Goal: Task Accomplishment & Management: Use online tool/utility

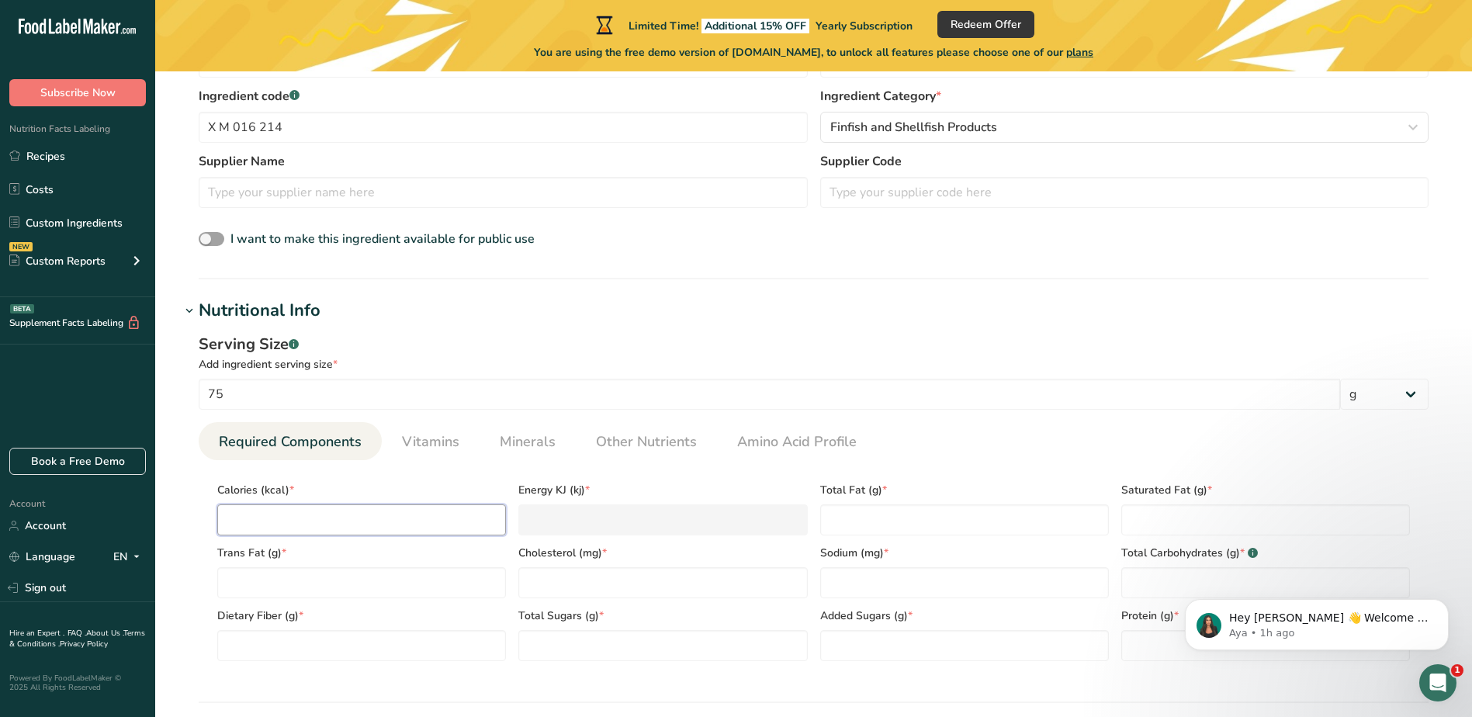
click at [291, 513] on input "number" at bounding box center [361, 520] width 289 height 31
drag, startPoint x: 290, startPoint y: 522, endPoint x: 328, endPoint y: 532, distance: 39.3
click at [290, 522] on input "number" at bounding box center [361, 520] width 289 height 31
type input "8"
type KJ "33.5"
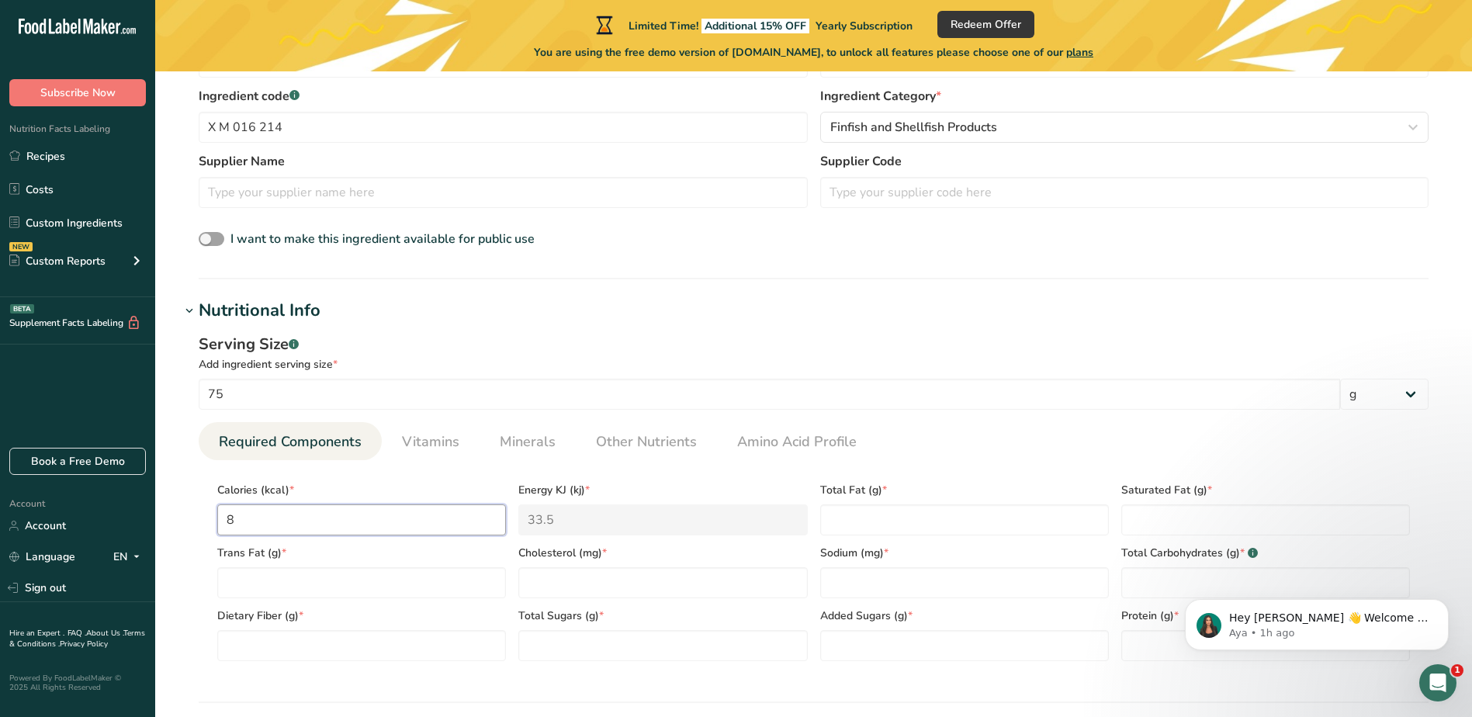
type input "85"
type KJ "355.6"
type input "85"
click at [856, 529] on Fat "number" at bounding box center [964, 520] width 289 height 31
type Fat "3"
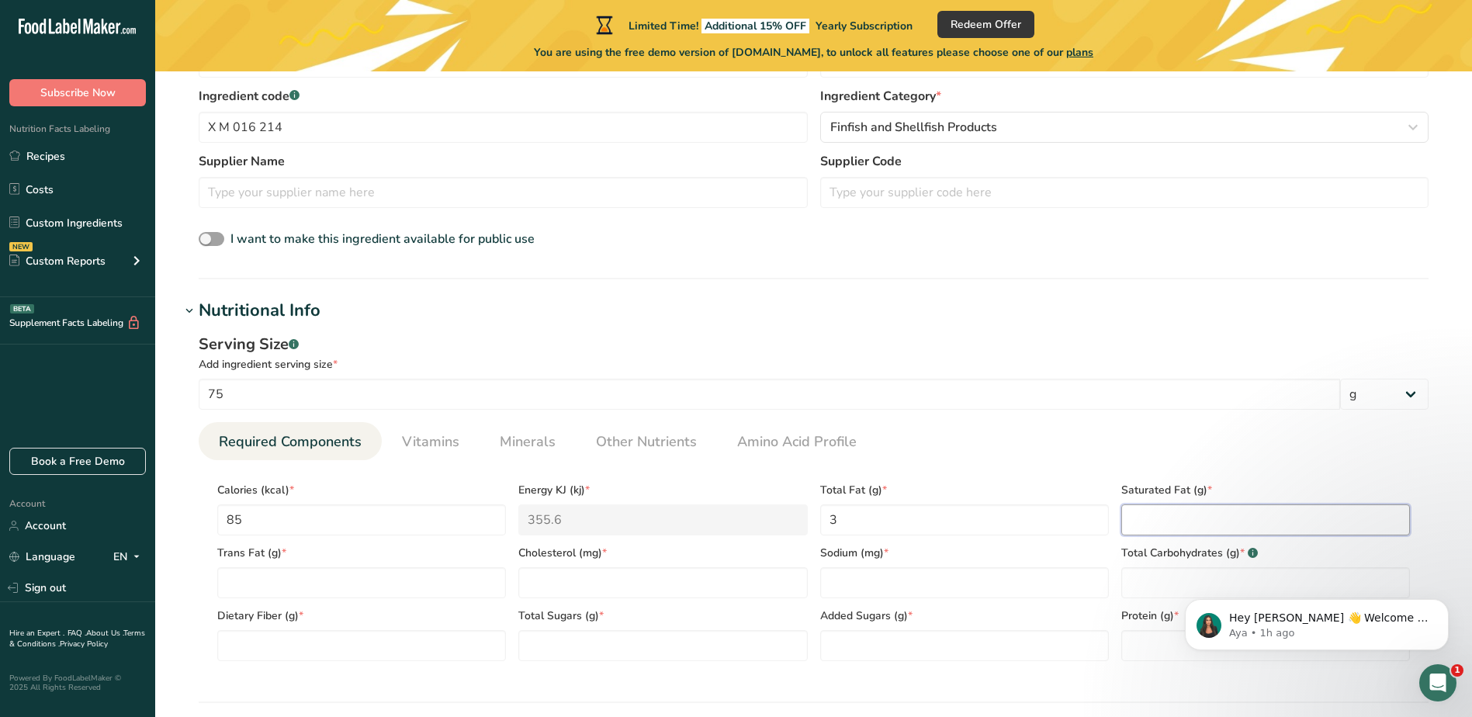
click at [1164, 525] on Fat "number" at bounding box center [1266, 520] width 289 height 31
click at [372, 574] on Fat "number" at bounding box center [361, 582] width 289 height 31
click at [1152, 515] on Fat "number" at bounding box center [1266, 520] width 289 height 31
click at [1146, 522] on Fat "number" at bounding box center [1266, 520] width 289 height 31
type Fat "0.2"
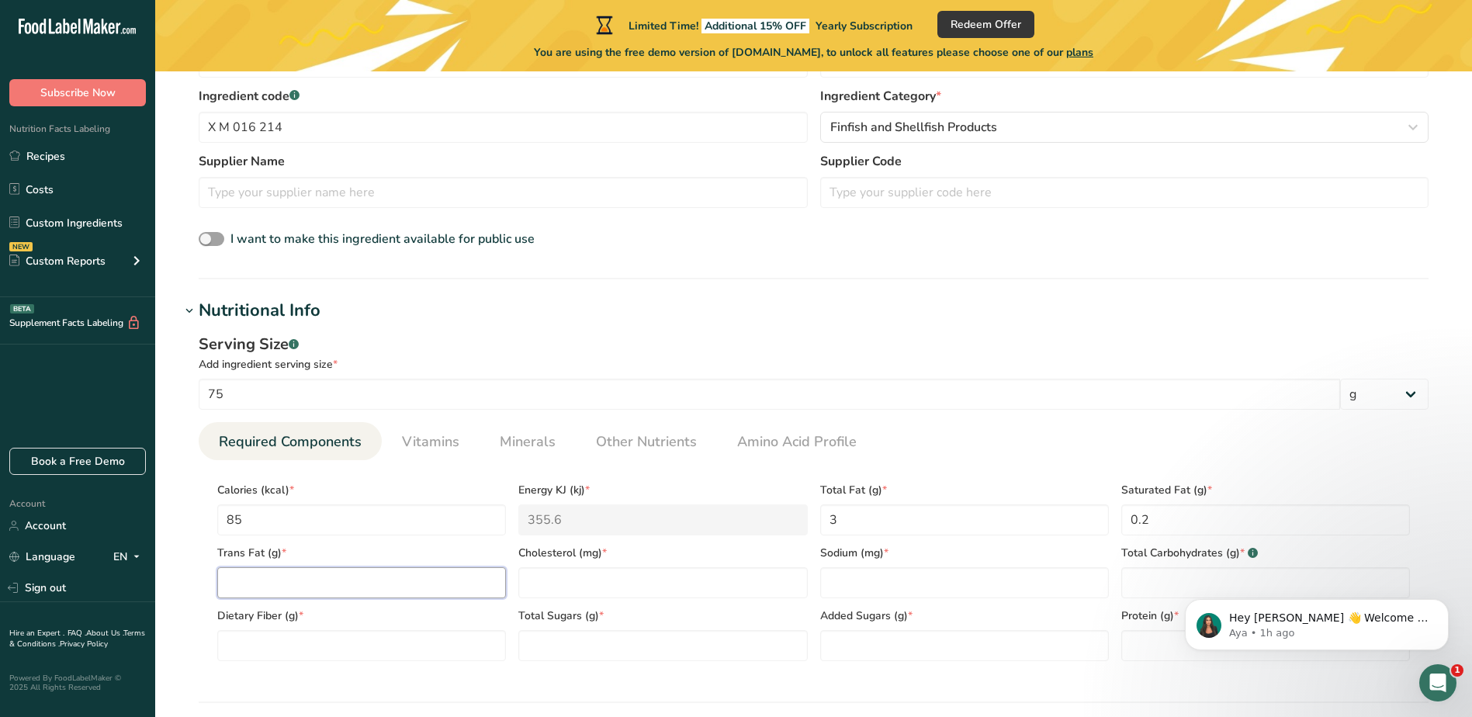
click at [351, 587] on Fat "number" at bounding box center [361, 582] width 289 height 31
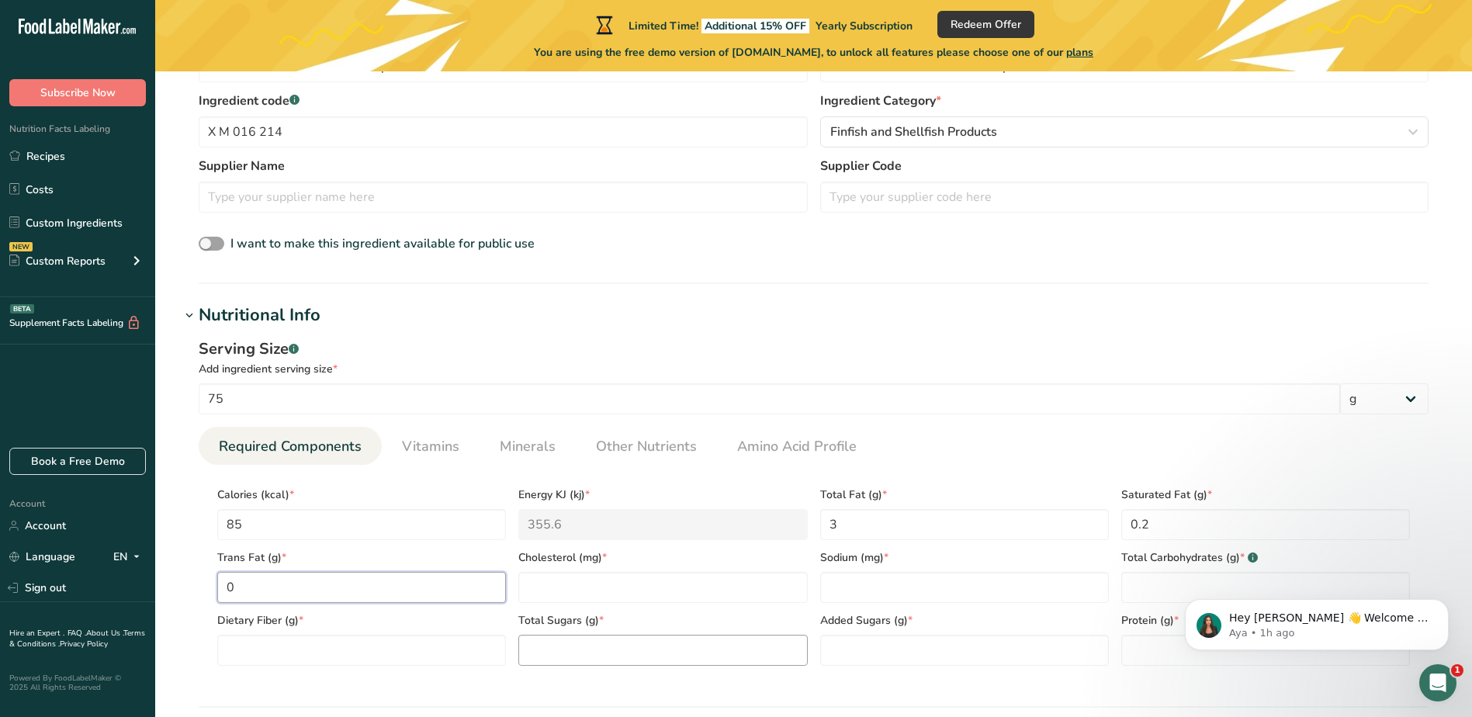
scroll to position [388, 0]
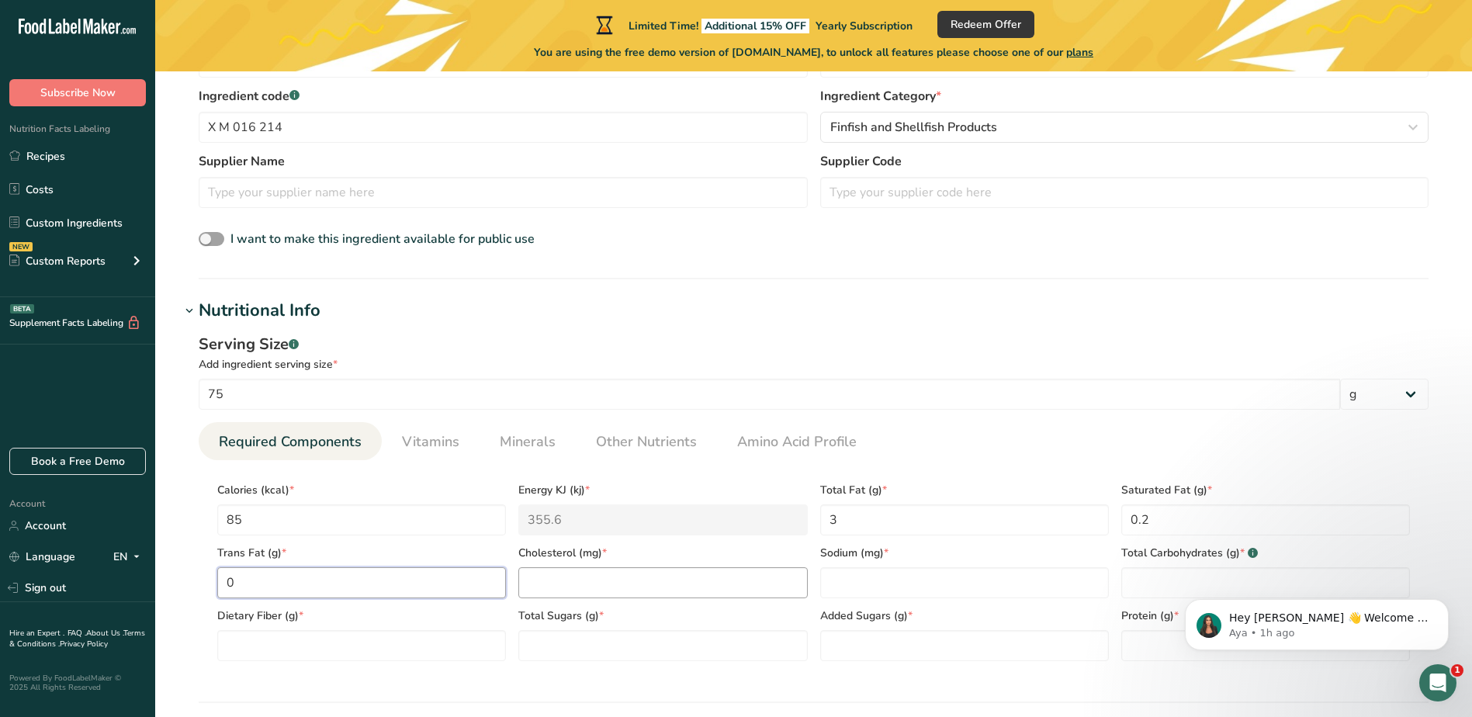
type Fat "0"
click at [567, 591] on input "number" at bounding box center [662, 582] width 289 height 31
type input "5.7"
click at [952, 584] on input "number" at bounding box center [964, 582] width 289 height 31
type input "0"
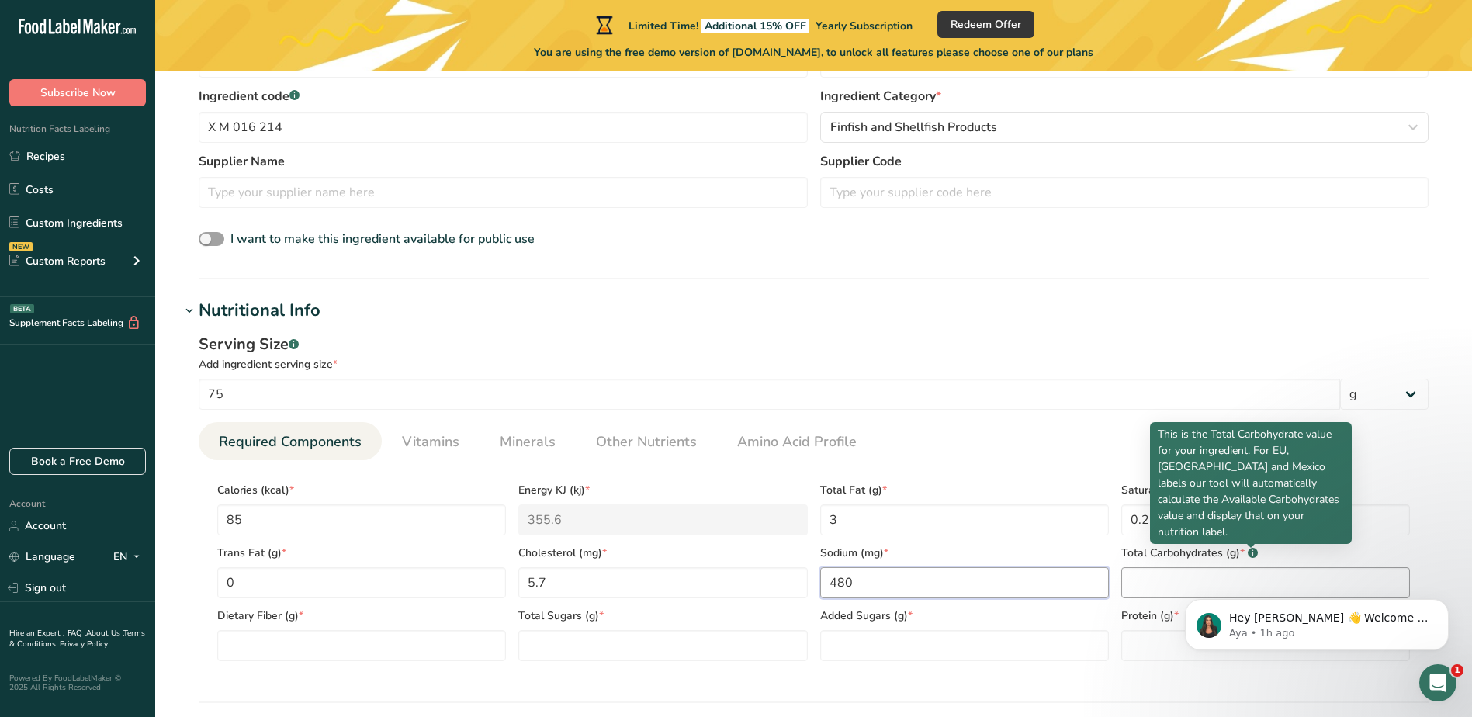
type input "480"
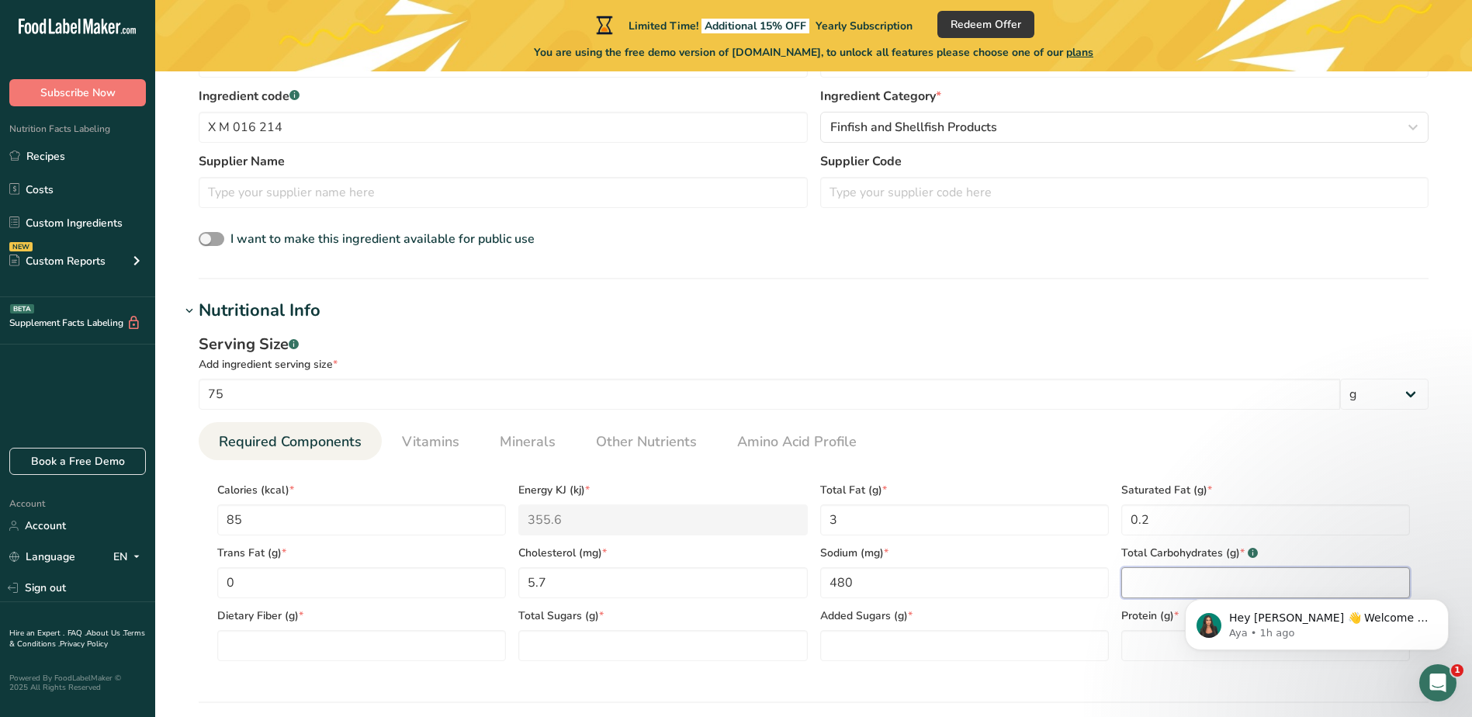
click at [1147, 575] on Carbohydrates "number" at bounding box center [1266, 582] width 289 height 31
click at [1157, 572] on Carbohydrates "number" at bounding box center [1266, 582] width 289 height 31
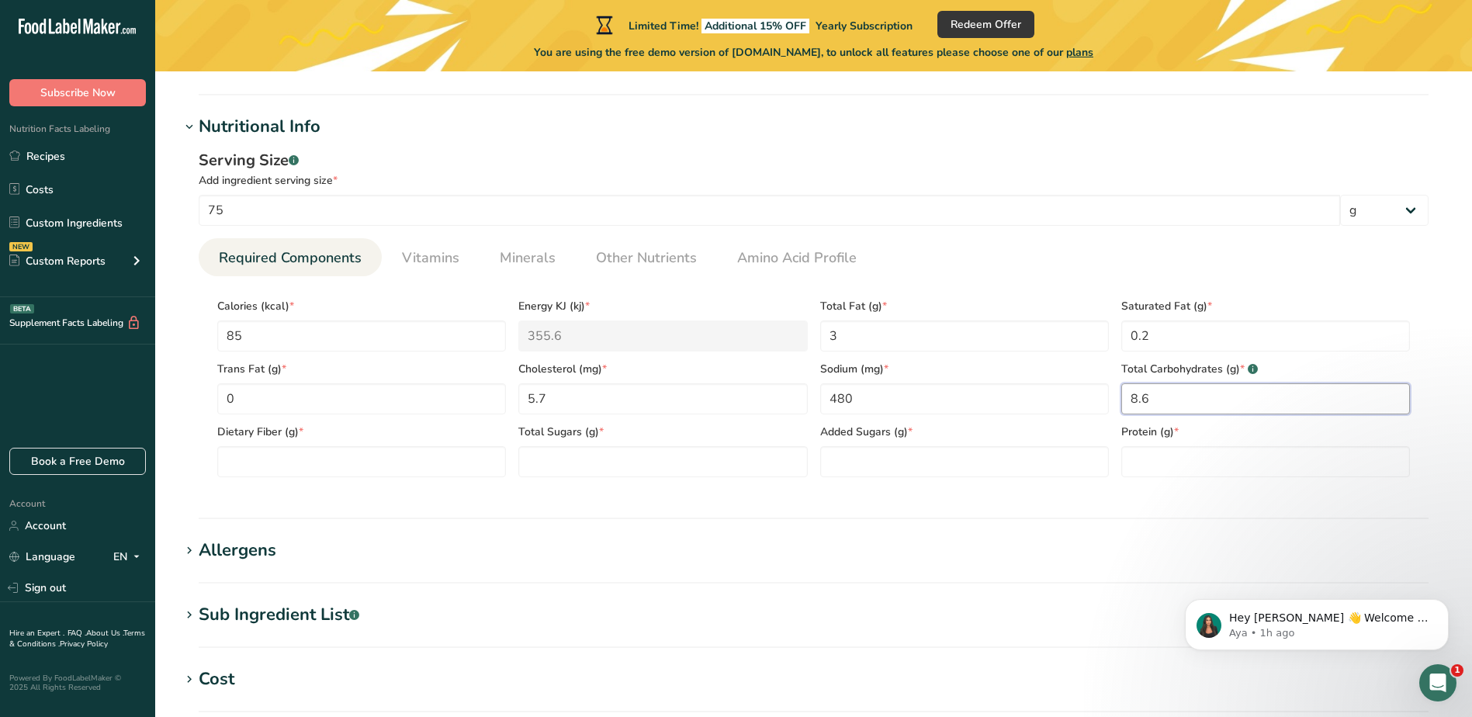
scroll to position [591, 0]
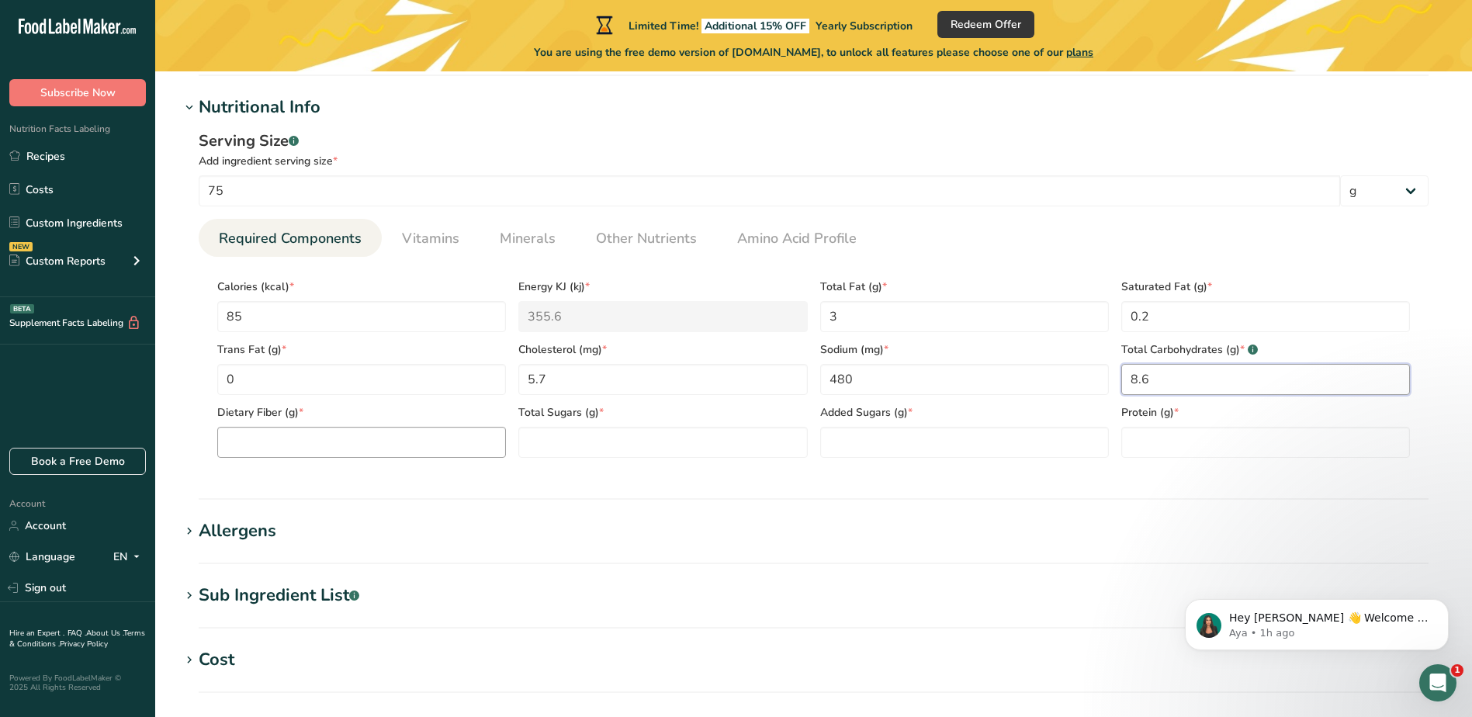
type Carbohydrates "8.6"
click at [400, 456] on Fiber "number" at bounding box center [361, 442] width 289 height 31
type Fiber "0.3"
click at [691, 450] on Sugars "number" at bounding box center [662, 442] width 289 height 31
type Sugars "1.2"
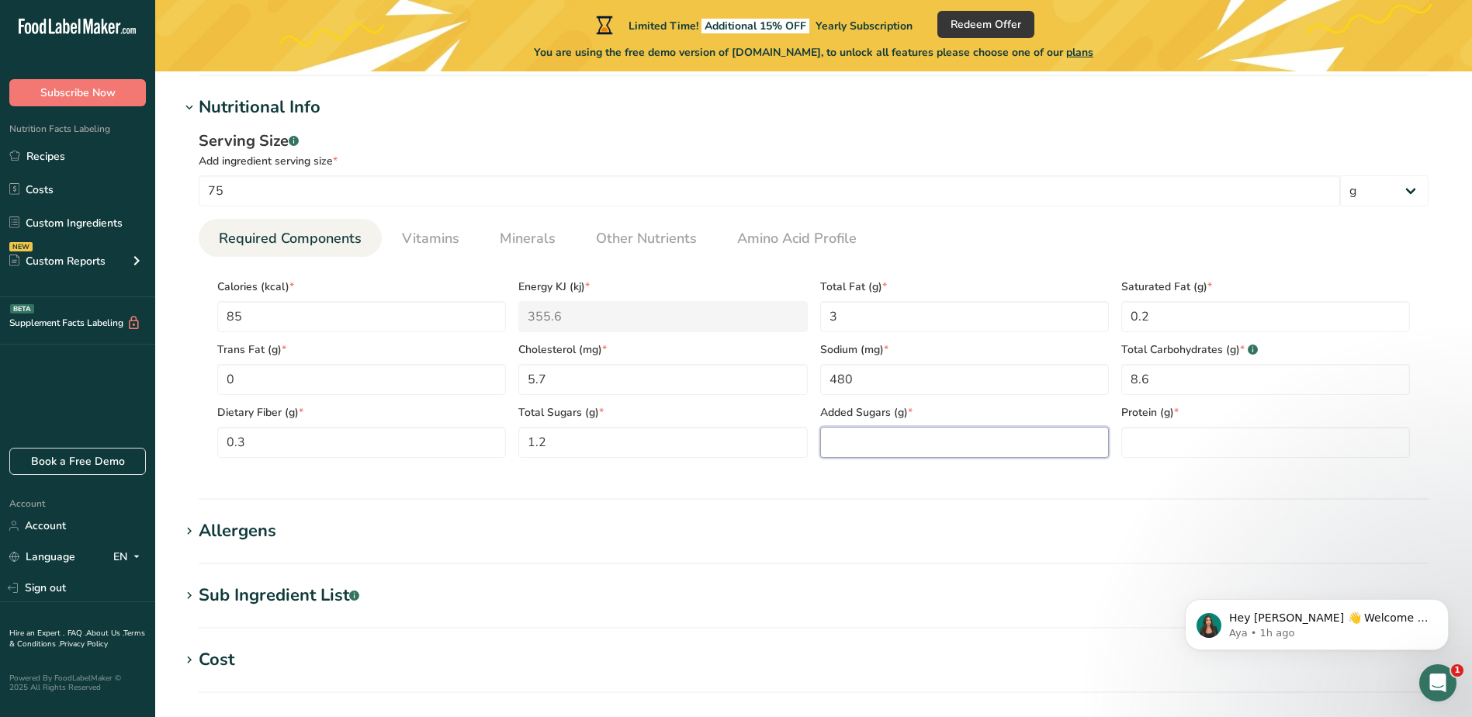
click at [855, 454] on Sugars "number" at bounding box center [964, 442] width 289 height 31
type Sugars "1.2"
click at [1181, 458] on input "number" at bounding box center [1266, 442] width 289 height 31
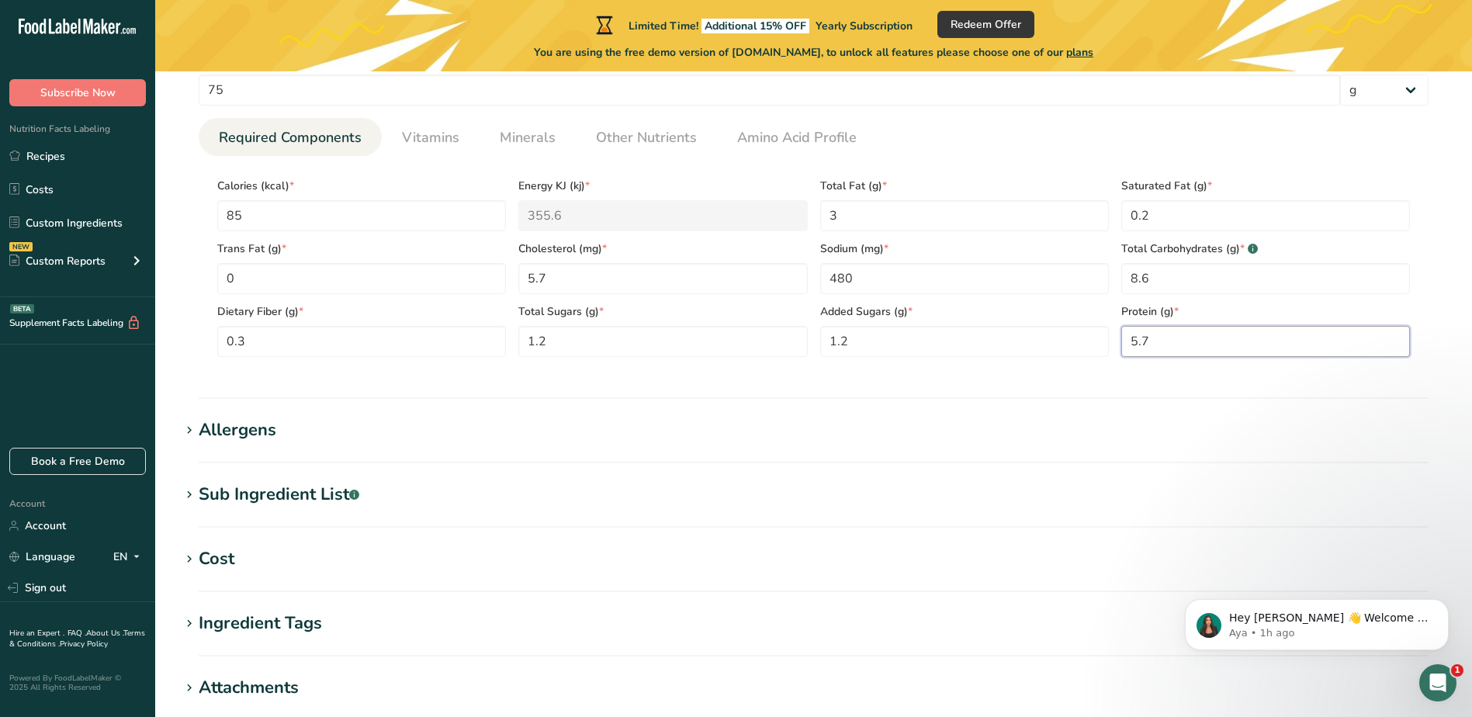
scroll to position [698, 0]
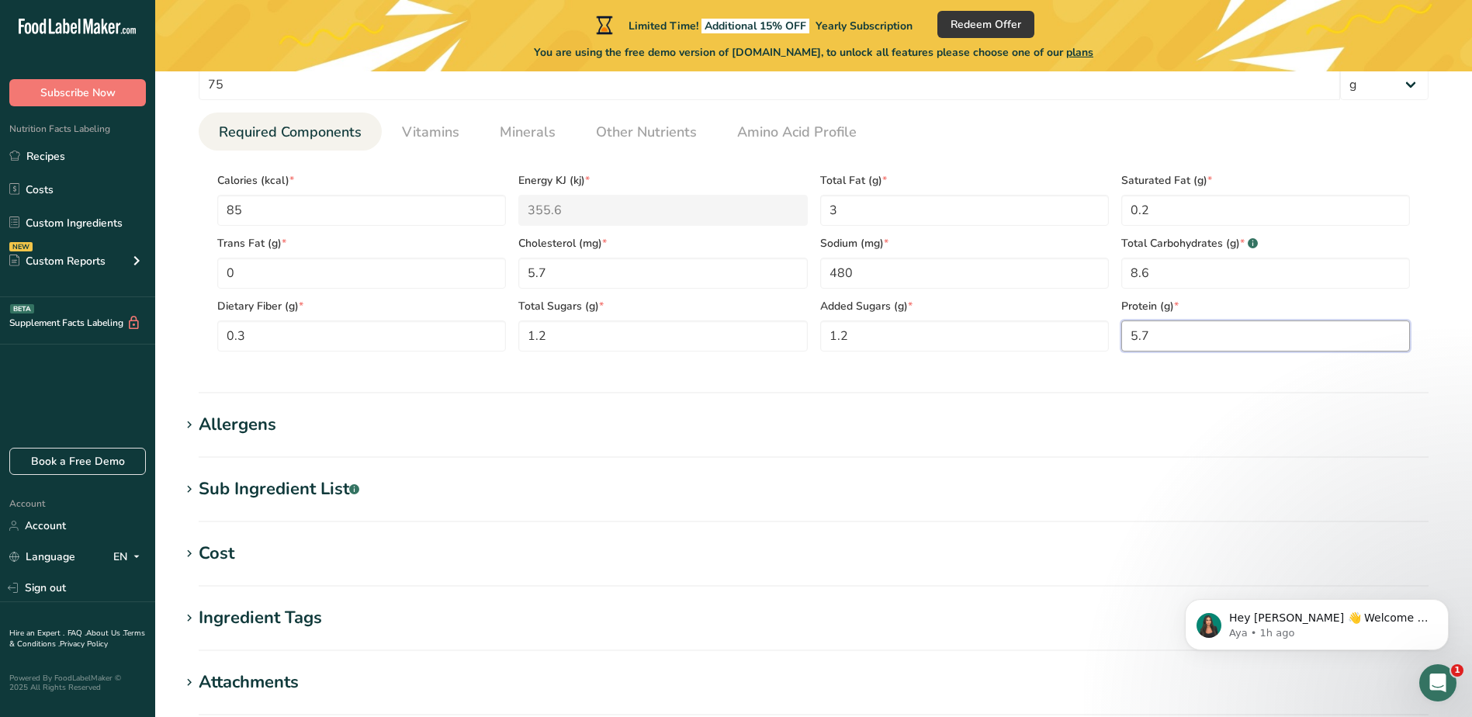
type input "5.7"
click at [243, 427] on div "Allergens" at bounding box center [238, 425] width 78 height 26
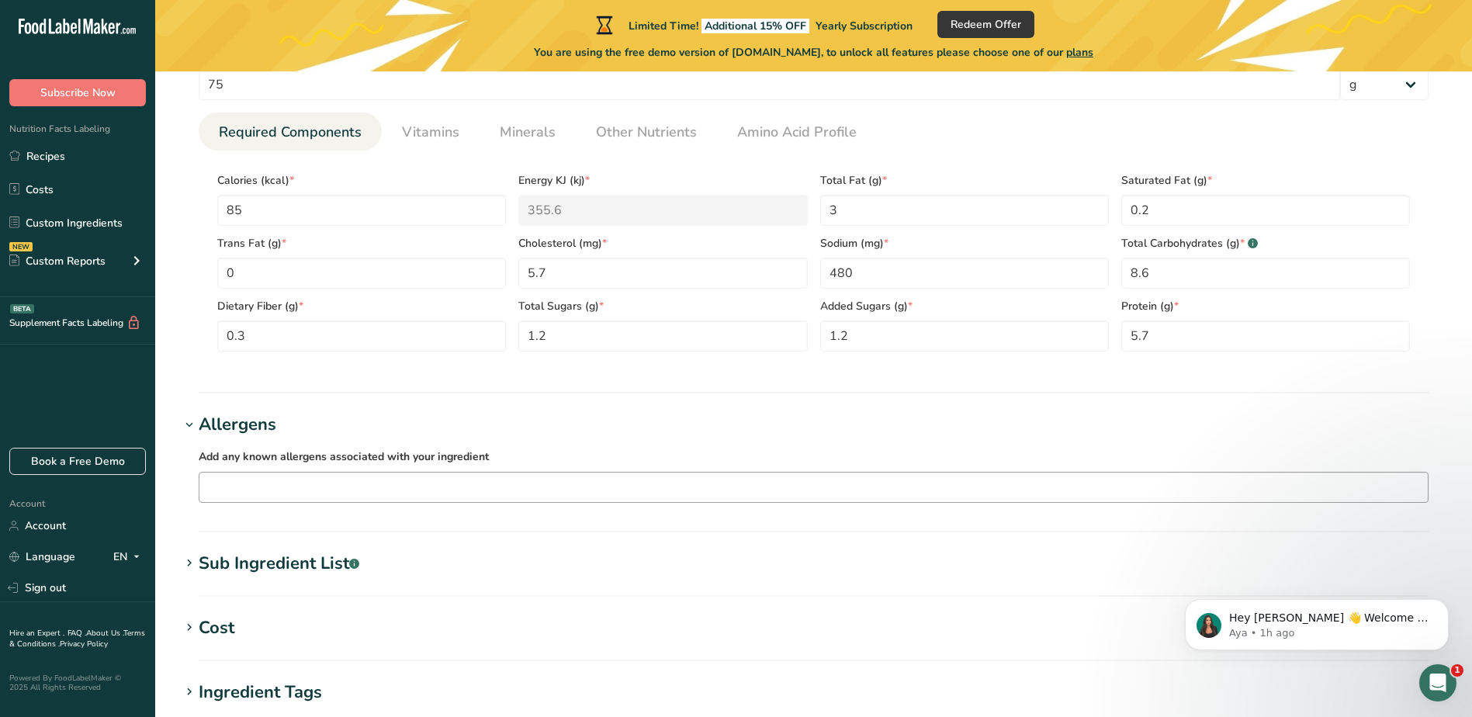
click at [404, 498] on input "text" at bounding box center [813, 487] width 1229 height 24
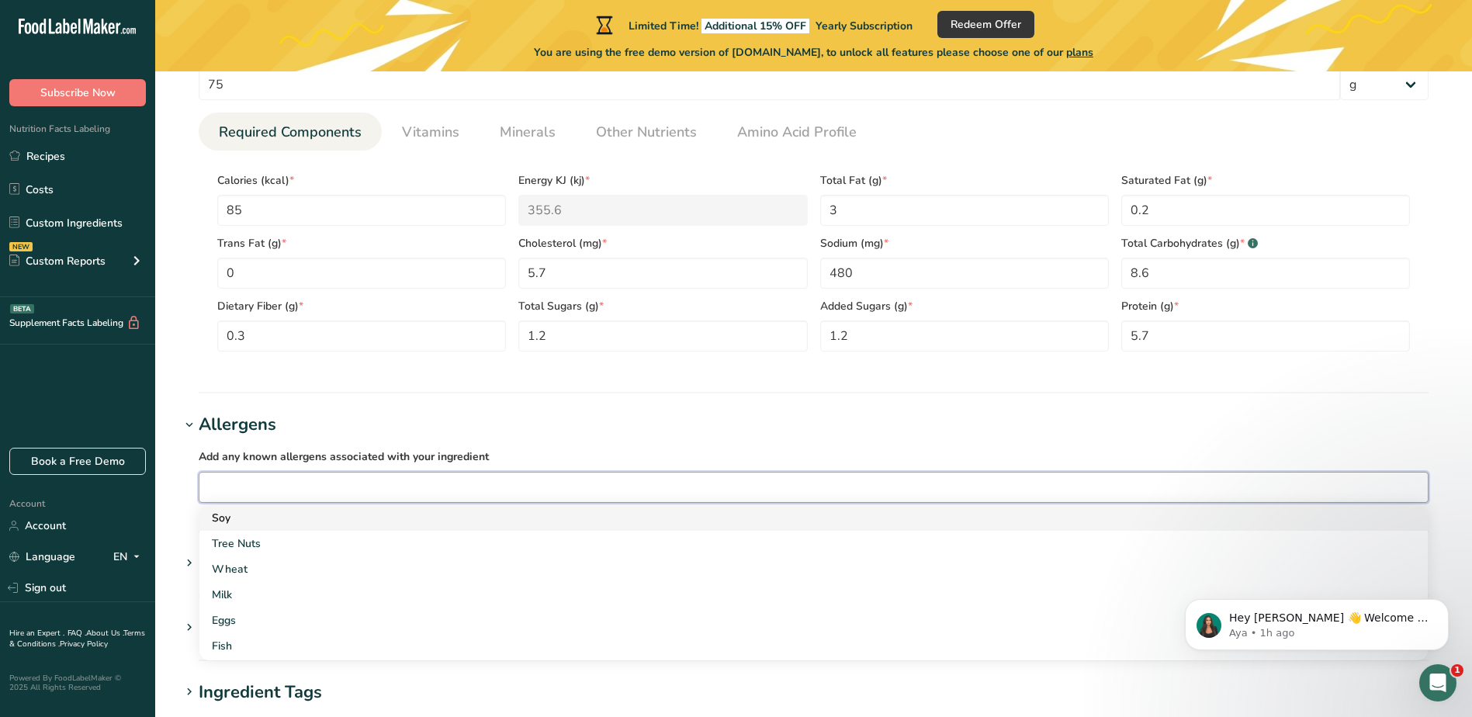
click at [282, 517] on div "Soy" at bounding box center [801, 518] width 1179 height 16
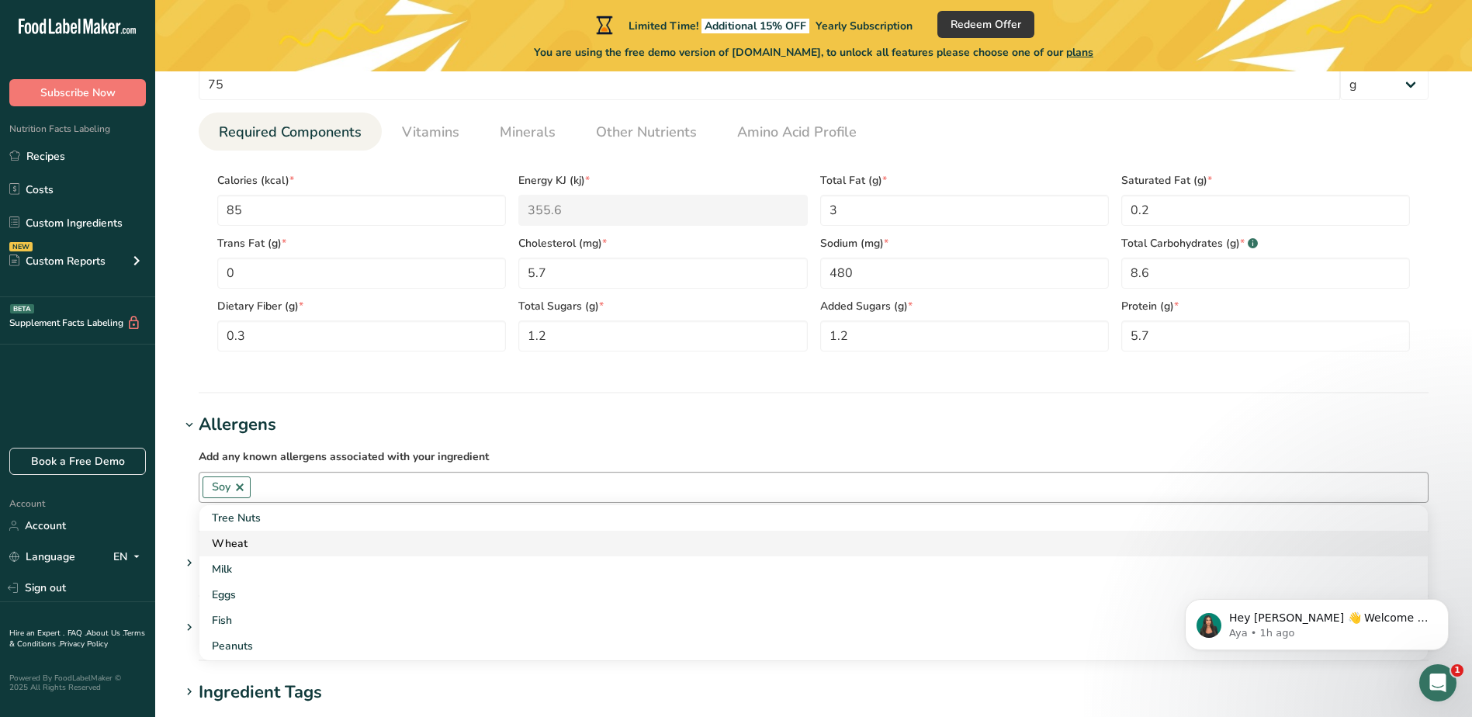
click at [243, 542] on div "Wheat" at bounding box center [801, 544] width 1179 height 16
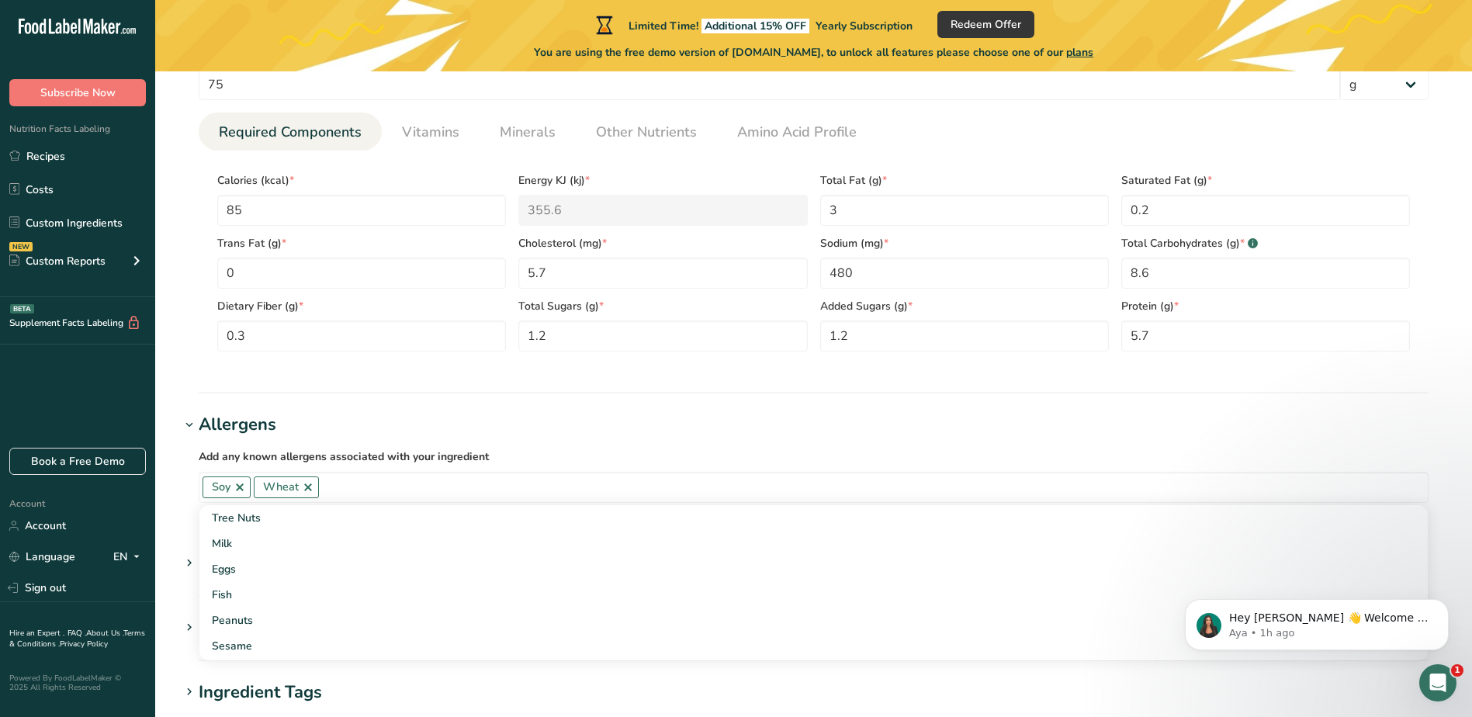
drag, startPoint x: 1413, startPoint y: 530, endPoint x: 1413, endPoint y: 543, distance: 13.2
click at [1413, 543] on div "Hey Vaida 👋 Welcome to Food Label Maker🙌 Take a look around! If you have any qu…" at bounding box center [1317, 553] width 286 height 194
click at [1413, 515] on div "Hey Vaida 👋 Welcome to Food Label Maker🙌 Take a look around! If you have any qu…" at bounding box center [1317, 553] width 286 height 194
drag, startPoint x: 1419, startPoint y: 533, endPoint x: 1416, endPoint y: 543, distance: 10.6
click at [1419, 544] on div "Hey Vaida 👋 Welcome to Food Label Maker🙌 Take a look around! If you have any qu…" at bounding box center [1317, 553] width 286 height 194
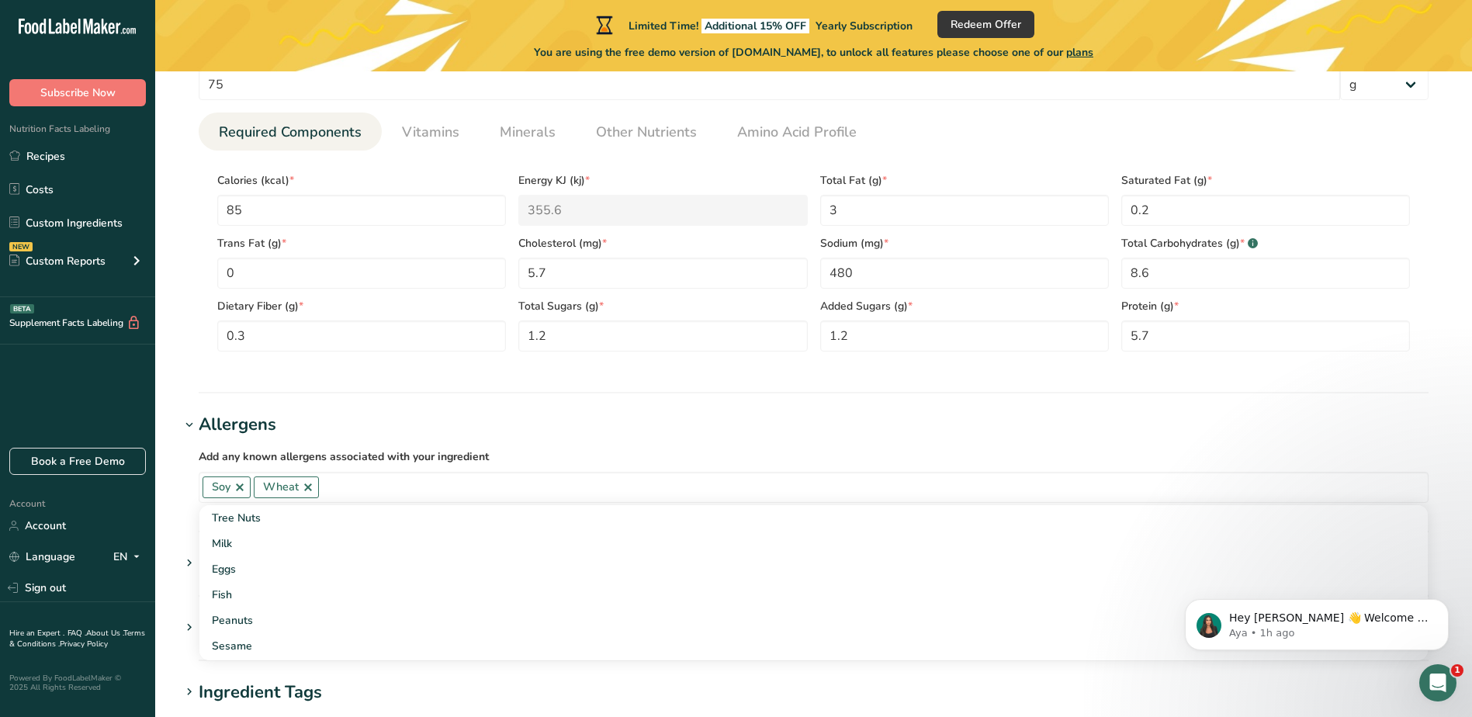
drag, startPoint x: 1415, startPoint y: 527, endPoint x: 1415, endPoint y: 543, distance: 15.5
click at [1415, 543] on div "Hey Vaida 👋 Welcome to Food Label Maker🙌 Take a look around! If you have any qu…" at bounding box center [1317, 553] width 286 height 194
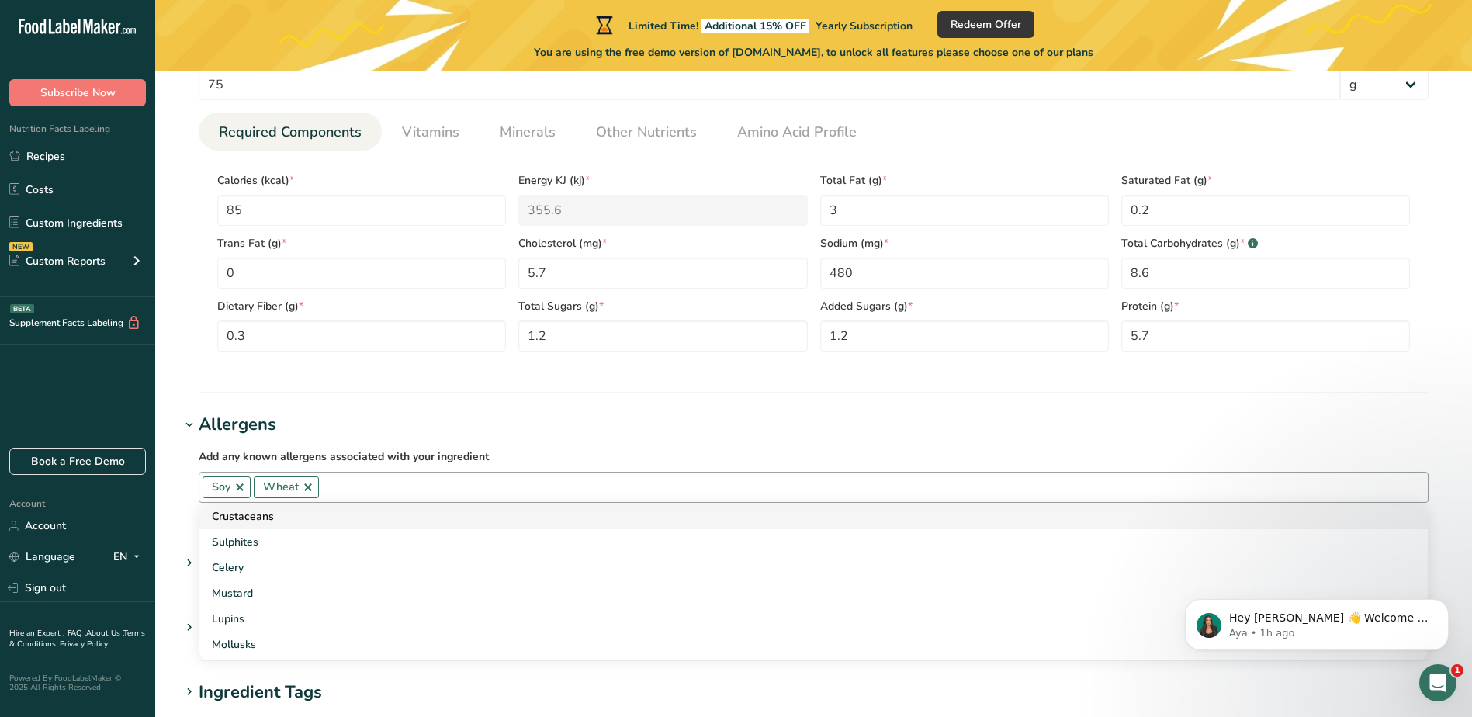
click at [283, 518] on div "Crustaceans" at bounding box center [801, 516] width 1179 height 16
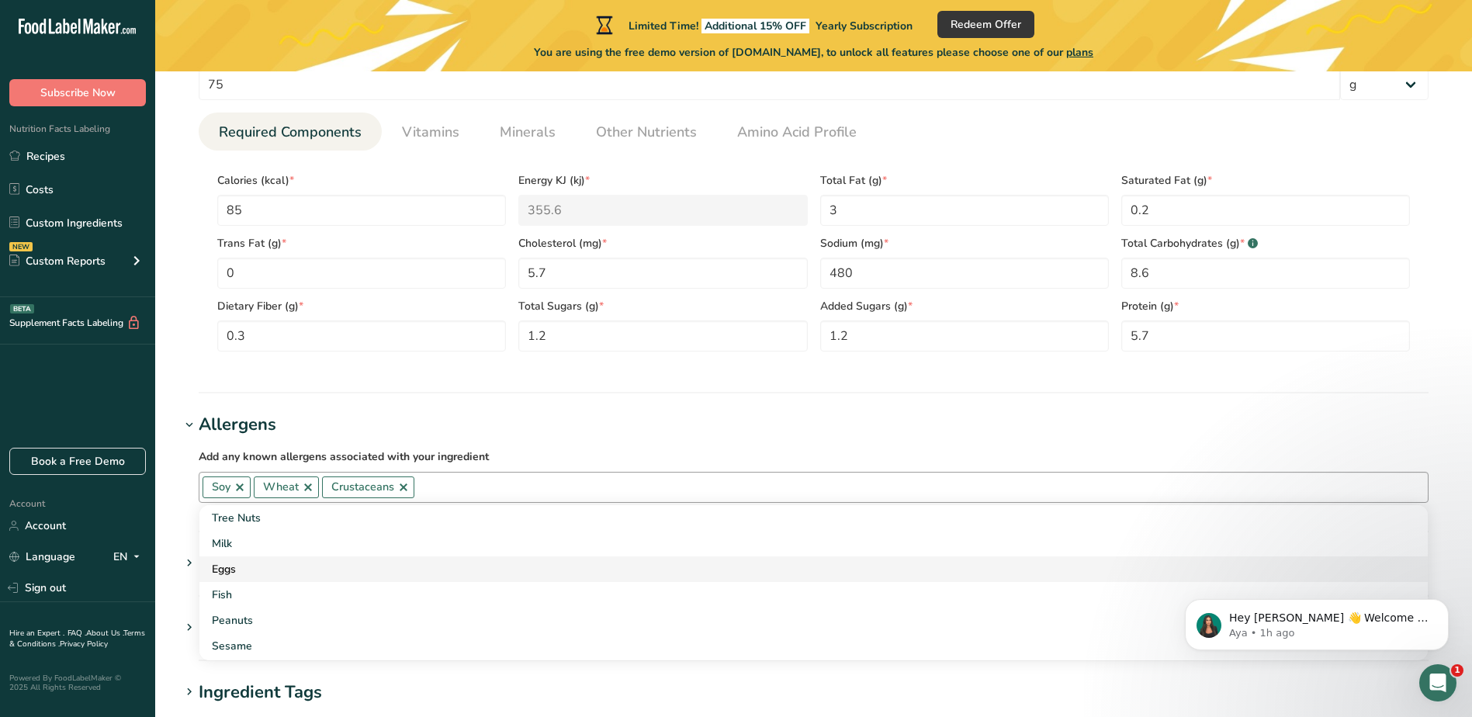
click at [217, 574] on div "Eggs" at bounding box center [801, 569] width 1179 height 16
click at [222, 574] on div "Fish" at bounding box center [801, 569] width 1179 height 16
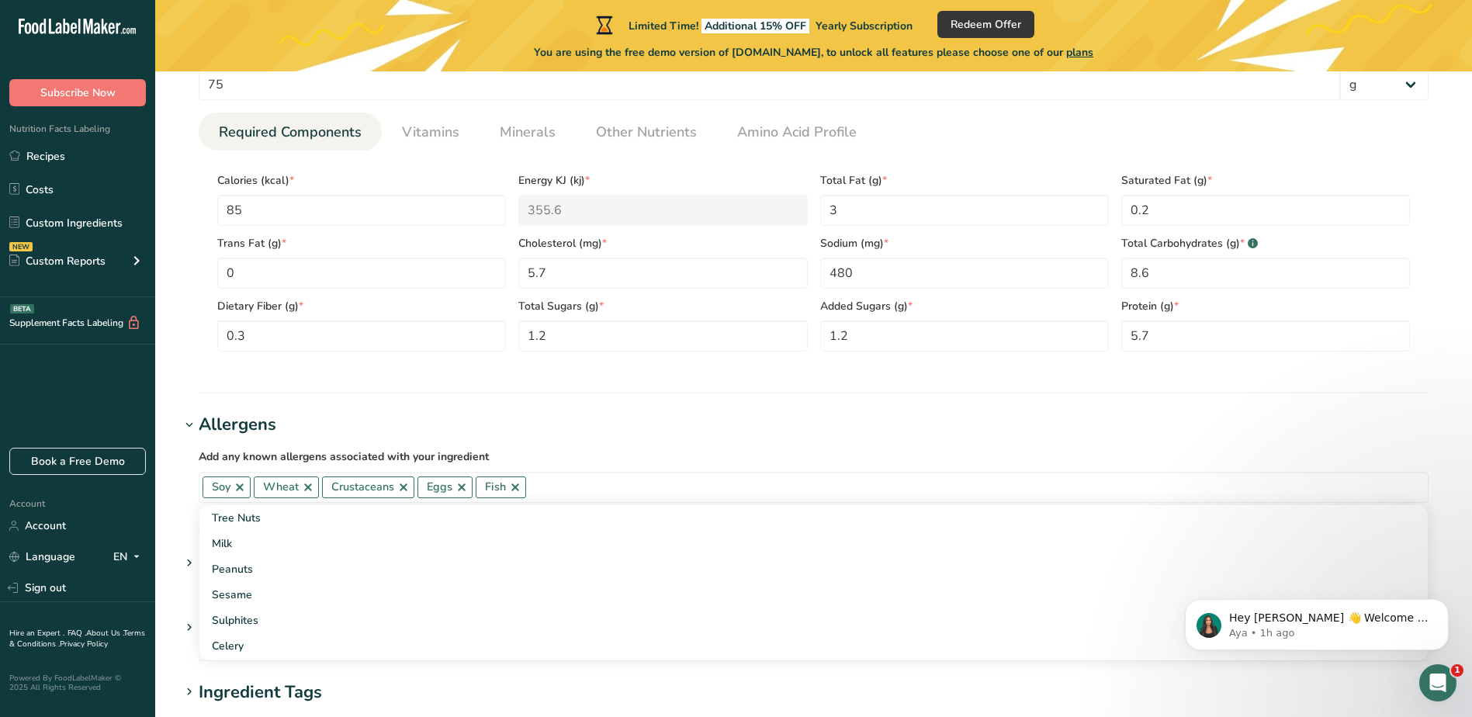
drag, startPoint x: 1413, startPoint y: 532, endPoint x: 1410, endPoint y: 549, distance: 17.4
click at [1410, 549] on div "Hey Vaida 👋 Welcome to Food Label Maker🙌 Take a look around! If you have any qu…" at bounding box center [1317, 553] width 286 height 194
click at [1446, 600] on icon "Dismiss notification" at bounding box center [1445, 603] width 9 height 9
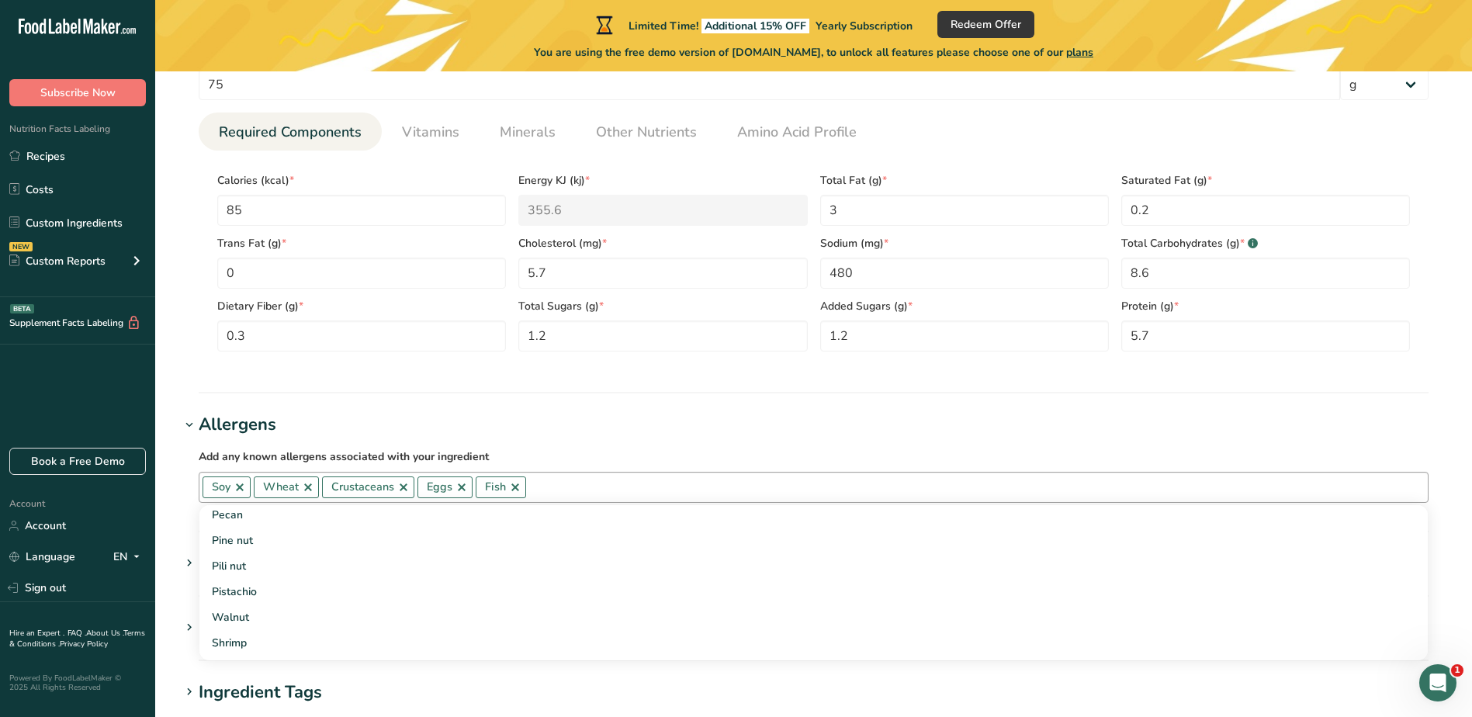
scroll to position [561, 0]
click at [354, 407] on section "Add new ingredient Back to recipe Ingredient Spec Sheet .a-a{fill:#347362;}.b-a…" at bounding box center [813, 183] width 1317 height 1619
click at [310, 557] on div "Sub Ingredient List .a-a{fill:#347362;}.b-a{fill:#fff;}" at bounding box center [279, 564] width 161 height 26
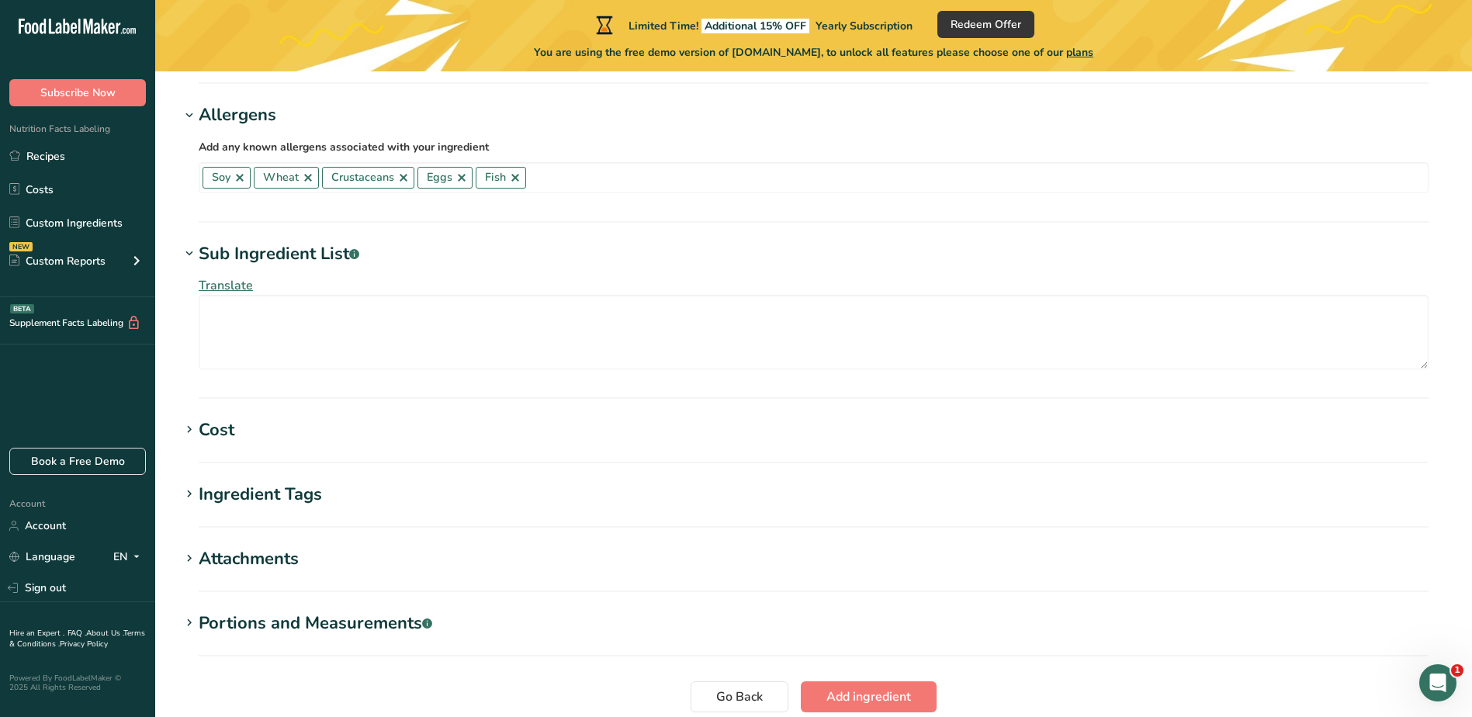
scroll to position [1008, 0]
click at [213, 329] on textarea at bounding box center [814, 331] width 1230 height 75
paste textarea "Ingredients: marinated formed surimi shrimps 62,5% [formed surimi shrimps (suri…"
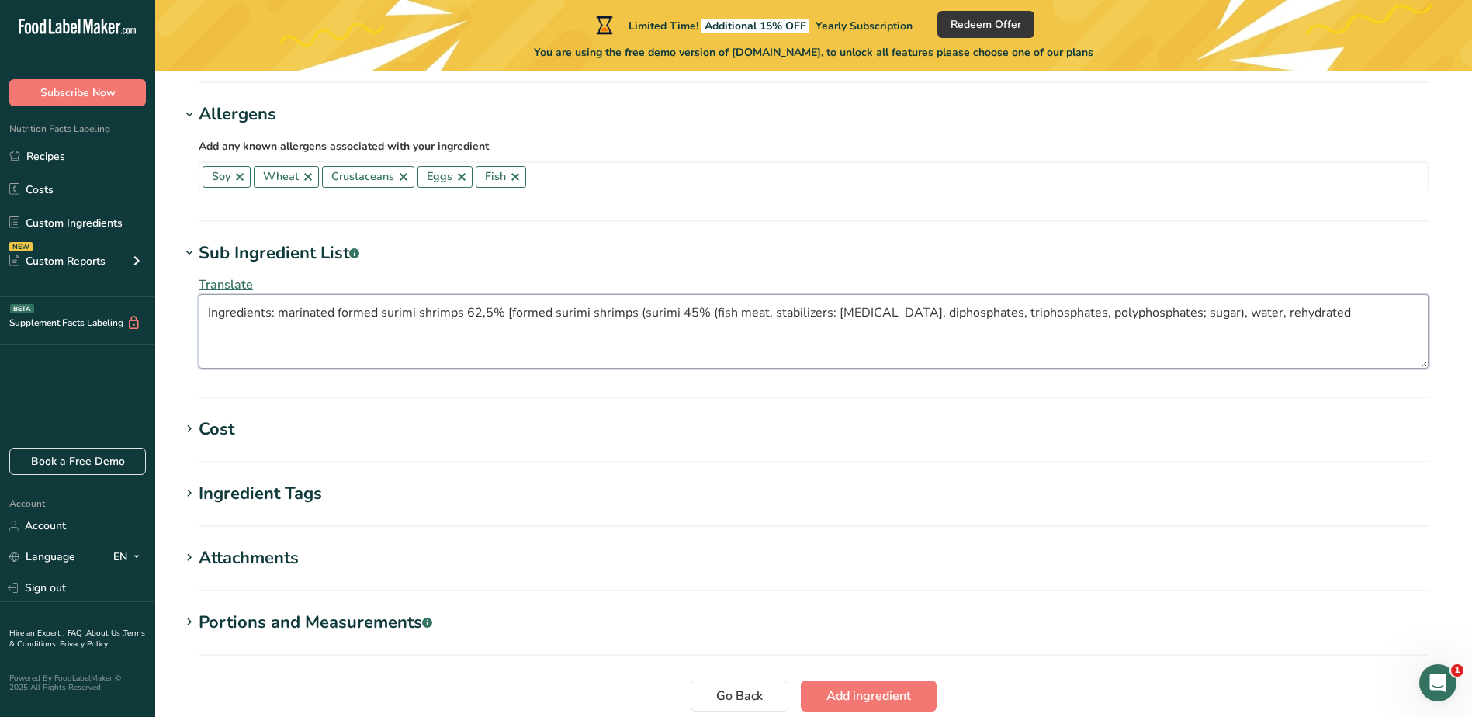
paste textarea "egg white powder free range, starch (contains wheat), modified starch, rapeseed…"
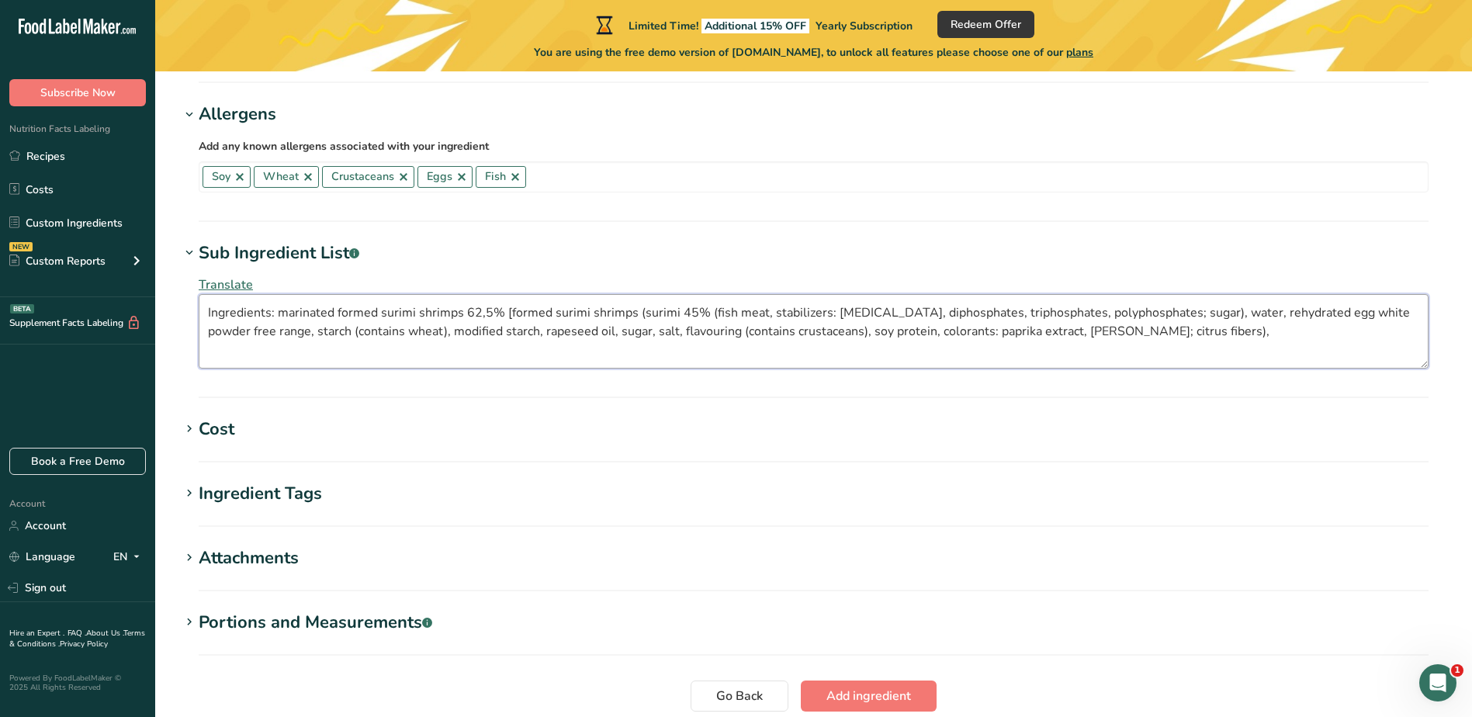
click at [1140, 335] on textarea "Ingredients: marinated formed surimi shrimps 62,5% [formed surimi shrimps (suri…" at bounding box center [814, 331] width 1230 height 75
paste textarea "salt, preservatives: sodium benzoate, potassium sorbate; acidity regulator: cit…"
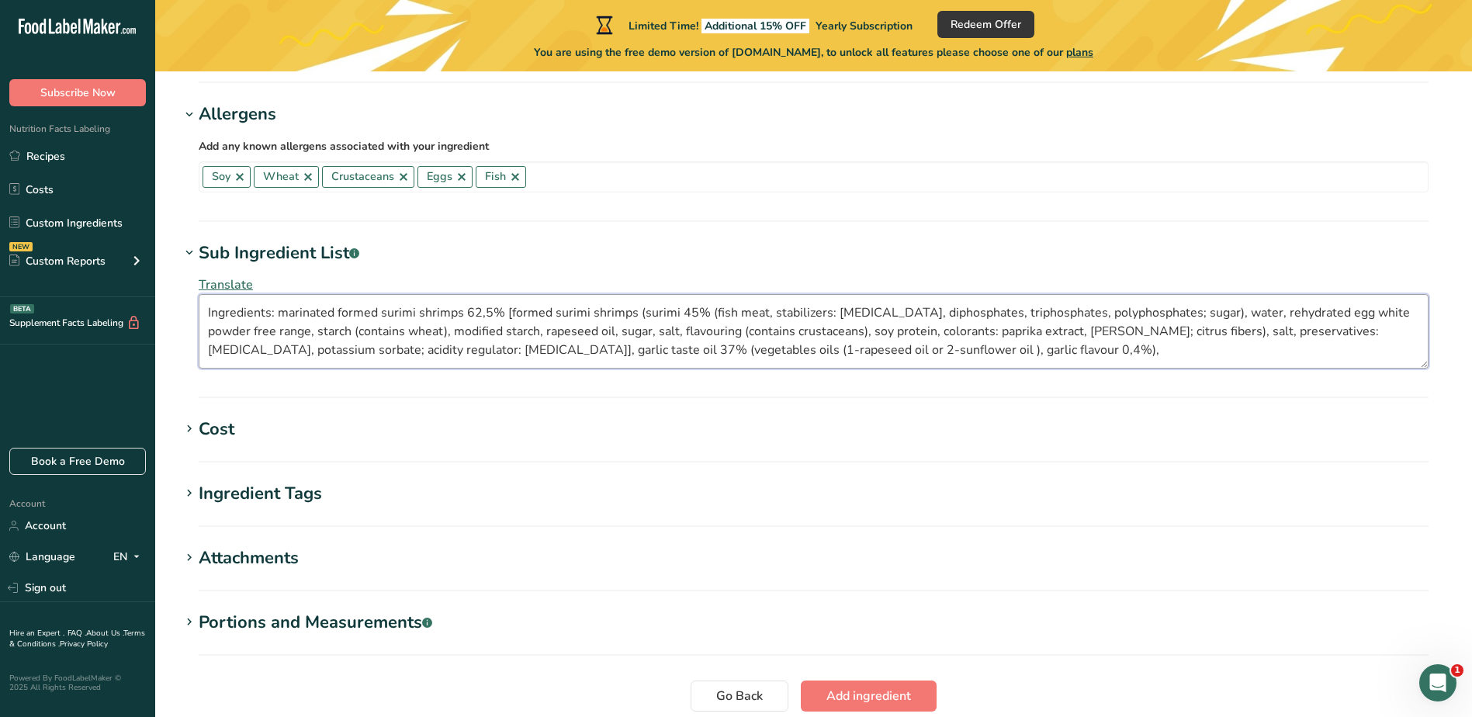
paste textarea "garlic grains 0,25%, parsley, dill."
click at [1118, 345] on textarea "Ingredients: marinated formed surimi shrimps 62,5% [formed surimi shrimps (suri…" at bounding box center [814, 331] width 1230 height 75
click at [1177, 351] on textarea "Ingredients: marinated formed surimi shrimps 62,5% [formed surimi shrimps (suri…" at bounding box center [814, 331] width 1230 height 75
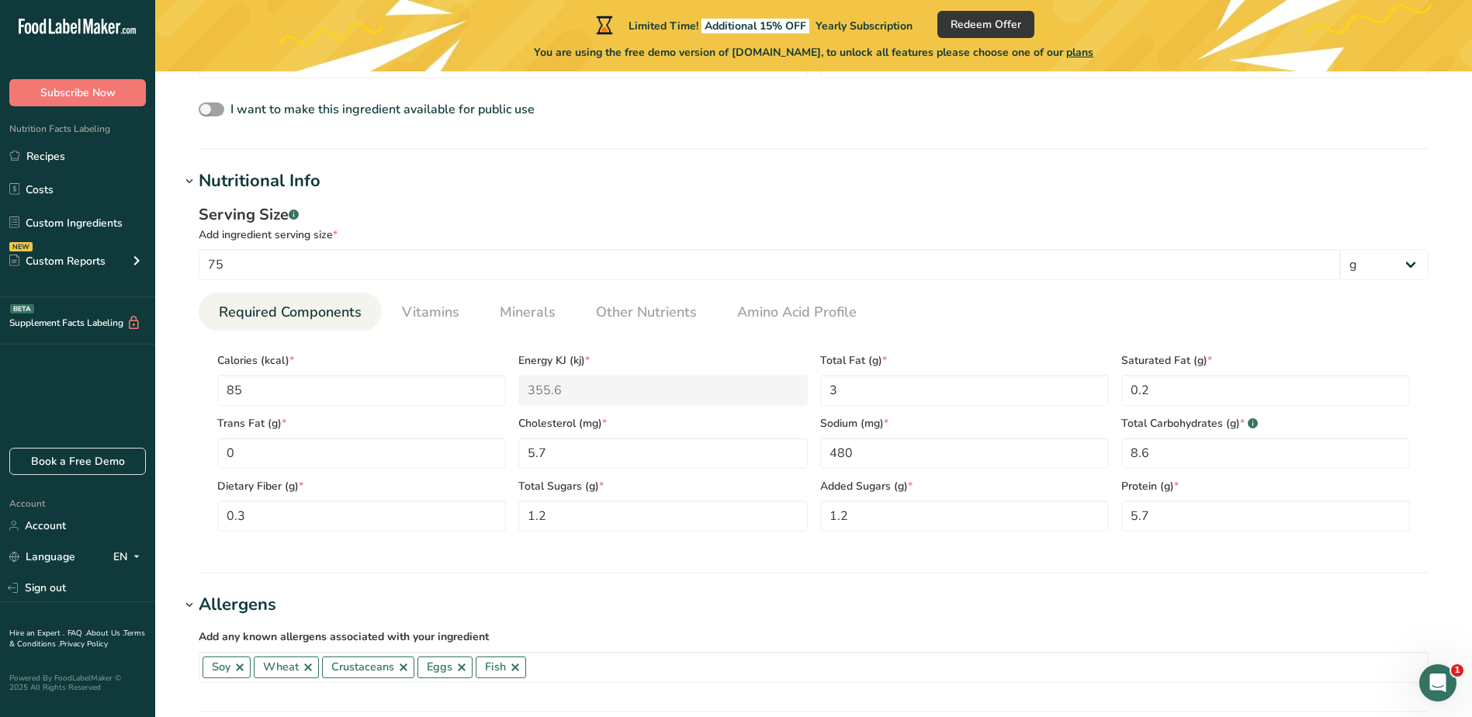
scroll to position [528, 0]
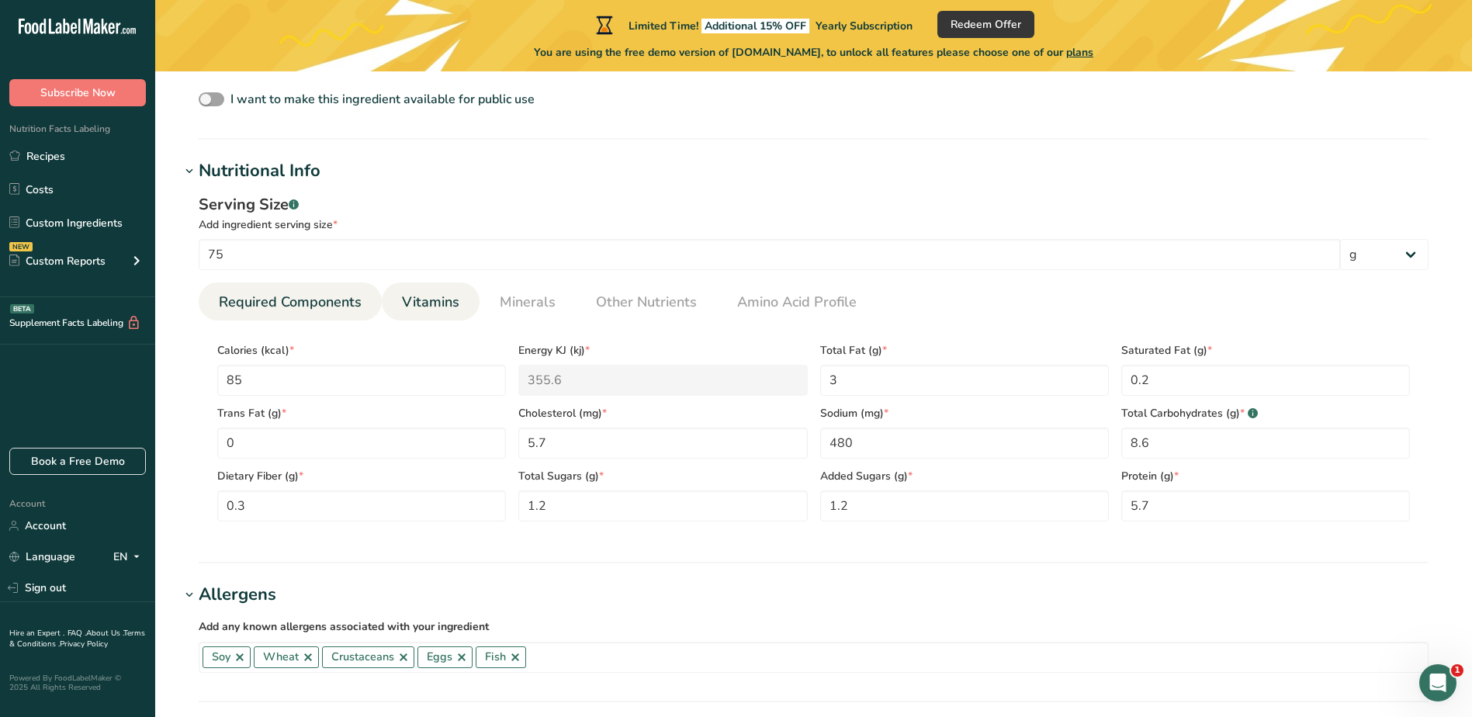
type textarea "Ingredients: marinated formed surimi shrimps 62,5% [formed surimi shrimps (suri…"
click at [425, 299] on span "Vitamins" at bounding box center [430, 302] width 57 height 21
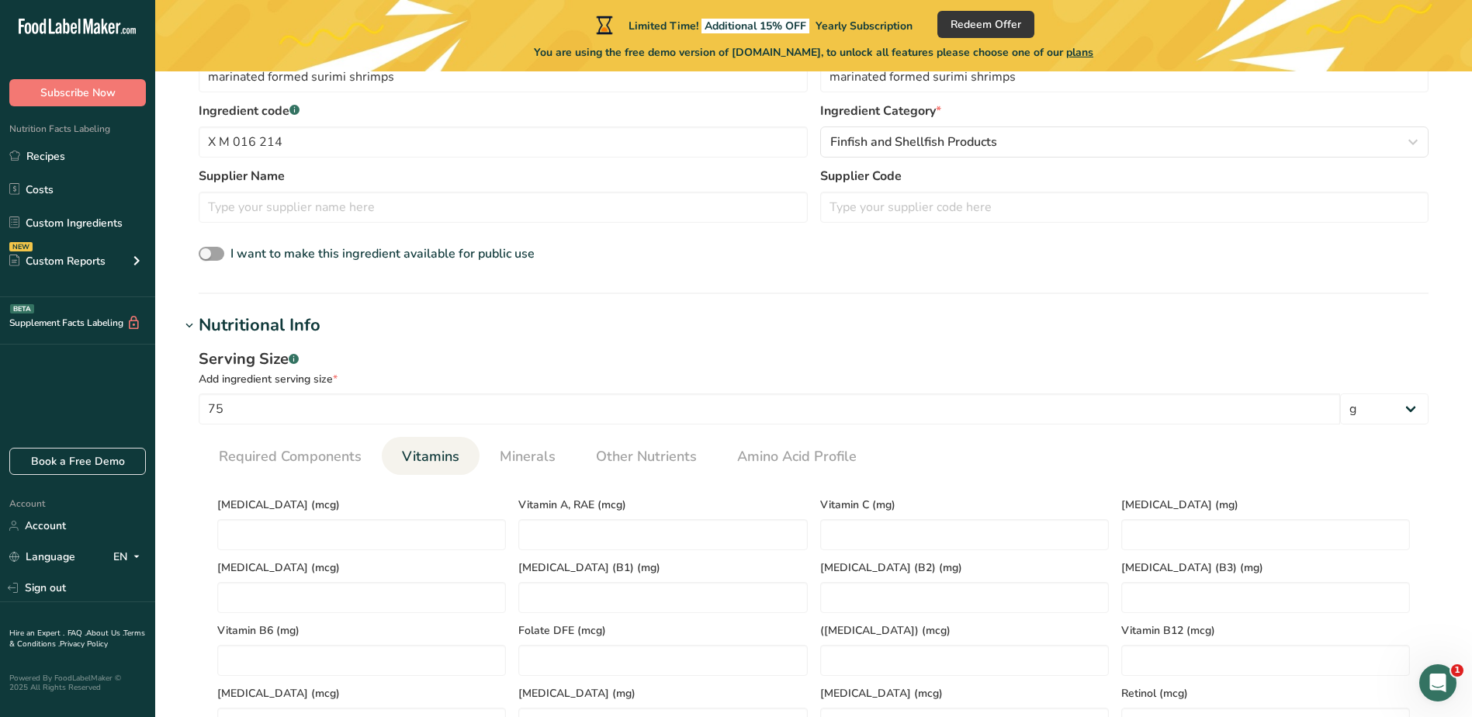
scroll to position [450, 0]
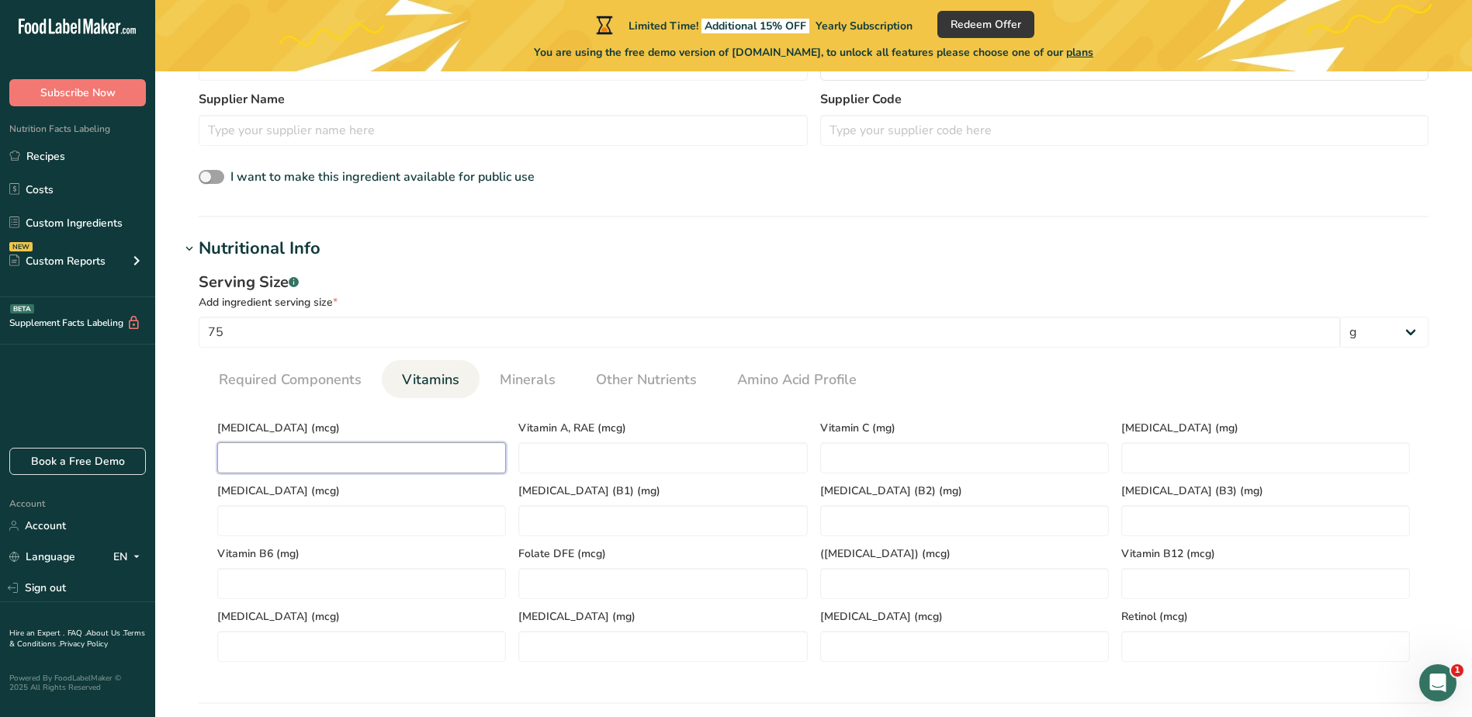
click at [293, 460] on D "number" at bounding box center [361, 457] width 289 height 31
click at [265, 460] on D "number" at bounding box center [361, 457] width 289 height 31
type D "0.8"
click at [286, 469] on D "0.8" at bounding box center [361, 457] width 289 height 31
click at [296, 468] on D "0.8" at bounding box center [361, 457] width 289 height 31
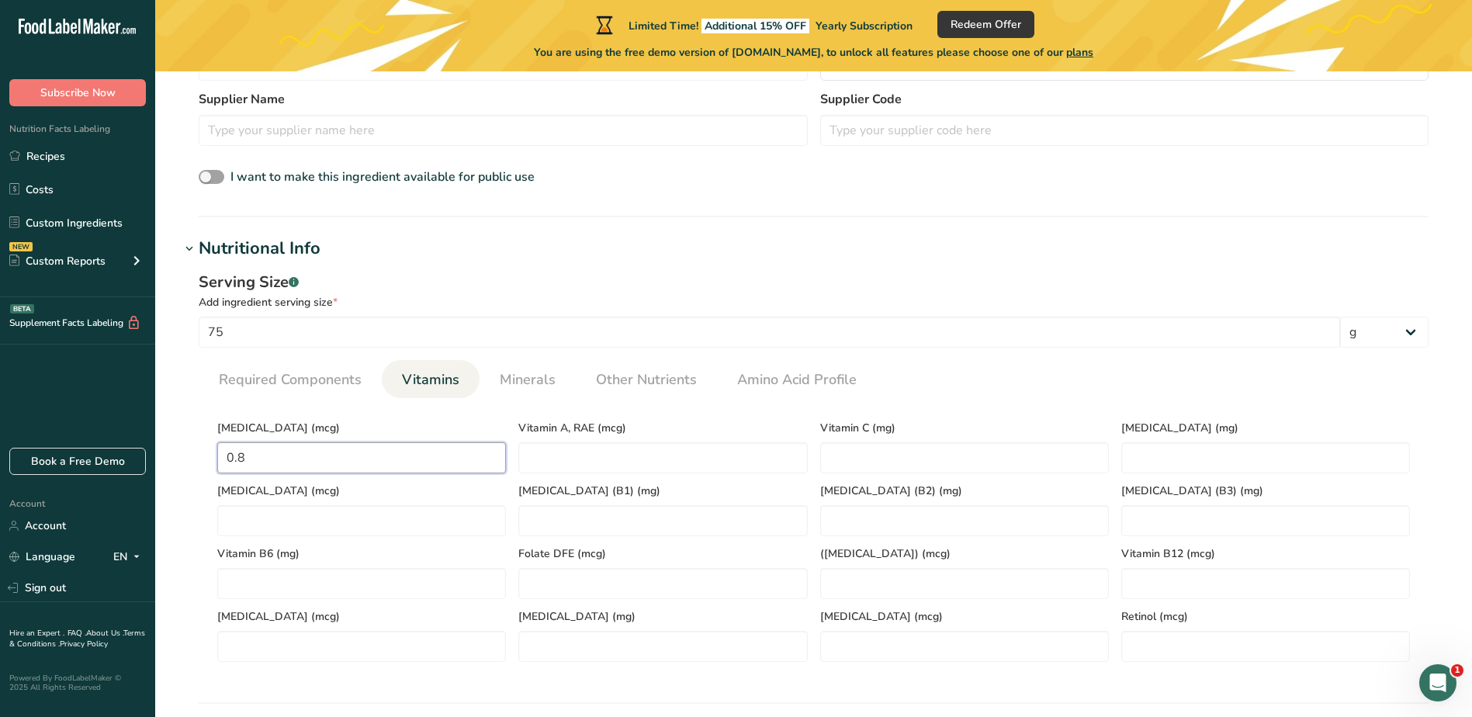
click at [318, 457] on D "0.8" at bounding box center [361, 457] width 289 height 31
click at [338, 472] on D "0.8" at bounding box center [361, 457] width 289 height 31
click at [566, 448] on RAE "number" at bounding box center [662, 457] width 289 height 31
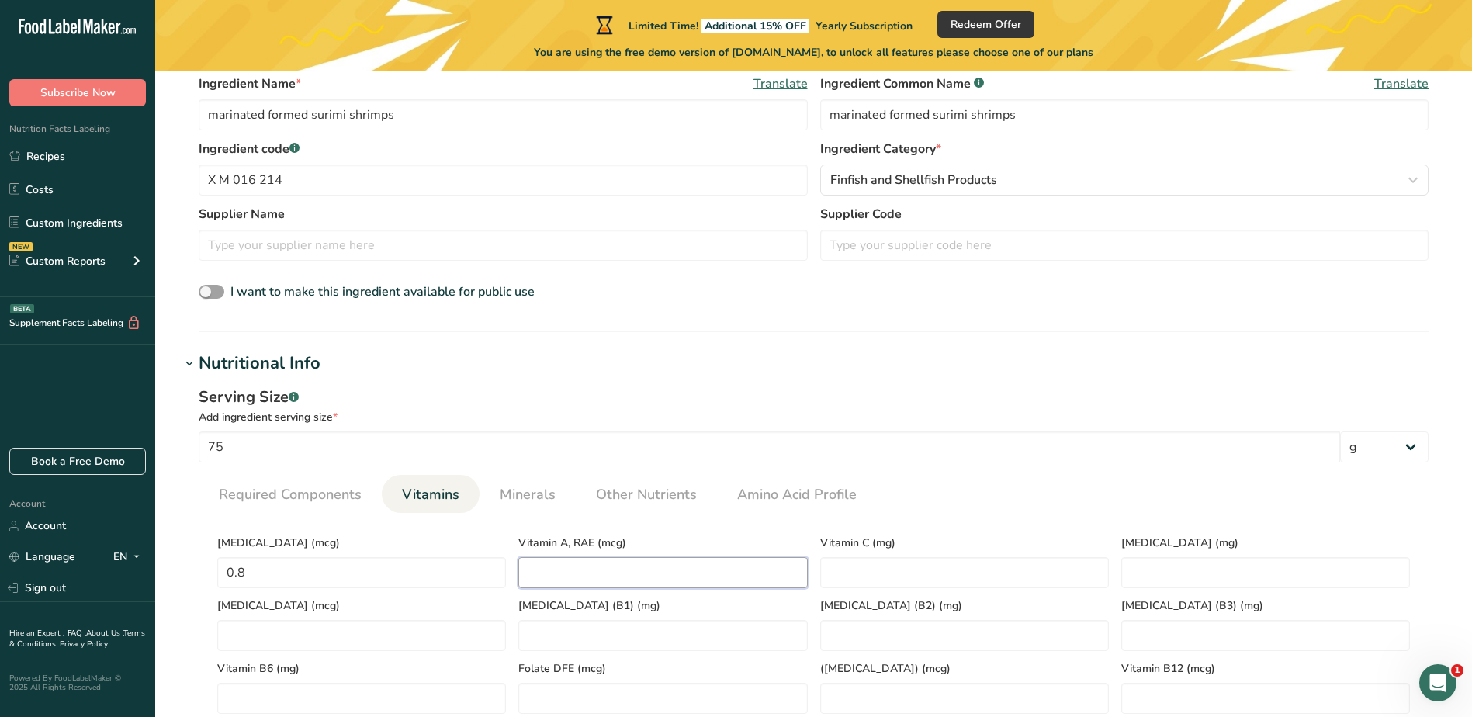
scroll to position [281, 0]
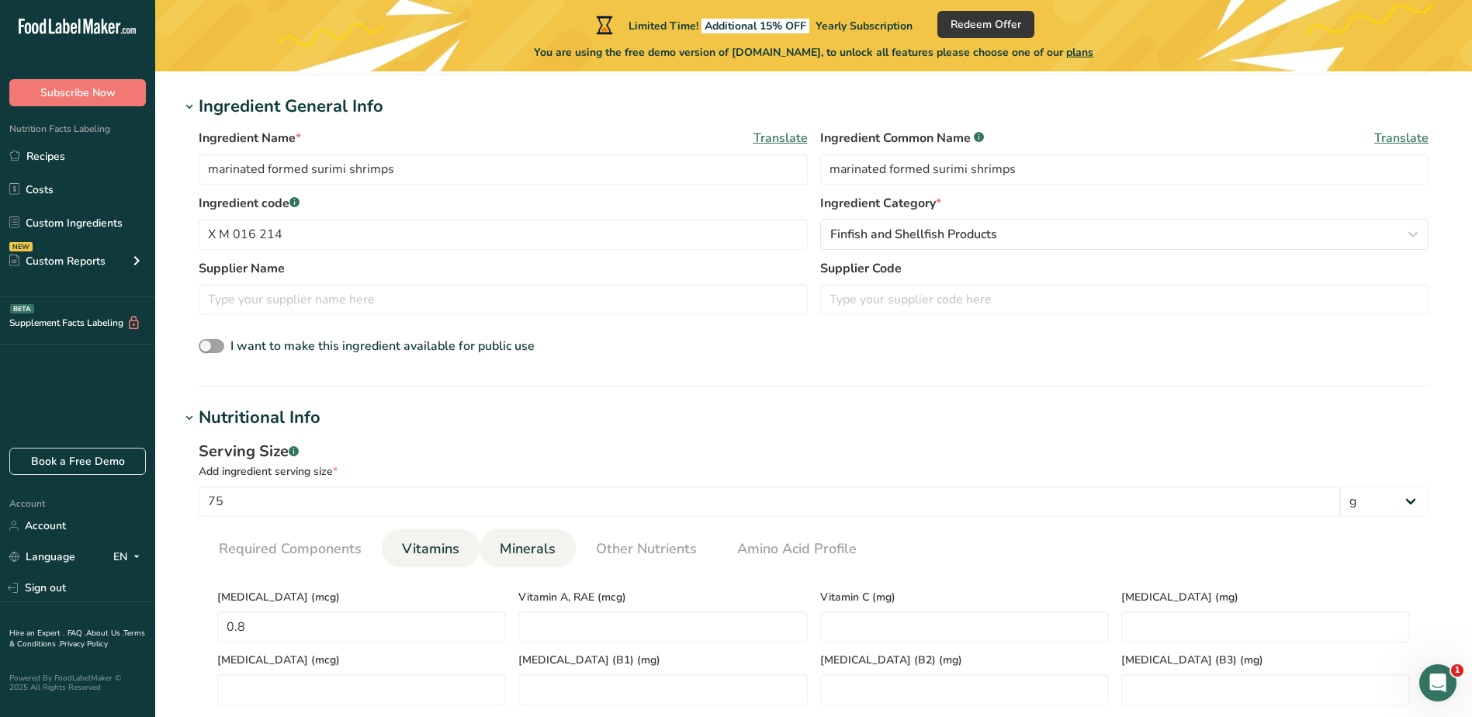
click at [551, 546] on span "Minerals" at bounding box center [528, 549] width 56 height 21
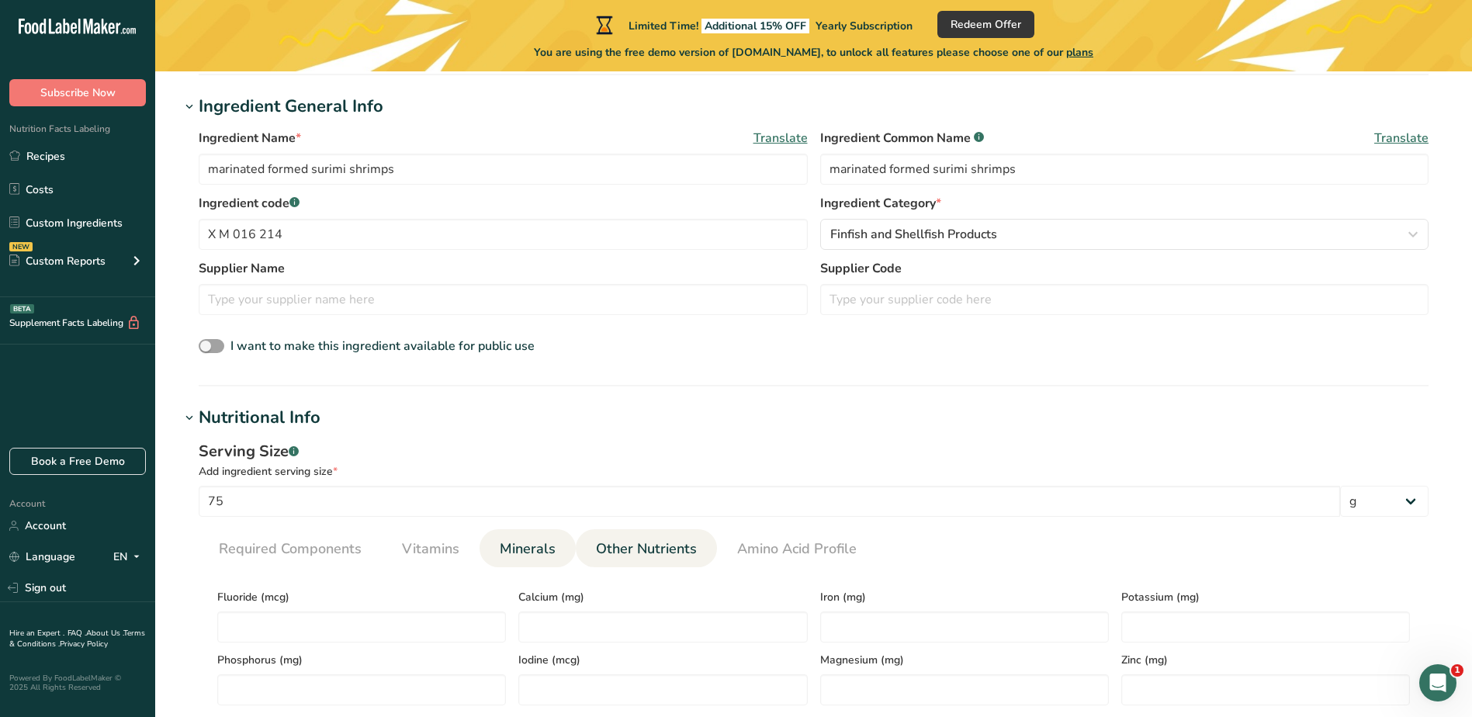
click at [640, 540] on span "Other Nutrients" at bounding box center [646, 549] width 101 height 21
click at [510, 556] on span "Minerals" at bounding box center [528, 549] width 56 height 21
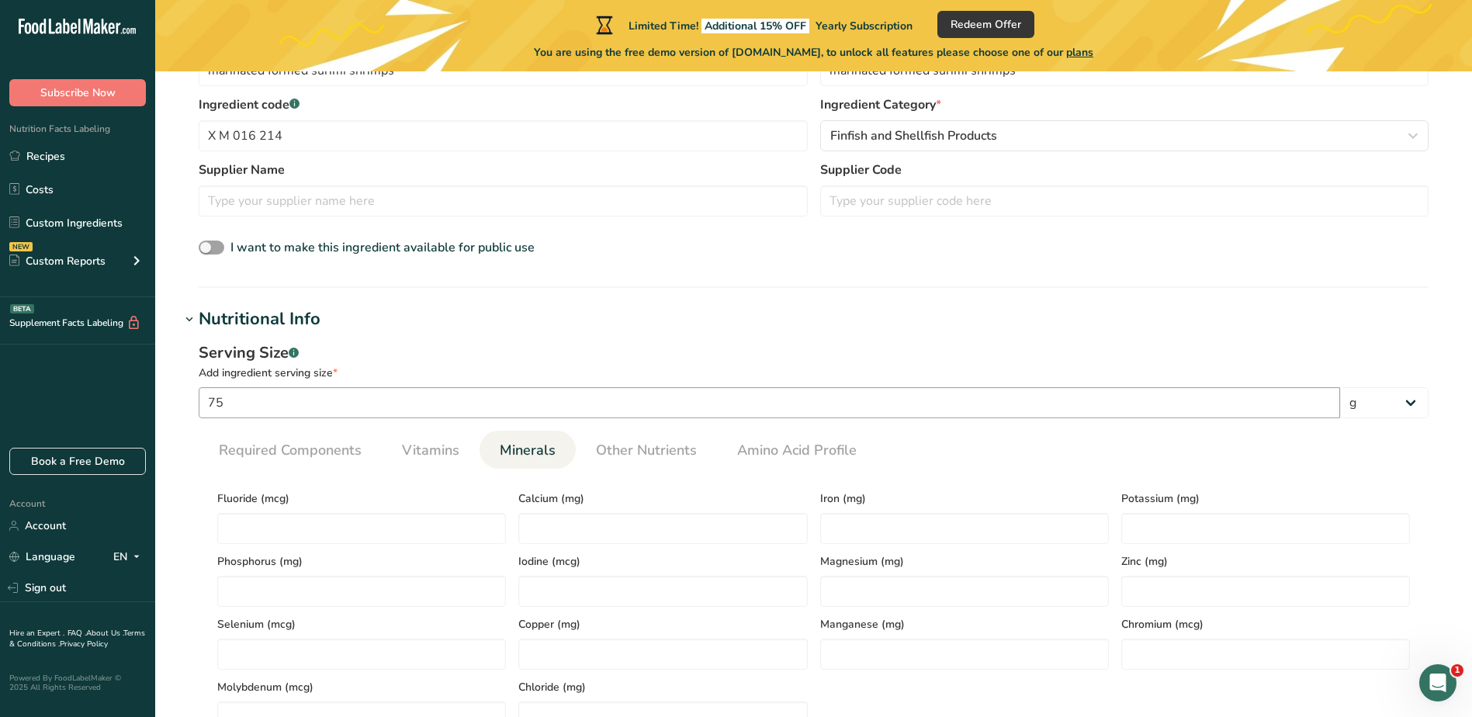
scroll to position [436, 0]
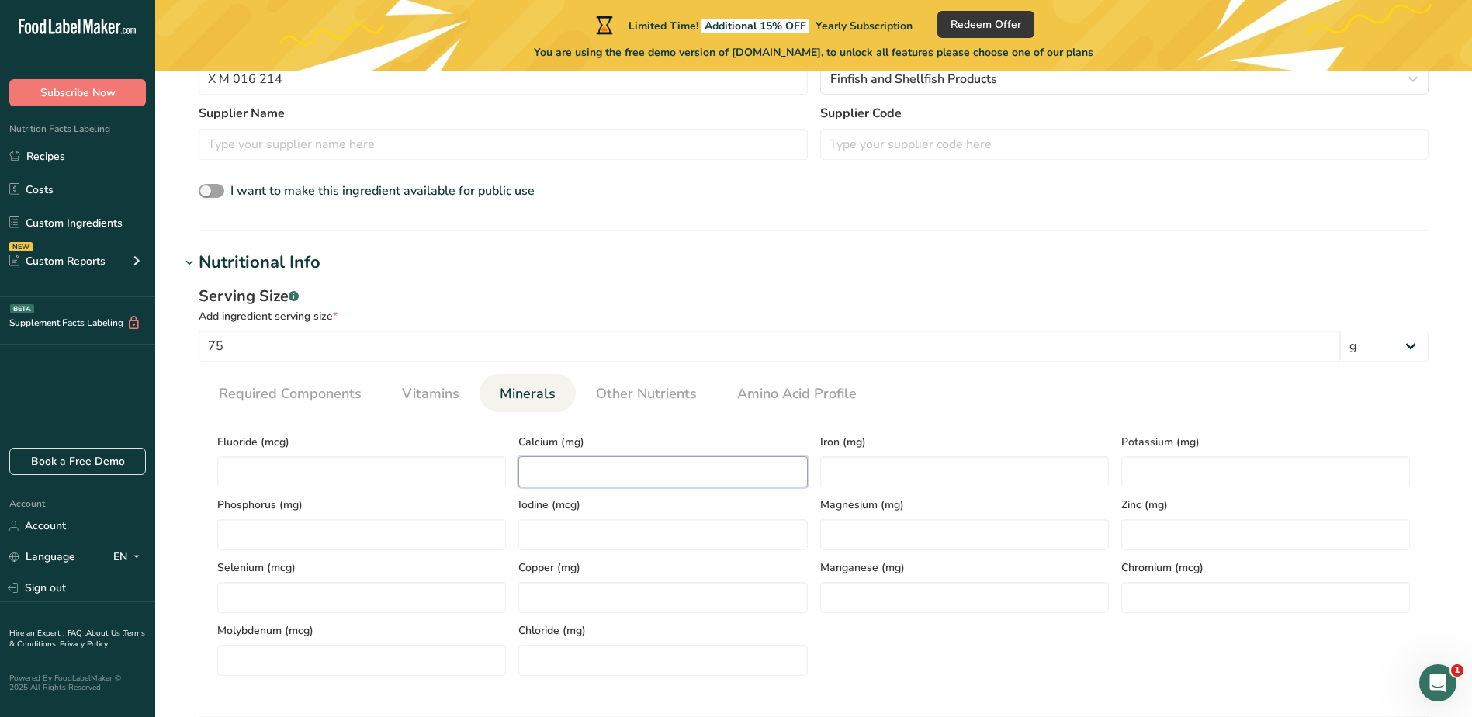
click at [681, 482] on input "number" at bounding box center [662, 471] width 289 height 31
click at [921, 460] on input "number" at bounding box center [964, 471] width 289 height 31
click at [569, 473] on input "number" at bounding box center [662, 471] width 289 height 31
type input "10"
click at [872, 473] on input "number" at bounding box center [964, 471] width 289 height 31
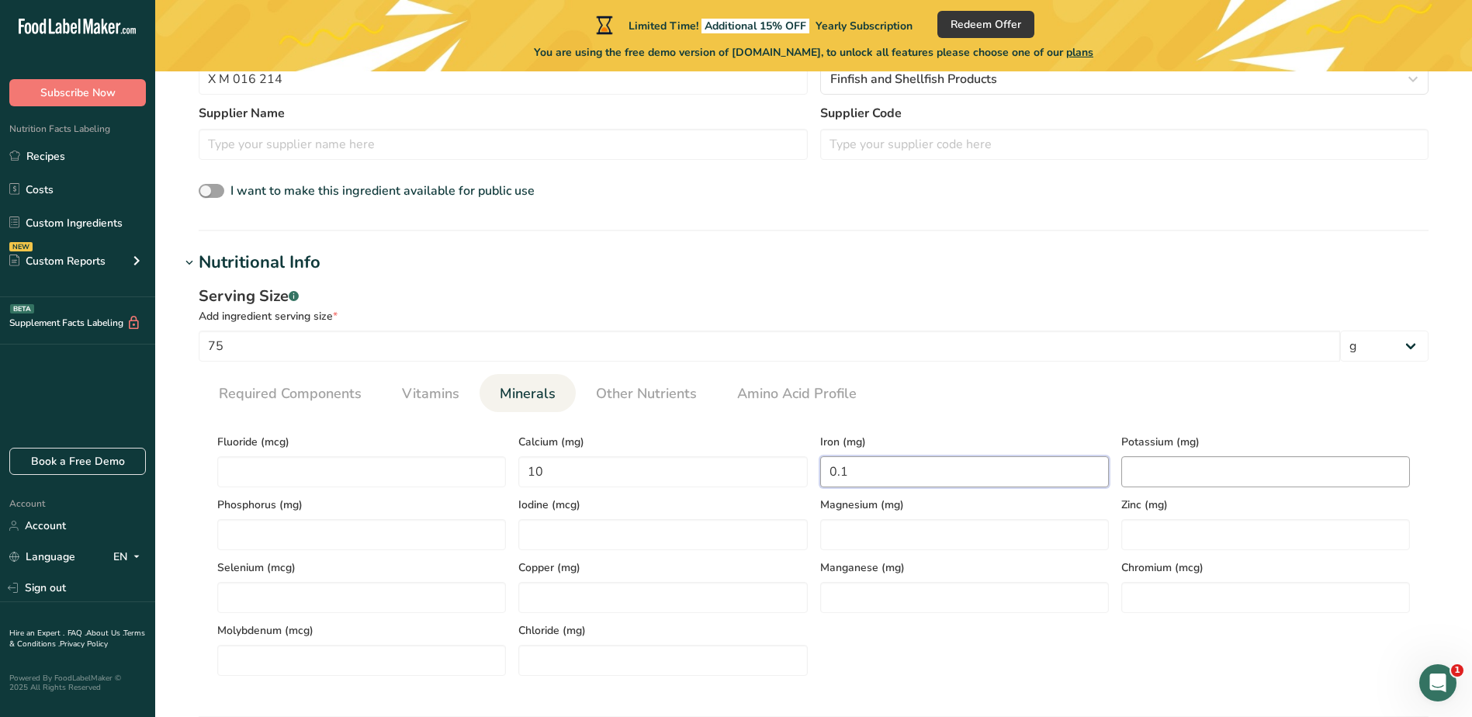
type input "0.1"
click at [1269, 478] on input "number" at bounding box center [1266, 471] width 289 height 31
type input "70"
click at [374, 549] on input "number" at bounding box center [361, 534] width 289 height 31
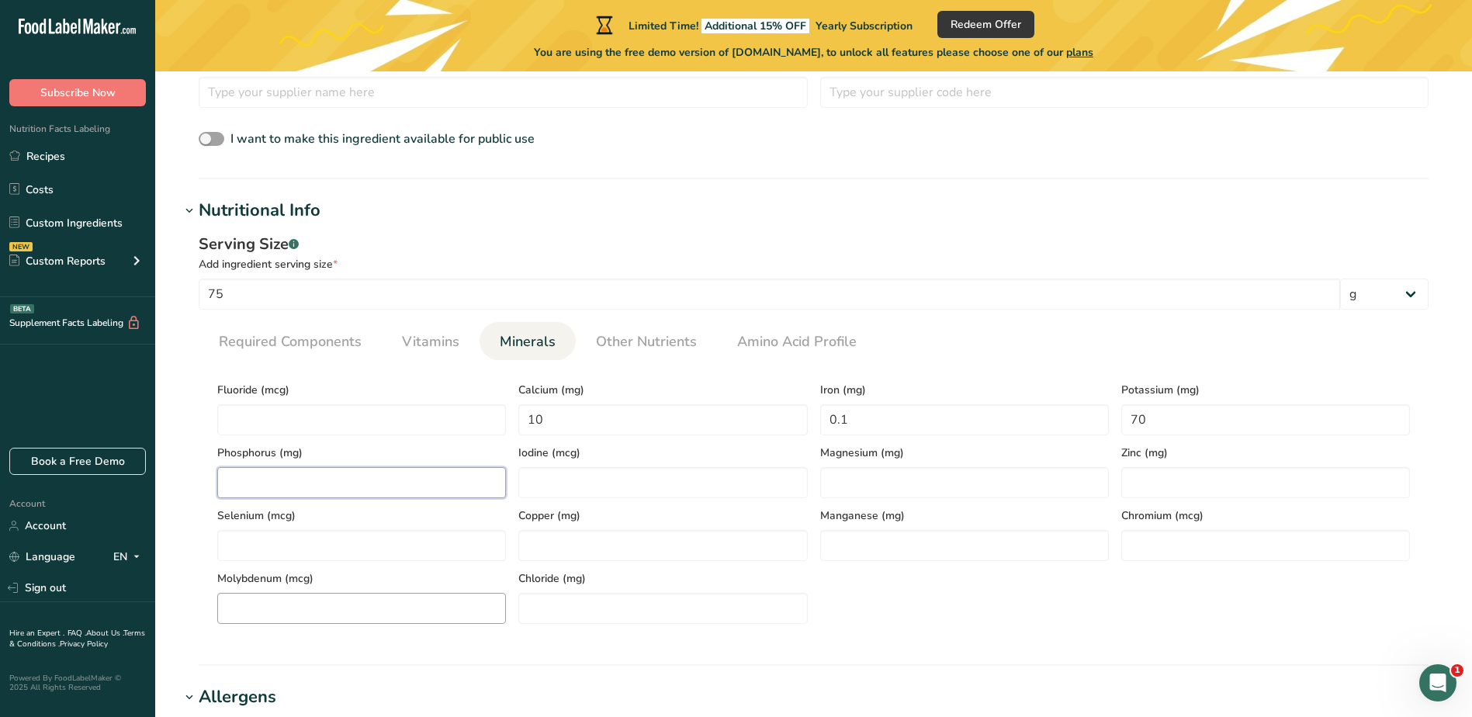
scroll to position [669, 0]
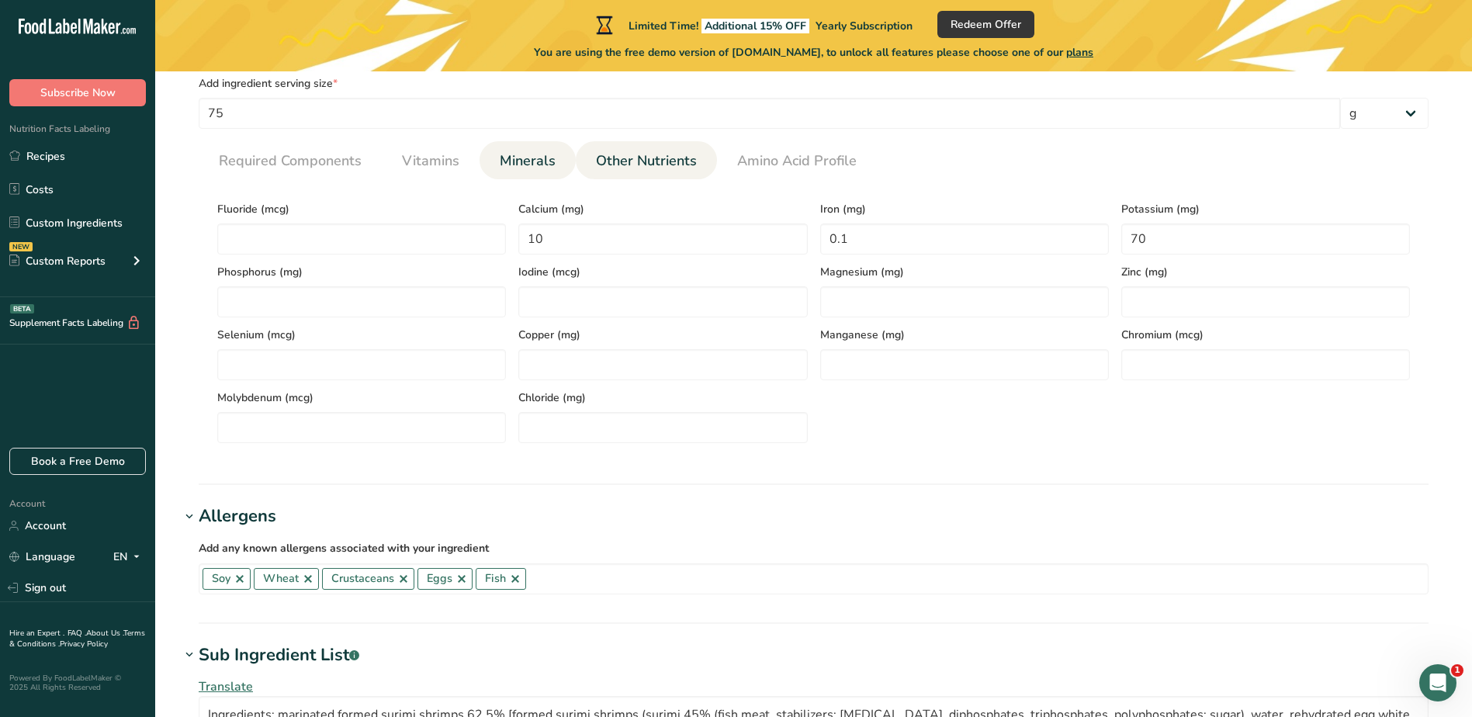
click at [679, 162] on span "Other Nutrients" at bounding box center [646, 161] width 101 height 21
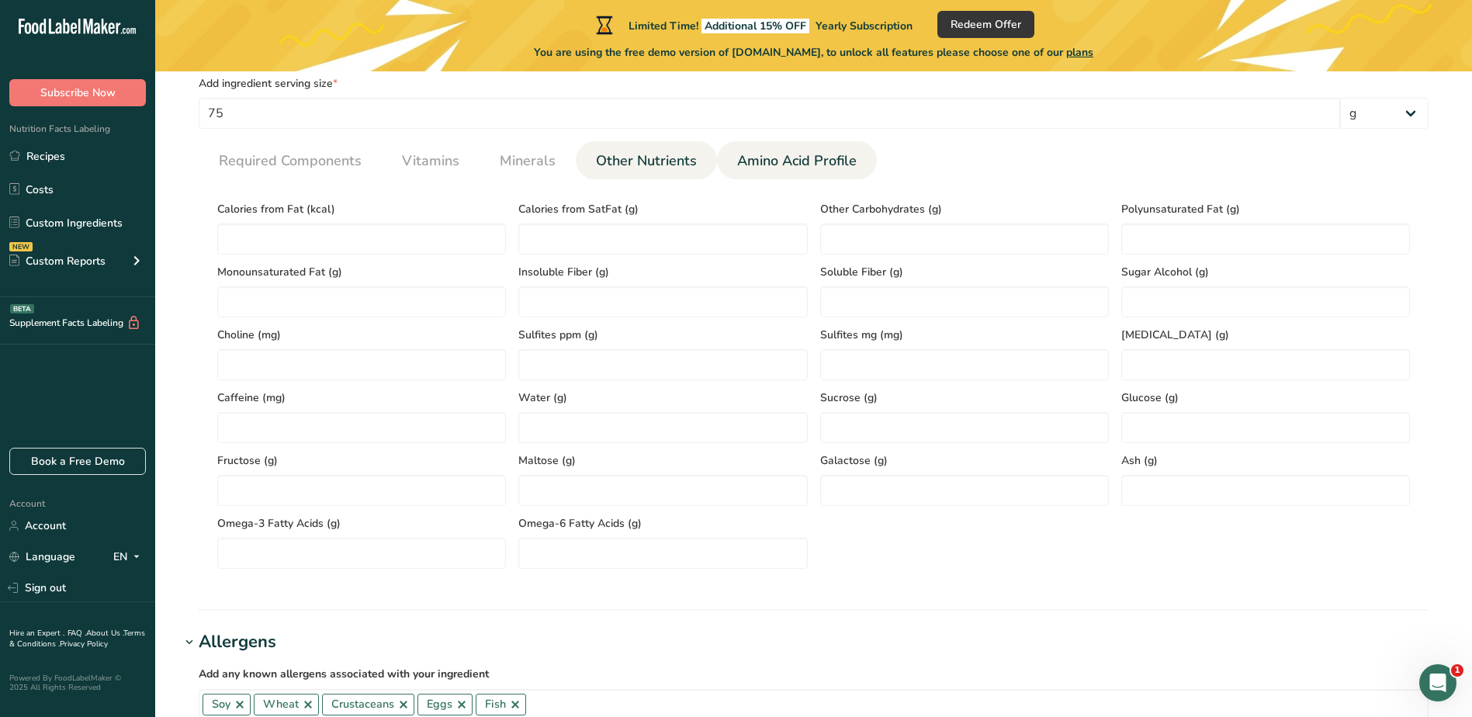
click at [788, 159] on span "Amino Acid Profile" at bounding box center [797, 161] width 120 height 21
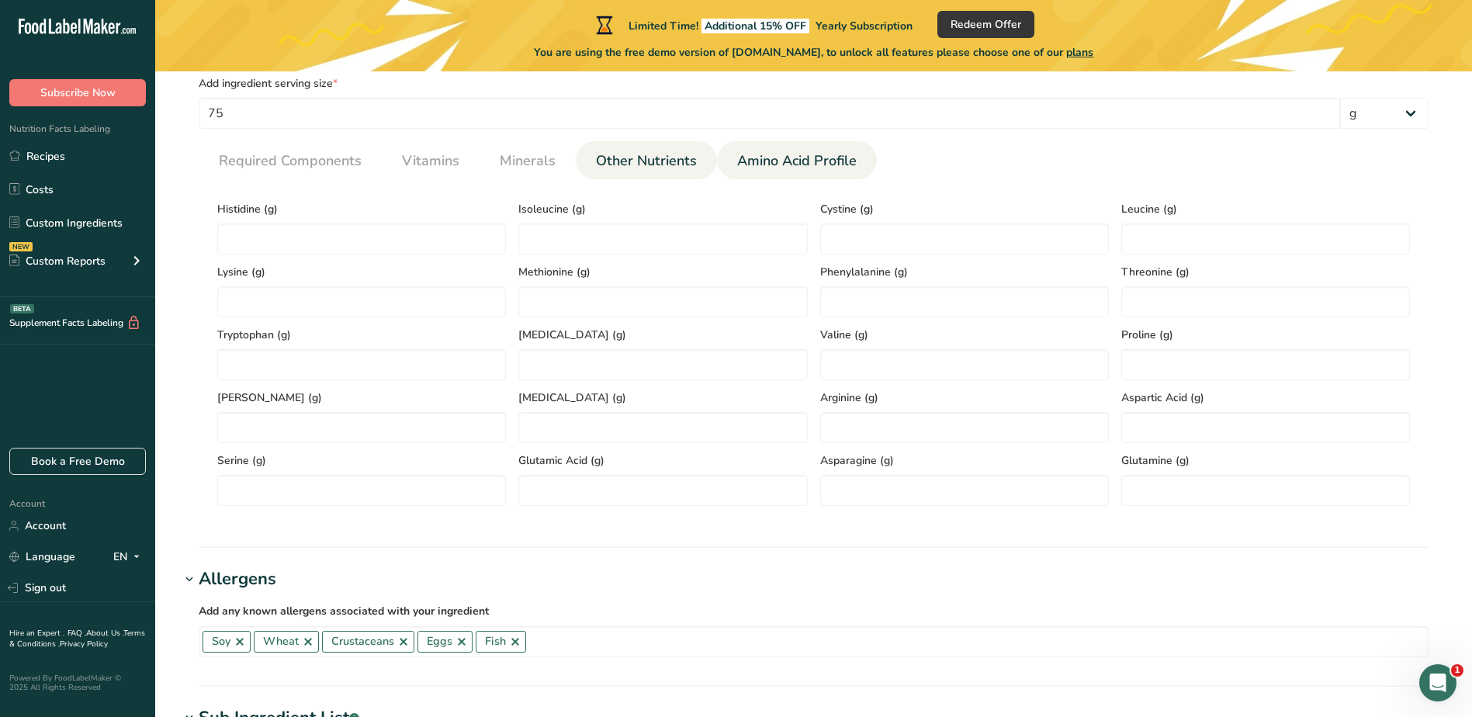
click at [649, 158] on span "Other Nutrients" at bounding box center [646, 161] width 101 height 21
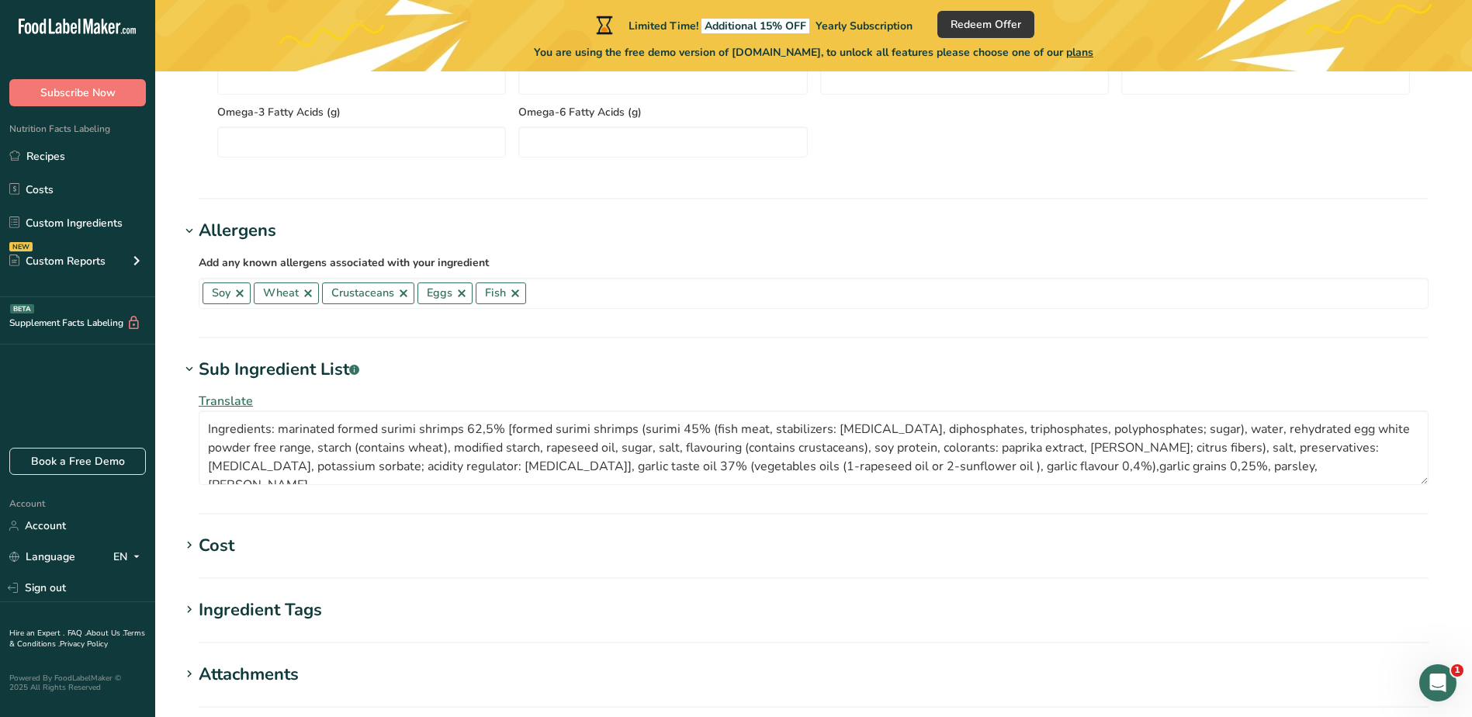
scroll to position [1323, 0]
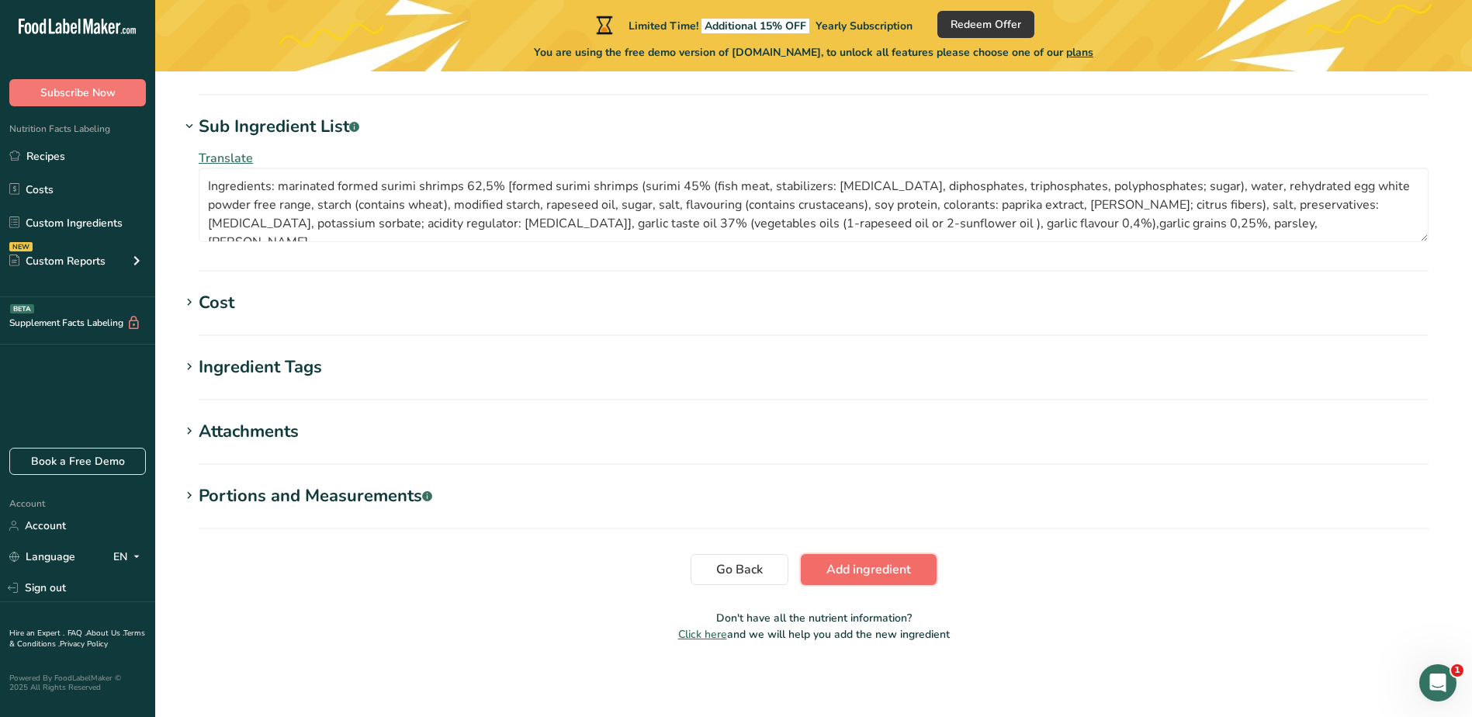
click at [839, 569] on span "Add ingredient" at bounding box center [869, 569] width 85 height 19
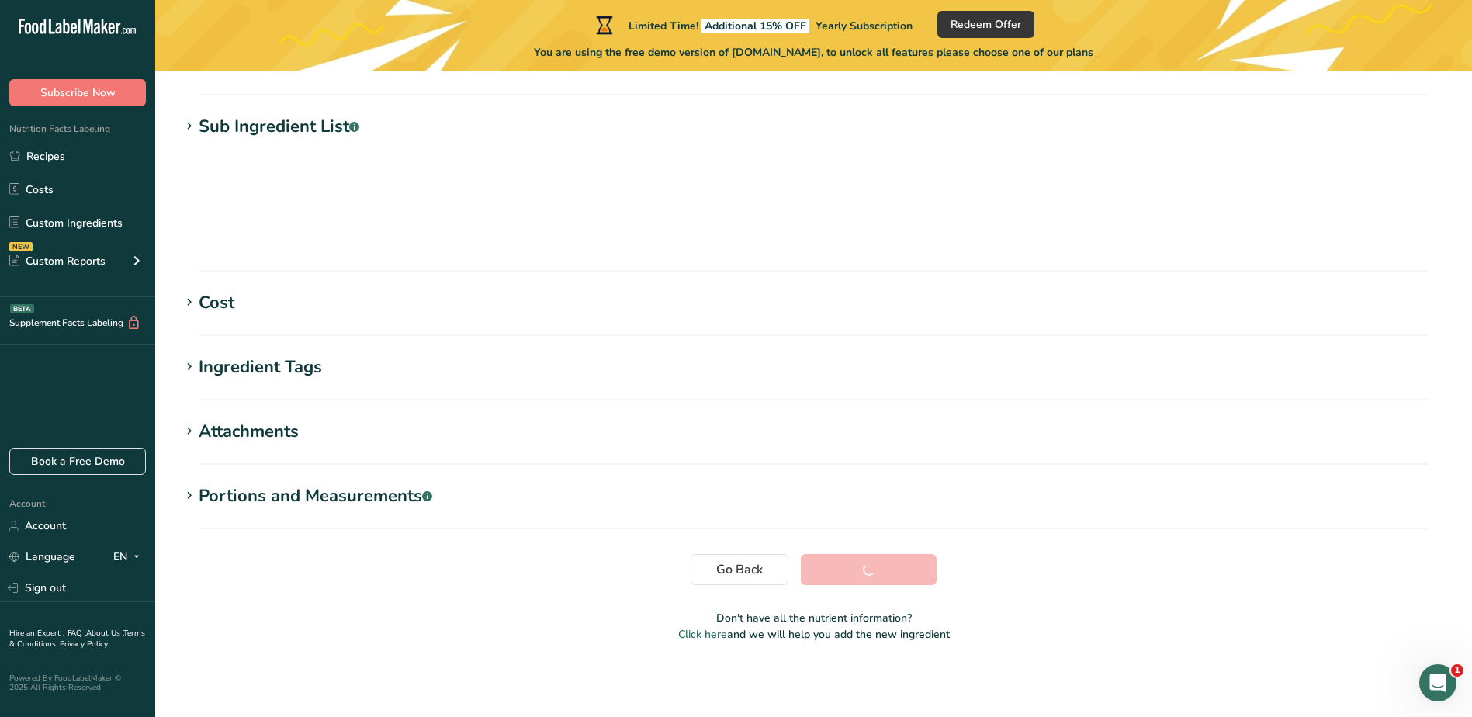
scroll to position [188, 0]
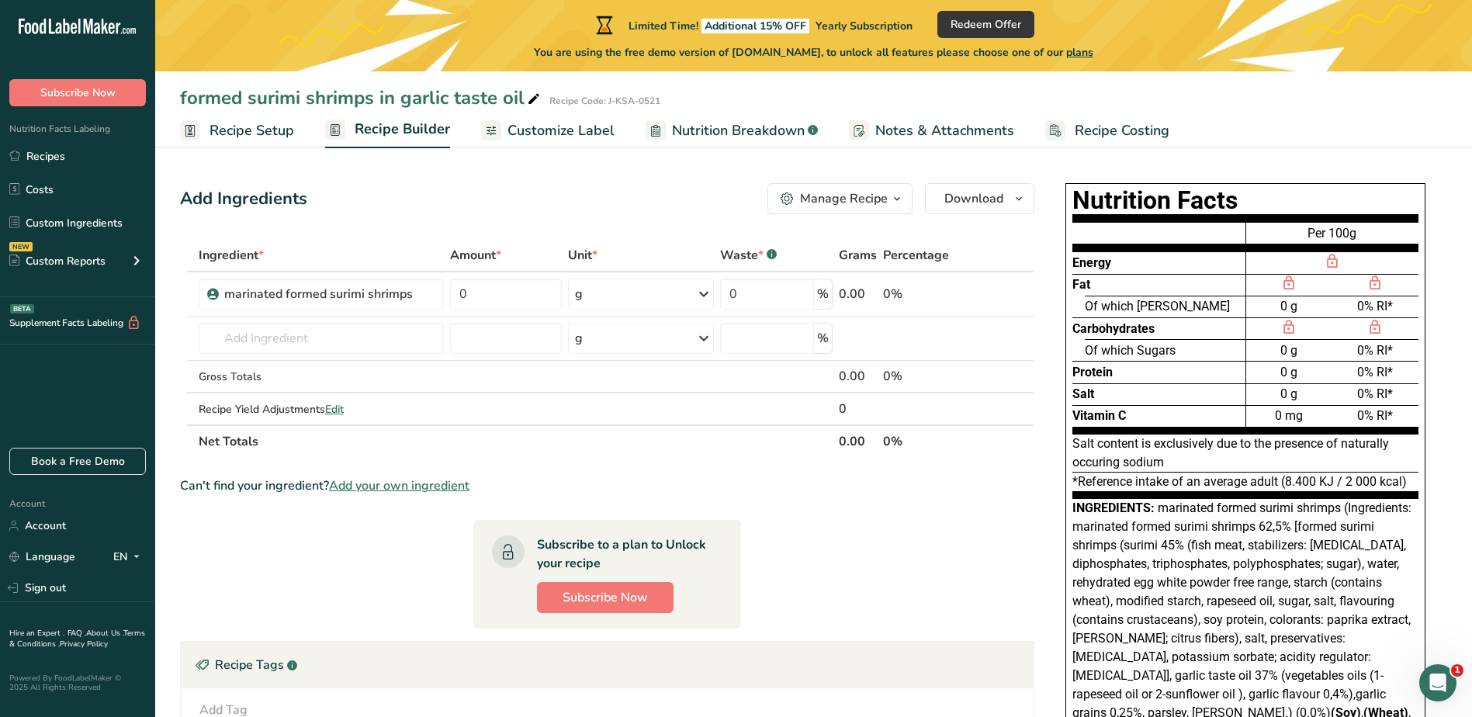
click at [534, 127] on span "Customize Label" at bounding box center [561, 130] width 107 height 21
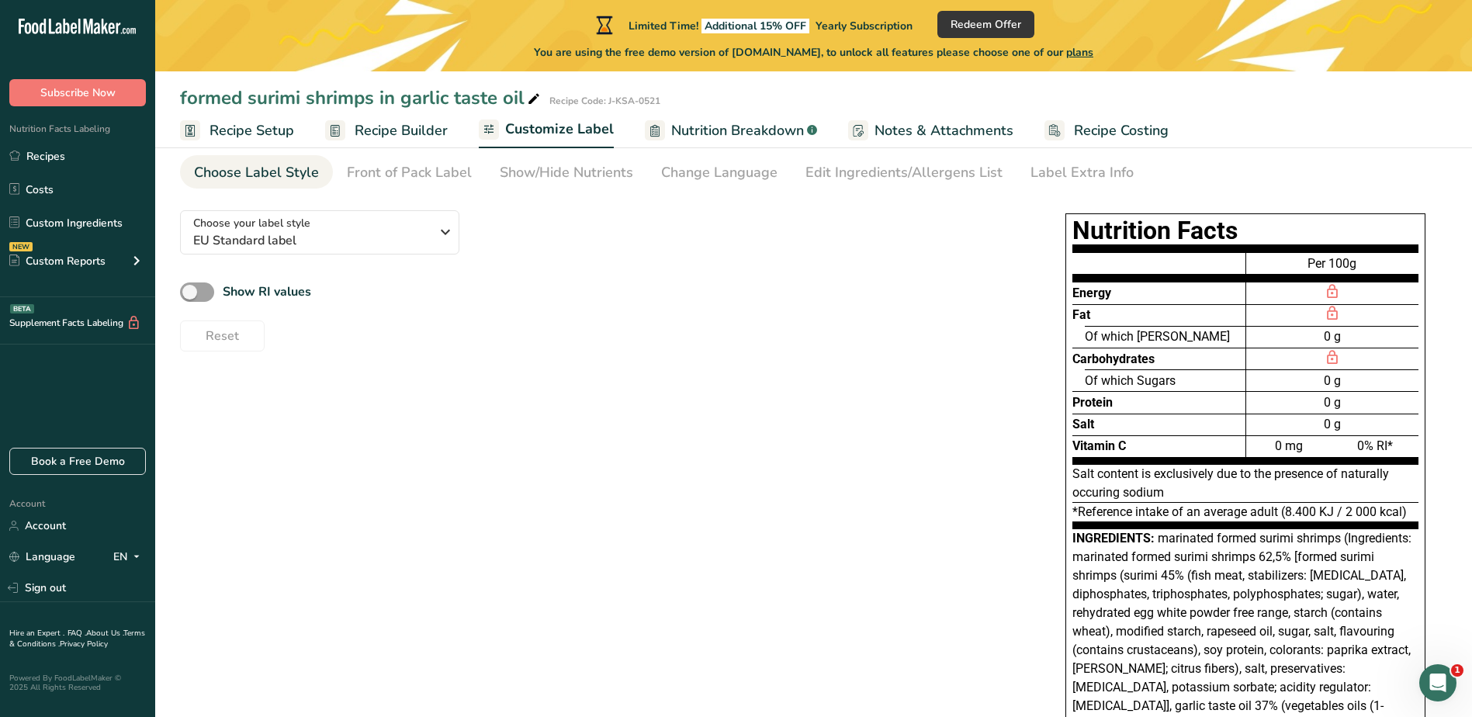
scroll to position [78, 0]
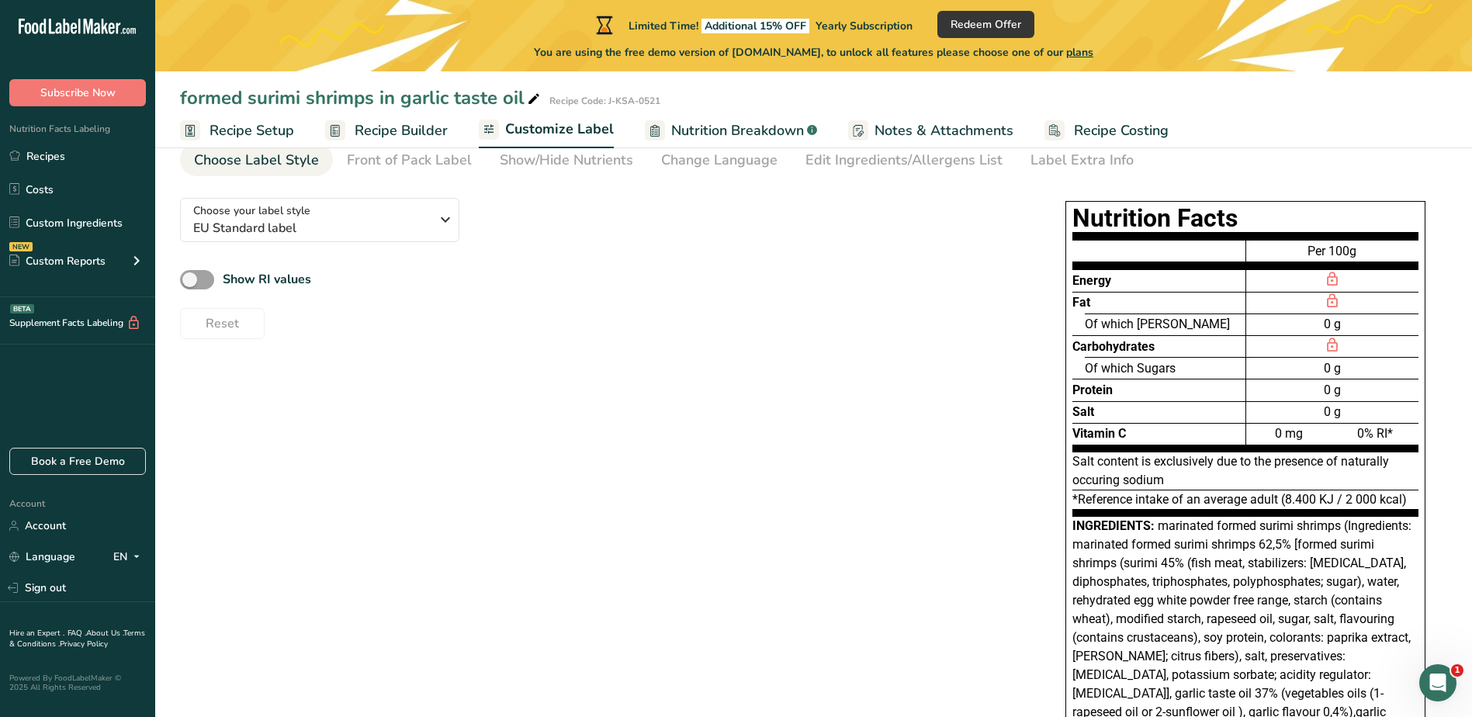
click at [740, 127] on span "Nutrition Breakdown" at bounding box center [737, 130] width 133 height 21
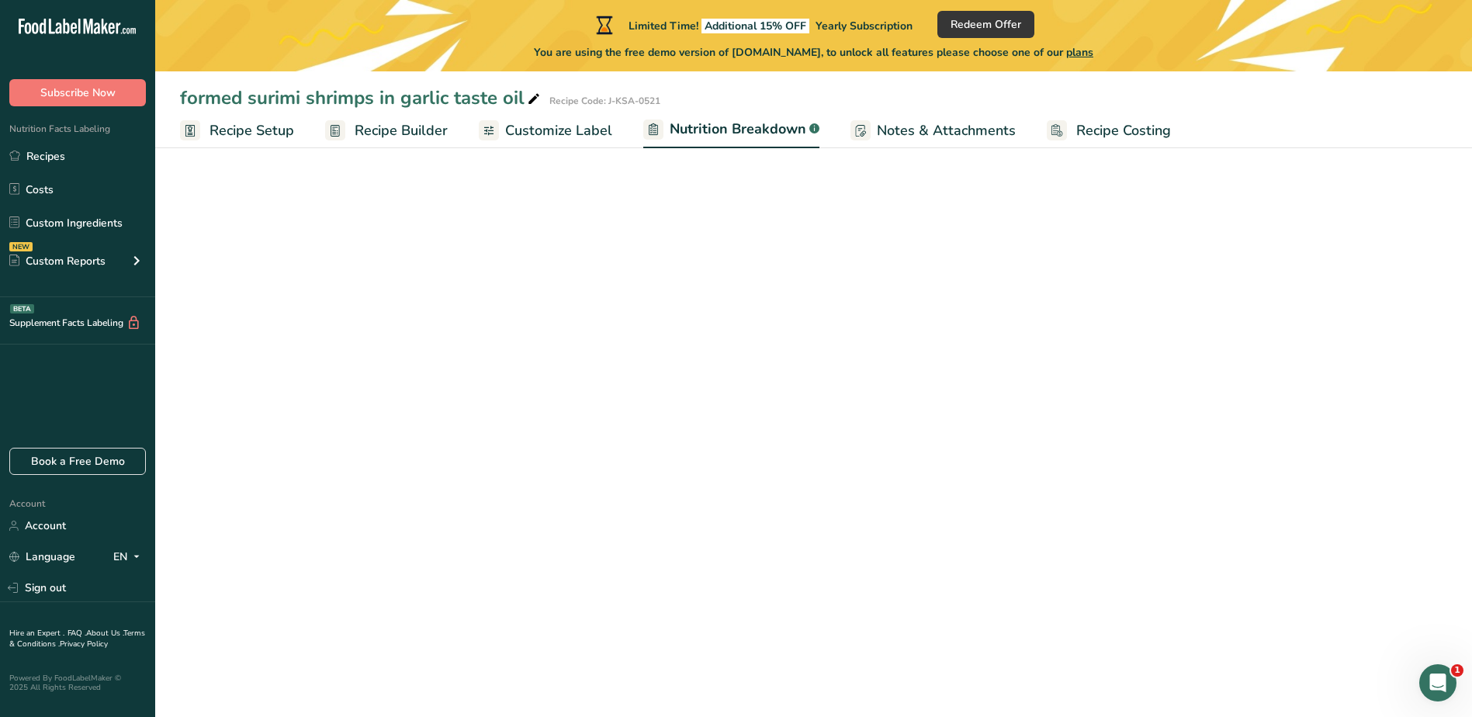
select select "Calories"
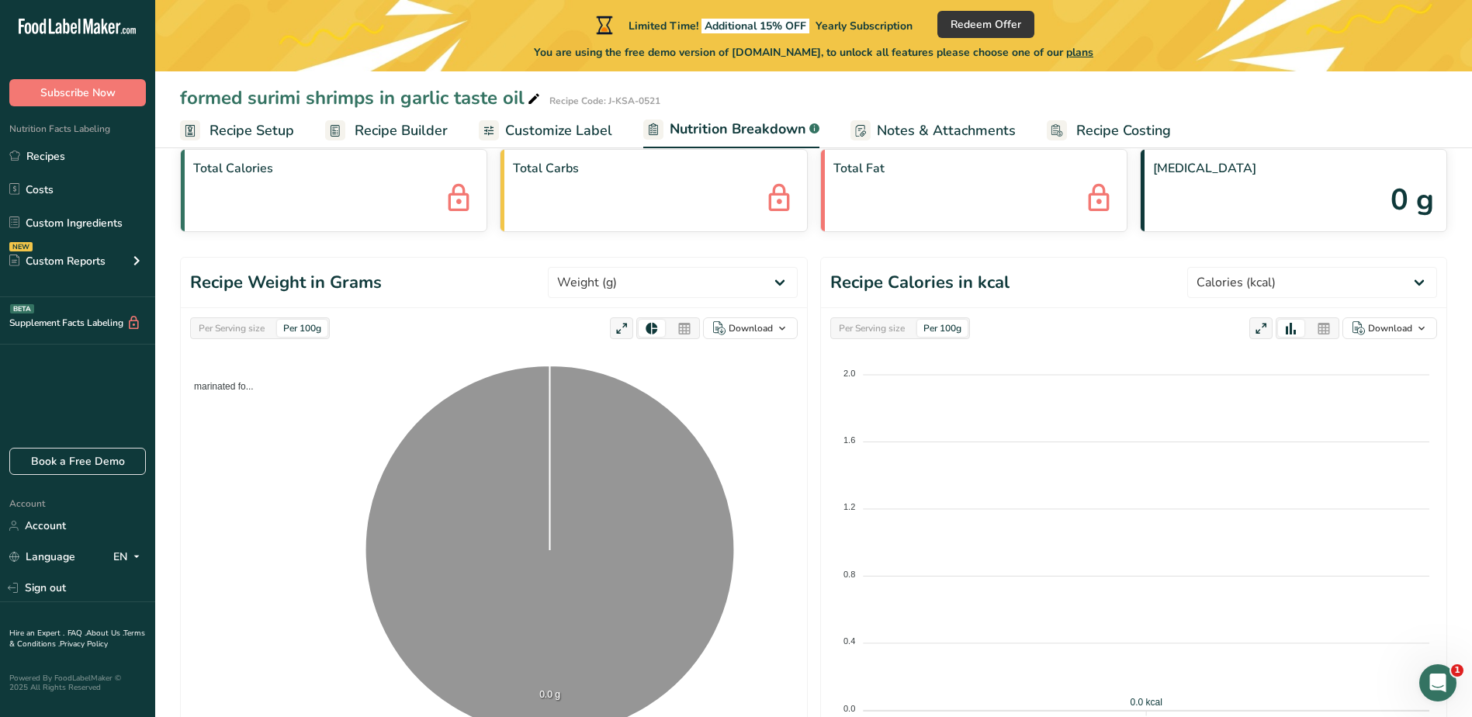
click at [920, 123] on span "Notes & Attachments" at bounding box center [946, 130] width 139 height 21
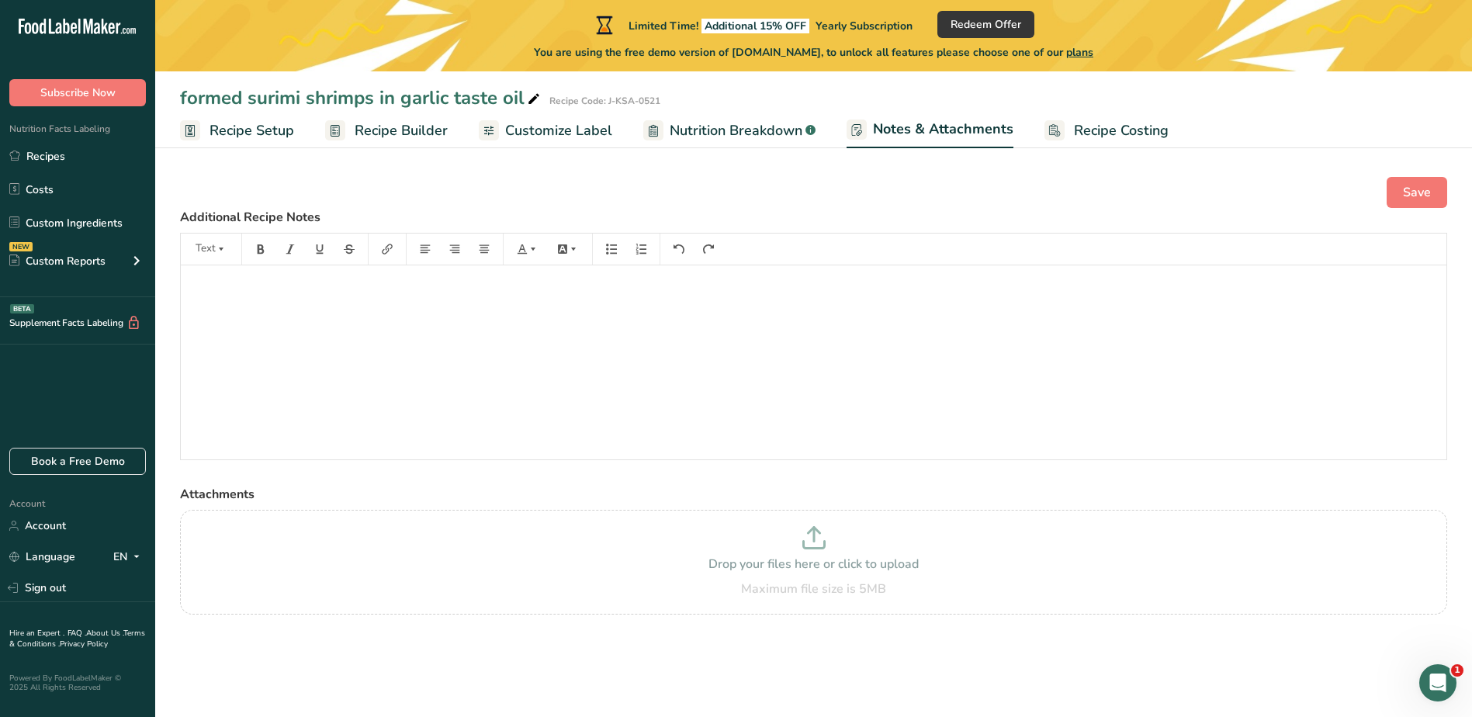
click at [243, 121] on span "Recipe Setup" at bounding box center [252, 130] width 85 height 21
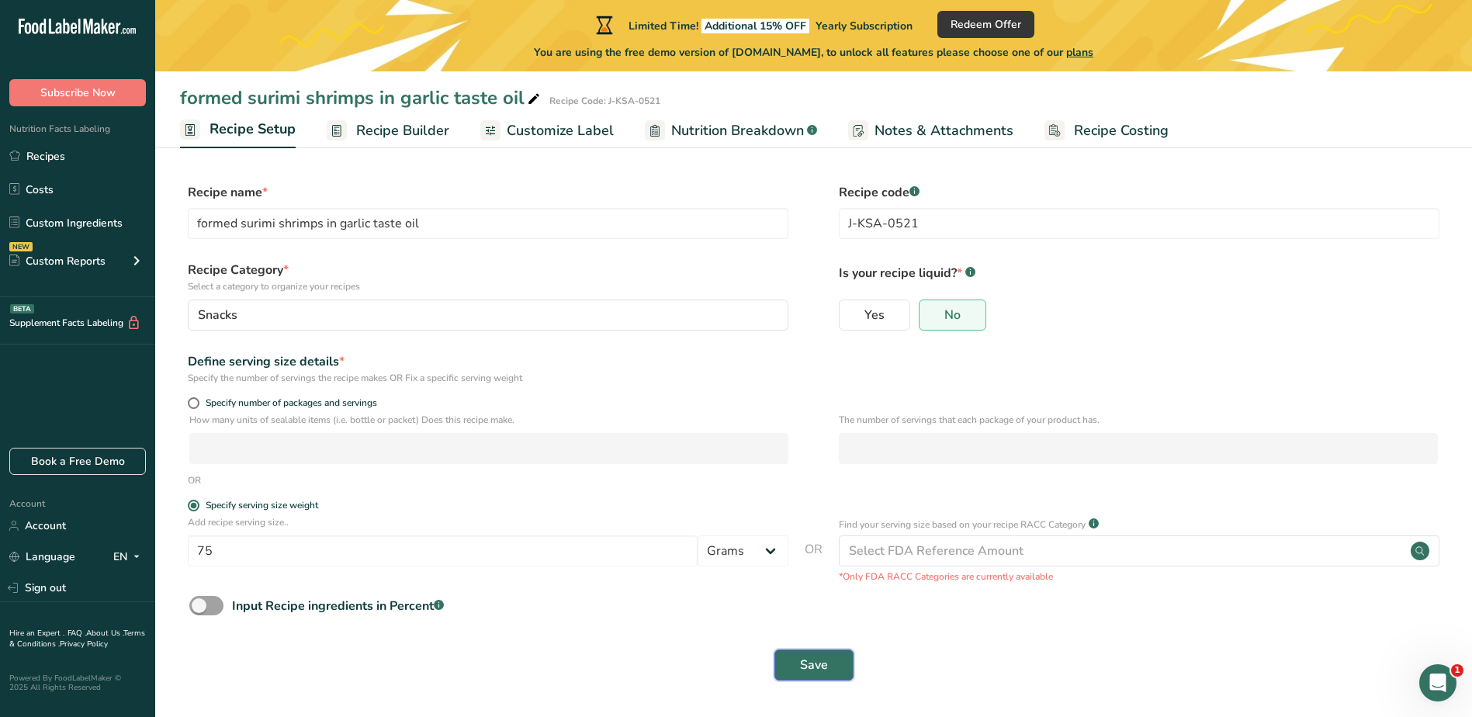
click at [809, 662] on span "Save" at bounding box center [814, 665] width 28 height 19
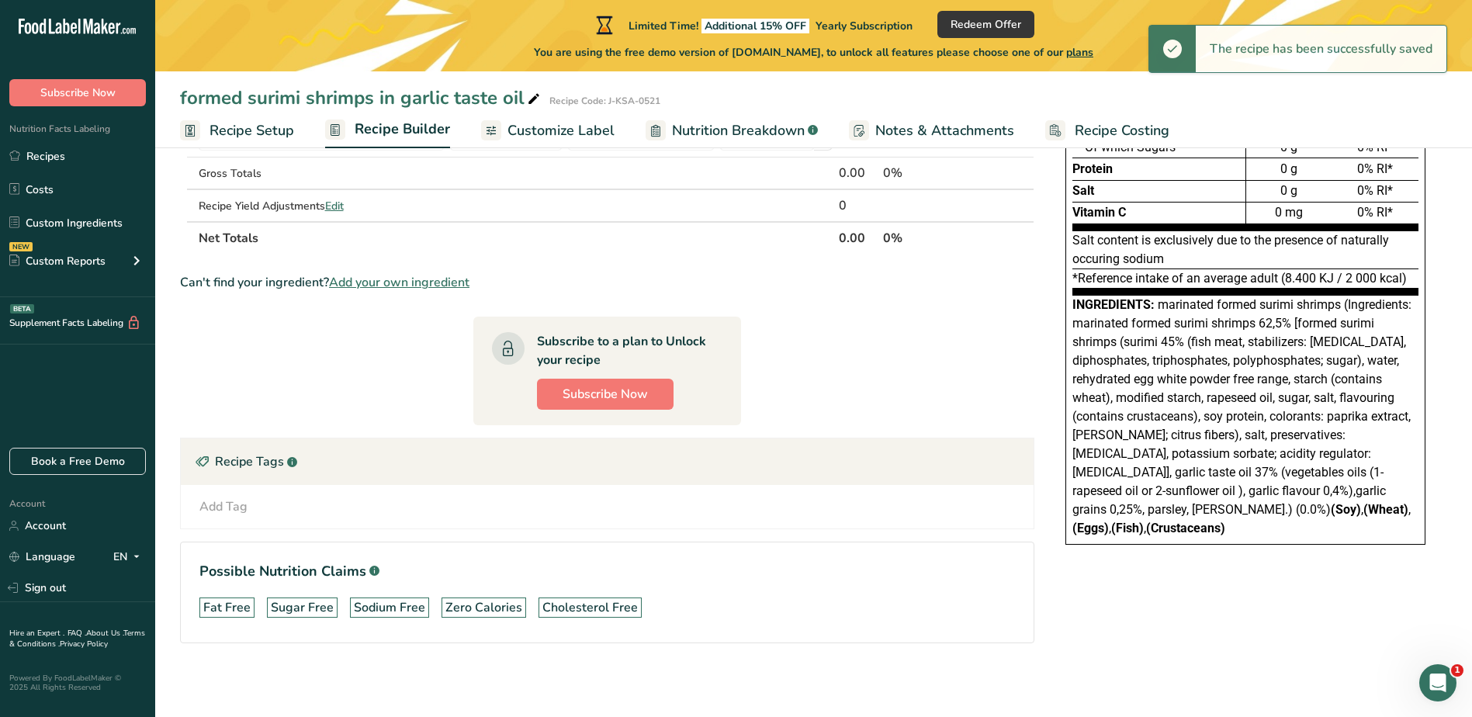
scroll to position [204, 0]
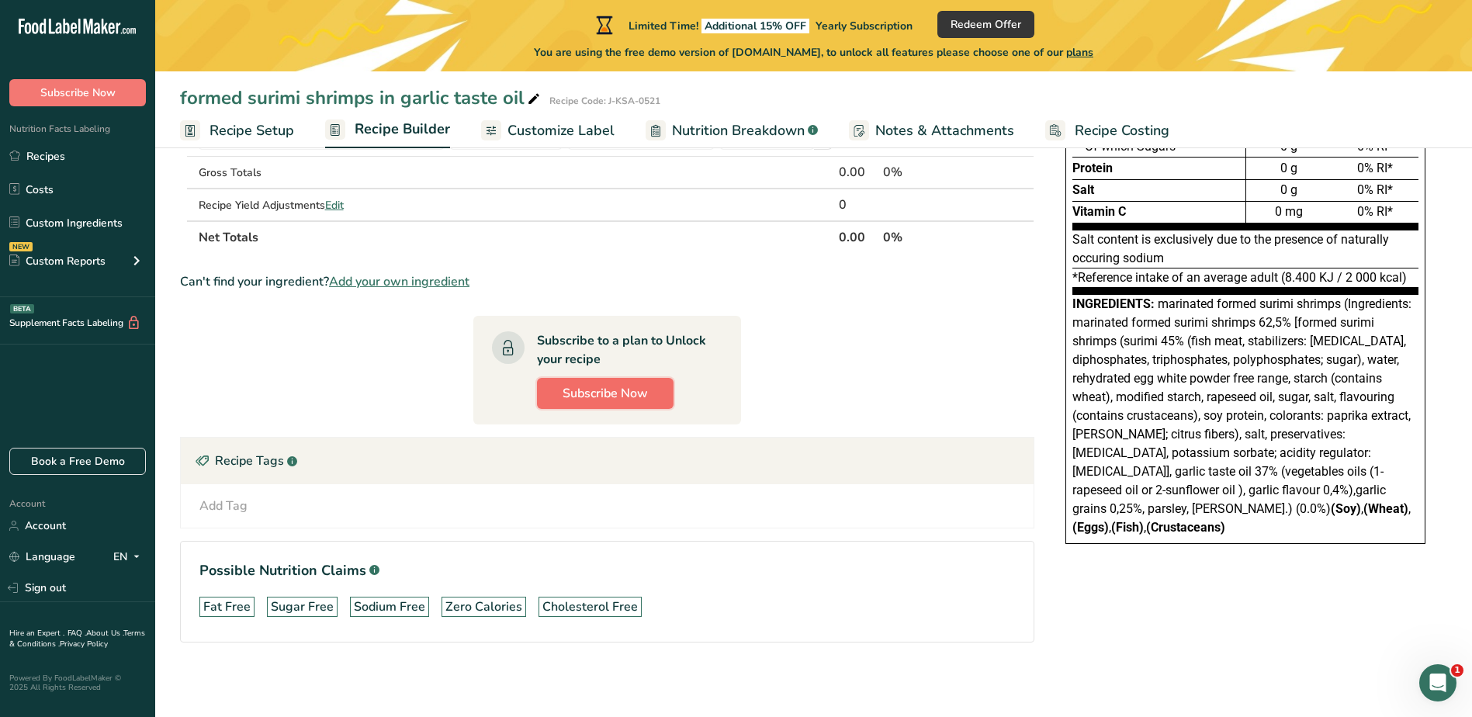
click at [596, 387] on span "Subscribe Now" at bounding box center [605, 393] width 85 height 19
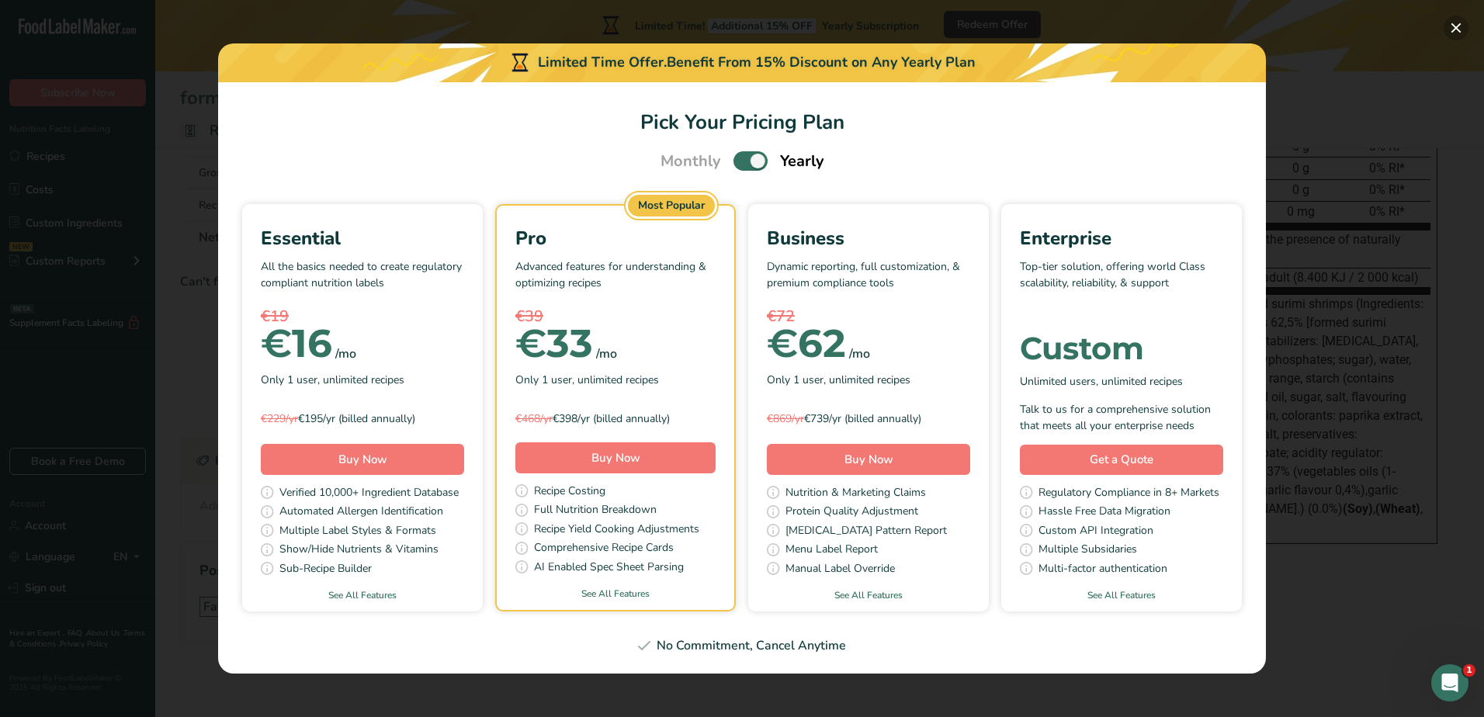
click at [1455, 23] on button "Pick Your Pricing Plan Modal" at bounding box center [1456, 28] width 25 height 25
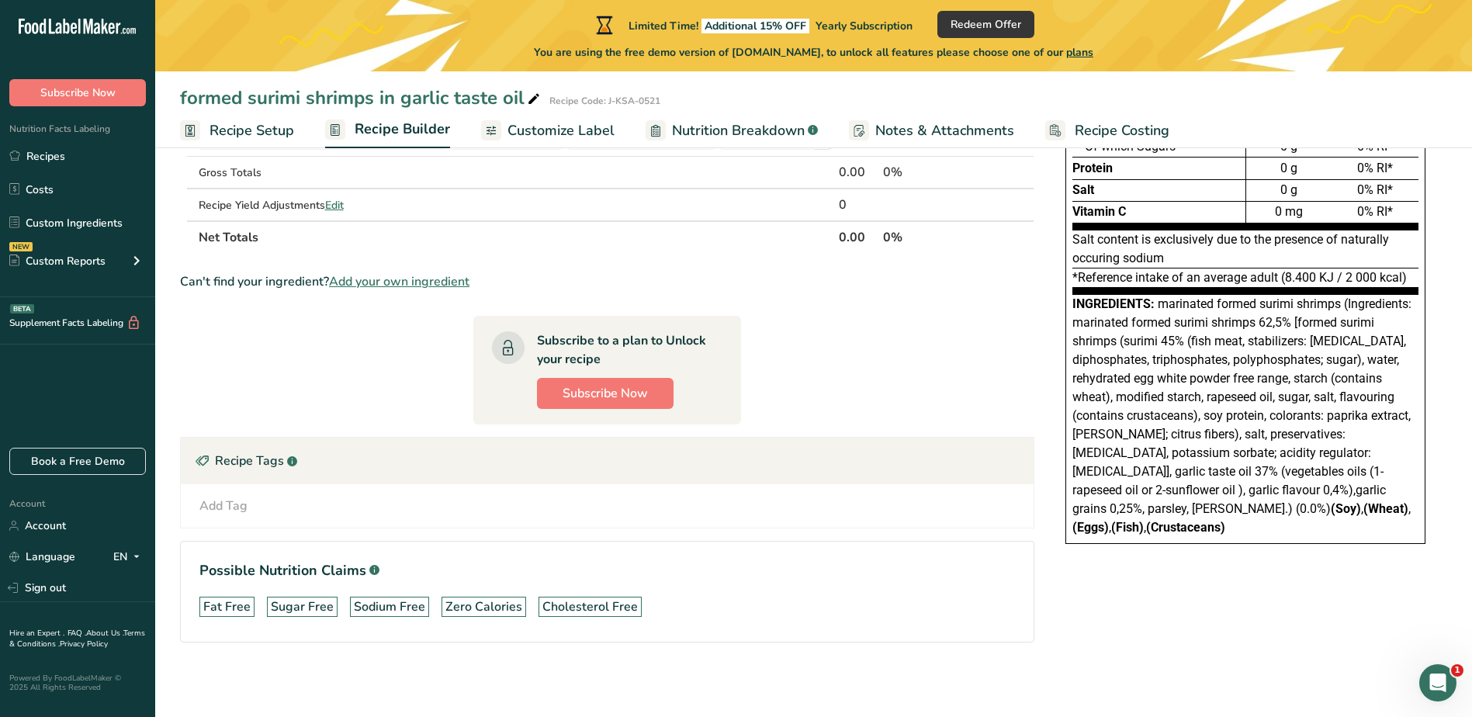
click at [525, 127] on span "Customize Label" at bounding box center [561, 130] width 107 height 21
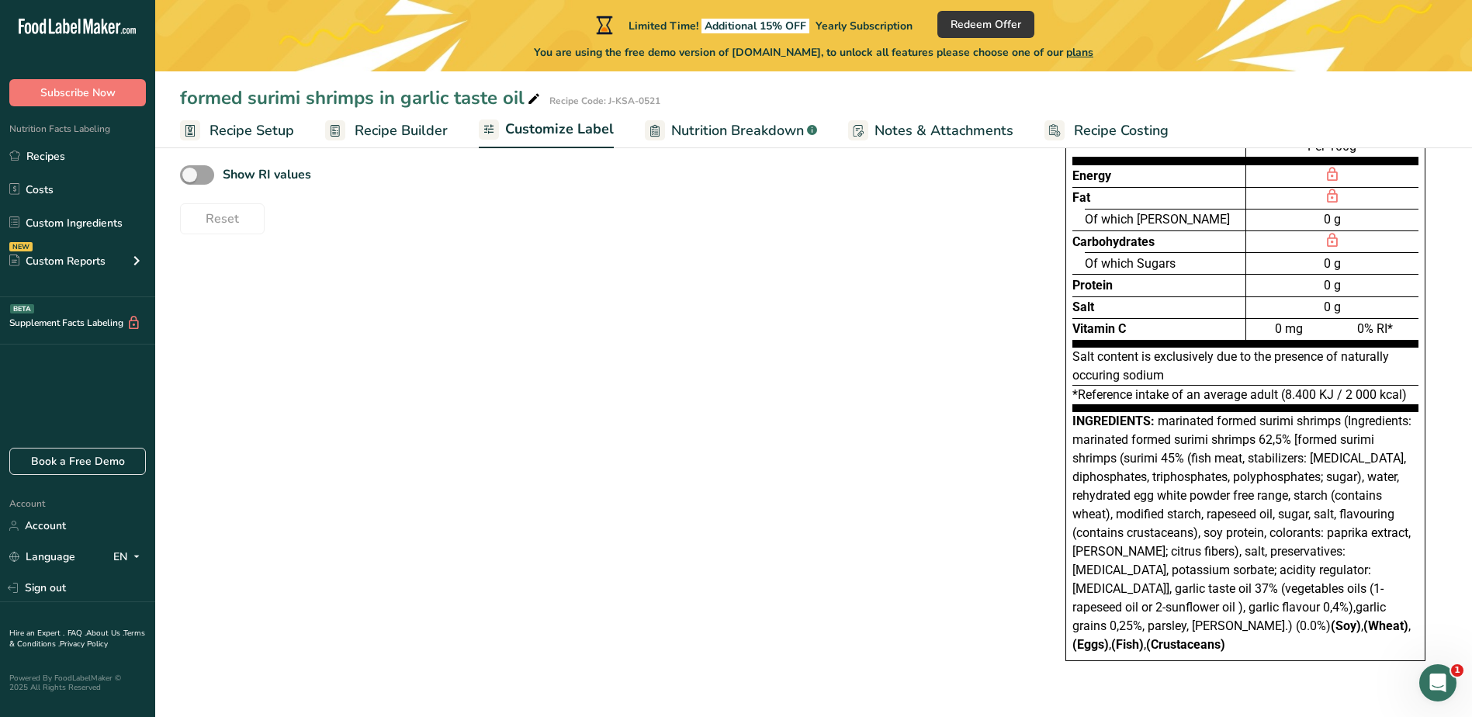
scroll to position [164, 0]
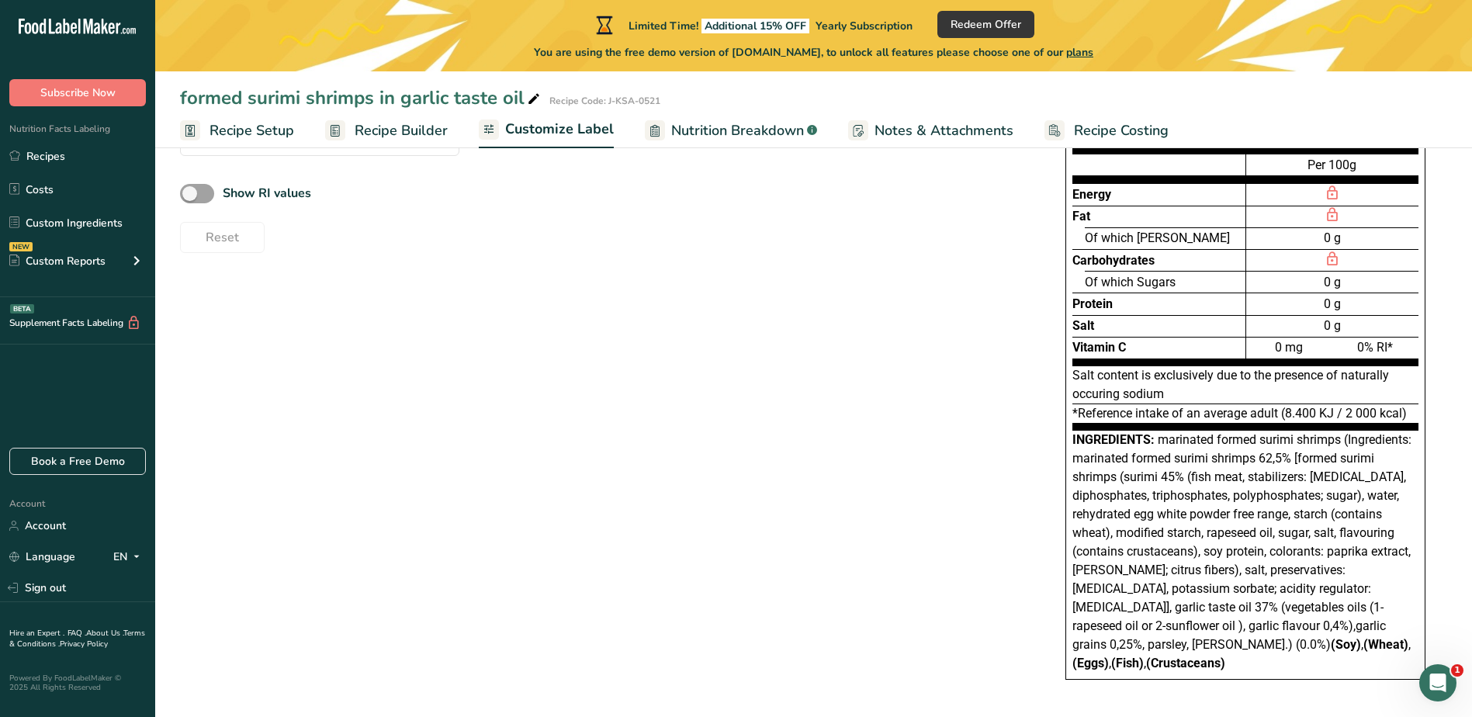
click at [715, 123] on span "Nutrition Breakdown" at bounding box center [737, 130] width 133 height 21
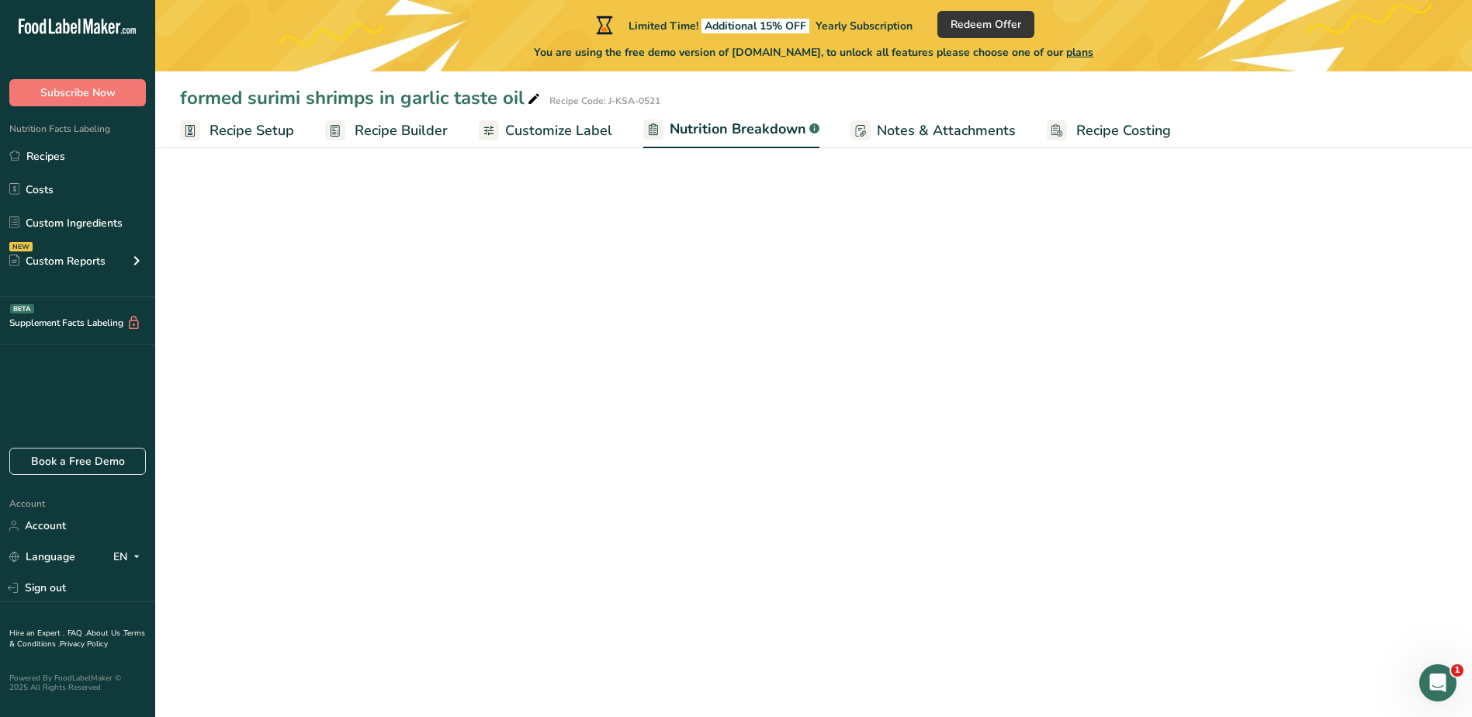
select select "Calories"
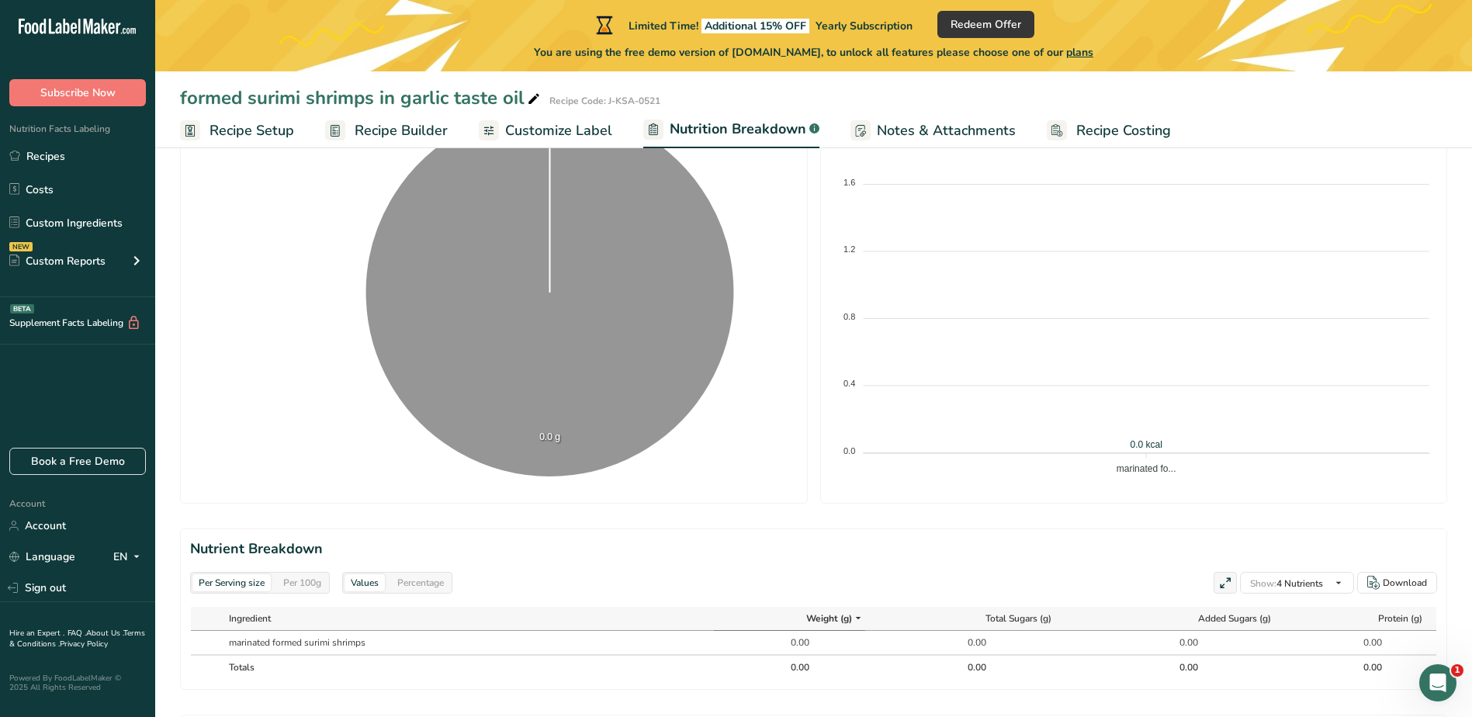
click at [921, 123] on span "Notes & Attachments" at bounding box center [946, 130] width 139 height 21
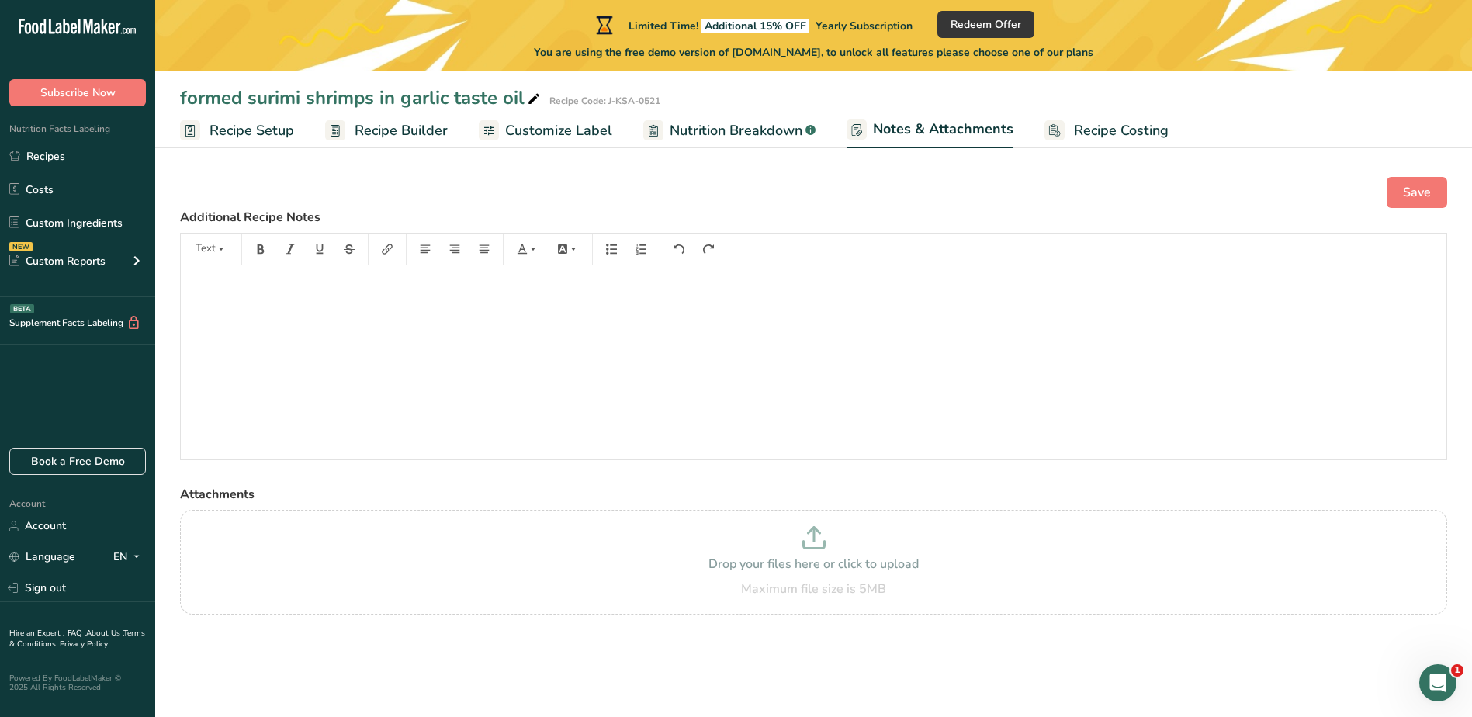
click at [735, 123] on span "Nutrition Breakdown" at bounding box center [736, 130] width 133 height 21
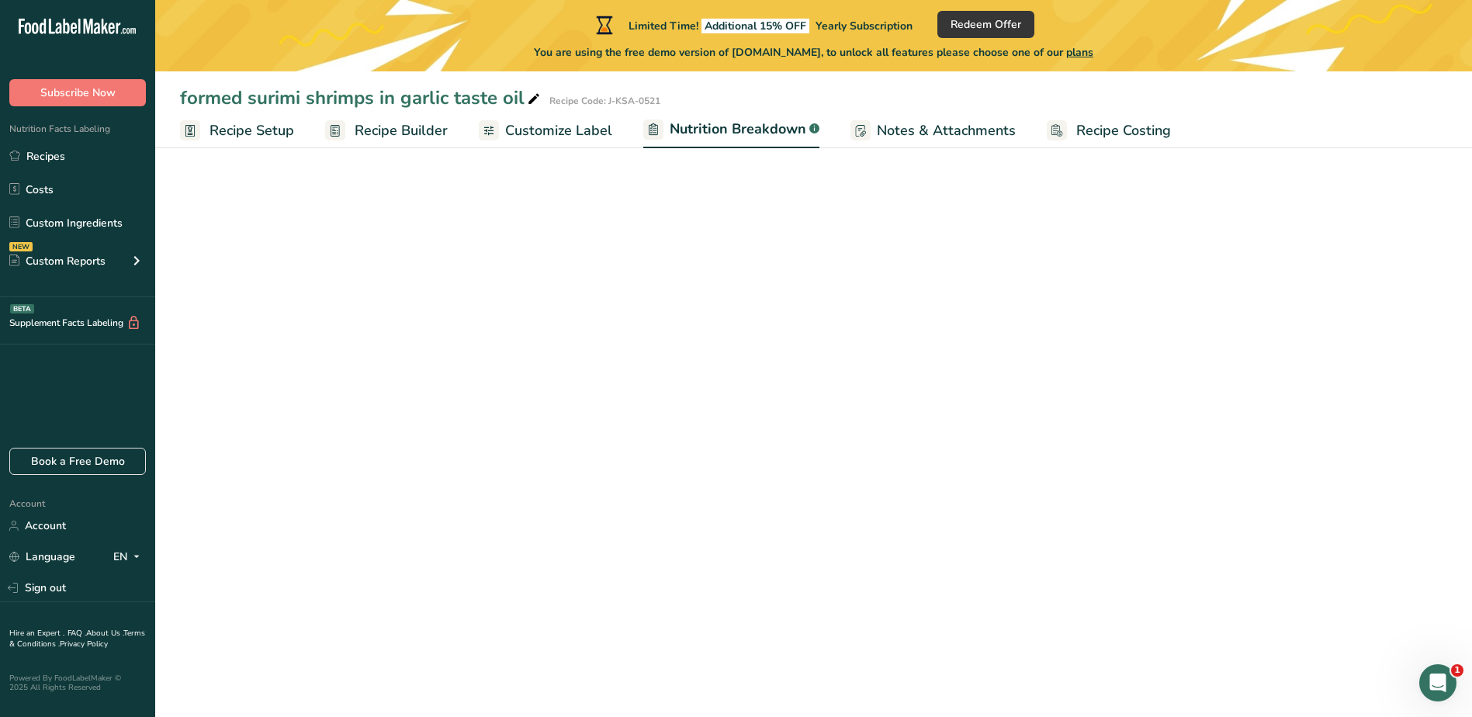
select select "Calories"
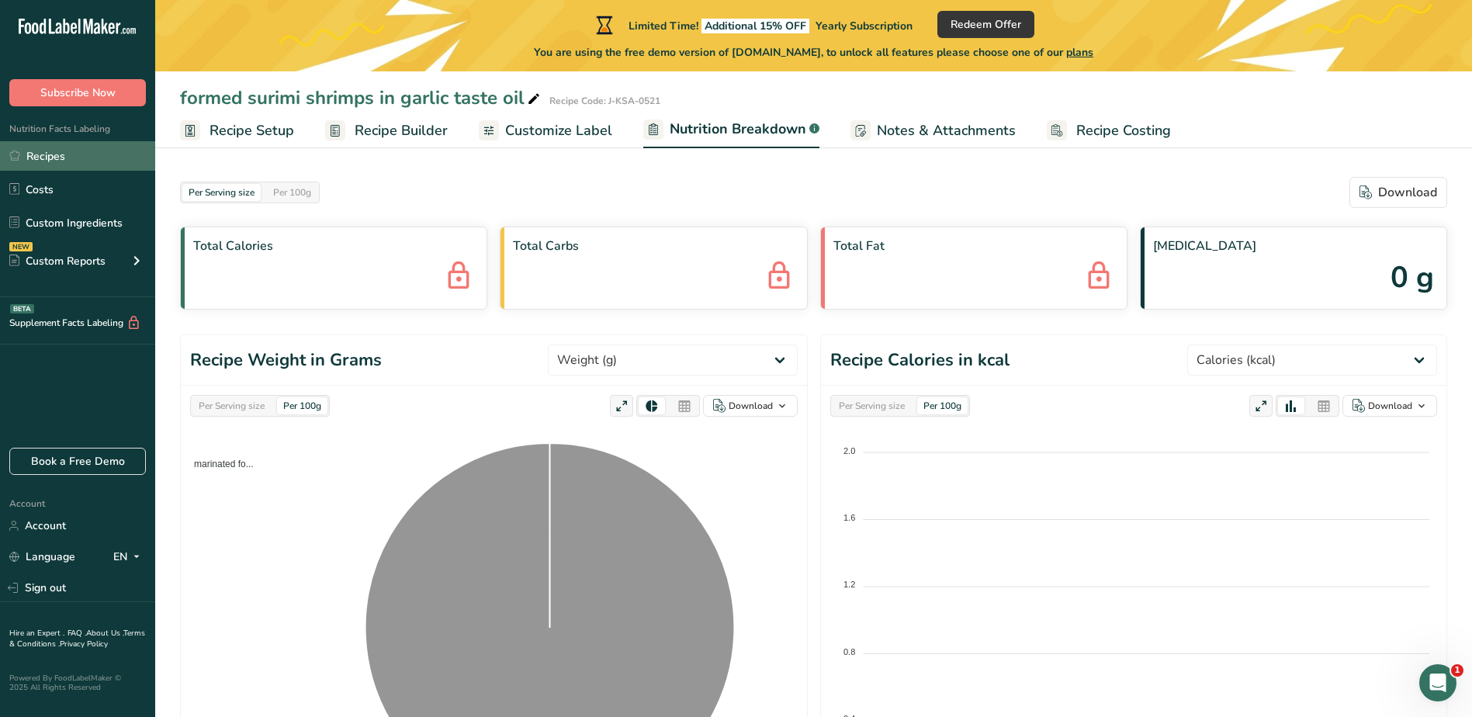
click at [42, 158] on link "Recipes" at bounding box center [77, 155] width 155 height 29
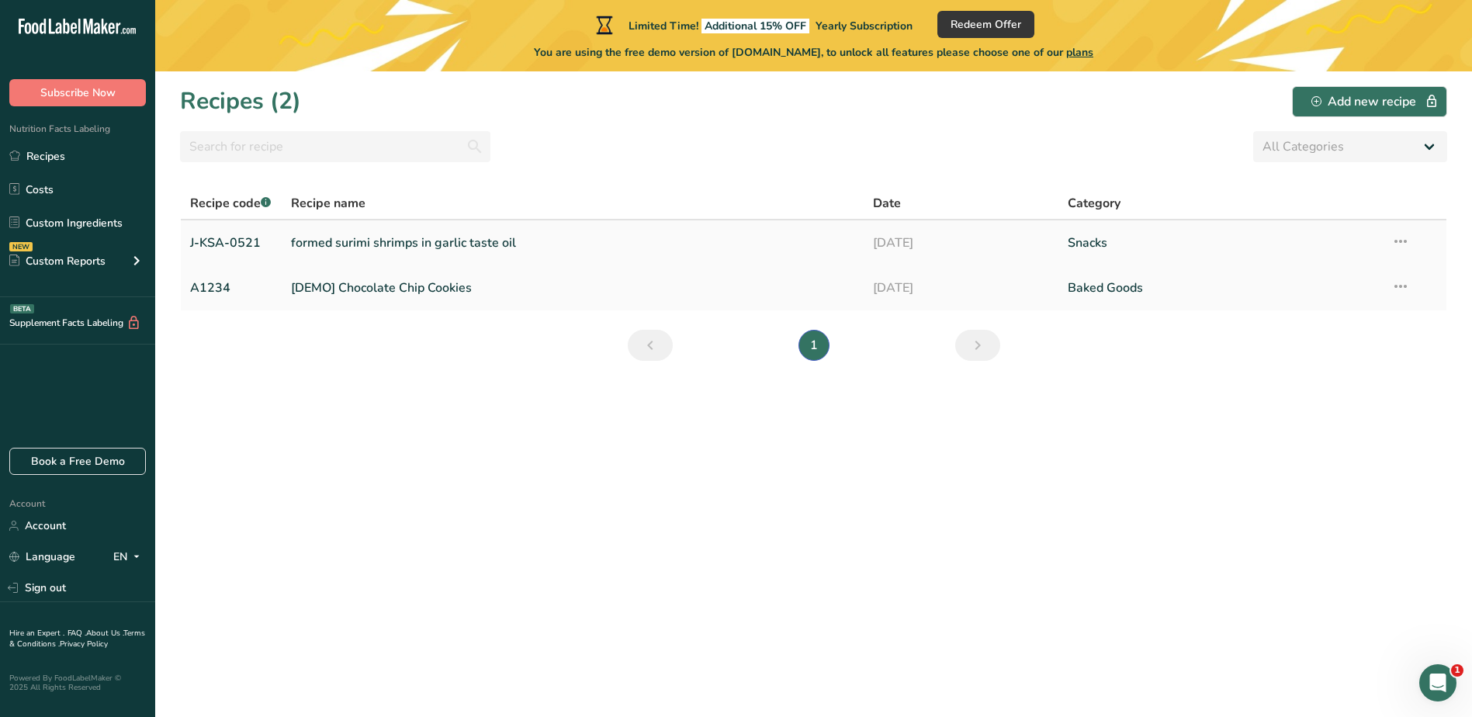
click at [330, 247] on link "formed surimi shrimps in garlic taste oil" at bounding box center [573, 243] width 564 height 33
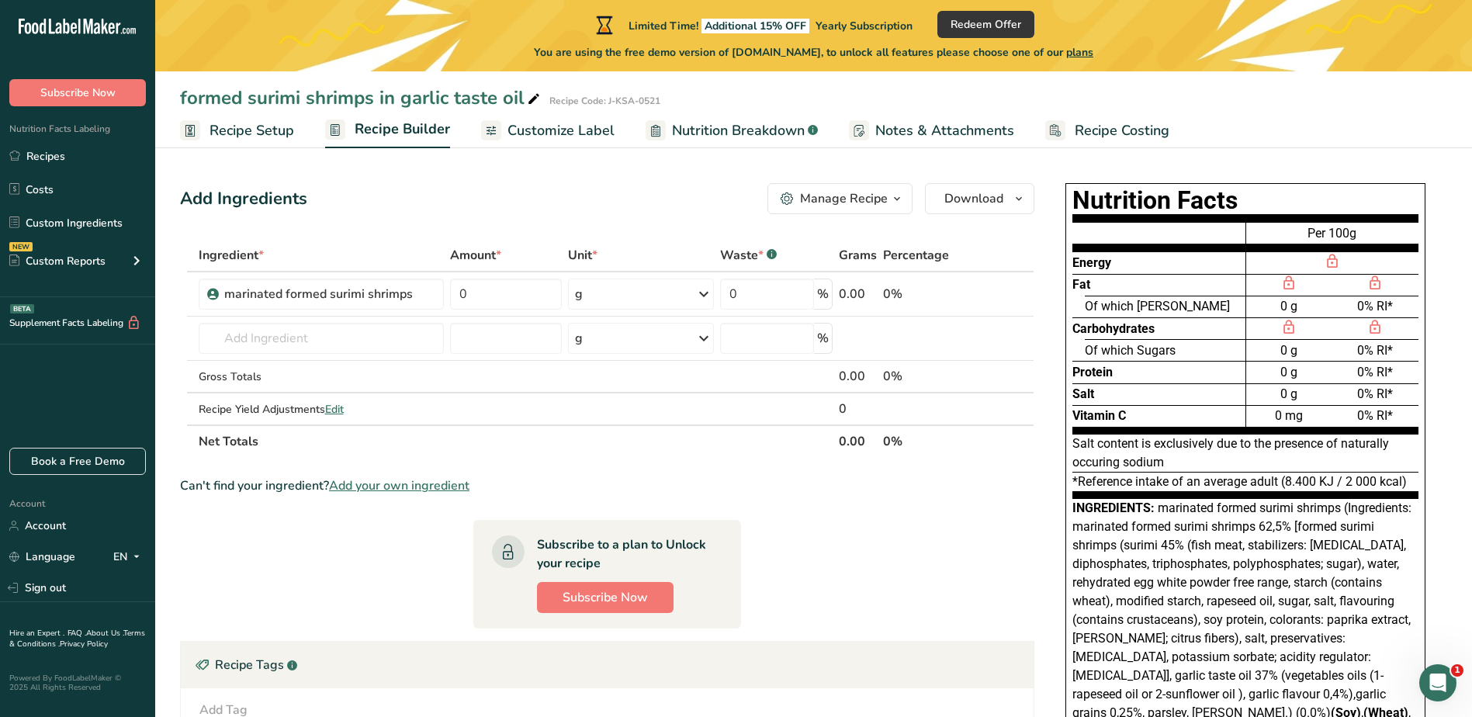
click at [47, 129] on span "Nutrition Facts Labeling" at bounding box center [55, 129] width 110 height 12
click at [75, 130] on span "Nutrition Facts Labeling" at bounding box center [55, 129] width 110 height 12
click at [50, 156] on link "Recipes" at bounding box center [77, 155] width 155 height 29
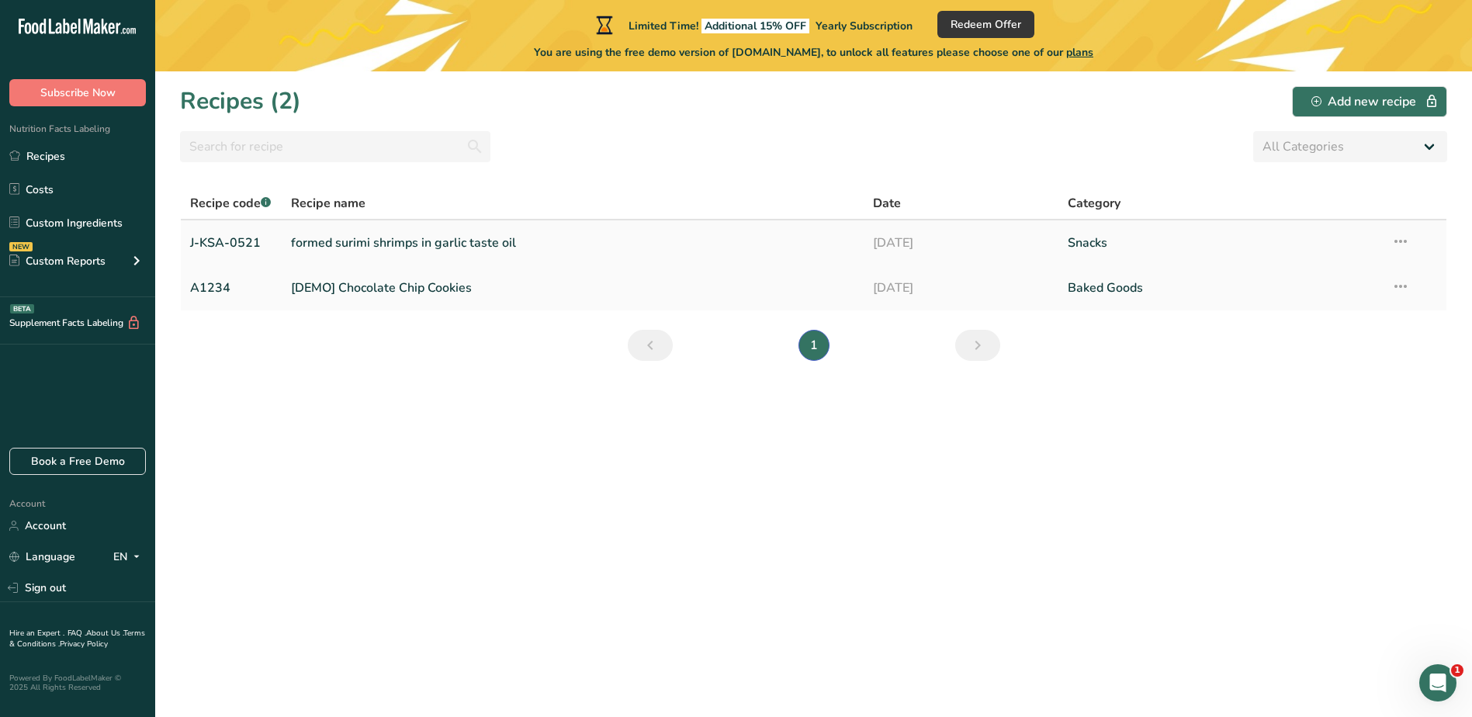
click at [355, 238] on link "formed surimi shrimps in garlic taste oil" at bounding box center [573, 243] width 564 height 33
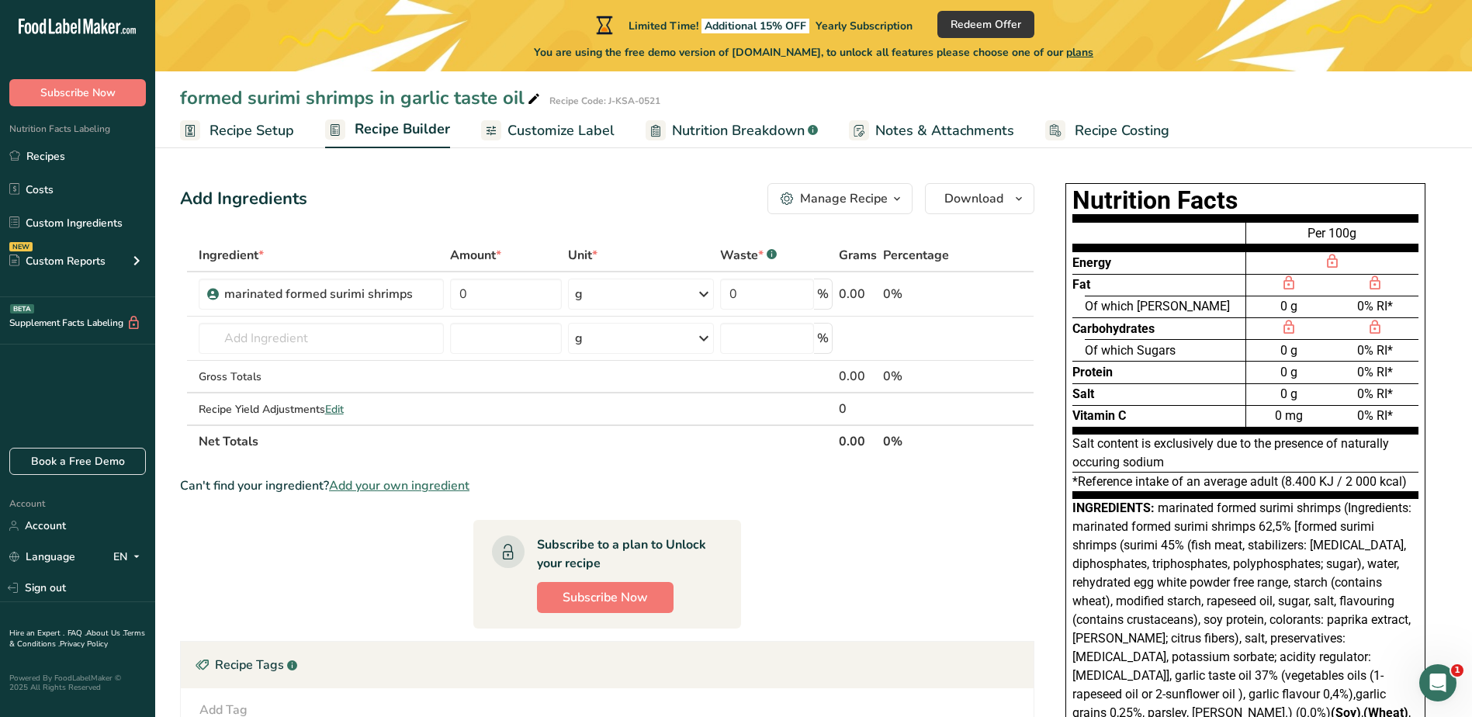
click at [560, 134] on span "Customize Label" at bounding box center [561, 130] width 107 height 21
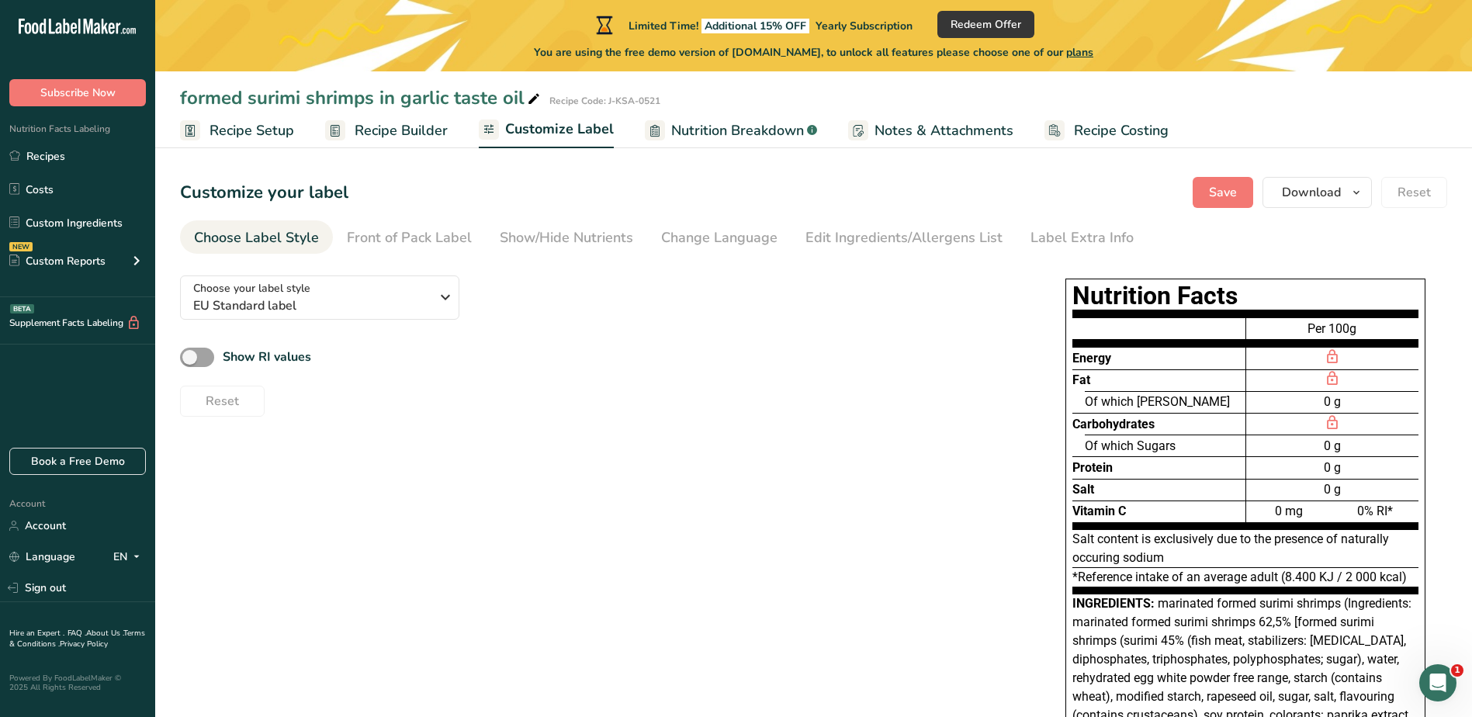
click at [767, 130] on span "Nutrition Breakdown" at bounding box center [737, 130] width 133 height 21
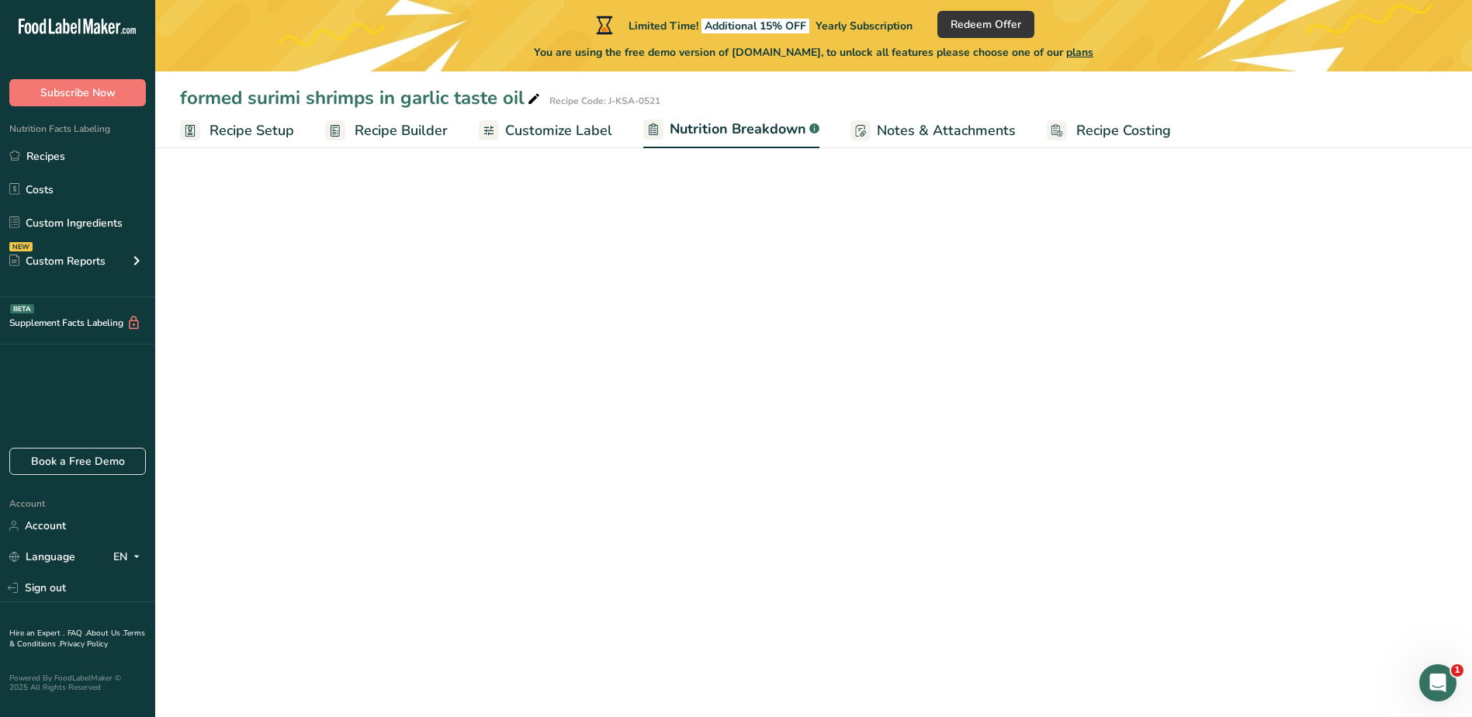
select select "Calories"
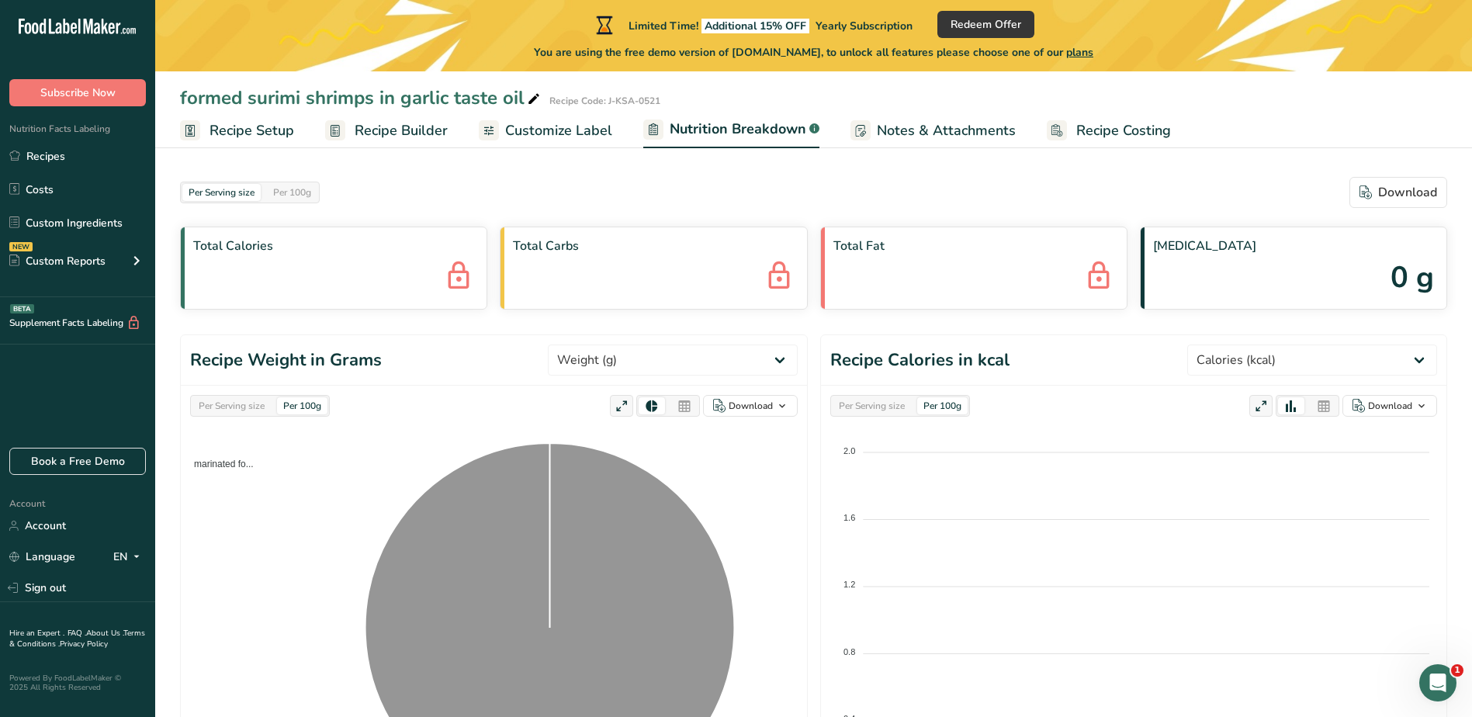
click at [272, 262] on div "Total Calories" at bounding box center [333, 268] width 307 height 83
click at [290, 192] on div "Per 100g" at bounding box center [292, 192] width 50 height 17
click at [242, 192] on div "Per Serving size" at bounding box center [221, 192] width 78 height 17
click at [293, 258] on div "Total Calories" at bounding box center [333, 268] width 307 height 83
click at [123, 230] on link "Custom Ingredients" at bounding box center [77, 222] width 155 height 29
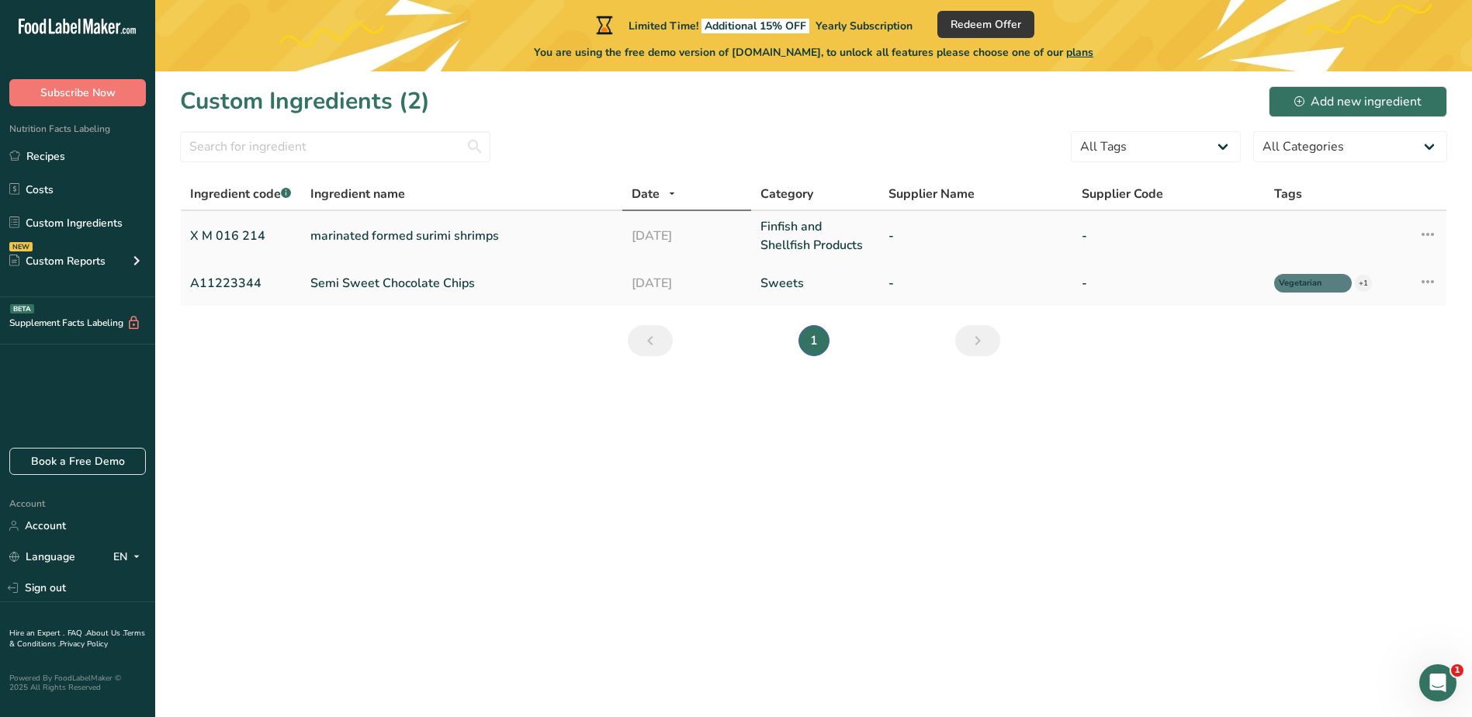
click at [407, 238] on link "marinated formed surimi shrimps" at bounding box center [461, 236] width 303 height 19
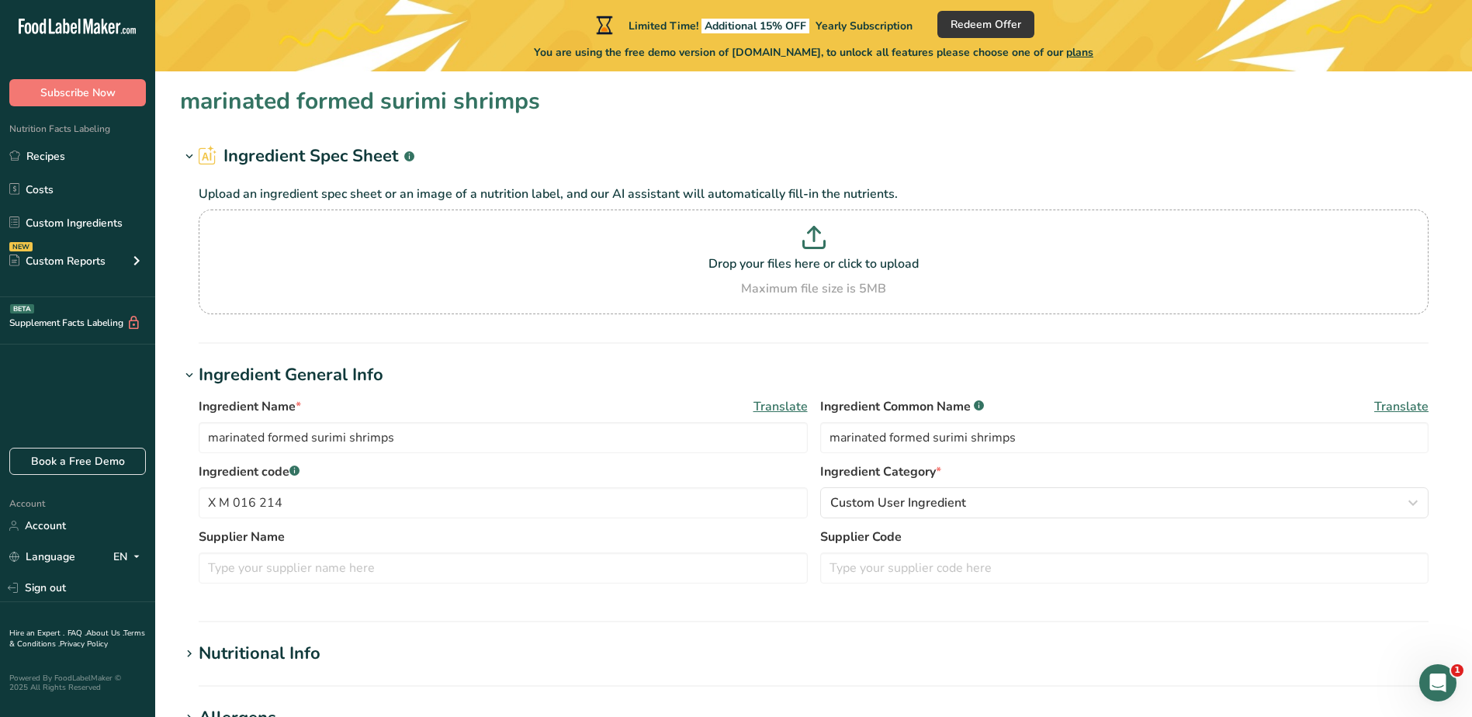
type input "marinated formed surimi shrimps"
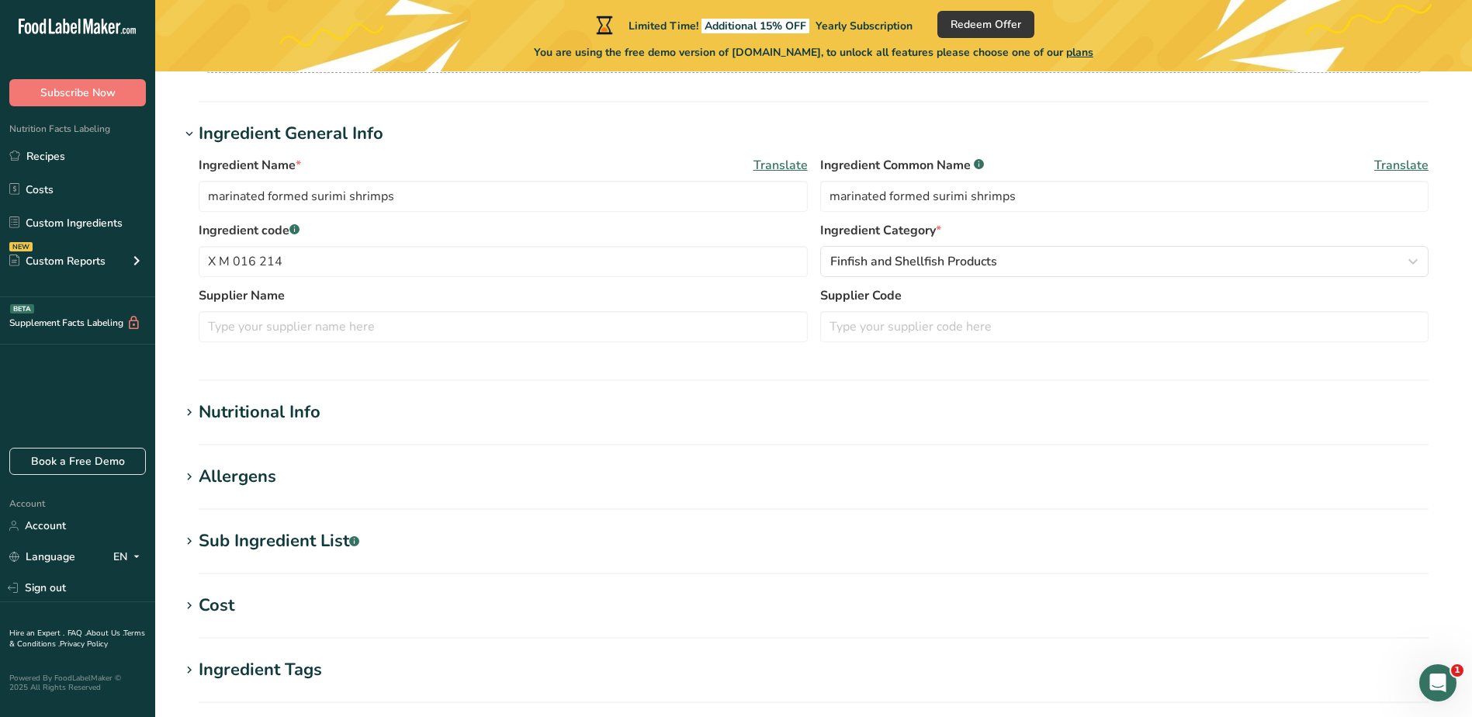
scroll to position [233, 0]
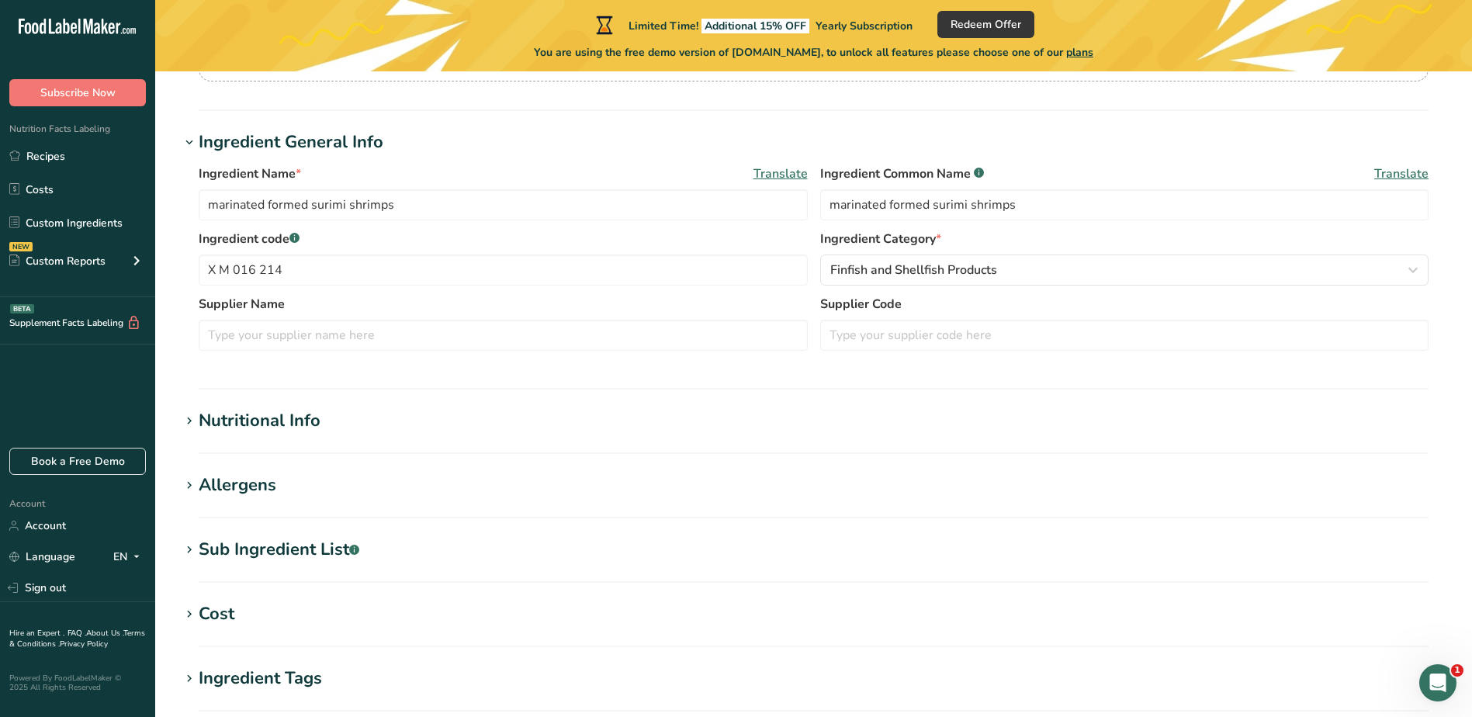
click at [341, 421] on h1 "Nutritional Info" at bounding box center [814, 421] width 1268 height 26
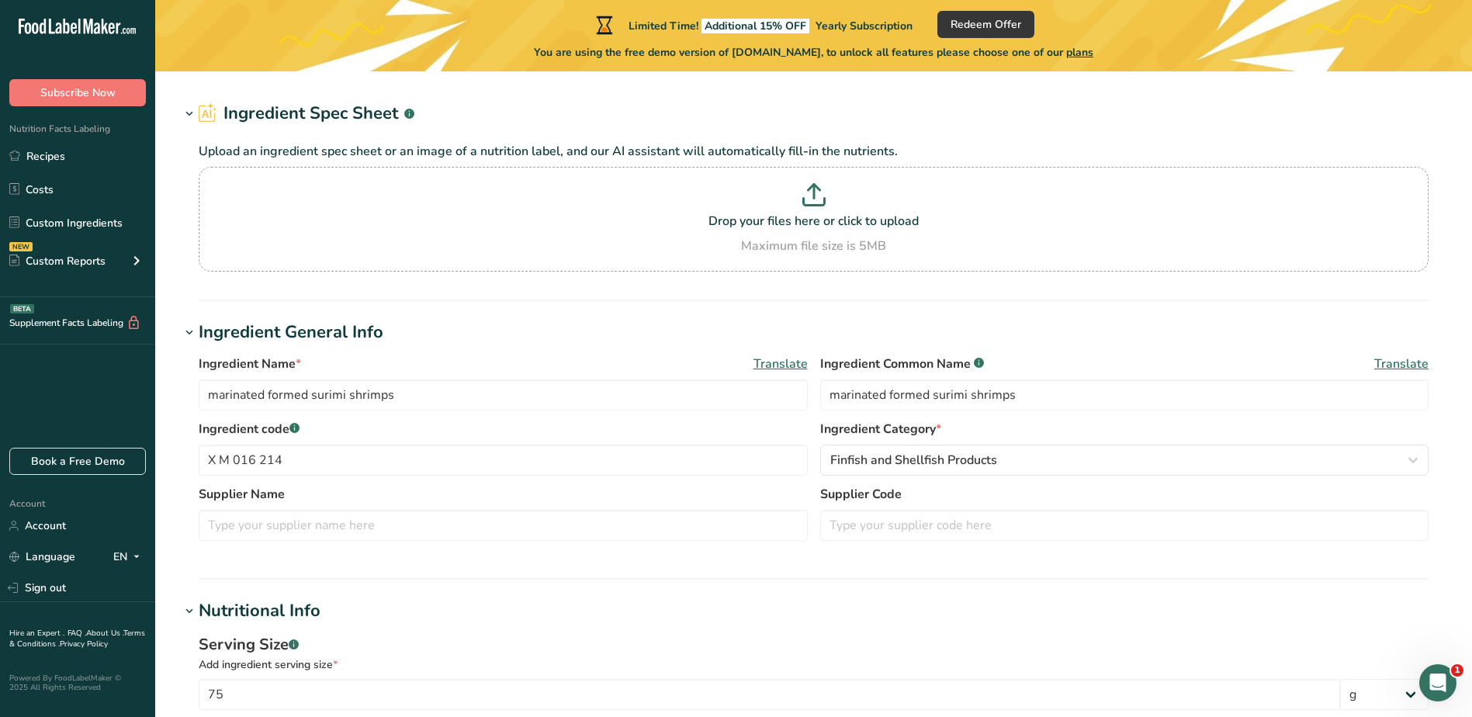
scroll to position [0, 0]
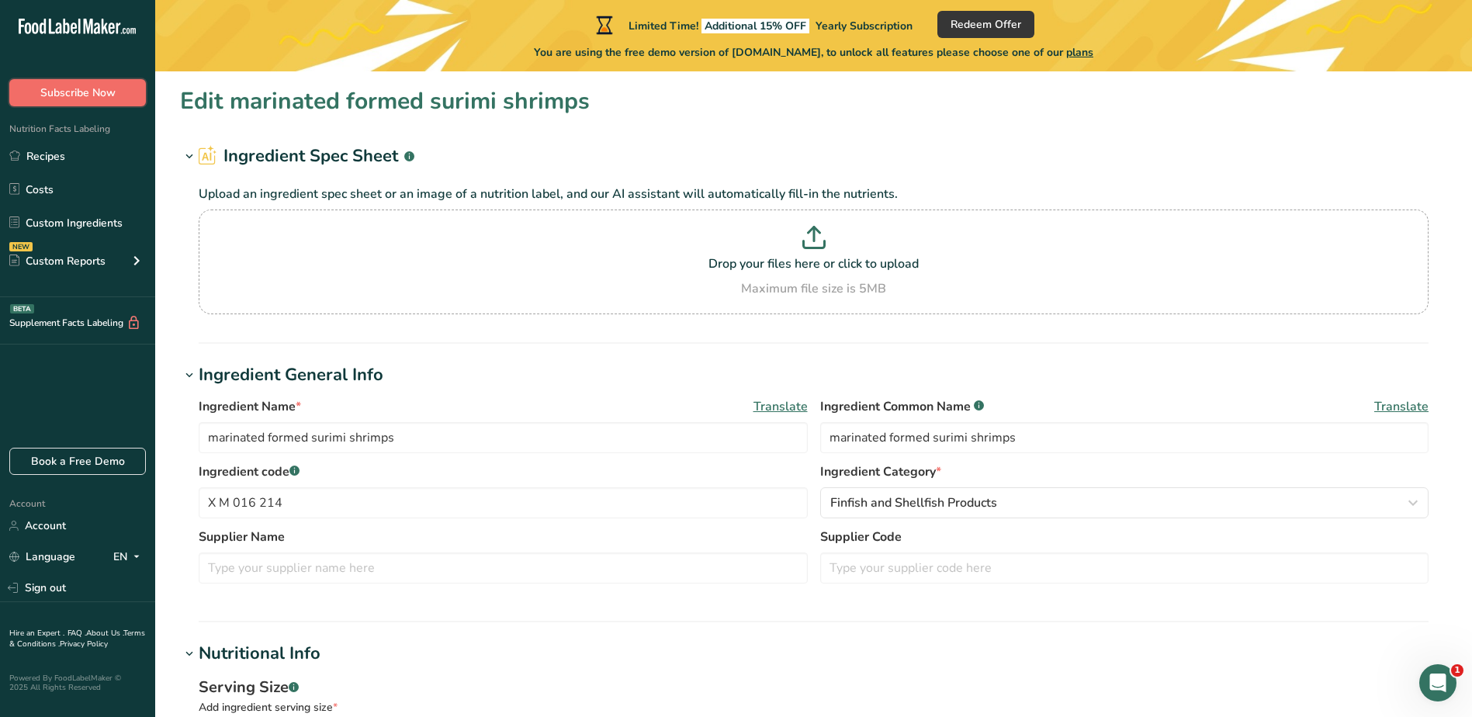
click at [83, 95] on span "Subscribe Now" at bounding box center [77, 93] width 75 height 16
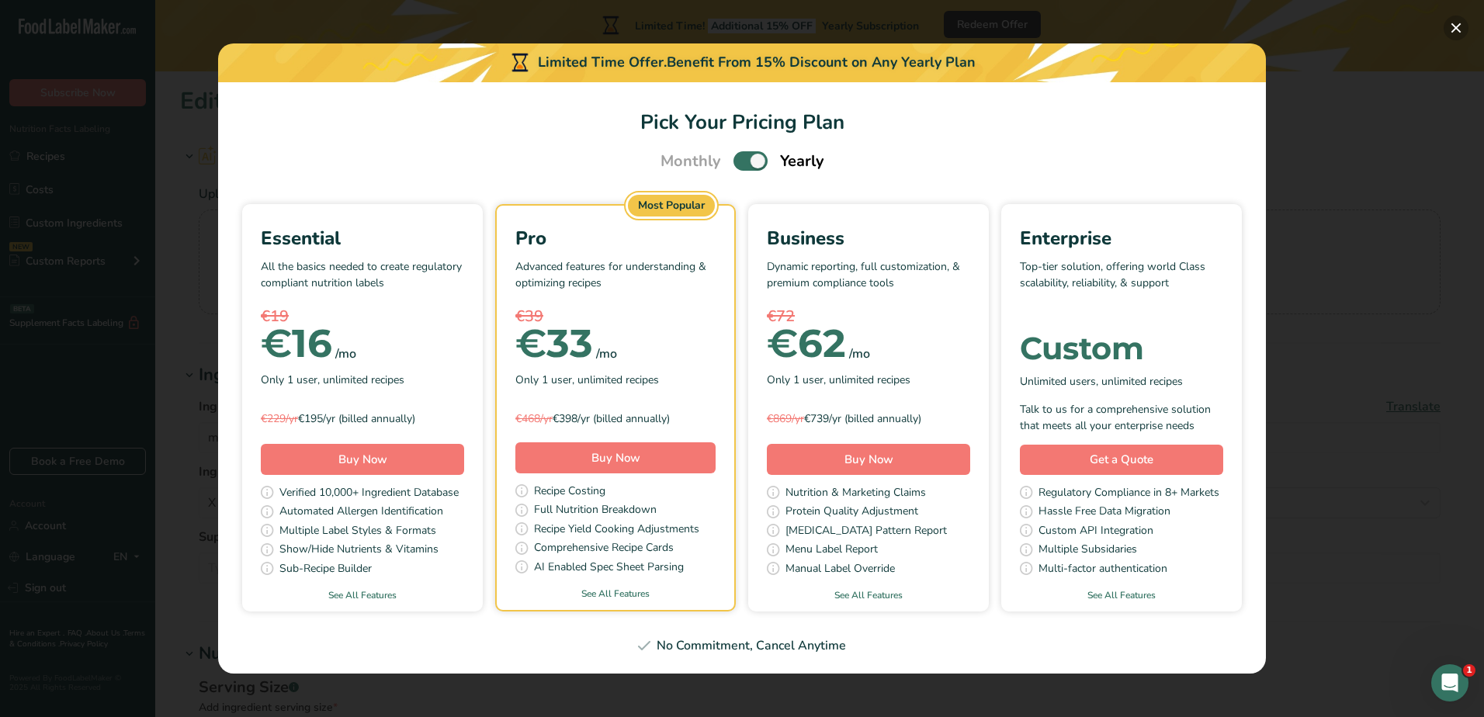
click at [1465, 25] on button "Pick Your Pricing Plan Modal" at bounding box center [1456, 28] width 25 height 25
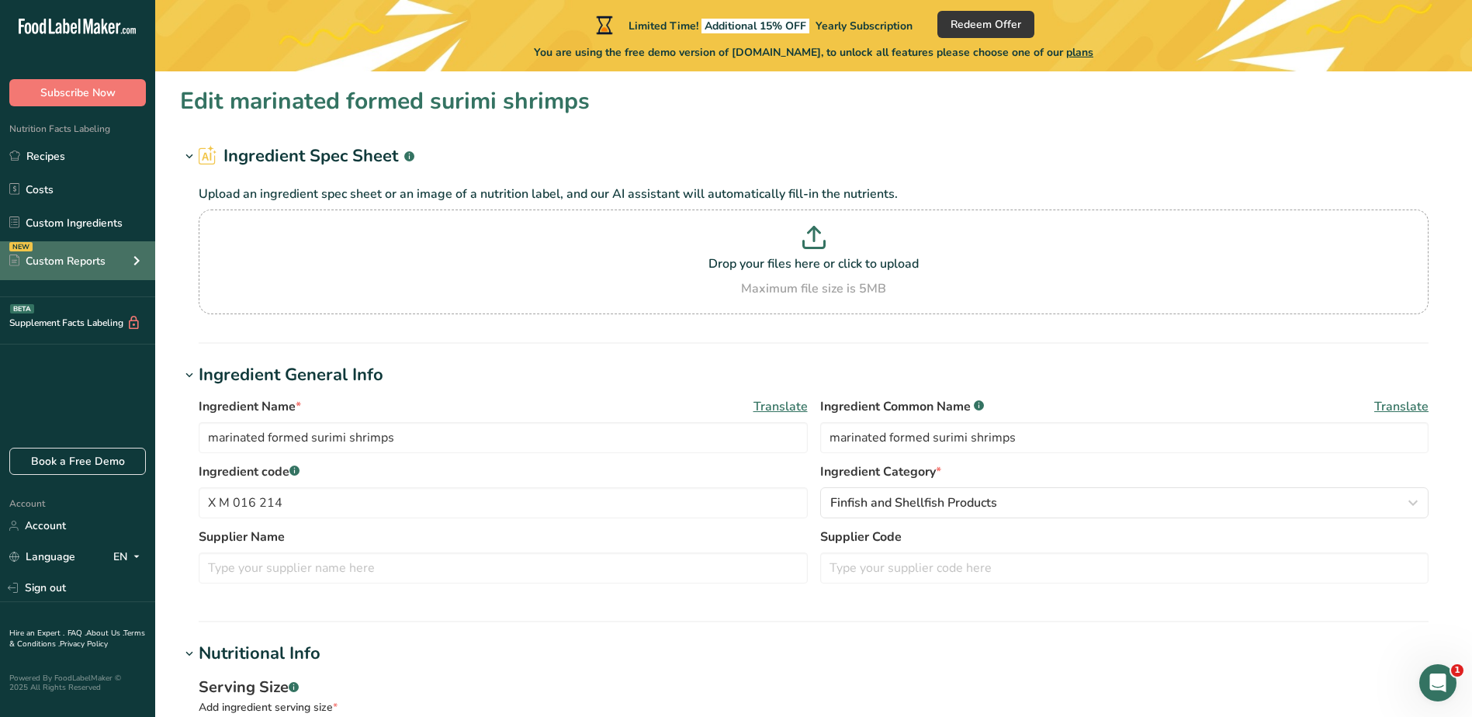
click at [137, 259] on icon at bounding box center [136, 261] width 19 height 28
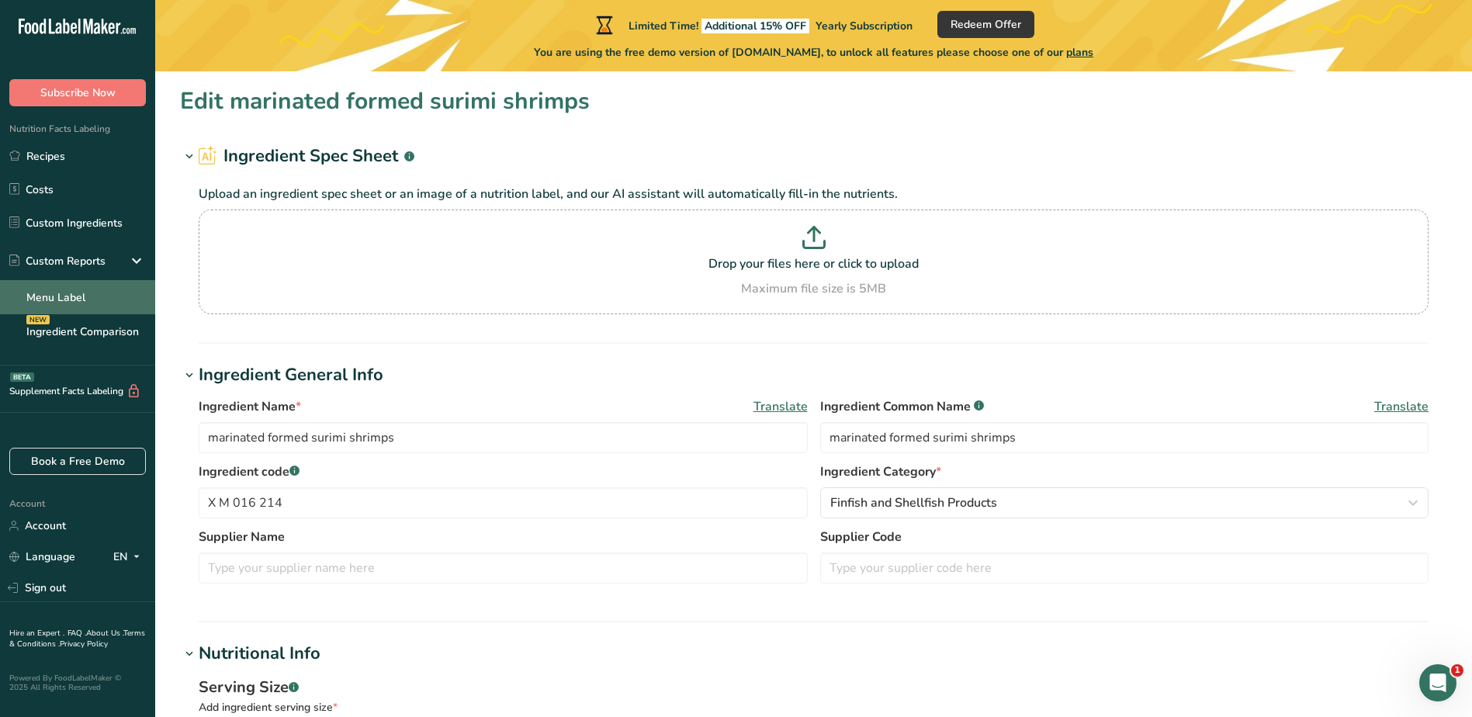
click at [71, 302] on link "Menu Label" at bounding box center [77, 297] width 155 height 34
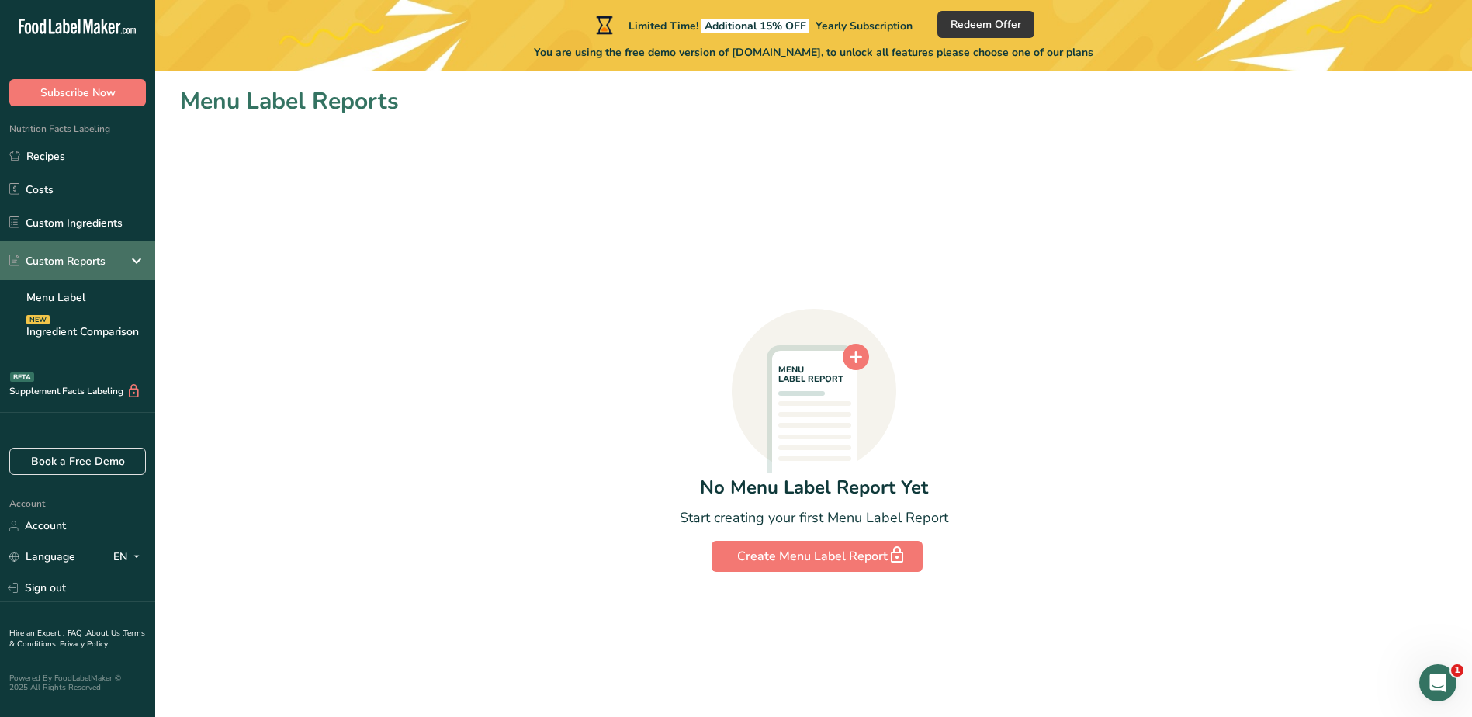
click at [137, 258] on icon at bounding box center [136, 261] width 19 height 28
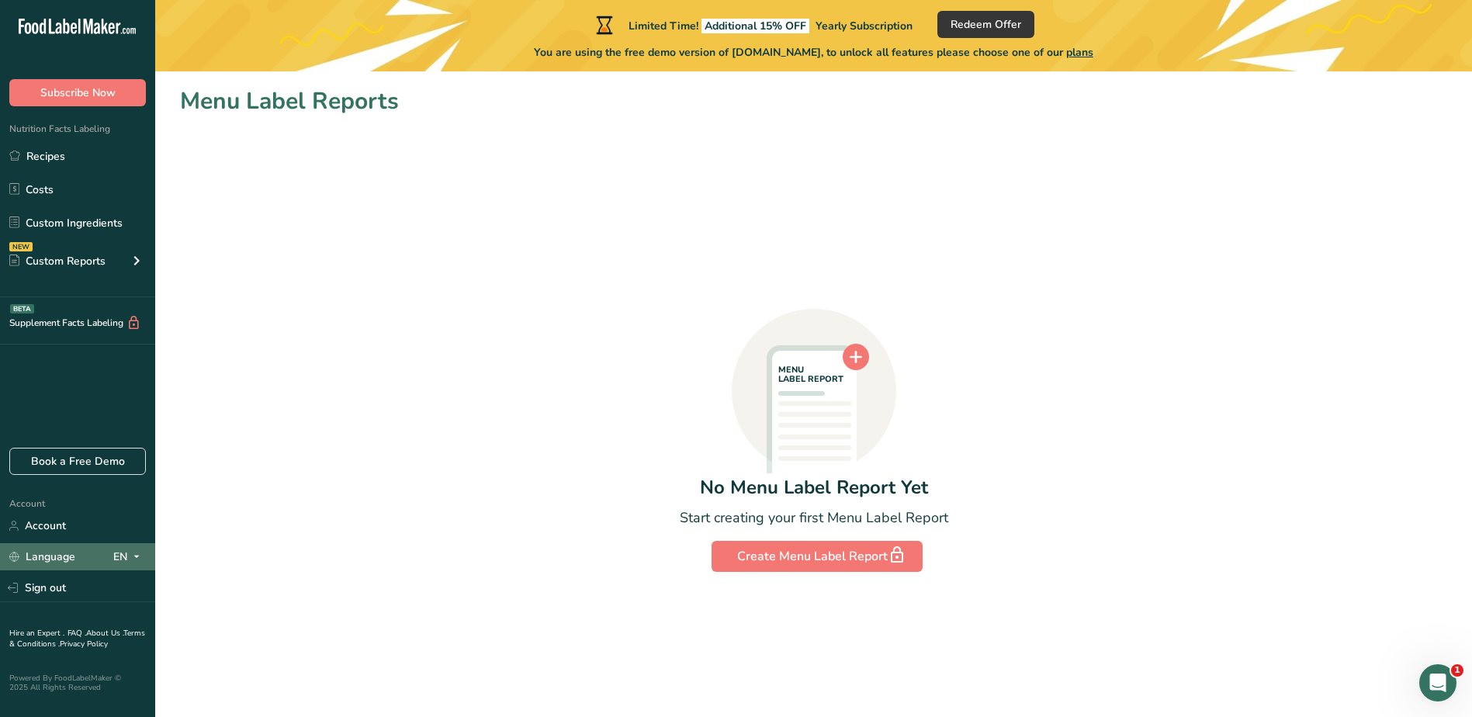
click at [132, 553] on icon at bounding box center [136, 556] width 12 height 19
click at [48, 550] on link "Language" at bounding box center [42, 556] width 66 height 27
click at [394, 449] on div "MENU LABEL REPORT No Menu Label Report Yet Start creating your first Menu Label…" at bounding box center [814, 345] width 1268 height 453
click at [64, 95] on span "Subscribe Now" at bounding box center [77, 93] width 75 height 16
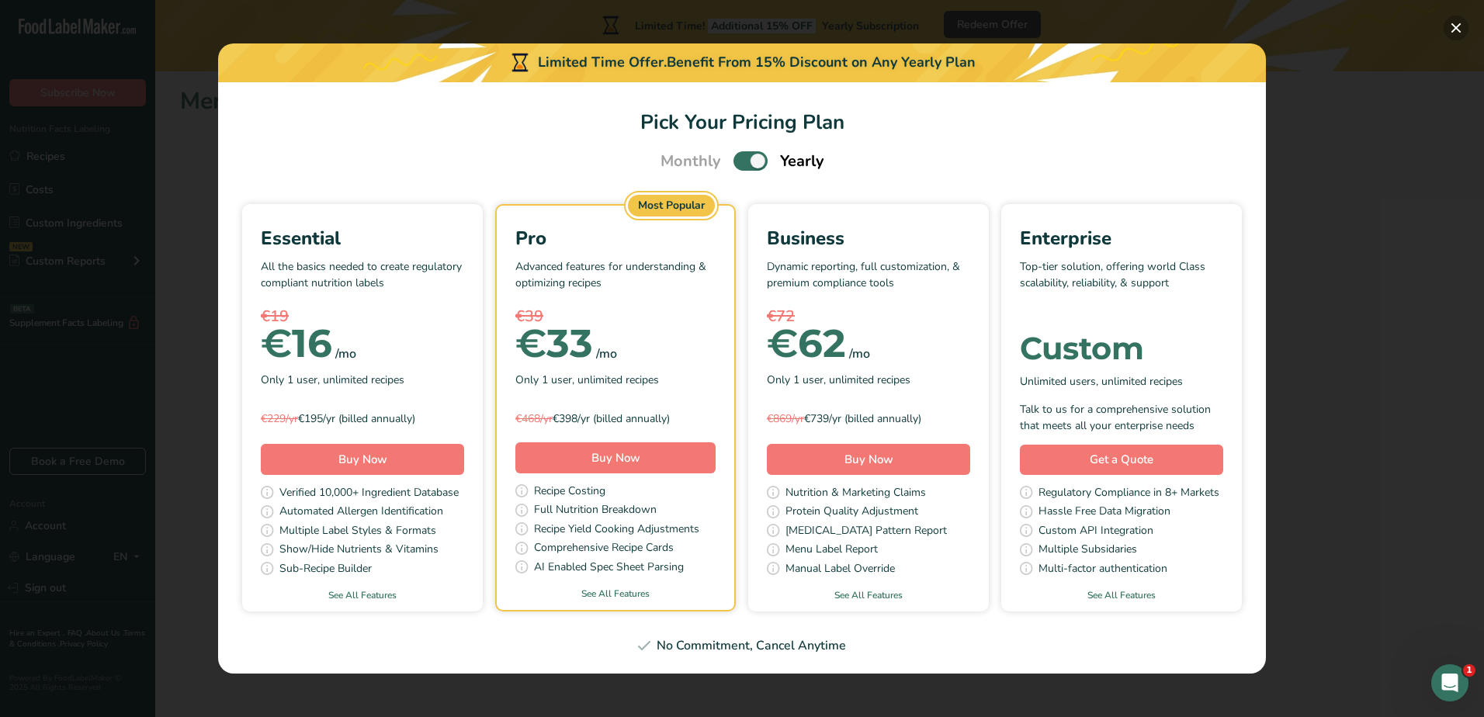
click at [1448, 25] on button "Pick Your Pricing Plan Modal" at bounding box center [1456, 28] width 25 height 25
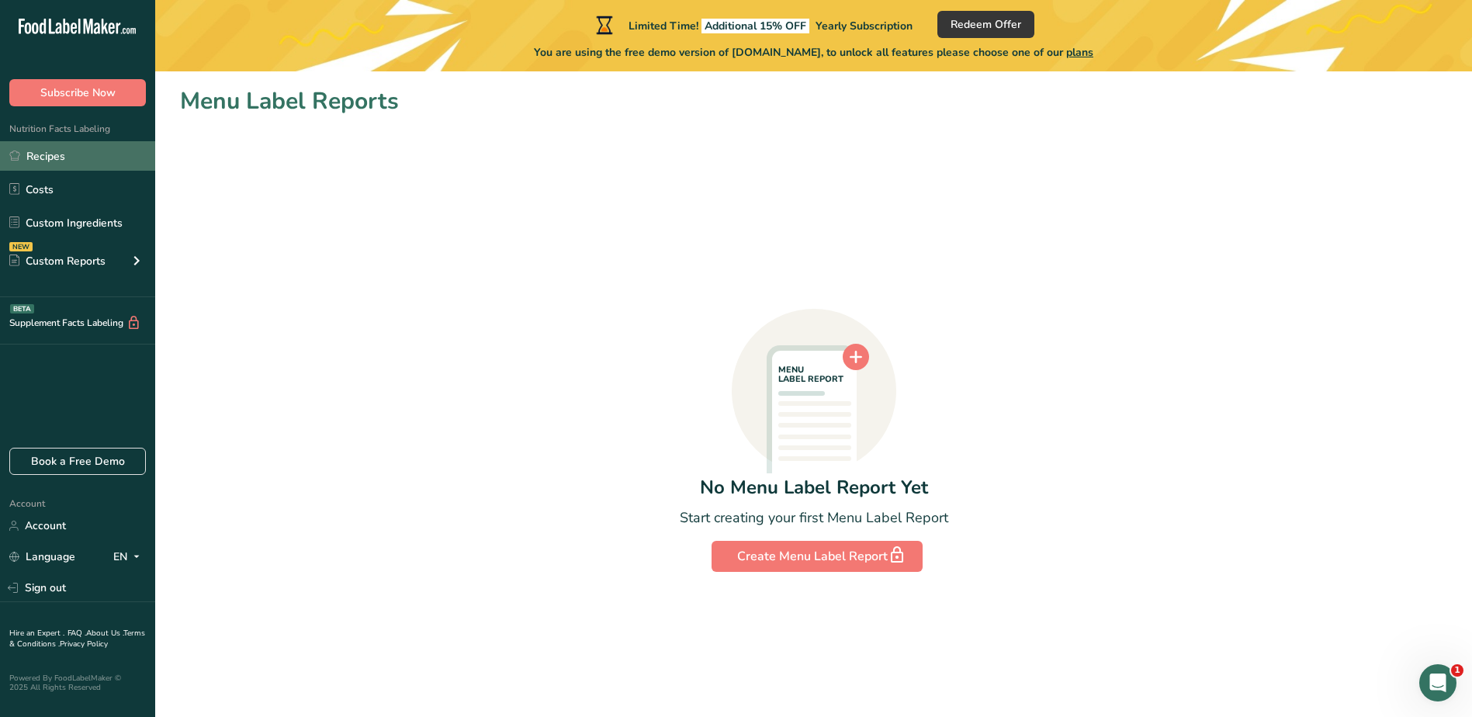
click at [65, 152] on link "Recipes" at bounding box center [77, 155] width 155 height 29
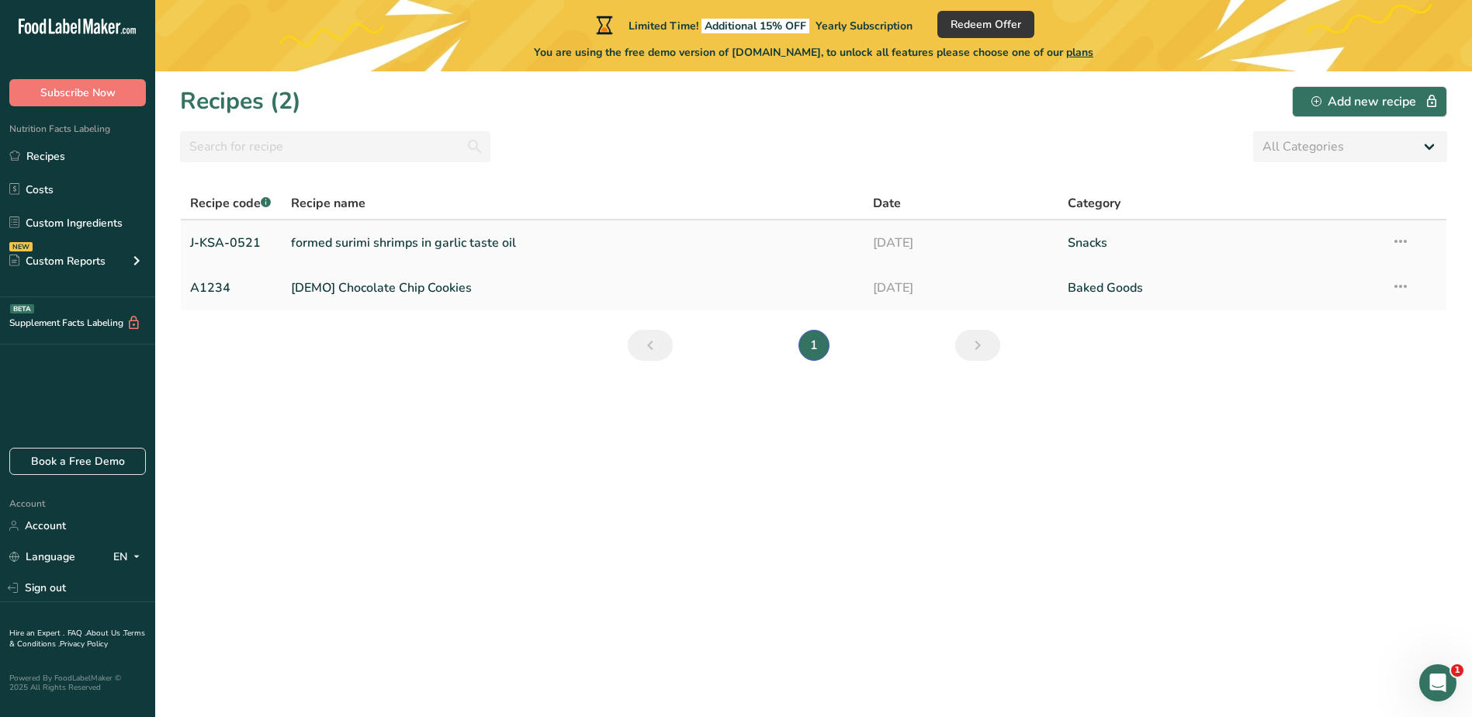
click at [421, 230] on link "formed surimi shrimps in garlic taste oil" at bounding box center [573, 243] width 564 height 33
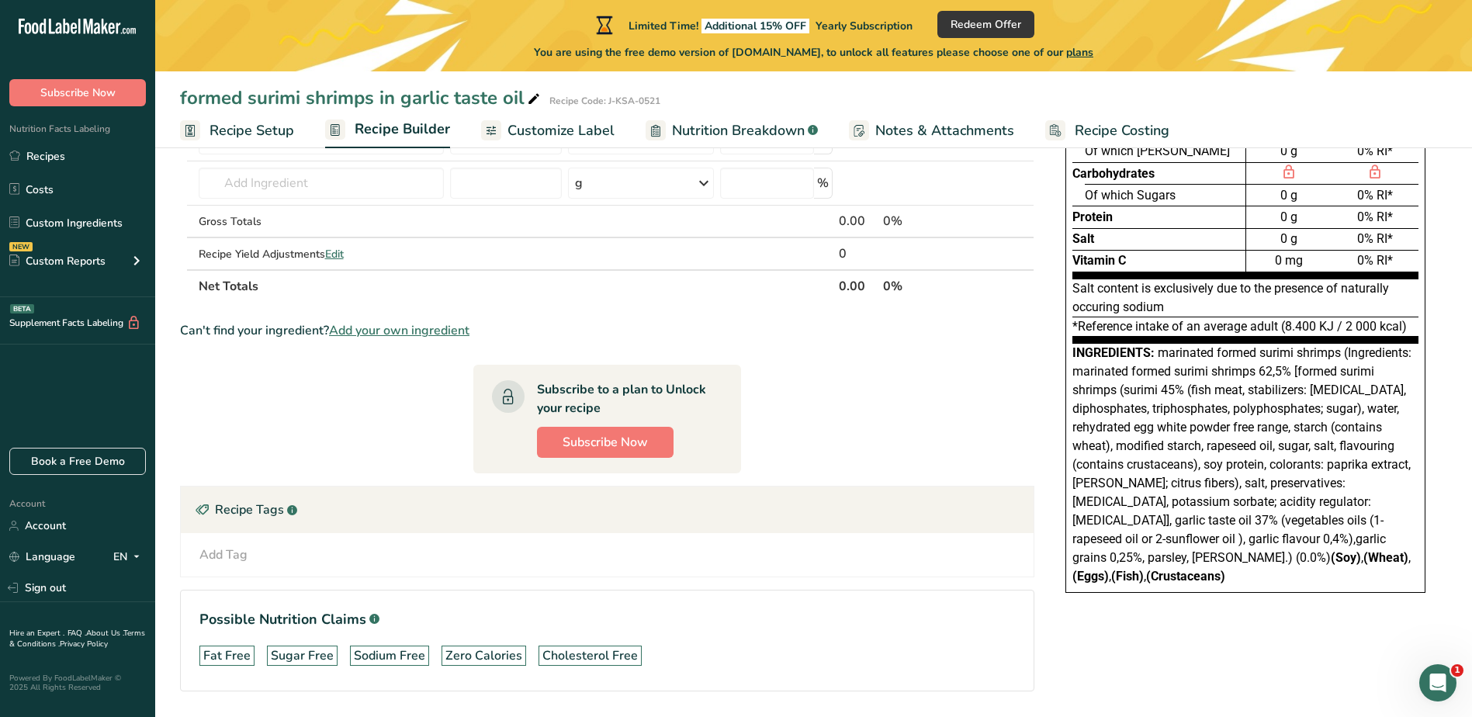
scroll to position [204, 0]
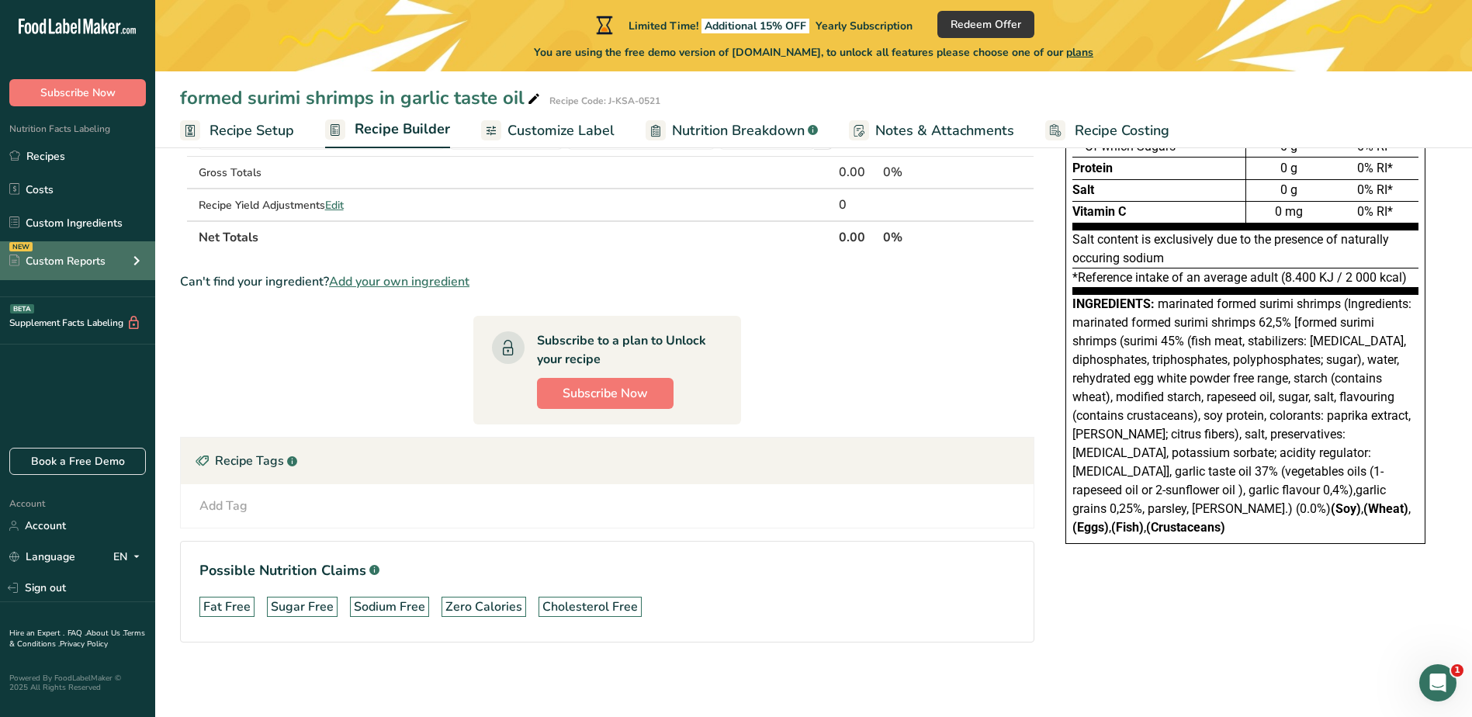
click at [74, 255] on div "Custom Reports" at bounding box center [57, 261] width 96 height 16
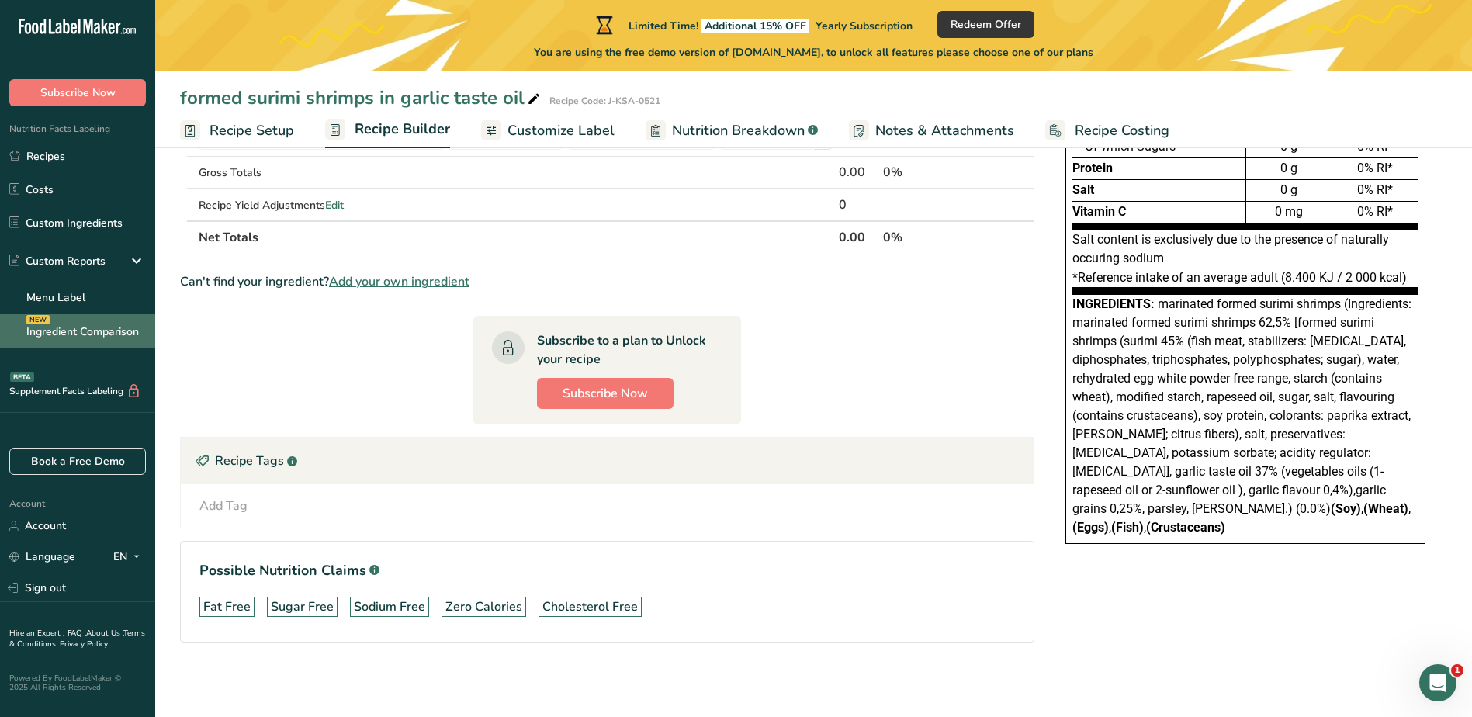
click at [83, 327] on link "Ingredient Comparison NEW" at bounding box center [77, 331] width 155 height 34
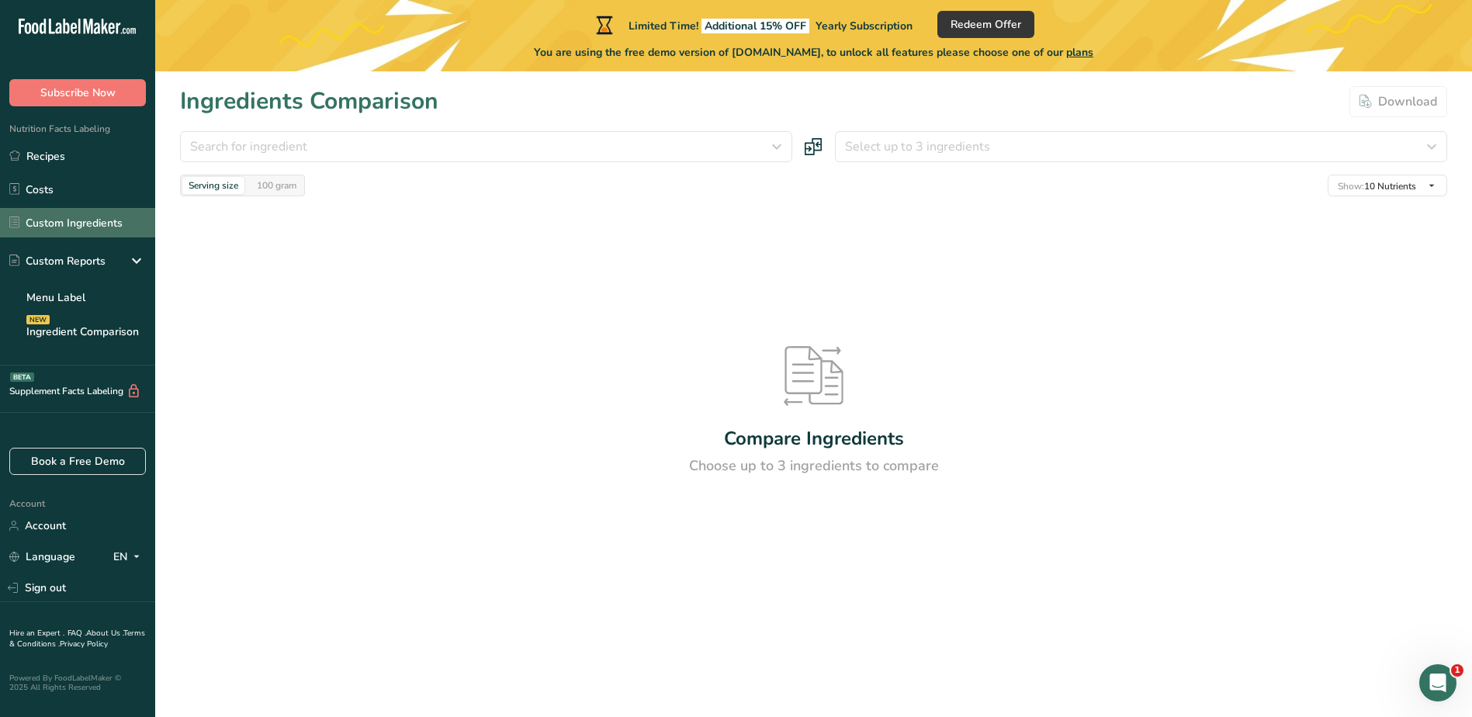
click at [92, 219] on link "Custom Ingredients" at bounding box center [77, 222] width 155 height 29
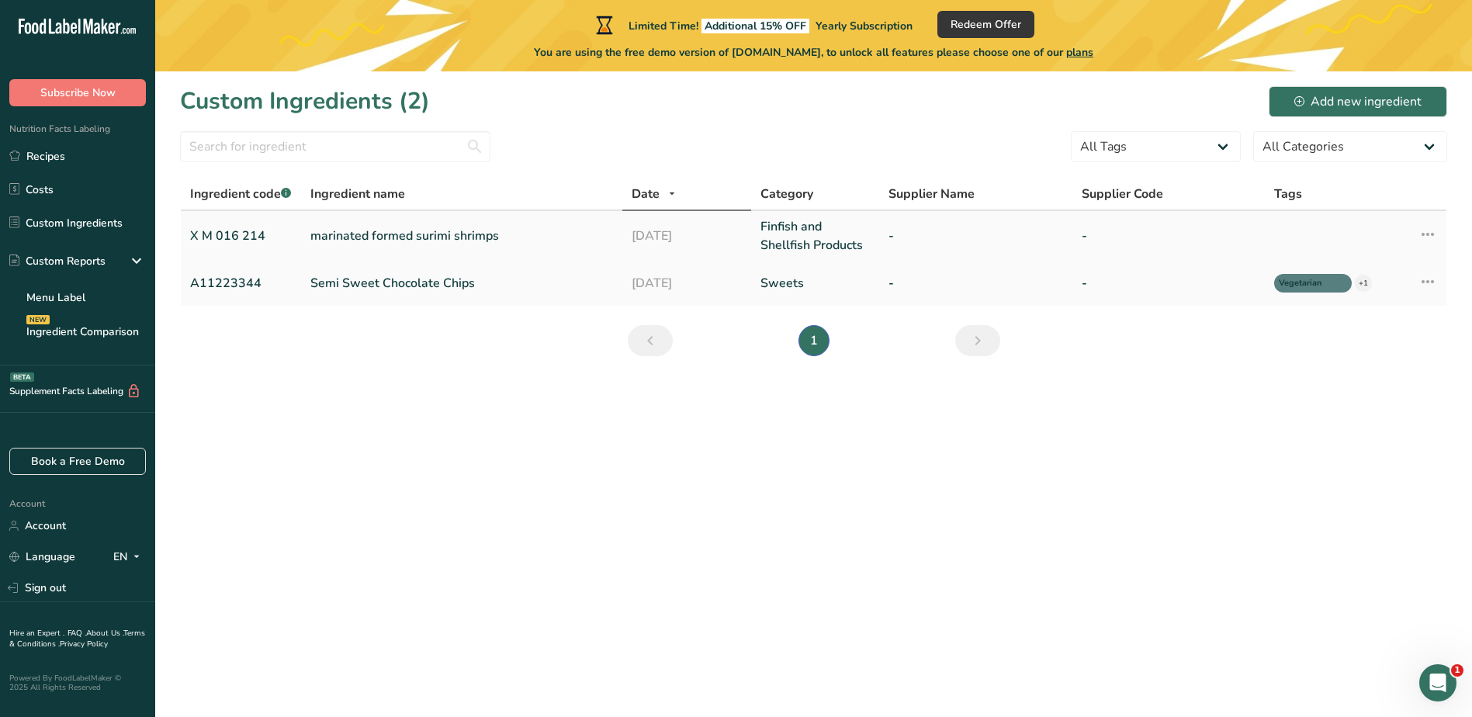
click at [433, 241] on link "marinated formed surimi shrimps" at bounding box center [461, 236] width 303 height 19
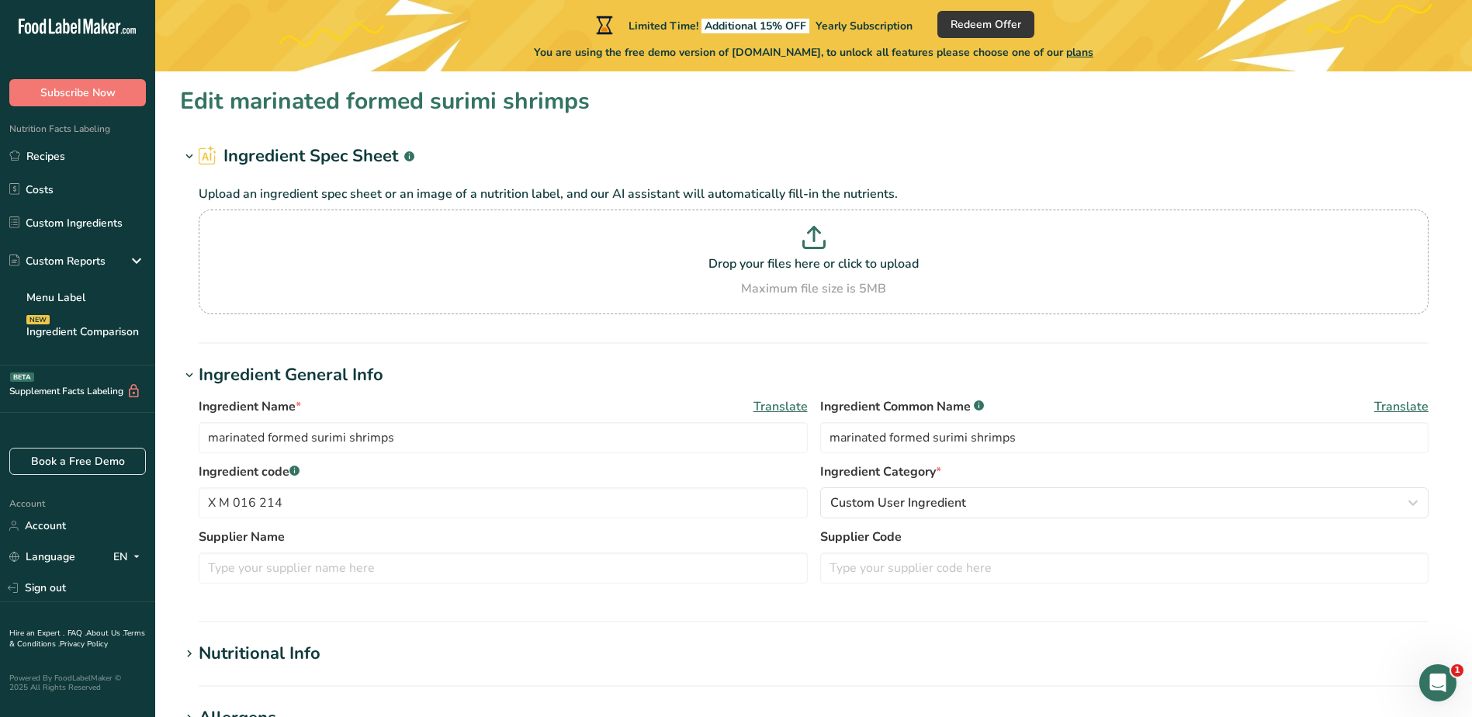
type input "85"
type KJ "355.6"
type Fat "3"
type Fat "0.2"
type Fat "0"
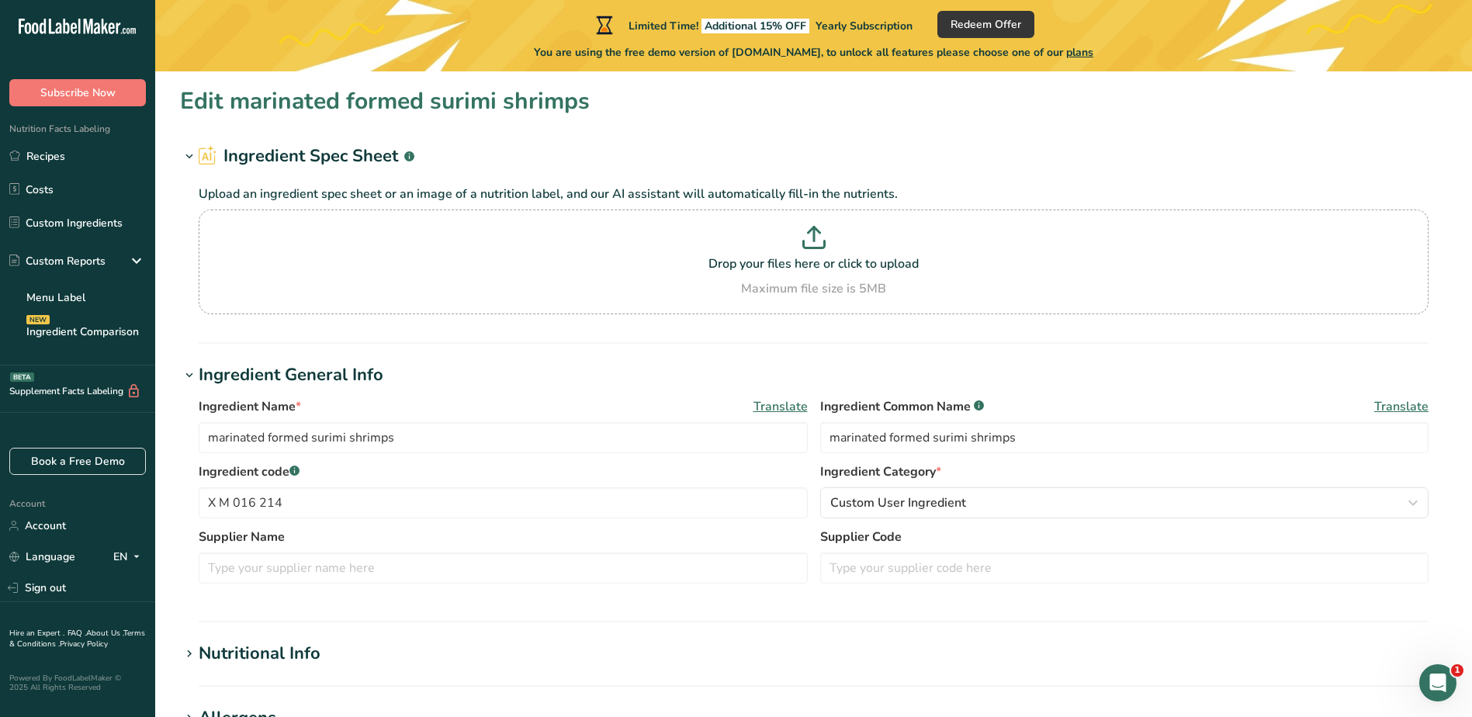
type input "5.7"
type input "480"
type Carbohydrates "8.6"
type Fiber "0.3"
type Sugars "1.2"
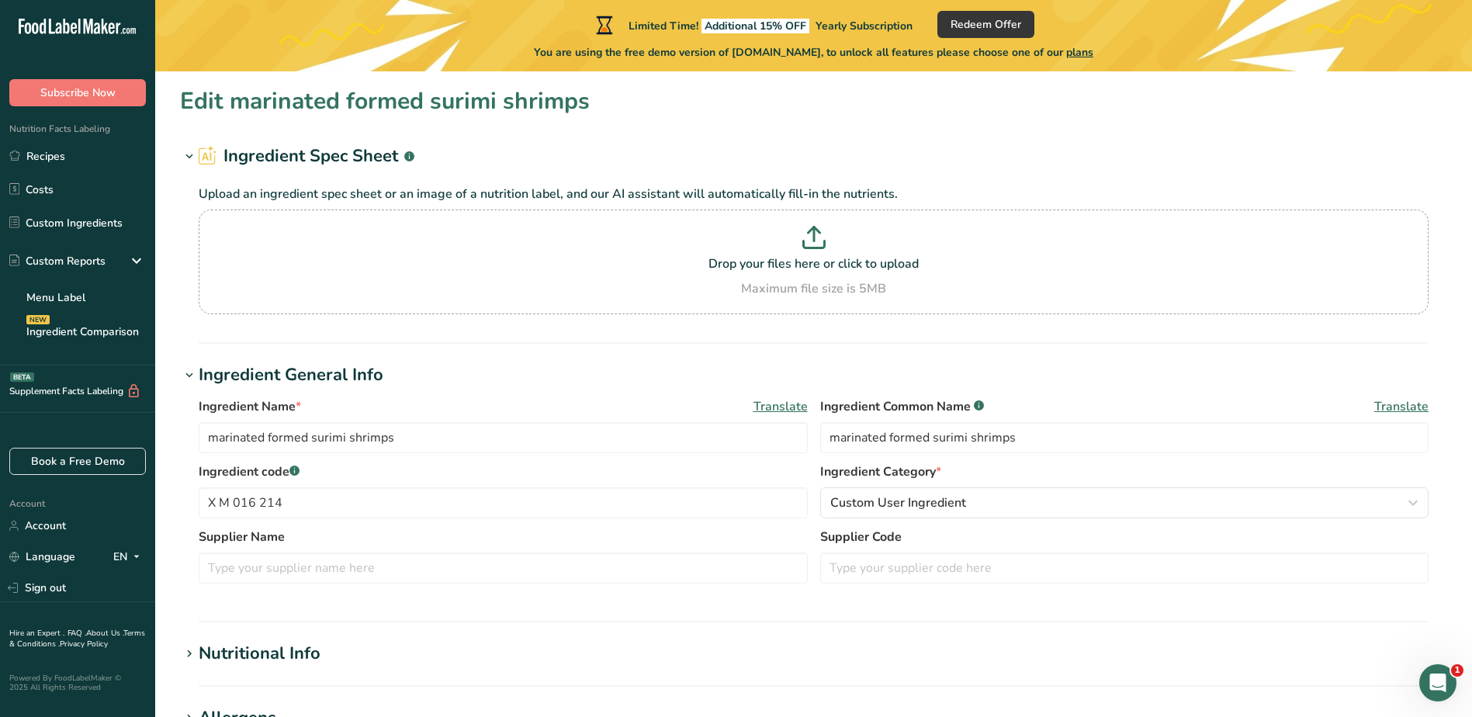
type Sugars "1.2"
type input "5.7"
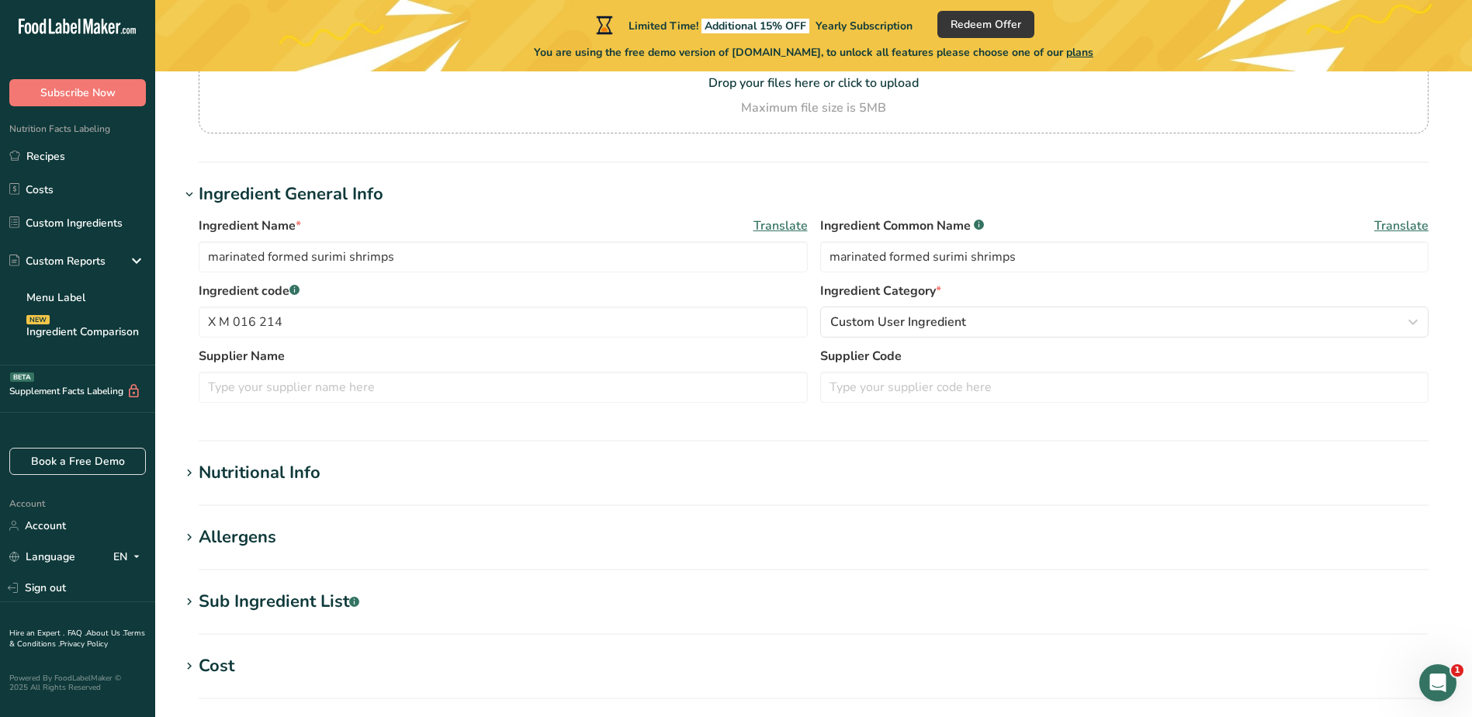
scroll to position [155, 0]
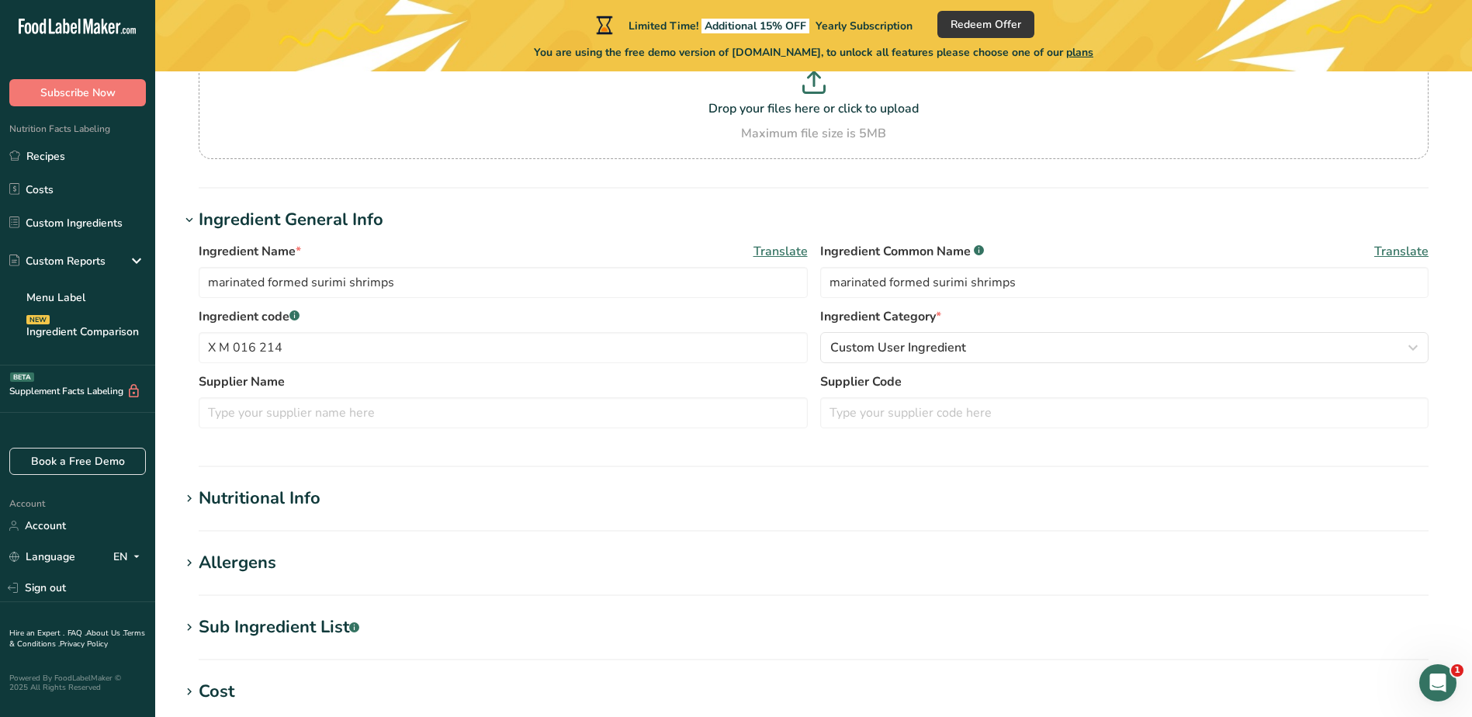
click at [321, 495] on h1 "Nutritional Info" at bounding box center [814, 499] width 1268 height 26
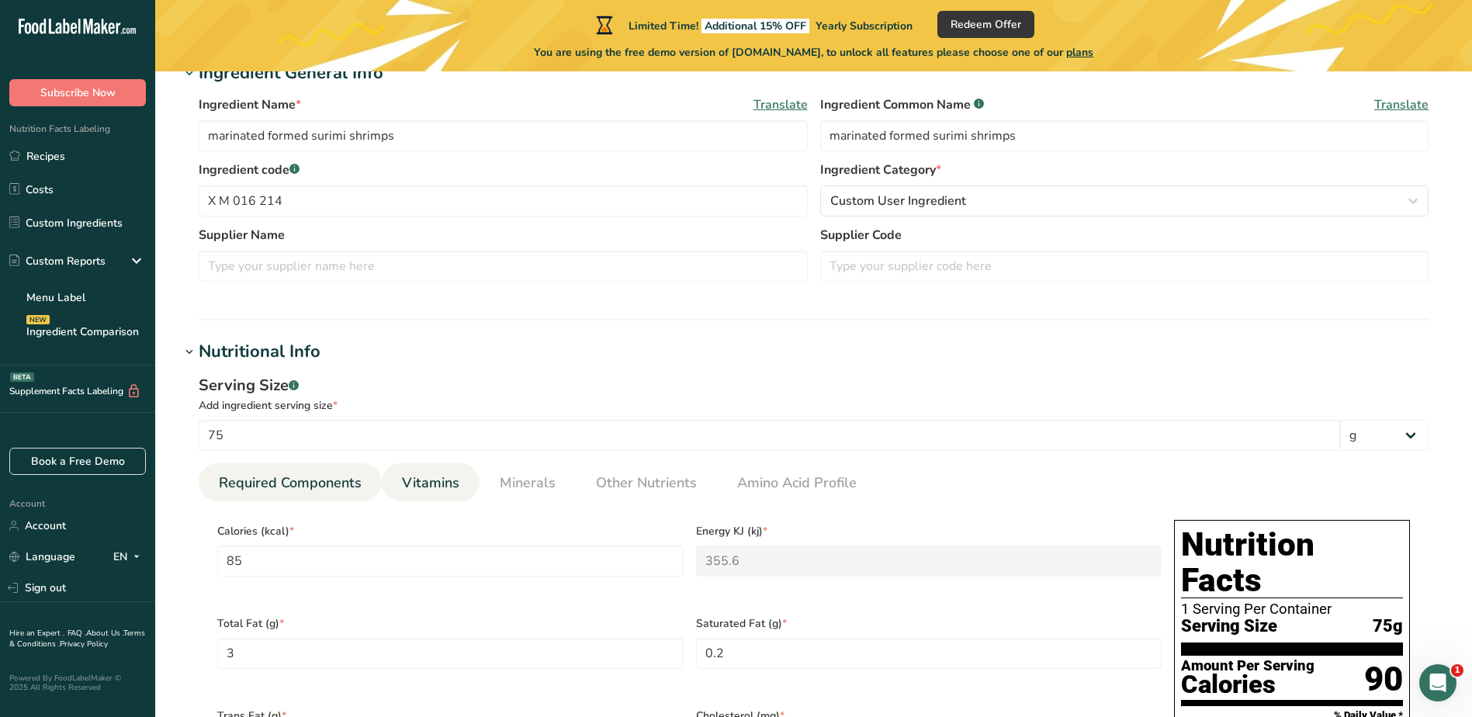
scroll to position [140, 0]
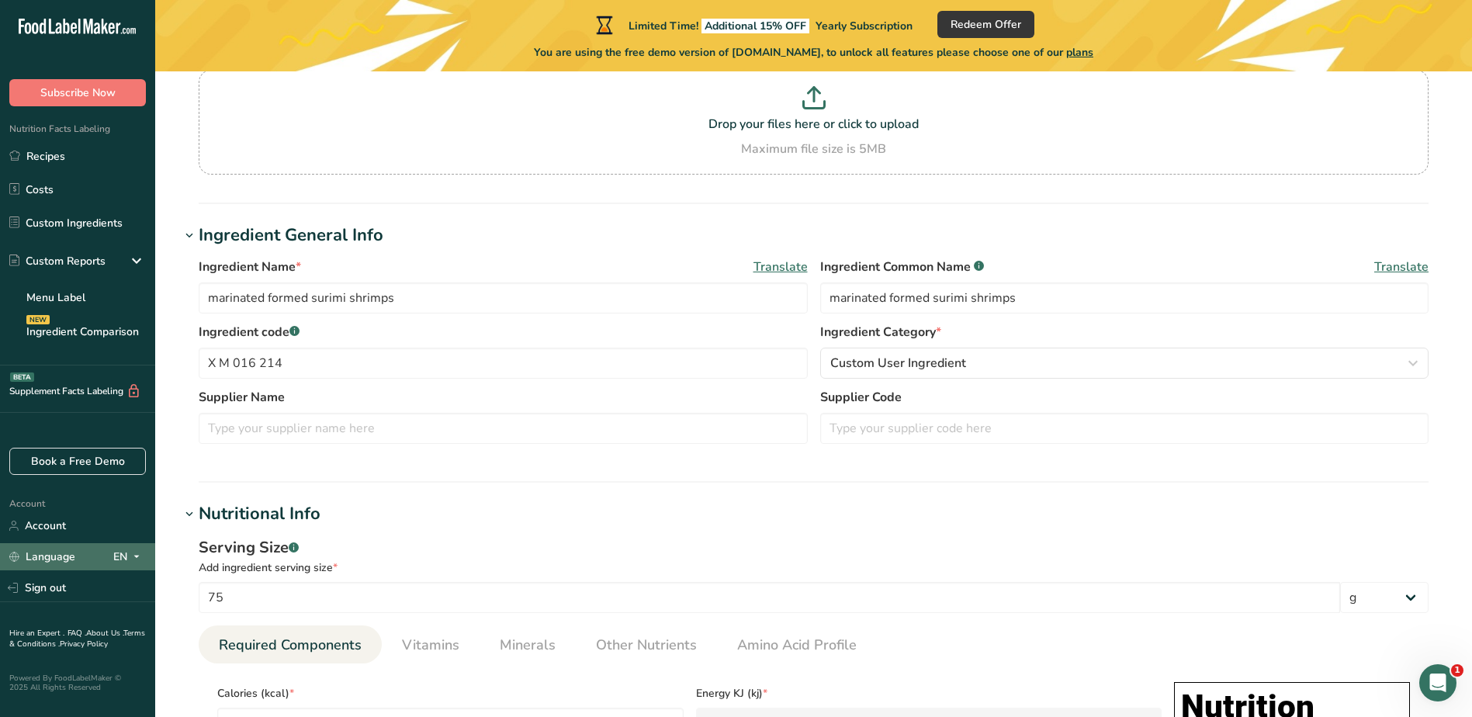
click at [63, 560] on link "Language" at bounding box center [42, 556] width 66 height 27
click at [143, 557] on span at bounding box center [136, 557] width 19 height 19
click at [119, 484] on div "Book a Free Demo Account Account Language EN English Spanish Sign out Hire an E…" at bounding box center [77, 576] width 155 height 257
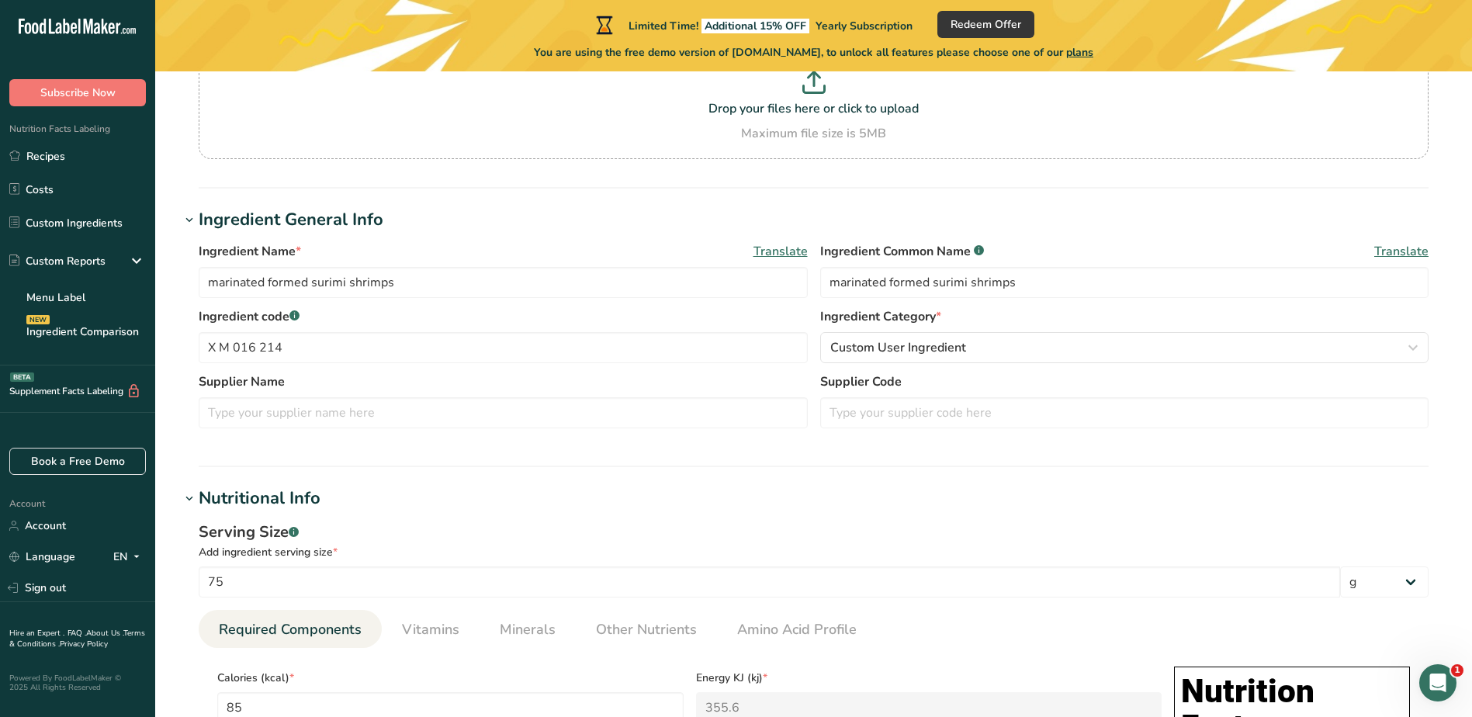
scroll to position [0, 0]
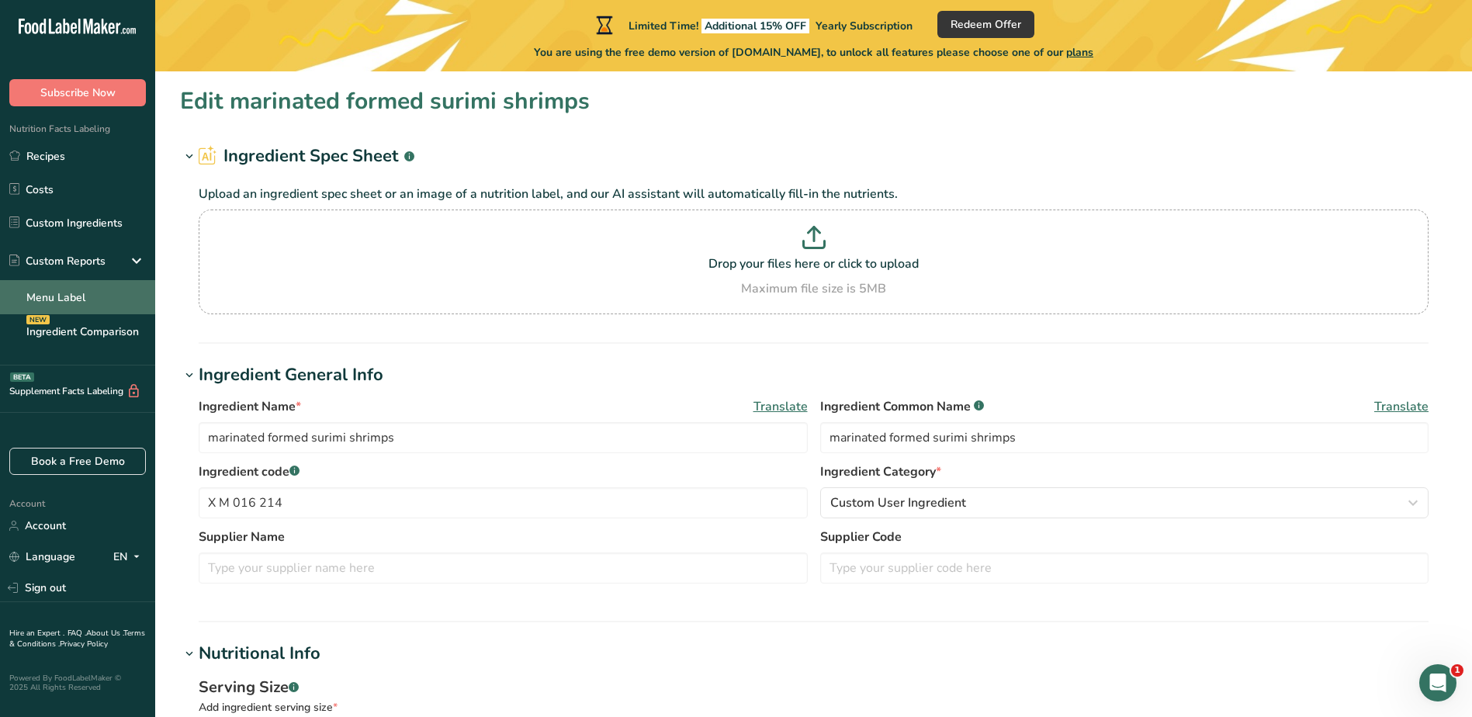
click at [64, 293] on link "Menu Label" at bounding box center [77, 297] width 155 height 34
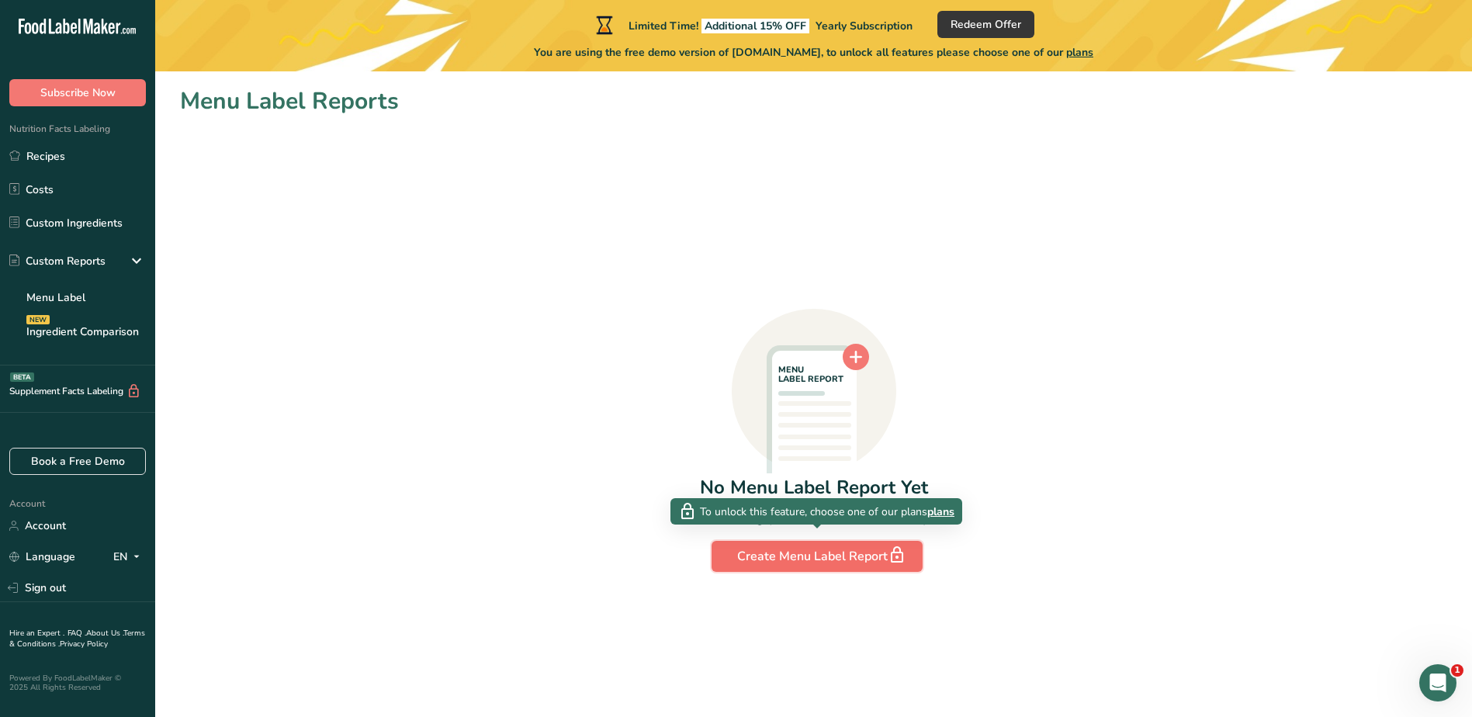
click at [850, 560] on div "Create Menu Label Report" at bounding box center [817, 557] width 160 height 22
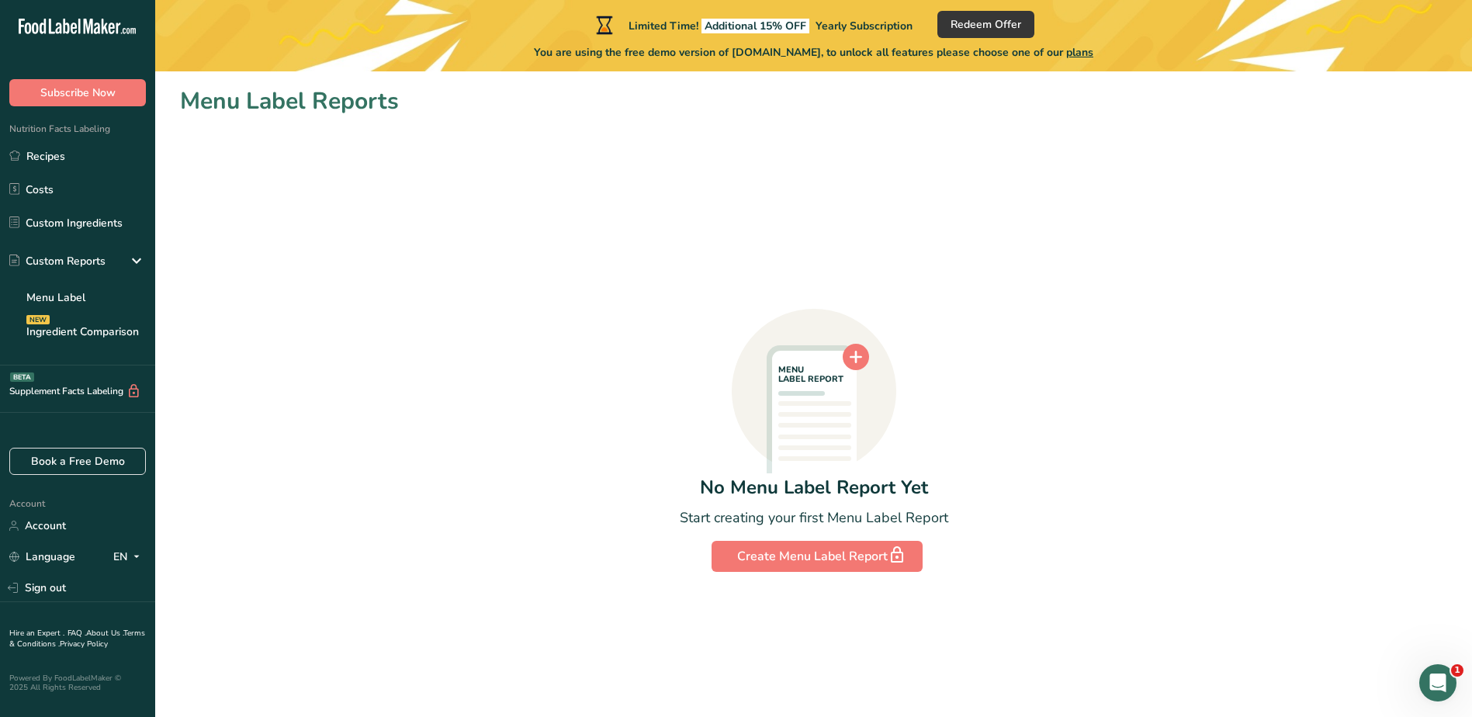
click at [861, 360] on circle at bounding box center [856, 357] width 26 height 26
click at [857, 353] on circle at bounding box center [856, 357] width 26 height 26
click at [867, 518] on div "Start creating your first Menu Label Report" at bounding box center [814, 518] width 269 height 21
click at [732, 508] on span "To unlock this feature, choose one of our plans" at bounding box center [813, 512] width 227 height 16
click at [946, 512] on span "plans" at bounding box center [941, 512] width 27 height 16
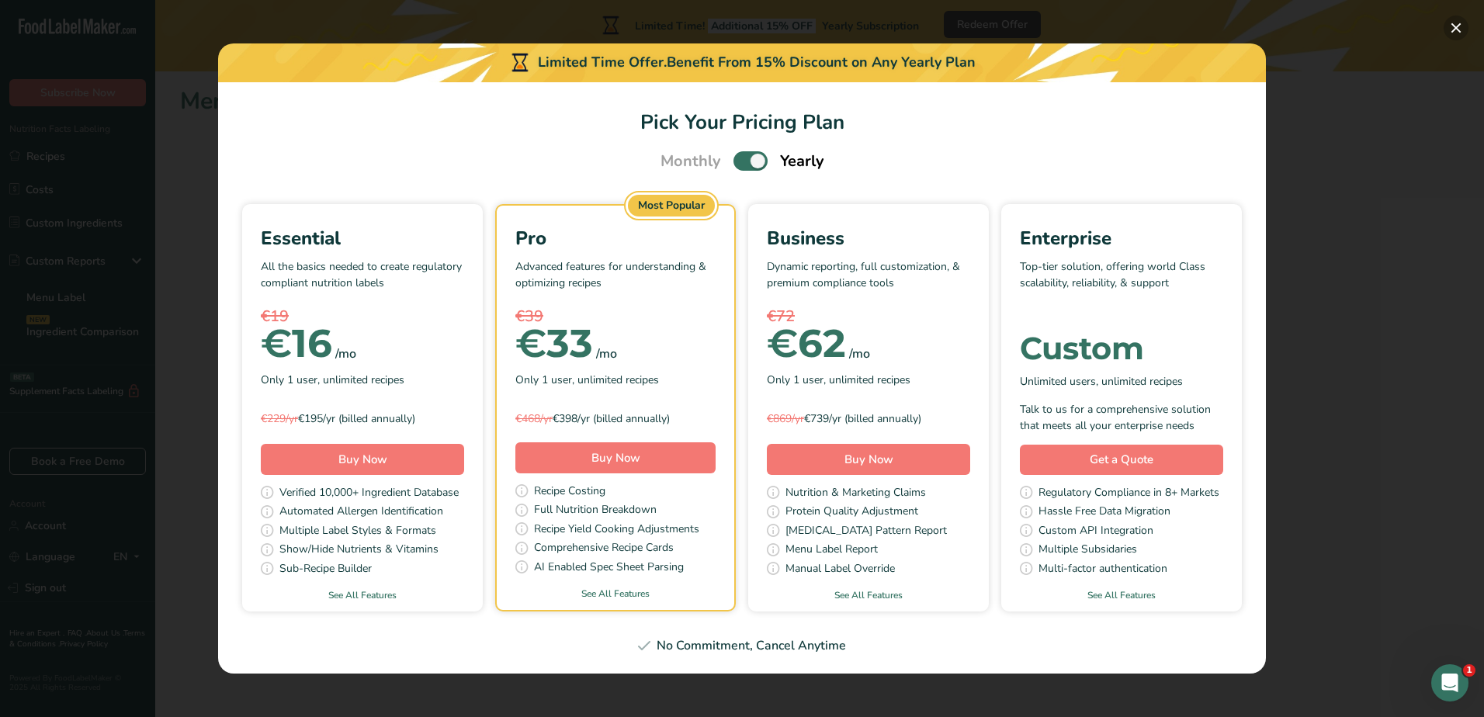
drag, startPoint x: 1458, startPoint y: 26, endPoint x: 1439, endPoint y: 51, distance: 31.0
click at [1458, 26] on button "Pick Your Pricing Plan Modal" at bounding box center [1456, 28] width 25 height 25
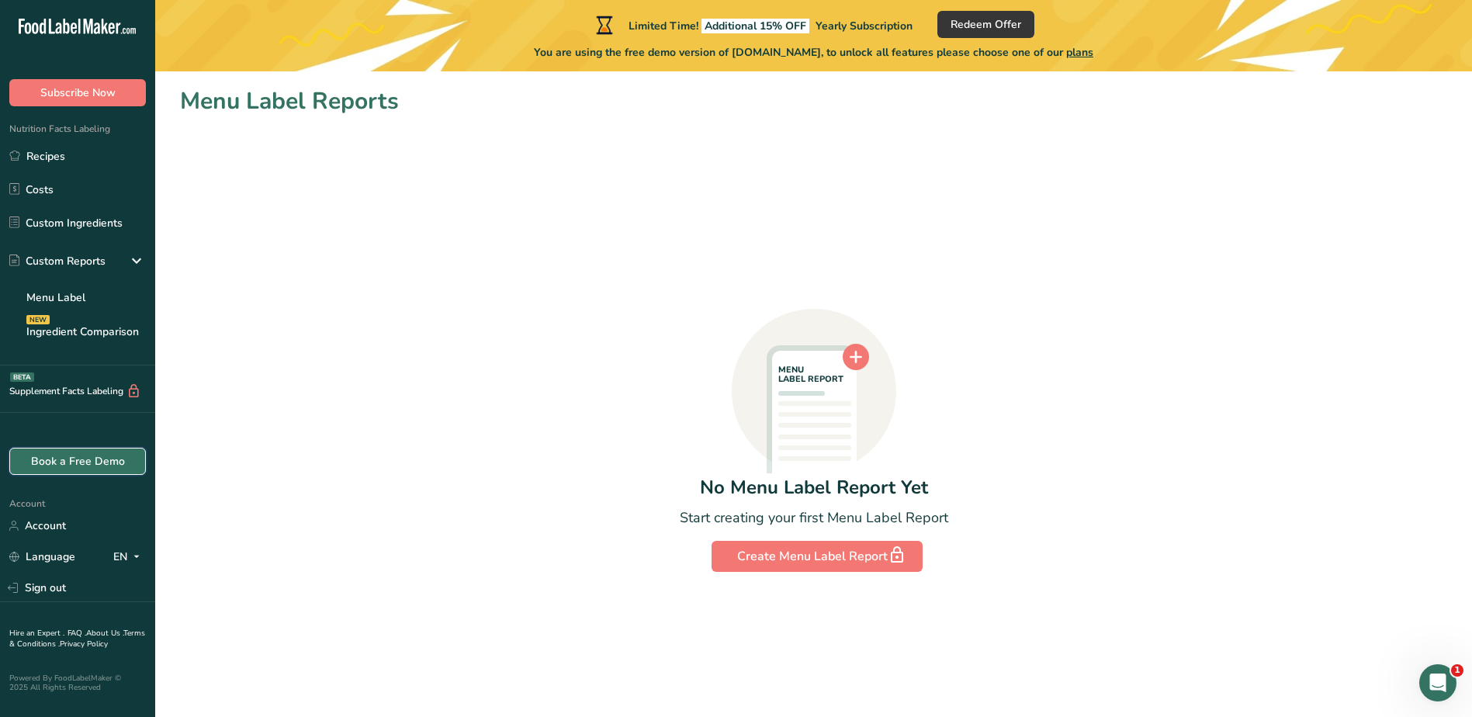
click at [88, 460] on link "Book a Free Demo" at bounding box center [77, 461] width 137 height 27
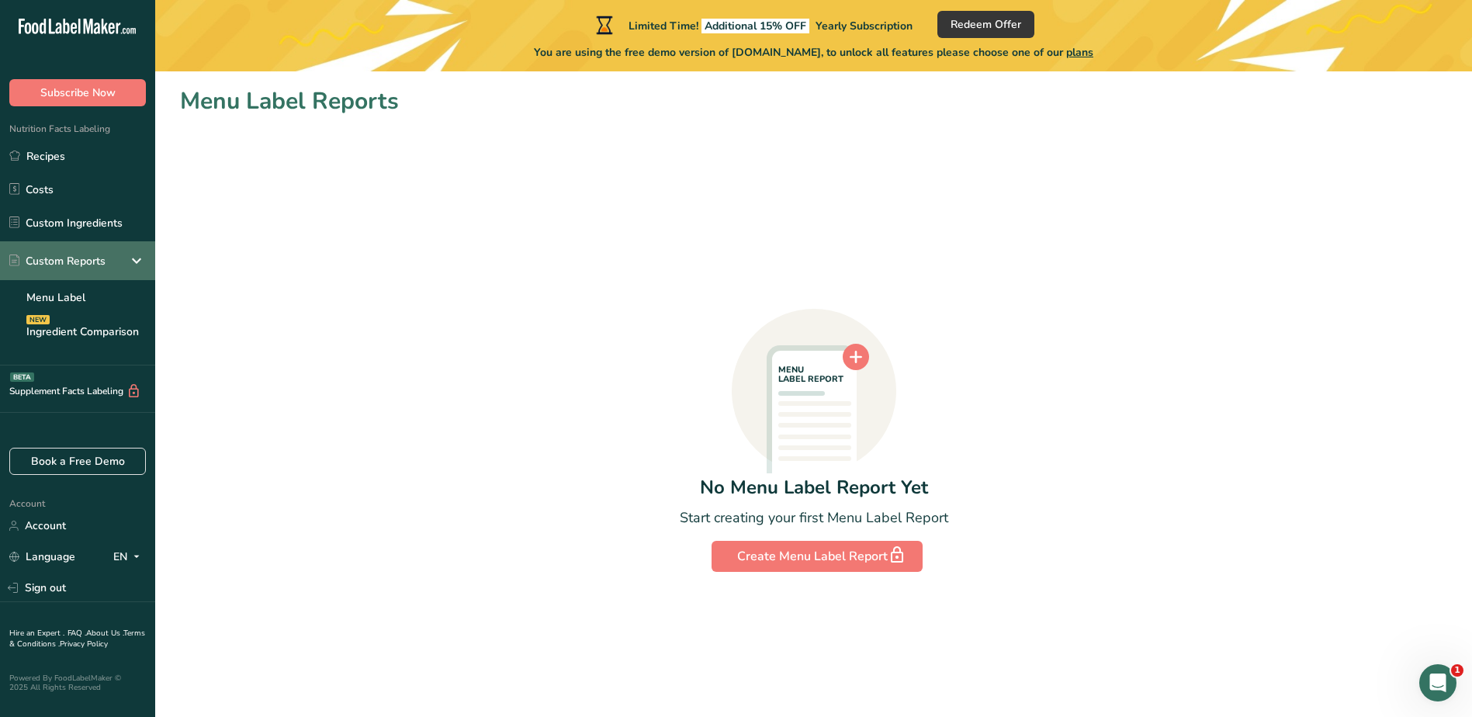
drag, startPoint x: 53, startPoint y: 221, endPoint x: 75, endPoint y: 244, distance: 32.4
click at [53, 221] on link "Custom Ingredients" at bounding box center [77, 222] width 155 height 29
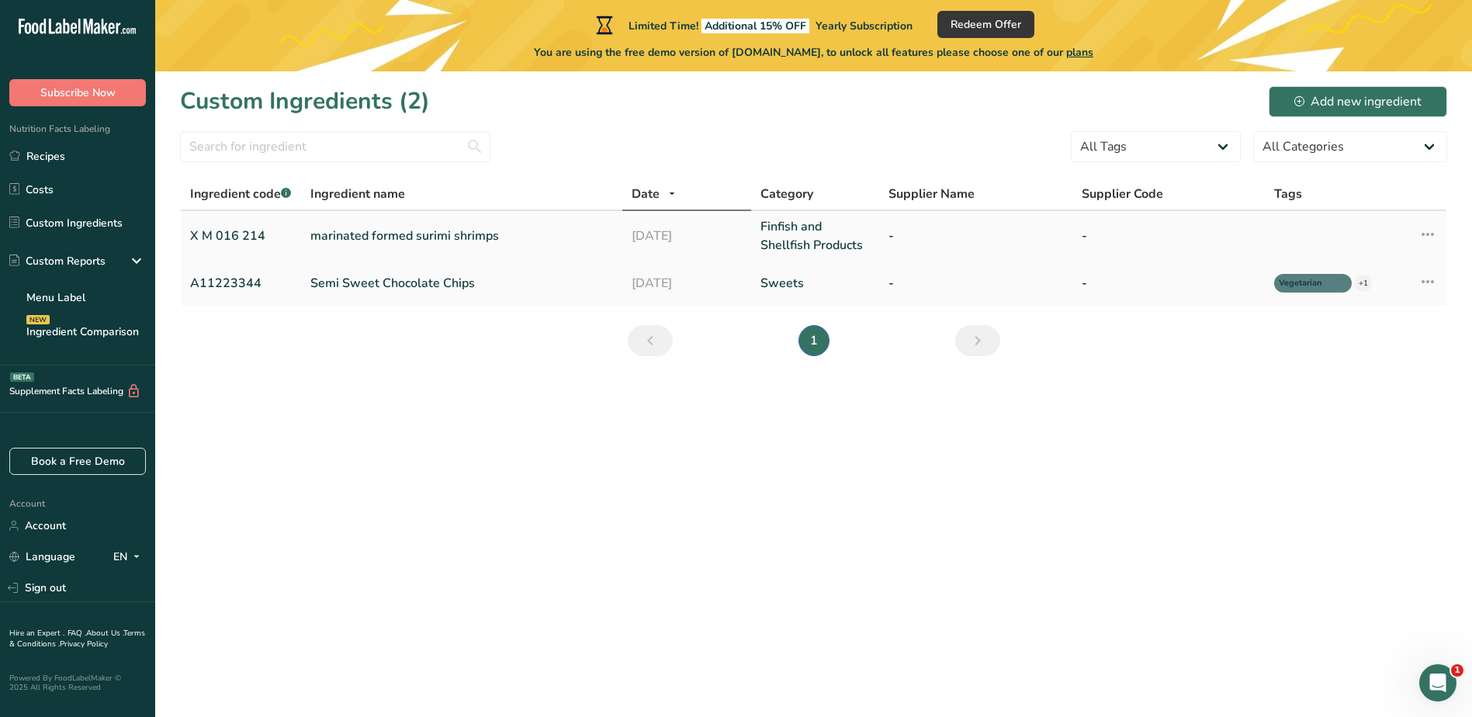
click at [391, 224] on td "marinated formed surimi shrimps" at bounding box center [461, 236] width 321 height 50
click at [1431, 236] on icon at bounding box center [1428, 234] width 19 height 28
click at [1229, 148] on select "All Tags Source of Antioxidants Prebiotic Effect Source of Omega 3 Plant-based …" at bounding box center [1156, 146] width 170 height 31
click at [1430, 497] on main "Limited Time! Additional 15% OFF Yearly Subscription Redeem Offer You are using…" at bounding box center [736, 358] width 1472 height 717
click at [1429, 146] on select "All Categories American Indian/Alaska Native Foods Baby Foods Baked Products Be…" at bounding box center [1351, 146] width 194 height 31
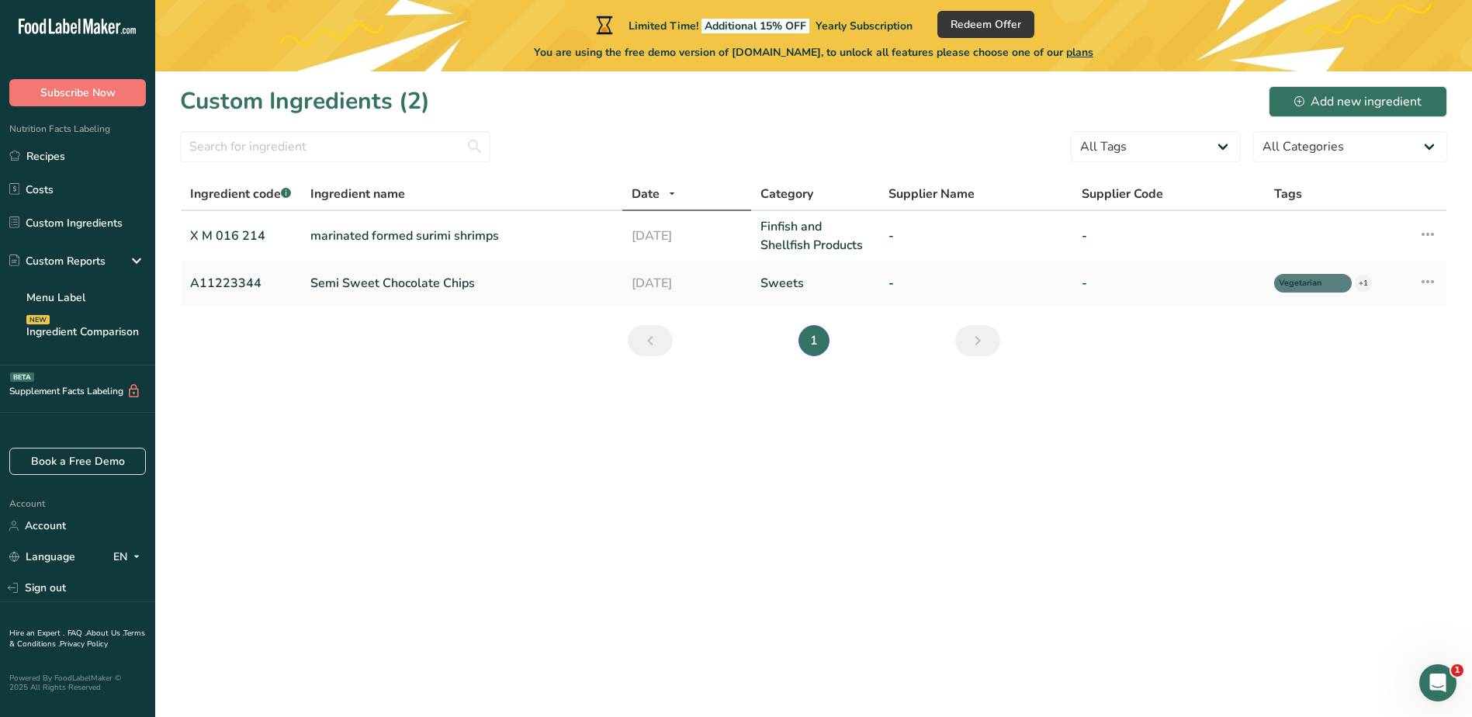
click at [947, 571] on main "Limited Time! Additional 15% OFF Yearly Subscription Redeem Offer You are using…" at bounding box center [736, 358] width 1472 height 717
click at [224, 231] on link "X M 016 214" at bounding box center [241, 236] width 102 height 19
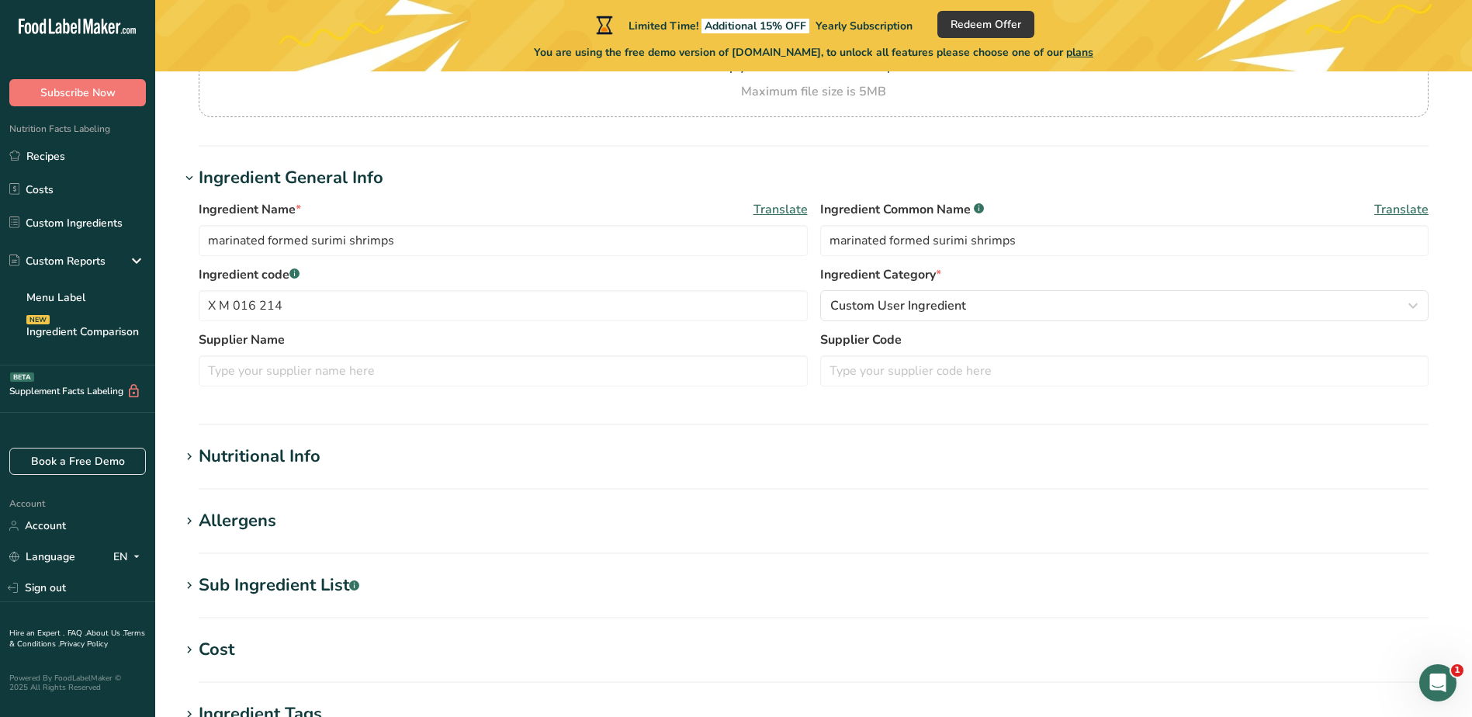
scroll to position [233, 0]
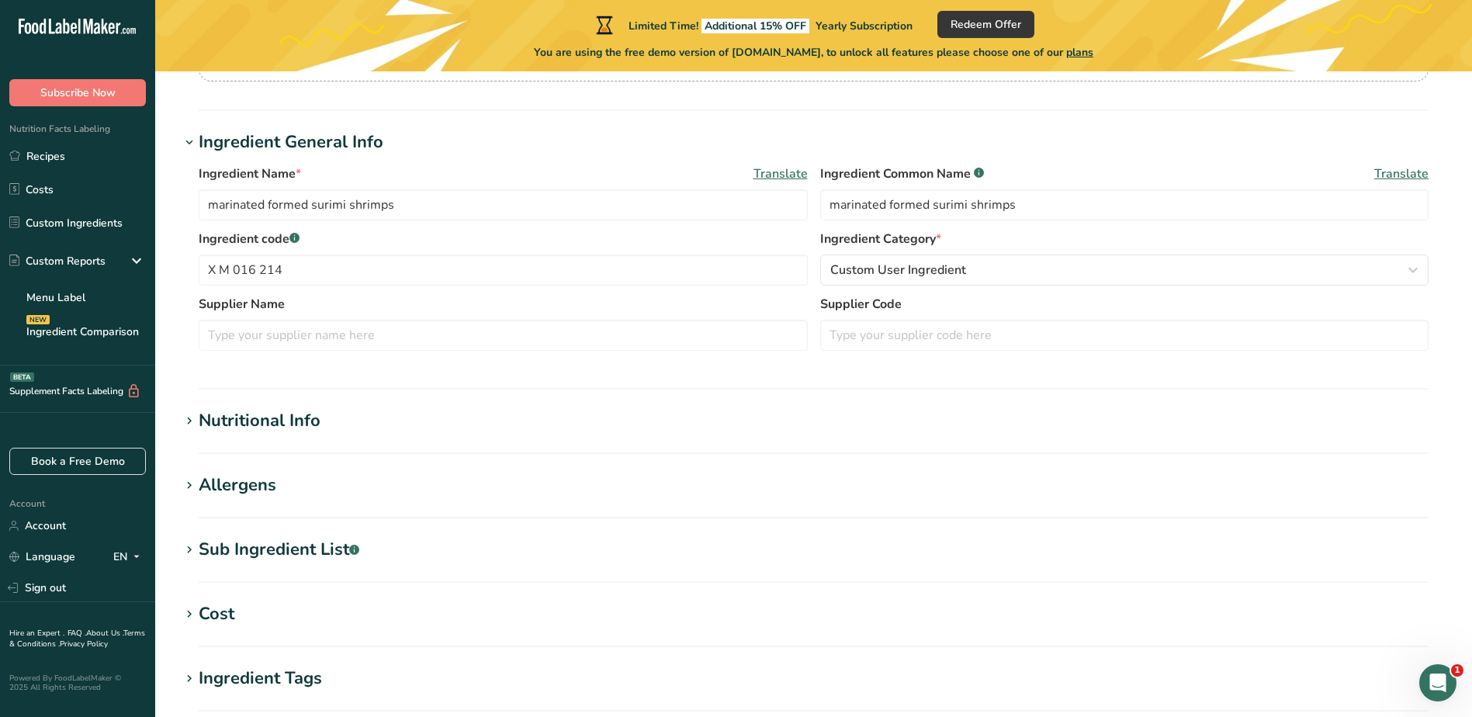
click at [290, 421] on div "Nutritional Info" at bounding box center [260, 421] width 122 height 26
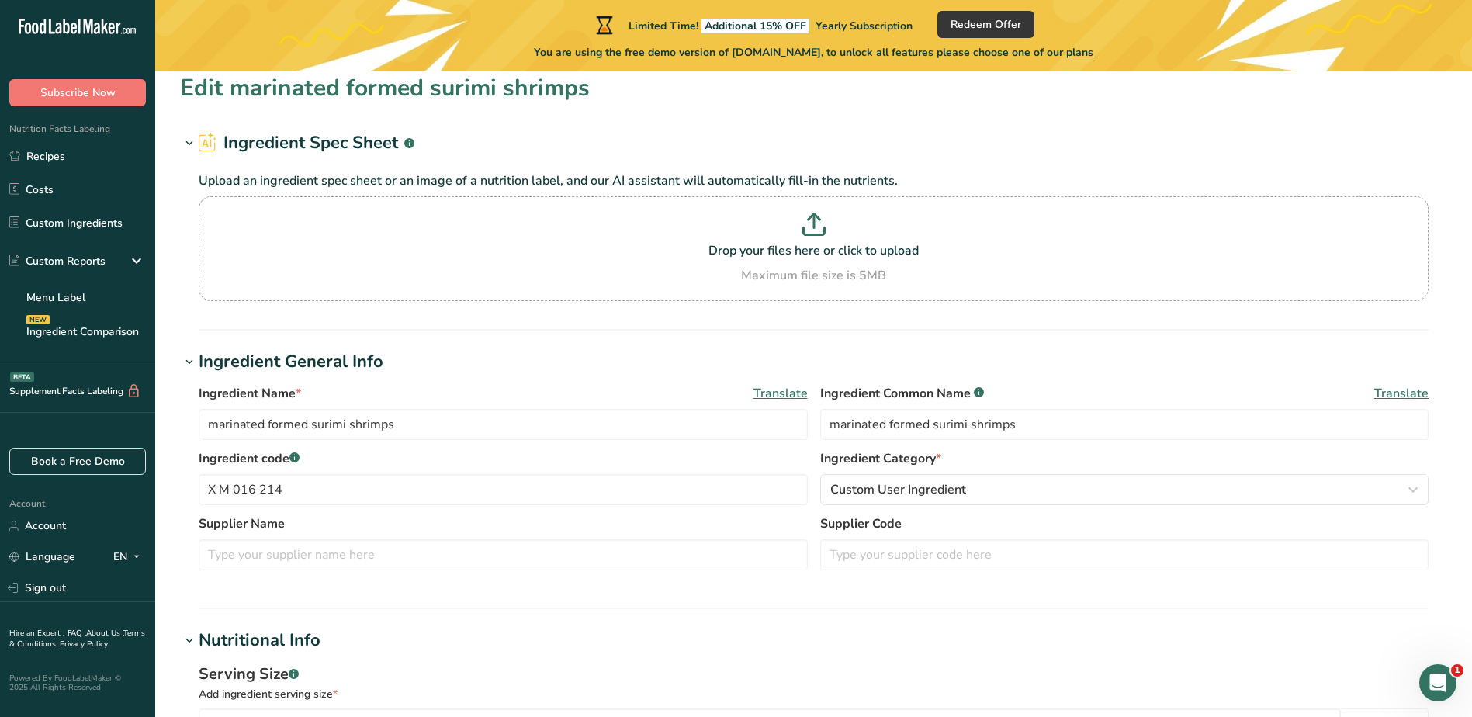
scroll to position [0, 0]
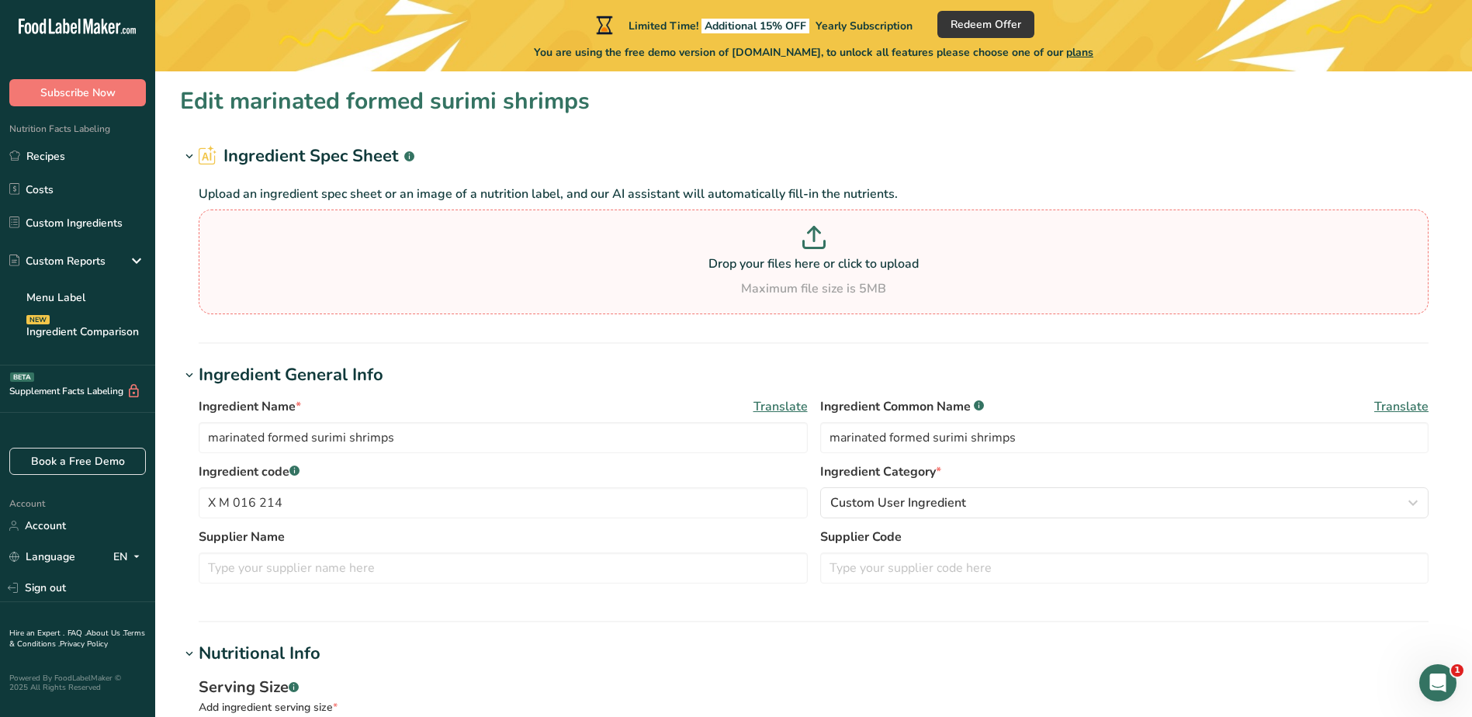
click at [820, 237] on icon at bounding box center [814, 237] width 23 height 23
click at [820, 237] on input "Drop your files here or click to upload Maximum file size is 5MB" at bounding box center [814, 262] width 1230 height 105
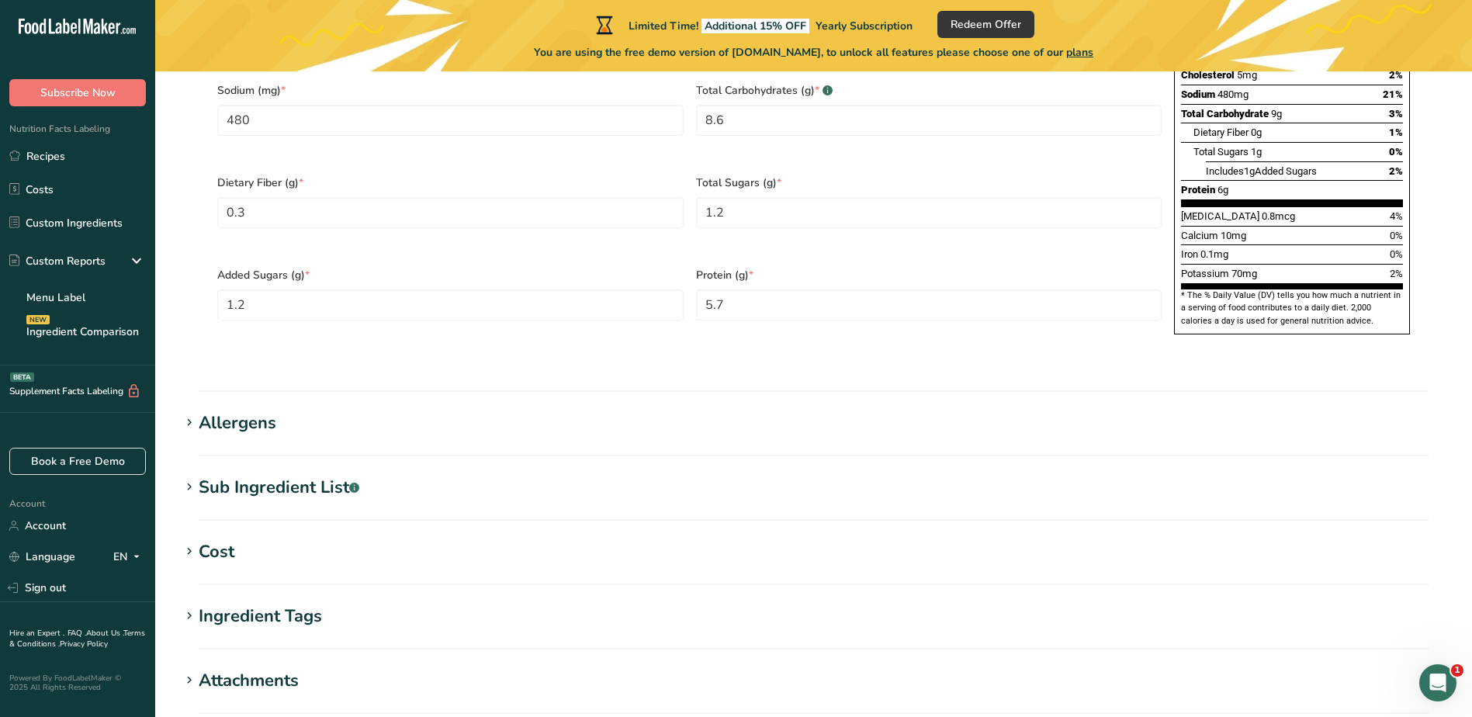
scroll to position [1087, 0]
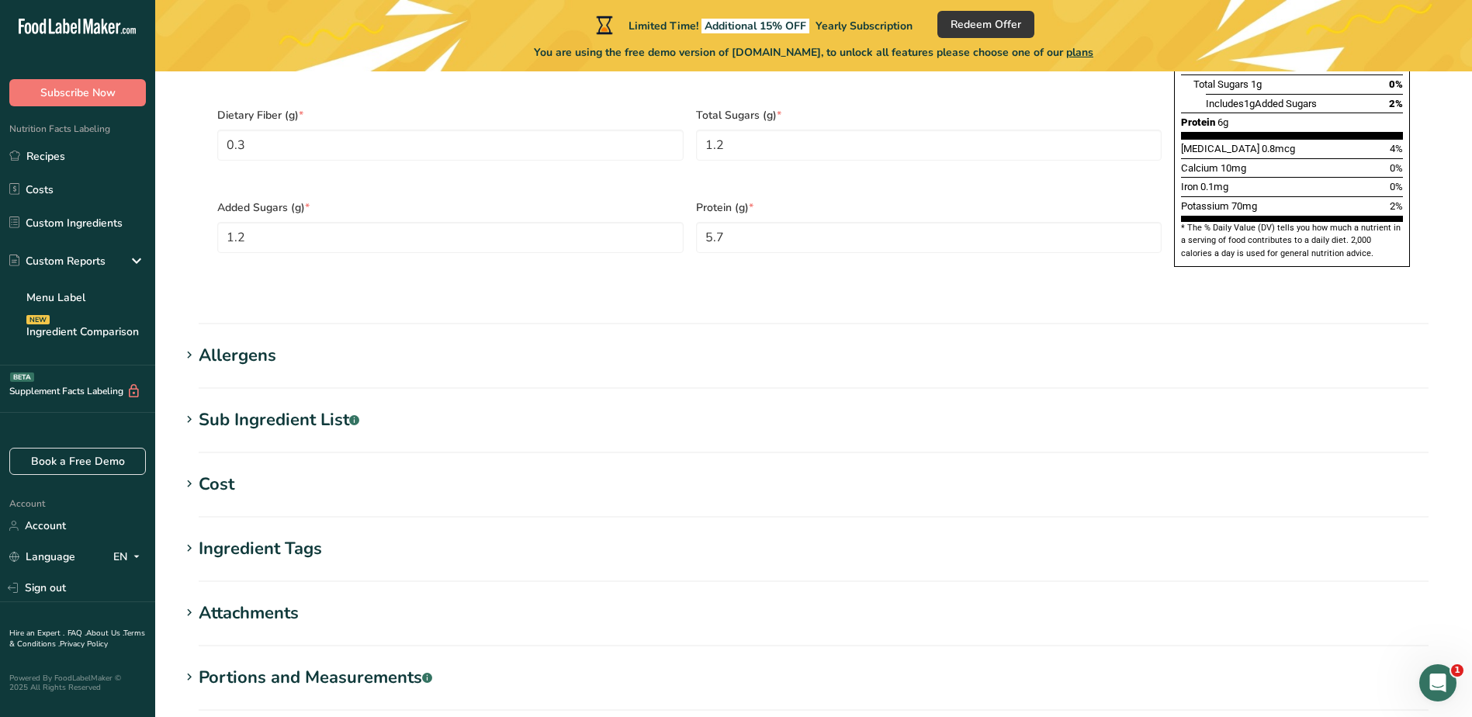
click at [285, 601] on div "Attachments" at bounding box center [249, 614] width 100 height 26
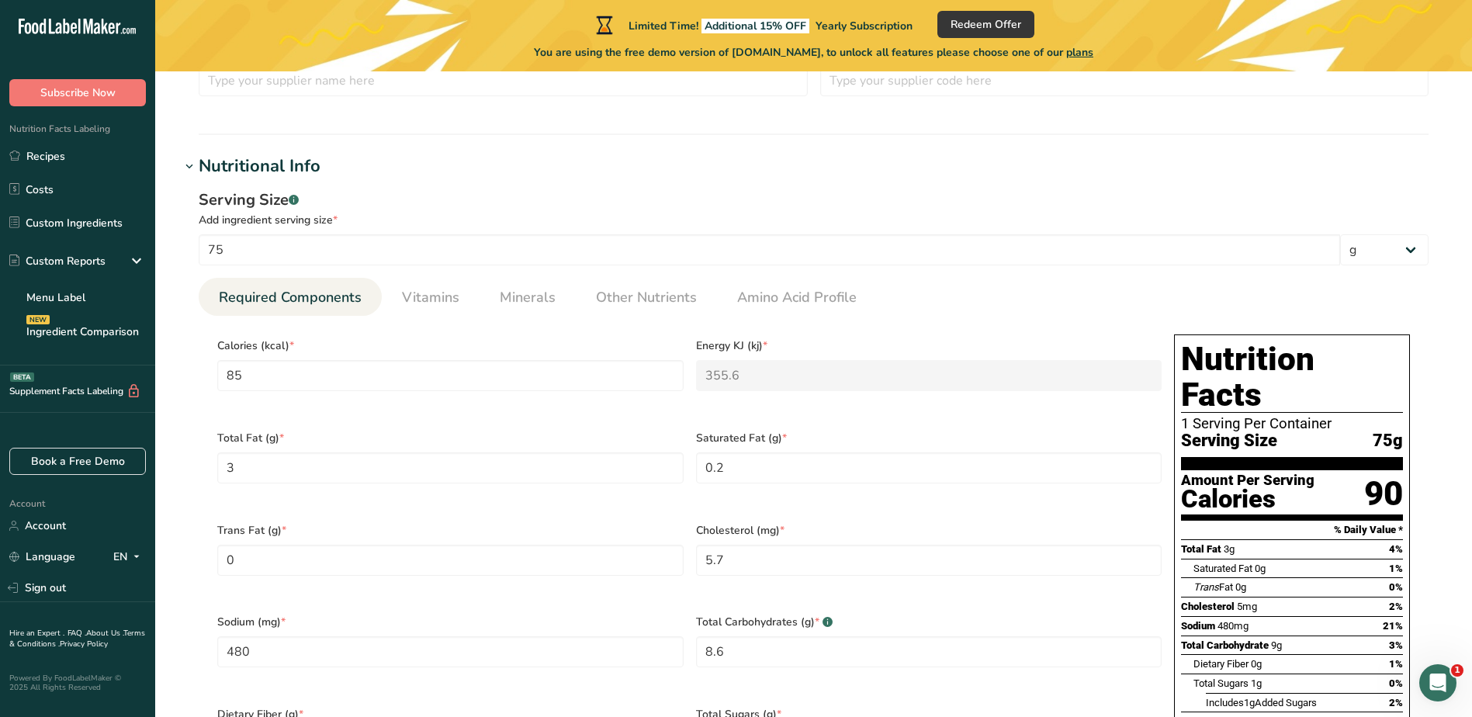
scroll to position [446, 0]
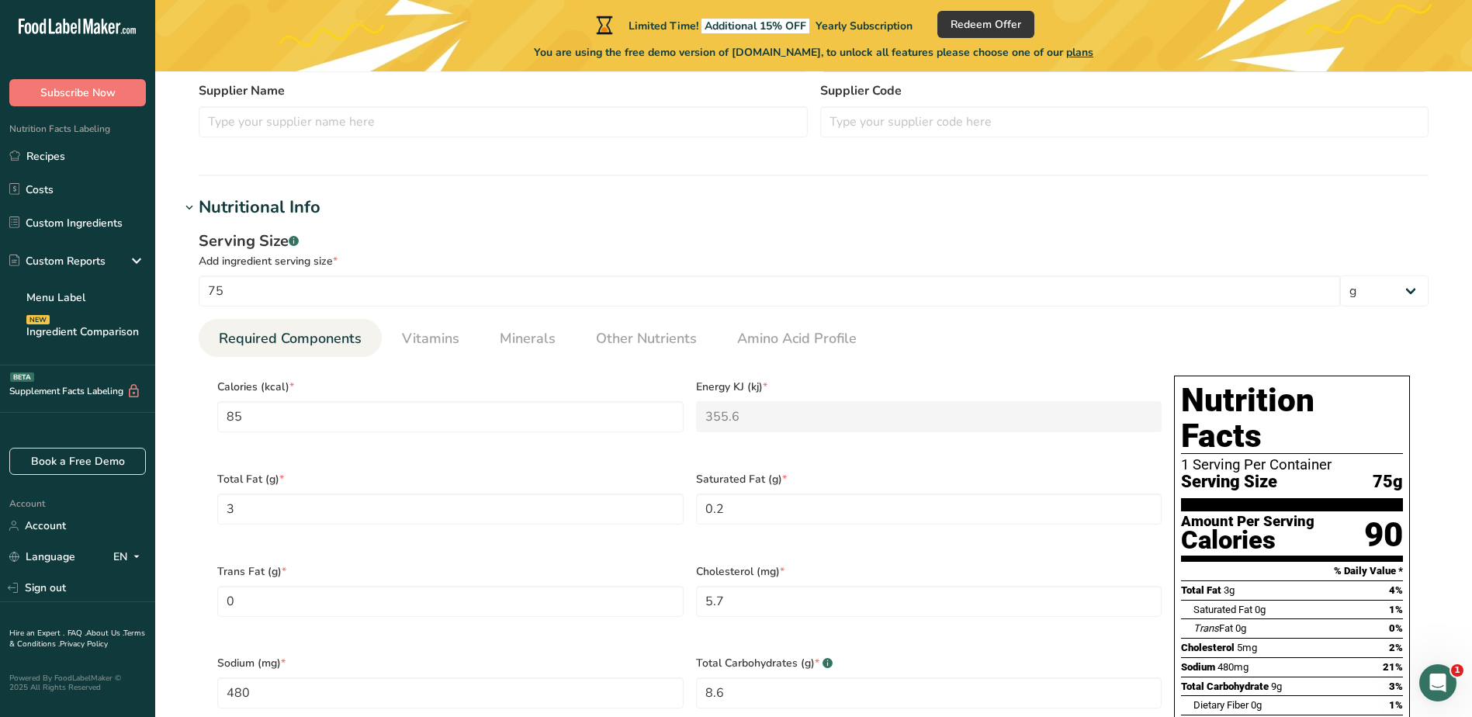
click at [276, 201] on div "Nutritional Info" at bounding box center [260, 208] width 122 height 26
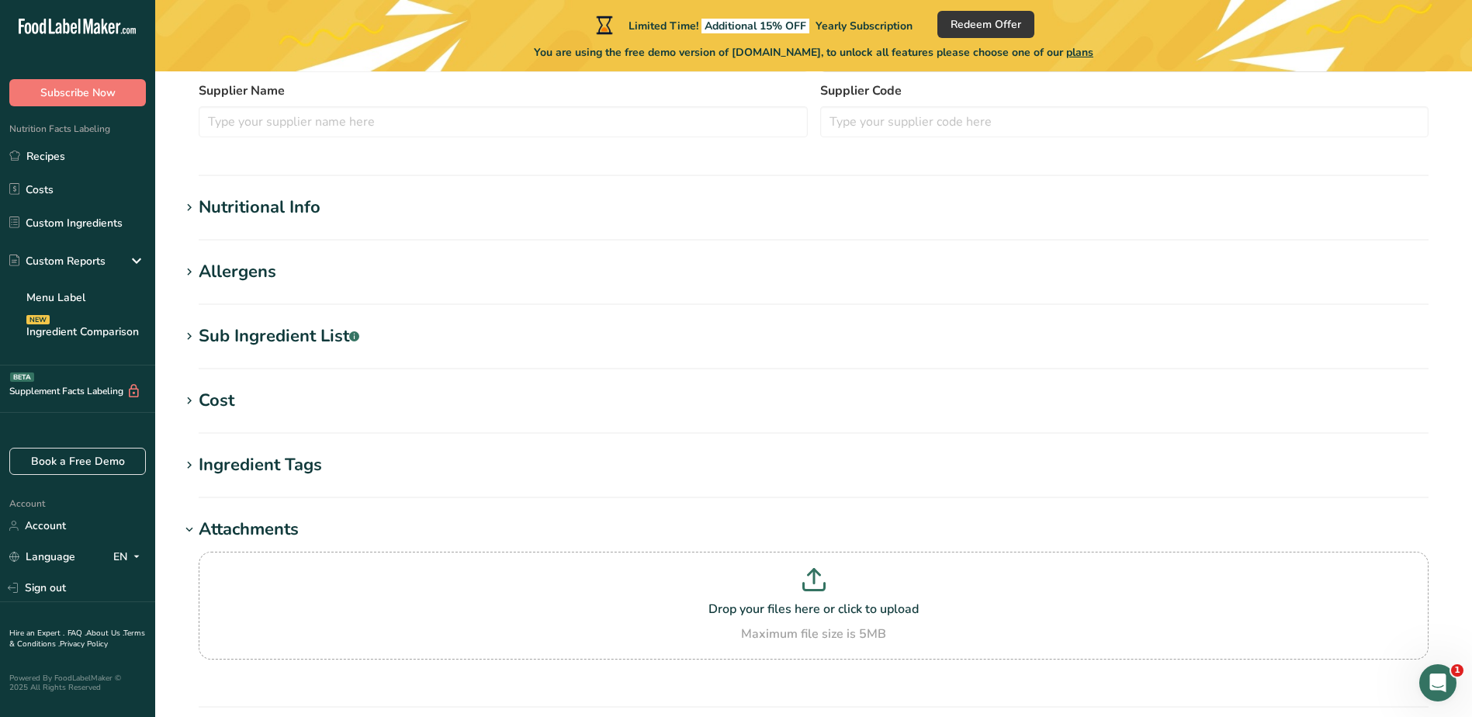
click at [189, 208] on icon at bounding box center [189, 208] width 14 height 22
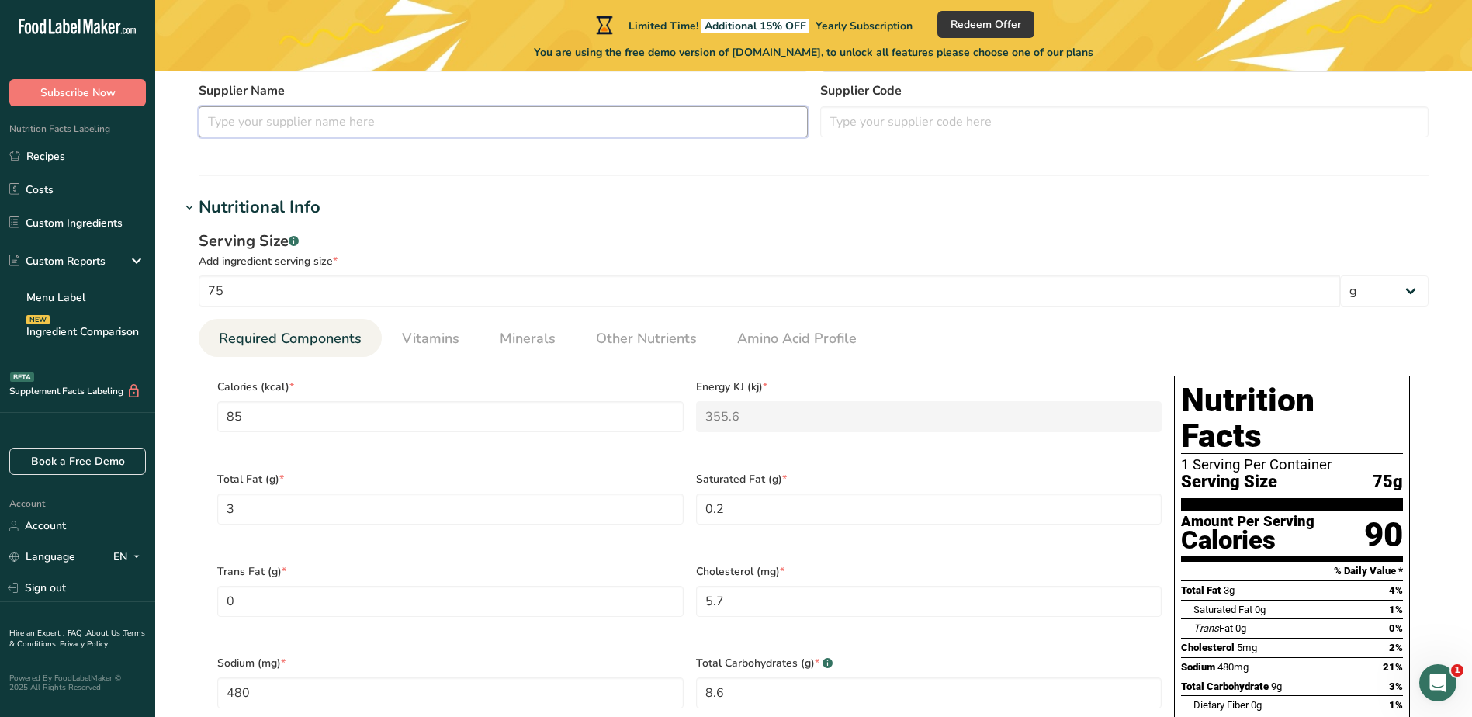
click at [394, 132] on input "text" at bounding box center [503, 121] width 609 height 31
click at [723, 216] on h1 "Nutritional Info" at bounding box center [814, 208] width 1268 height 26
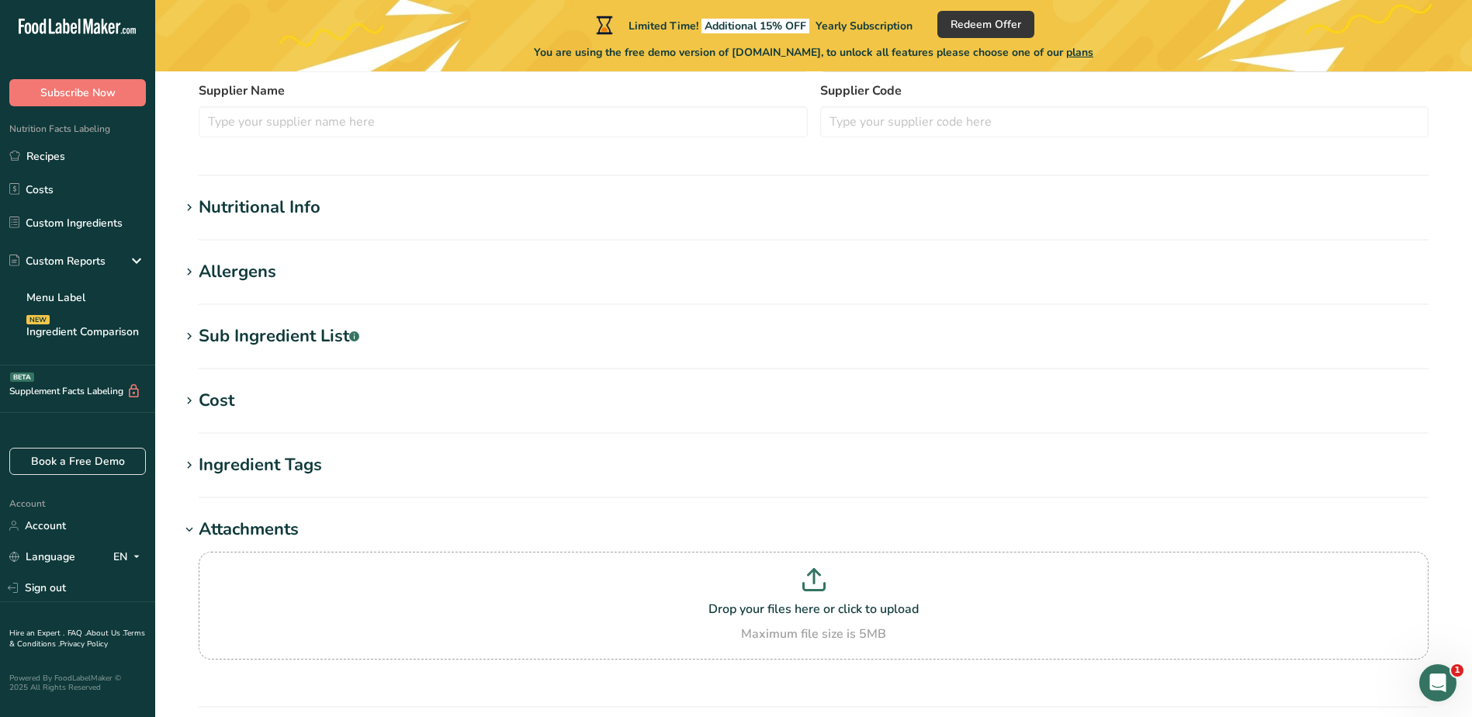
click at [262, 273] on div "Allergens" at bounding box center [238, 272] width 78 height 26
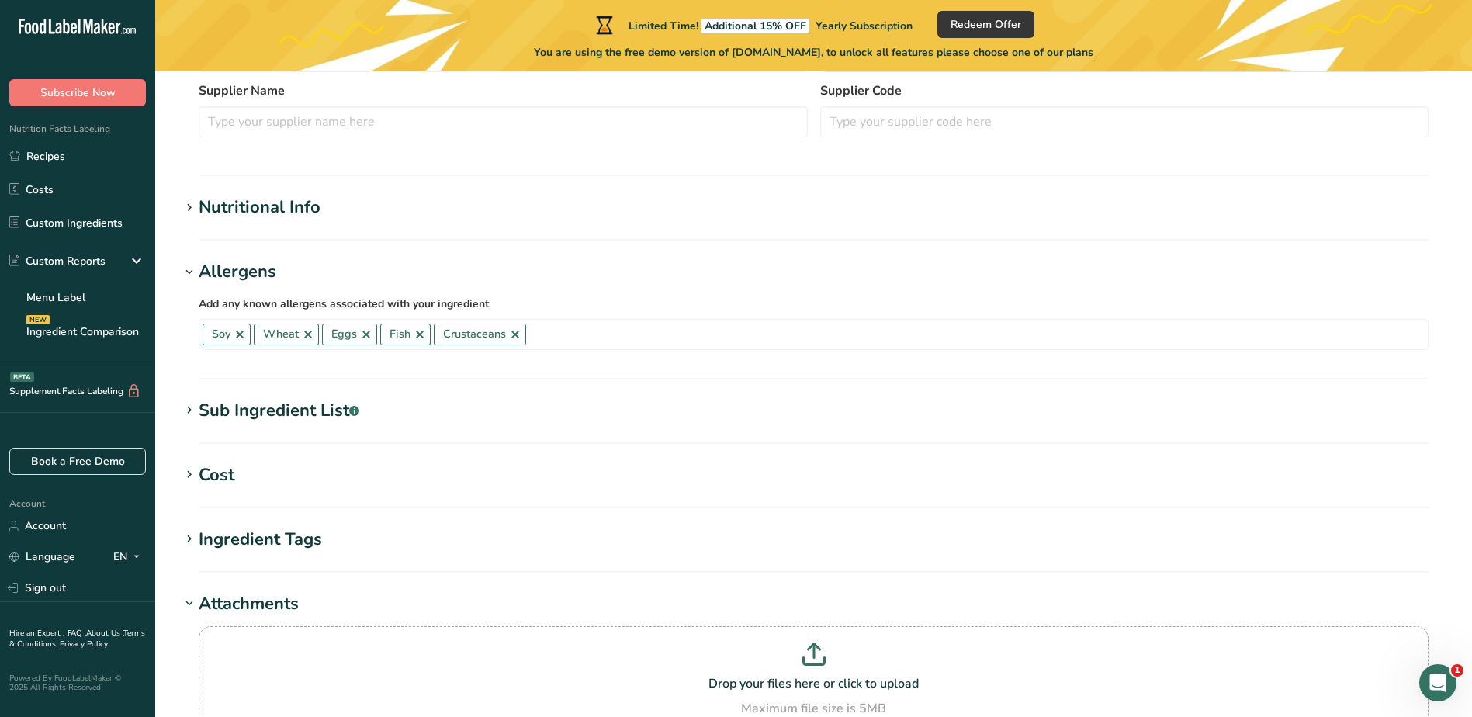
click at [286, 417] on div "Sub Ingredient List .a-a{fill:#347362;}.b-a{fill:#fff;}" at bounding box center [279, 411] width 161 height 26
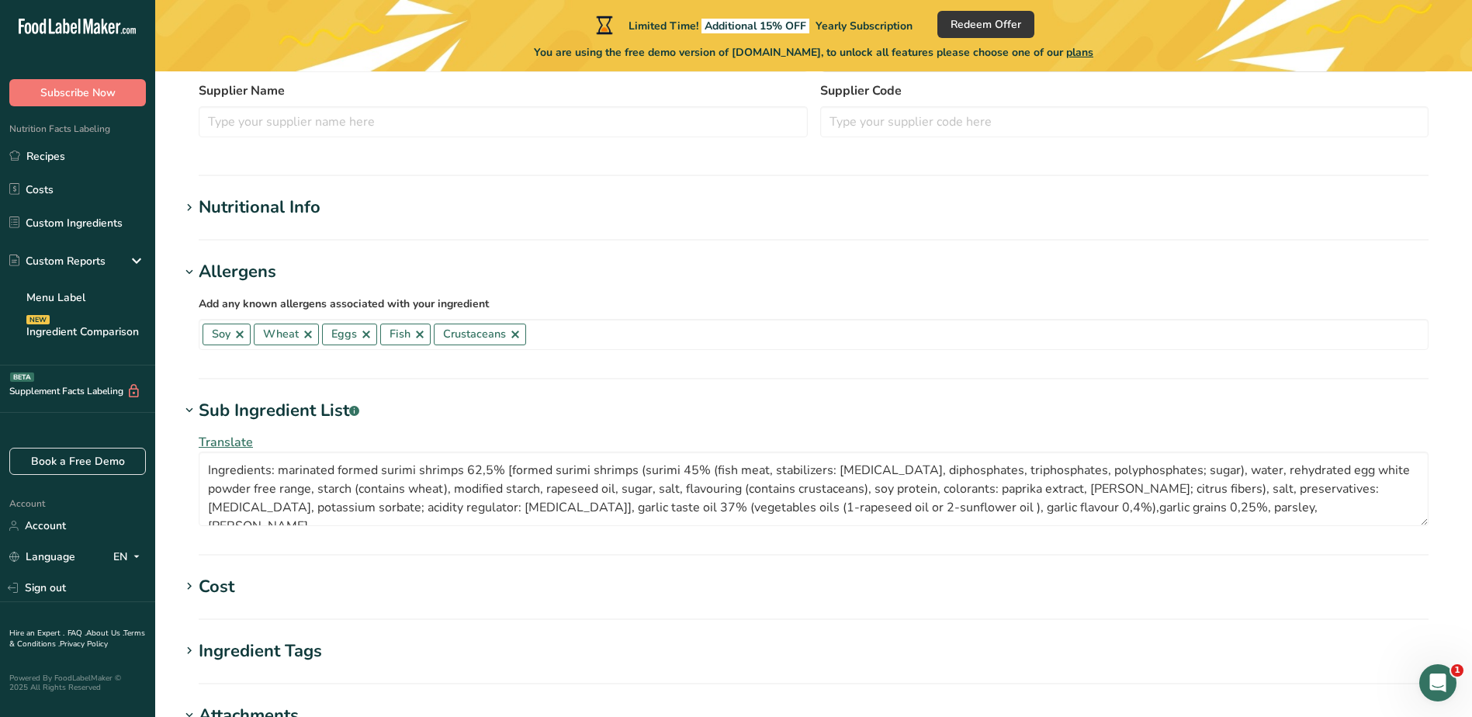
click at [250, 206] on div "Nutritional Info" at bounding box center [260, 208] width 122 height 26
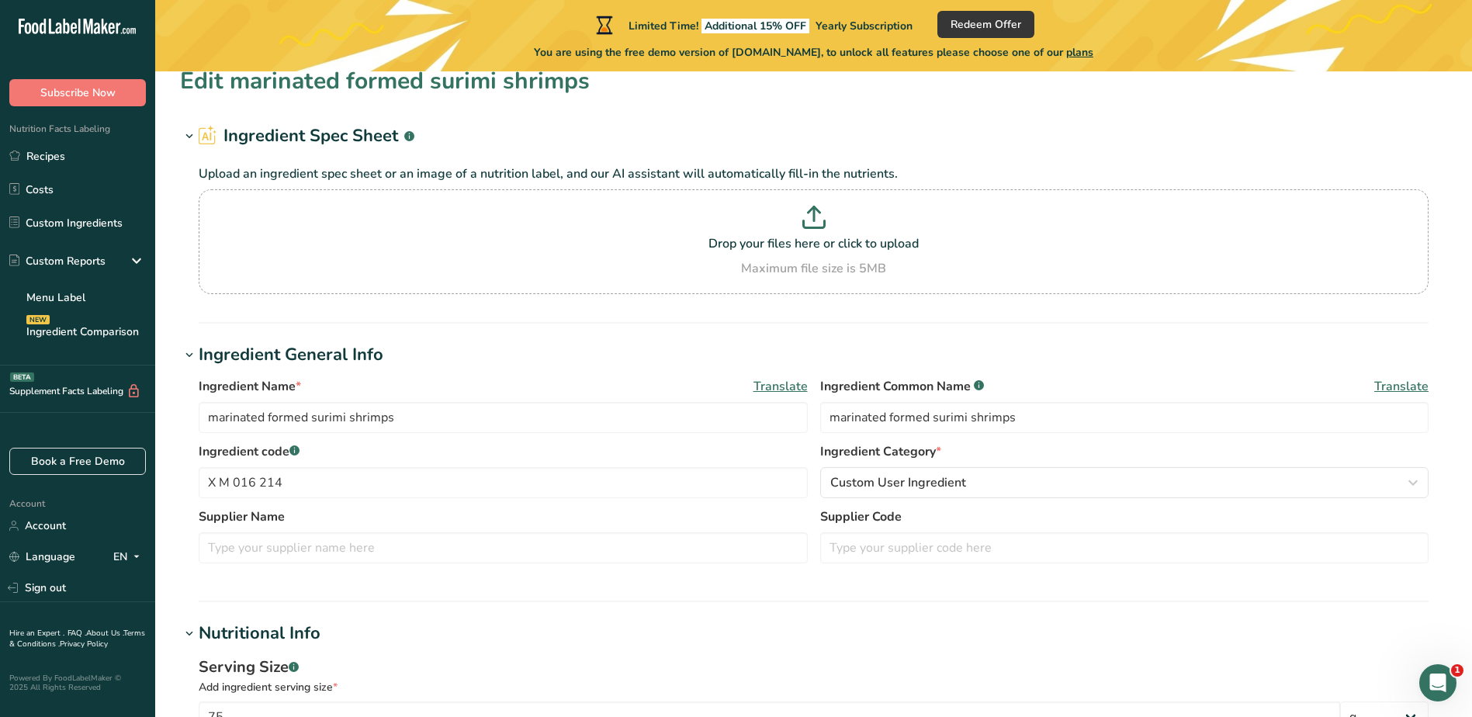
scroll to position [0, 0]
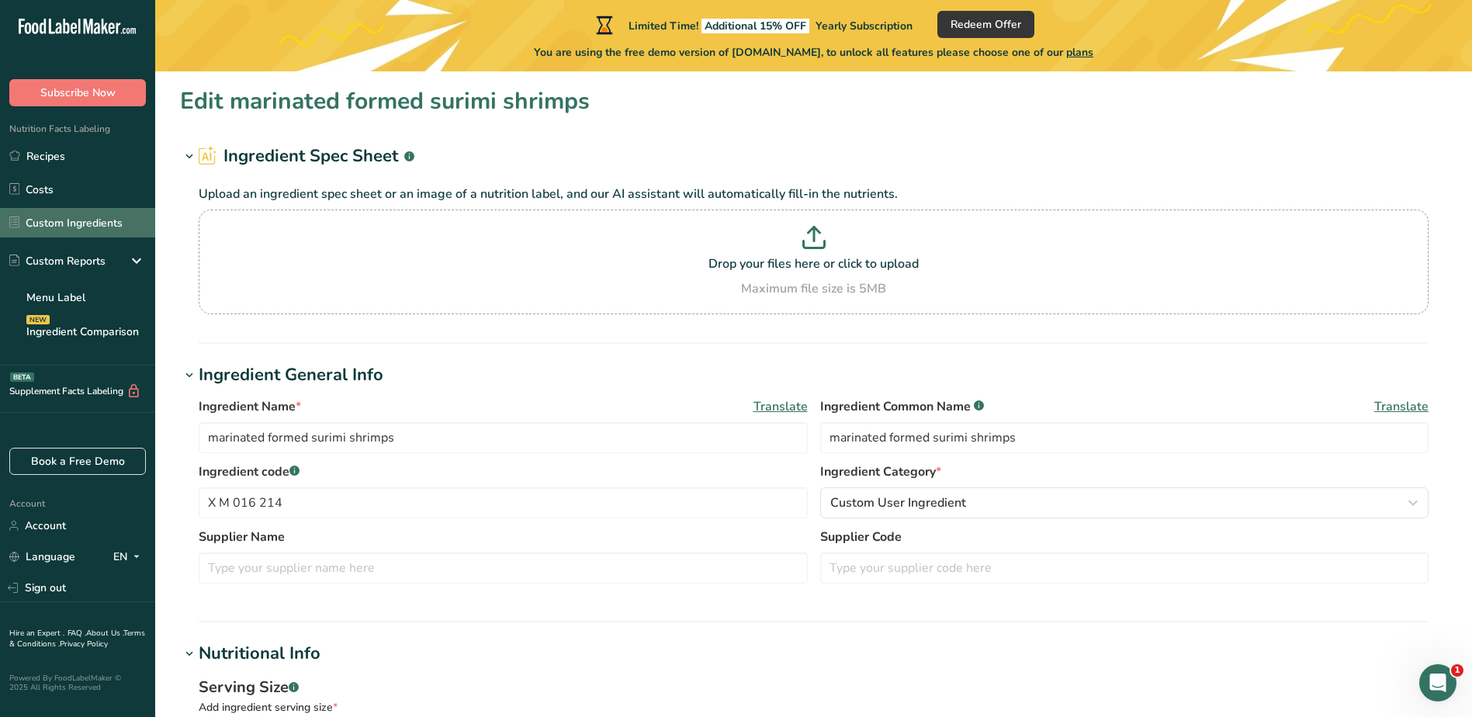
click at [61, 222] on link "Custom Ingredients" at bounding box center [77, 222] width 155 height 29
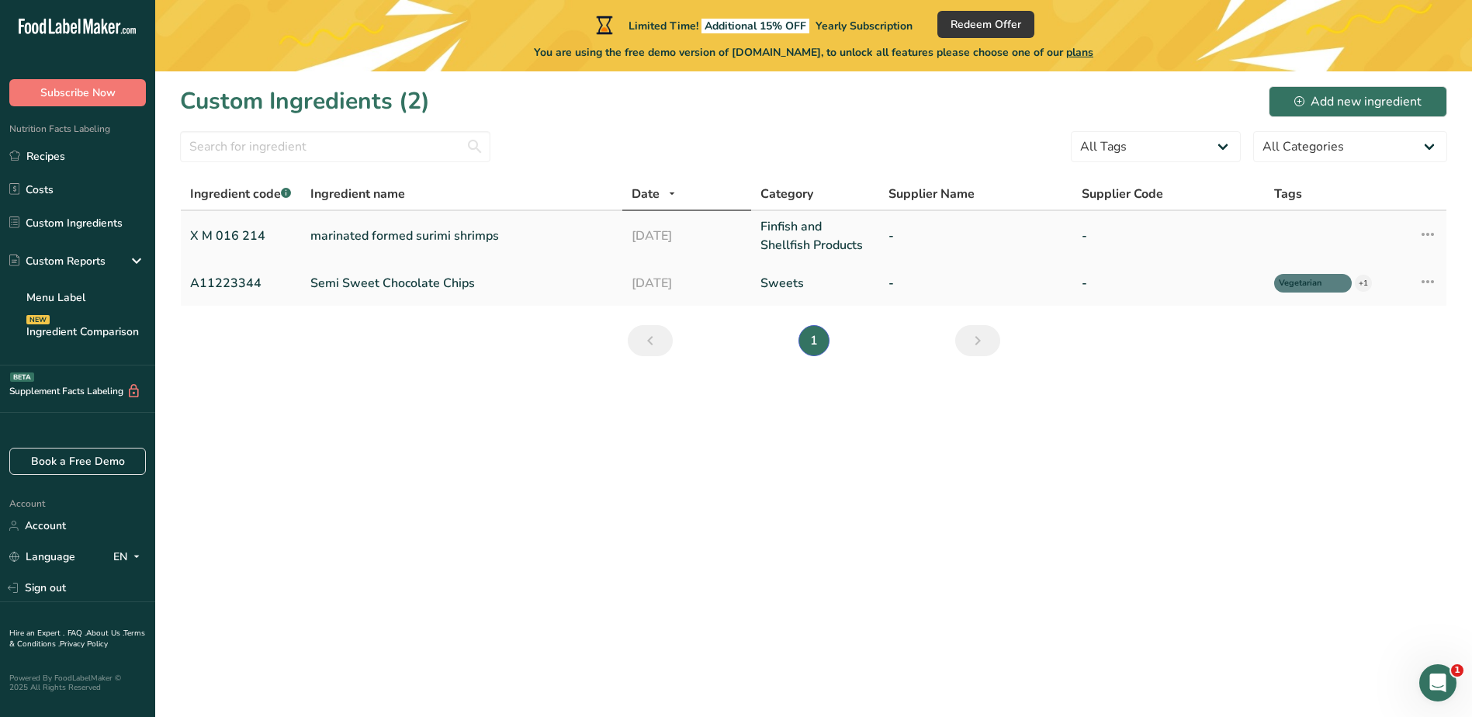
click at [1428, 233] on icon at bounding box center [1428, 234] width 19 height 28
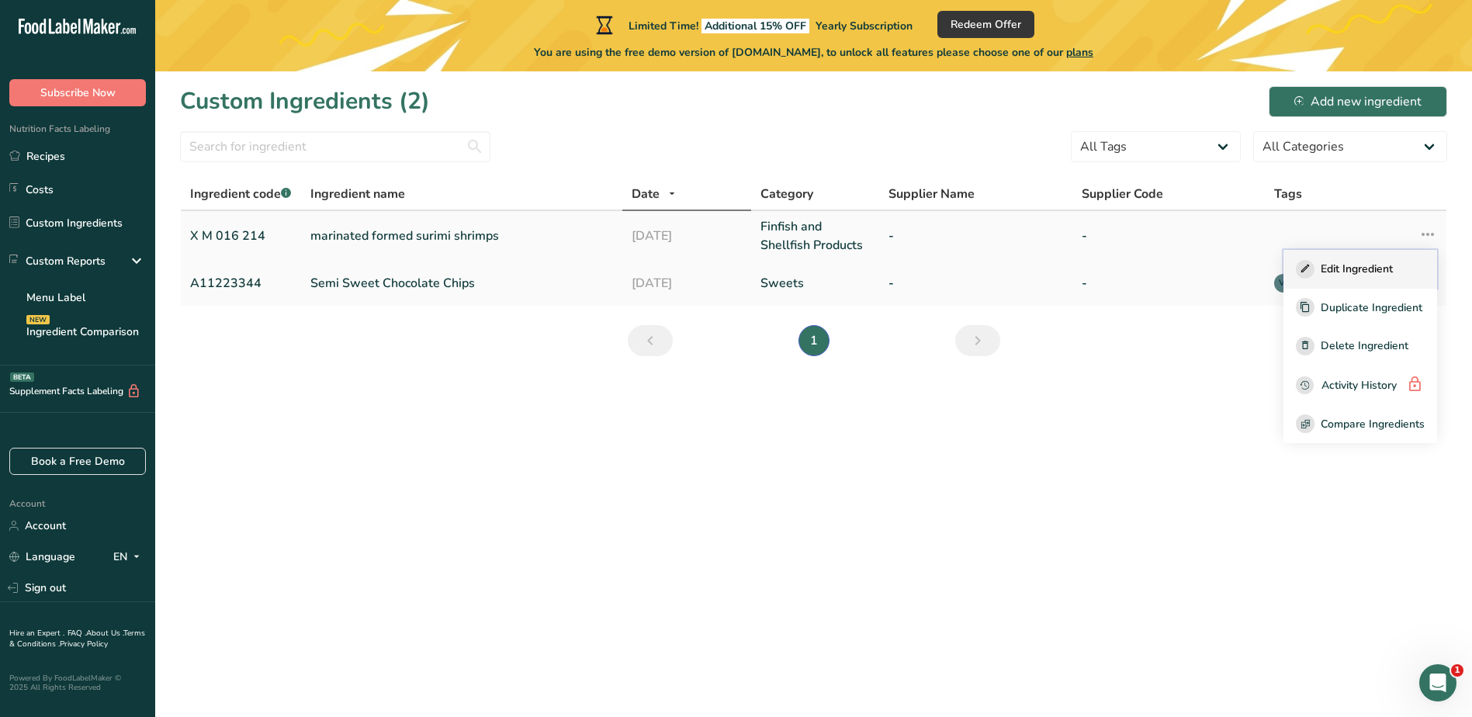
click at [1388, 275] on span "Edit Ingredient" at bounding box center [1357, 269] width 72 height 16
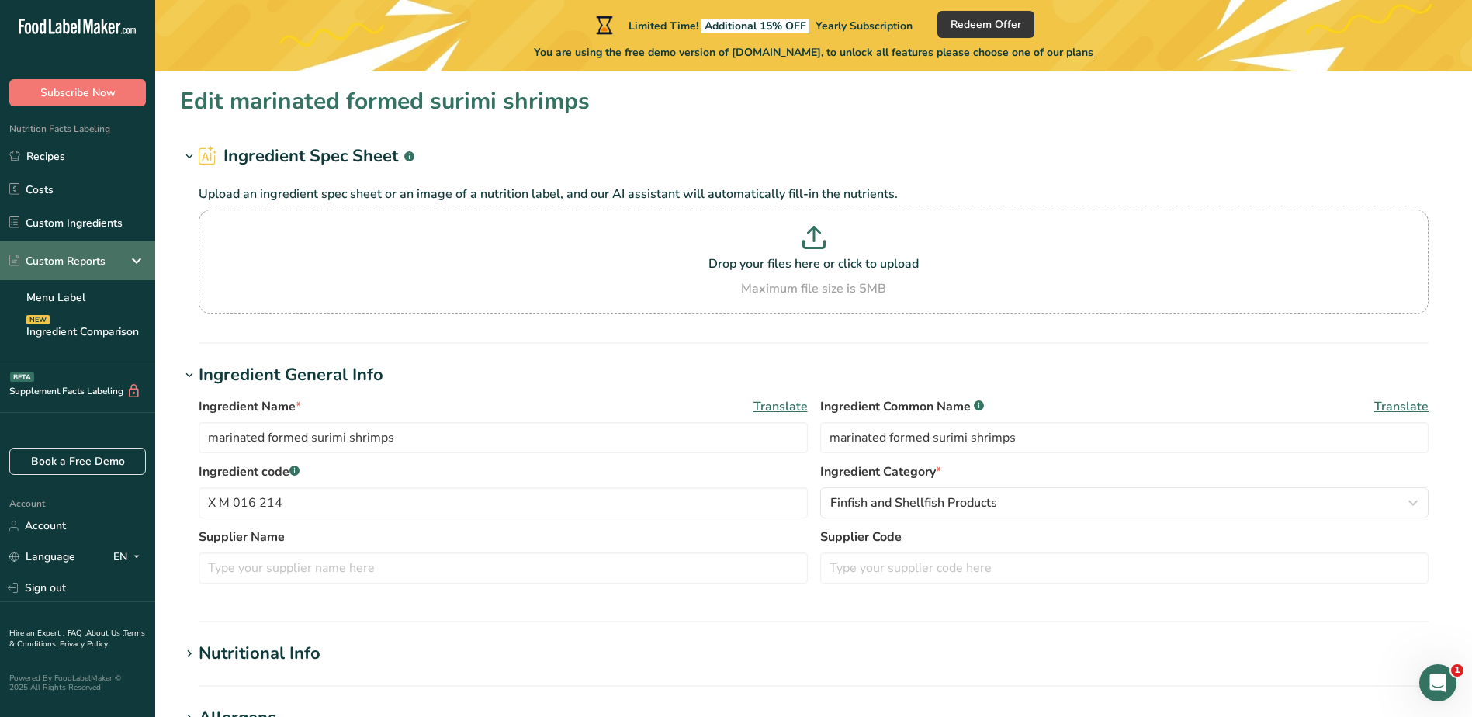
click at [67, 258] on div "Custom Reports" at bounding box center [57, 261] width 96 height 16
click at [134, 262] on icon at bounding box center [136, 261] width 19 height 28
click at [64, 296] on link "Menu Label" at bounding box center [77, 297] width 155 height 34
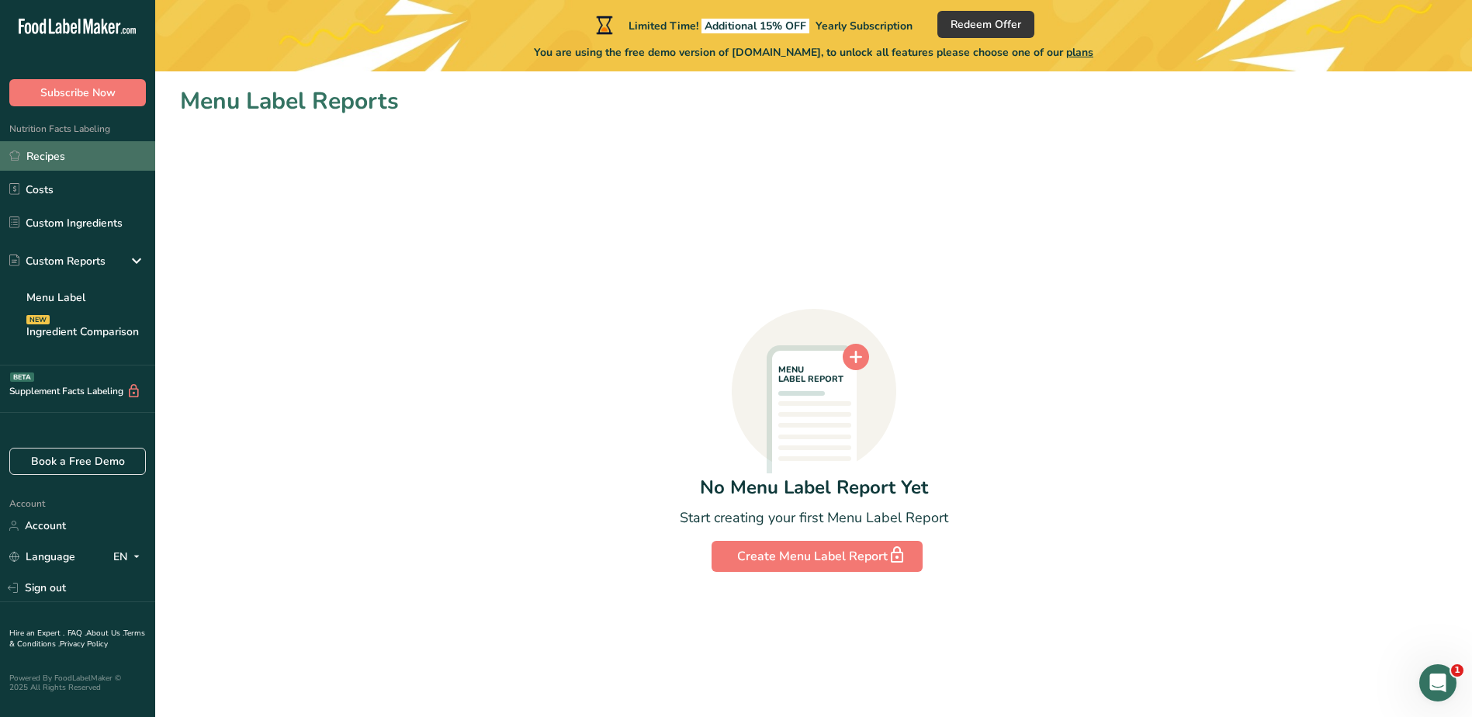
click at [53, 169] on link "Recipes" at bounding box center [77, 155] width 155 height 29
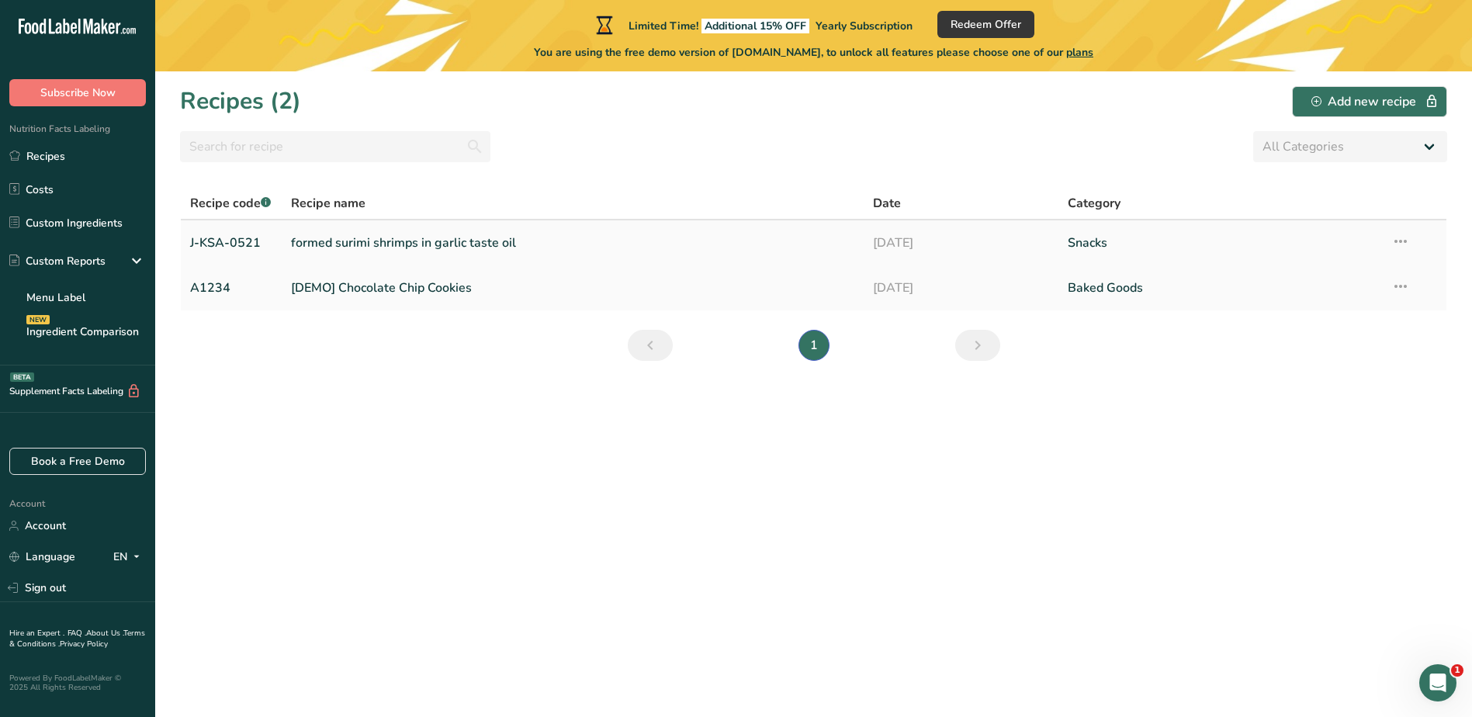
click at [407, 237] on link "formed surimi shrimps in garlic taste oil" at bounding box center [573, 243] width 564 height 33
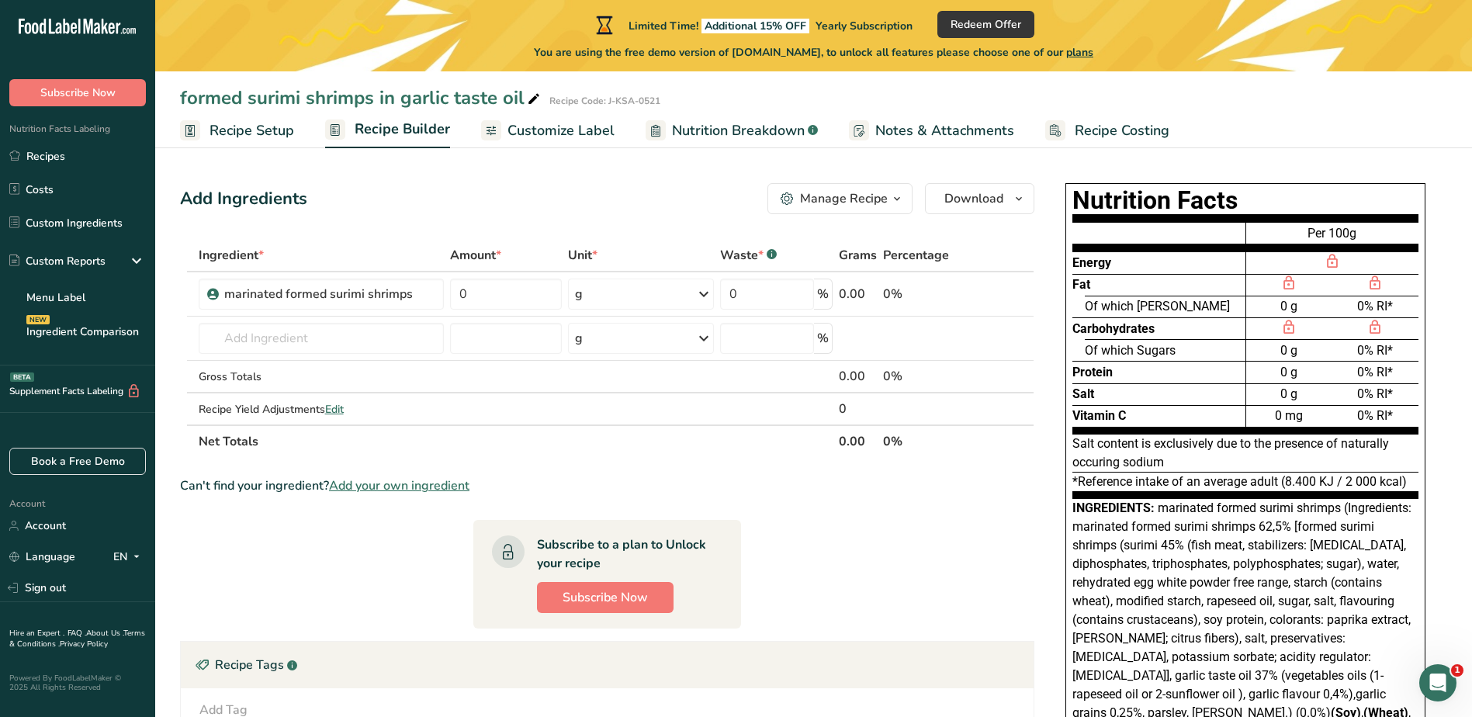
click at [793, 127] on span "Nutrition Breakdown" at bounding box center [738, 130] width 133 height 21
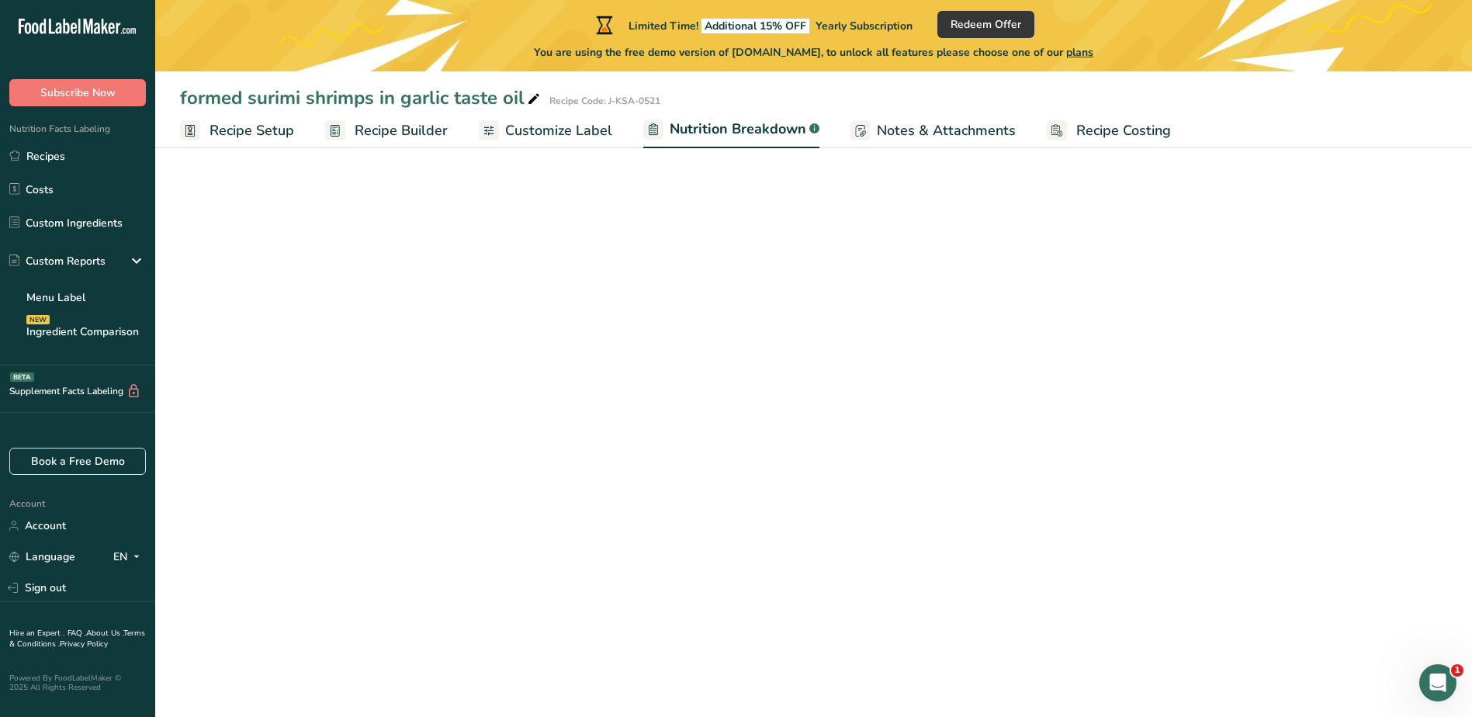
select select "Calories"
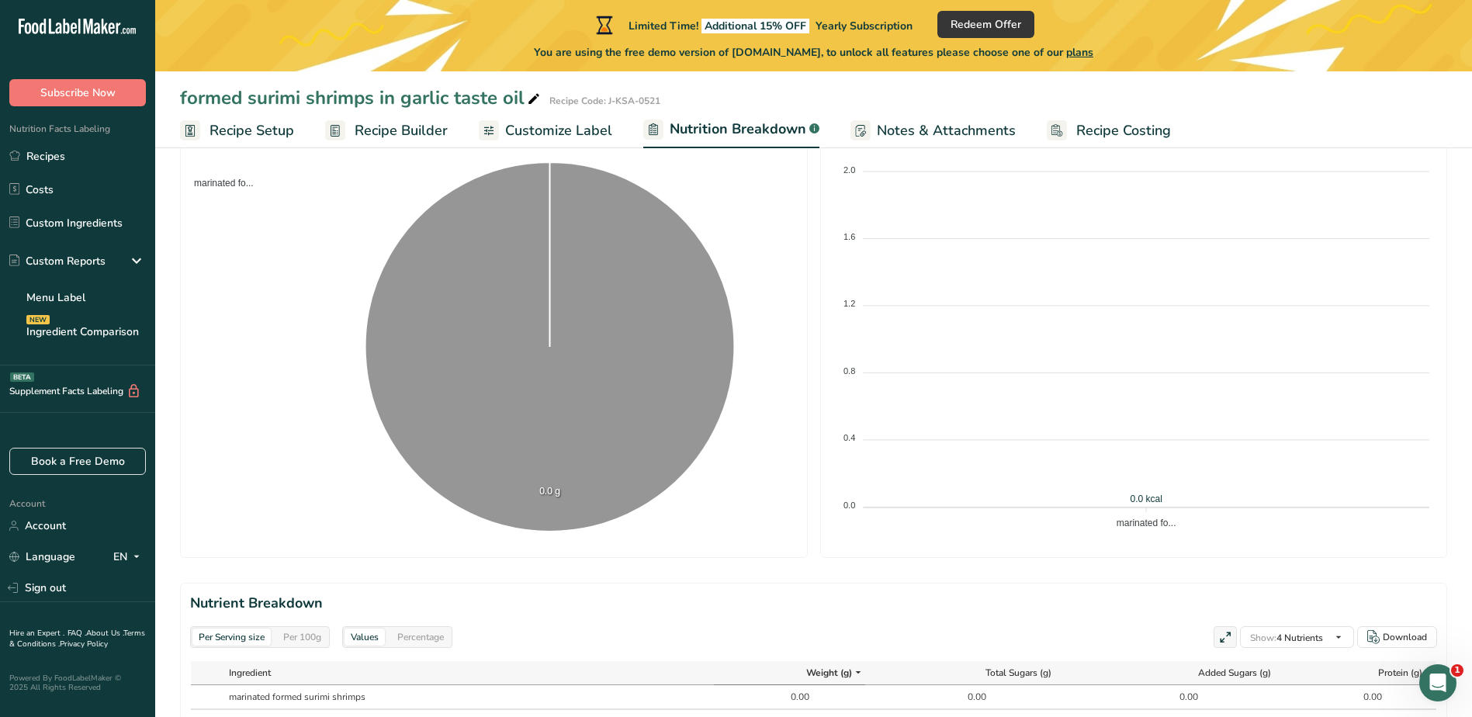
scroll to position [258, 0]
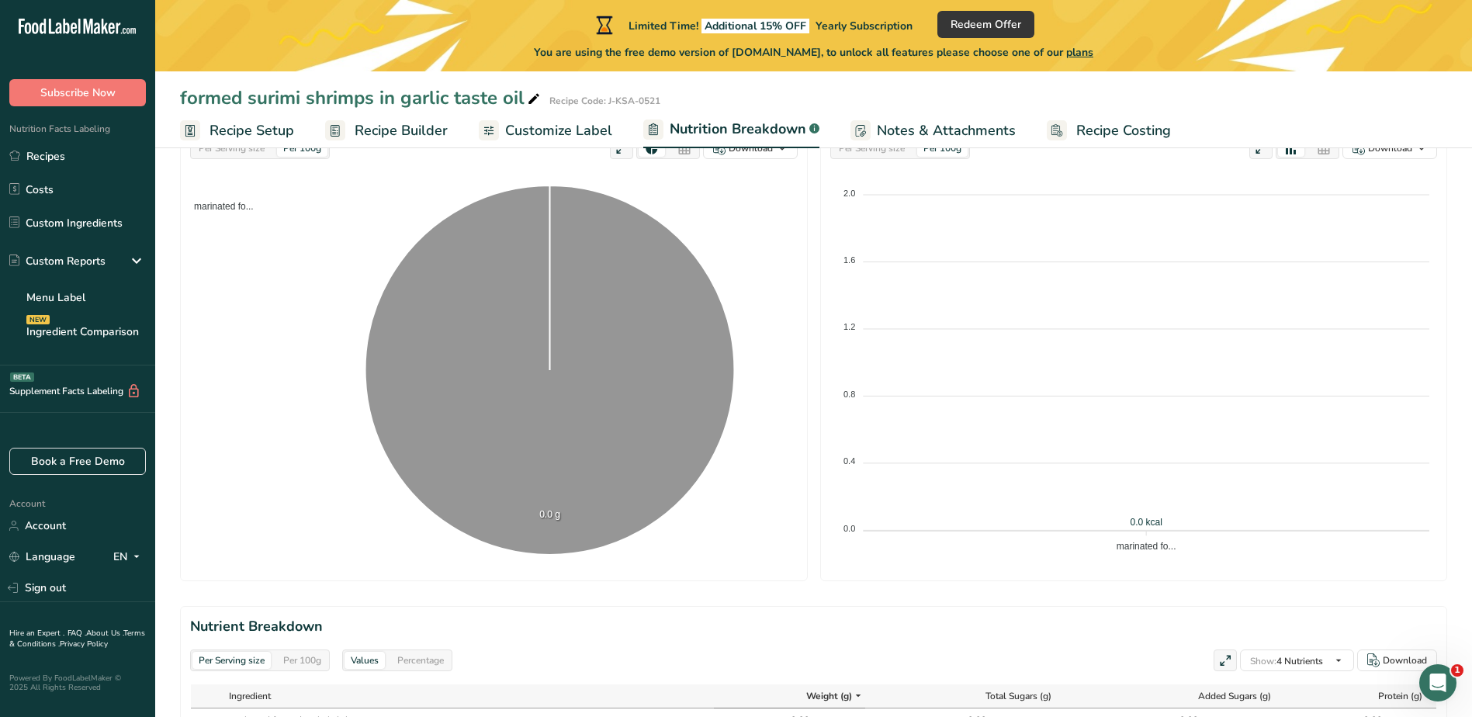
click at [545, 120] on span "Customize Label" at bounding box center [558, 130] width 107 height 21
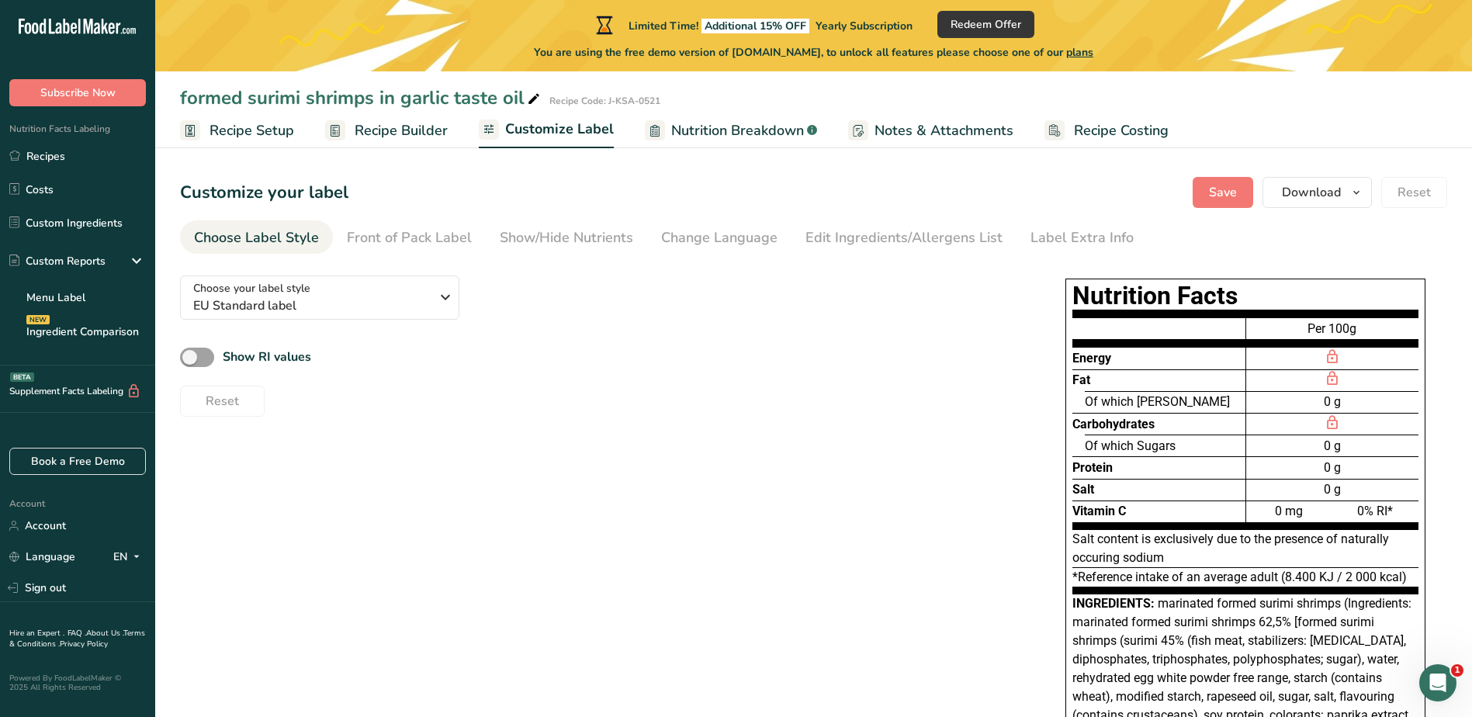
click at [401, 128] on span "Recipe Builder" at bounding box center [401, 130] width 93 height 21
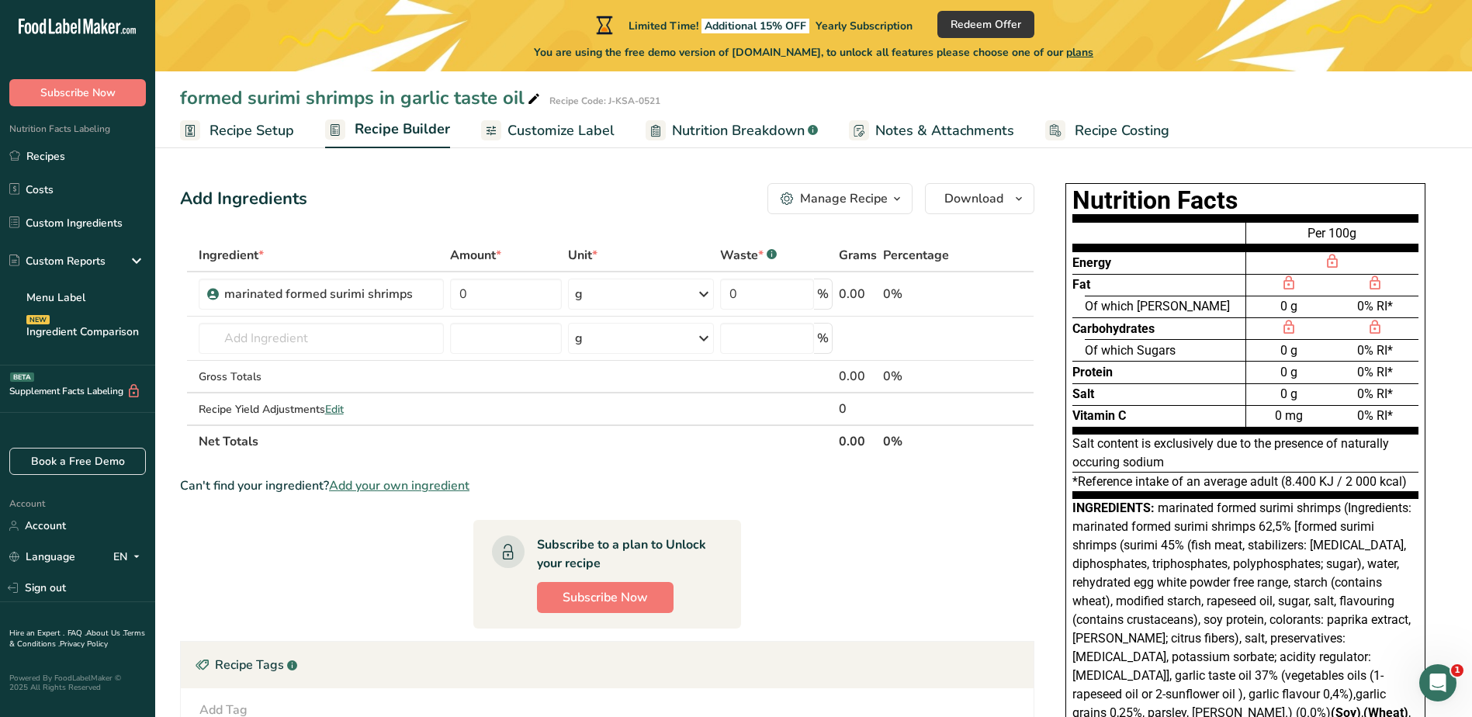
click at [256, 134] on span "Recipe Setup" at bounding box center [252, 130] width 85 height 21
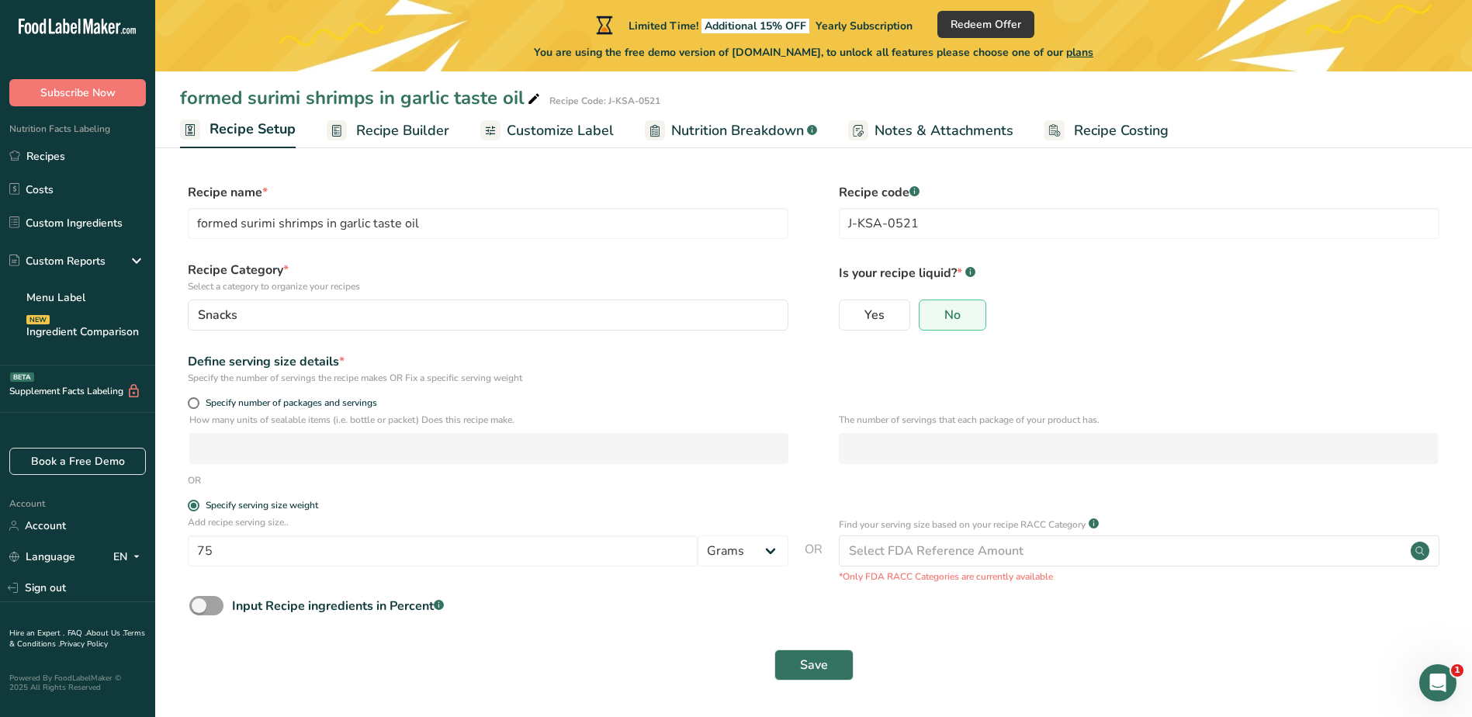
click at [574, 643] on div "Save" at bounding box center [814, 665] width 1268 height 50
click at [276, 551] on input "75" at bounding box center [443, 551] width 510 height 31
click at [526, 672] on div "Save" at bounding box center [813, 665] width 1249 height 31
click at [511, 554] on input "75" at bounding box center [443, 551] width 510 height 31
click at [582, 131] on span "Customize Label" at bounding box center [560, 130] width 107 height 21
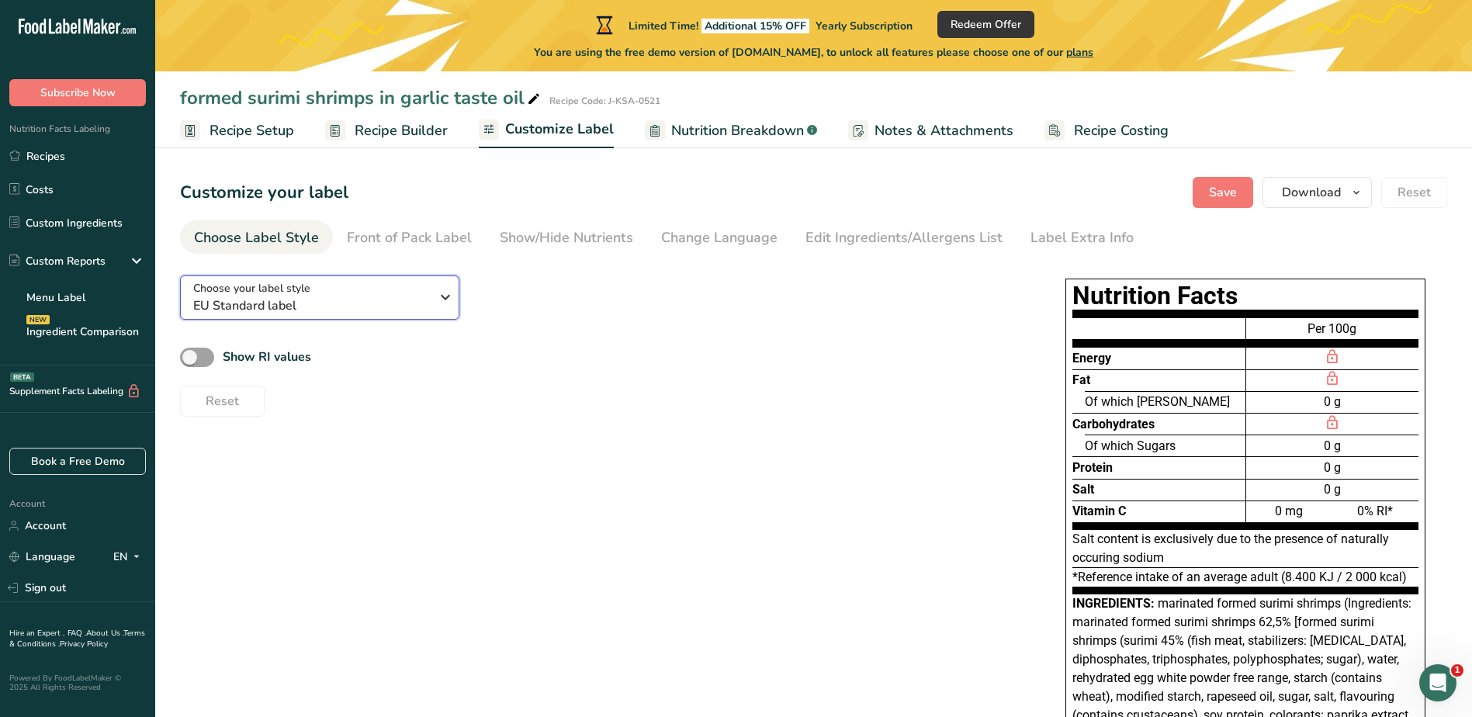
click at [446, 308] on icon "button" at bounding box center [445, 297] width 19 height 28
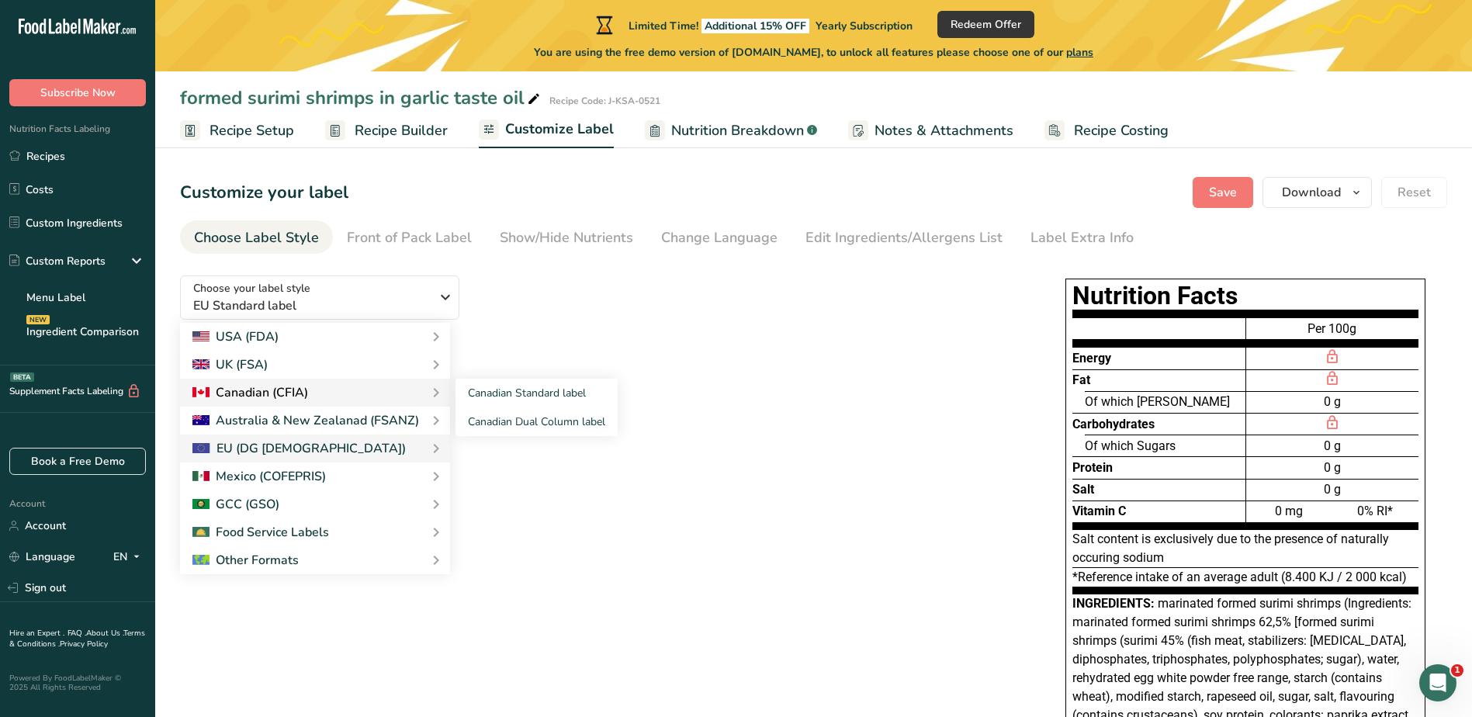
click at [280, 395] on div "Canadian (CFIA)" at bounding box center [250, 392] width 116 height 19
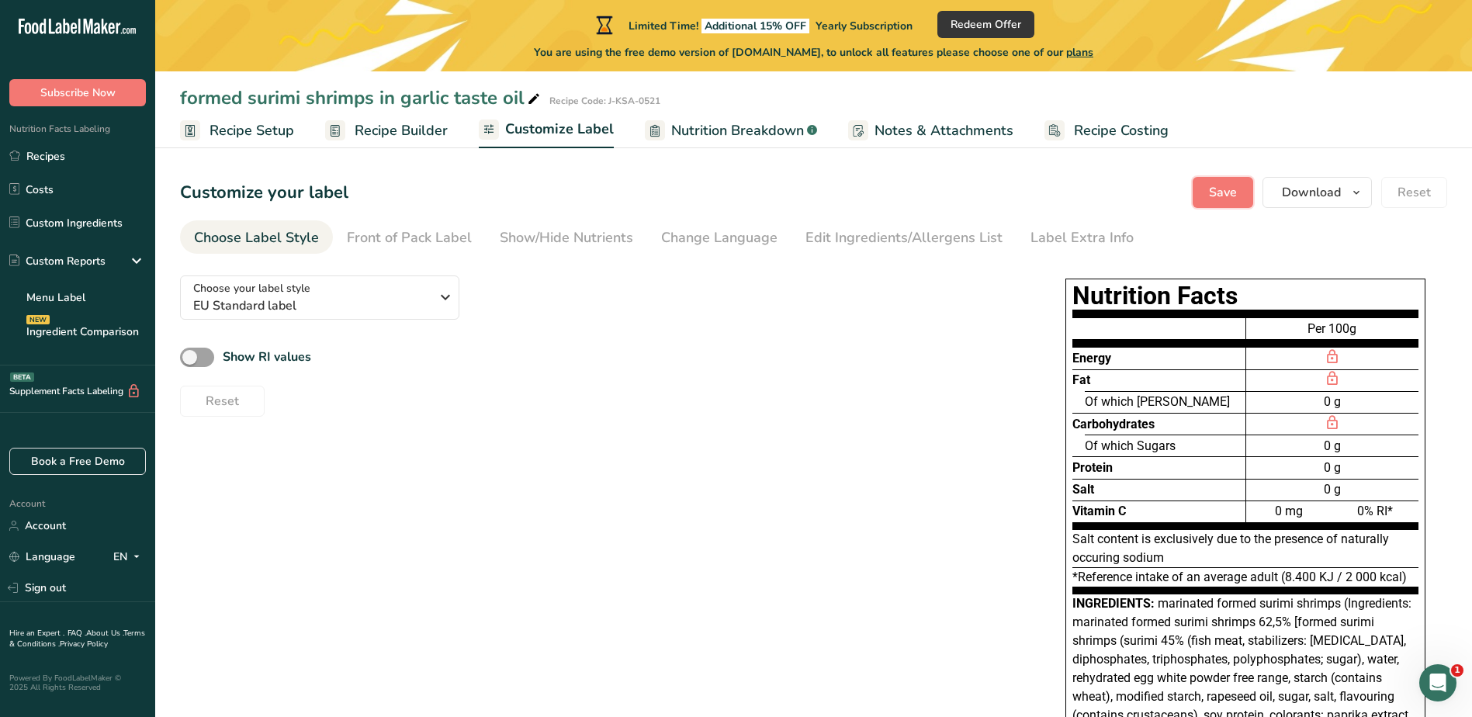
drag, startPoint x: 1228, startPoint y: 194, endPoint x: 1412, endPoint y: 321, distance: 223.7
click at [1228, 193] on span "Save" at bounding box center [1223, 192] width 28 height 19
click at [1413, 194] on span "Reset" at bounding box center [1414, 192] width 33 height 19
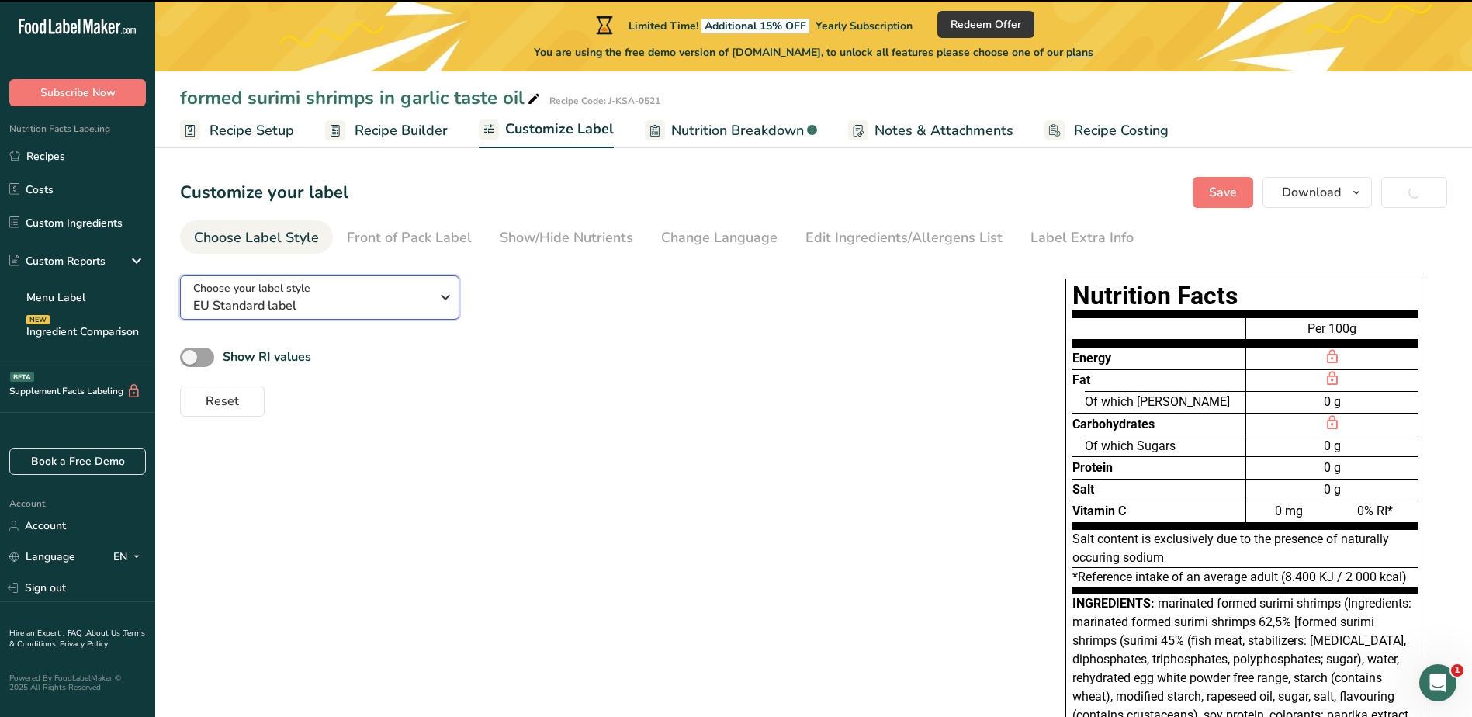
drag, startPoint x: 446, startPoint y: 295, endPoint x: 425, endPoint y: 317, distance: 30.2
click at [446, 295] on icon "button" at bounding box center [445, 297] width 19 height 28
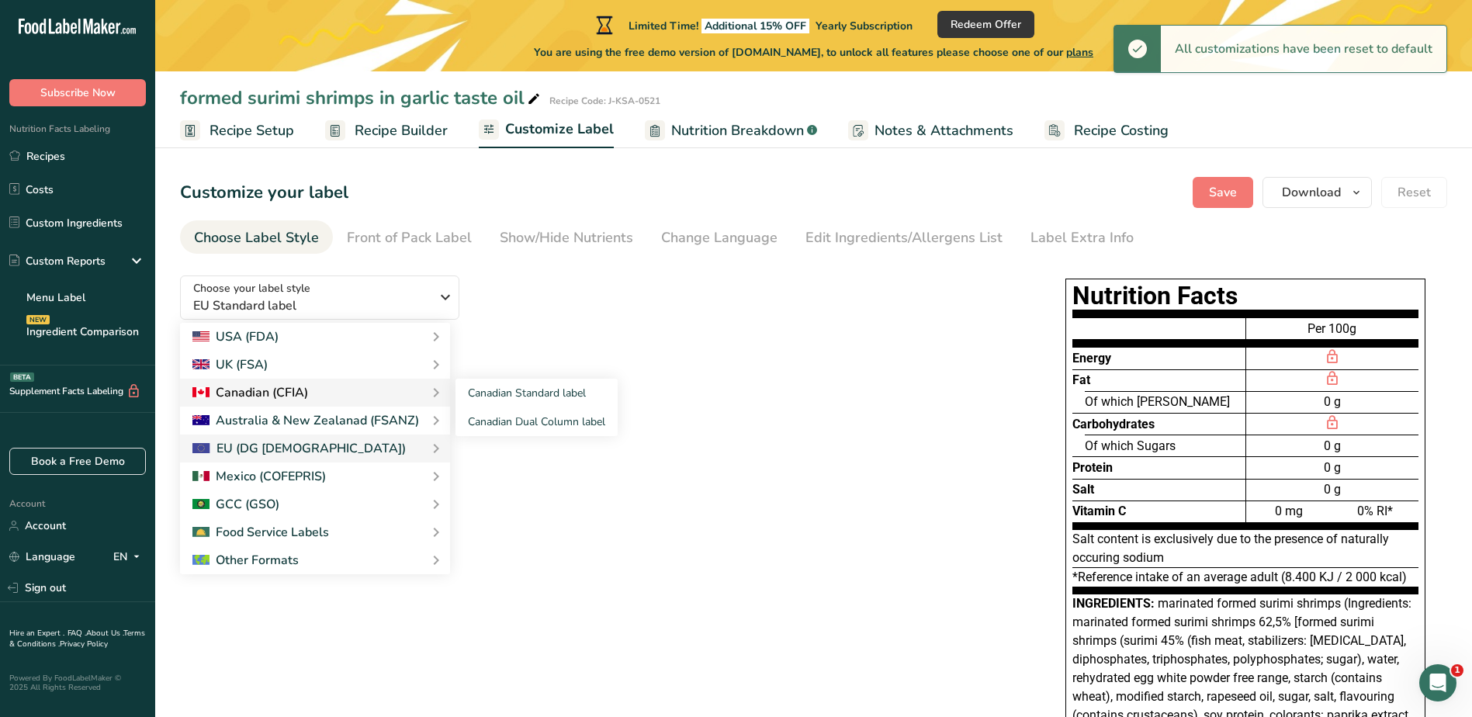
click at [266, 391] on div "Canadian (CFIA)" at bounding box center [250, 392] width 116 height 19
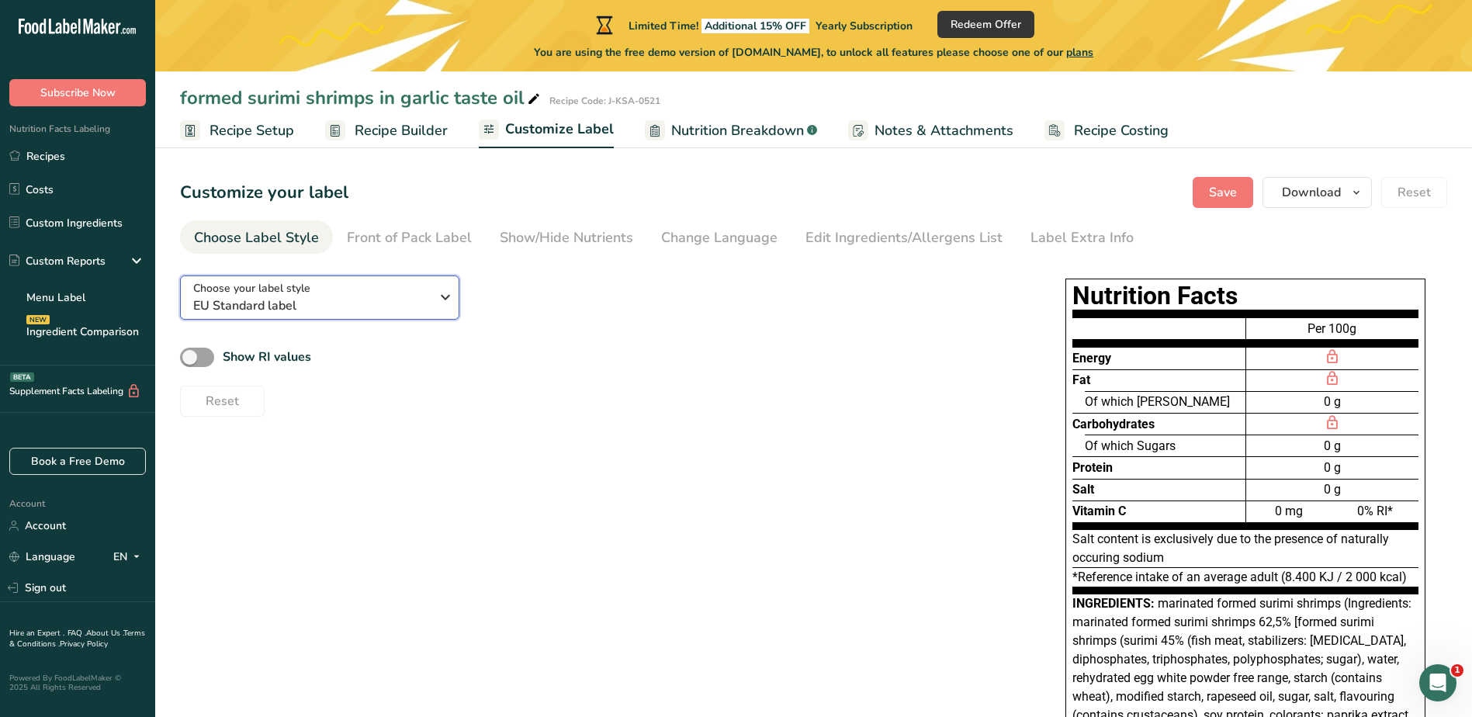
drag, startPoint x: 439, startPoint y: 300, endPoint x: 484, endPoint y: 323, distance: 50.3
click at [439, 300] on icon "button" at bounding box center [445, 297] width 19 height 28
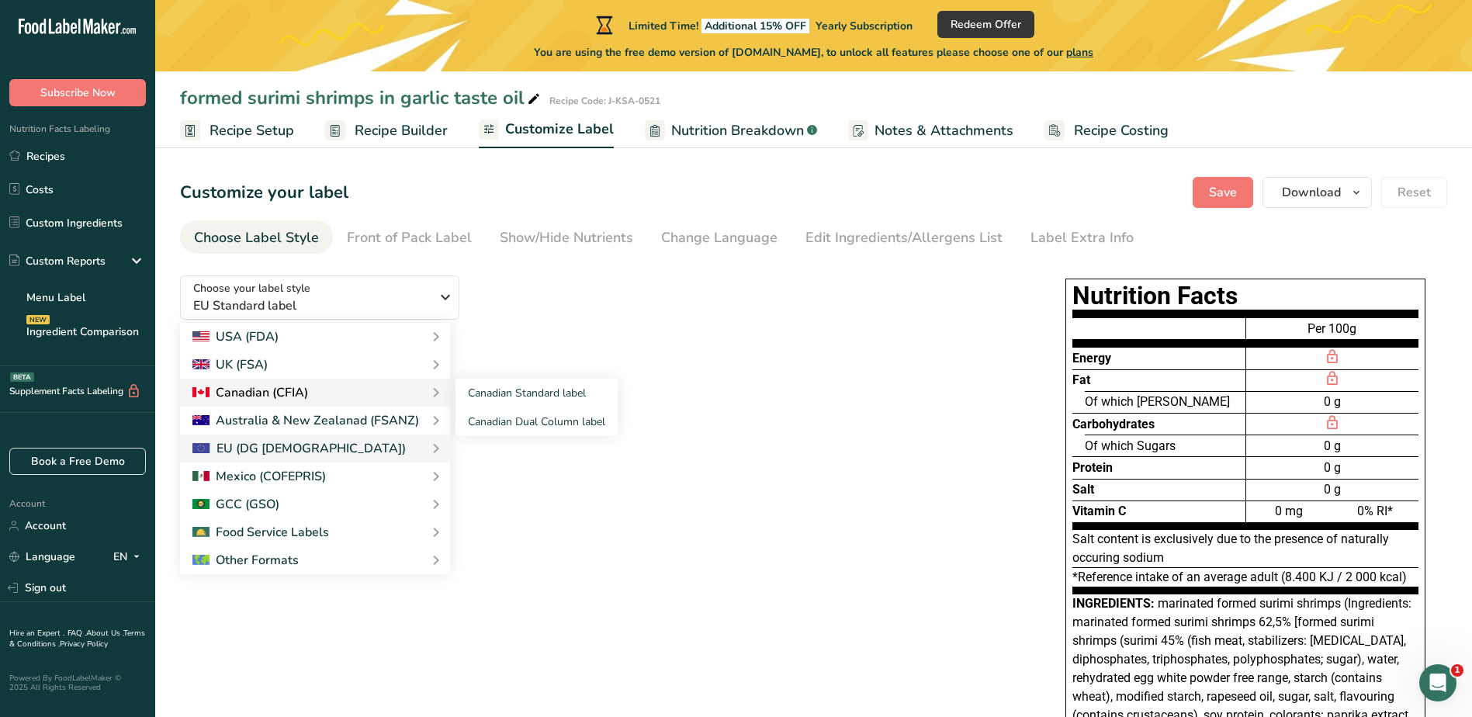
click at [344, 392] on div "Canadian (CFIA)" at bounding box center [314, 392] width 245 height 19
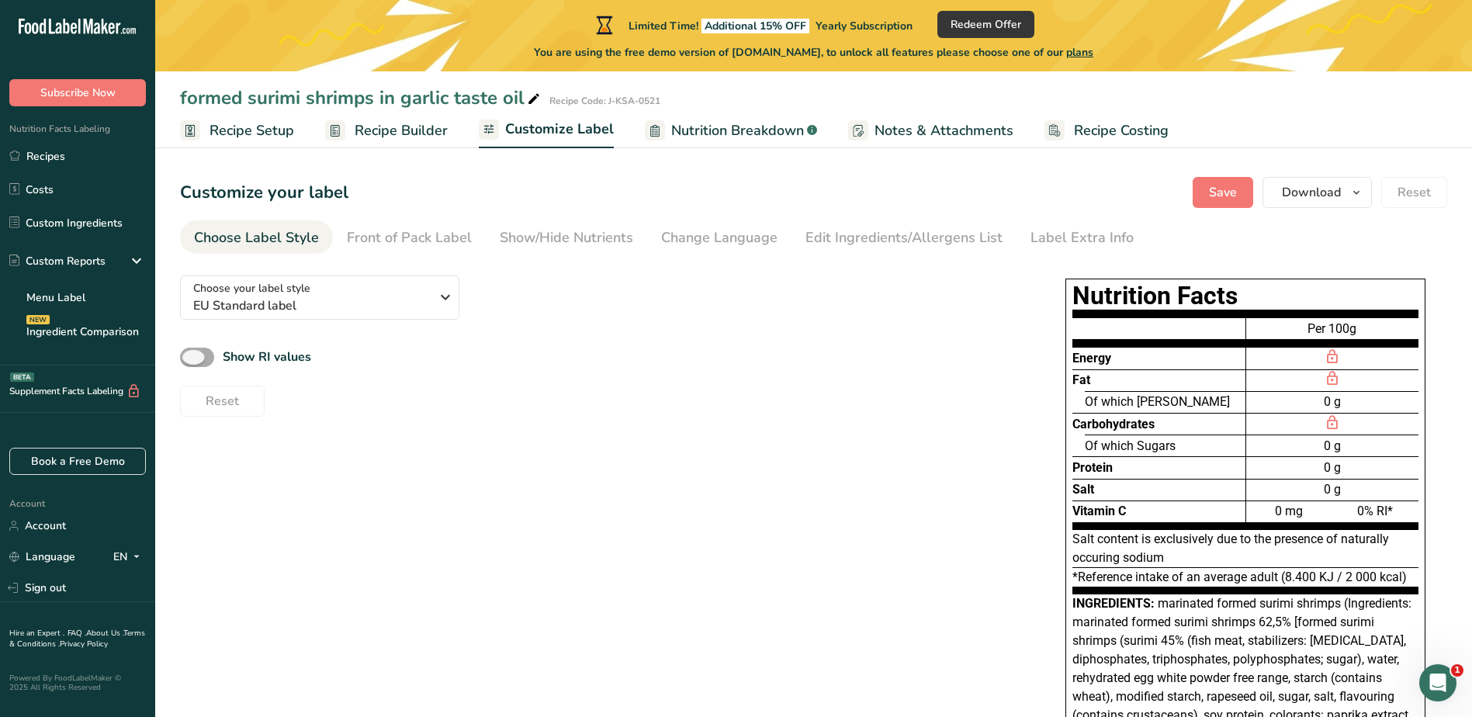
drag, startPoint x: 196, startPoint y: 352, endPoint x: 215, endPoint y: 360, distance: 20.2
click at [215, 360] on label "Show RI values" at bounding box center [245, 357] width 131 height 19
click at [190, 360] on input "Show RI values" at bounding box center [185, 357] width 10 height 10
checkbox input "true"
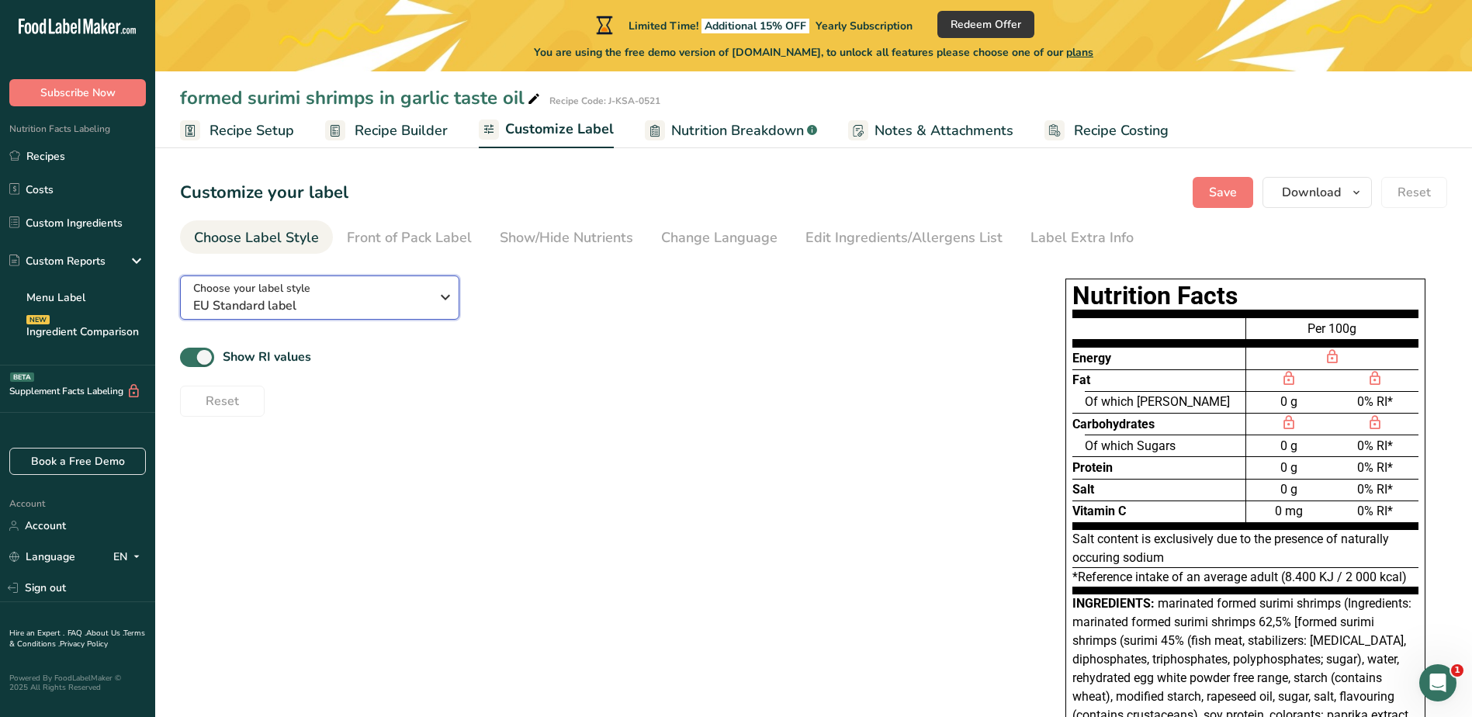
click at [445, 300] on icon "button" at bounding box center [445, 297] width 19 height 28
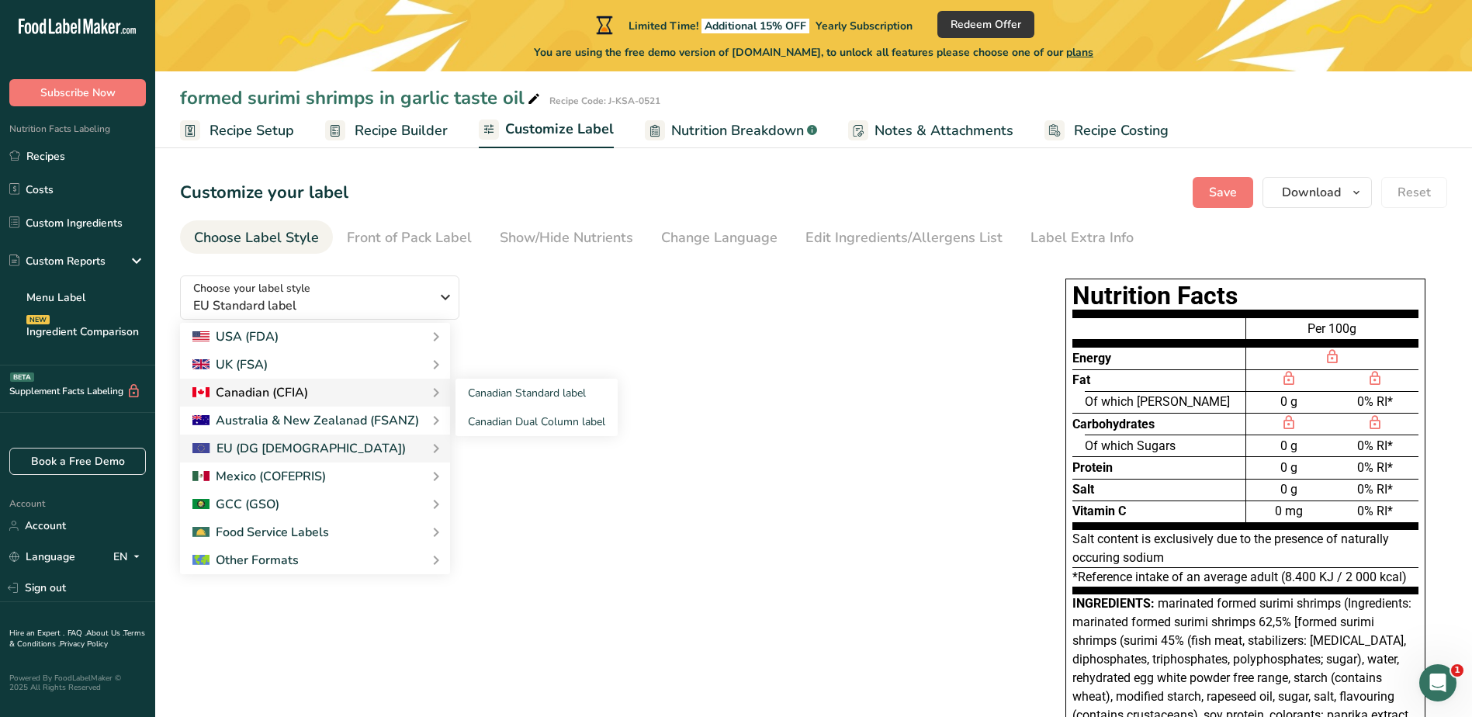
click at [253, 397] on div "Canadian (CFIA)" at bounding box center [250, 392] width 116 height 19
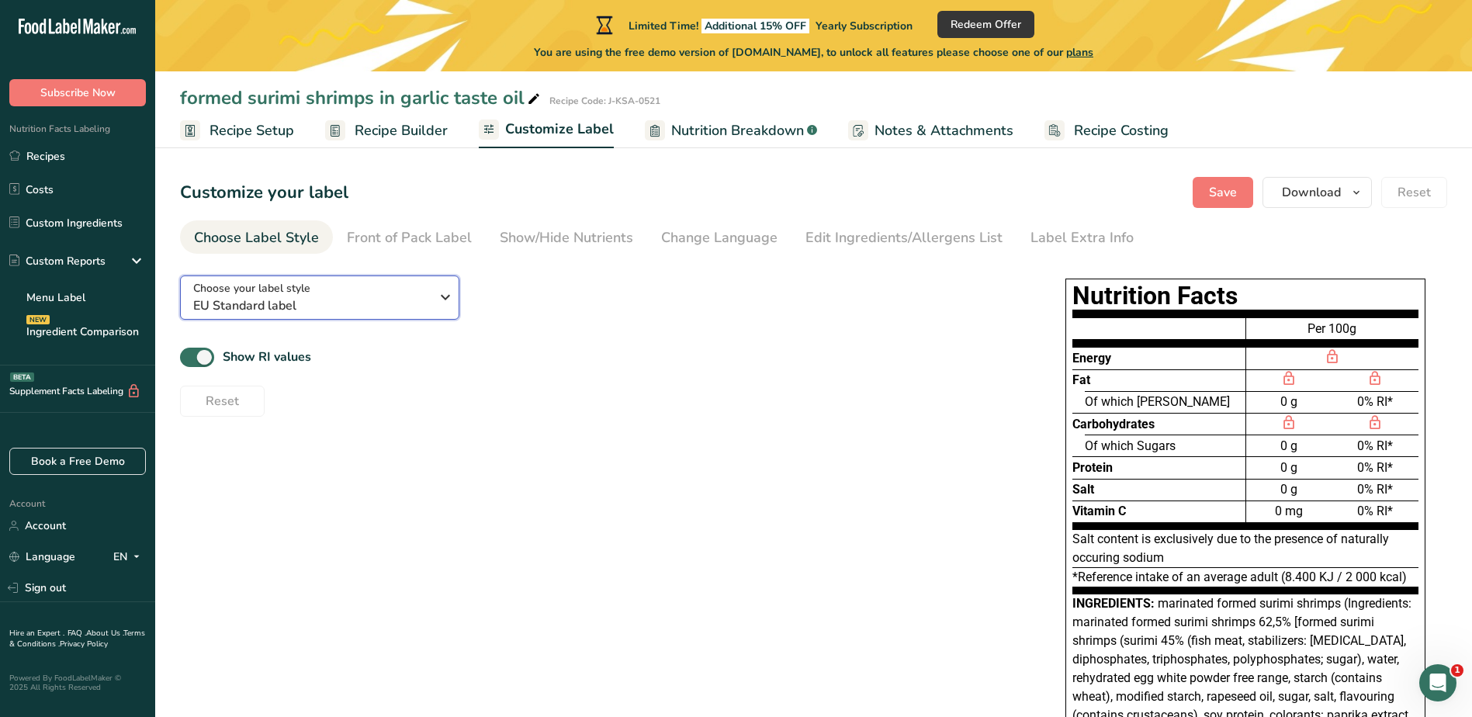
click at [456, 296] on button "Choose your label style EU Standard label" at bounding box center [319, 298] width 279 height 44
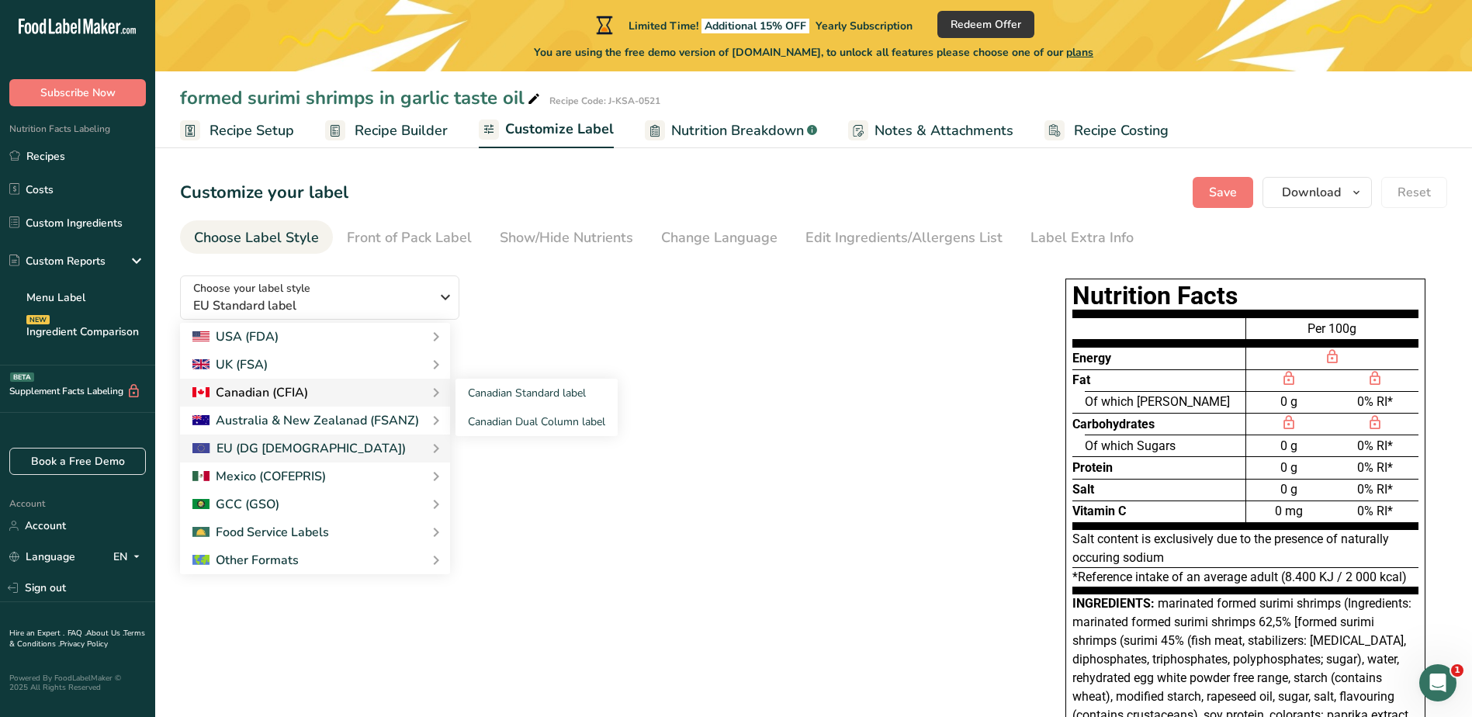
click at [258, 393] on div "Canadian (CFIA)" at bounding box center [250, 392] width 116 height 19
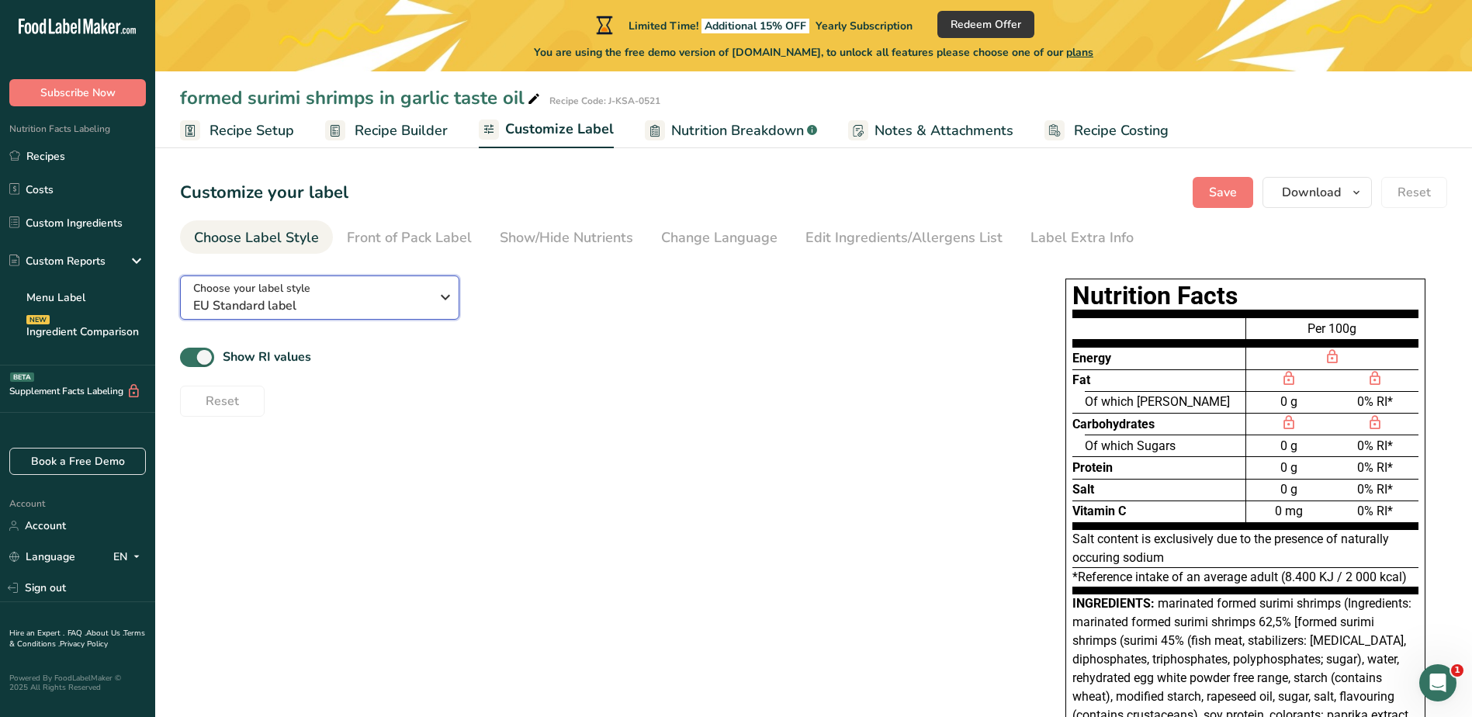
drag, startPoint x: 441, startPoint y: 295, endPoint x: 442, endPoint y: 335, distance: 39.6
click at [441, 294] on icon "button" at bounding box center [445, 297] width 19 height 28
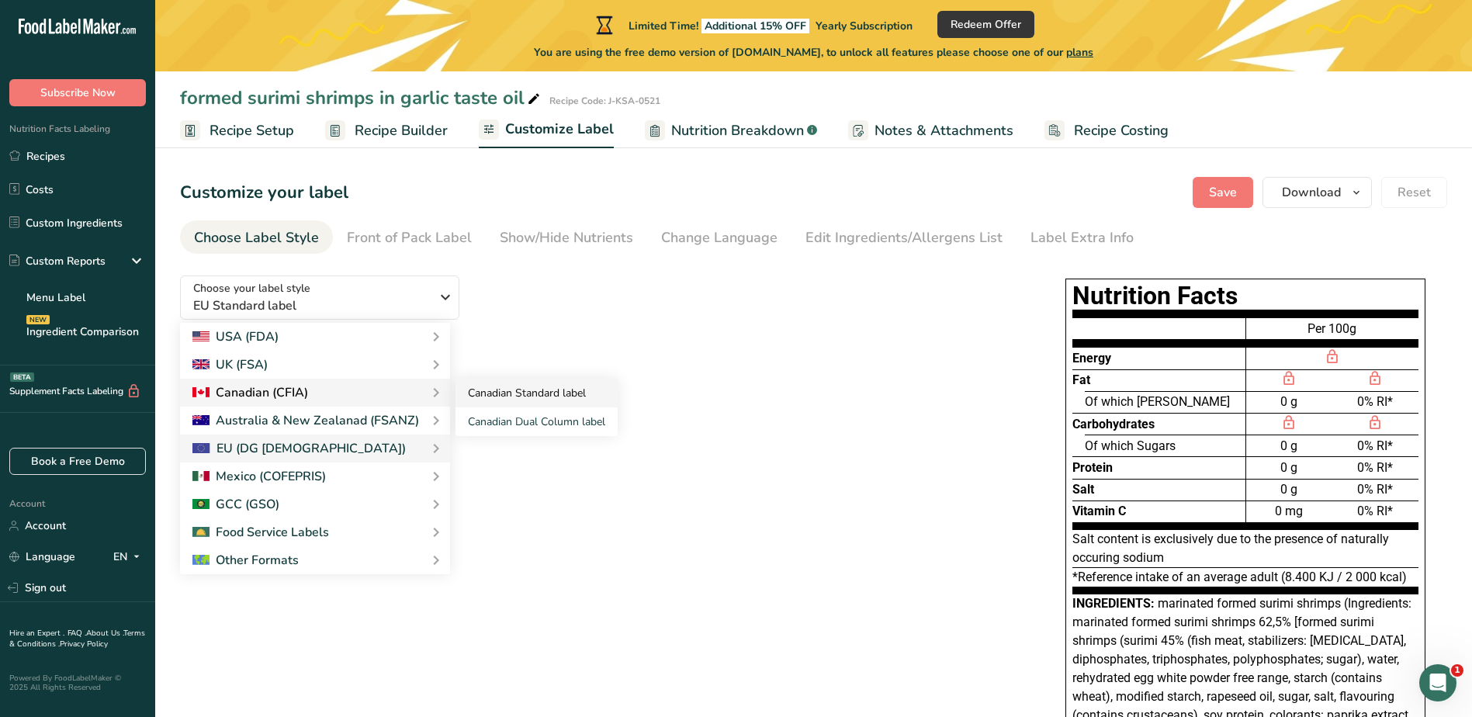
click at [589, 394] on link "Canadian Standard label" at bounding box center [537, 393] width 162 height 29
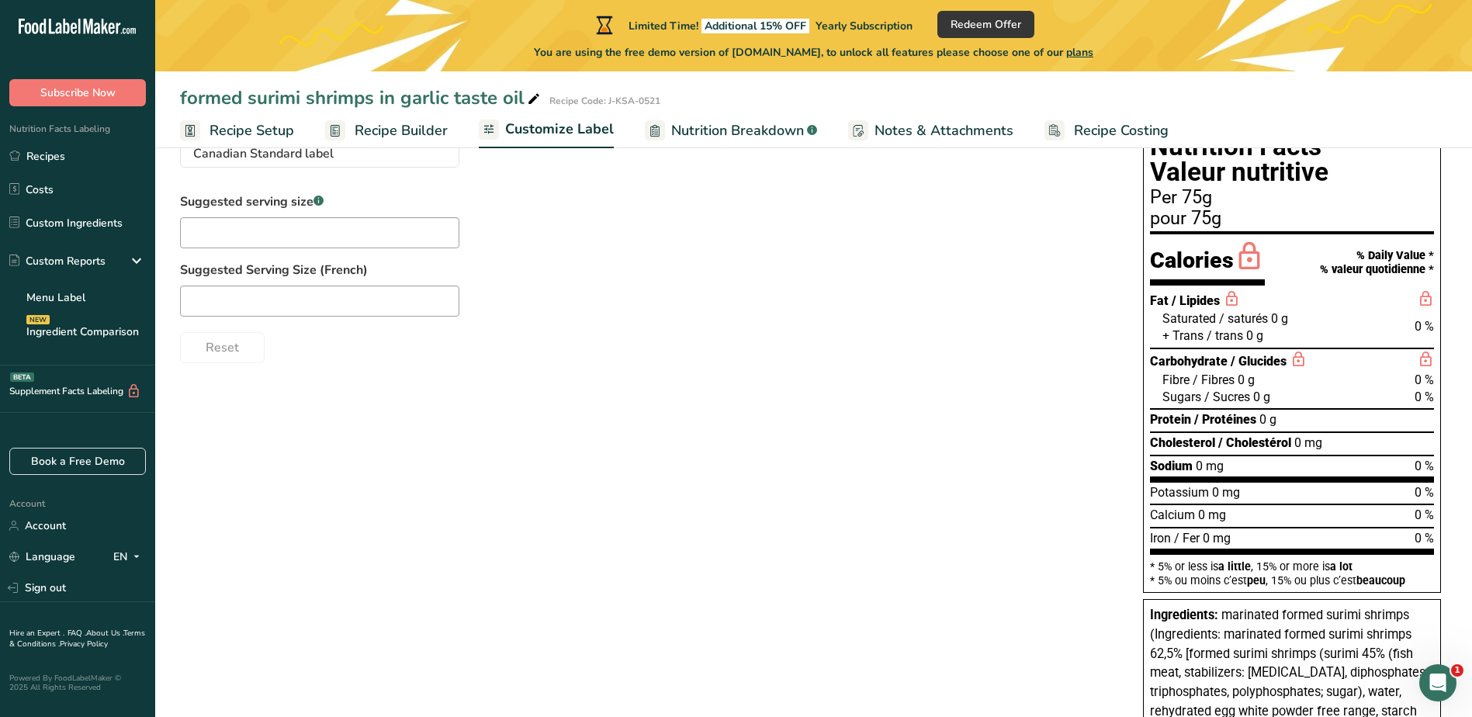
scroll to position [155, 0]
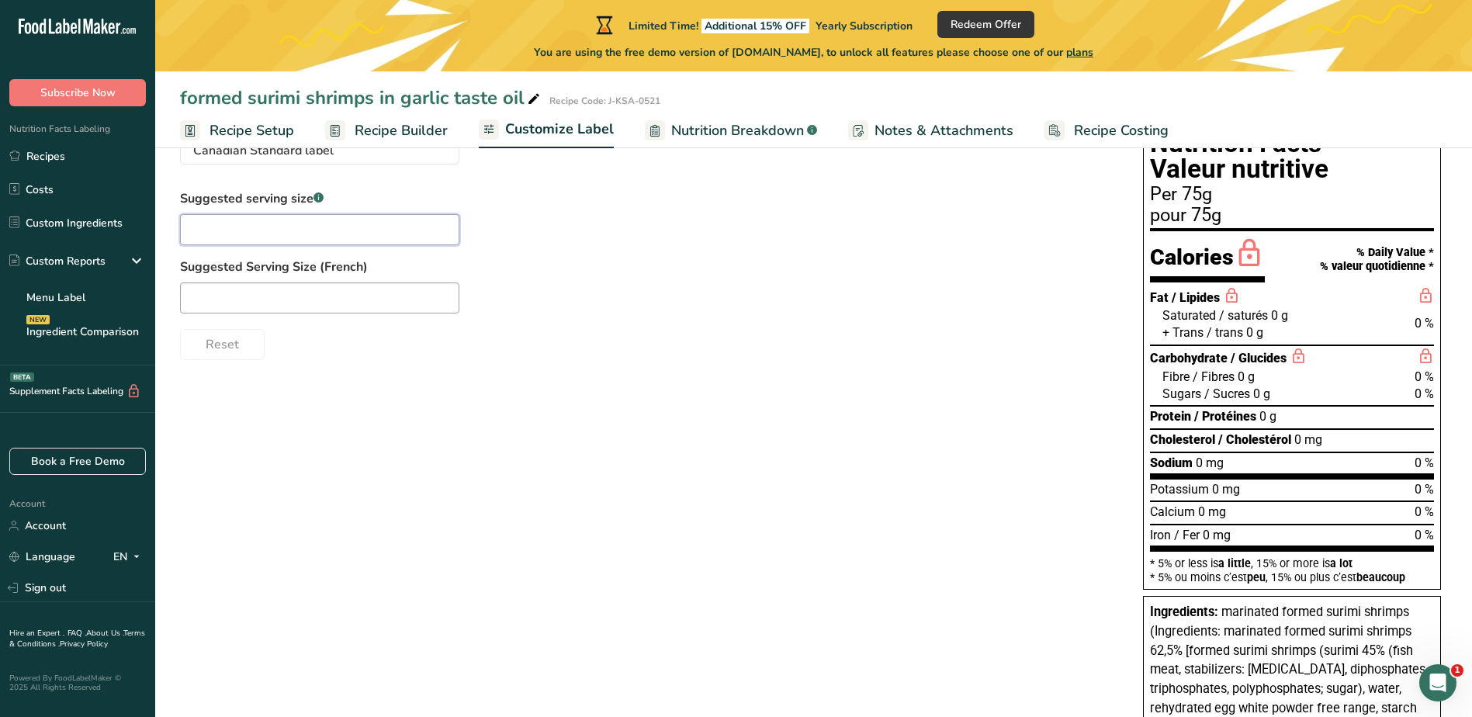
click at [303, 233] on input "text" at bounding box center [319, 229] width 279 height 31
click at [302, 222] on input "text" at bounding box center [319, 229] width 279 height 31
type input "3"
click at [314, 288] on input "text" at bounding box center [319, 298] width 279 height 31
type input "7"
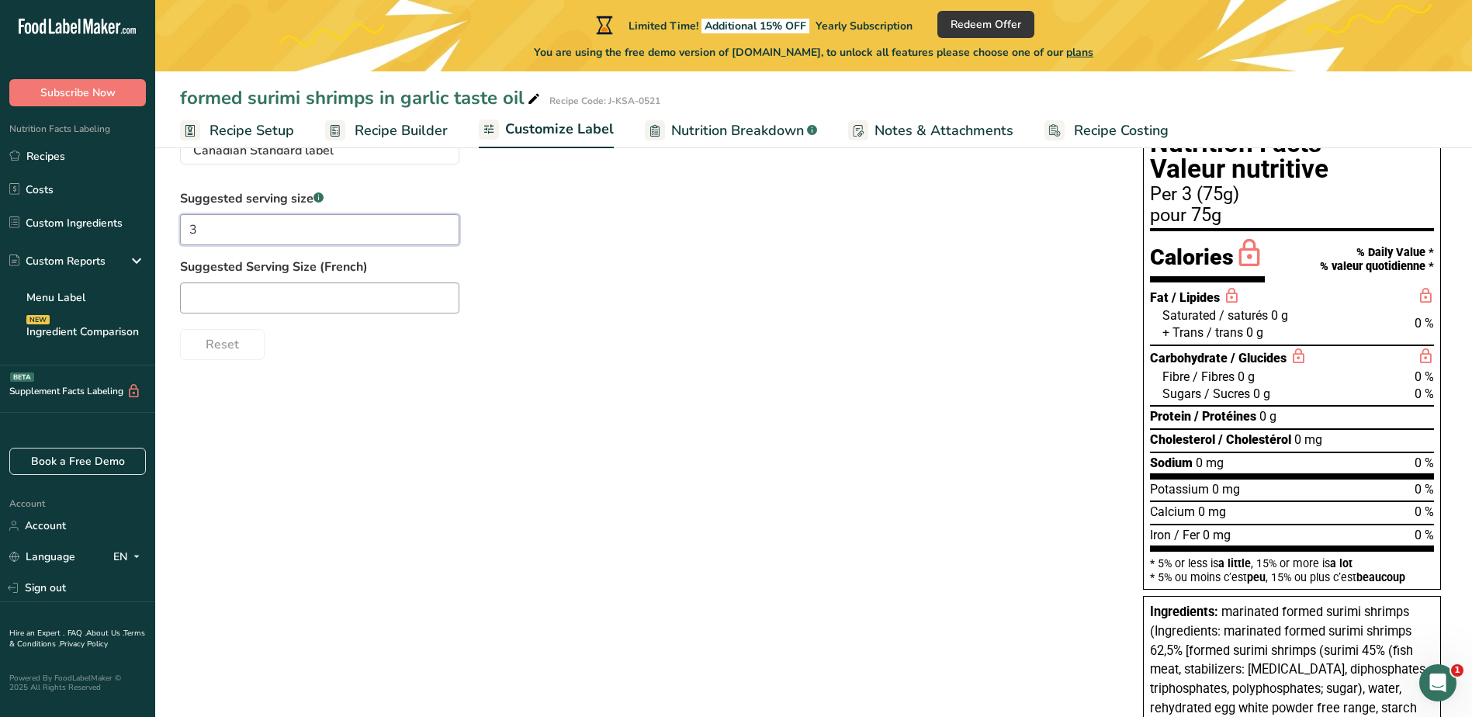
click at [244, 227] on input "3" at bounding box center [319, 229] width 279 height 31
type input "75"
click at [236, 304] on input "text" at bounding box center [319, 298] width 279 height 31
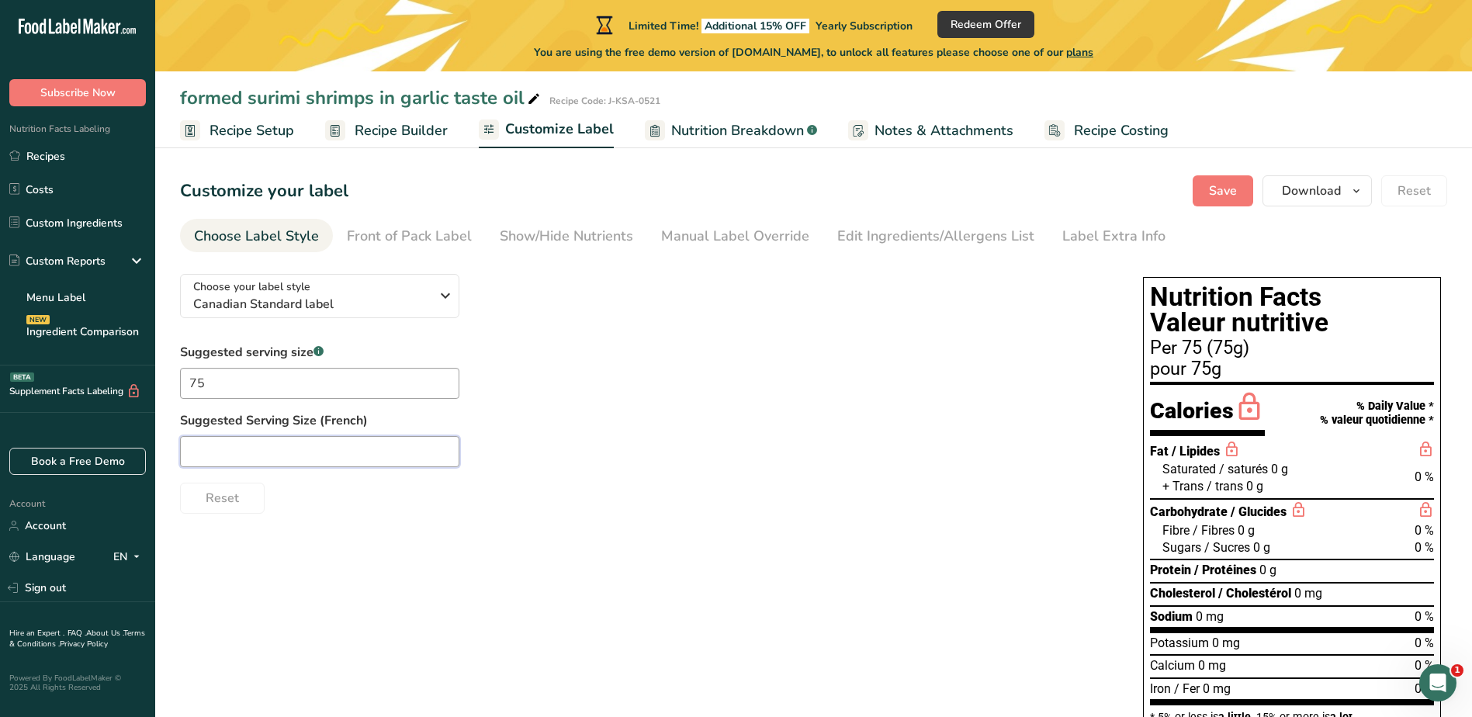
scroll to position [0, 0]
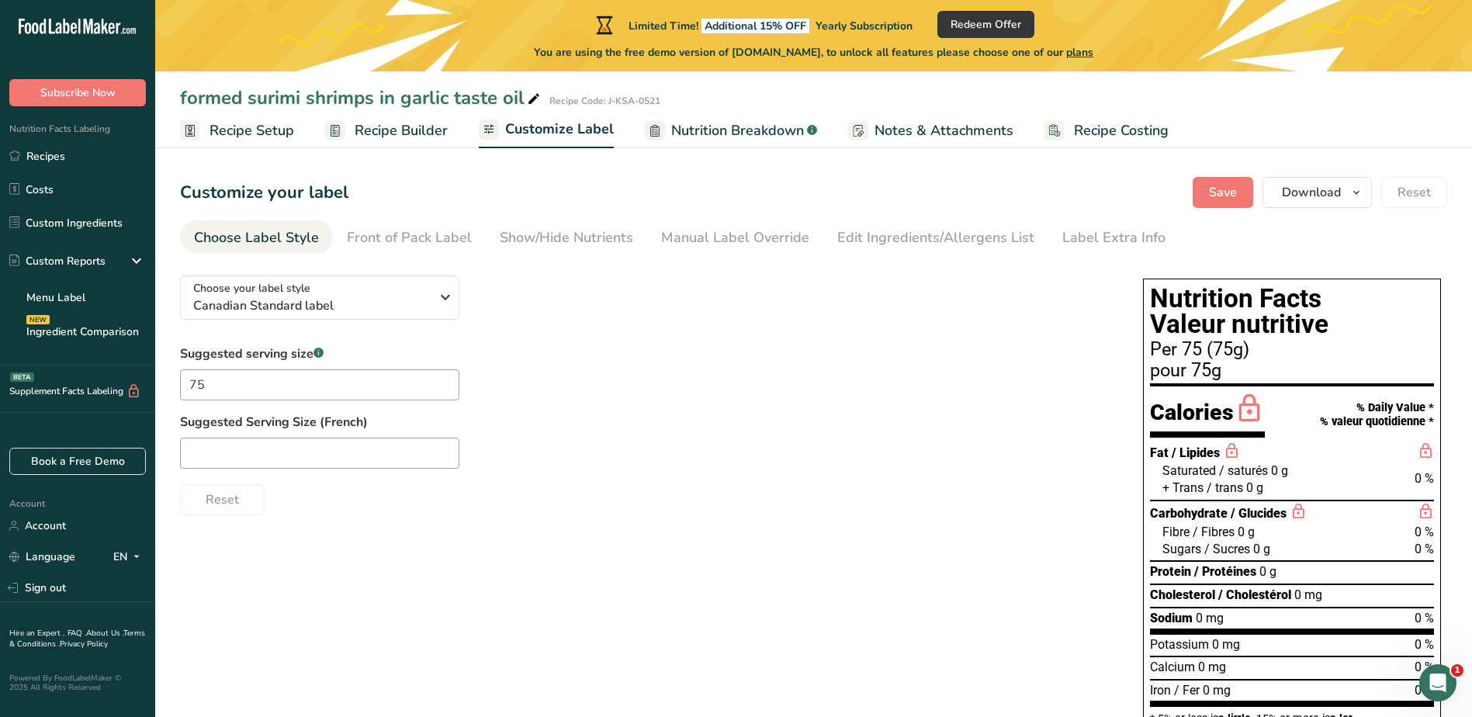
drag, startPoint x: 703, startPoint y: 579, endPoint x: 694, endPoint y: 566, distance: 16.2
click at [260, 462] on input "text" at bounding box center [319, 453] width 279 height 31
type input "75"
click at [231, 383] on input "75" at bounding box center [319, 384] width 279 height 31
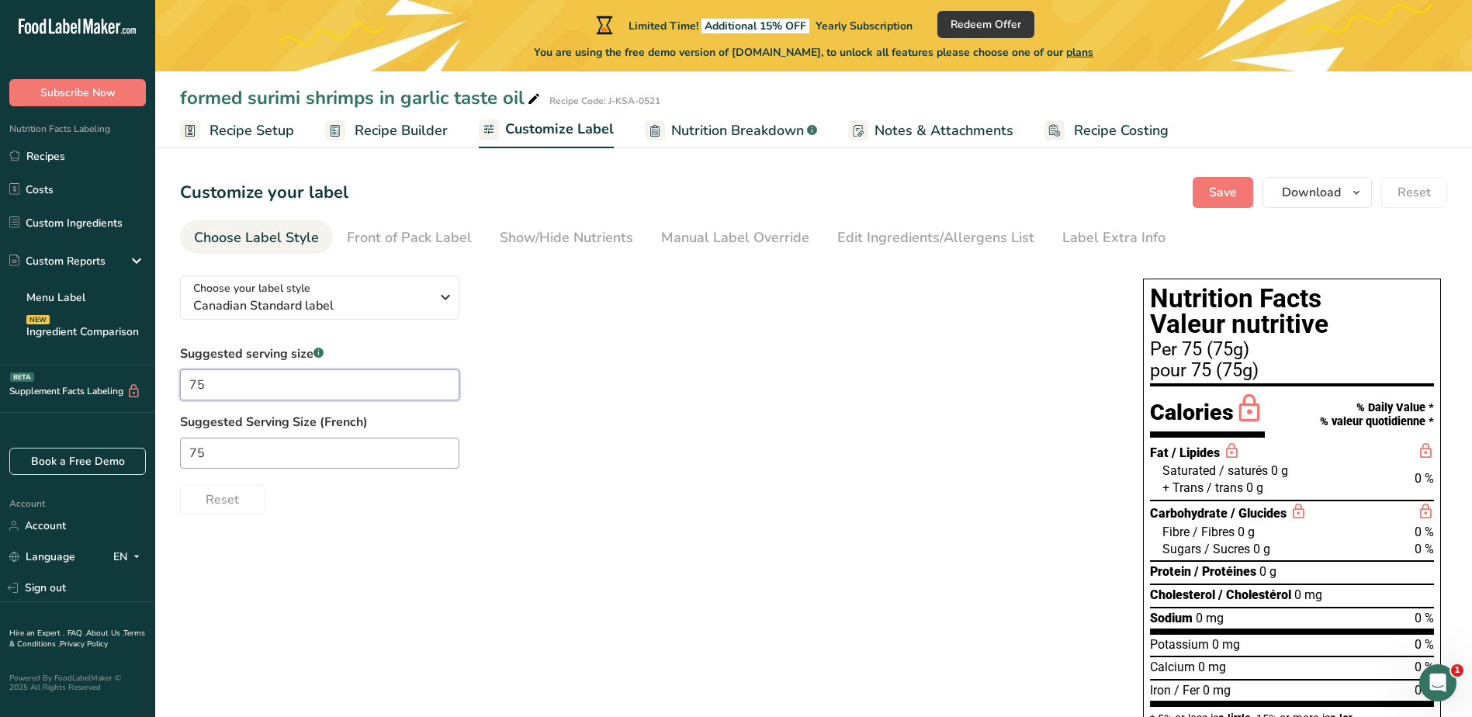
type input "7"
type input "3"
click at [224, 462] on input "75" at bounding box center [319, 453] width 279 height 31
type input "7"
type input "3"
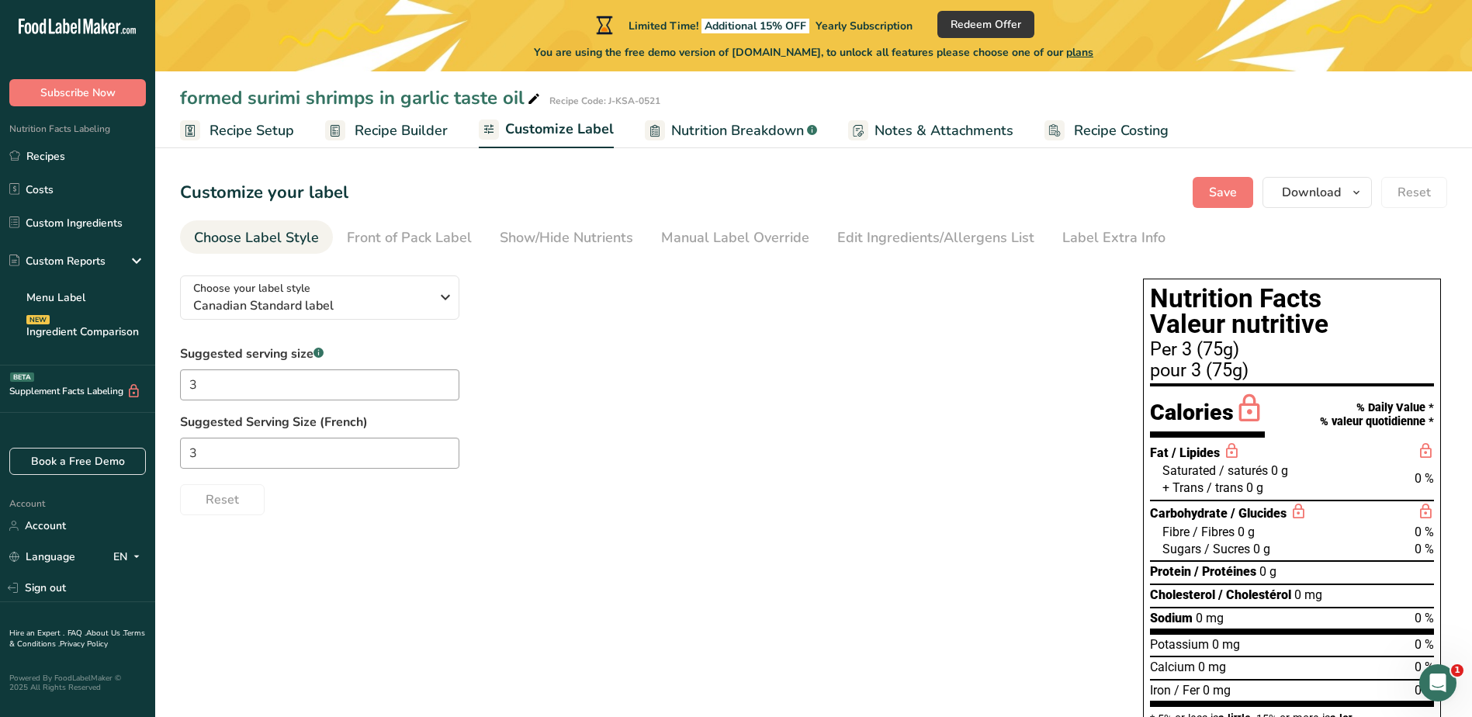
click at [695, 513] on div "Reset" at bounding box center [646, 496] width 932 height 37
click at [439, 298] on icon "button" at bounding box center [445, 297] width 19 height 28
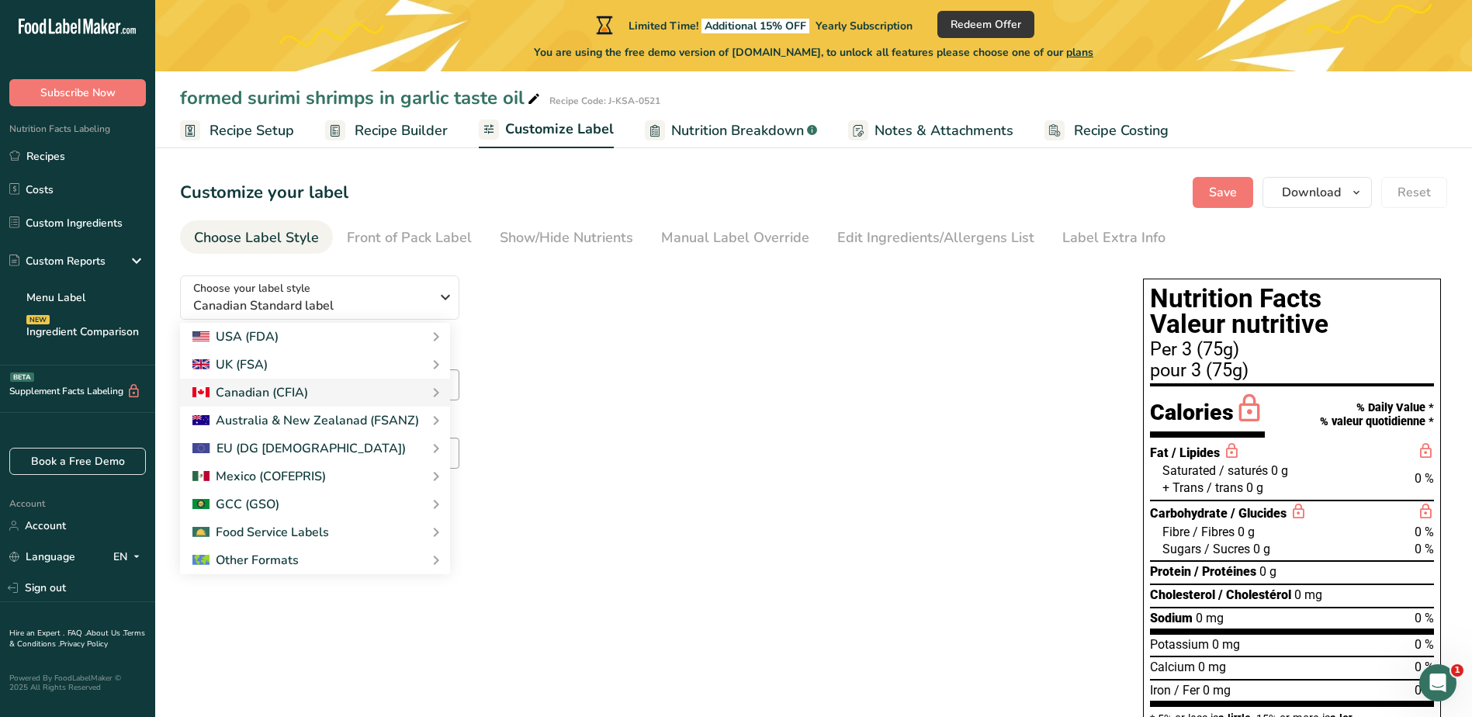
click at [851, 465] on div "3" at bounding box center [646, 453] width 932 height 31
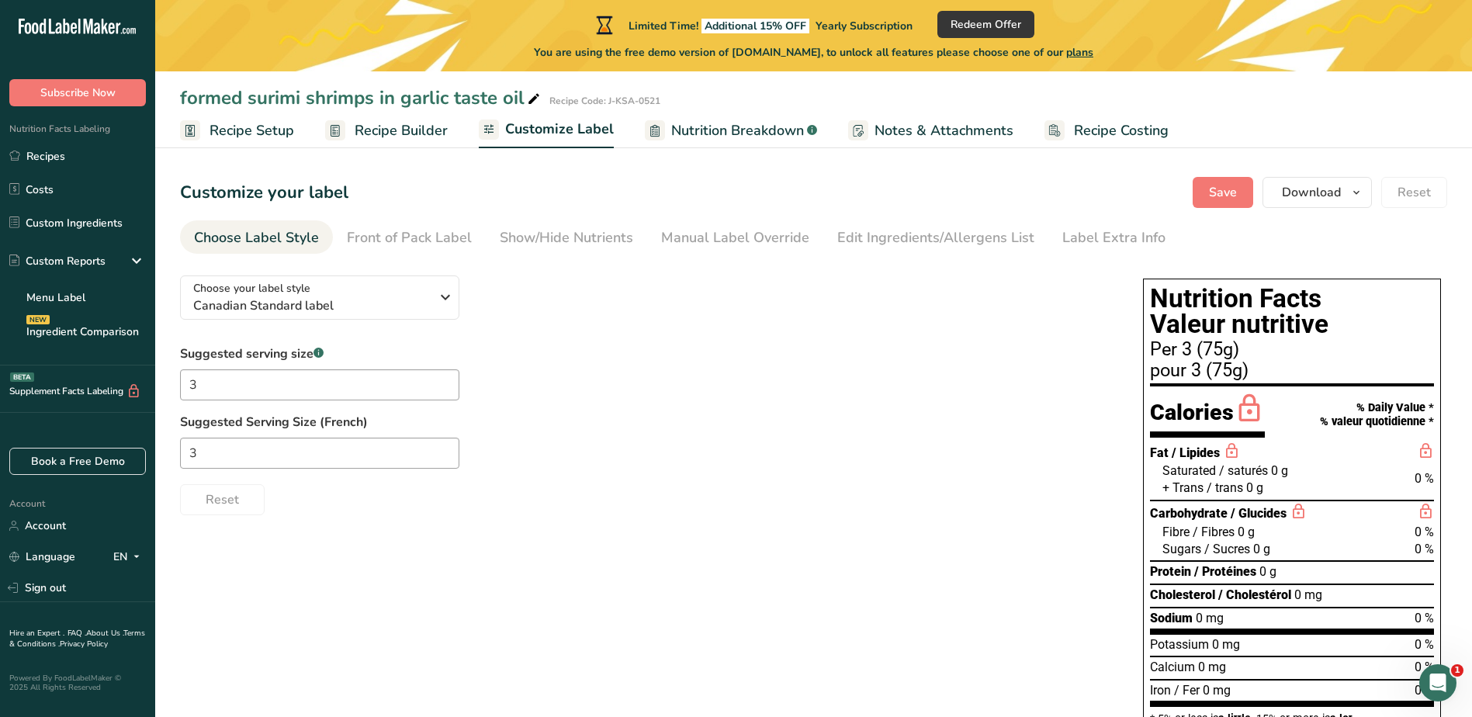
click at [257, 127] on span "Recipe Setup" at bounding box center [252, 130] width 85 height 21
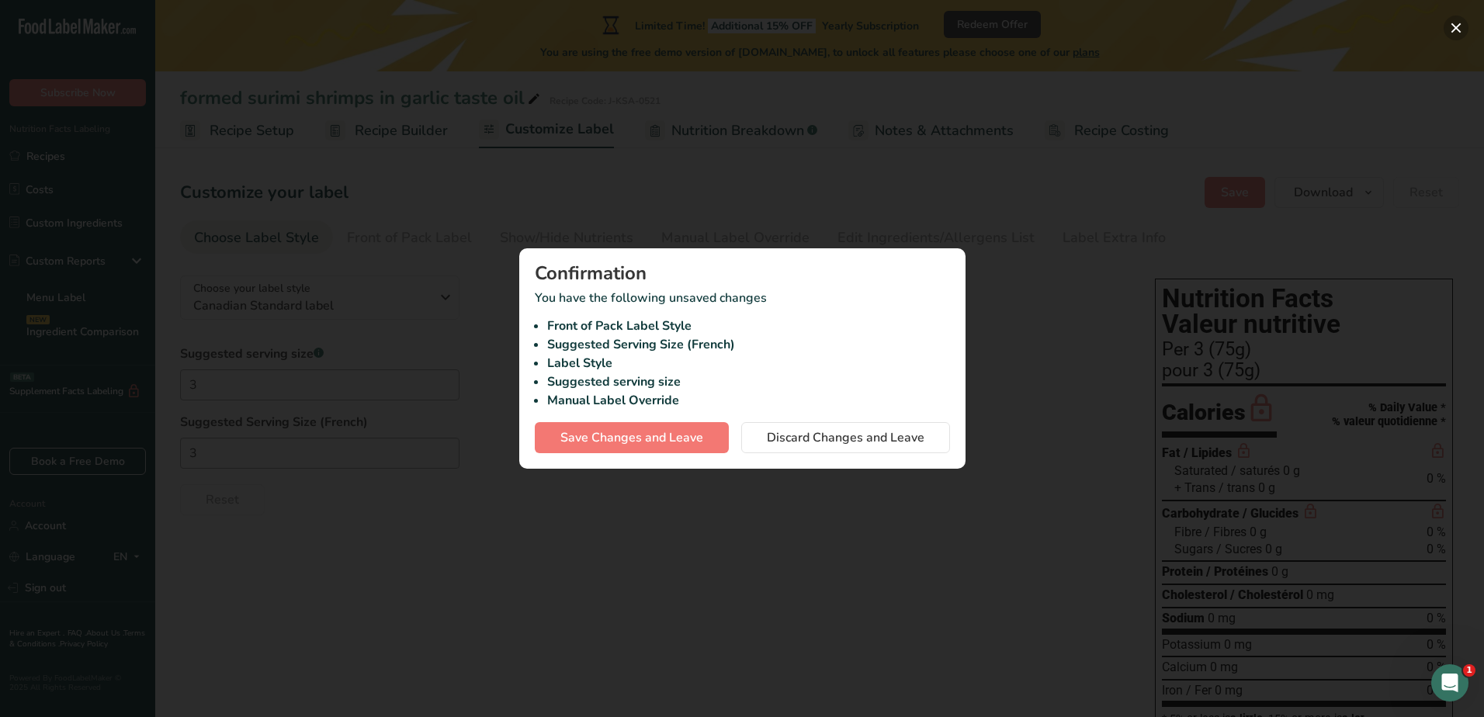
click at [1452, 29] on button "button" at bounding box center [1456, 28] width 25 height 25
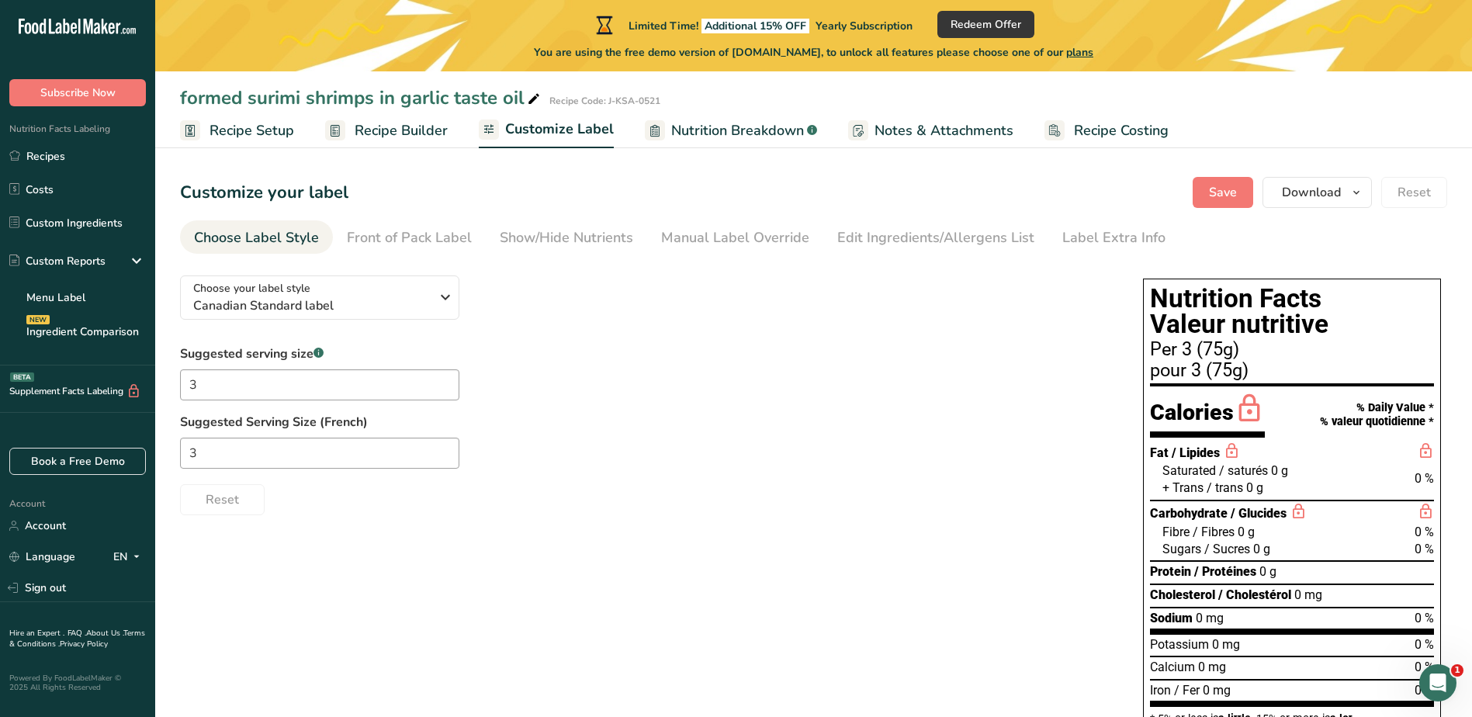
click at [405, 130] on span "Recipe Builder" at bounding box center [401, 130] width 93 height 21
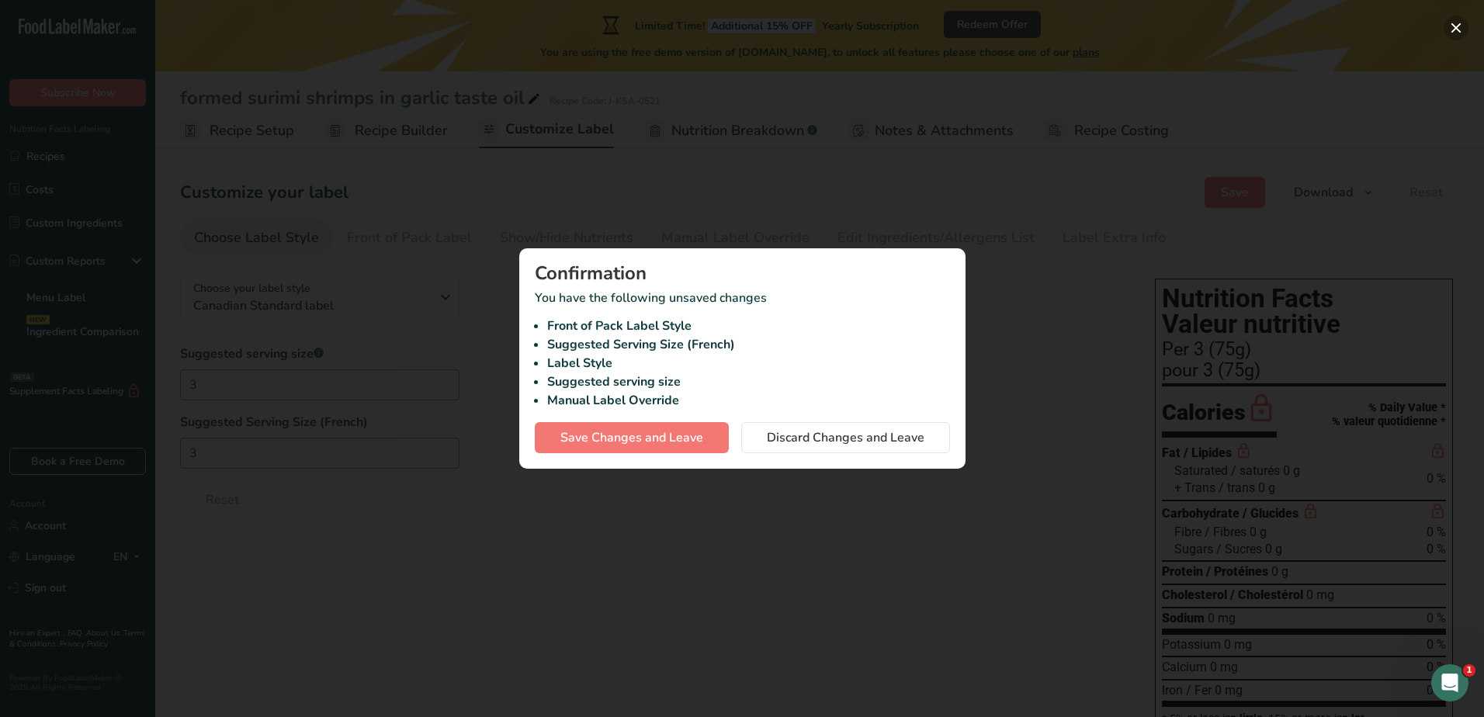
click at [1462, 24] on button "button" at bounding box center [1456, 28] width 25 height 25
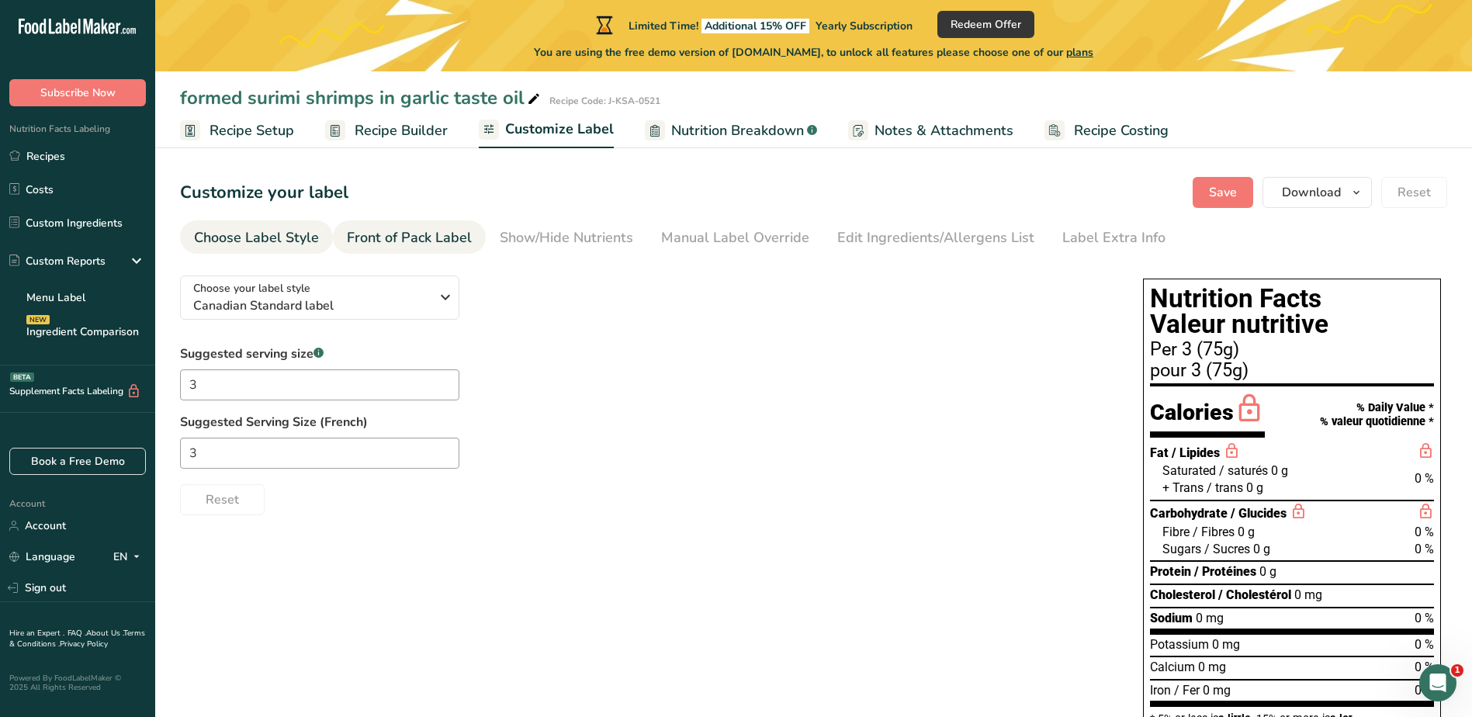
click at [407, 238] on div "Front of Pack Label" at bounding box center [409, 237] width 125 height 21
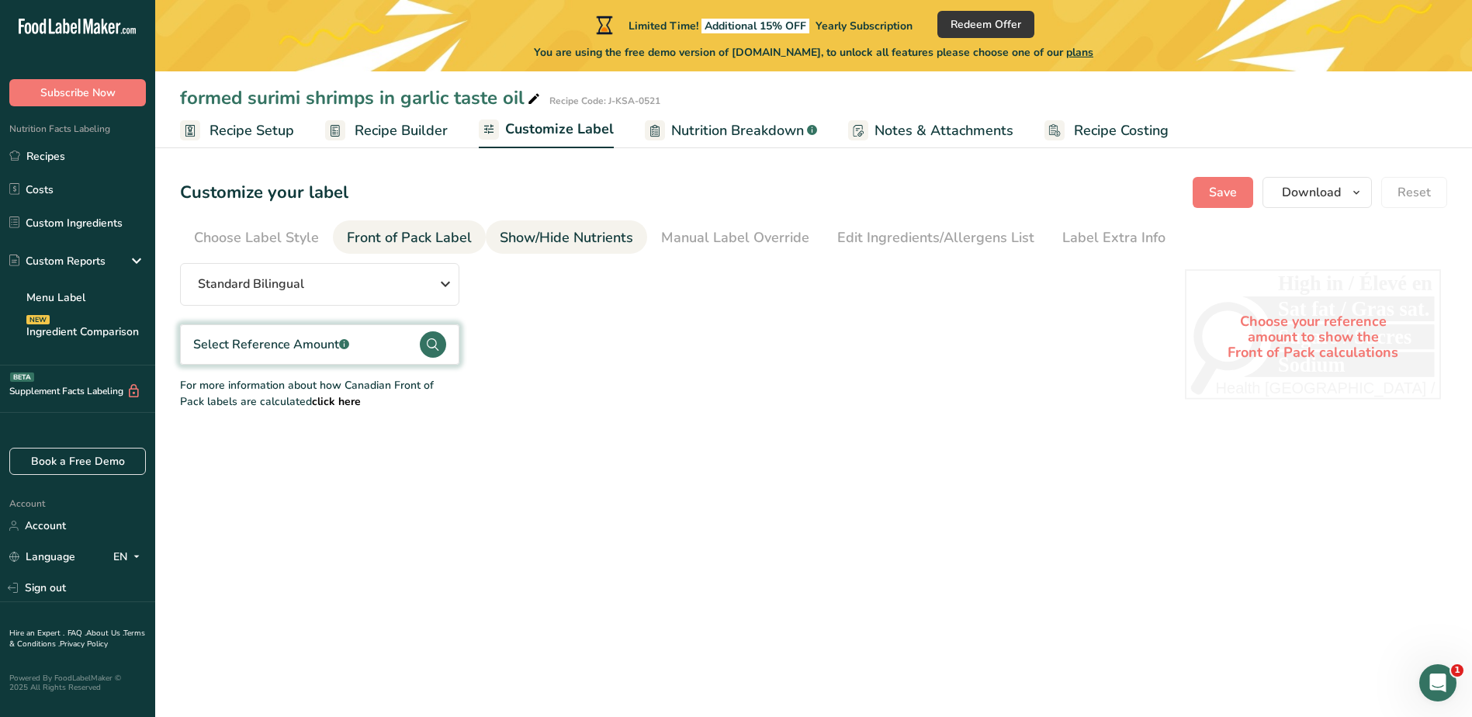
click at [553, 243] on div "Show/Hide Nutrients" at bounding box center [567, 237] width 134 height 21
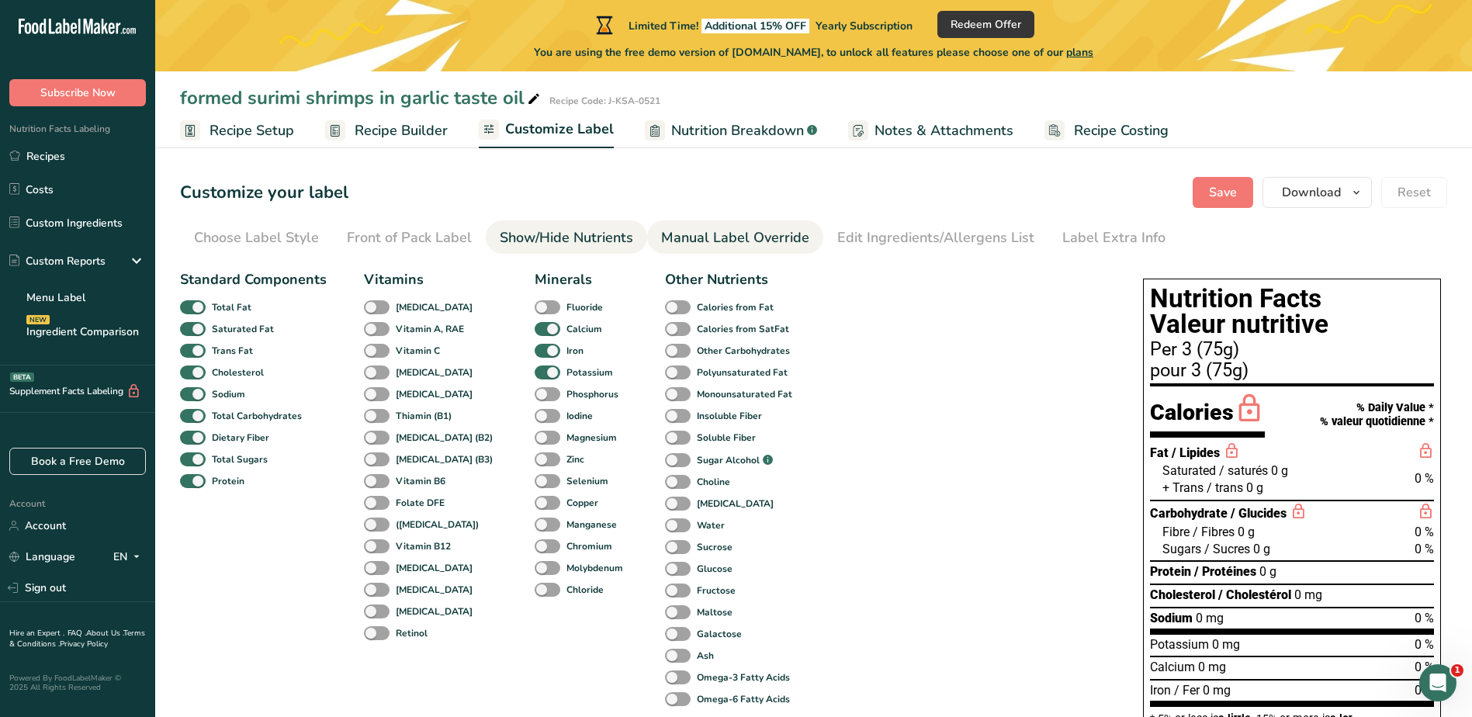
click at [772, 239] on div "Manual Label Override" at bounding box center [735, 237] width 148 height 21
type input "Per 3 (75g)"
type input "pour 3 (75g)"
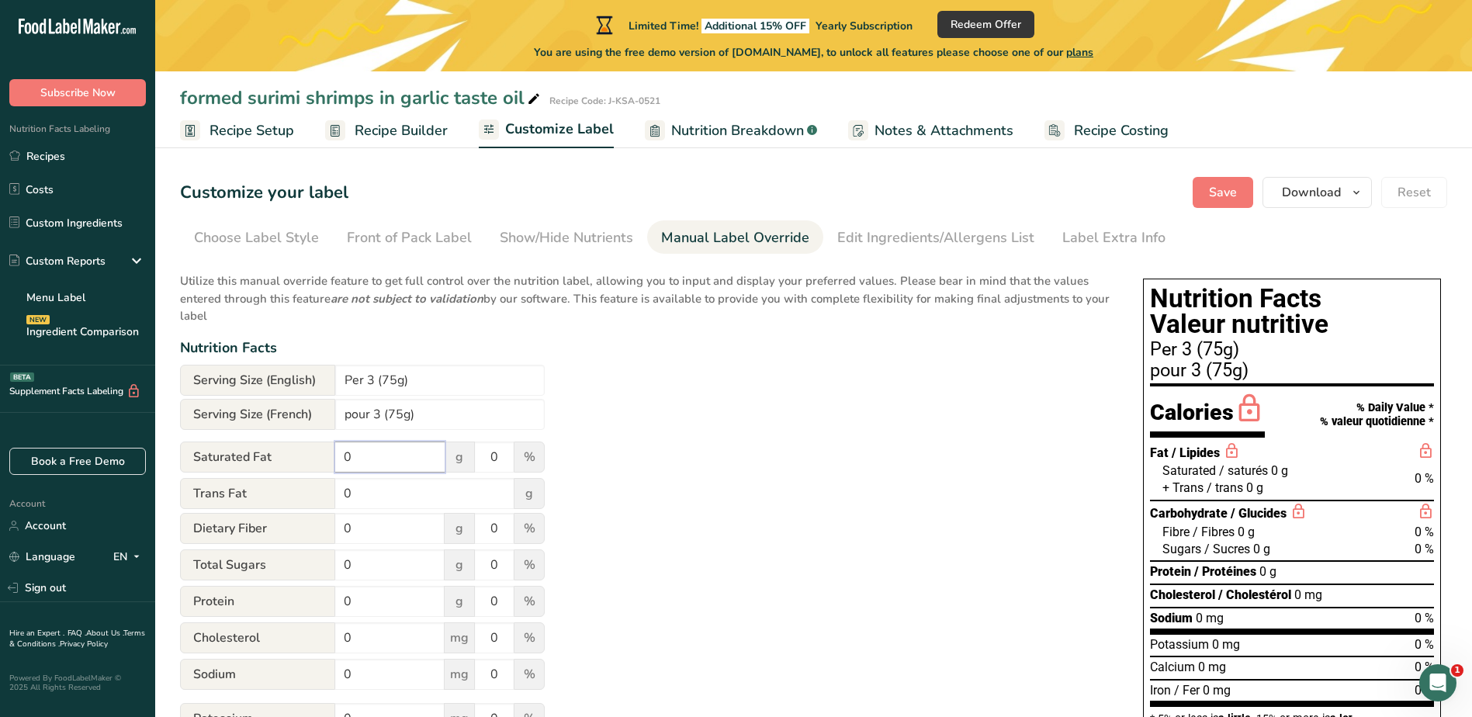
click at [373, 468] on input "0" at bounding box center [389, 457] width 109 height 31
click at [888, 235] on div "Edit Ingredients/Allergens List" at bounding box center [936, 237] width 197 height 21
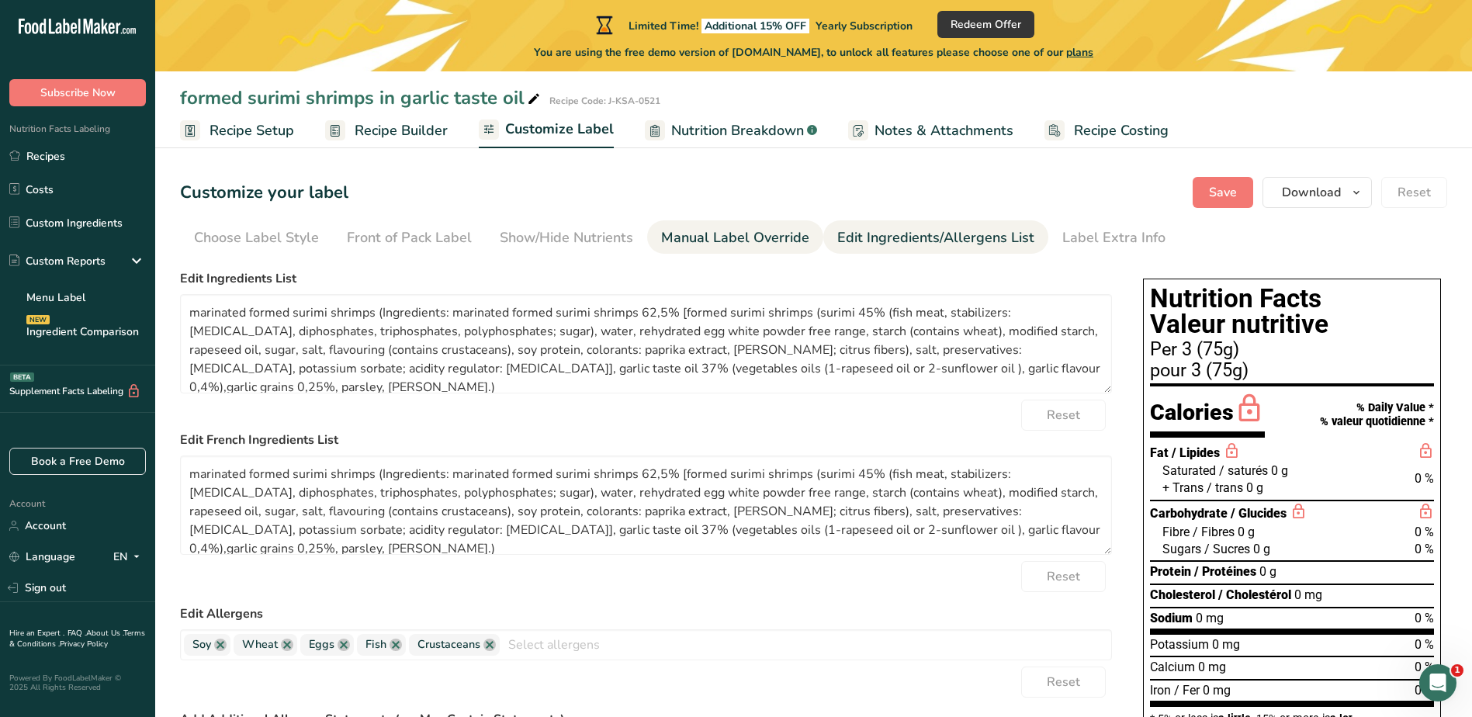
click at [757, 234] on div "Manual Label Override" at bounding box center [735, 237] width 148 height 21
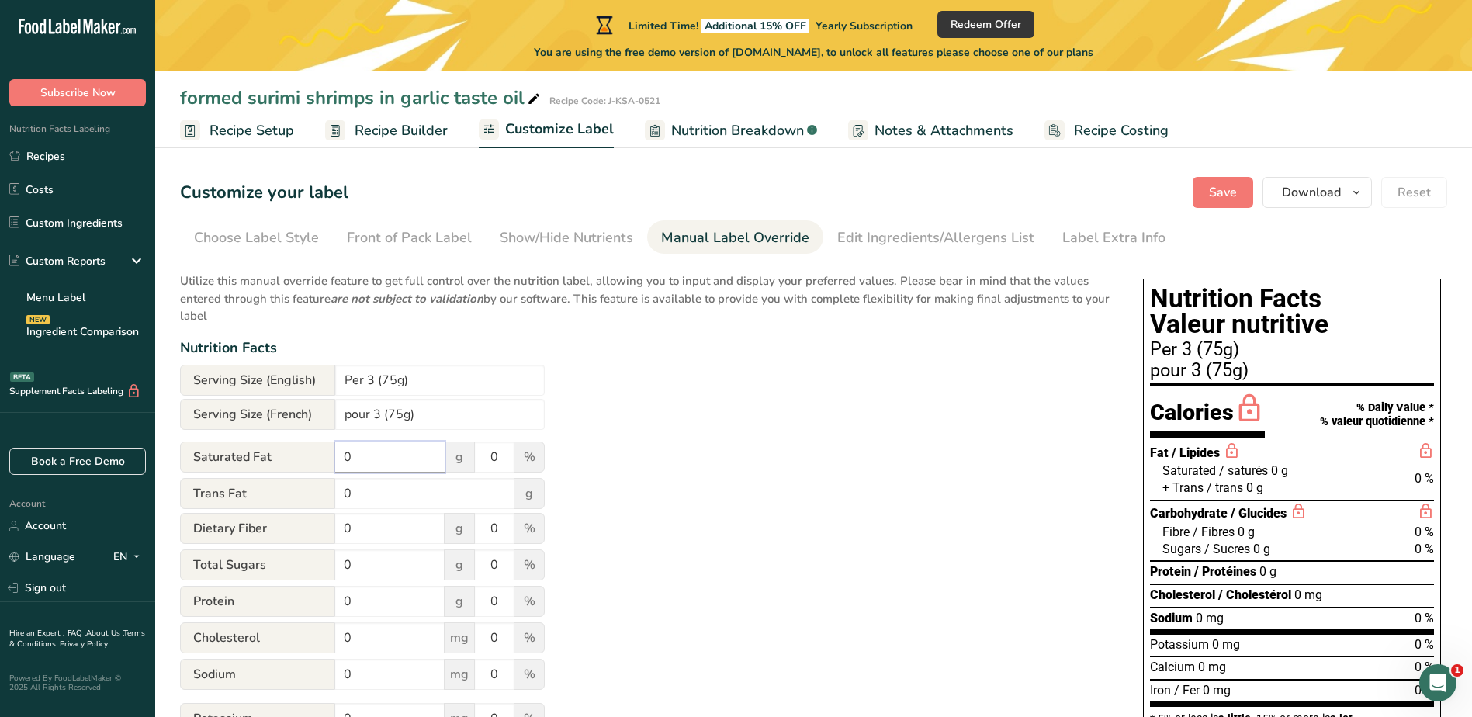
click at [407, 463] on input "0" at bounding box center [389, 457] width 109 height 31
click at [1091, 224] on link "Label Extra Info" at bounding box center [1114, 237] width 103 height 35
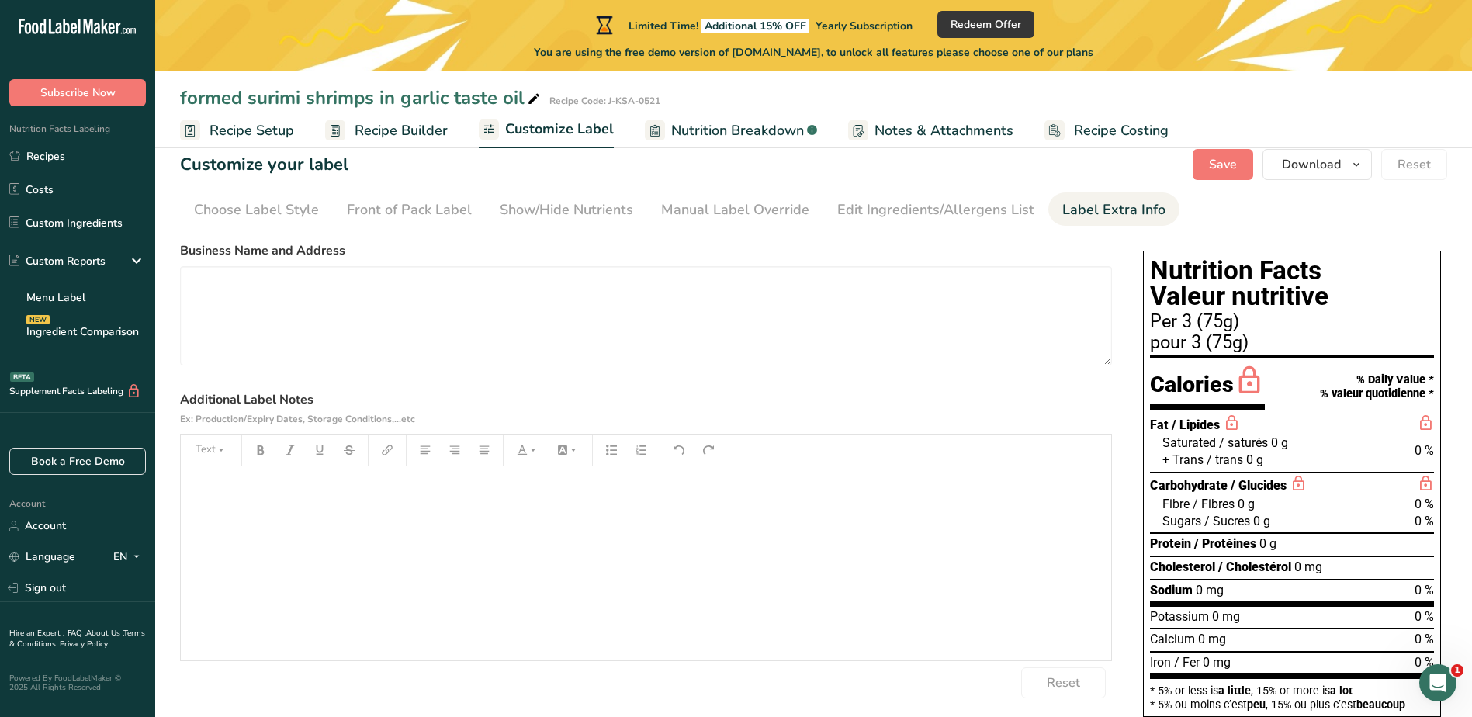
scroll to position [25, 0]
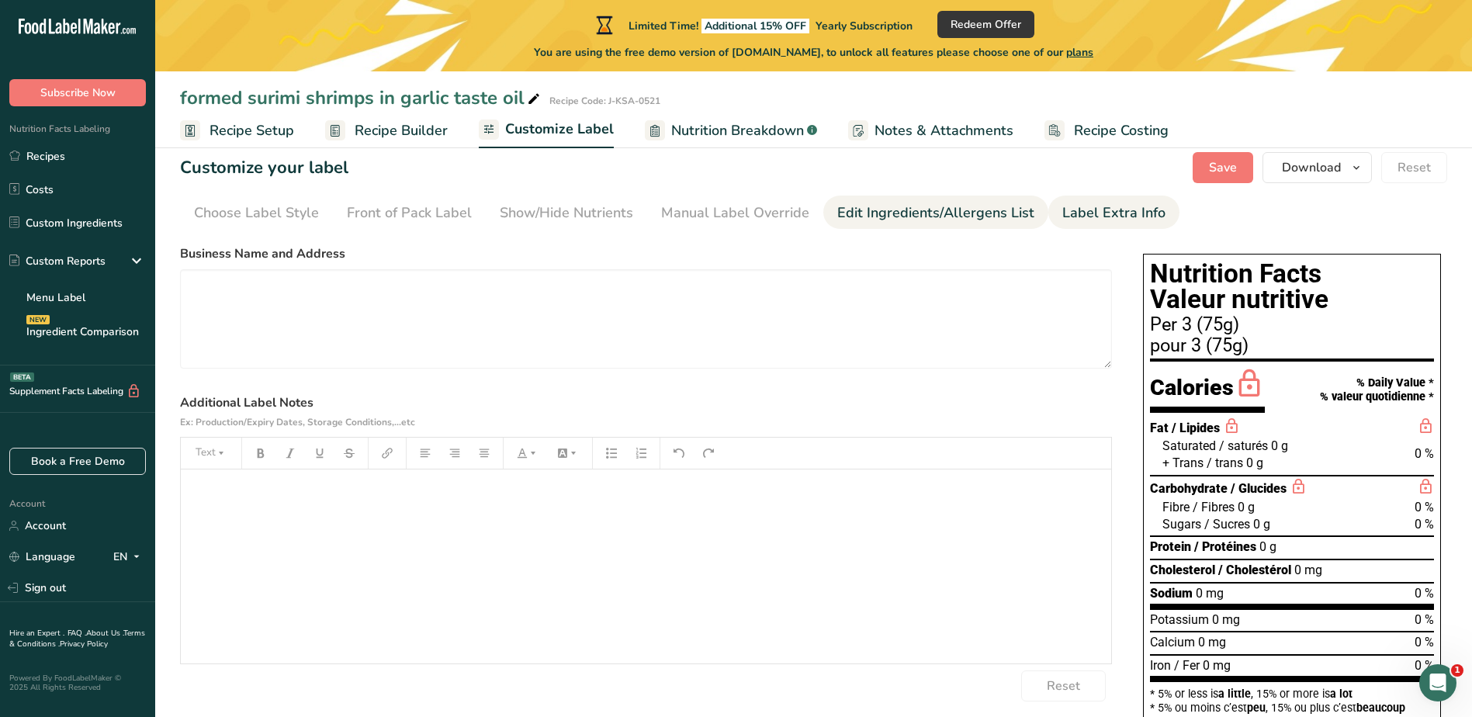
click at [908, 205] on div "Edit Ingredients/Allergens List" at bounding box center [936, 213] width 197 height 21
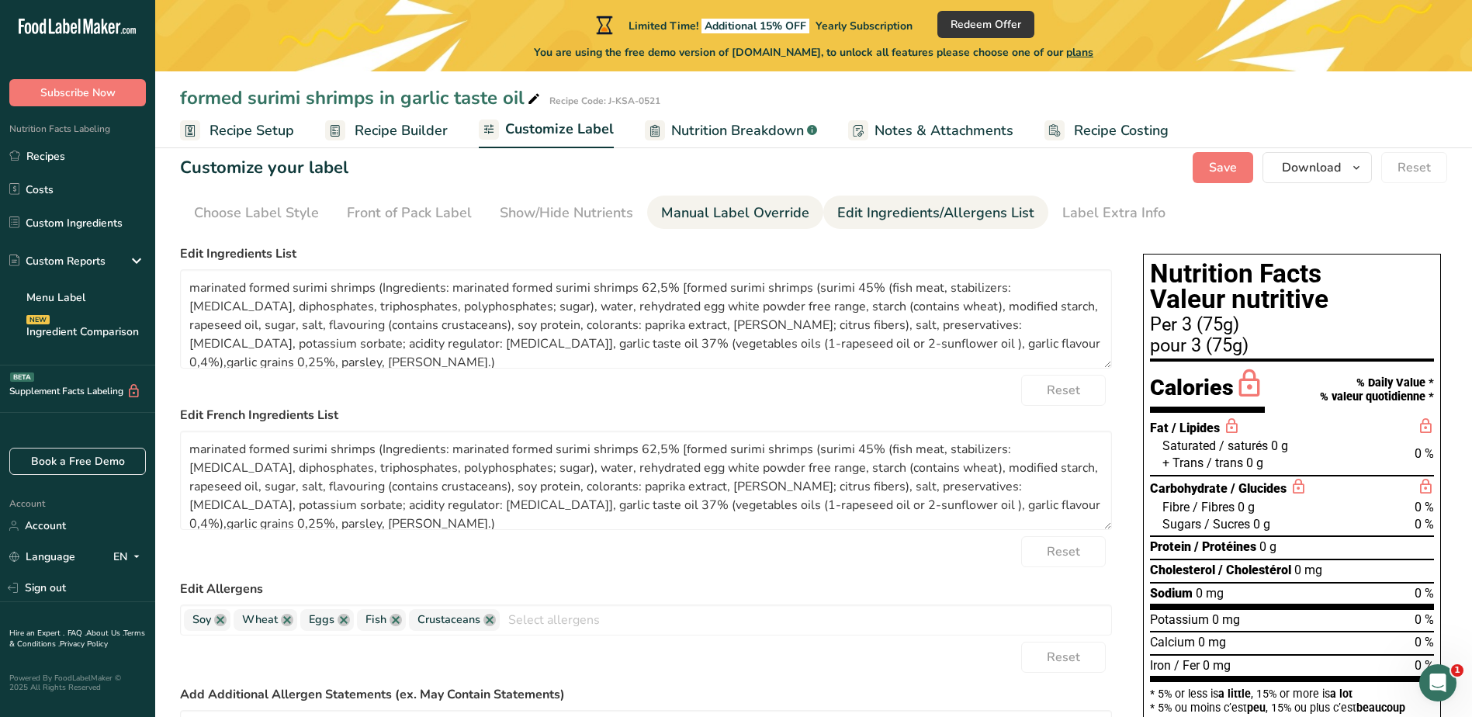
click at [731, 220] on div "Manual Label Override" at bounding box center [735, 213] width 148 height 21
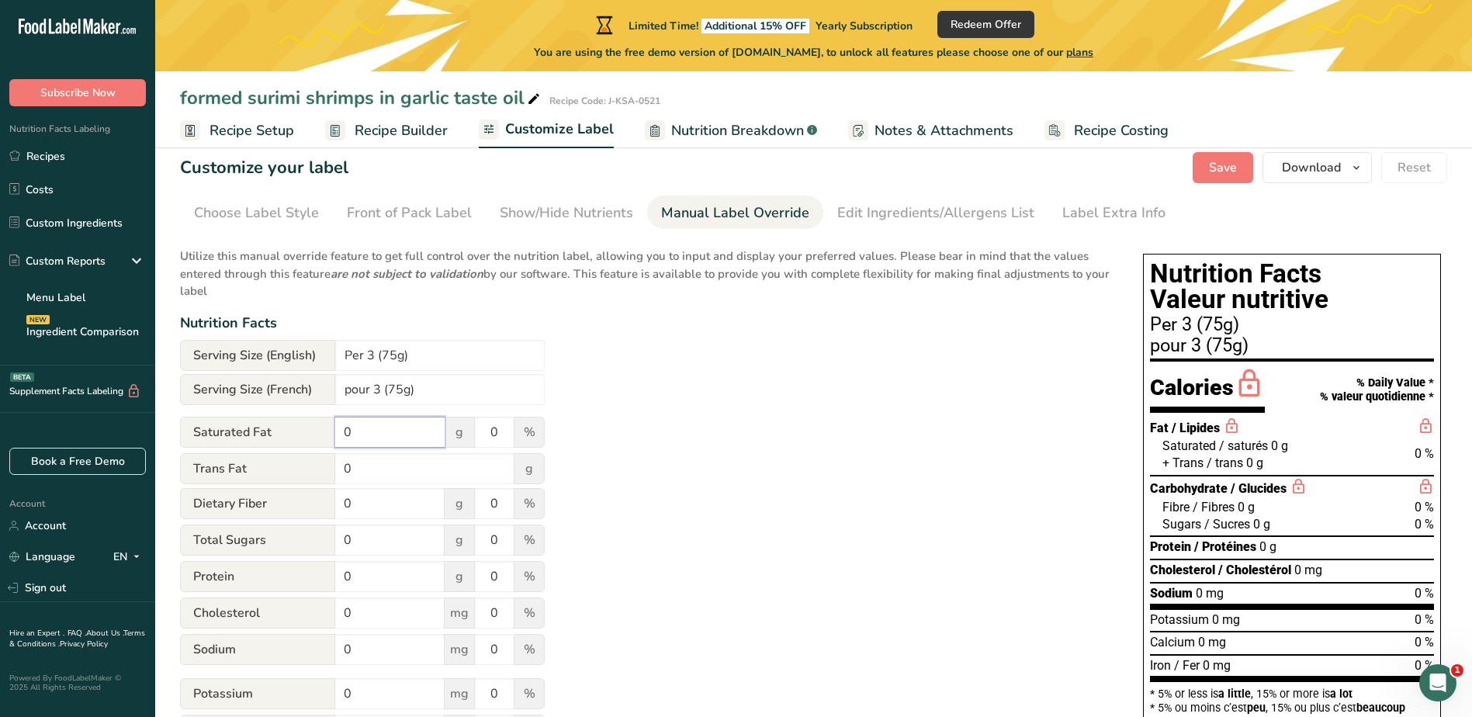
click at [391, 435] on input "0" at bounding box center [389, 432] width 109 height 31
drag, startPoint x: 792, startPoint y: 376, endPoint x: 623, endPoint y: 402, distance: 171.9
click at [792, 376] on div "Utilize this manual override feature to get full control over the nutrition lab…" at bounding box center [646, 528] width 932 height 581
click at [850, 205] on div "Edit Ingredients/Allergens List" at bounding box center [936, 213] width 197 height 21
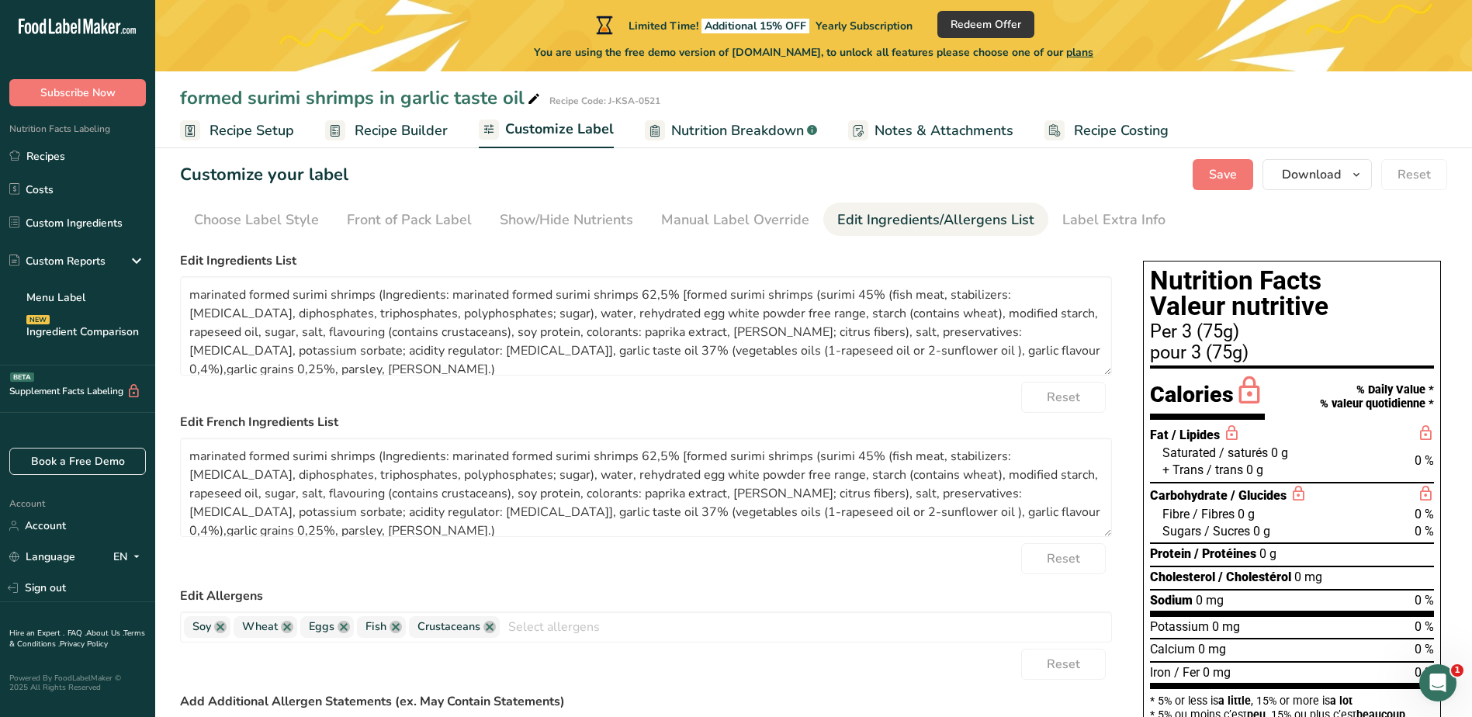
scroll to position [0, 0]
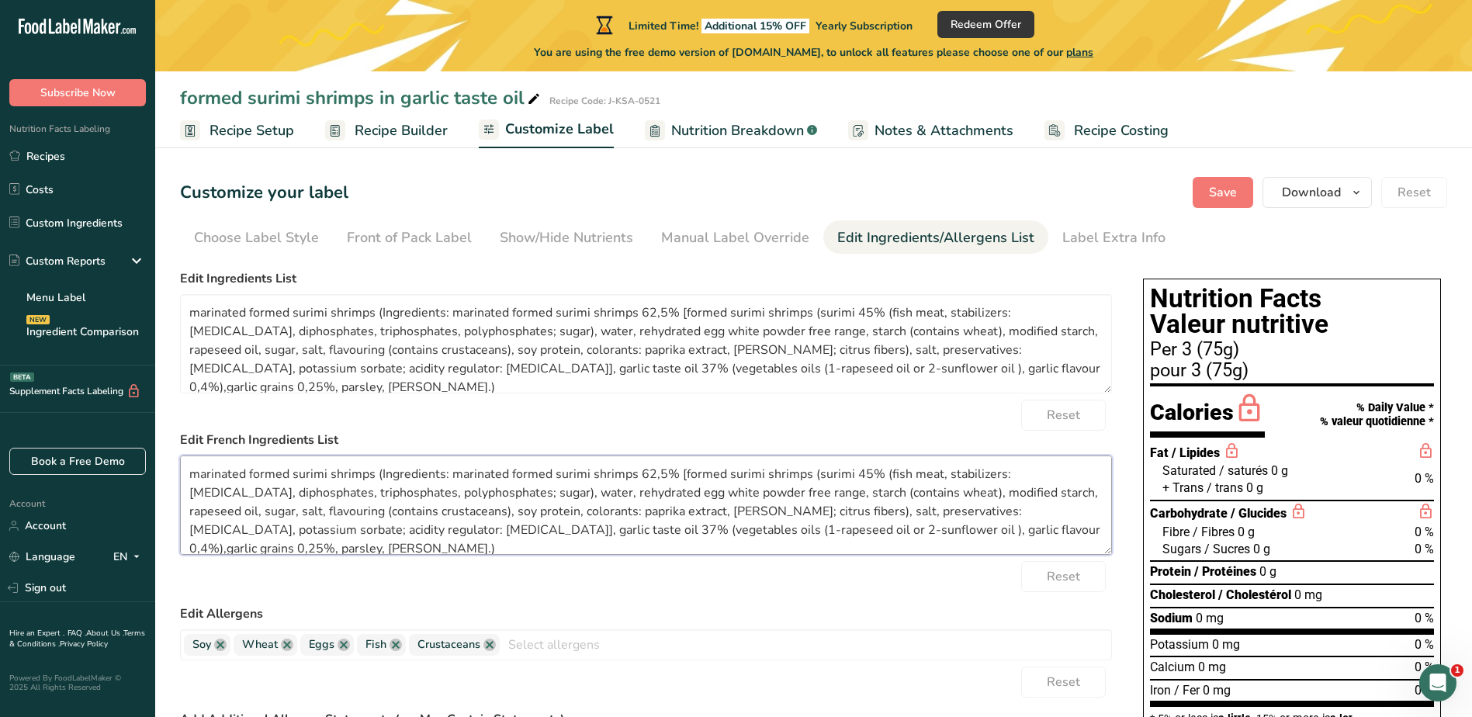
drag, startPoint x: 983, startPoint y: 528, endPoint x: 186, endPoint y: 465, distance: 798.8
click at [186, 465] on textarea "marinated formed surimi shrimps (Ingredients: marinated formed surimi shrimps 6…" at bounding box center [646, 505] width 932 height 99
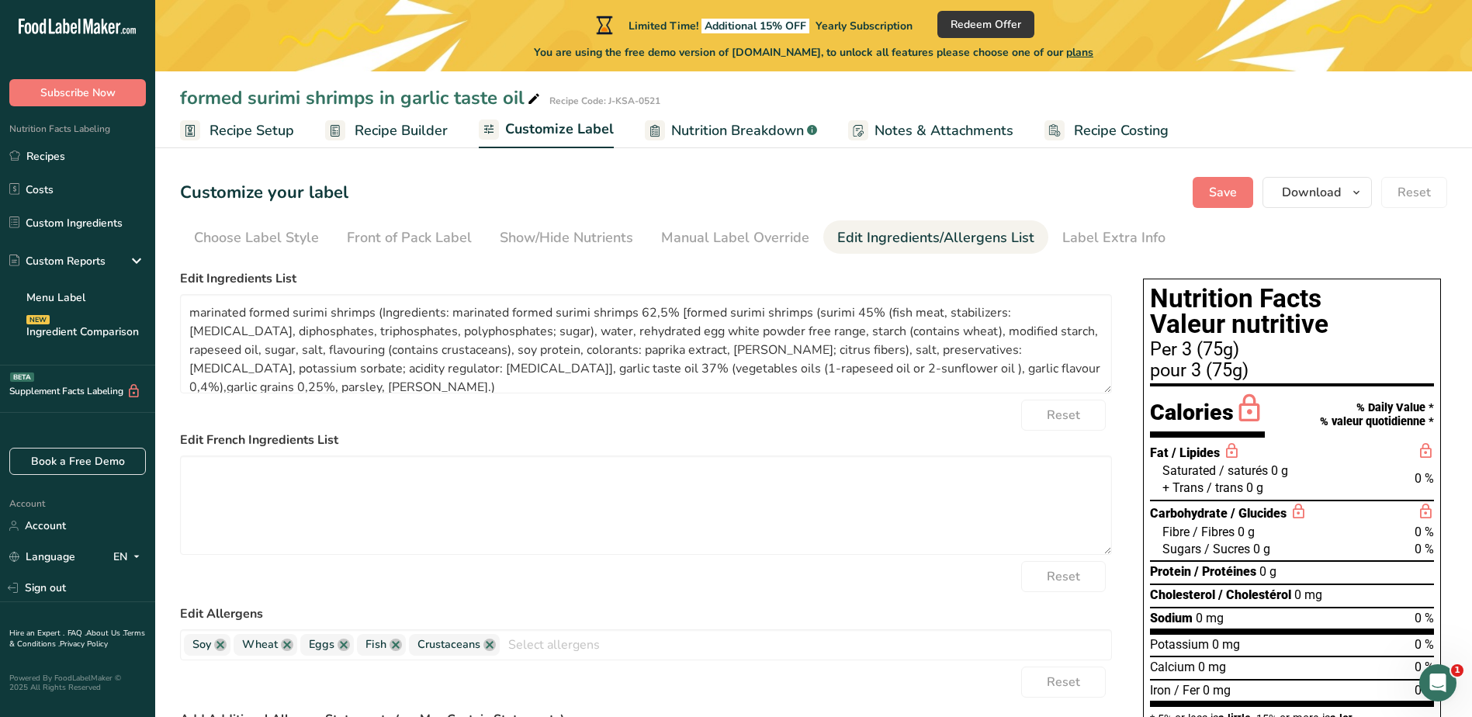
click at [465, 416] on div "Reset" at bounding box center [646, 415] width 932 height 31
drag, startPoint x: 1031, startPoint y: 369, endPoint x: 168, endPoint y: 303, distance: 865.6
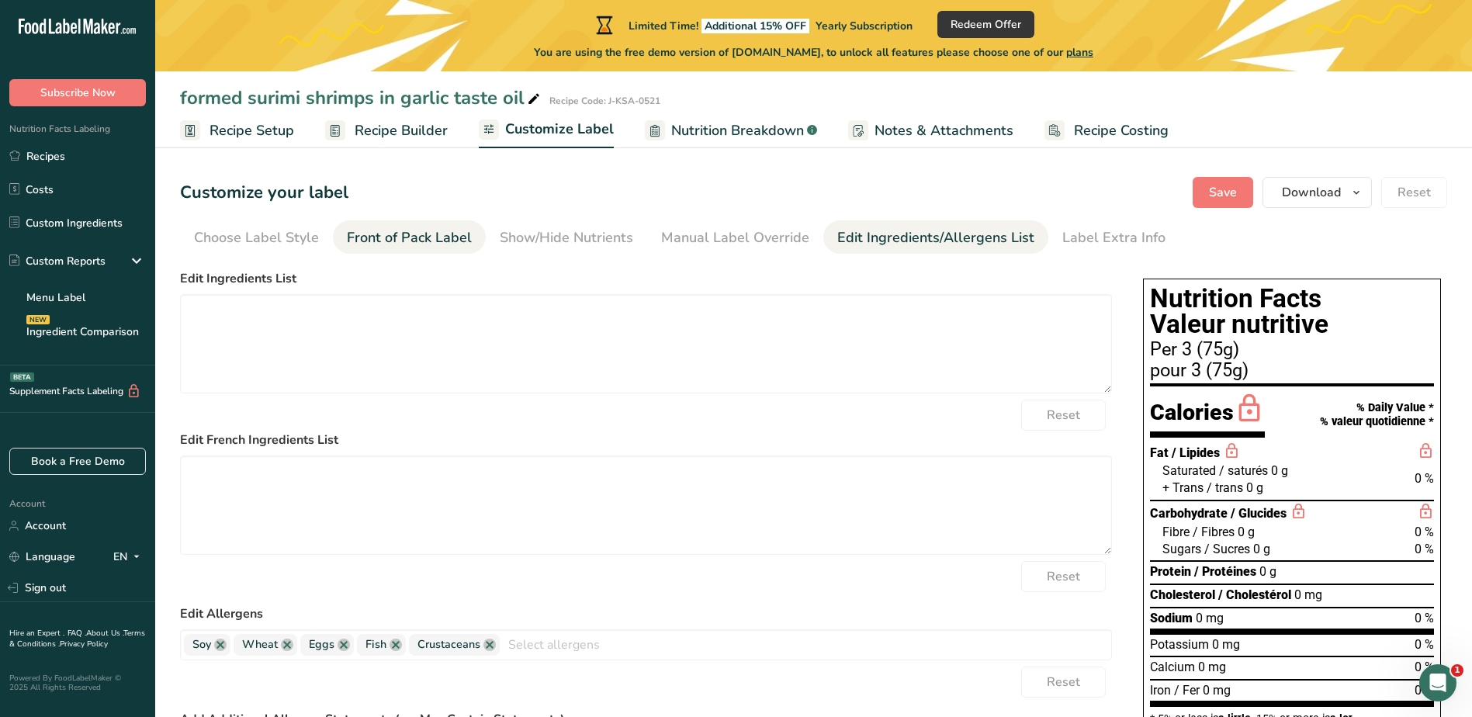
click at [397, 246] on div "Front of Pack Label" at bounding box center [409, 237] width 125 height 21
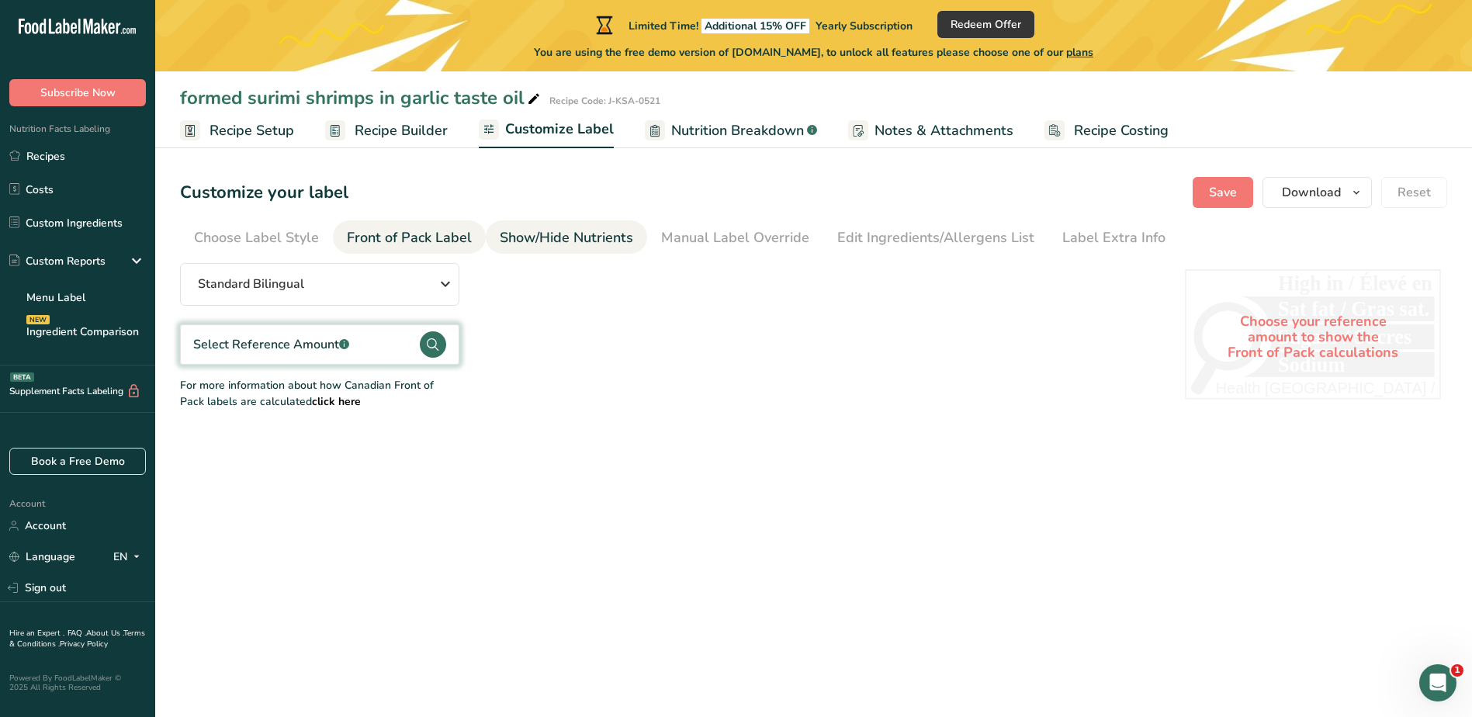
click at [583, 235] on div "Show/Hide Nutrients" at bounding box center [567, 237] width 134 height 21
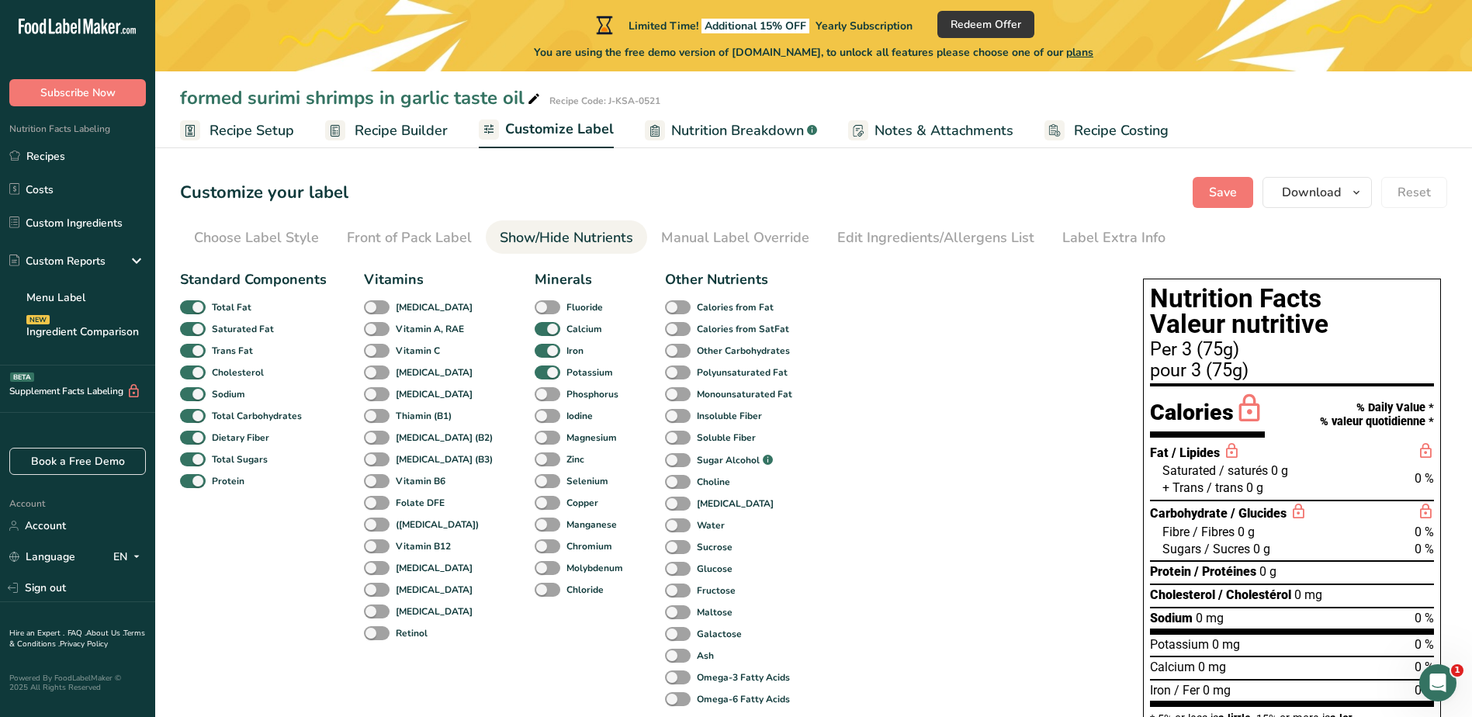
click at [40, 163] on link "Recipes" at bounding box center [77, 155] width 155 height 29
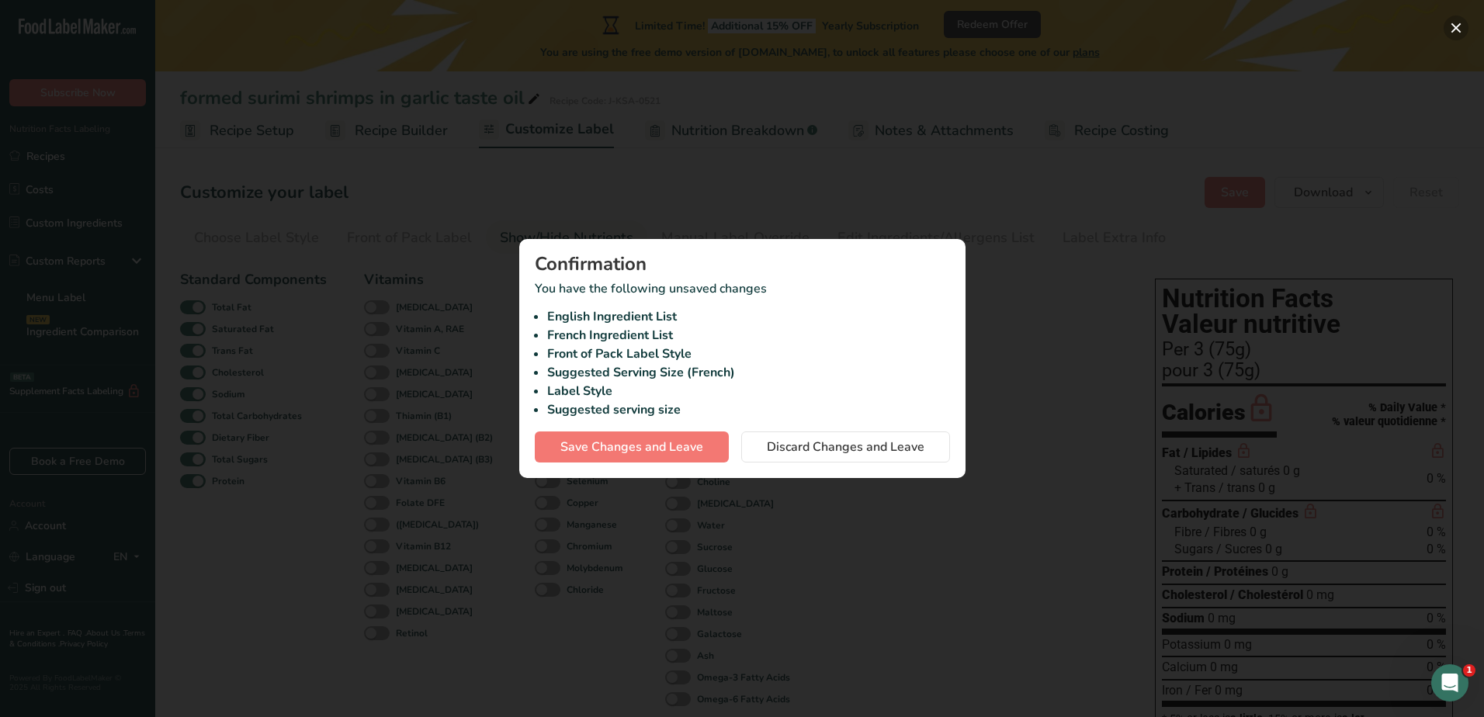
click at [1451, 32] on button "button" at bounding box center [1456, 28] width 25 height 25
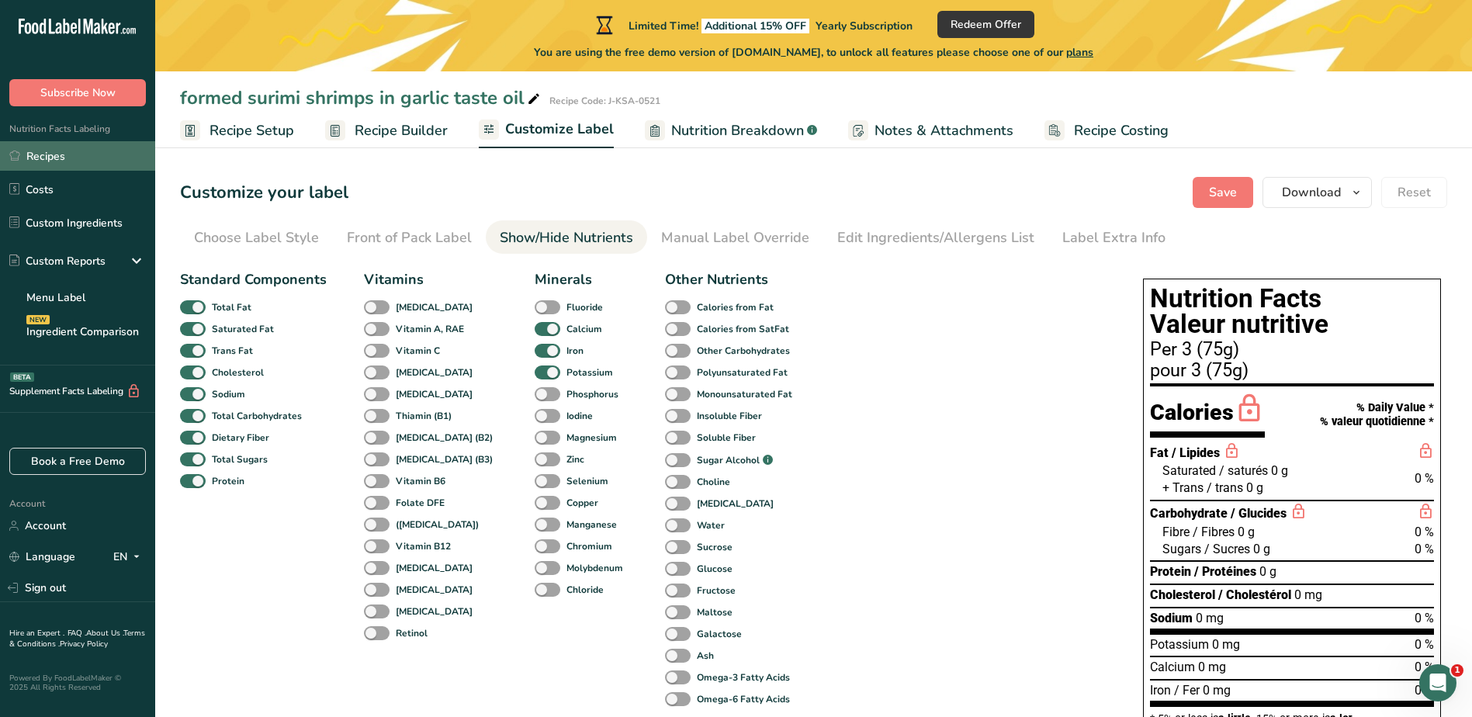
click at [59, 153] on link "Recipes" at bounding box center [77, 155] width 155 height 29
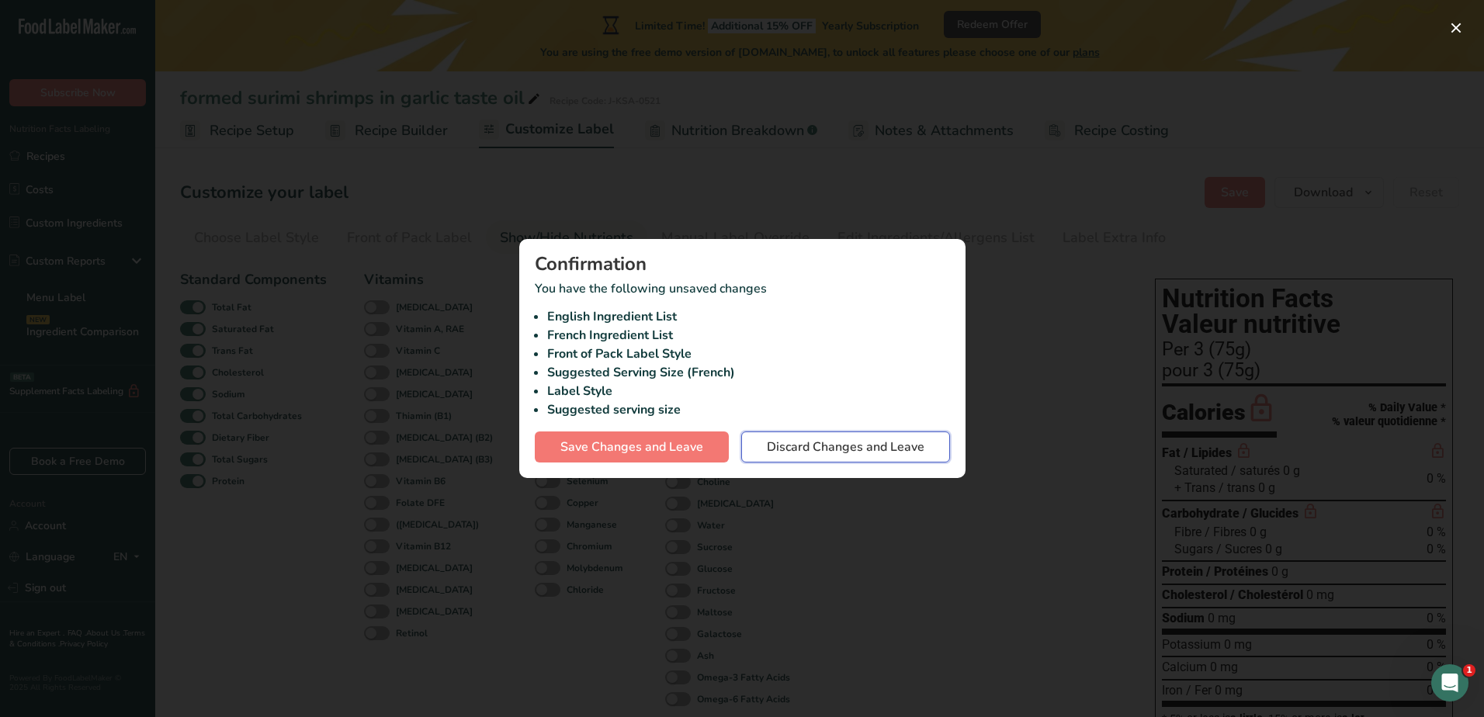
click at [834, 448] on span "Discard Changes and Leave" at bounding box center [846, 447] width 158 height 19
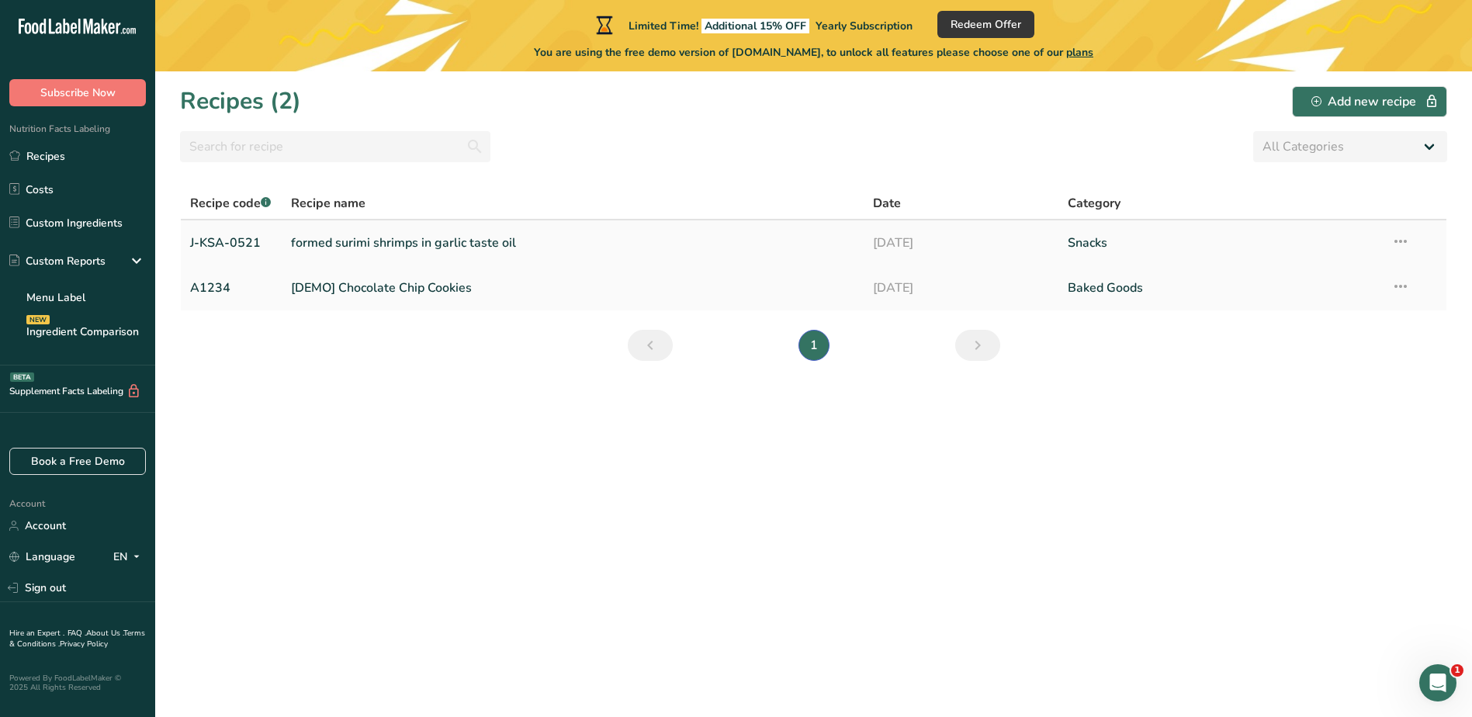
click at [414, 248] on link "formed surimi shrimps in garlic taste oil" at bounding box center [573, 243] width 564 height 33
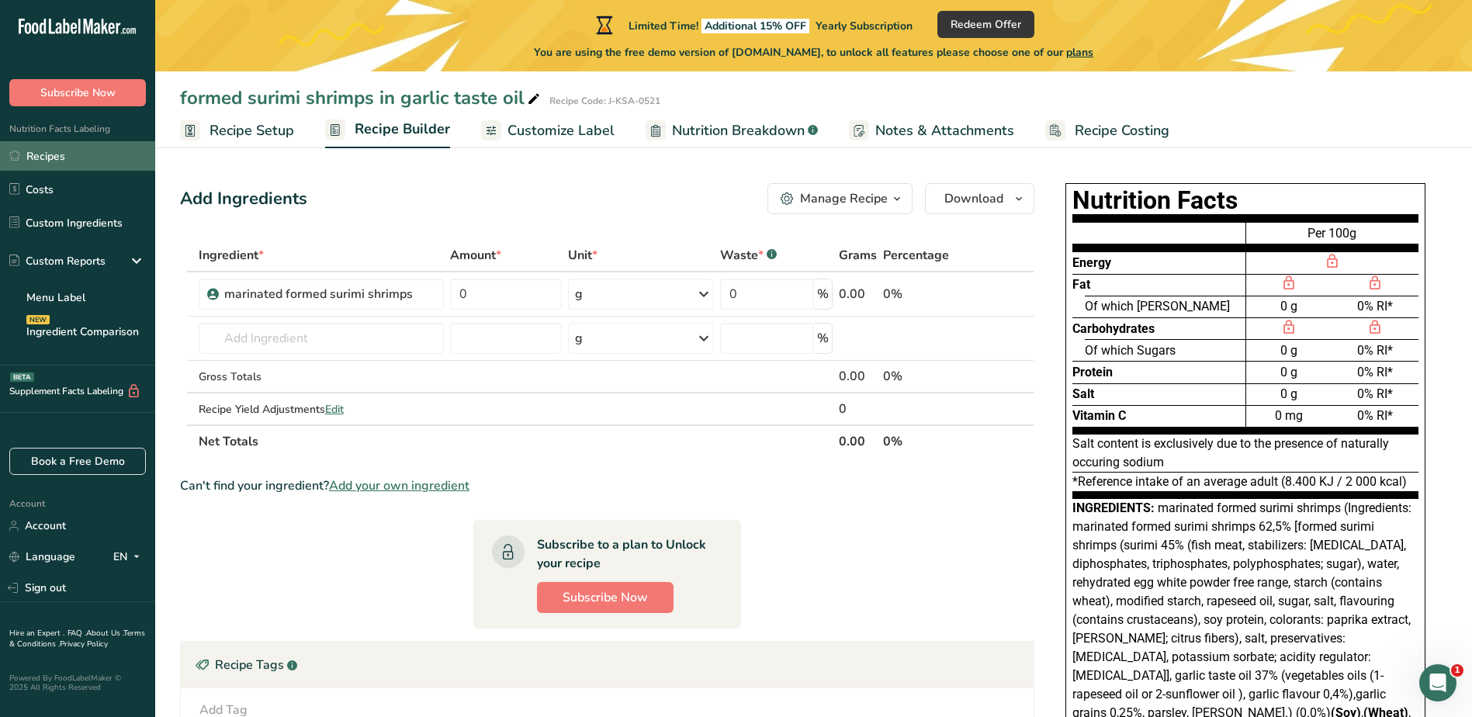
click at [49, 159] on link "Recipes" at bounding box center [77, 155] width 155 height 29
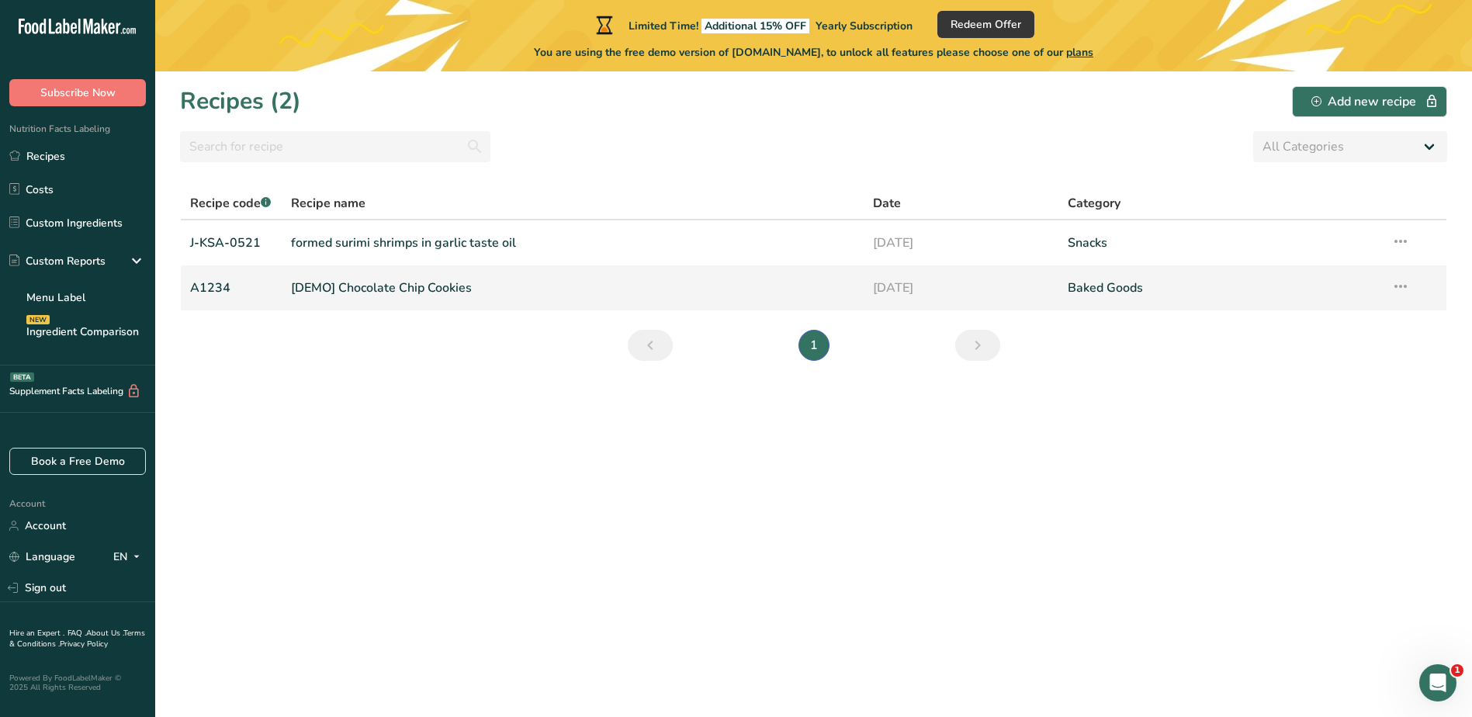
click at [346, 286] on link "[DEMO] Chocolate Chip Cookies" at bounding box center [573, 288] width 564 height 33
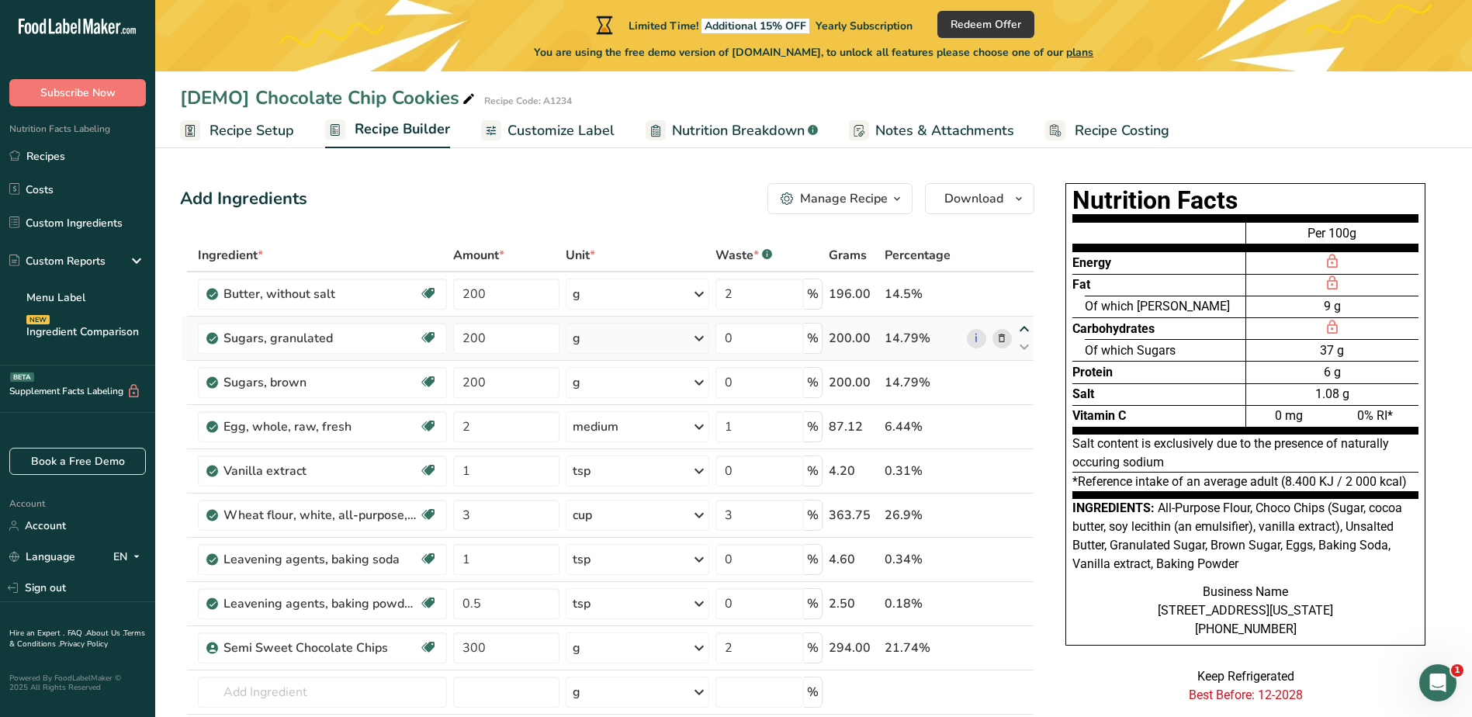
drag, startPoint x: 593, startPoint y: 124, endPoint x: 1032, endPoint y: 335, distance: 487.4
click at [593, 124] on span "Customize Label" at bounding box center [561, 130] width 107 height 21
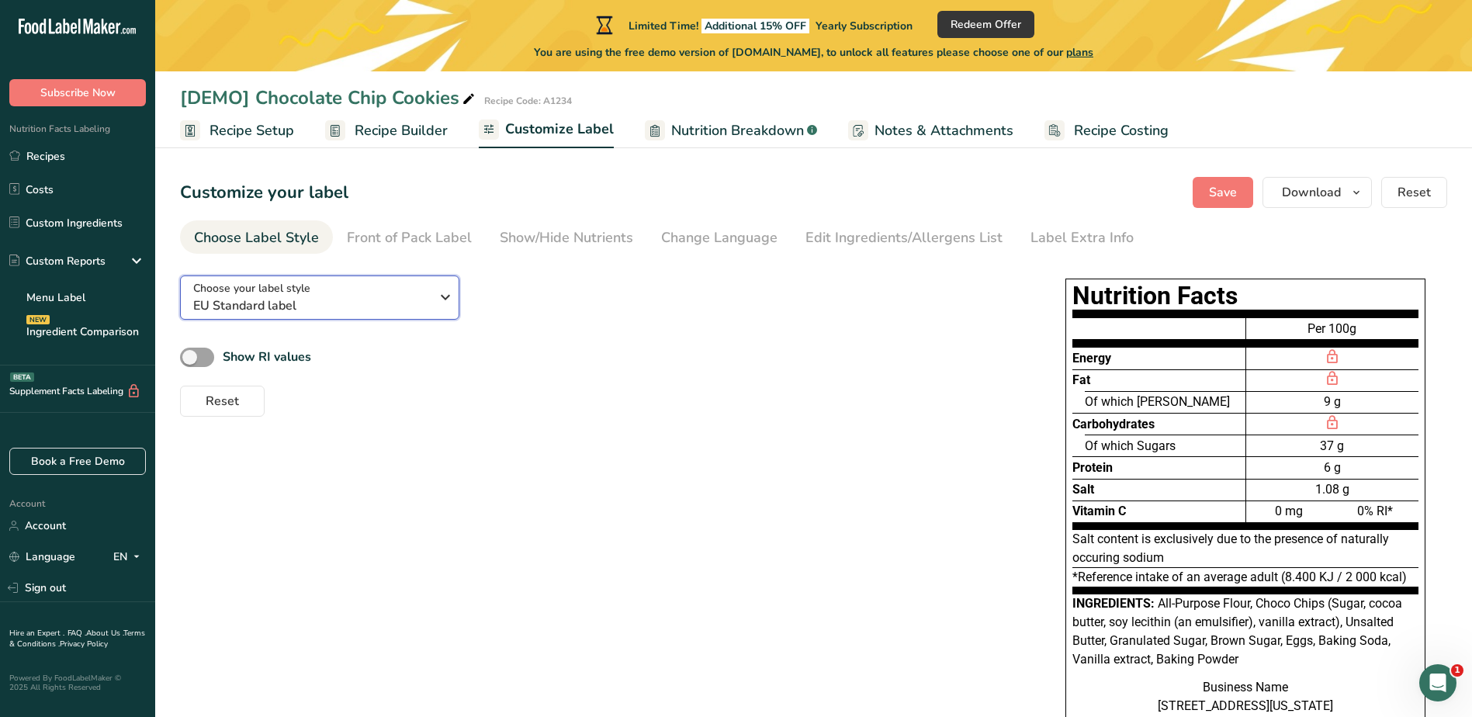
click at [436, 302] on icon "button" at bounding box center [445, 297] width 19 height 28
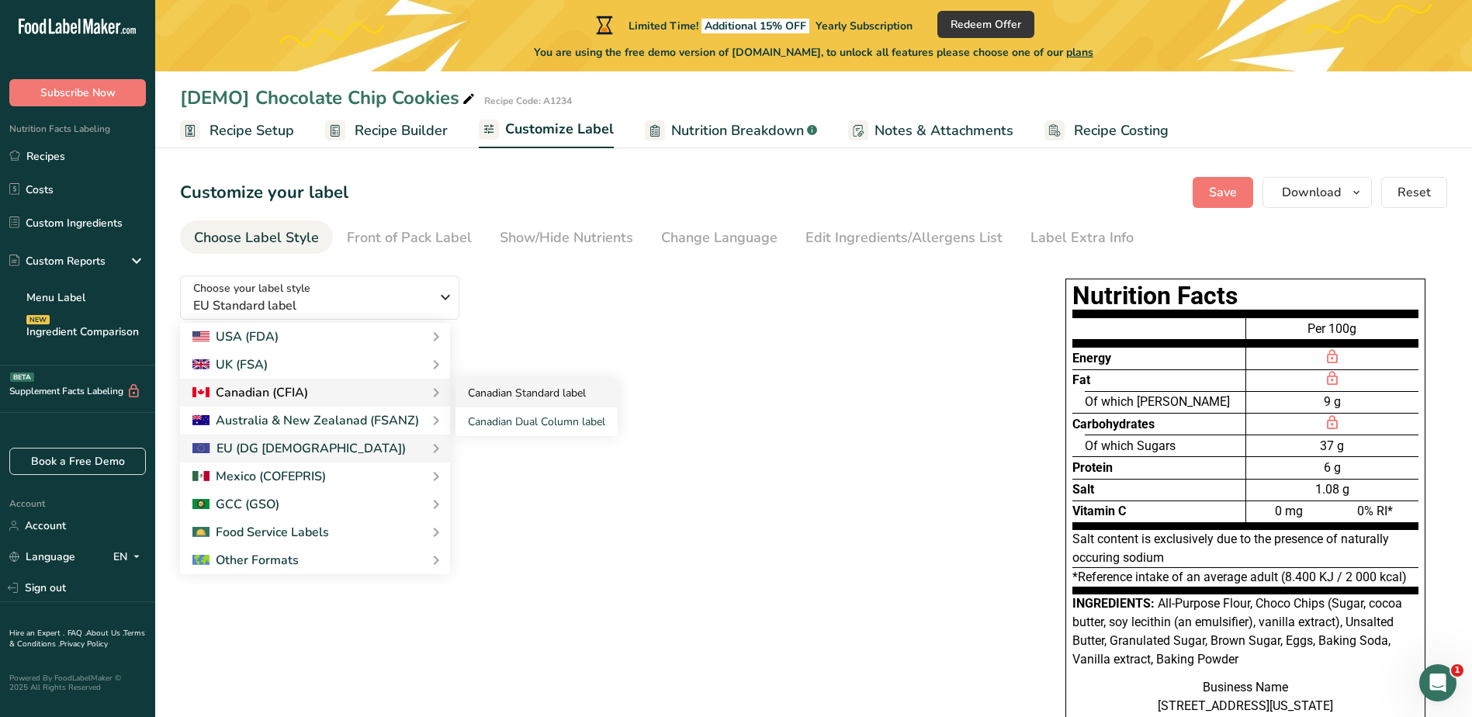
click at [523, 393] on link "Canadian Standard label" at bounding box center [537, 393] width 162 height 29
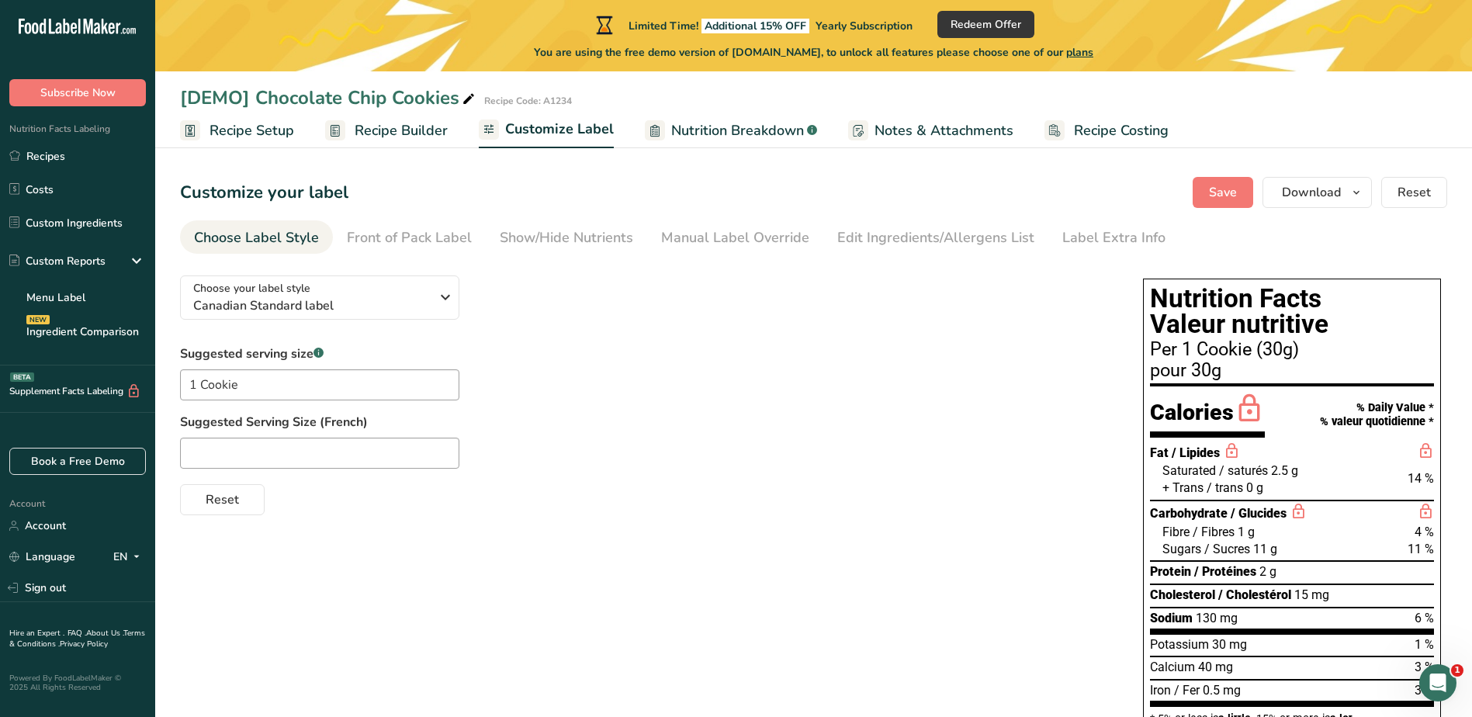
click at [730, 127] on span "Nutrition Breakdown" at bounding box center [737, 130] width 133 height 21
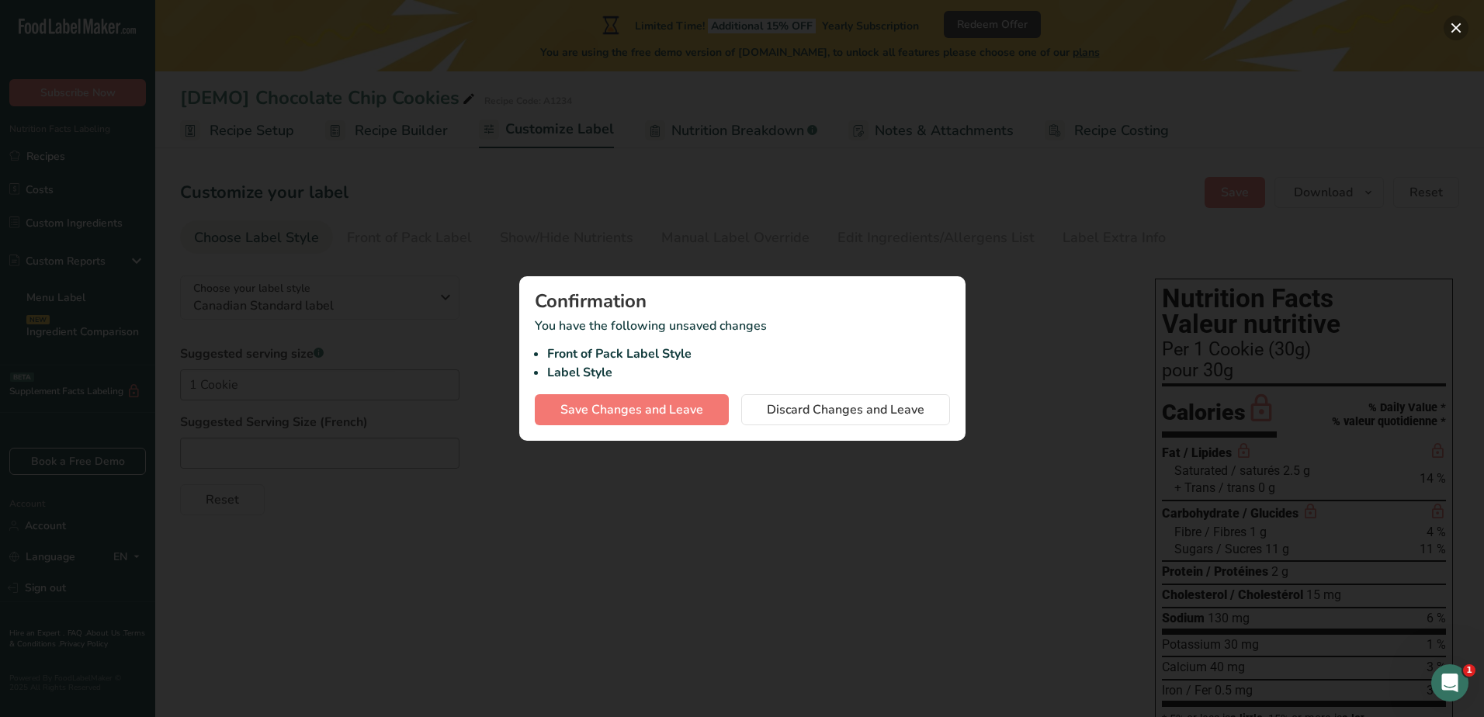
click at [1451, 25] on button "button" at bounding box center [1456, 28] width 25 height 25
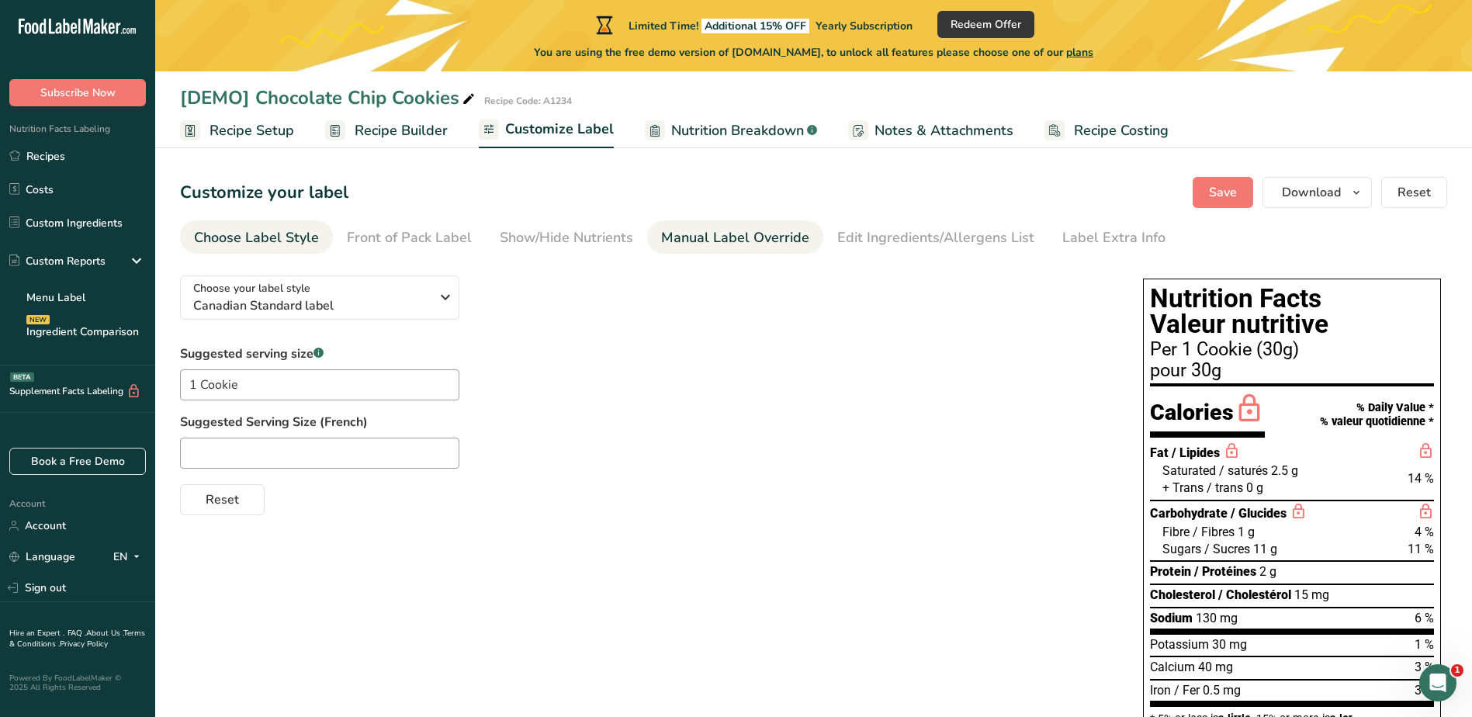
click at [768, 239] on div "Manual Label Override" at bounding box center [735, 237] width 148 height 21
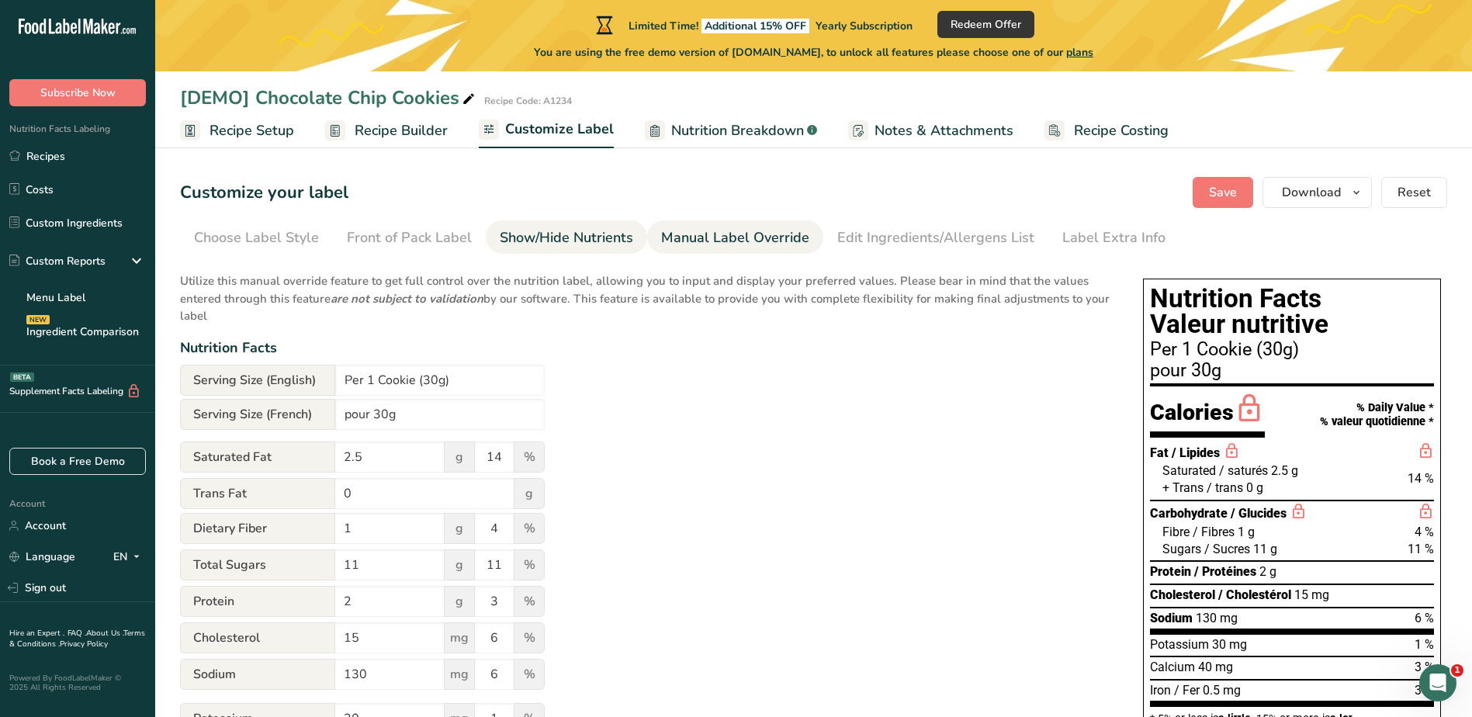
click at [588, 238] on div "Show/Hide Nutrients" at bounding box center [567, 237] width 134 height 21
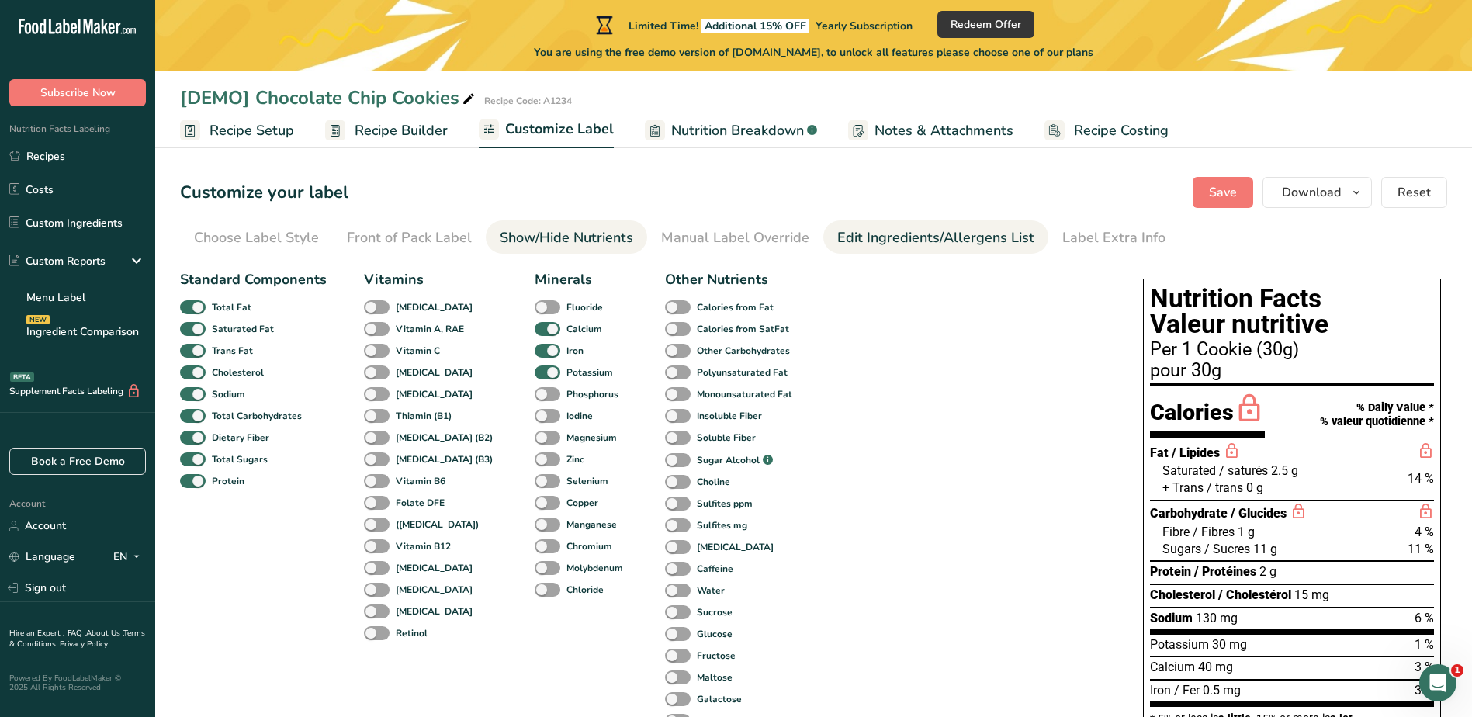
click at [838, 239] on div "Edit Ingredients/Allergens List" at bounding box center [936, 237] width 197 height 21
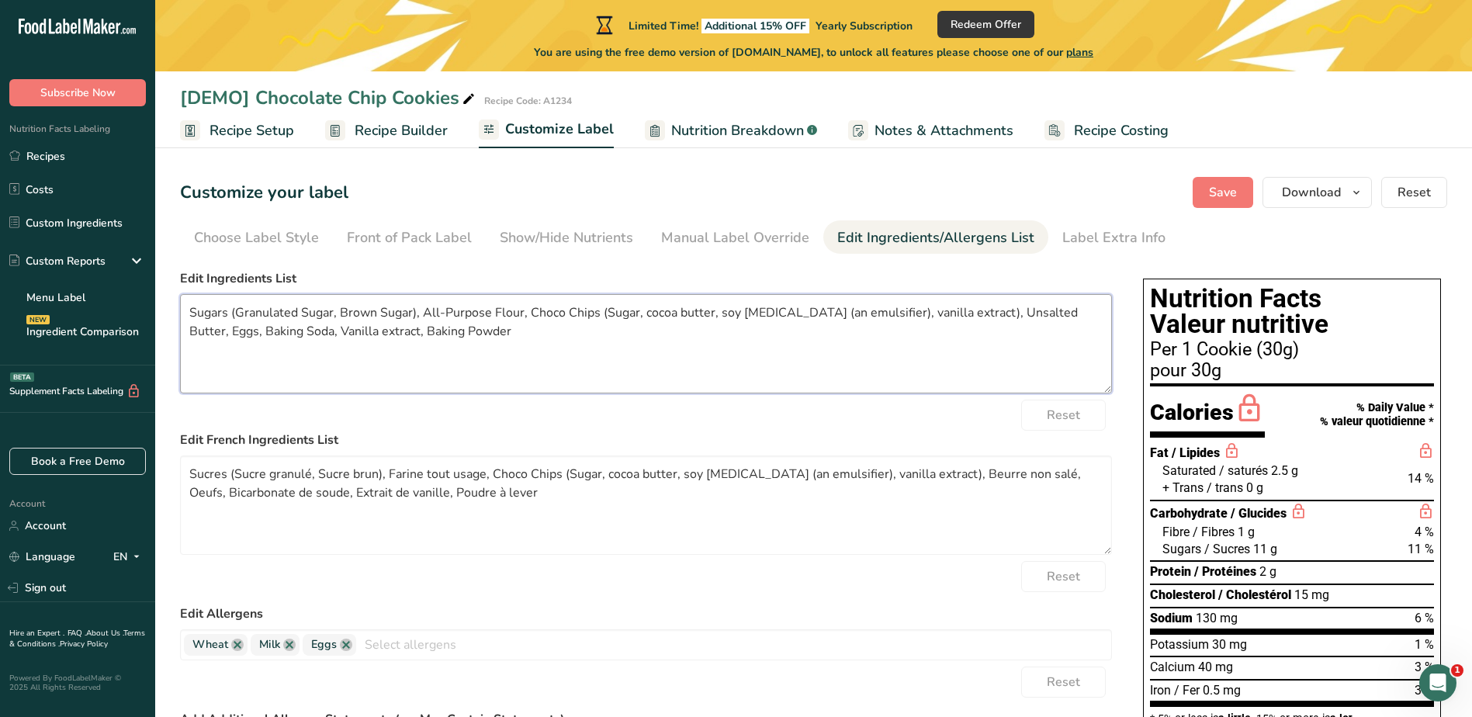
click at [494, 348] on textarea "Sugars (Granulated Sugar, Brown Sugar), All-Purpose Flour, Choco Chips (Sugar, …" at bounding box center [646, 343] width 932 height 99
click at [1098, 236] on div "Label Extra Info" at bounding box center [1114, 237] width 103 height 21
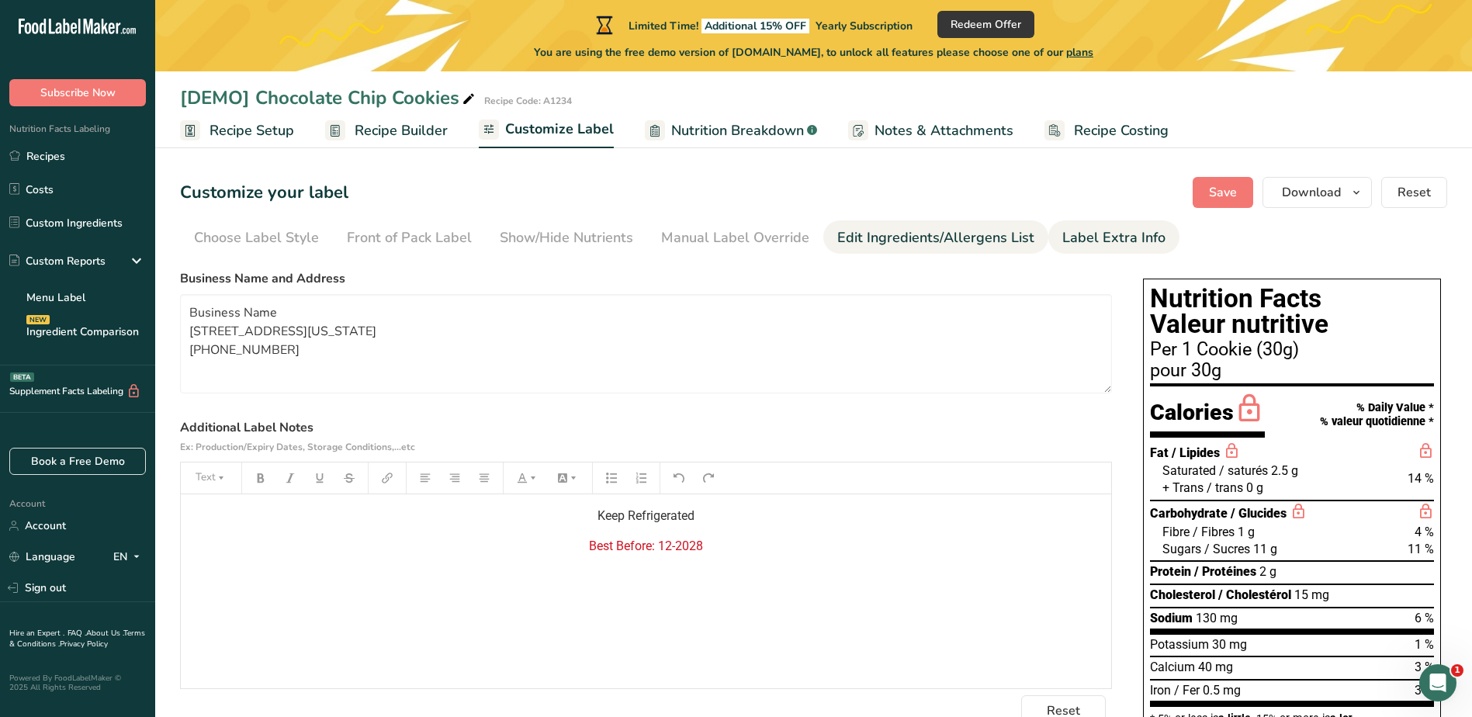
click at [920, 229] on div "Edit Ingredients/Allergens List" at bounding box center [936, 237] width 197 height 21
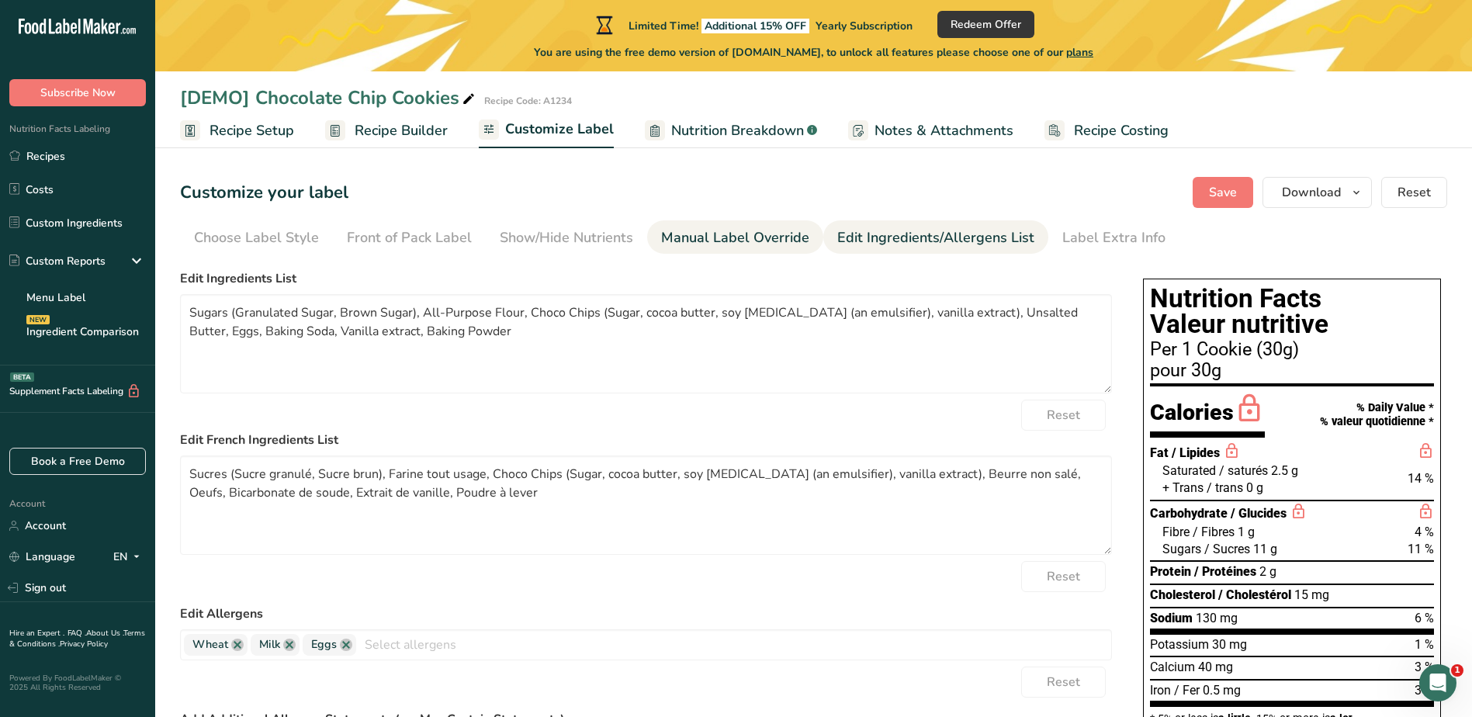
click at [762, 241] on div "Manual Label Override" at bounding box center [735, 237] width 148 height 21
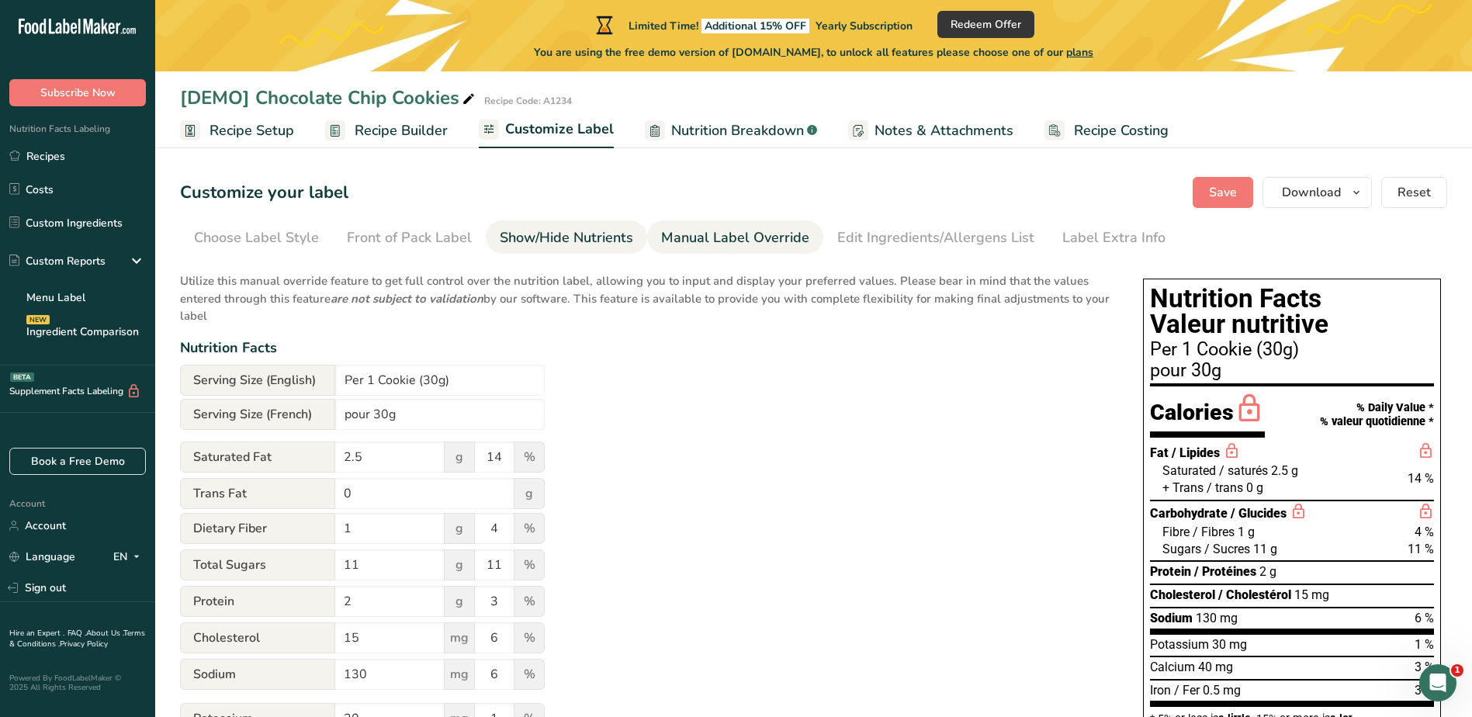
click at [570, 234] on div "Show/Hide Nutrients" at bounding box center [567, 237] width 134 height 21
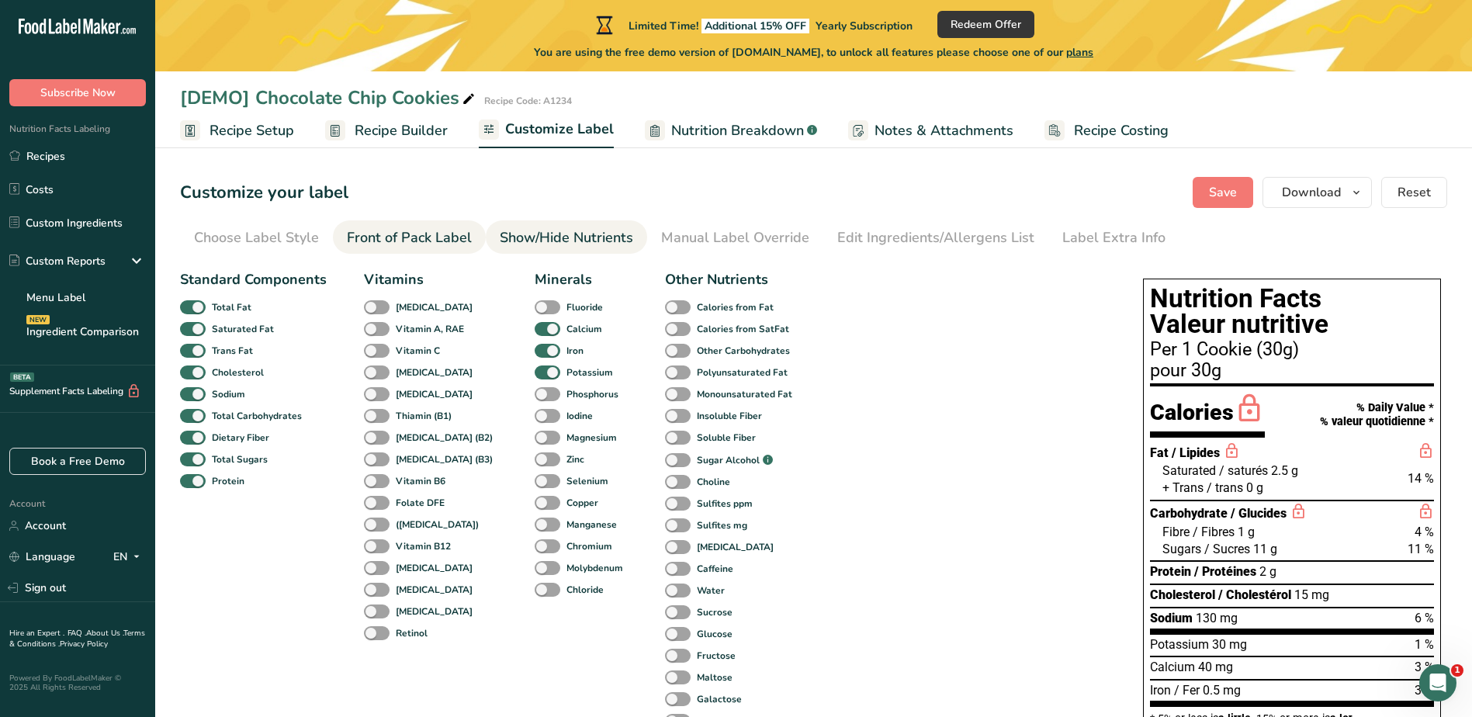
click at [412, 224] on link "Front of Pack Label" at bounding box center [409, 237] width 125 height 35
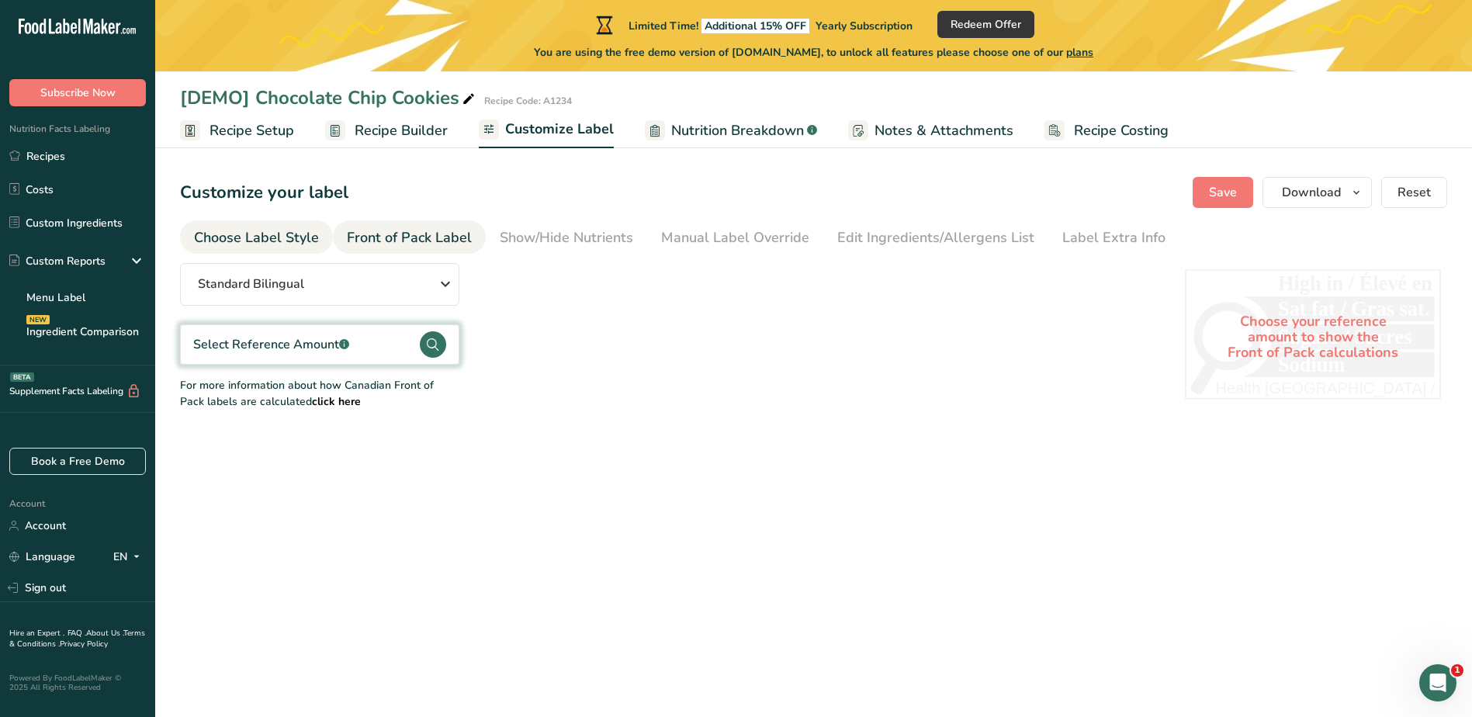
click at [281, 230] on div "Choose Label Style" at bounding box center [256, 237] width 125 height 21
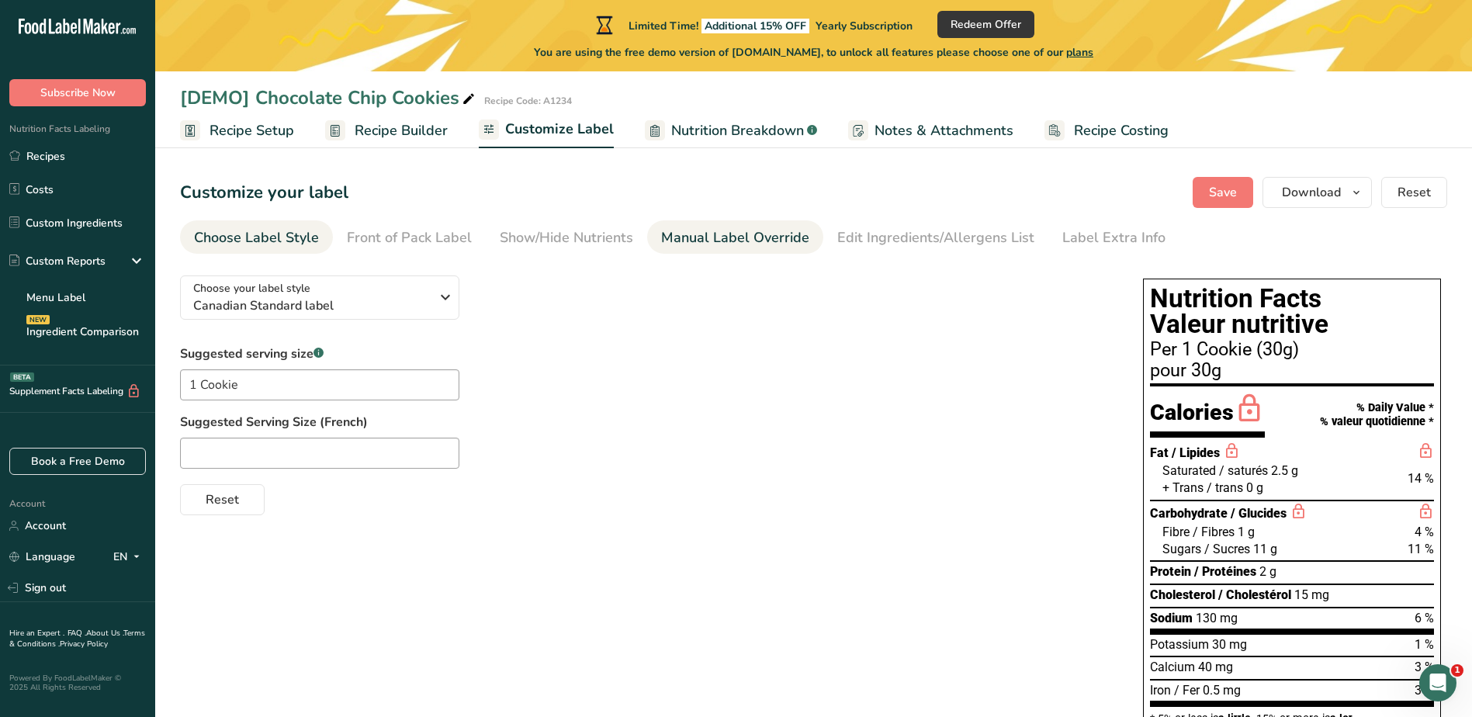
click at [762, 248] on div "Manual Label Override" at bounding box center [735, 237] width 148 height 21
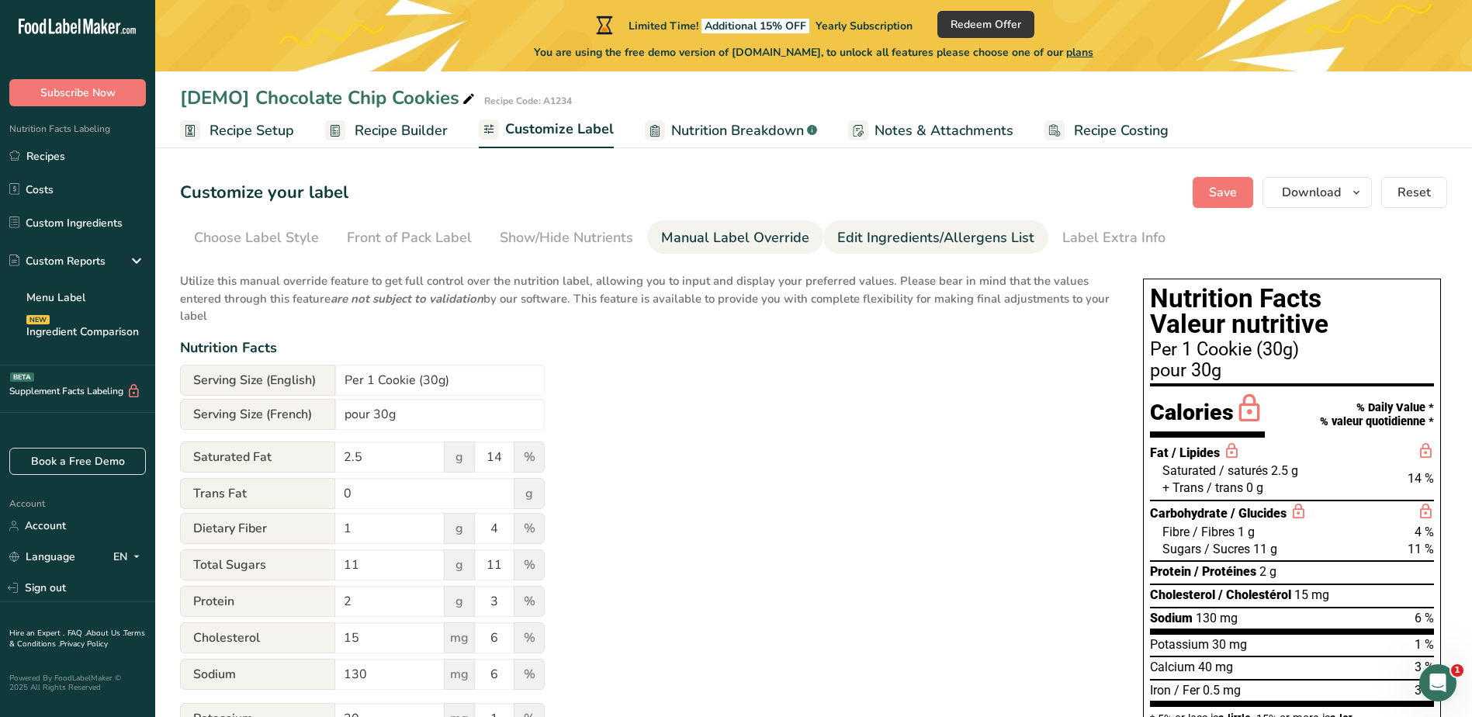
click at [915, 238] on div "Edit Ingredients/Allergens List" at bounding box center [936, 237] width 197 height 21
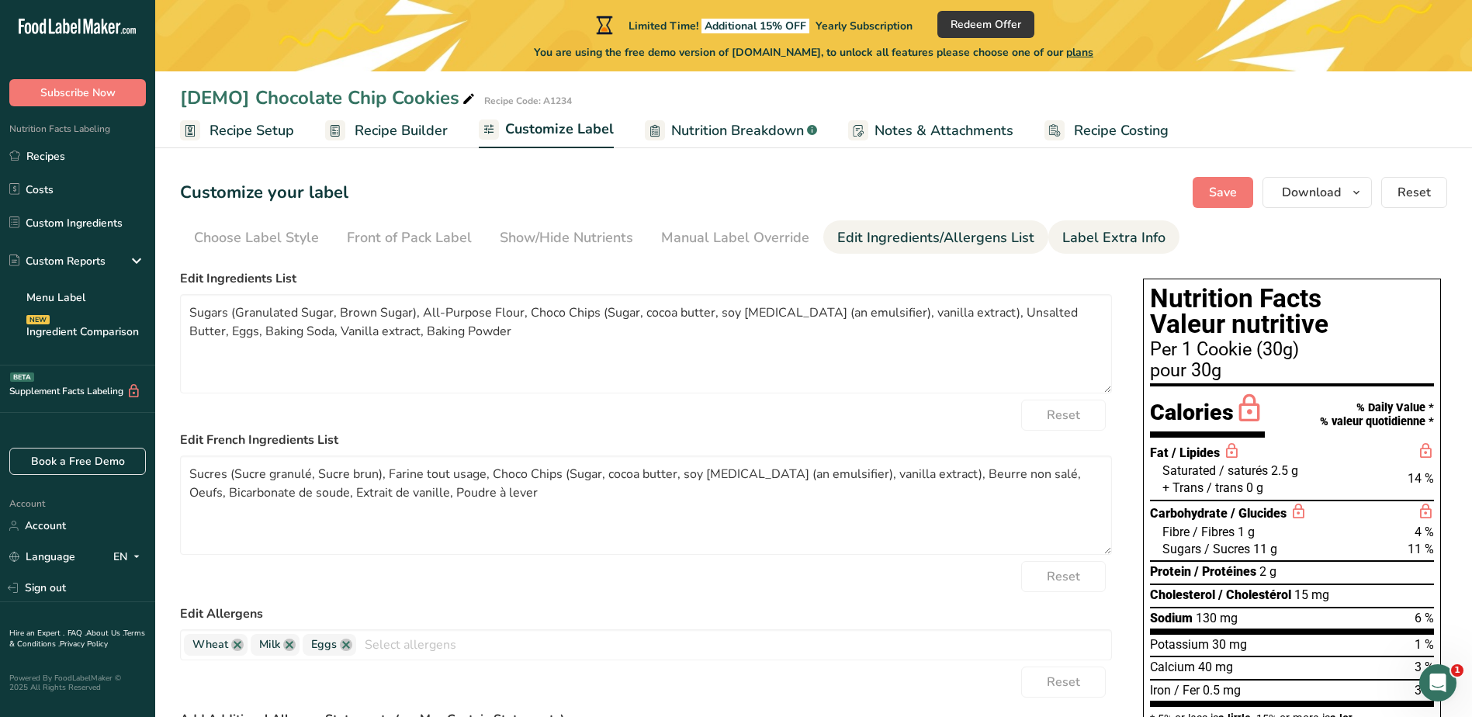
click at [1049, 235] on li "Label Extra Info" at bounding box center [1114, 236] width 131 height 33
click at [714, 227] on link "Manual Label Override" at bounding box center [735, 237] width 148 height 35
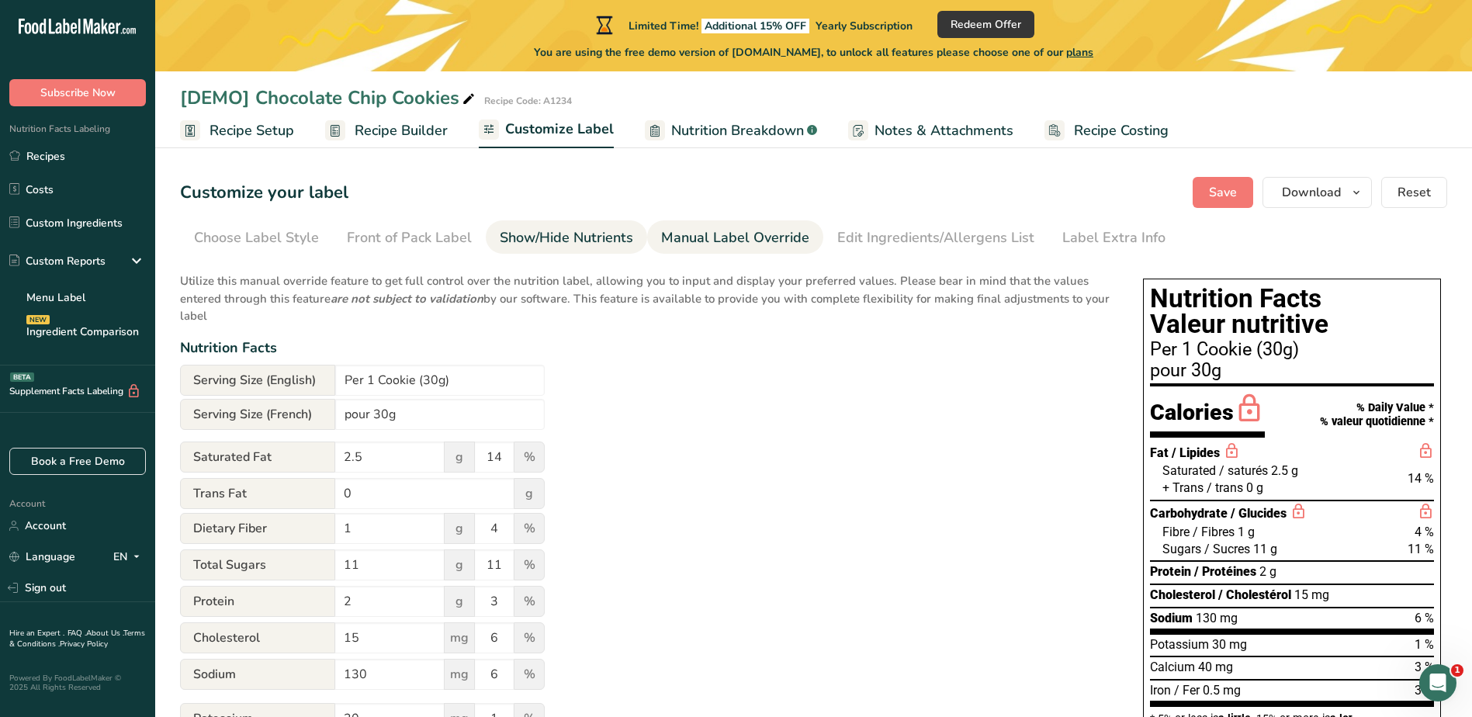
click at [594, 232] on div "Show/Hide Nutrients" at bounding box center [567, 237] width 134 height 21
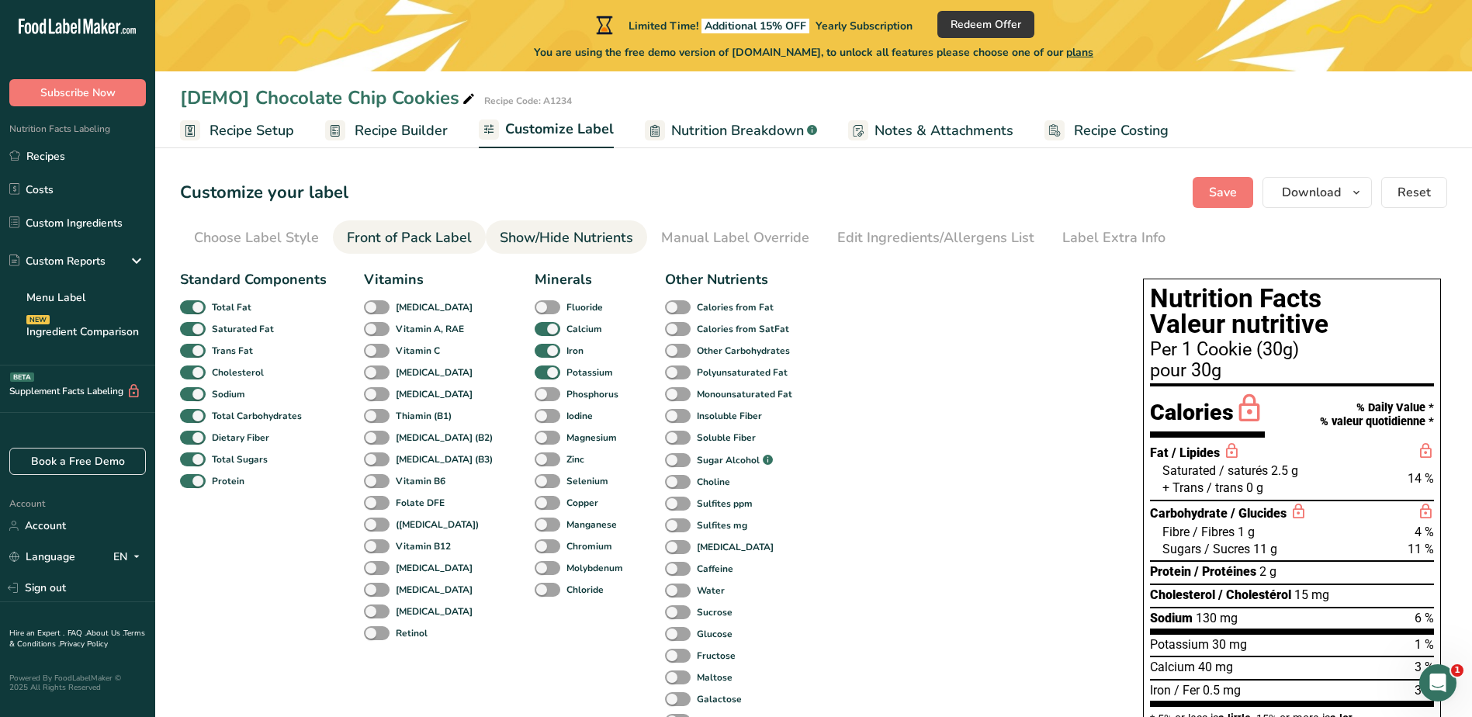
click at [442, 246] on div "Front of Pack Label" at bounding box center [409, 237] width 125 height 21
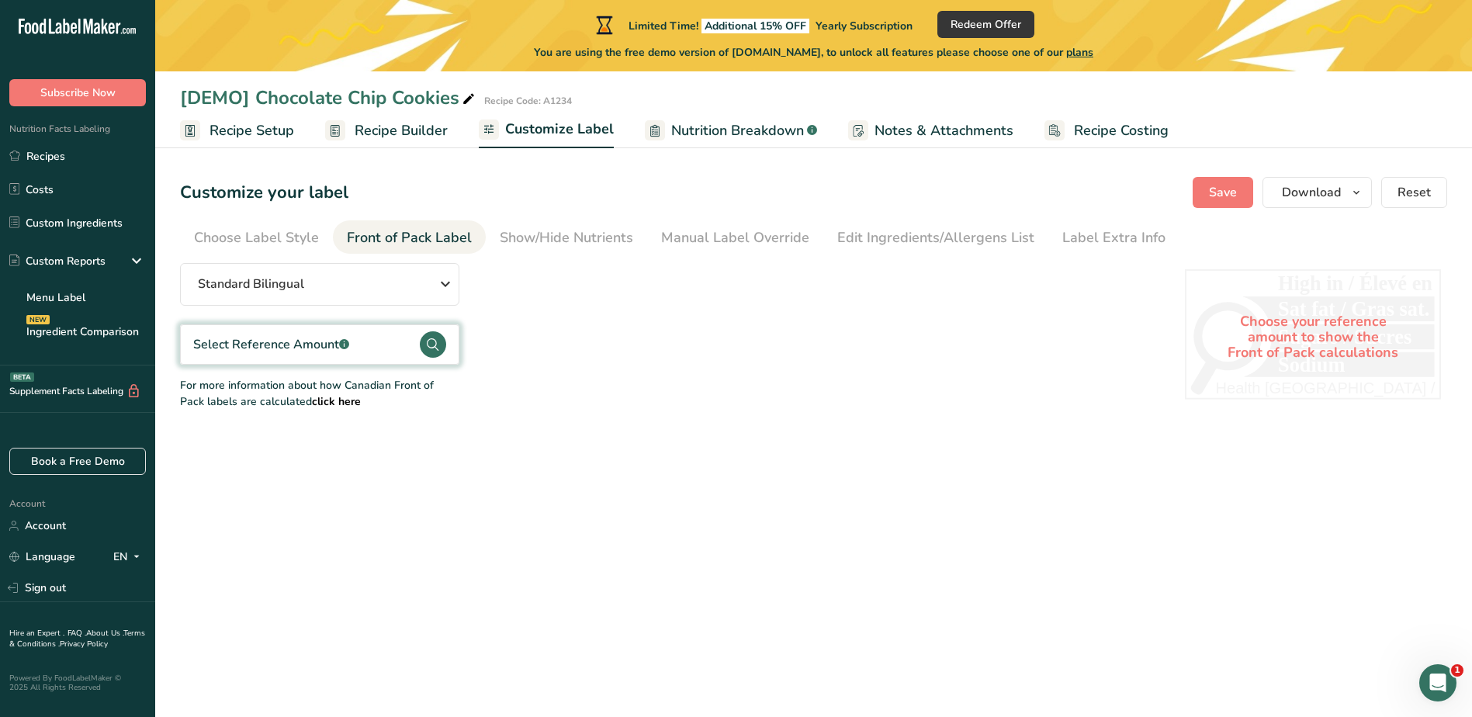
drag, startPoint x: 250, startPoint y: 232, endPoint x: 751, endPoint y: 413, distance: 532.3
click at [251, 232] on div "Choose Label Style" at bounding box center [256, 237] width 125 height 21
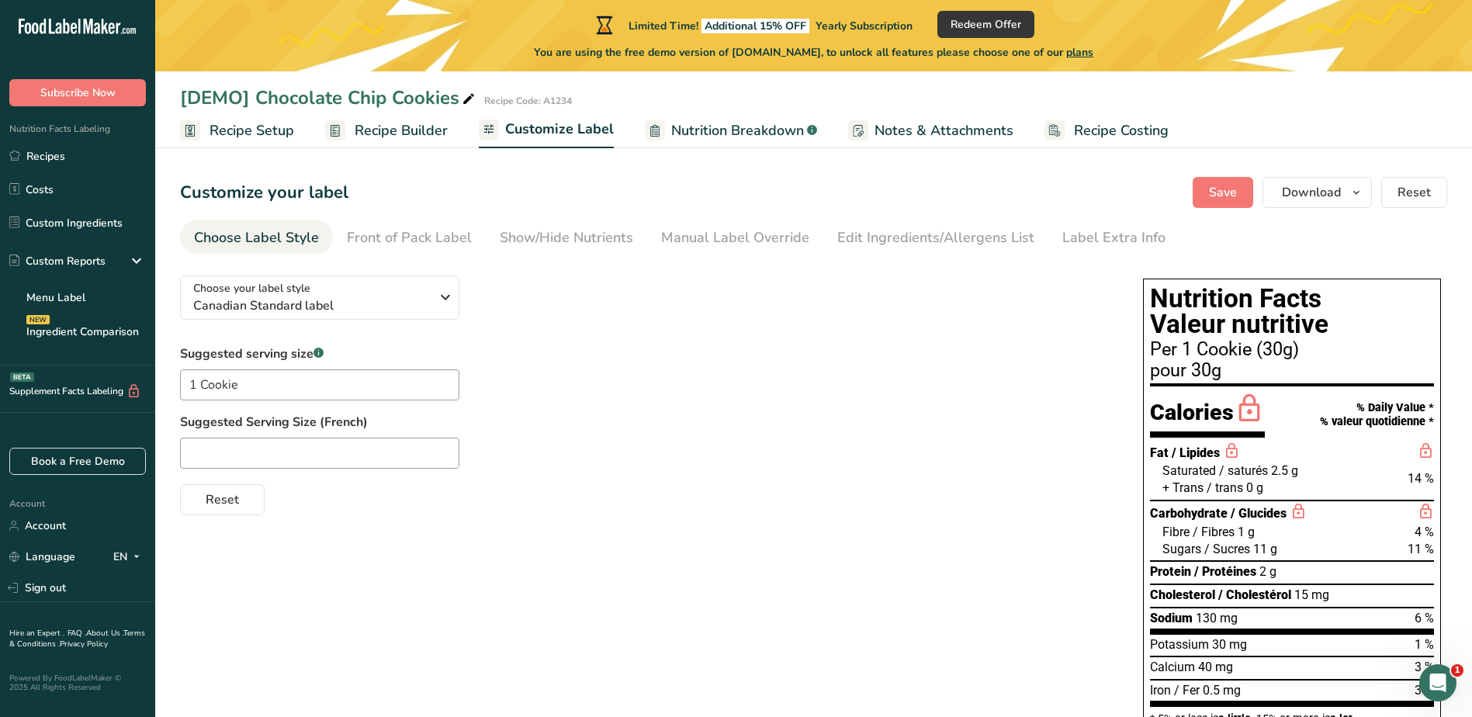
drag, startPoint x: 421, startPoint y: 135, endPoint x: 773, endPoint y: 317, distance: 396.1
click at [421, 135] on span "Recipe Builder" at bounding box center [401, 130] width 93 height 21
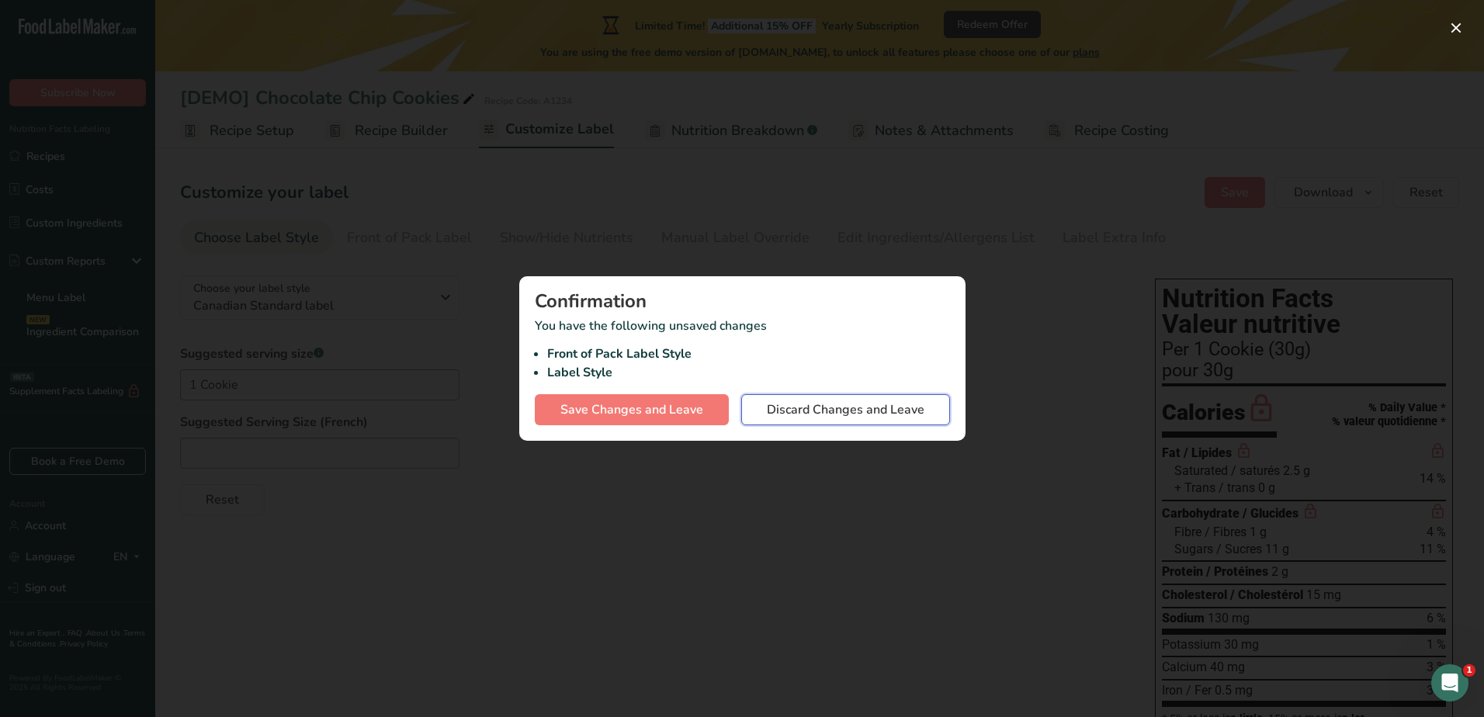
click at [797, 407] on span "Discard Changes and Leave" at bounding box center [846, 410] width 158 height 19
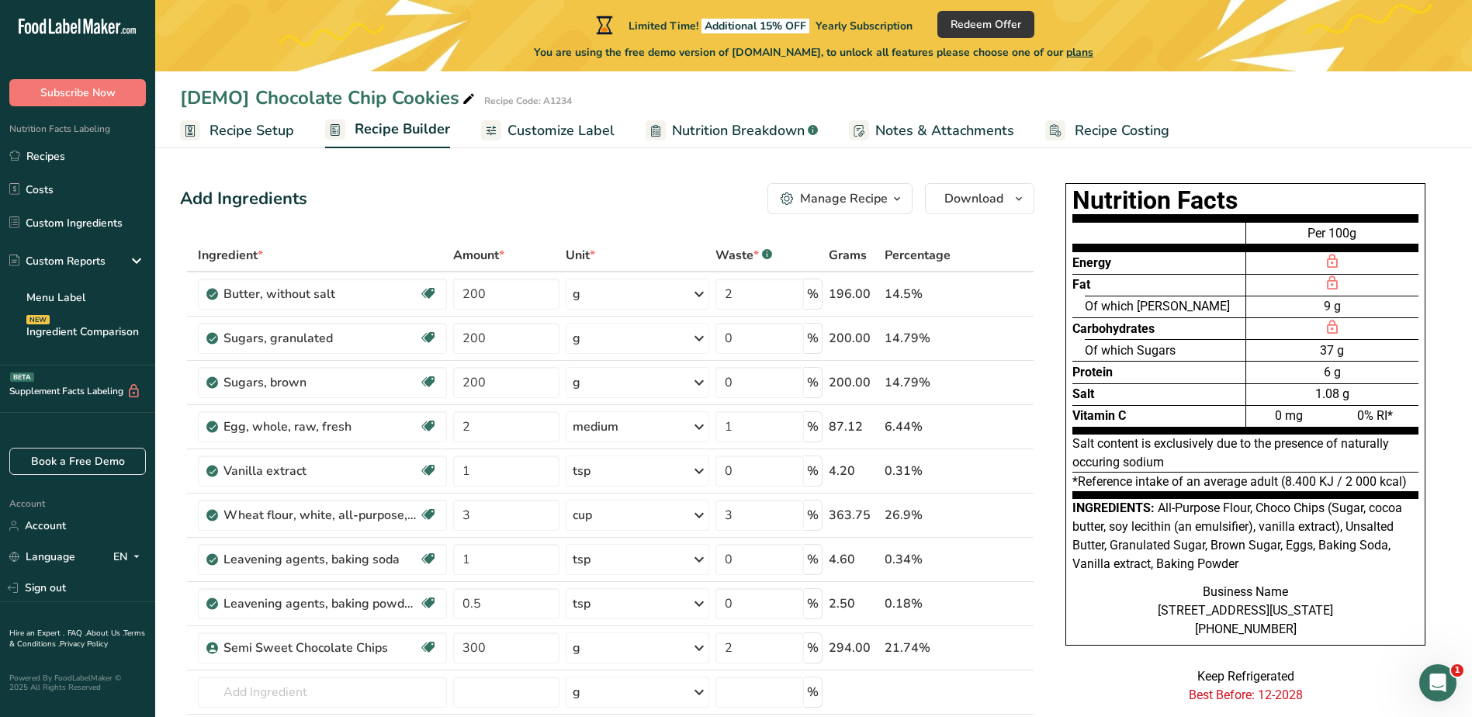
click at [259, 129] on span "Recipe Setup" at bounding box center [252, 130] width 85 height 21
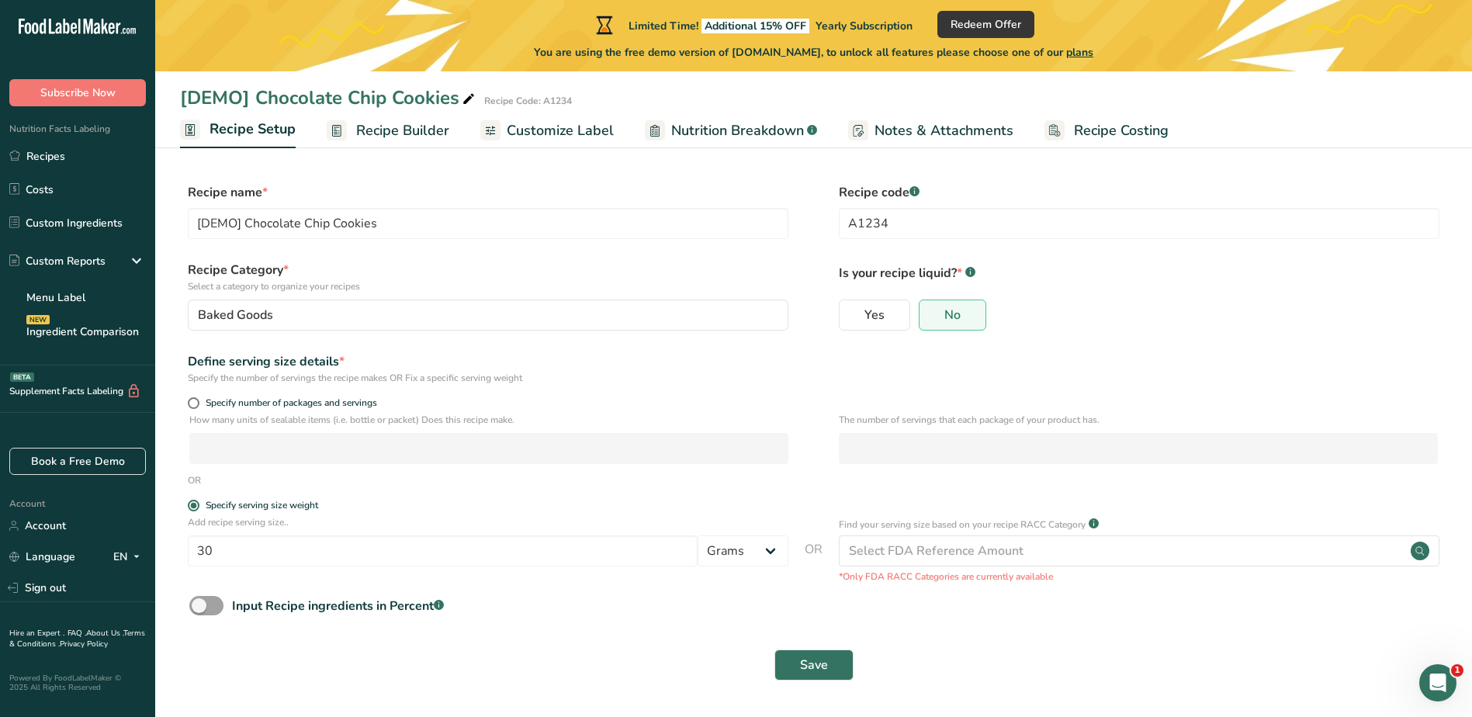
click at [351, 125] on link "Recipe Builder" at bounding box center [388, 130] width 123 height 35
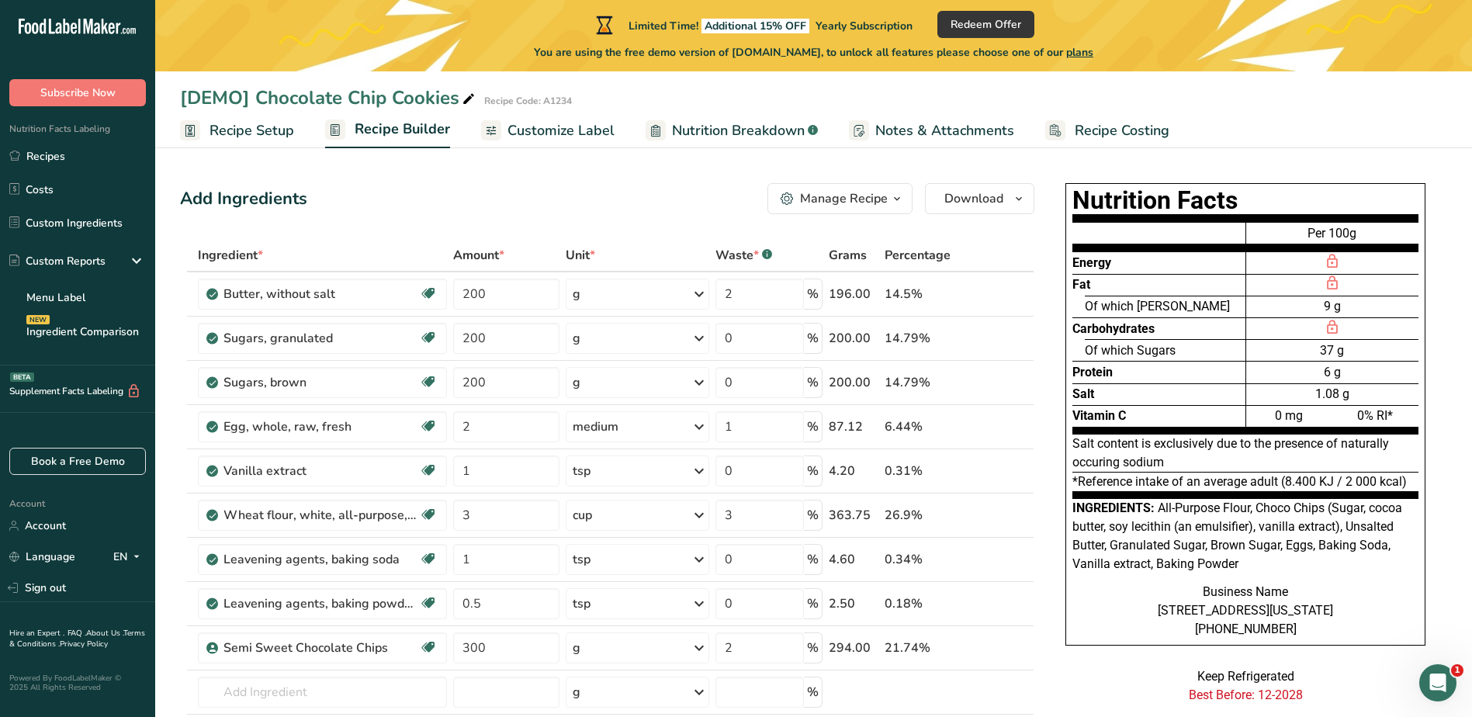
click at [573, 138] on span "Customize Label" at bounding box center [561, 130] width 107 height 21
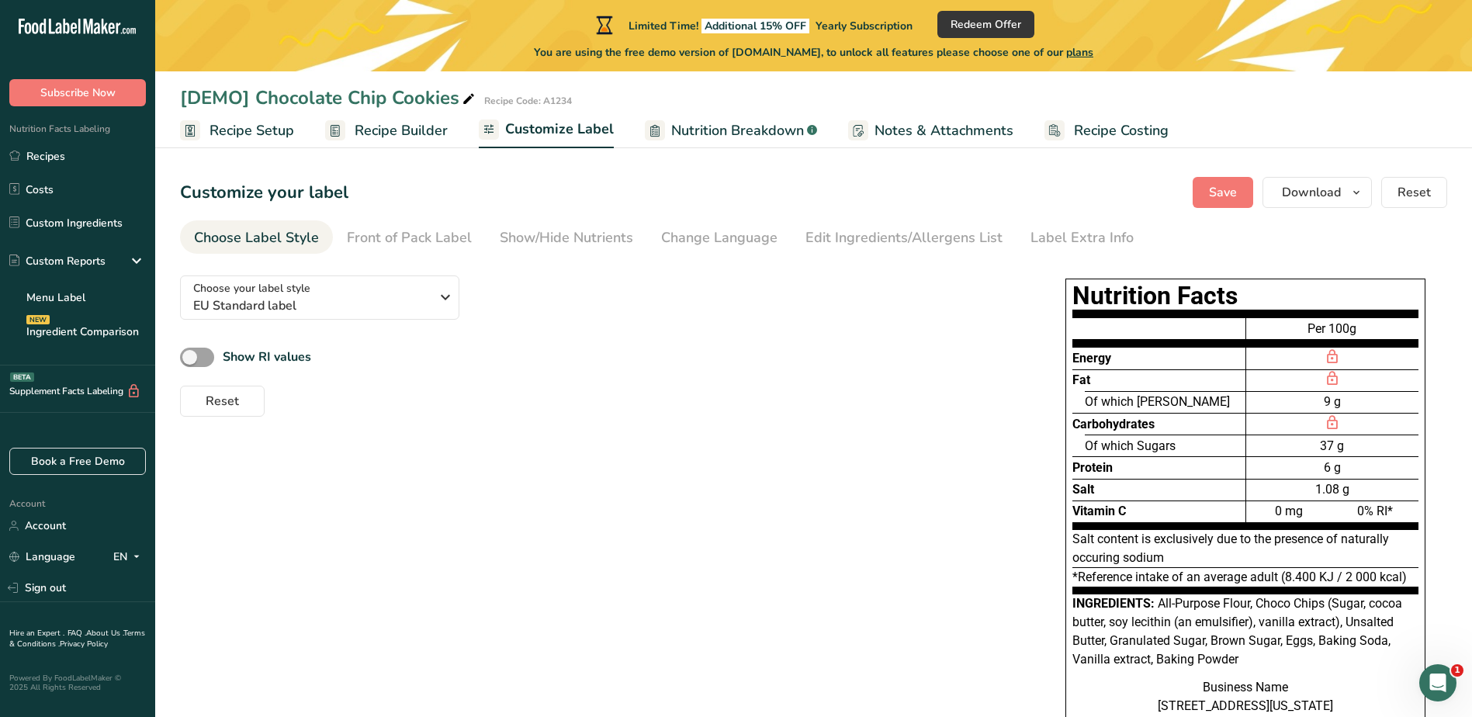
click at [709, 134] on span "Nutrition Breakdown" at bounding box center [737, 130] width 133 height 21
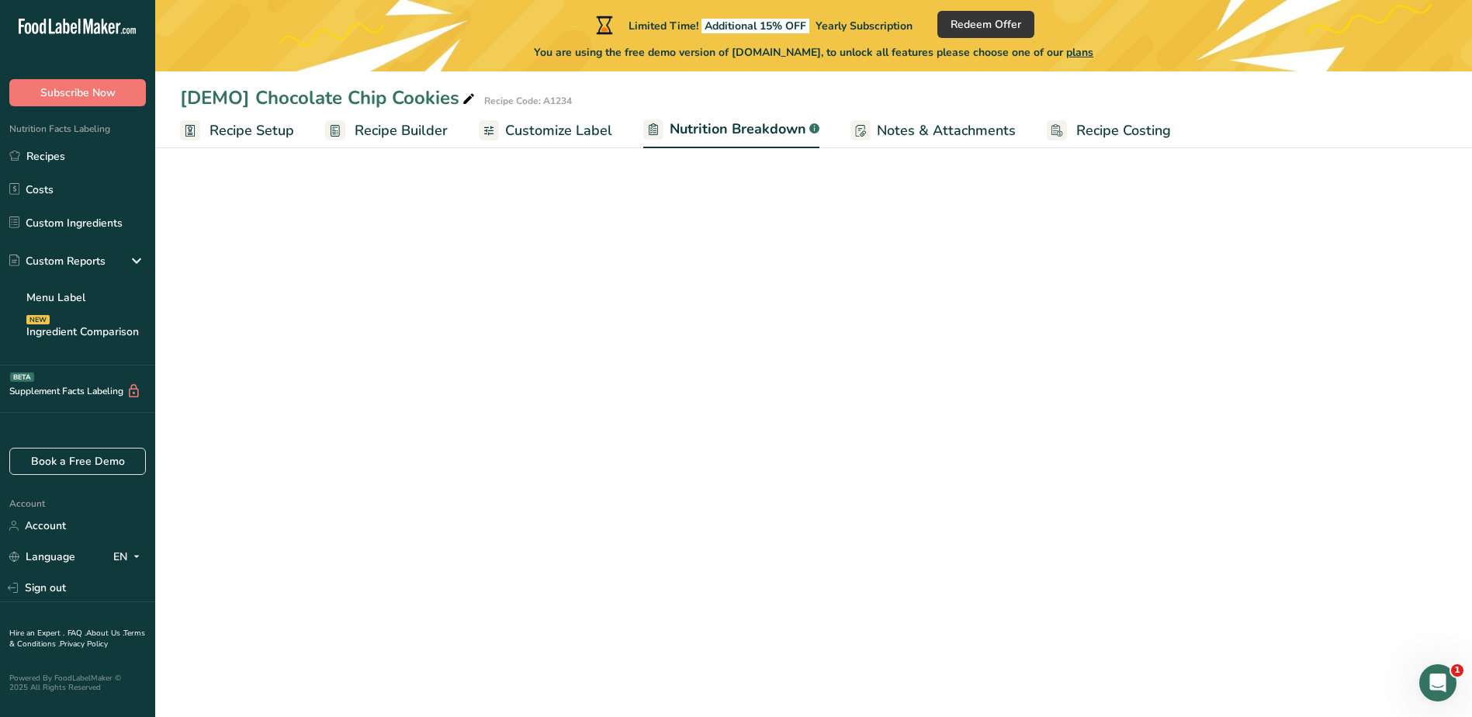
select select "Calories"
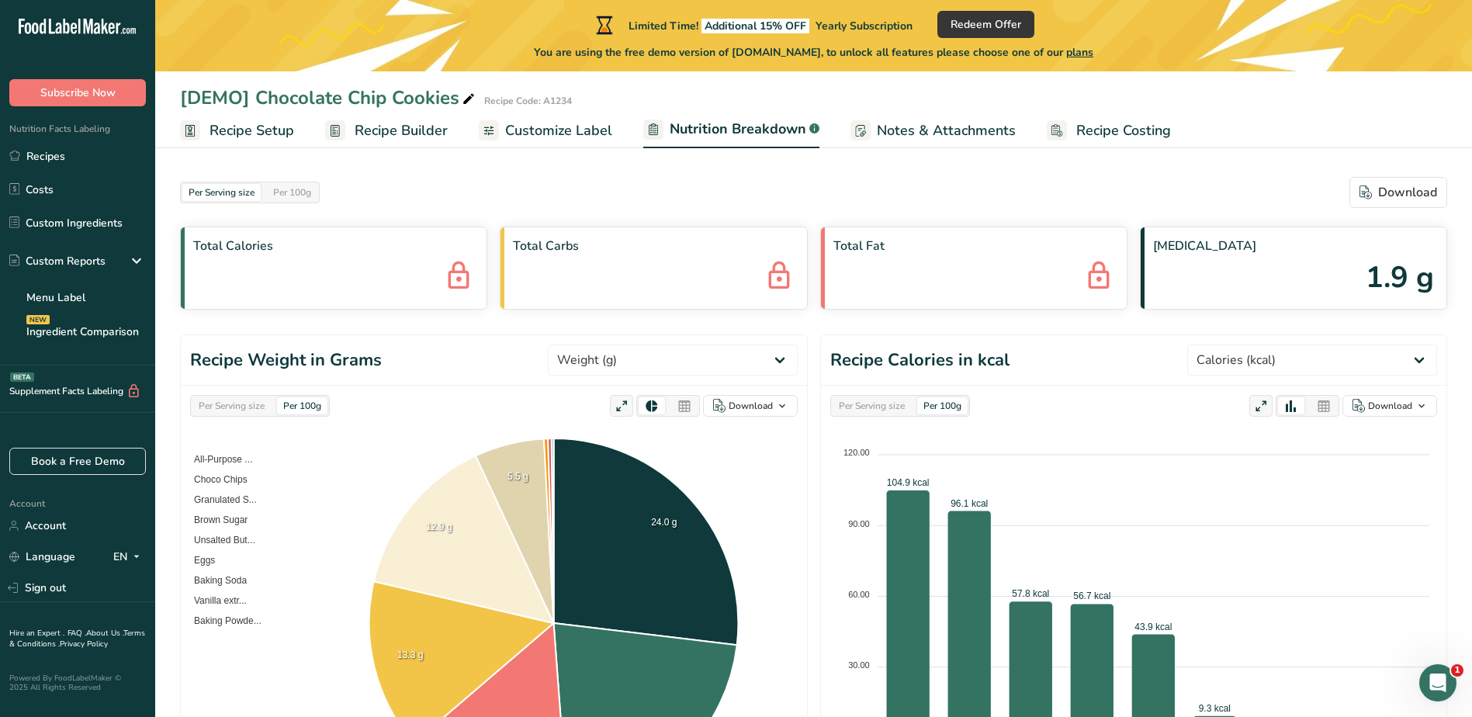
click at [526, 129] on span "Customize Label" at bounding box center [558, 130] width 107 height 21
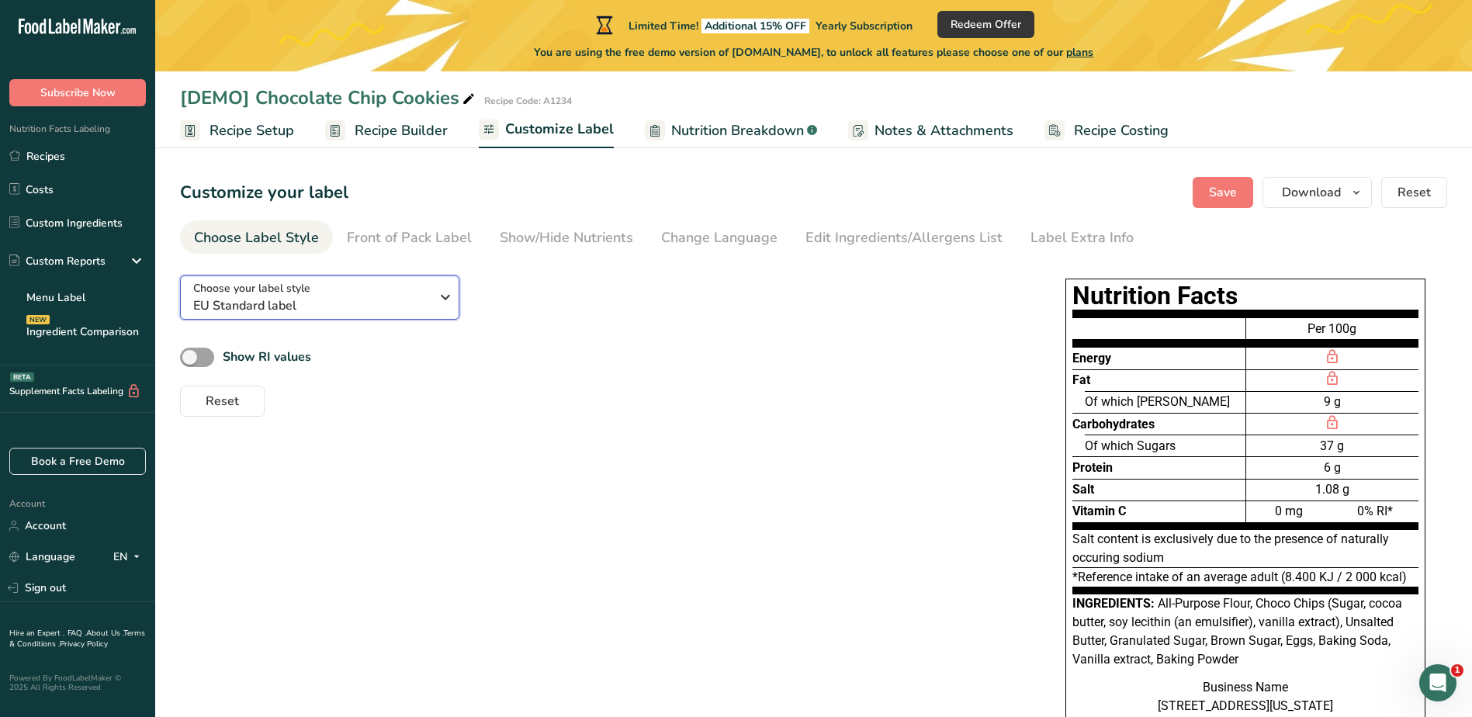
click at [446, 298] on icon "button" at bounding box center [445, 297] width 19 height 28
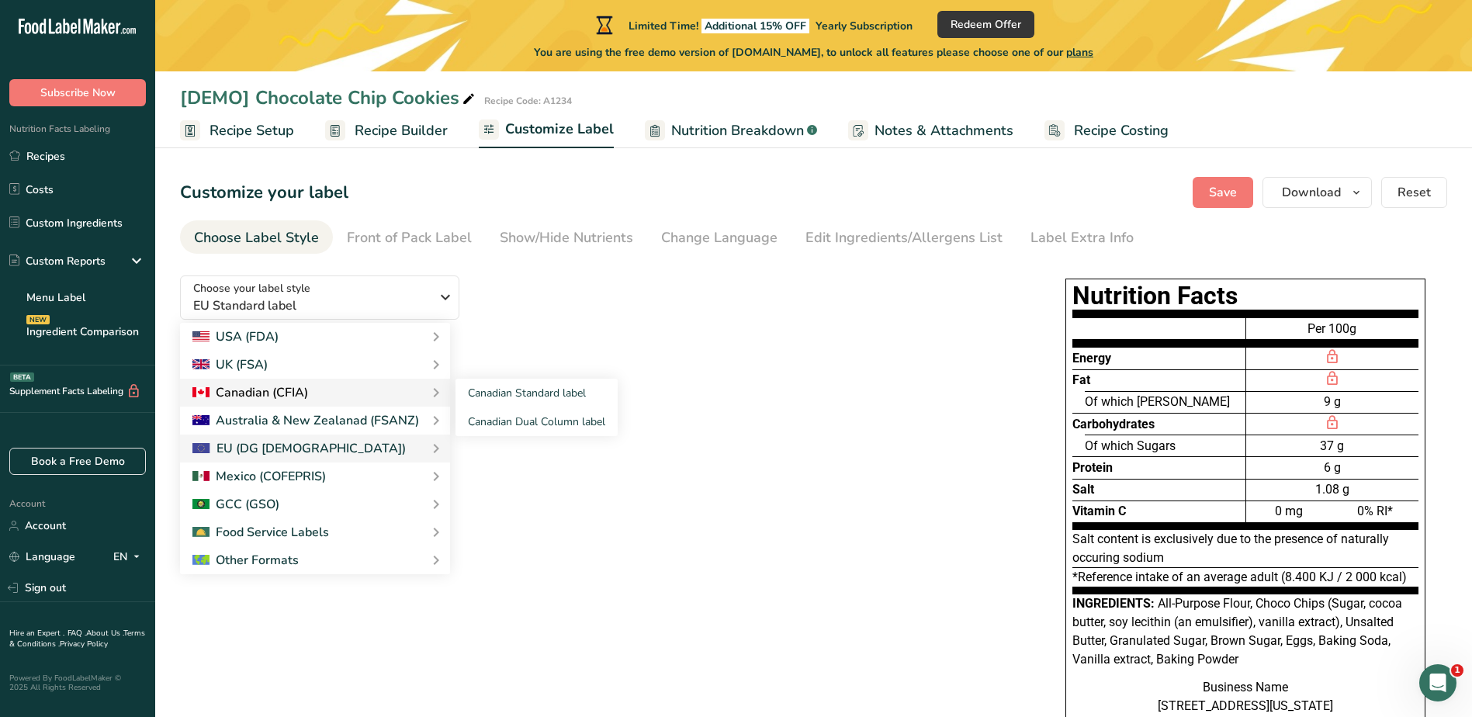
click at [319, 394] on div "Canadian (CFIA)" at bounding box center [314, 392] width 245 height 19
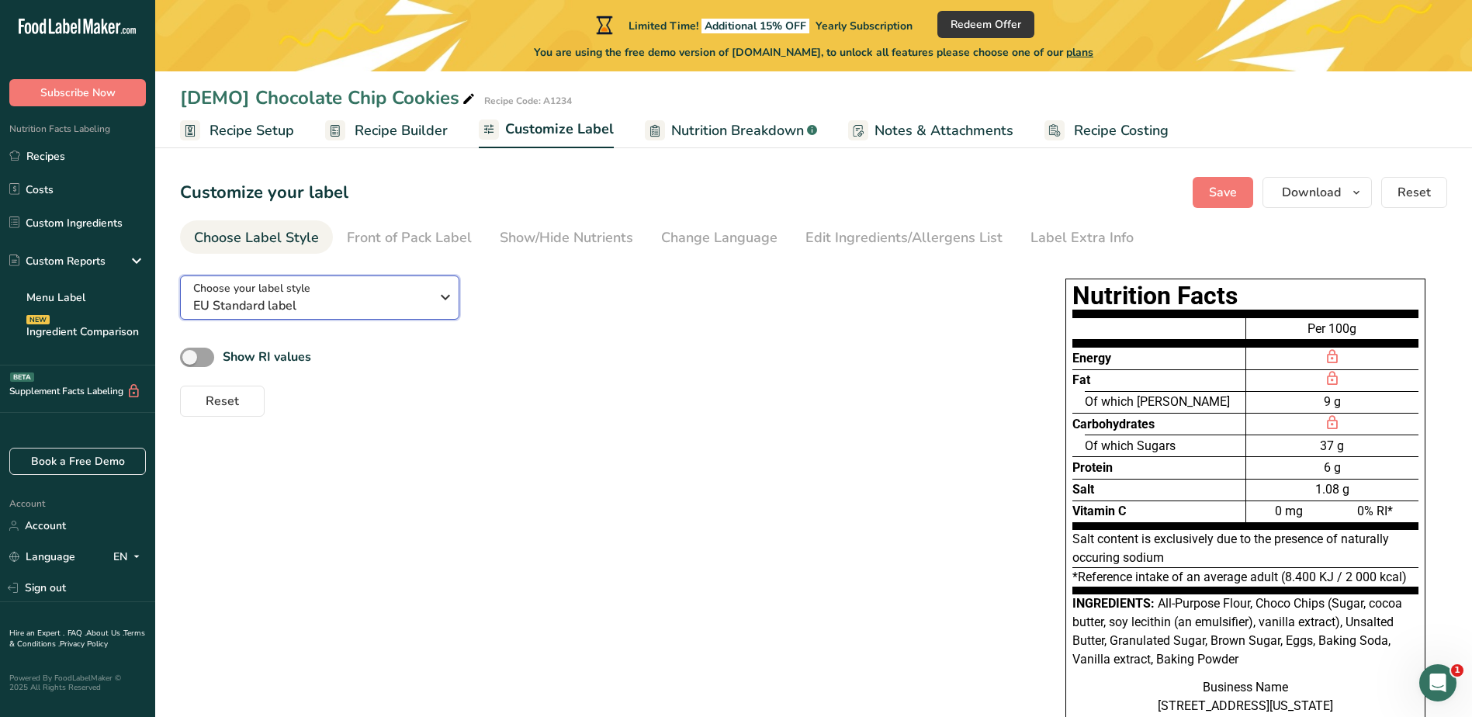
click at [447, 296] on icon "button" at bounding box center [445, 297] width 19 height 28
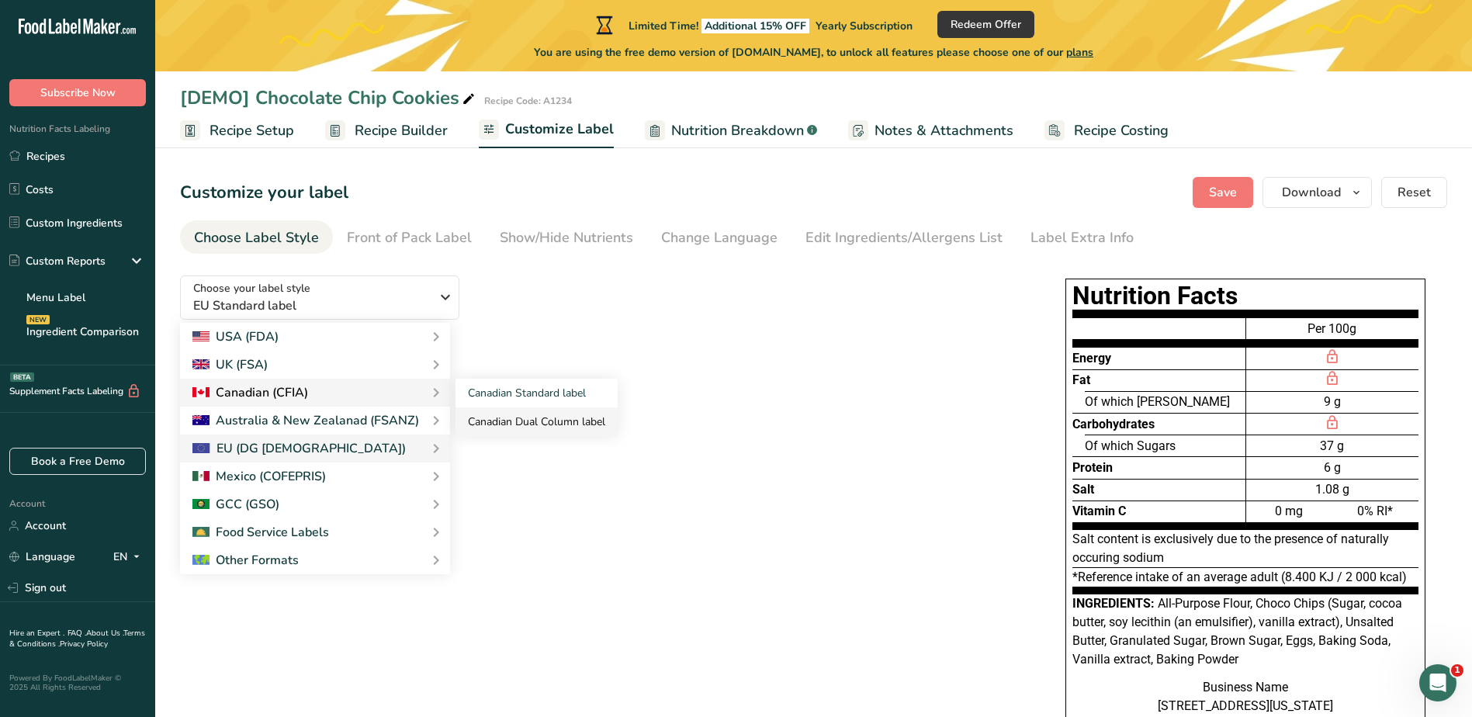
click at [517, 421] on link "Canadian Dual Column label" at bounding box center [537, 421] width 162 height 29
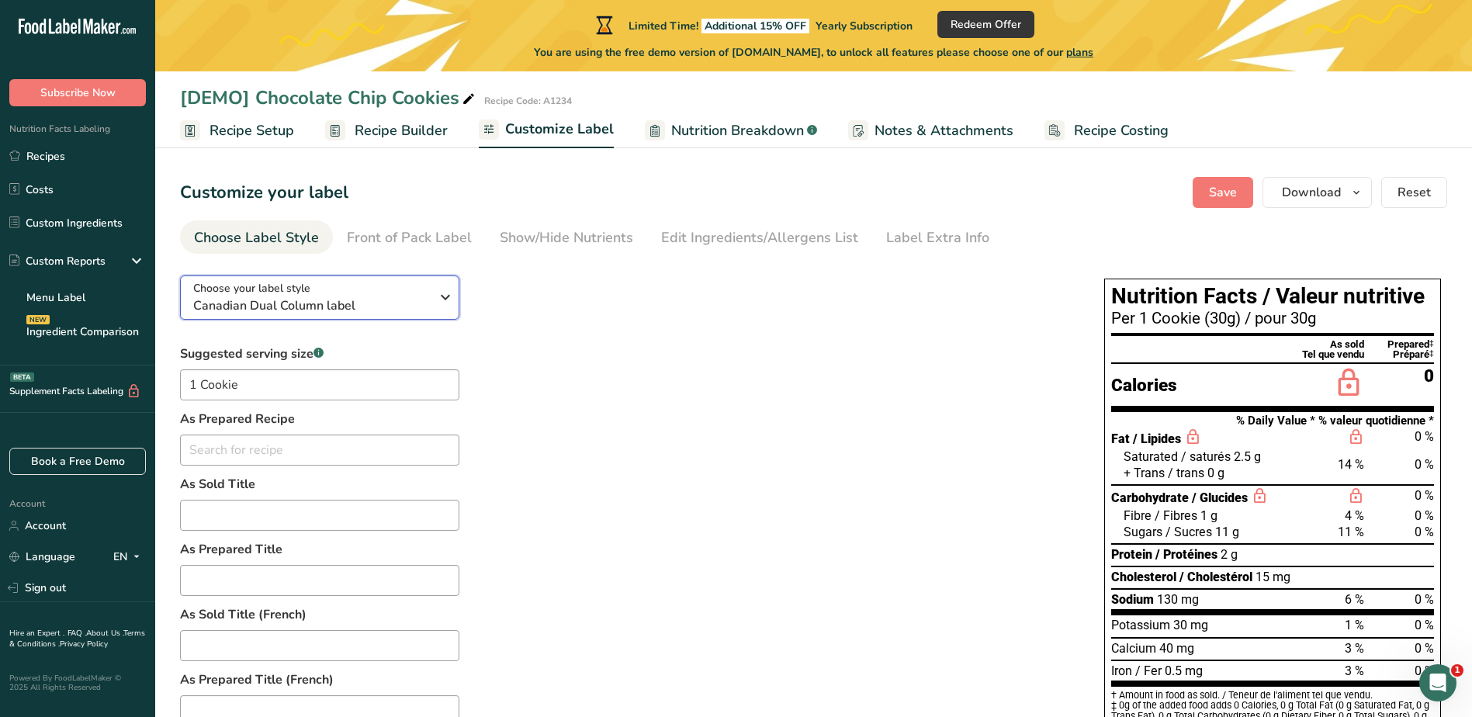
click at [443, 298] on icon "button" at bounding box center [445, 297] width 19 height 28
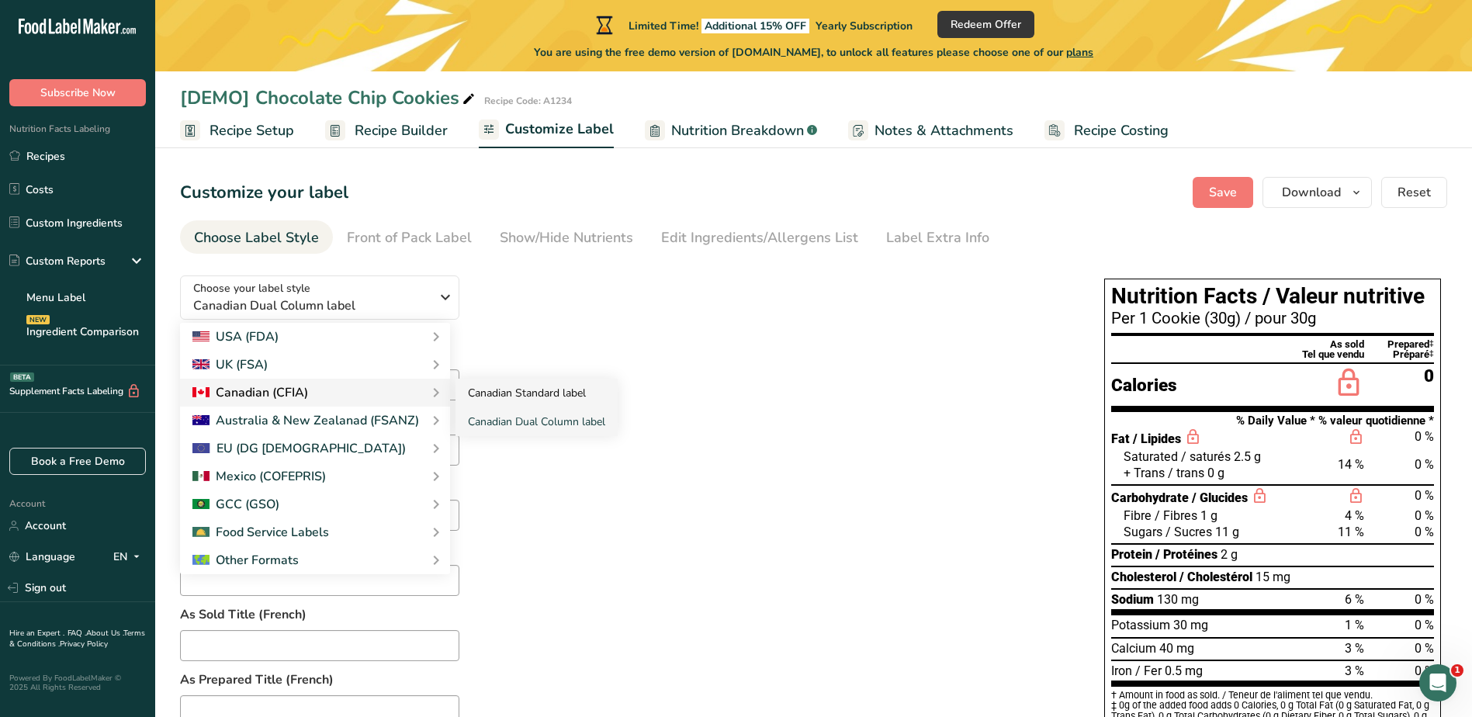
click at [517, 390] on link "Canadian Standard label" at bounding box center [537, 393] width 162 height 29
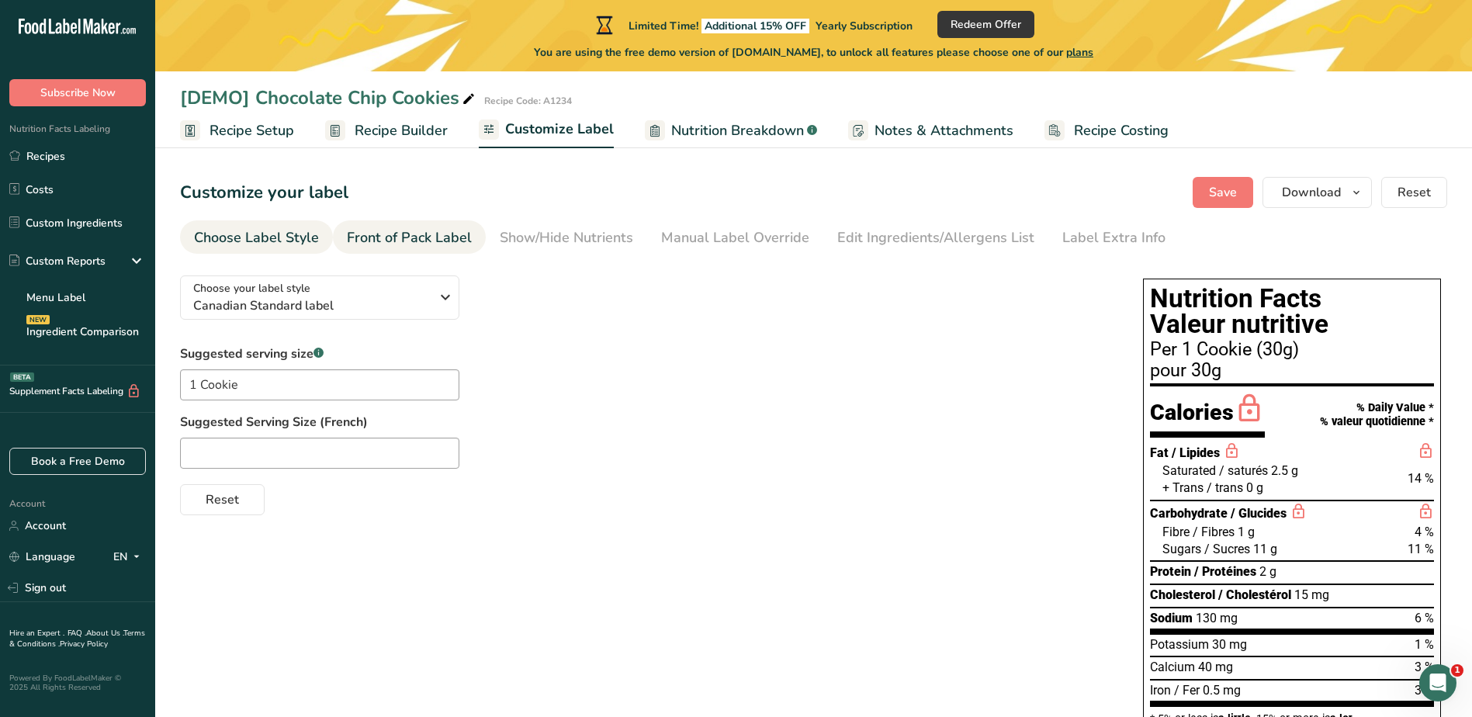
drag, startPoint x: 409, startPoint y: 237, endPoint x: 415, endPoint y: 248, distance: 13.2
click at [409, 237] on div "Front of Pack Label" at bounding box center [409, 237] width 125 height 21
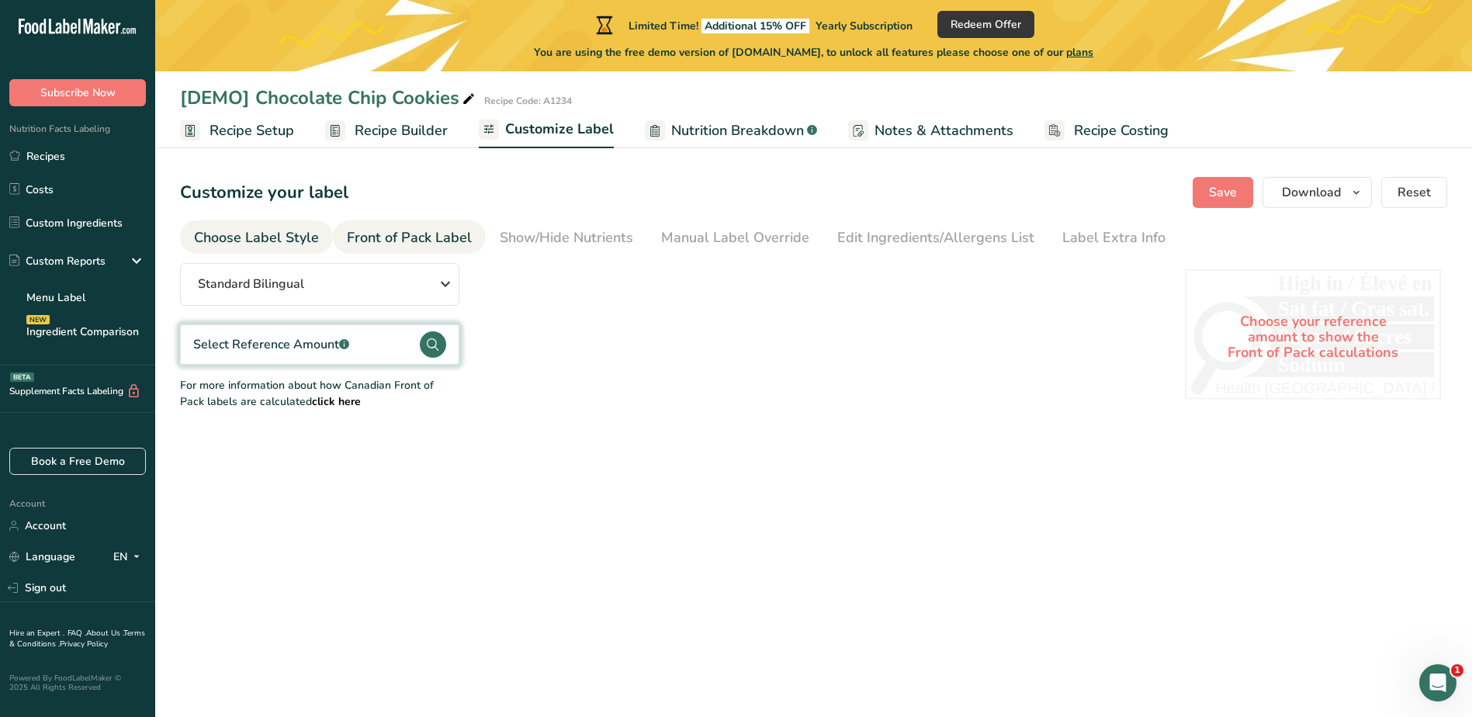
click at [277, 231] on div "Choose Label Style" at bounding box center [256, 237] width 125 height 21
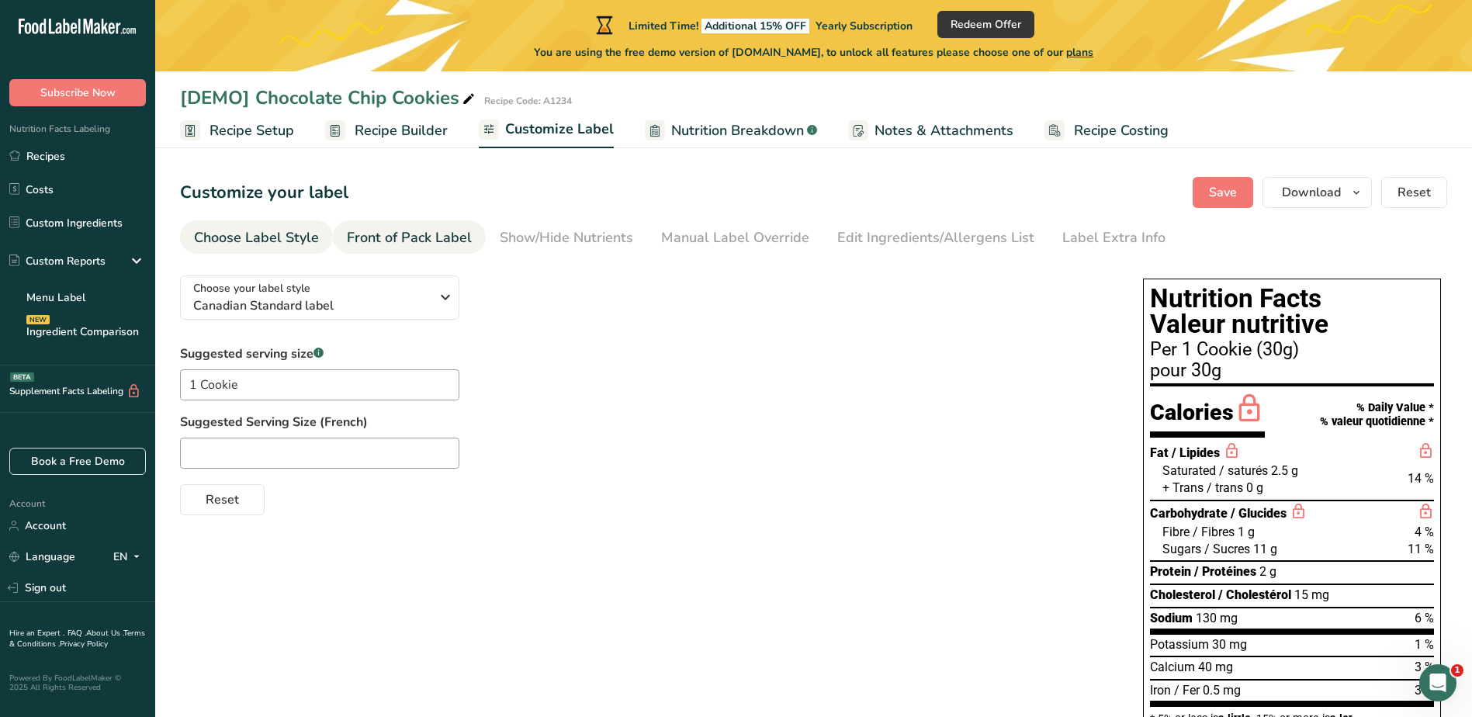
click at [369, 236] on div "Front of Pack Label" at bounding box center [409, 237] width 125 height 21
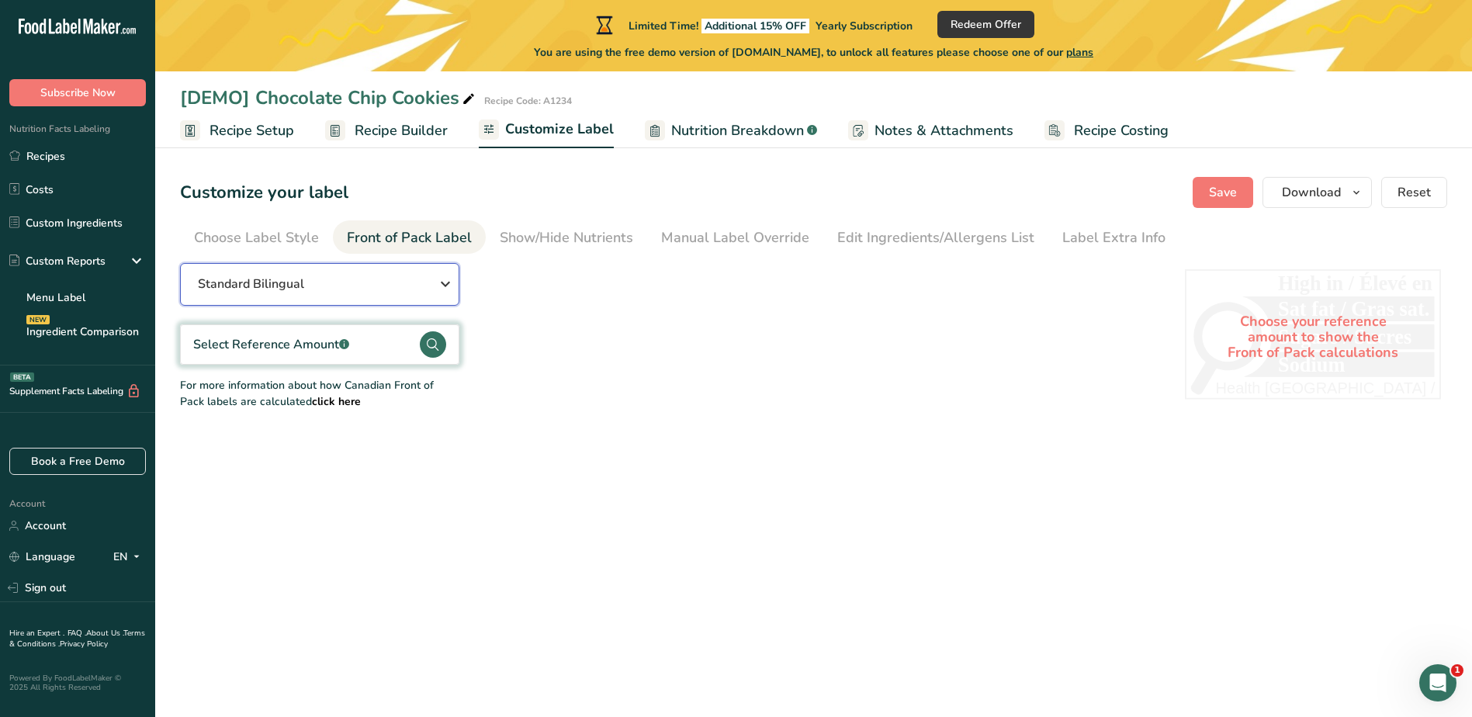
click at [442, 283] on icon "button" at bounding box center [445, 284] width 19 height 28
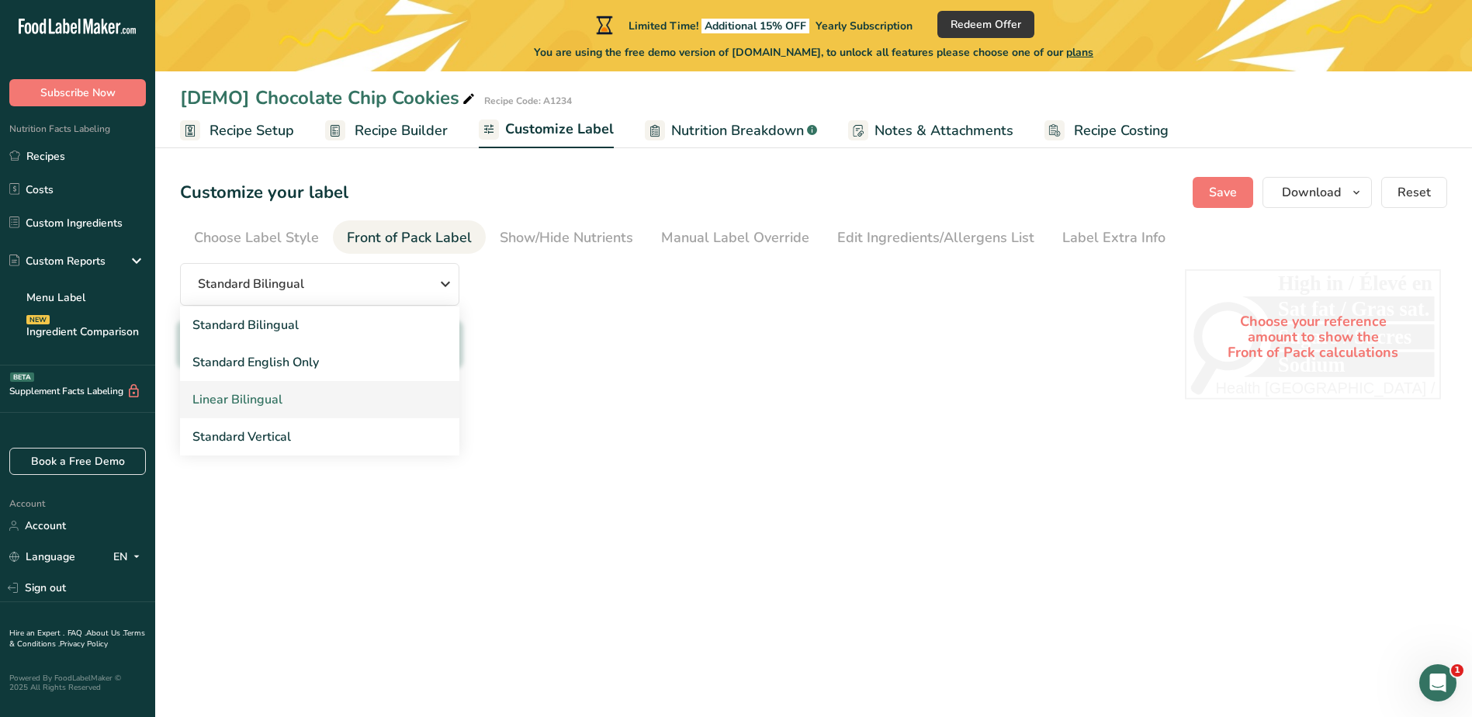
click at [292, 399] on link "Linear Bilingual" at bounding box center [319, 399] width 279 height 37
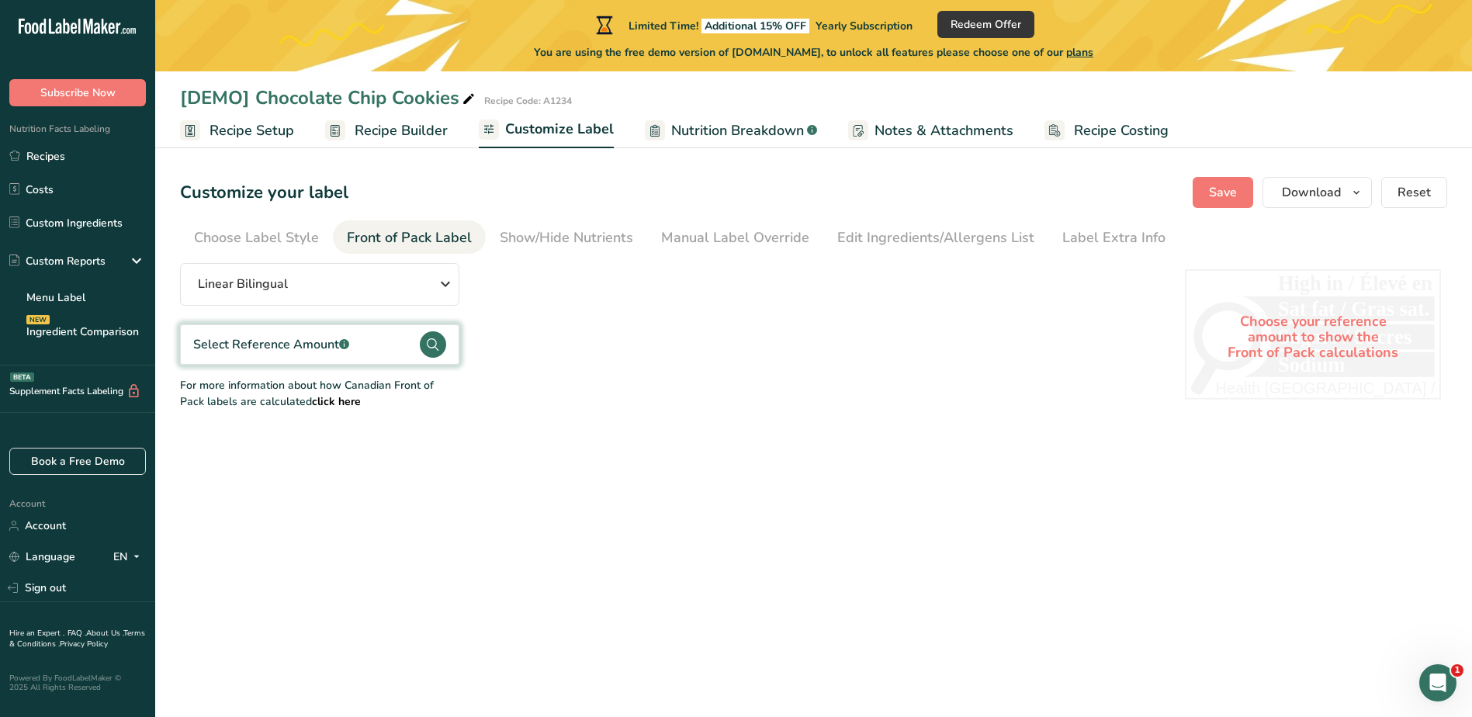
click at [608, 501] on main "Limited Time! Additional 15% OFF Yearly Subscription Redeem Offer You are using…" at bounding box center [736, 358] width 1472 height 717
click at [445, 288] on icon "button" at bounding box center [445, 284] width 19 height 28
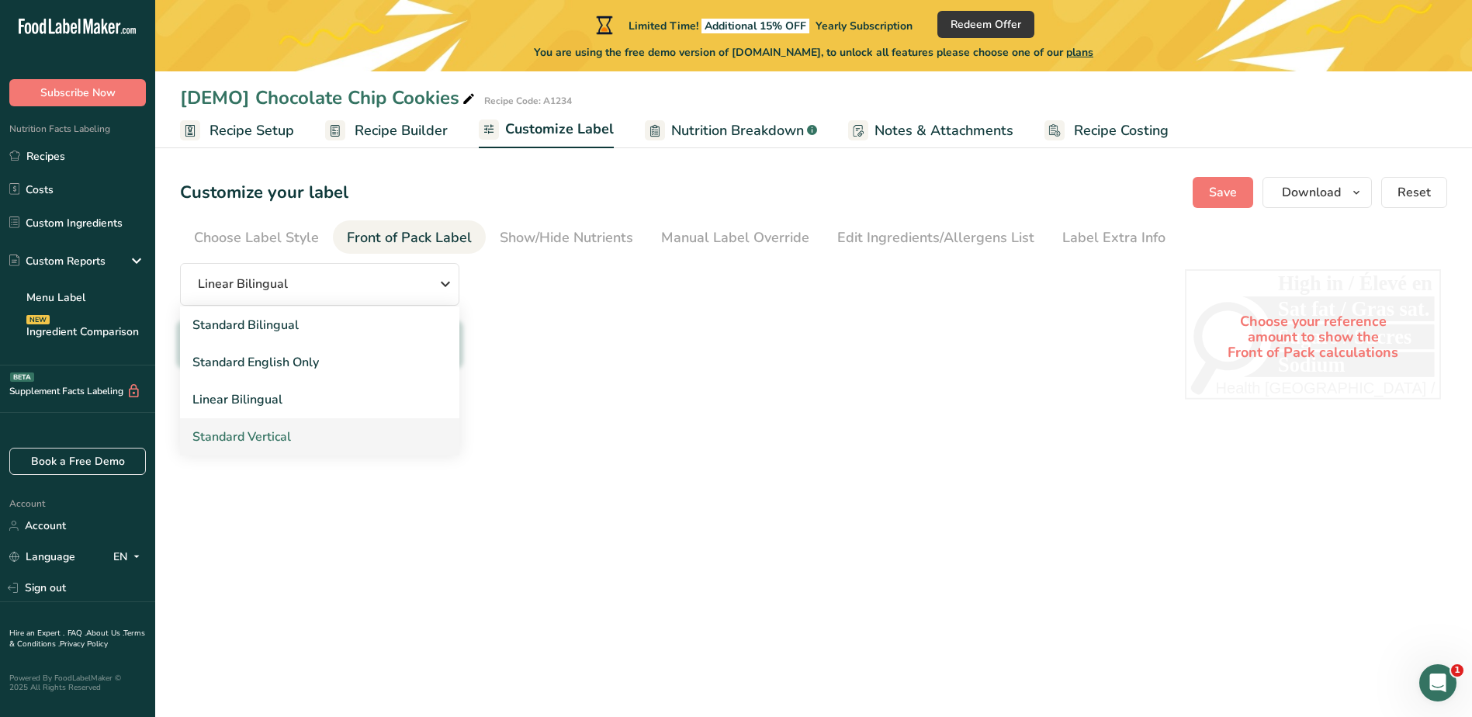
click at [292, 435] on link "Standard Vertical" at bounding box center [319, 436] width 279 height 37
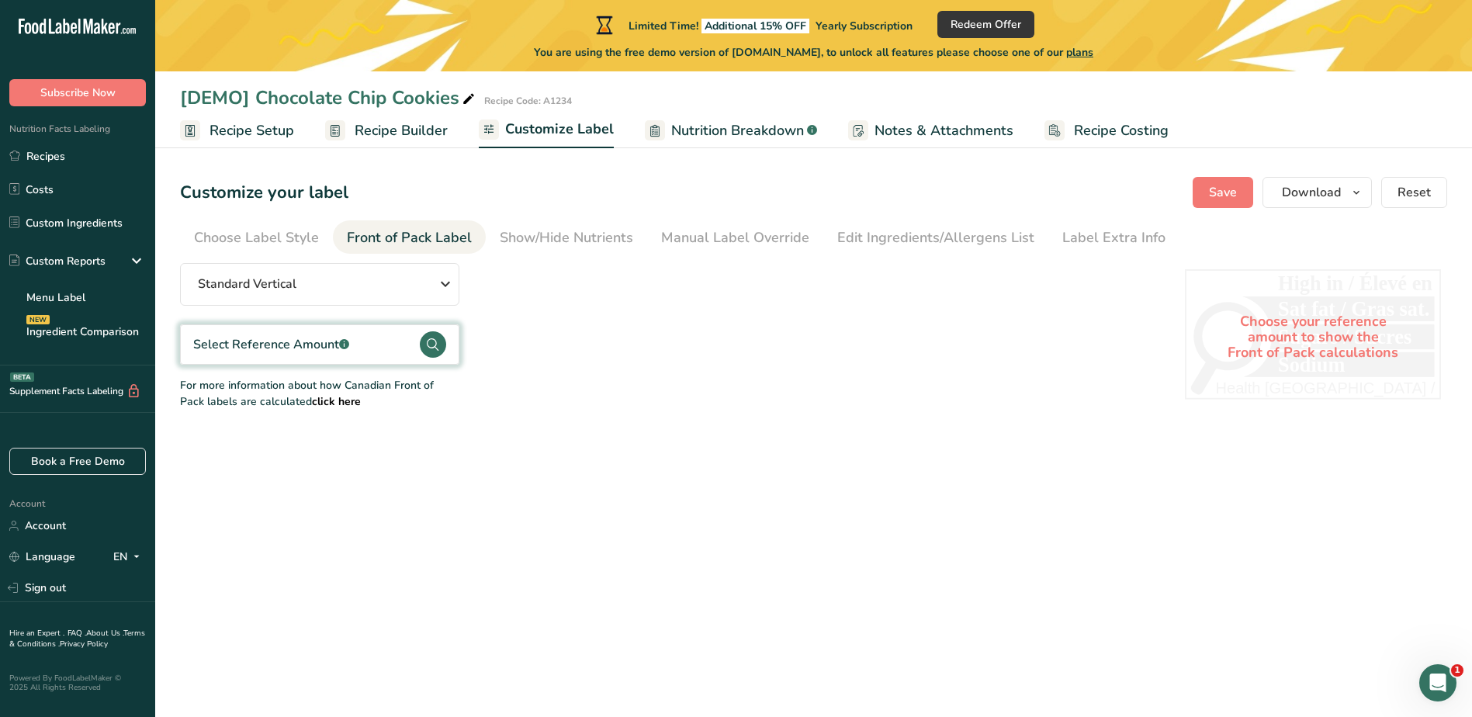
click at [681, 536] on main "Limited Time! Additional 15% OFF Yearly Subscription Redeem Offer You are using…" at bounding box center [736, 358] width 1472 height 717
click at [515, 242] on div "Show/Hide Nutrients" at bounding box center [567, 237] width 134 height 21
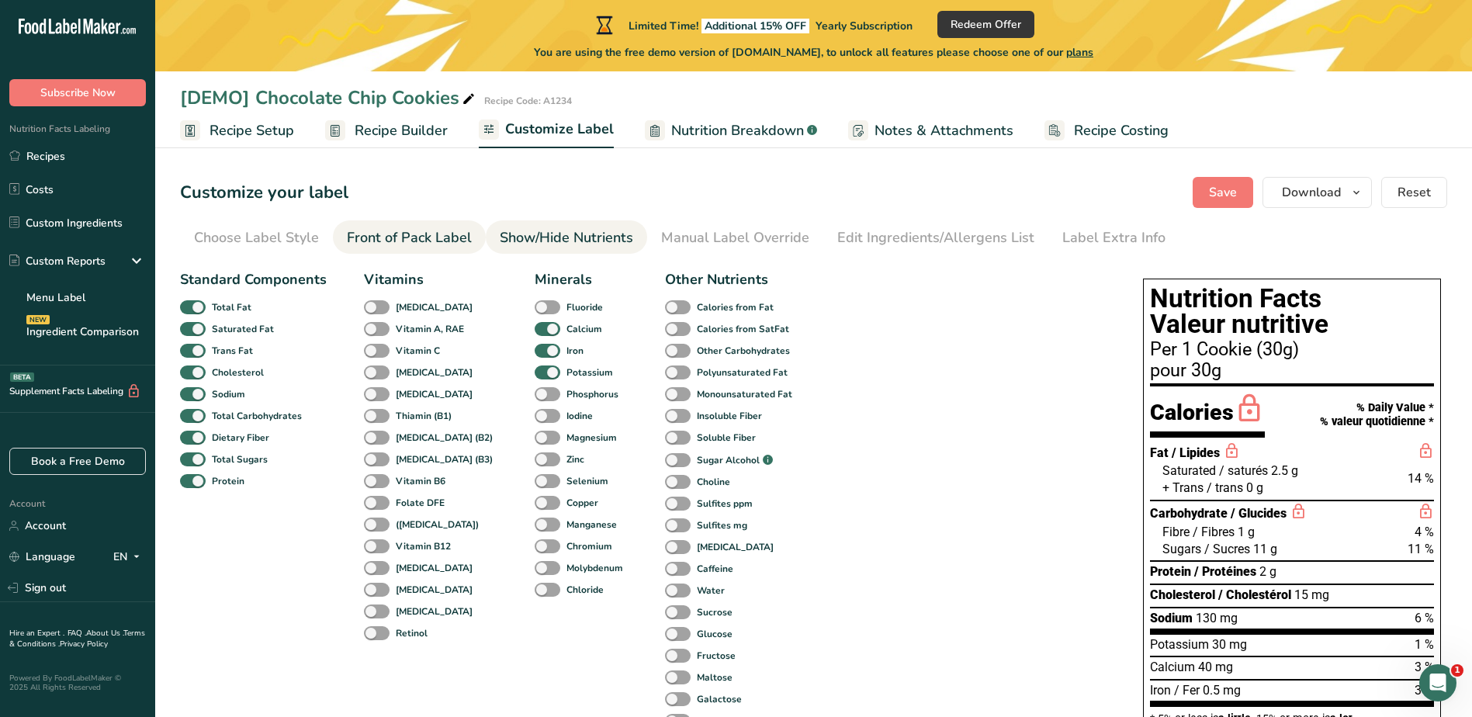
click at [418, 232] on div "Front of Pack Label" at bounding box center [409, 237] width 125 height 21
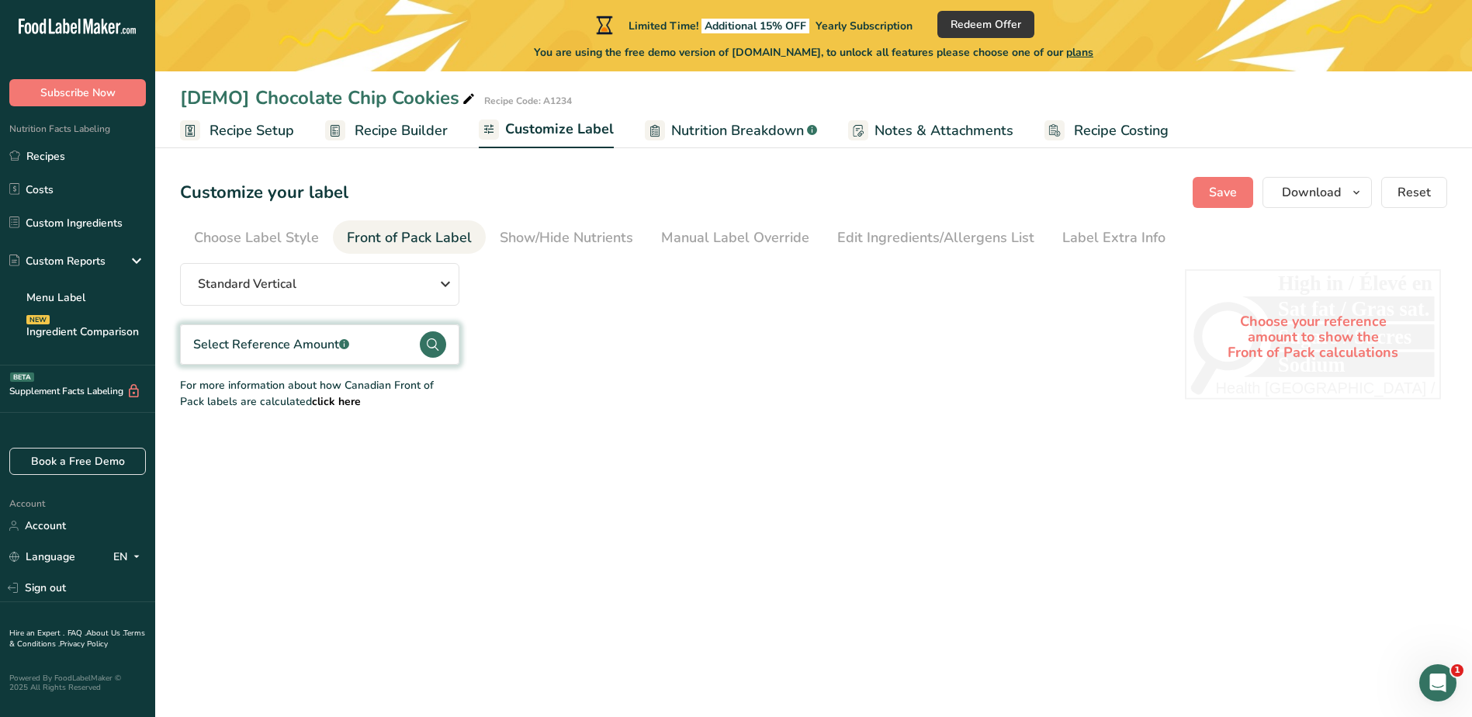
click at [1318, 331] on div "Choose your reference amount to show the Front of Pack calculations" at bounding box center [1313, 337] width 256 height 136
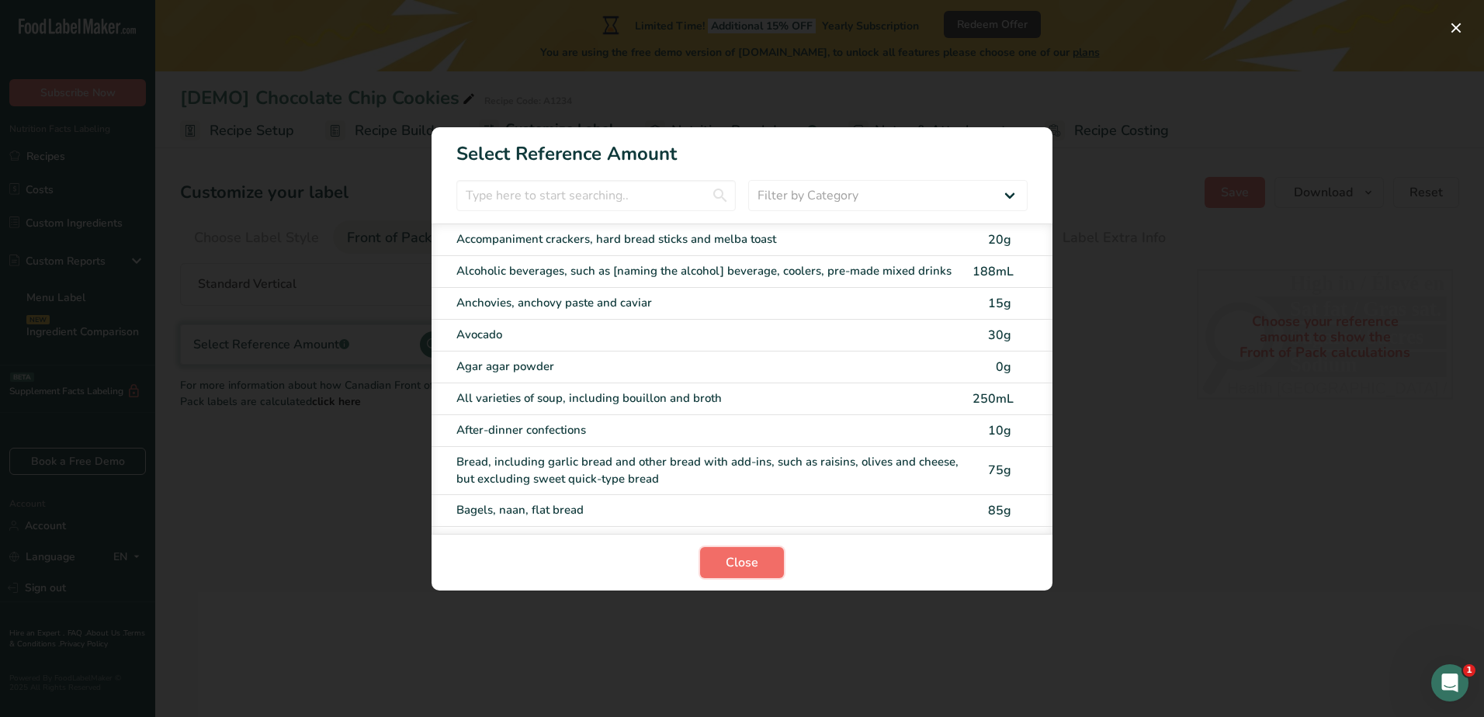
click at [731, 561] on span "Close" at bounding box center [742, 562] width 33 height 19
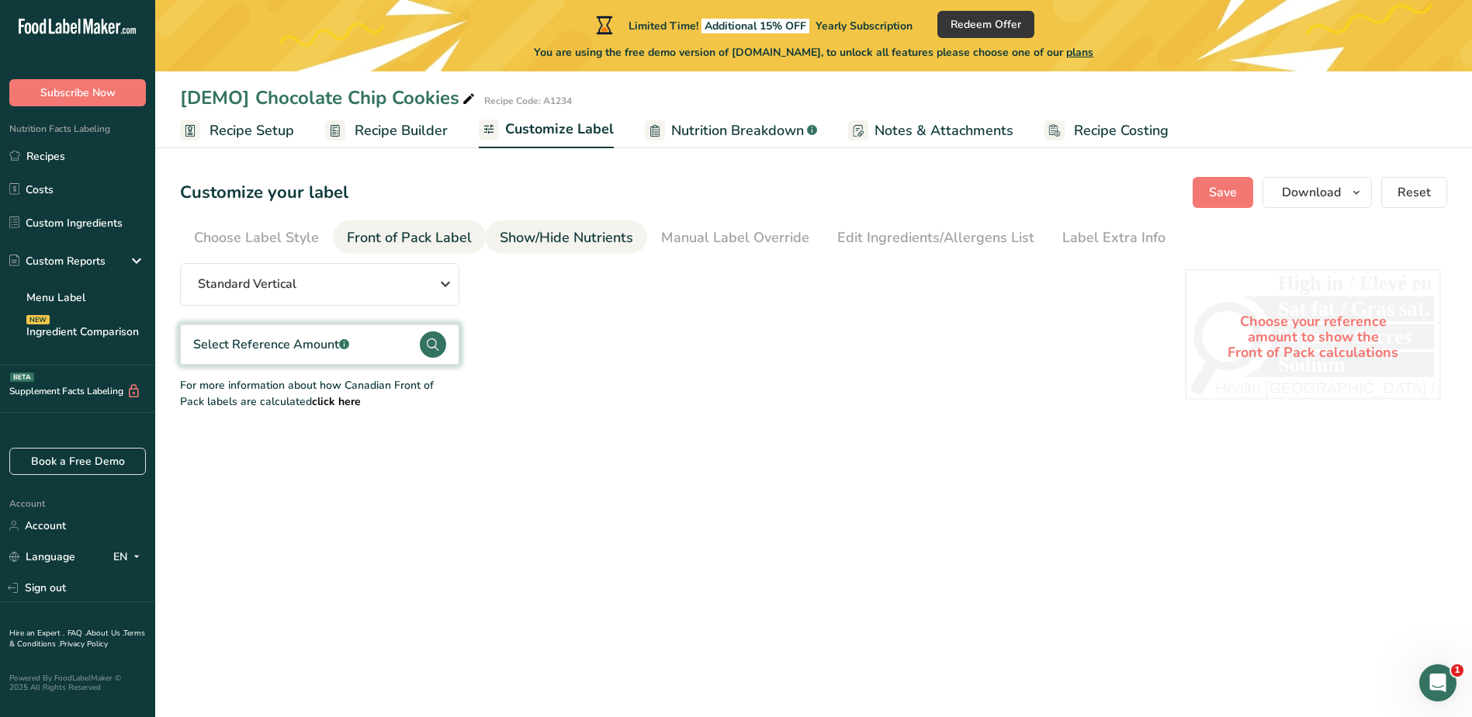
click at [586, 241] on div "Show/Hide Nutrients" at bounding box center [567, 237] width 134 height 21
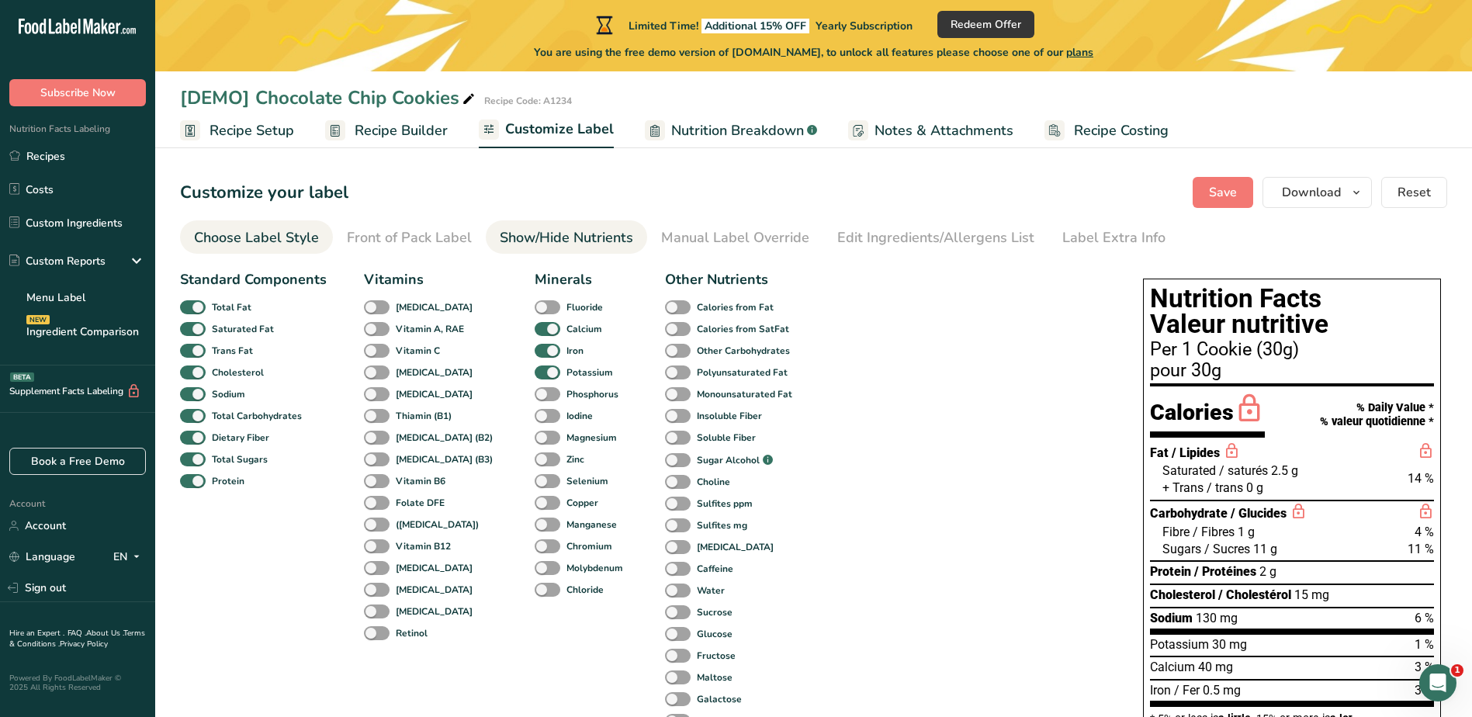
click at [303, 238] on div "Choose Label Style" at bounding box center [256, 237] width 125 height 21
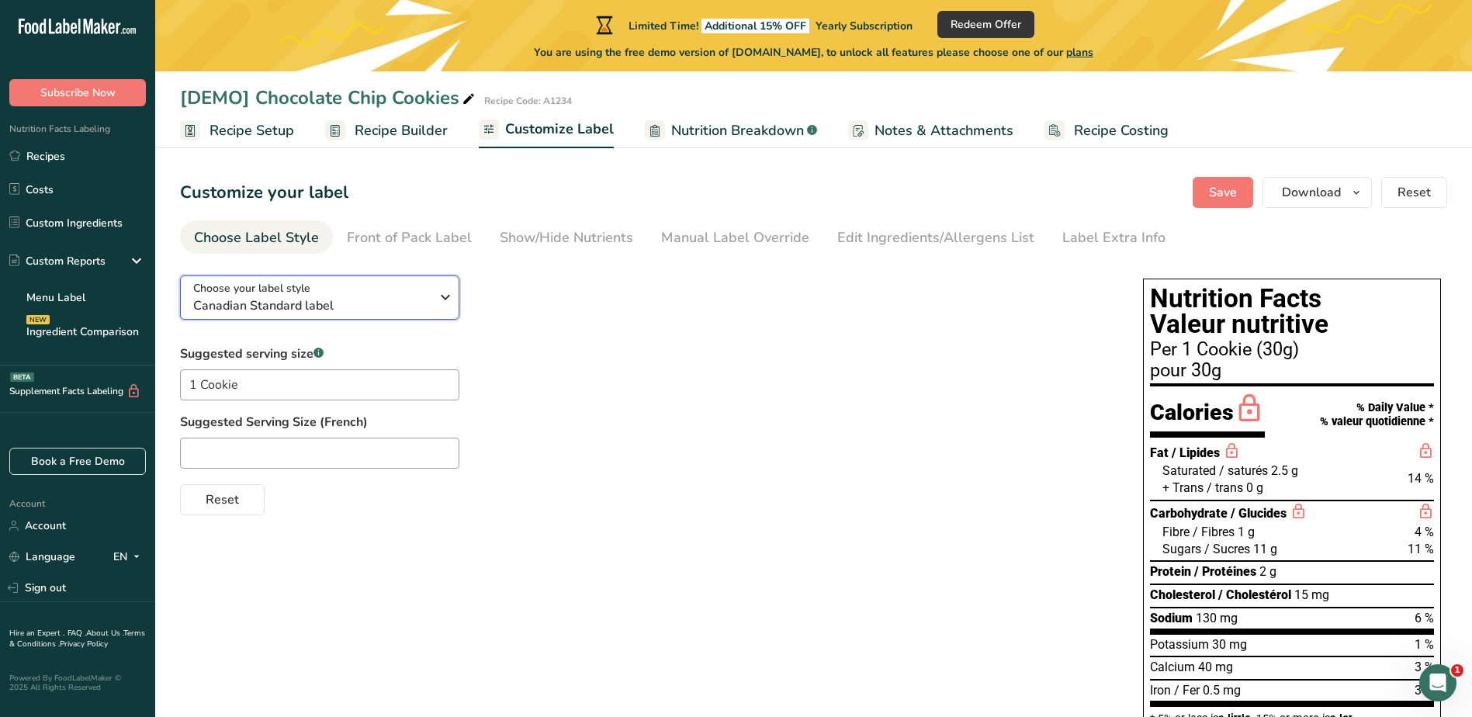
click at [450, 289] on icon "button" at bounding box center [445, 297] width 19 height 28
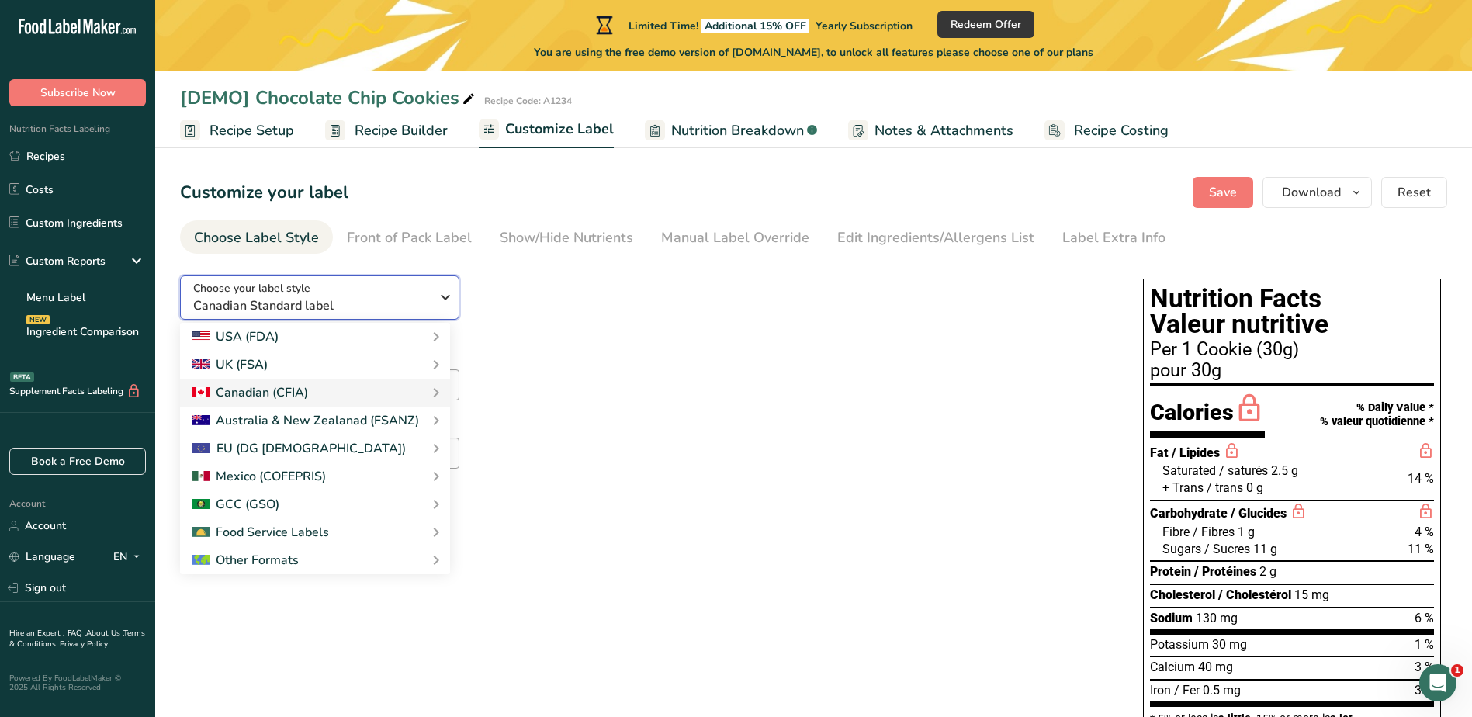
click at [450, 289] on icon "button" at bounding box center [445, 297] width 19 height 28
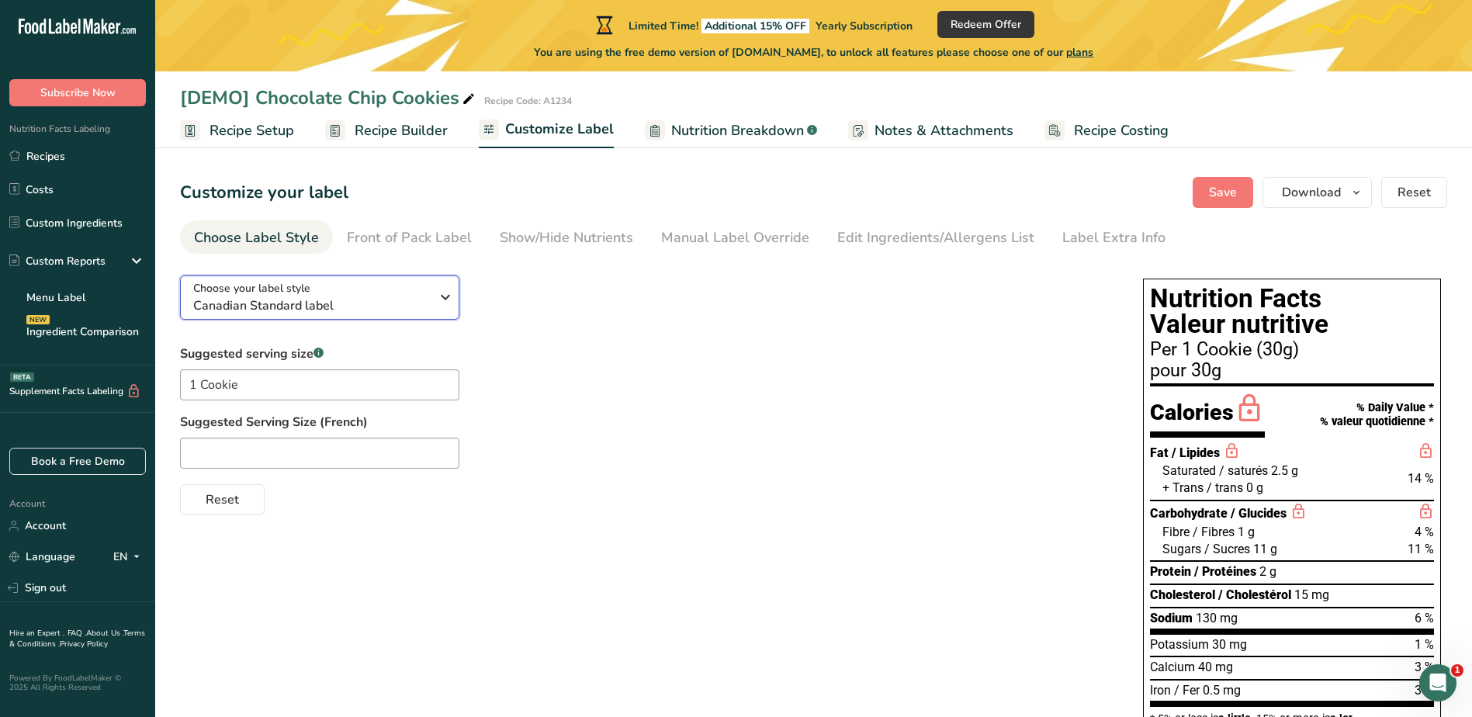
click at [447, 301] on icon "button" at bounding box center [445, 297] width 19 height 28
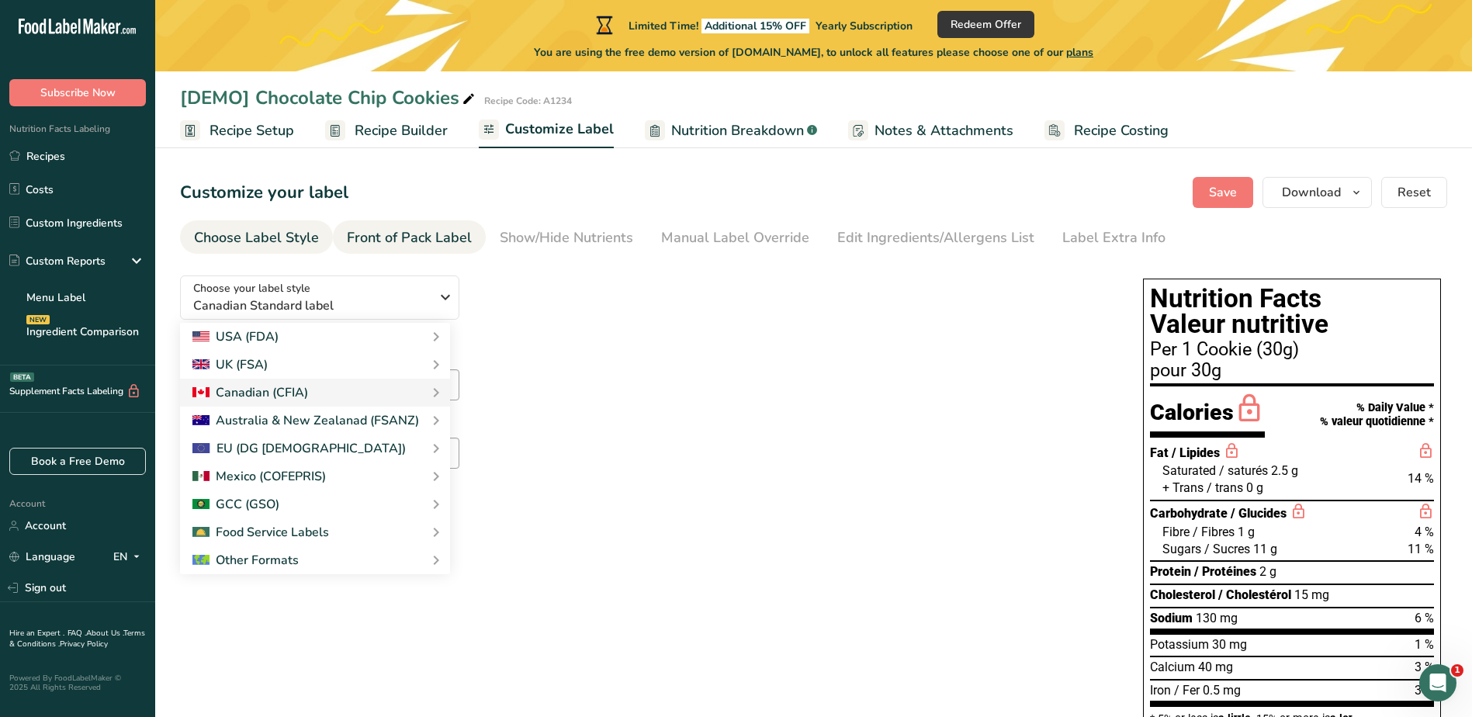
click at [389, 234] on div "Front of Pack Label" at bounding box center [409, 237] width 125 height 21
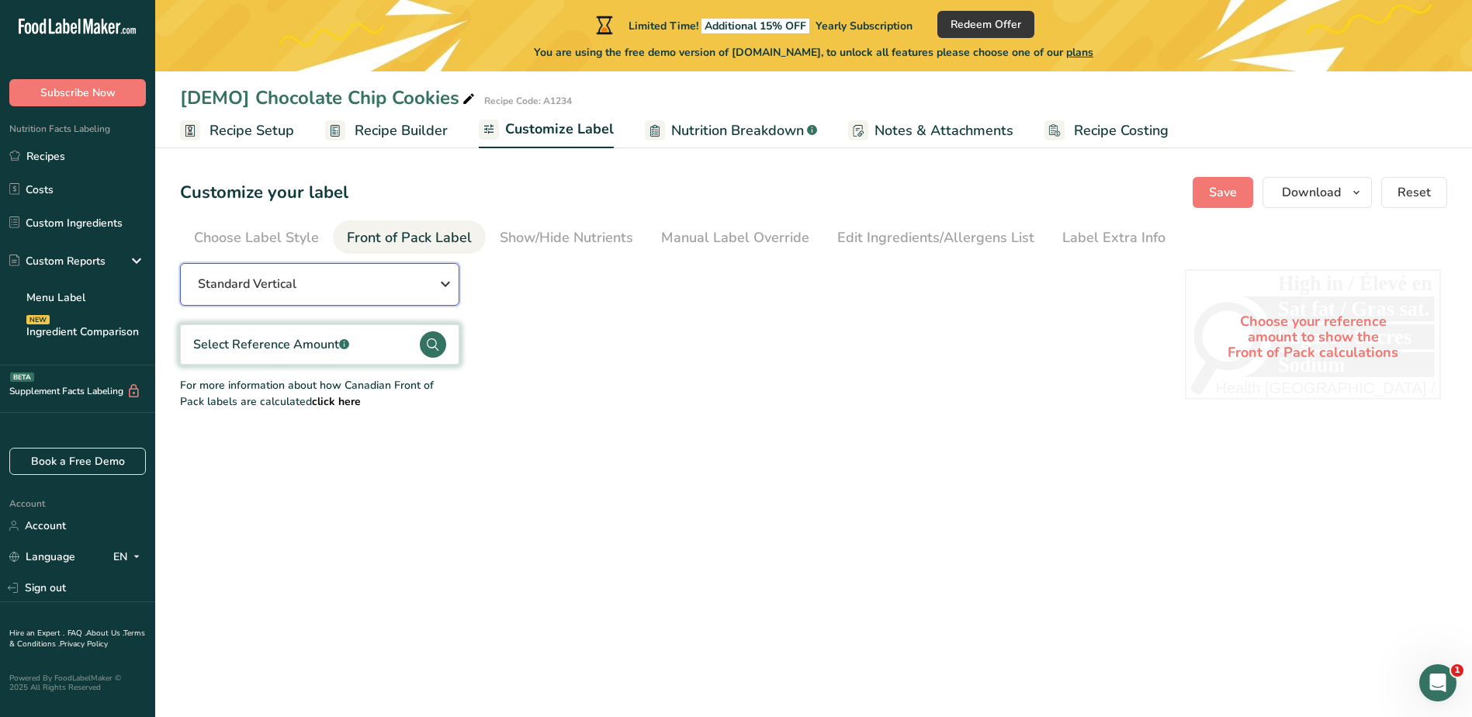
click at [452, 280] on icon "button" at bounding box center [445, 284] width 19 height 28
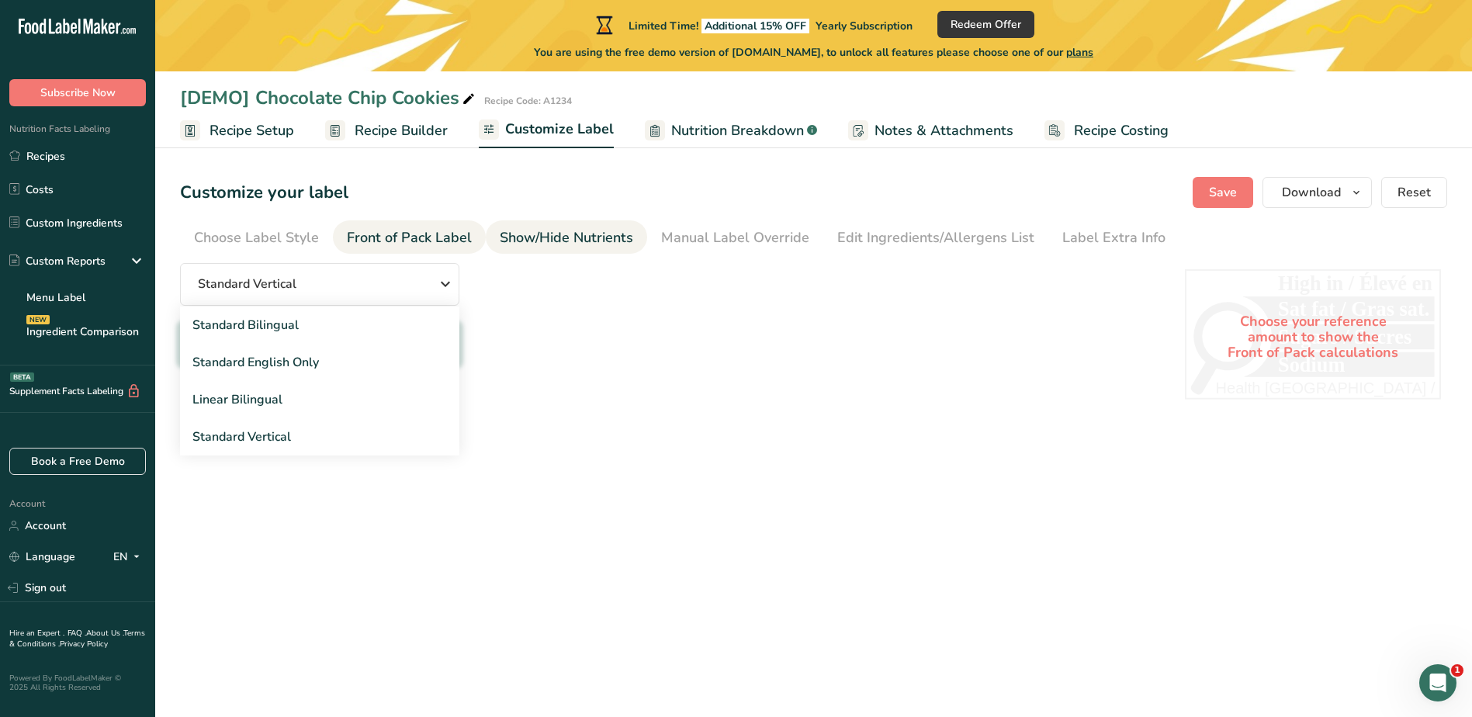
click at [523, 223] on link "Show/Hide Nutrients" at bounding box center [567, 237] width 134 height 35
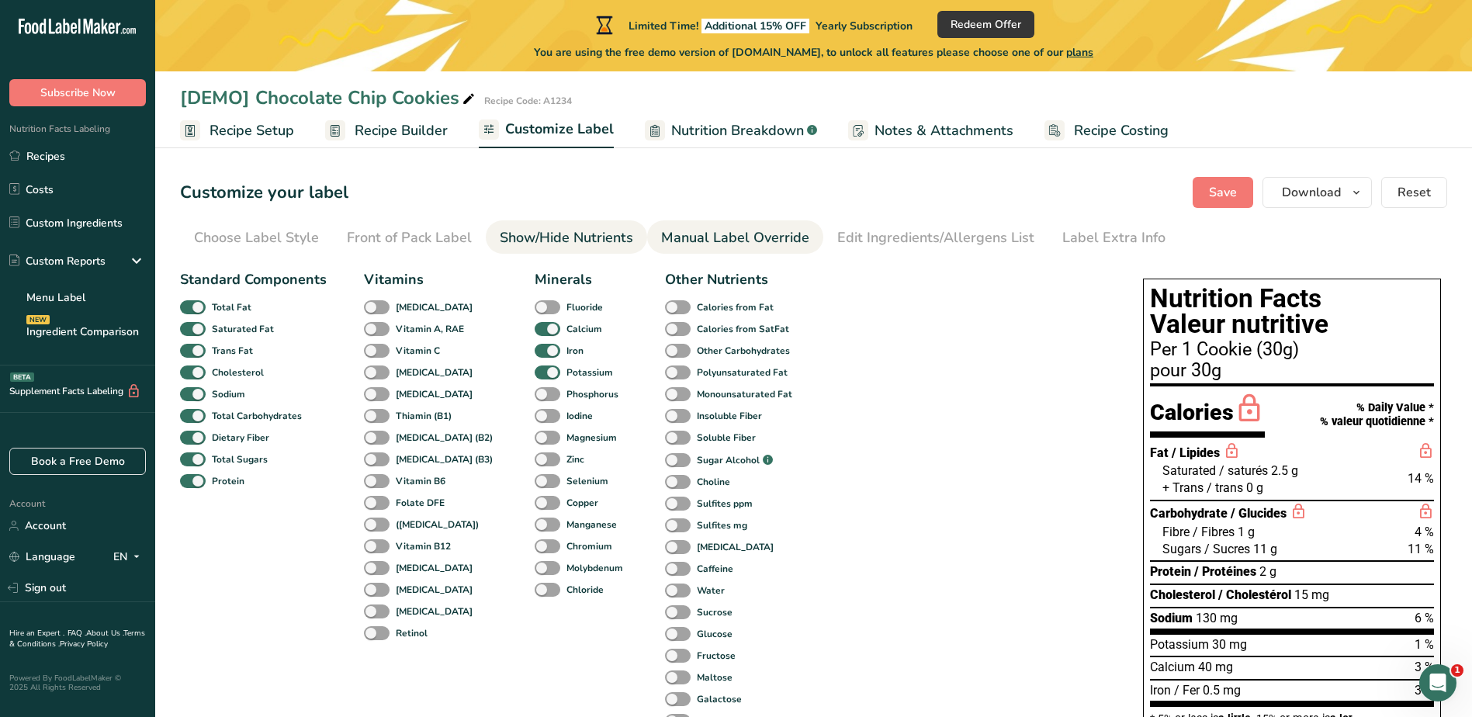
click at [701, 248] on div "Manual Label Override" at bounding box center [735, 237] width 148 height 21
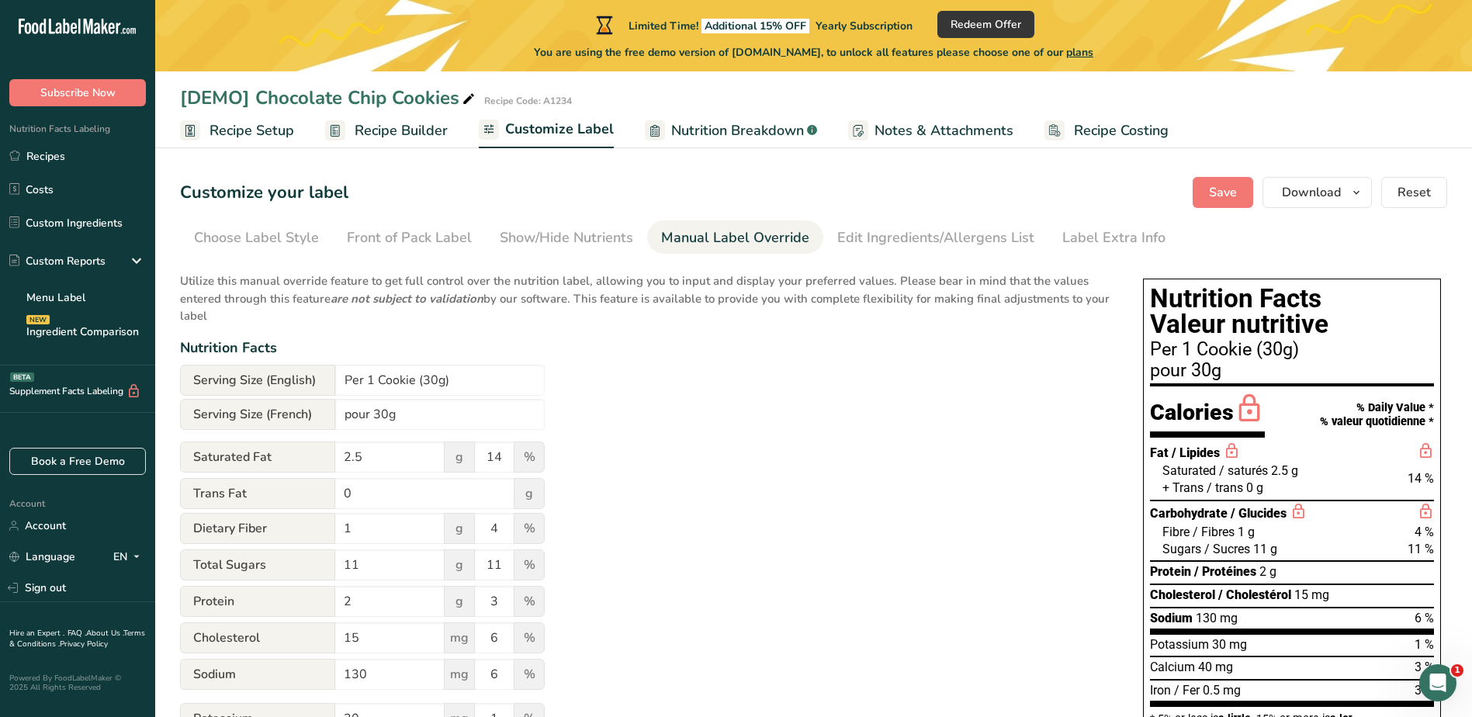
click at [763, 128] on span "Nutrition Breakdown" at bounding box center [737, 130] width 133 height 21
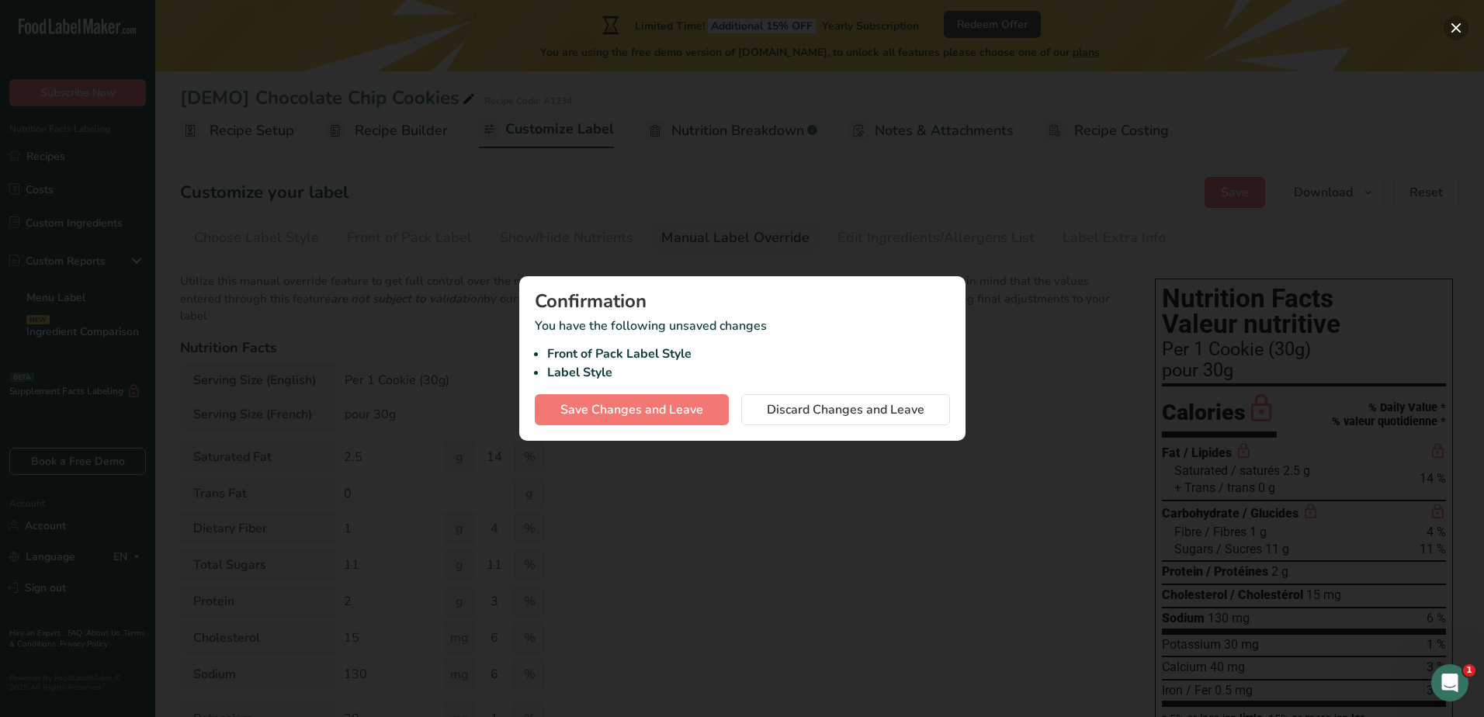
click at [1462, 23] on button "button" at bounding box center [1456, 28] width 25 height 25
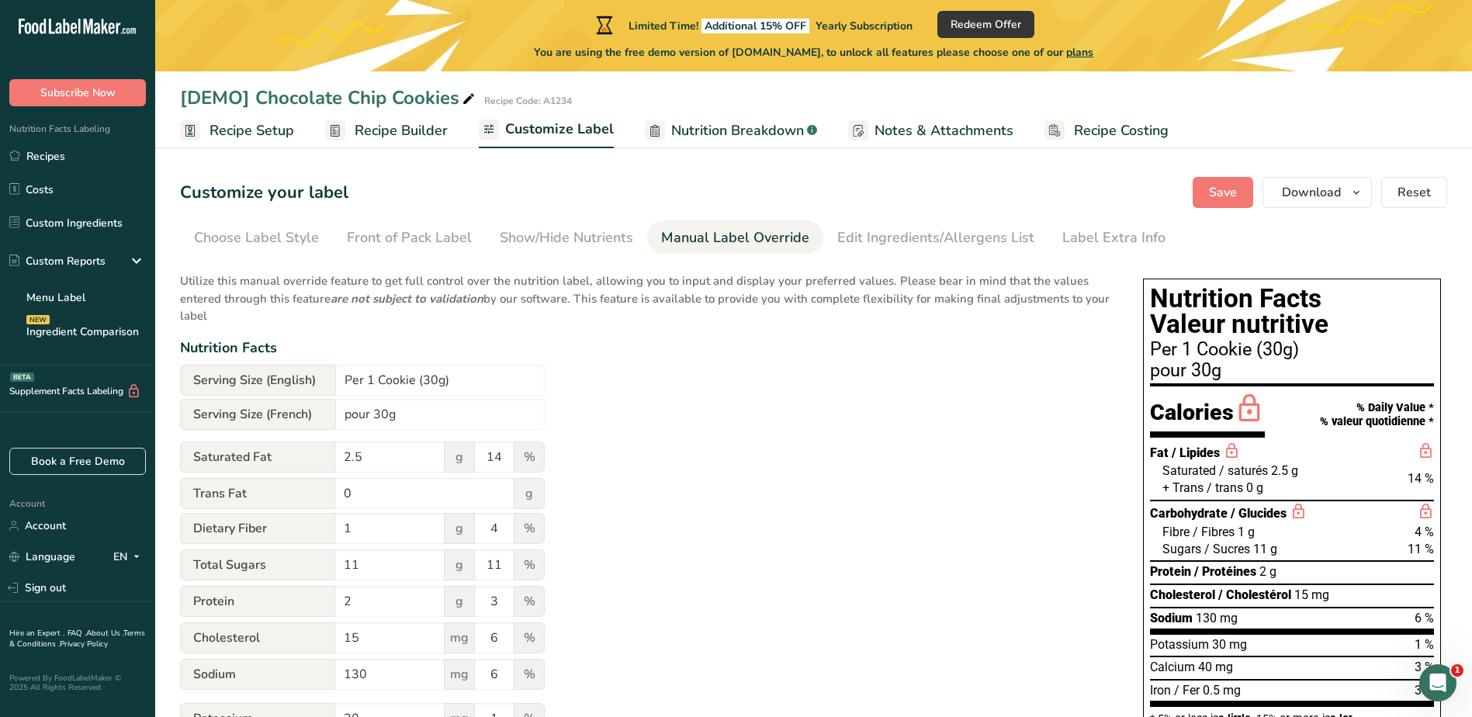
click at [763, 134] on span "Nutrition Breakdown" at bounding box center [737, 130] width 133 height 21
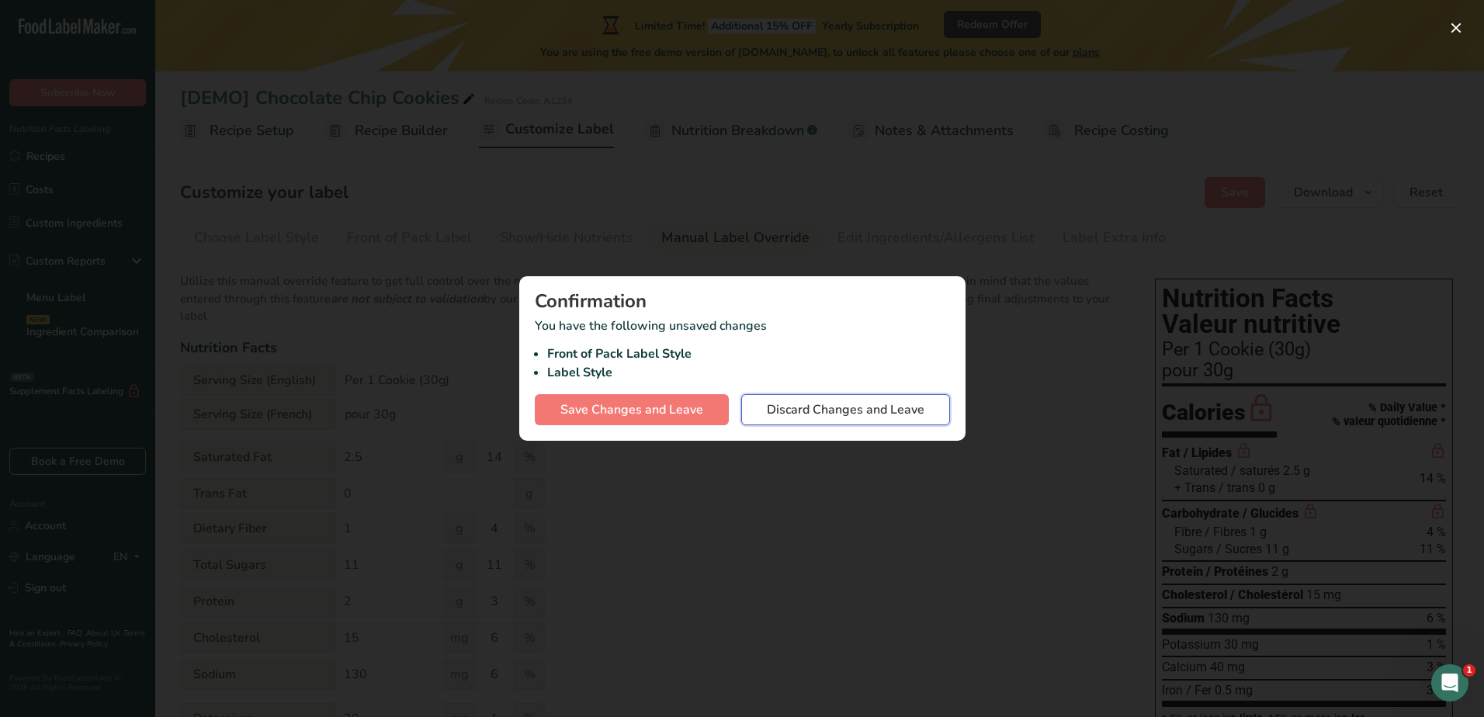
click at [905, 401] on span "Discard Changes and Leave" at bounding box center [846, 410] width 158 height 19
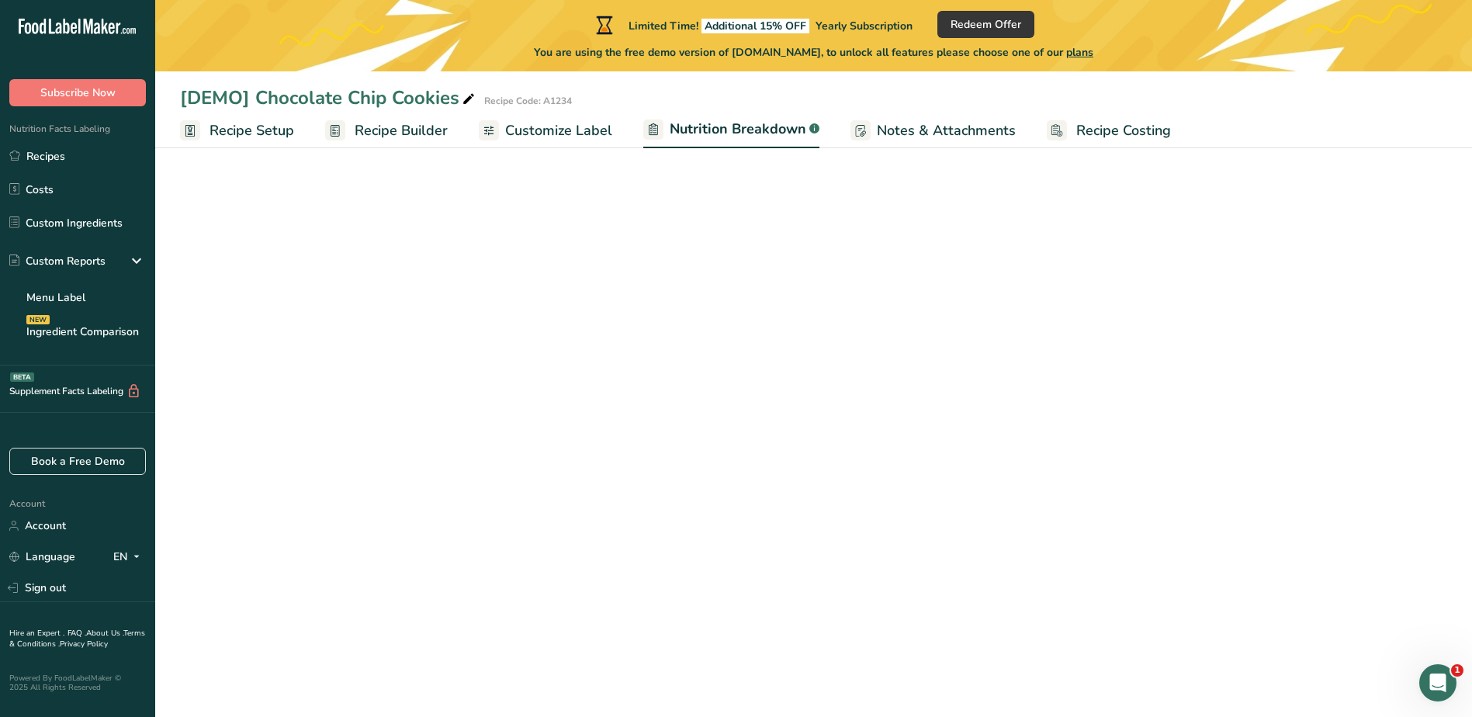
select select "Calories"
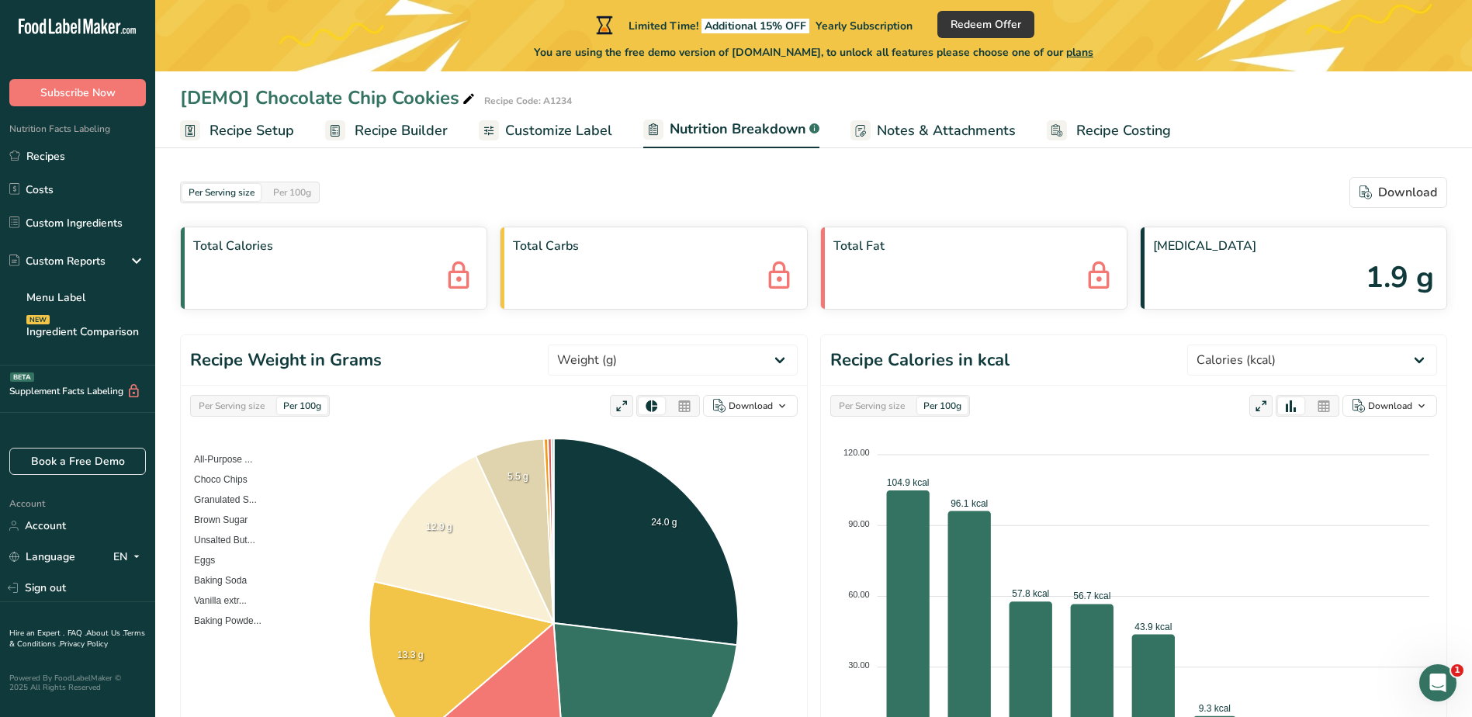
drag, startPoint x: 944, startPoint y: 131, endPoint x: 990, endPoint y: 152, distance: 51.1
click at [944, 131] on span "Notes & Attachments" at bounding box center [946, 130] width 139 height 21
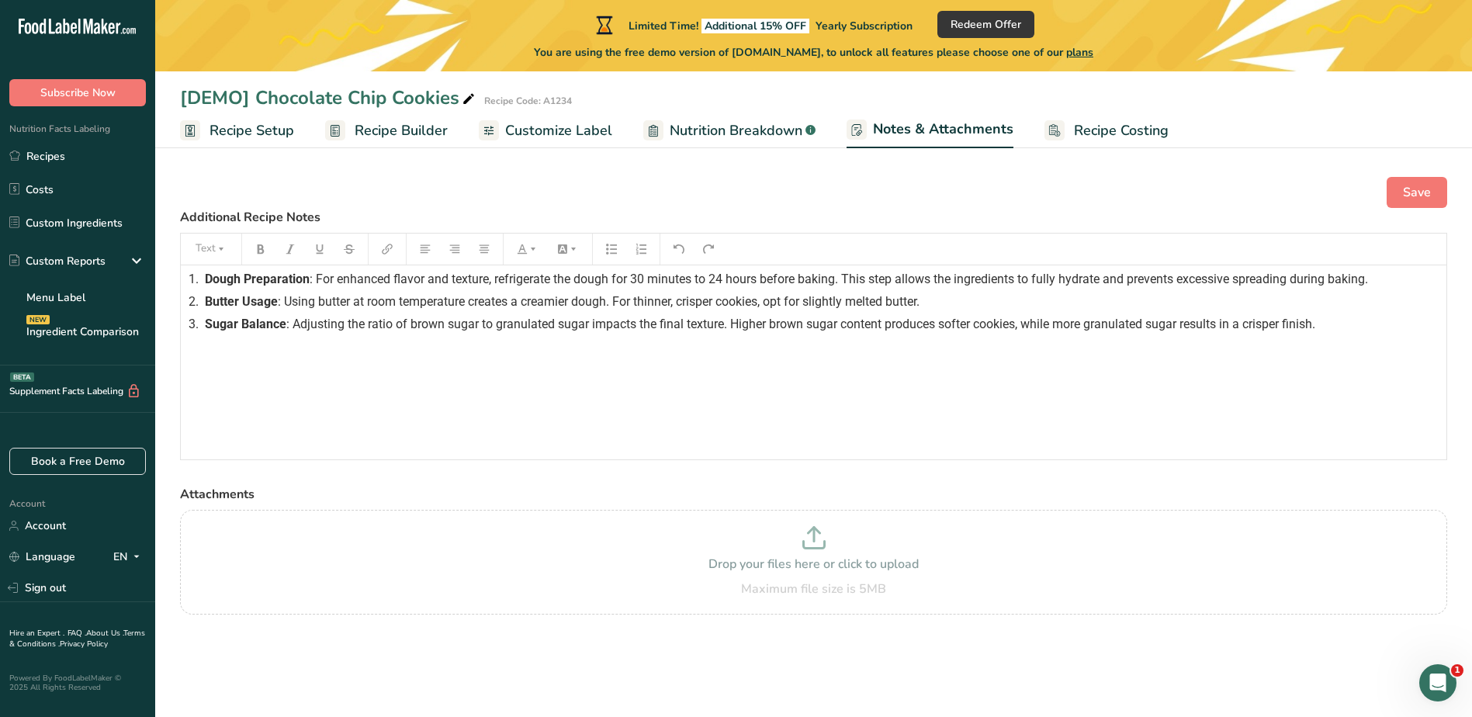
click at [1132, 120] on span "Recipe Costing" at bounding box center [1121, 130] width 95 height 21
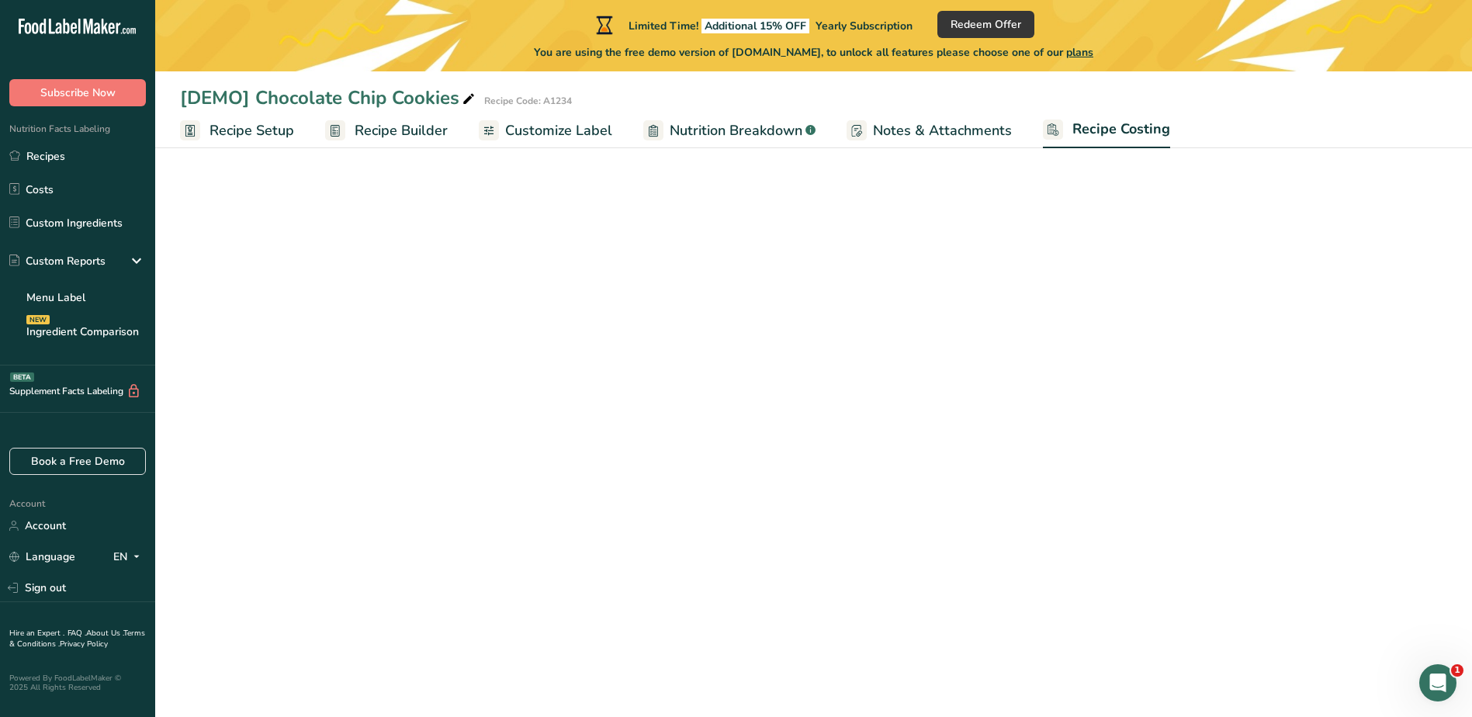
select select "1"
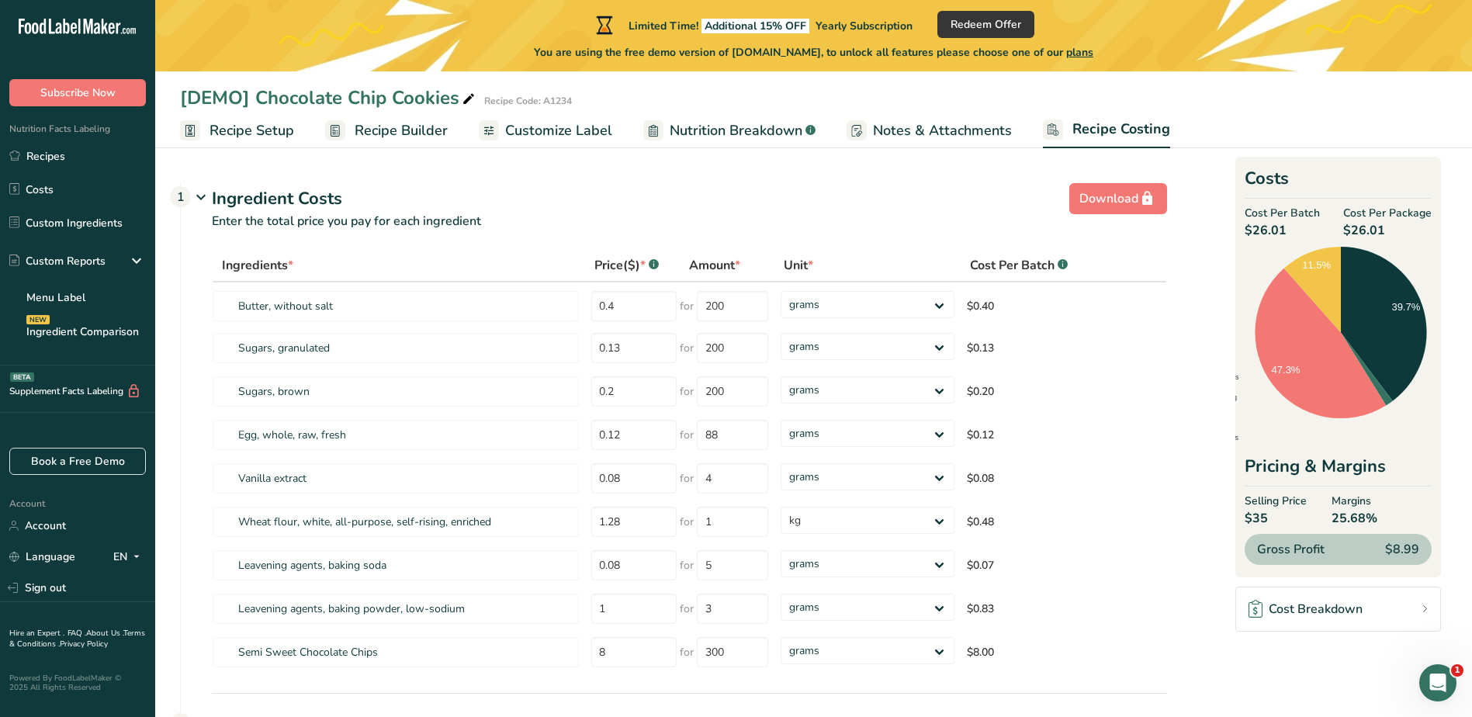
click at [275, 130] on span "Recipe Setup" at bounding box center [252, 130] width 85 height 21
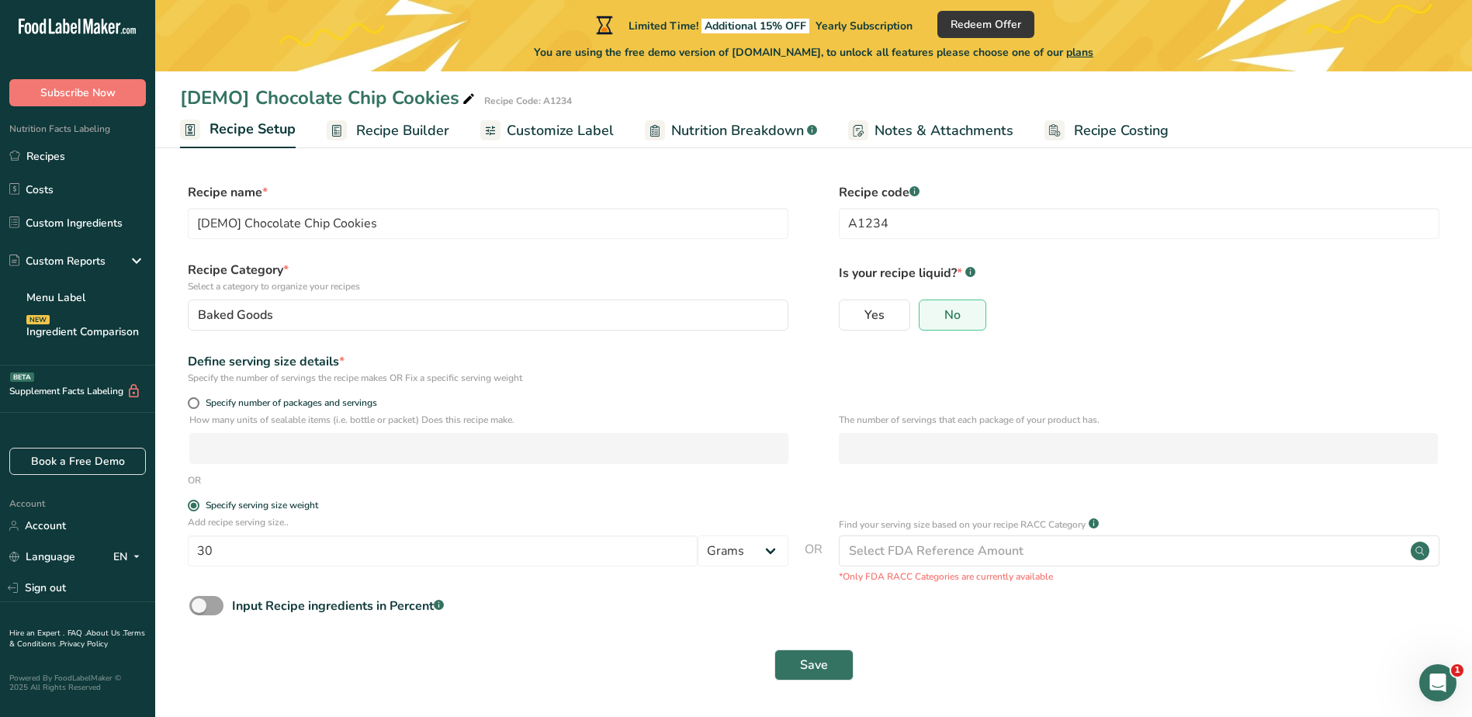
click at [395, 131] on span "Recipe Builder" at bounding box center [402, 130] width 93 height 21
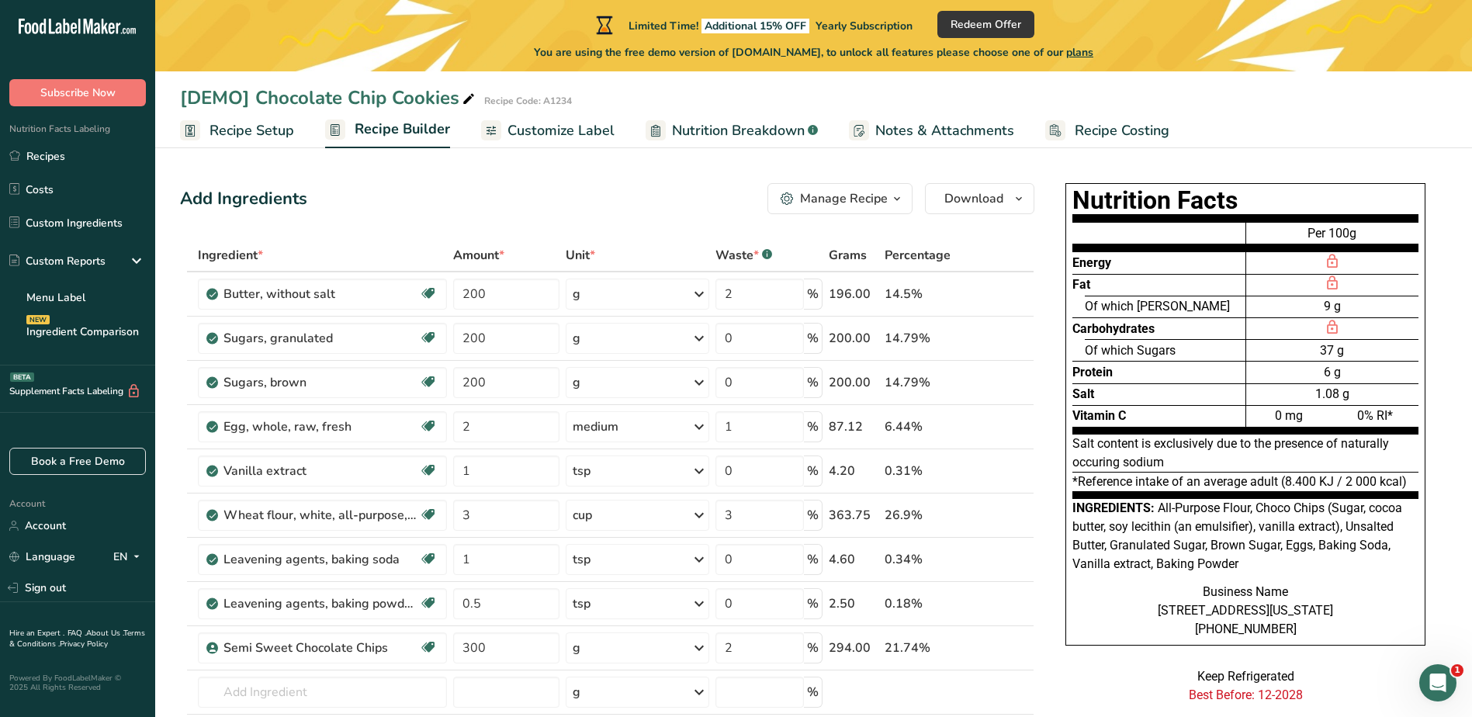
click at [265, 131] on span "Recipe Setup" at bounding box center [252, 130] width 85 height 21
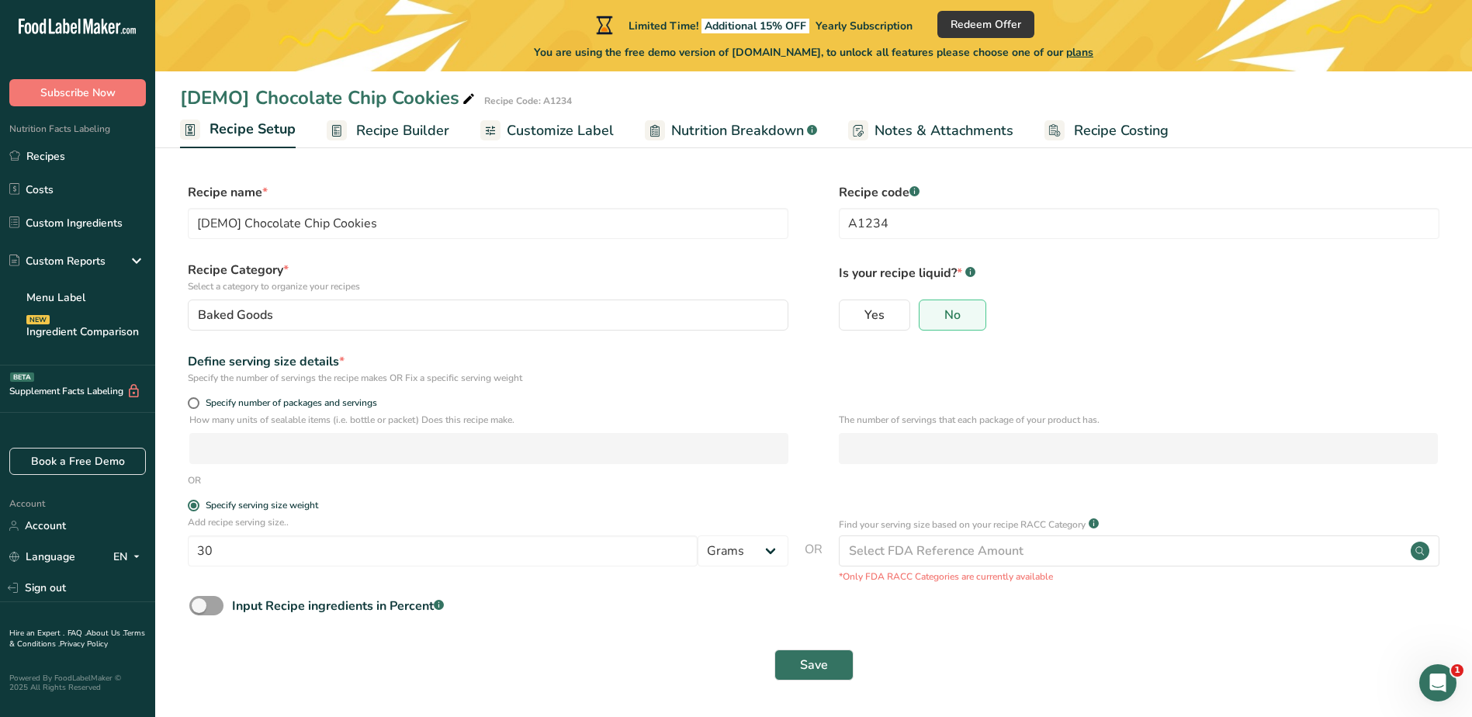
click at [406, 128] on span "Recipe Builder" at bounding box center [402, 130] width 93 height 21
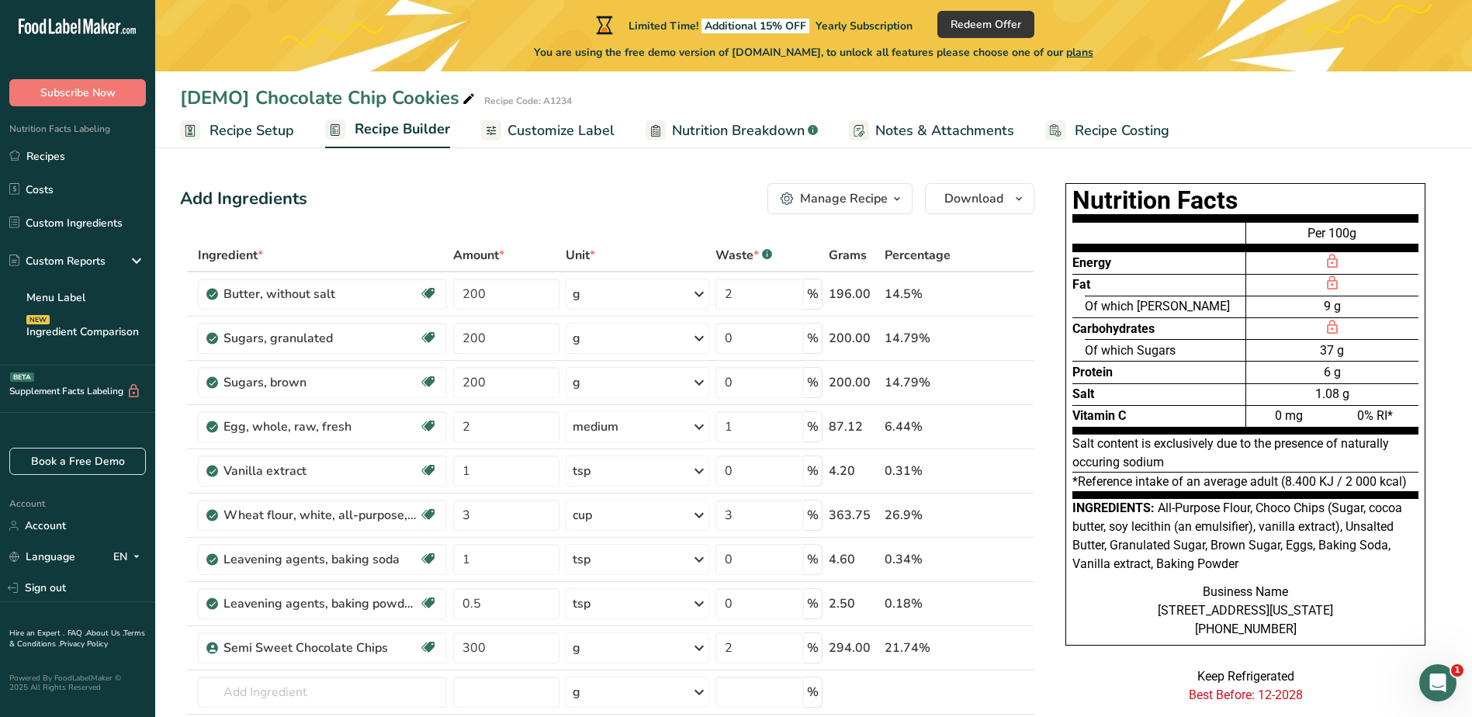
click at [901, 200] on icon "button" at bounding box center [897, 198] width 12 height 19
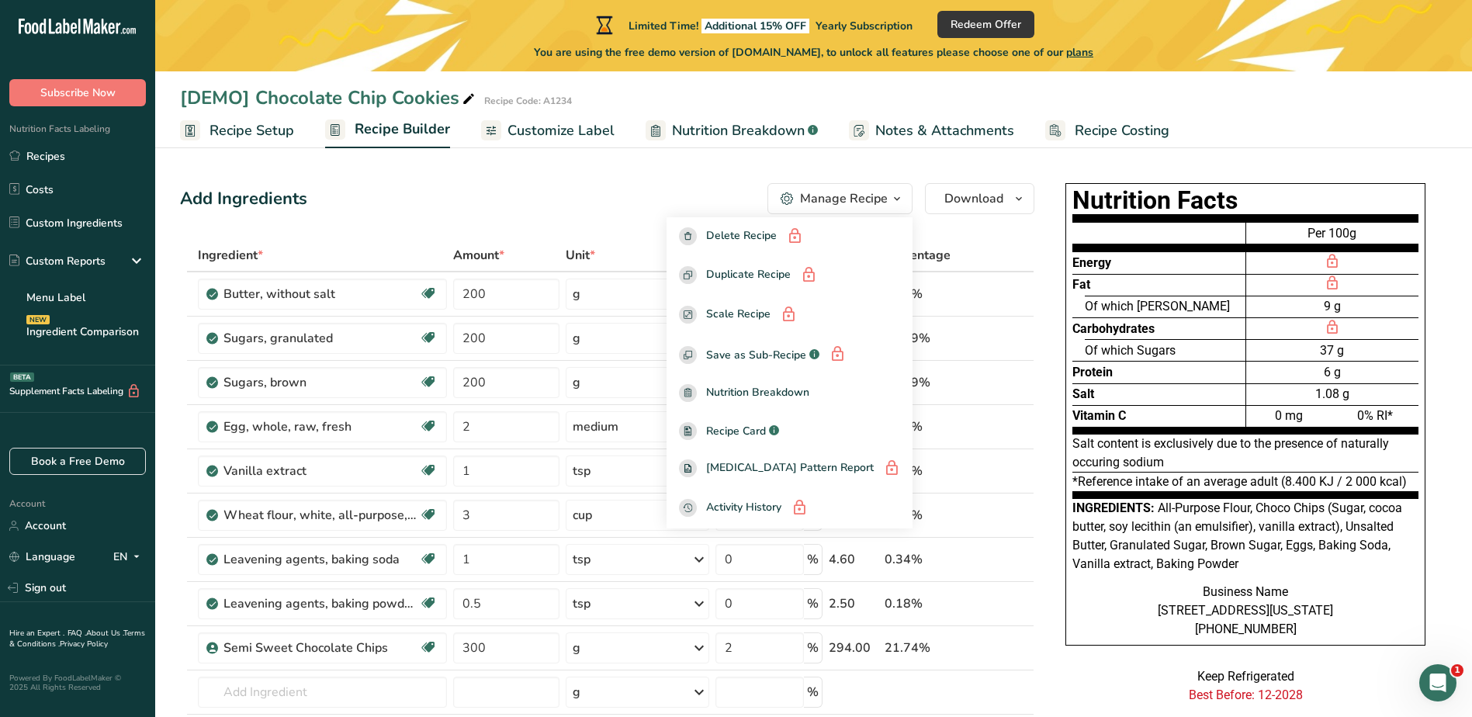
click at [1014, 239] on table "Ingredient * Amount * Unit * Waste * .a-a{fill:#347362;}.b-a{fill:#fff;} Grams …" at bounding box center [607, 525] width 855 height 573
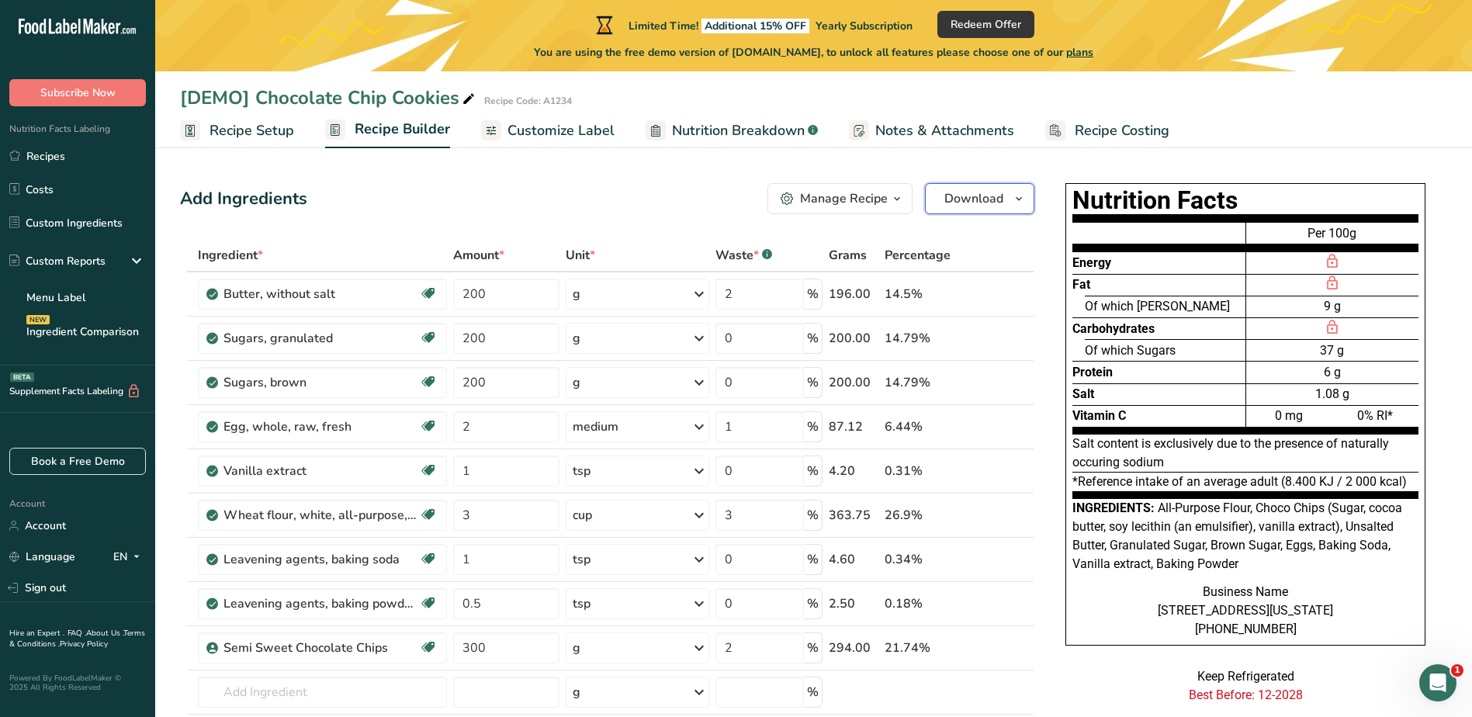
click at [1019, 197] on icon "button" at bounding box center [1019, 198] width 12 height 19
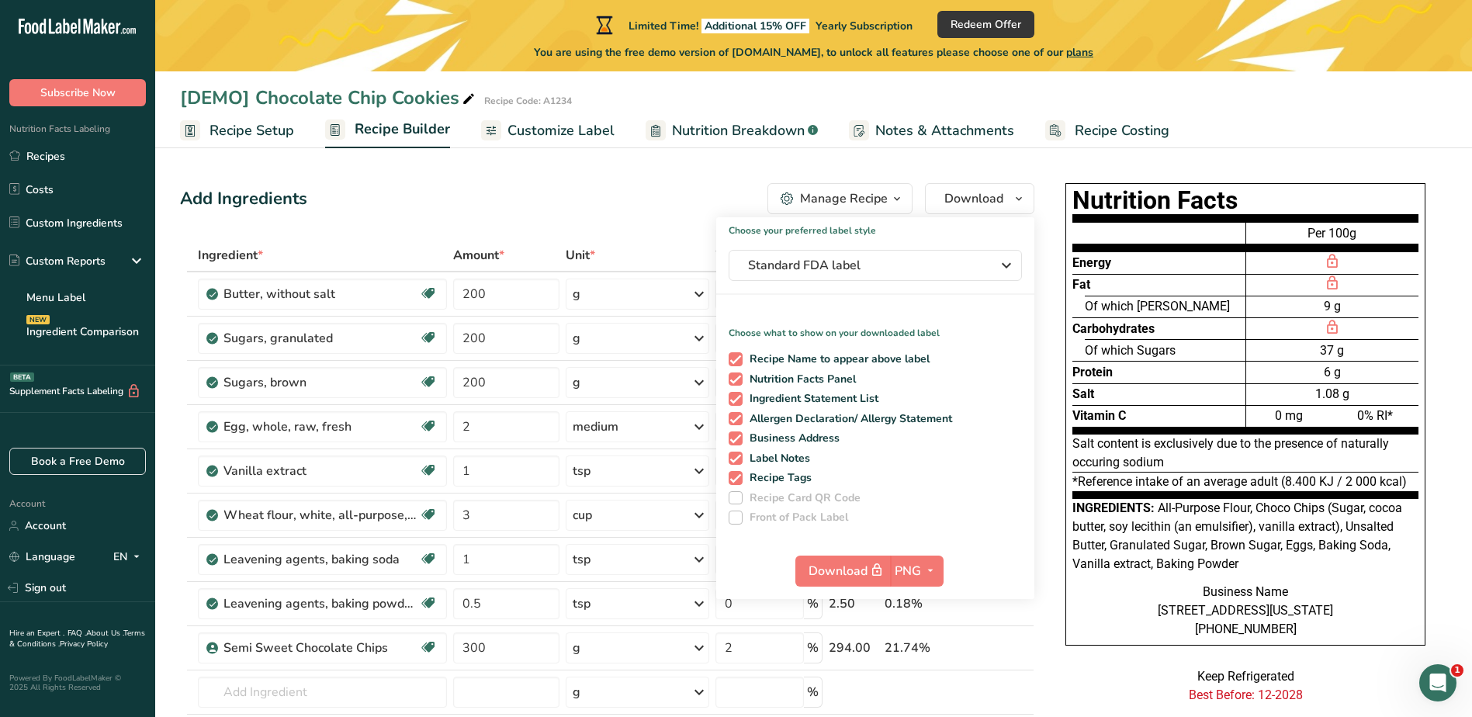
click at [1243, 162] on section "Add Ingredients Manage Recipe Delete Recipe Duplicate Recipe Scale Recipe Save …" at bounding box center [813, 714] width 1317 height 1125
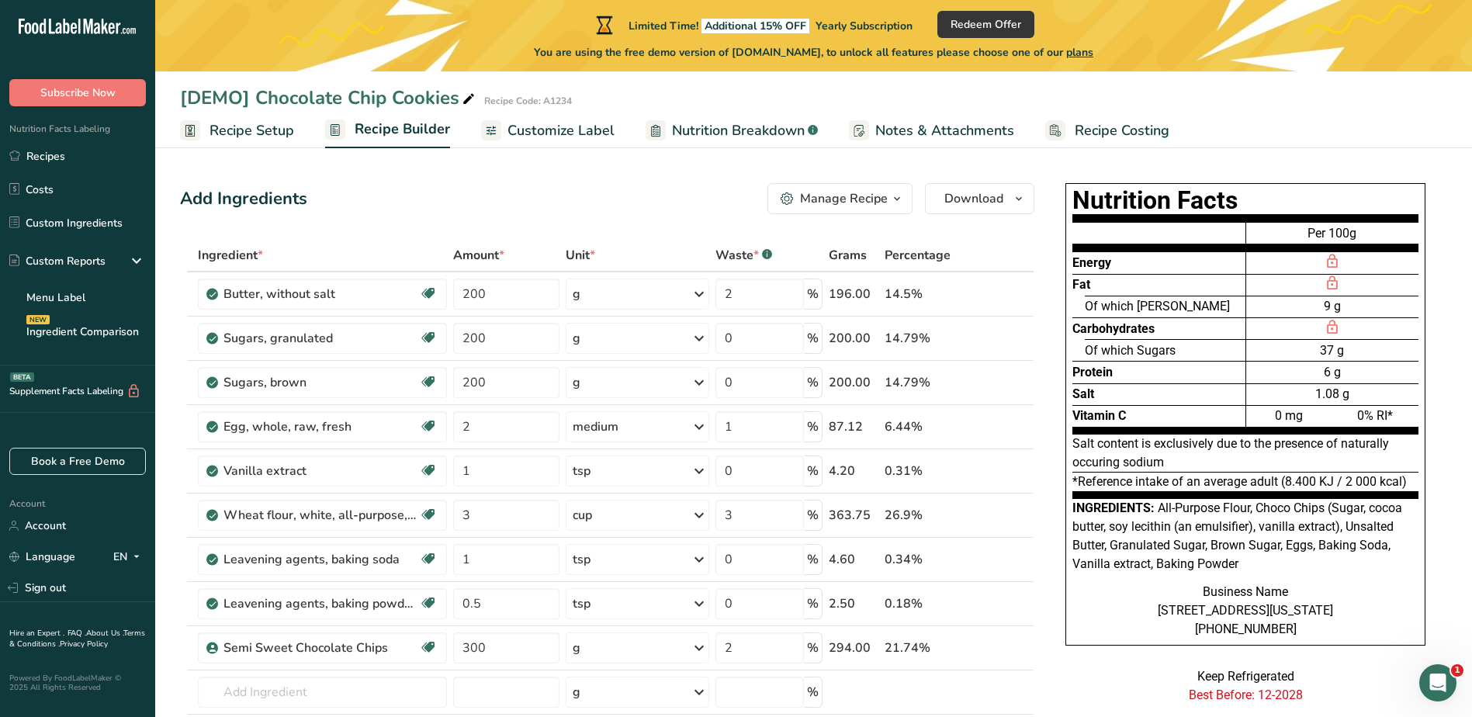
drag, startPoint x: 595, startPoint y: 135, endPoint x: 634, endPoint y: 136, distance: 38.8
click at [595, 136] on span "Customize Label" at bounding box center [561, 130] width 107 height 21
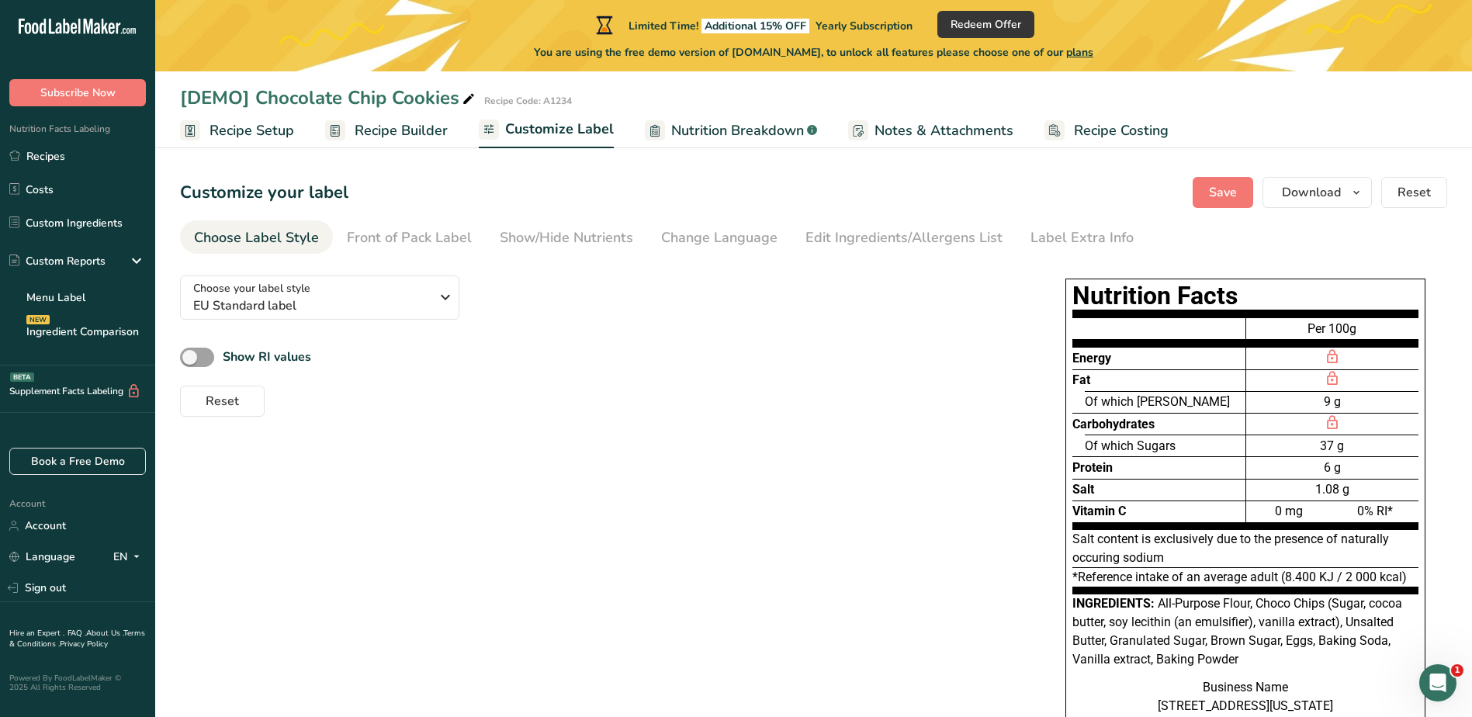
drag, startPoint x: 719, startPoint y: 130, endPoint x: 1133, endPoint y: 404, distance: 496.9
click at [719, 130] on span "Nutrition Breakdown" at bounding box center [737, 130] width 133 height 21
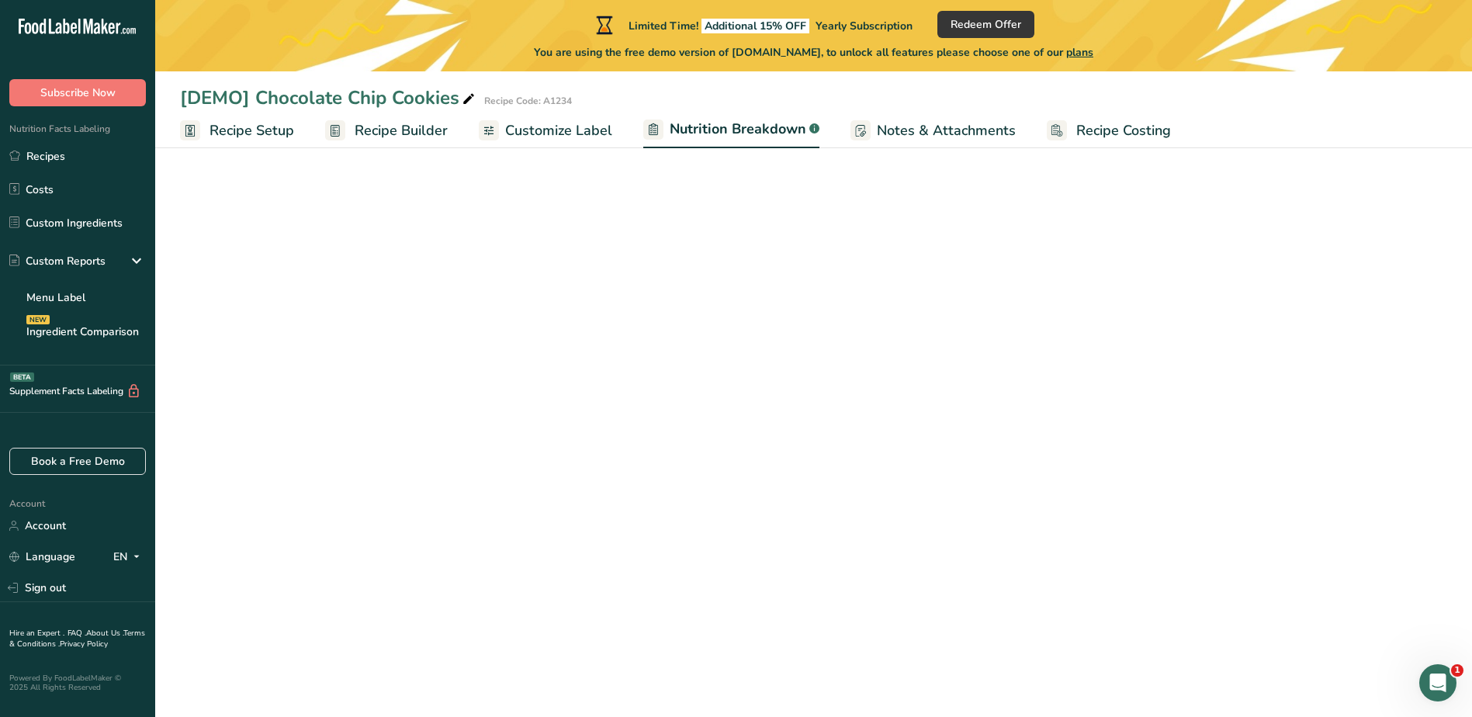
select select "Calories"
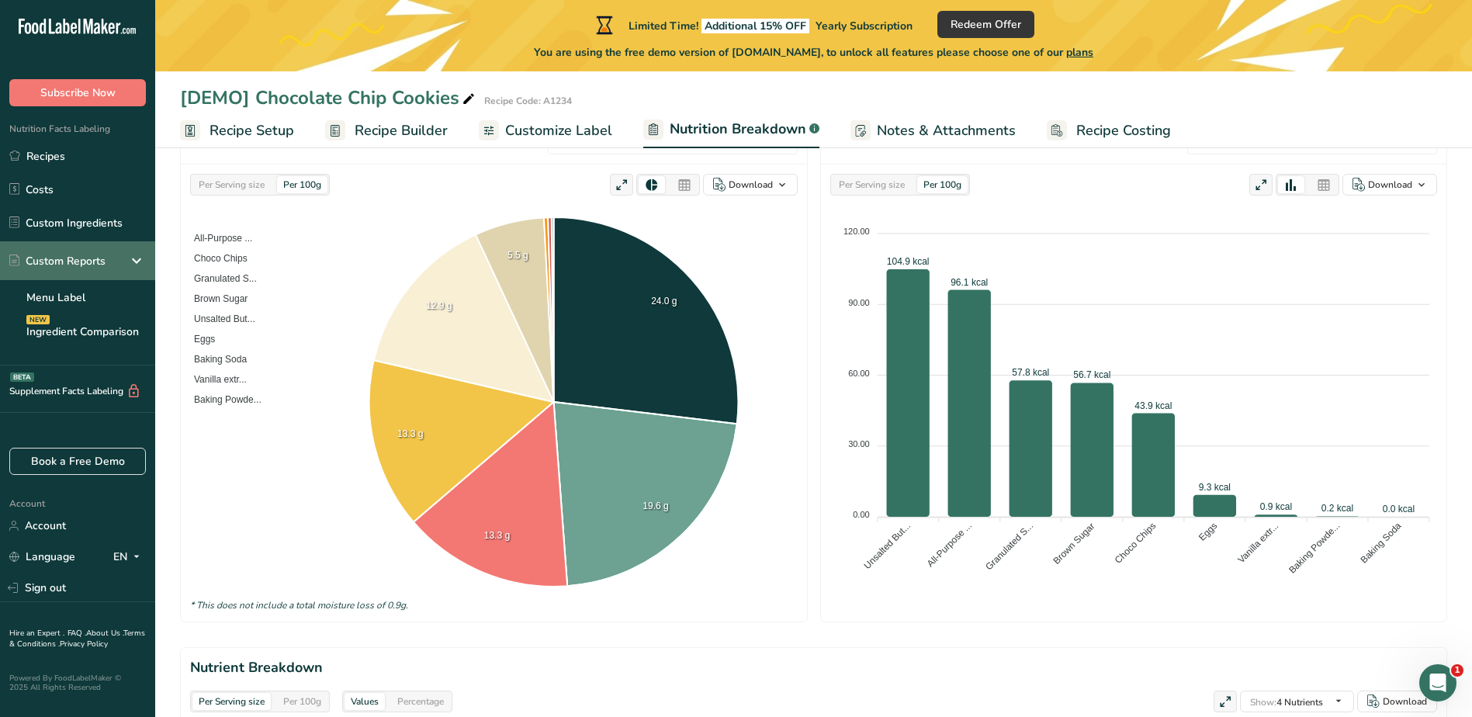
scroll to position [233, 0]
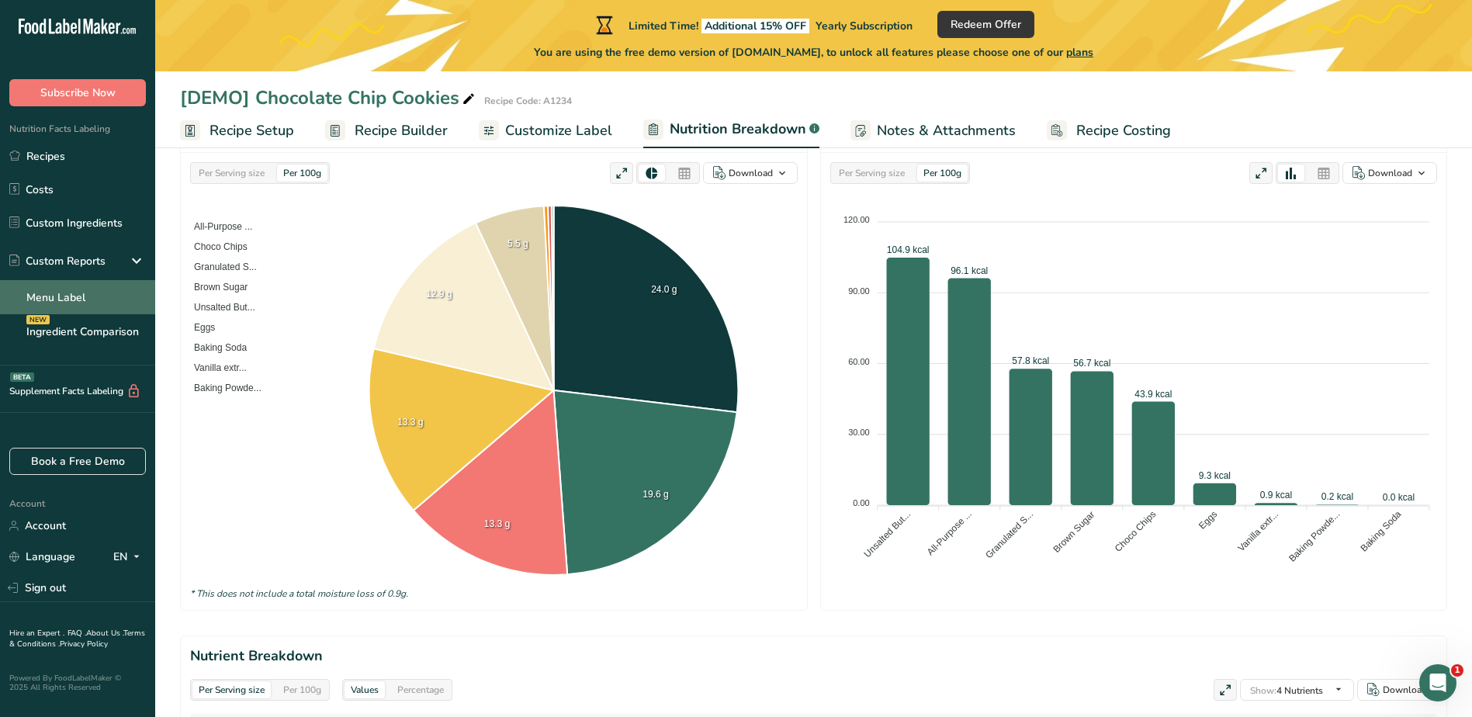
click at [57, 297] on link "Menu Label" at bounding box center [77, 297] width 155 height 34
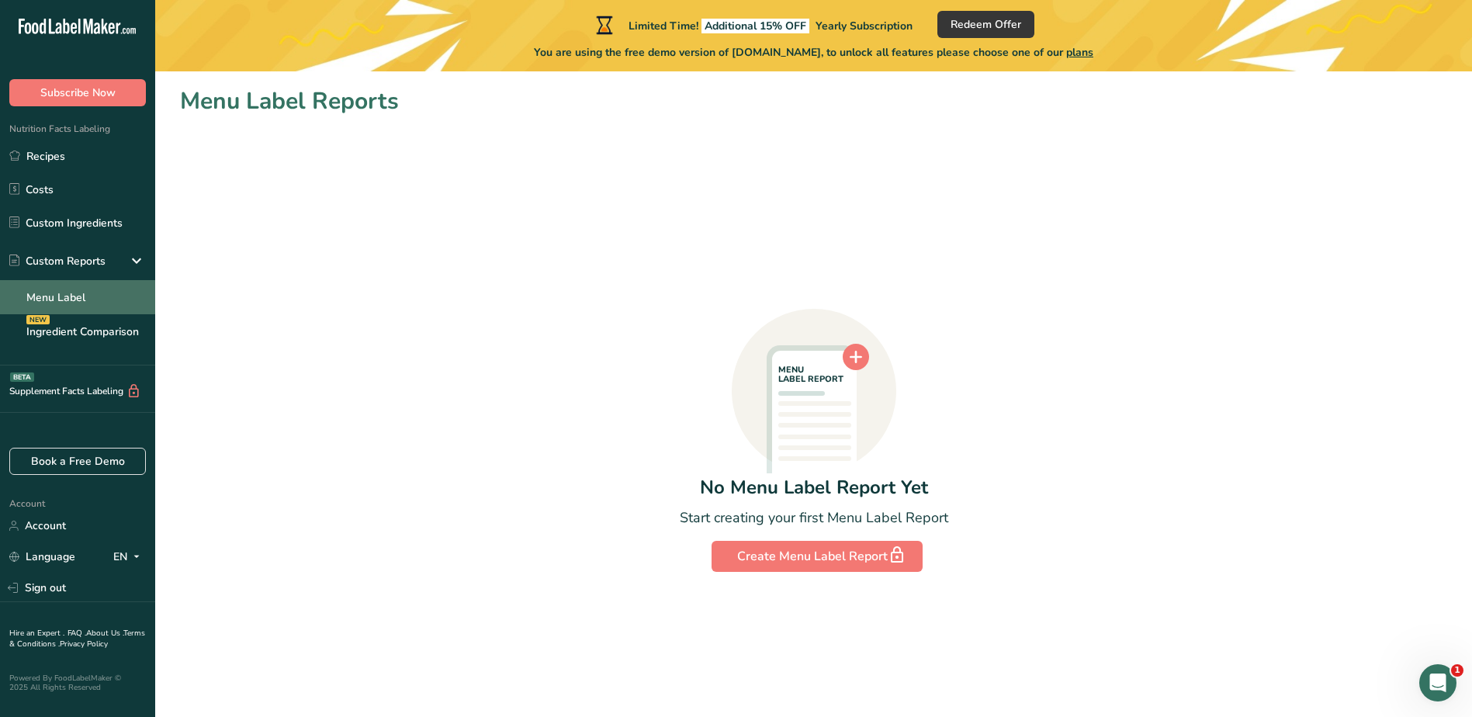
click at [84, 298] on link "Menu Label" at bounding box center [77, 297] width 155 height 34
click at [88, 342] on link "Ingredient Comparison NEW" at bounding box center [77, 331] width 155 height 34
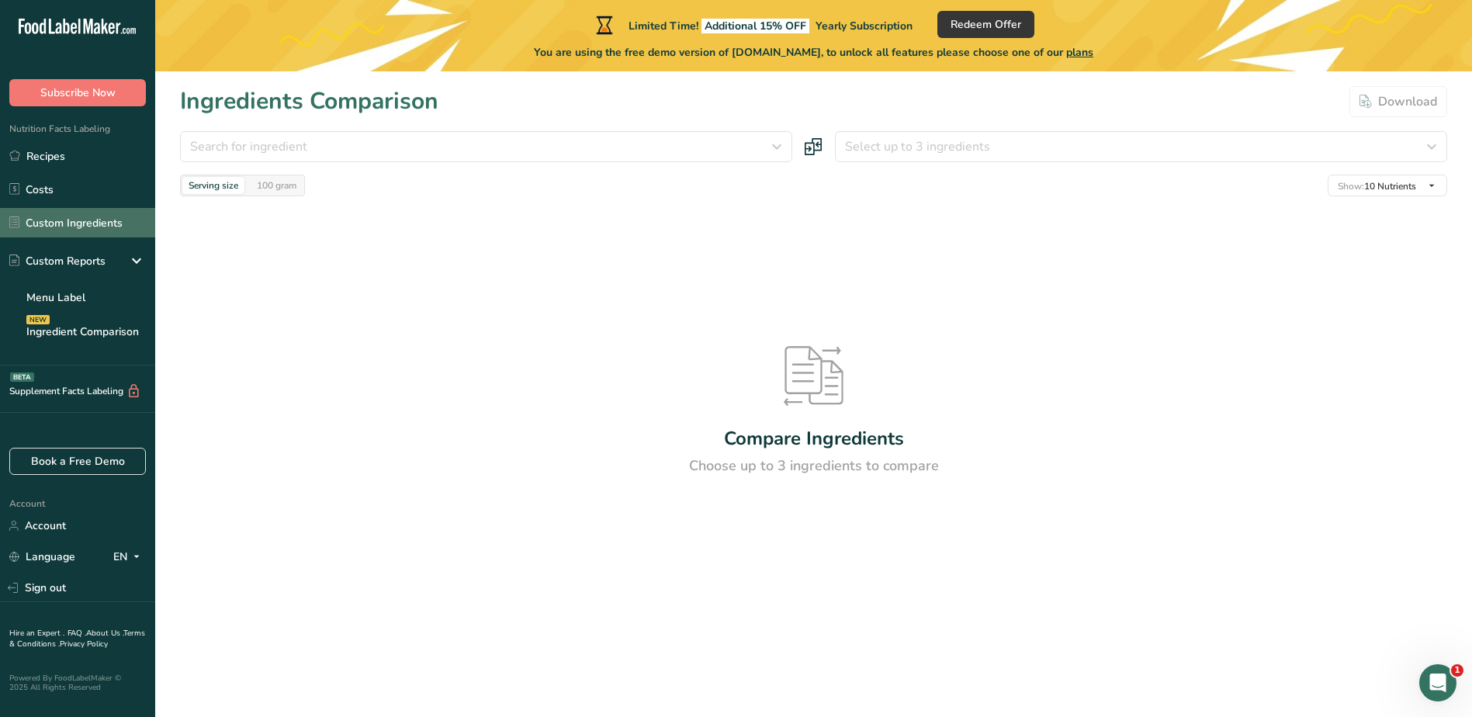
click at [73, 220] on link "Custom Ingredients" at bounding box center [77, 222] width 155 height 29
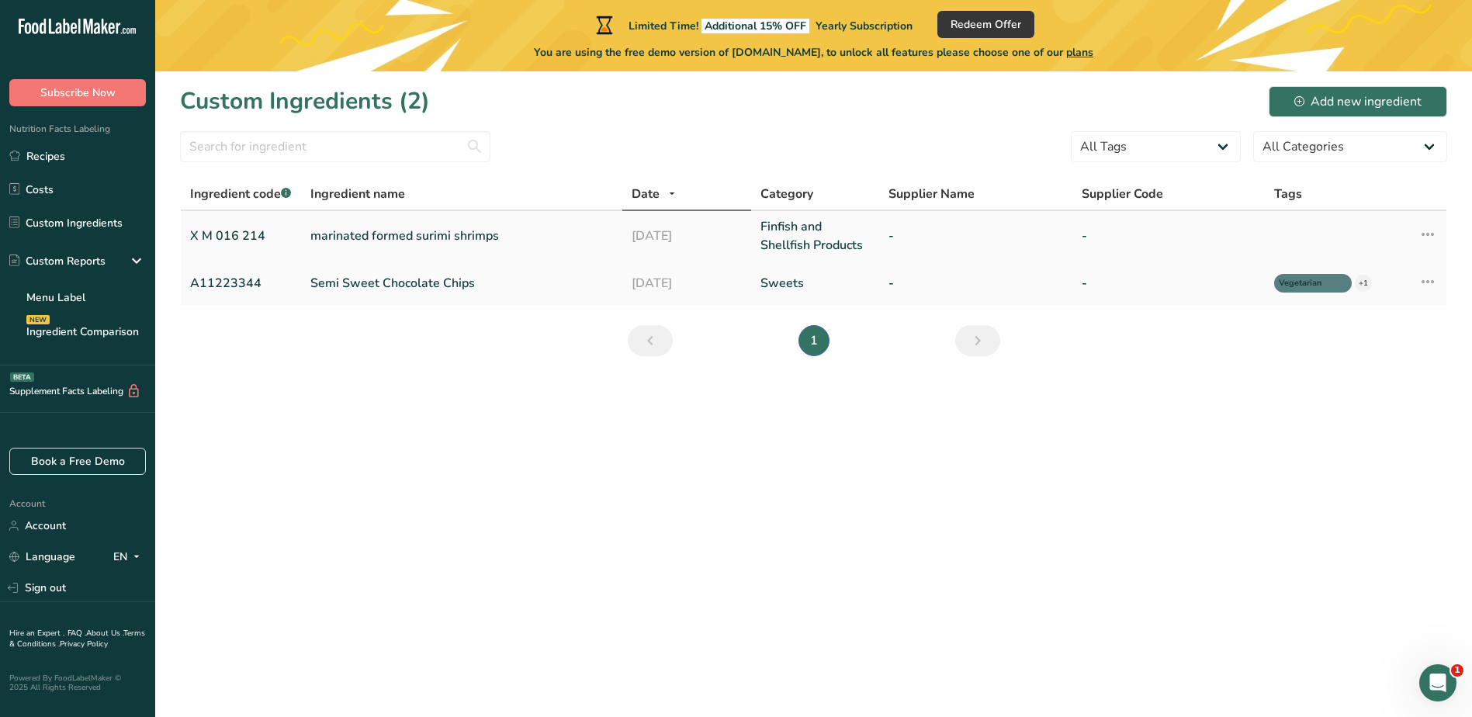
click at [397, 240] on link "marinated formed surimi shrimps" at bounding box center [461, 236] width 303 height 19
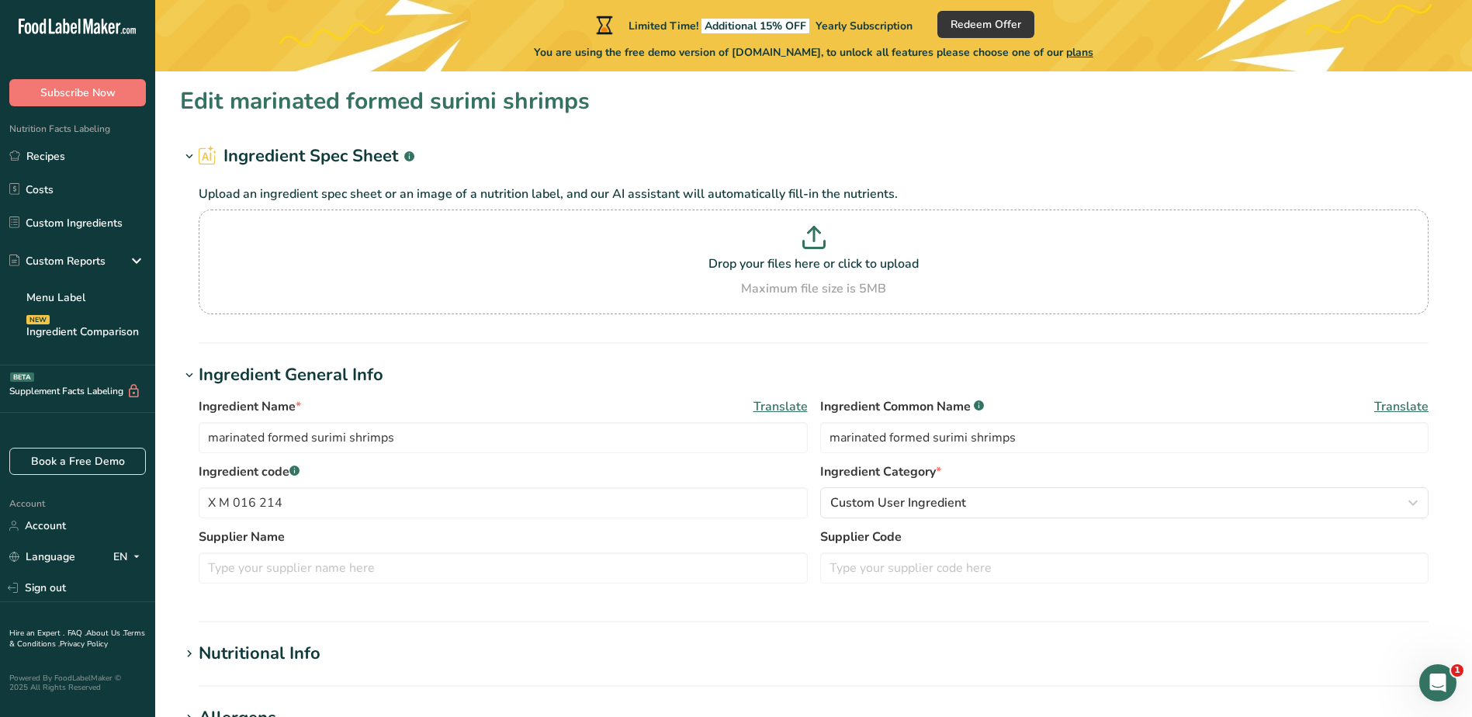
click at [310, 654] on div "Nutritional Info" at bounding box center [260, 654] width 122 height 26
click at [251, 155] on h2 "Ingredient Spec Sheet .a-a{fill:#347362;}.b-a{fill:#fff;}" at bounding box center [307, 157] width 216 height 26
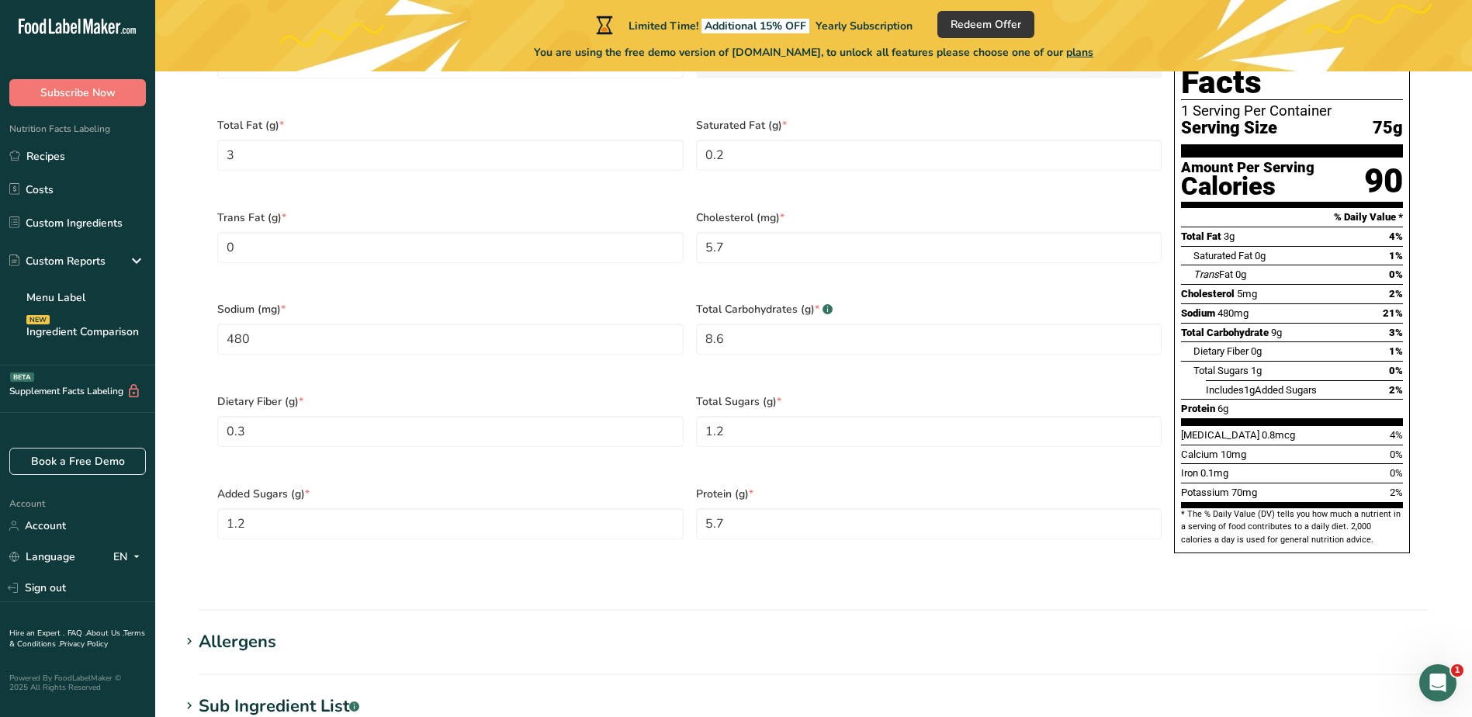
scroll to position [776, 0]
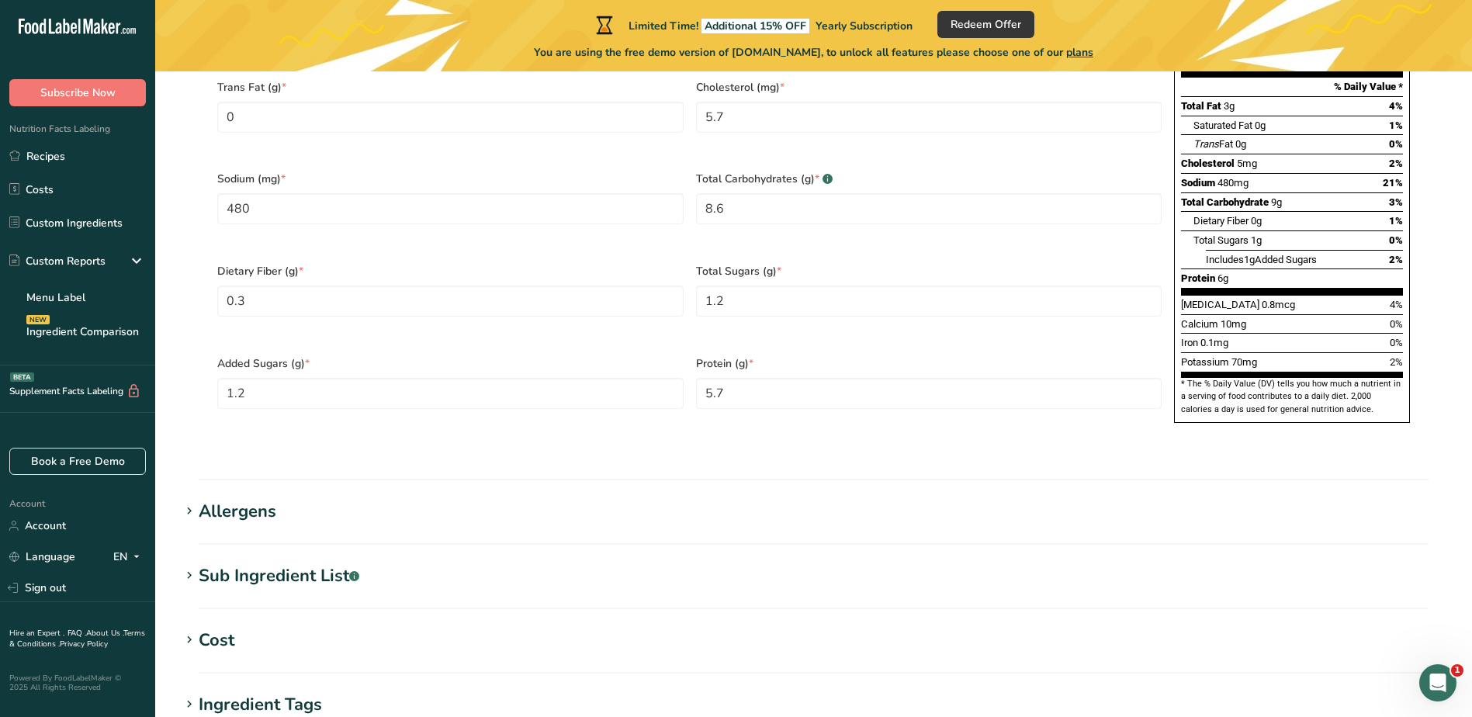
click at [286, 564] on div "Sub Ingredient List .a-a{fill:#347362;}.b-a{fill:#fff;}" at bounding box center [279, 577] width 161 height 26
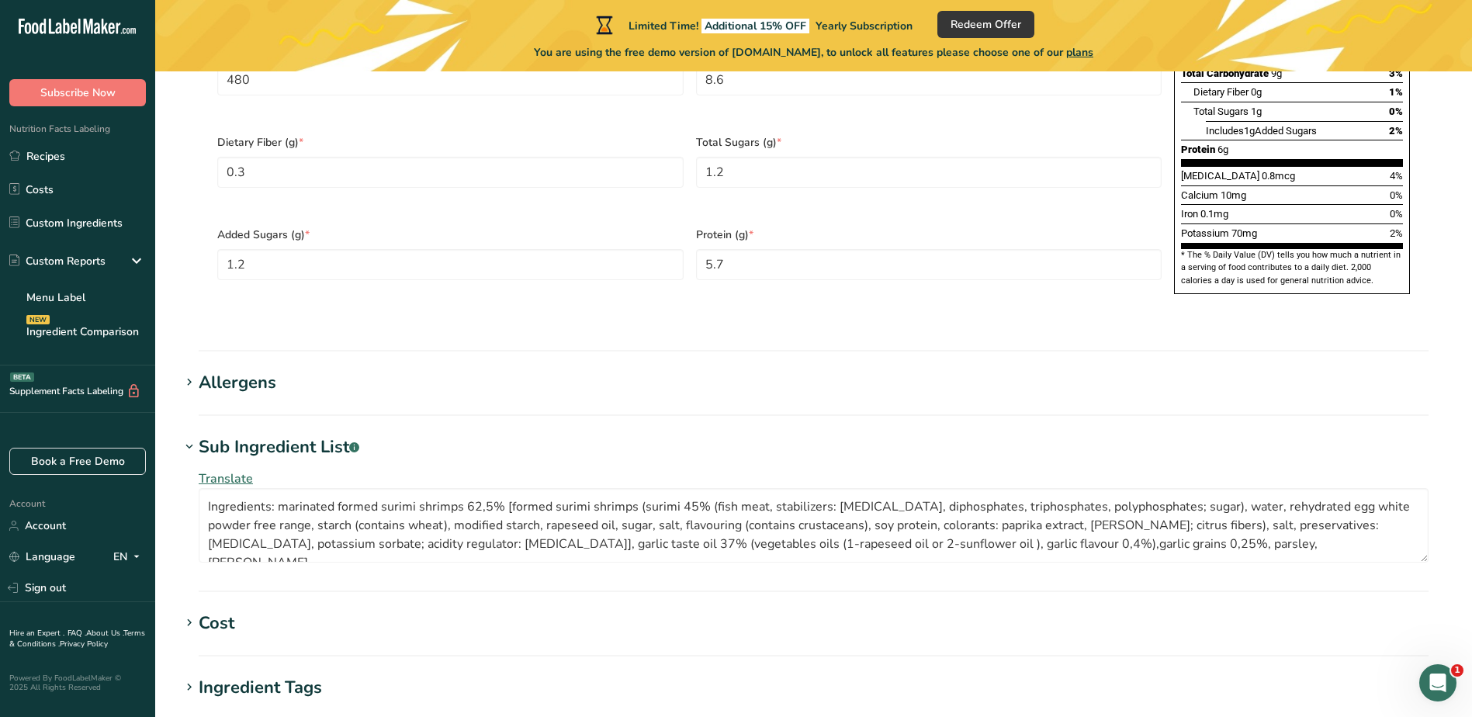
scroll to position [931, 0]
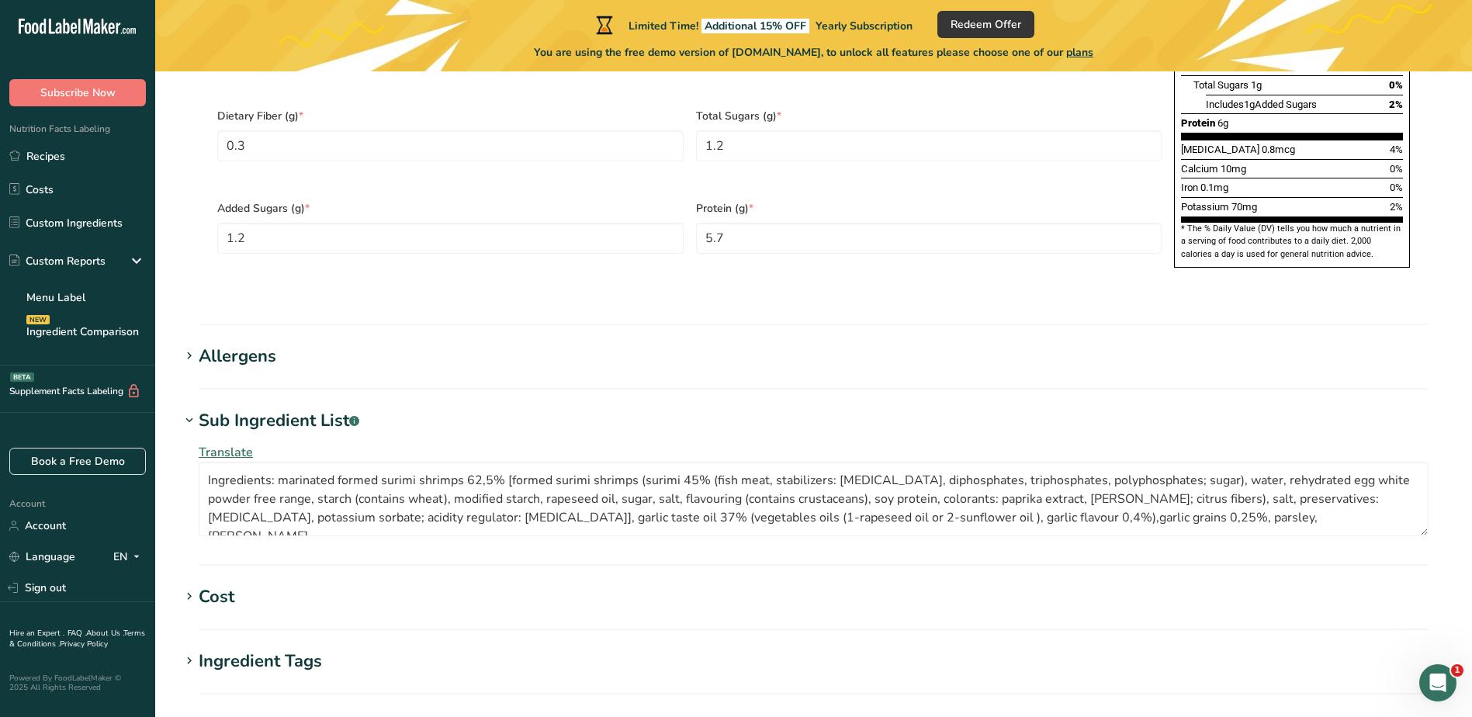
click at [314, 649] on div "Ingredient Tags" at bounding box center [260, 662] width 123 height 26
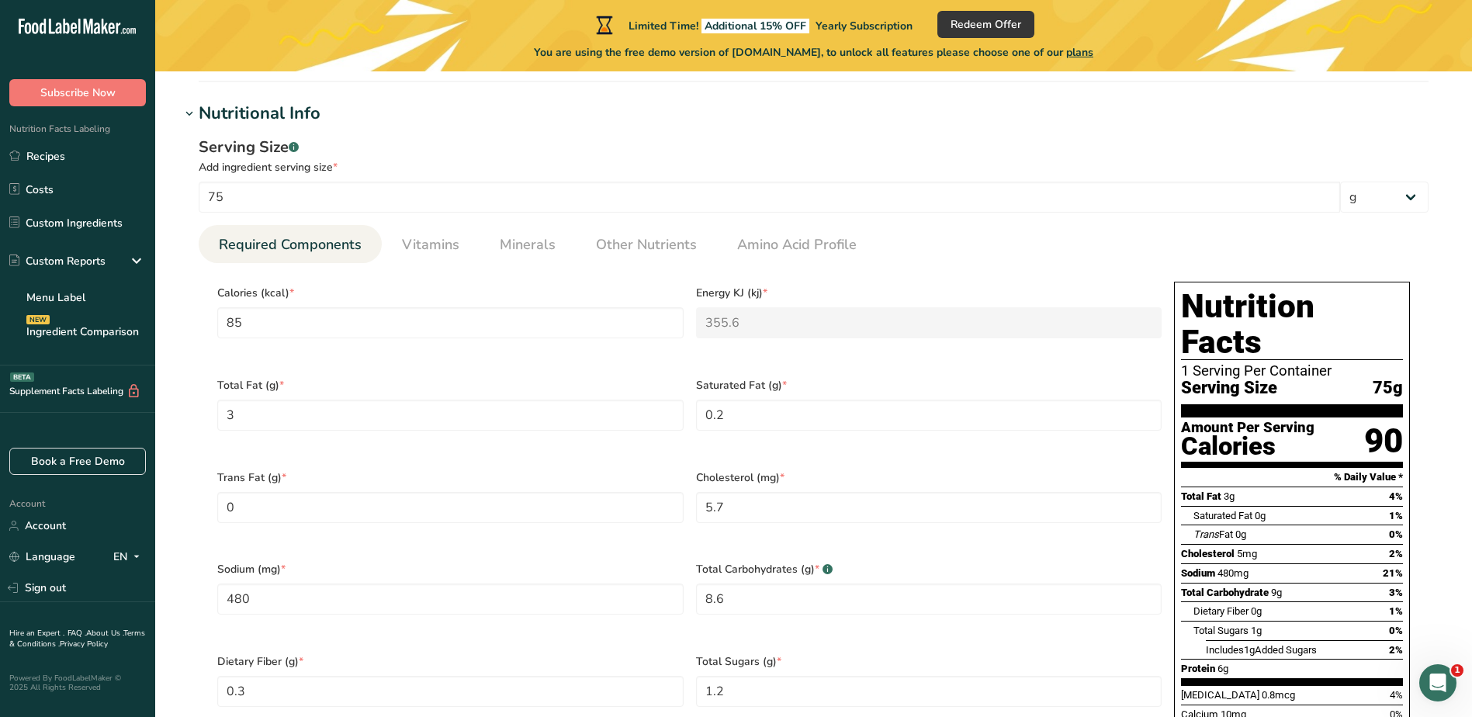
scroll to position [0, 0]
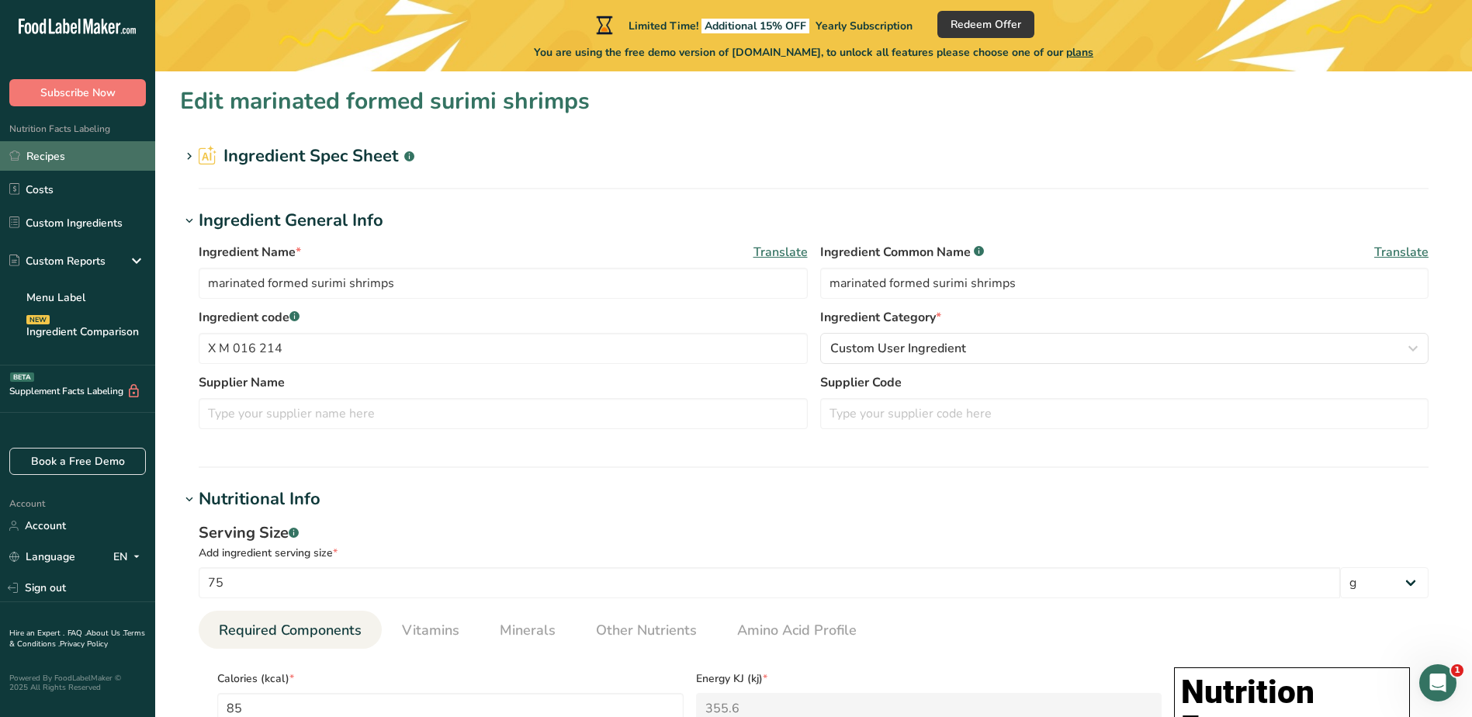
drag, startPoint x: 57, startPoint y: 163, endPoint x: 69, endPoint y: 147, distance: 19.9
click at [58, 165] on link "Recipes" at bounding box center [77, 155] width 155 height 29
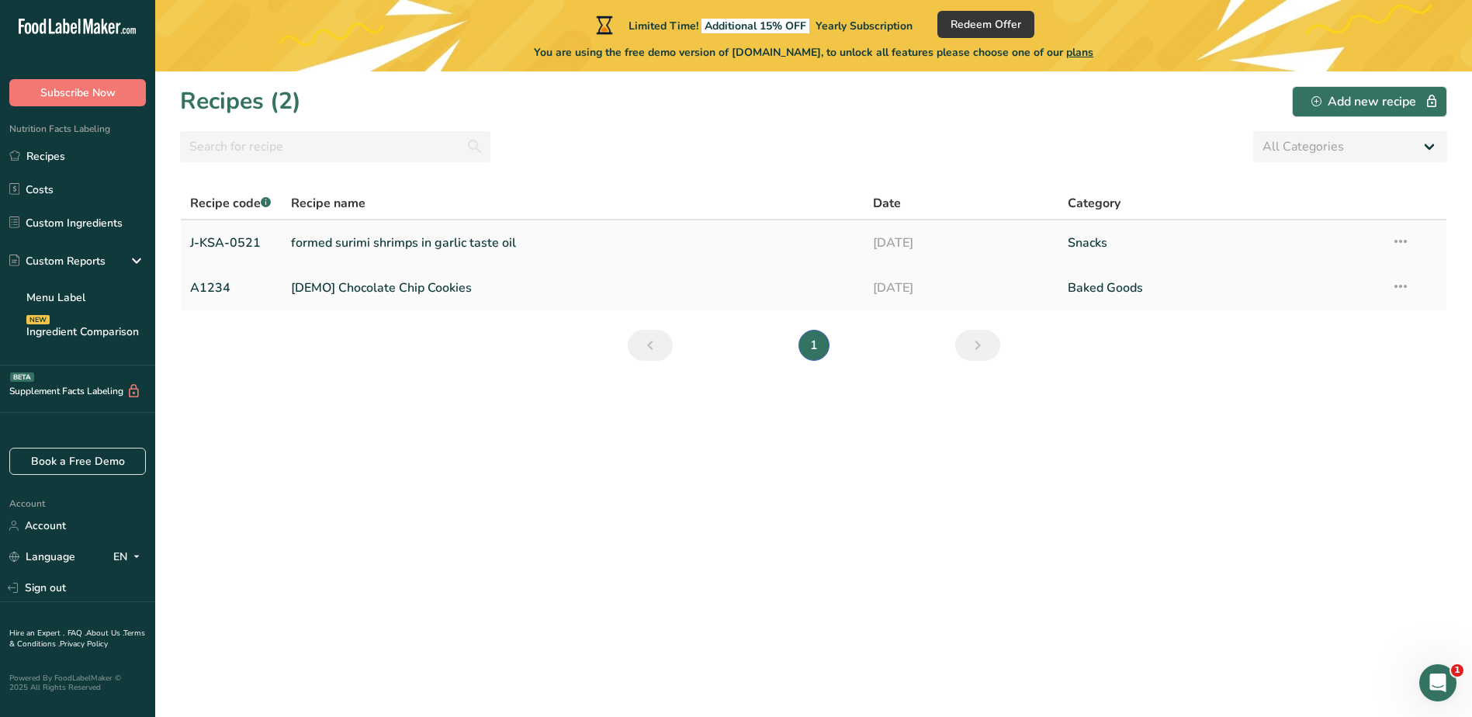
click at [479, 246] on link "formed surimi shrimps in garlic taste oil" at bounding box center [573, 243] width 564 height 33
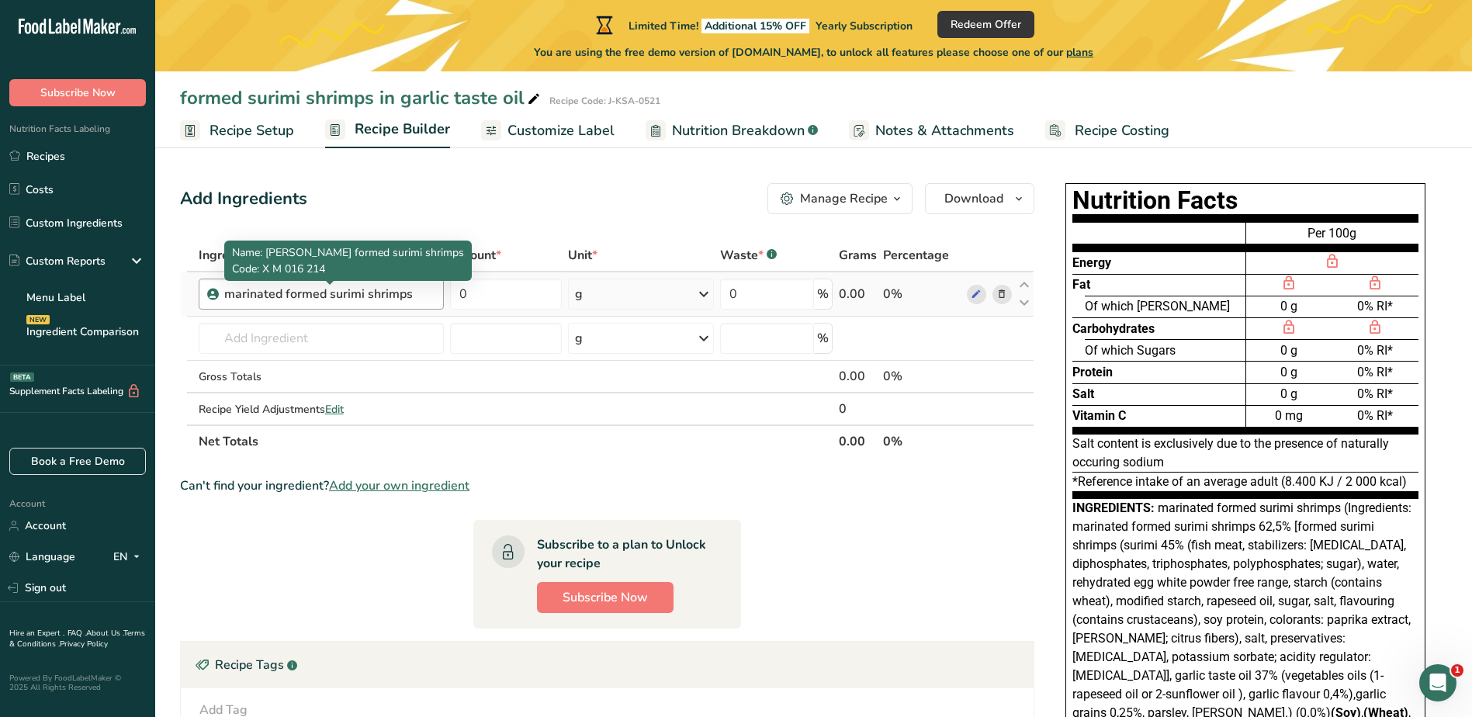
drag, startPoint x: 420, startPoint y: 295, endPoint x: 203, endPoint y: 290, distance: 216.6
click at [203, 290] on div "marinated formed surimi shrimps" at bounding box center [322, 294] width 246 height 31
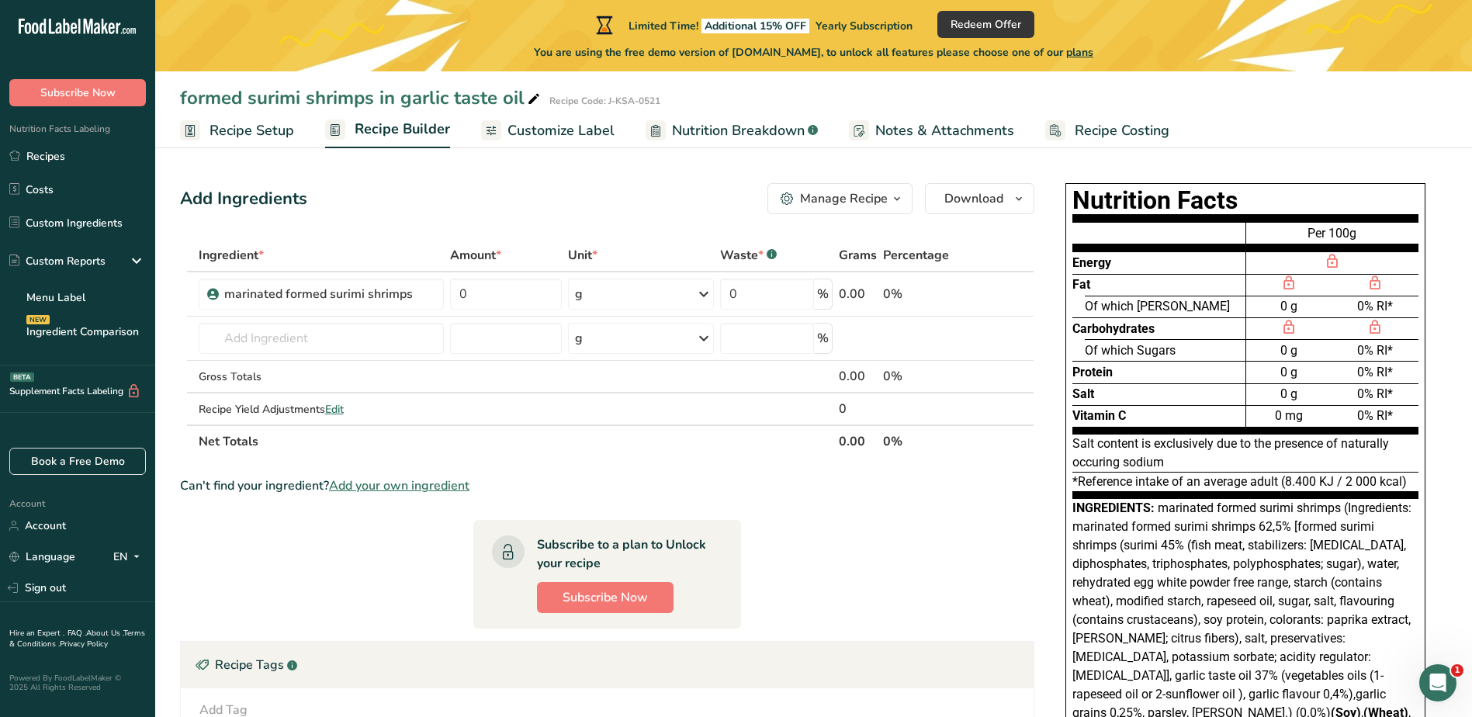
click at [619, 451] on th "Net Totals" at bounding box center [516, 441] width 641 height 33
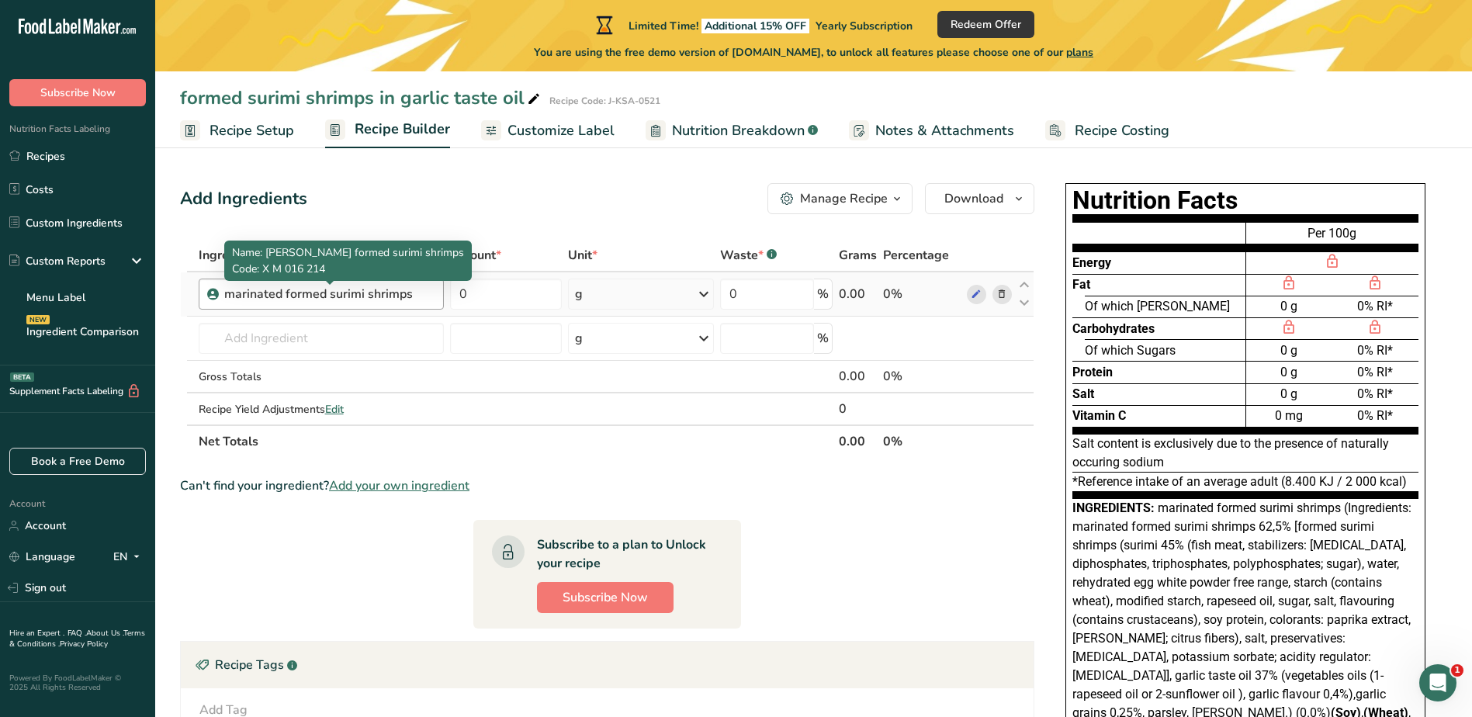
click at [415, 290] on div "marinated formed surimi shrimps" at bounding box center [321, 294] width 194 height 19
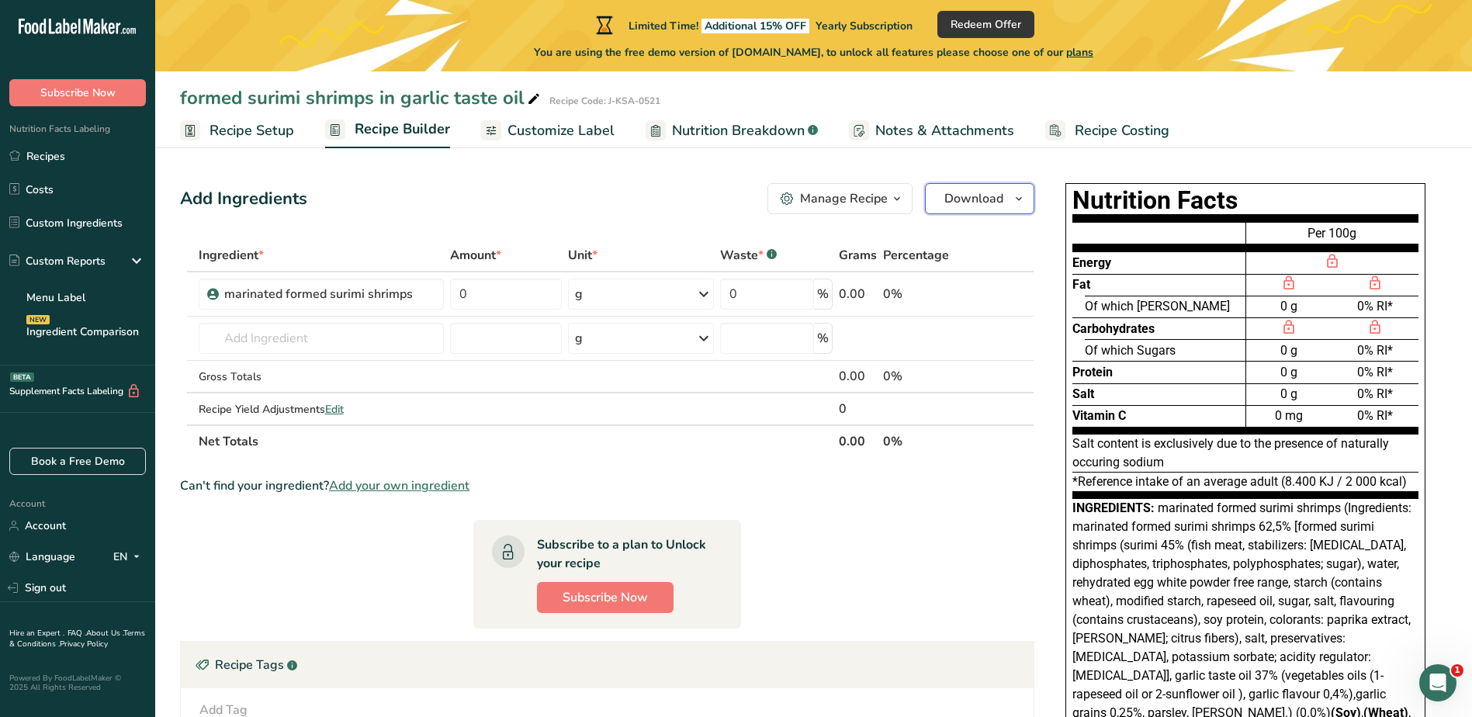
click at [1022, 200] on icon "button" at bounding box center [1019, 198] width 12 height 19
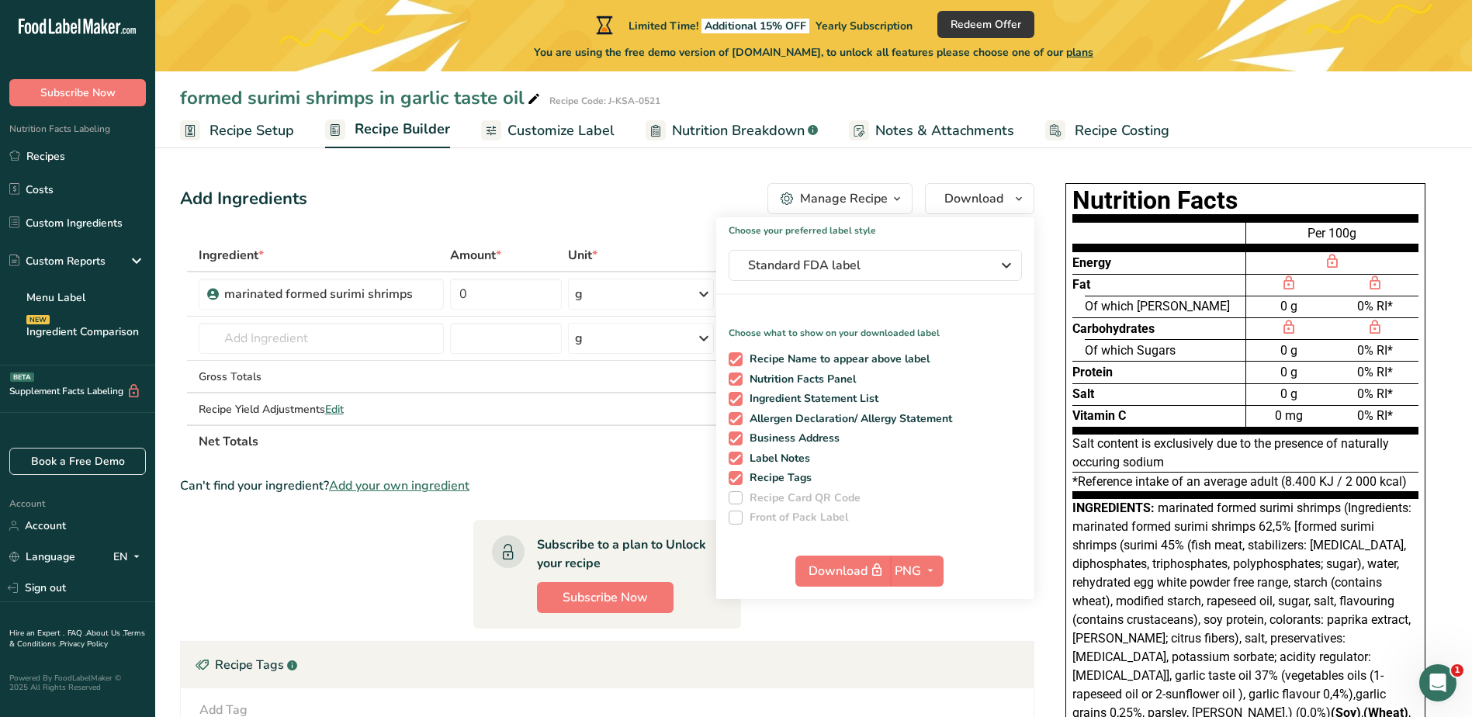
click at [987, 629] on section "Ingredient * Amount * Unit * Waste * .a-a{fill:#347362;}.b-a{fill:#fff;} Grams …" at bounding box center [607, 555] width 855 height 633
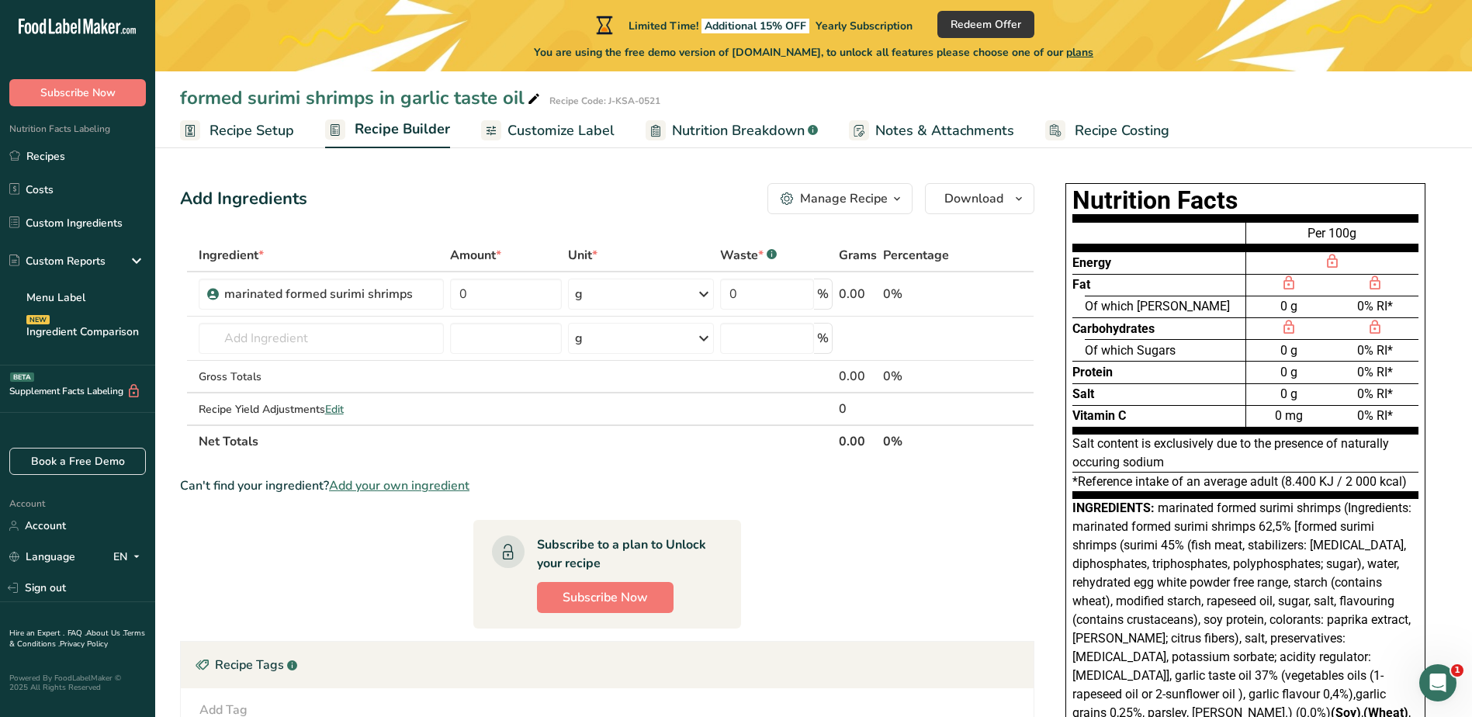
click at [896, 203] on icon "button" at bounding box center [897, 198] width 12 height 19
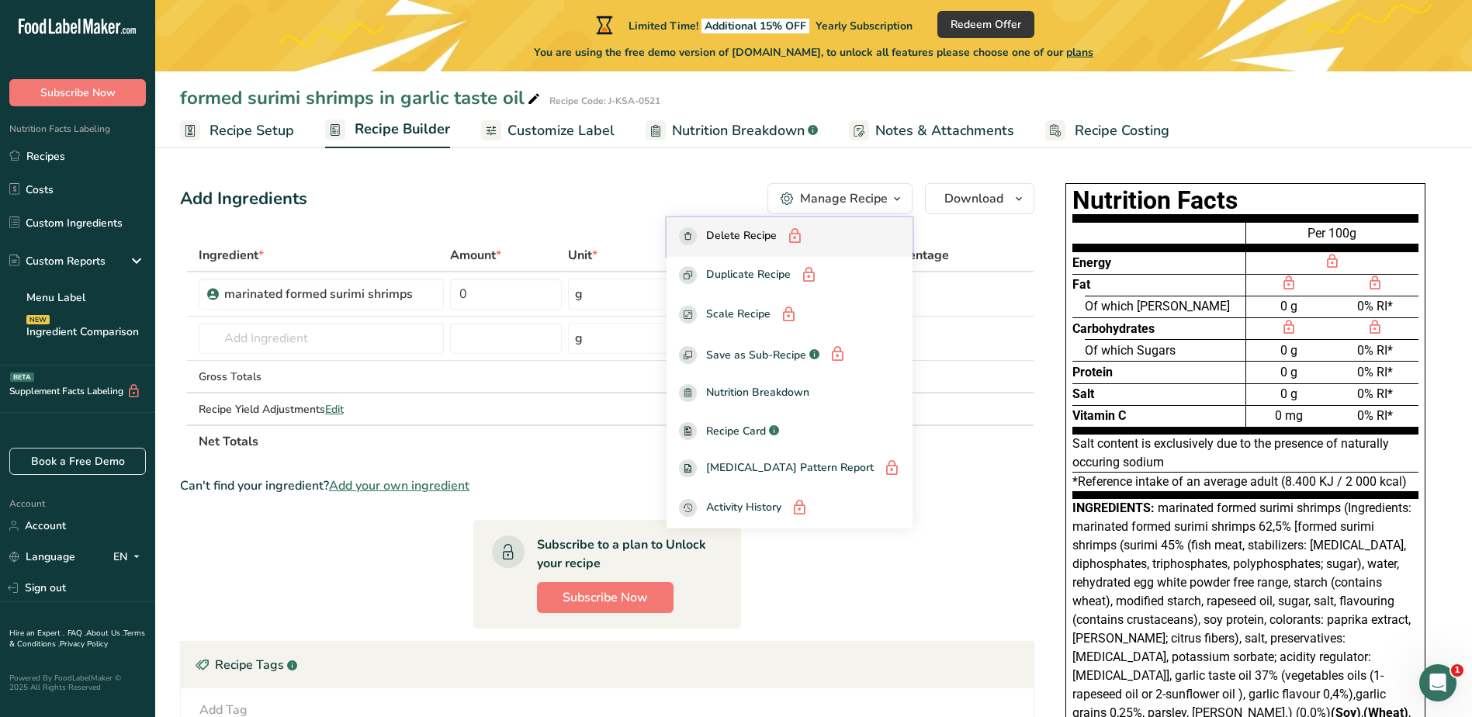
click at [777, 234] on span "Delete Recipe" at bounding box center [741, 236] width 71 height 19
click at [803, 234] on icon "button" at bounding box center [794, 236] width 17 height 23
click at [967, 636] on section "Ingredient * Amount * Unit * Waste * .a-a{fill:#347362;}.b-a{fill:#fff;} Grams …" at bounding box center [607, 555] width 855 height 633
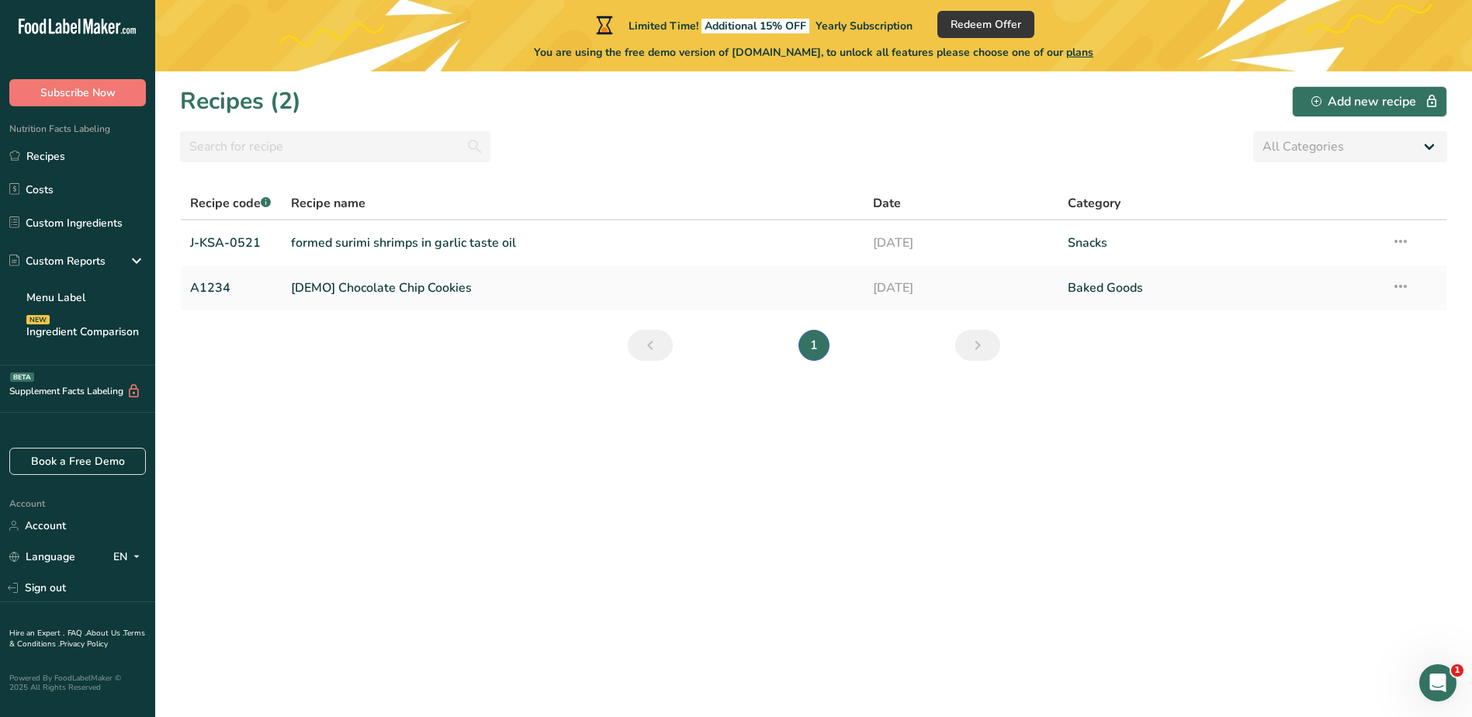
drag, startPoint x: 1410, startPoint y: 240, endPoint x: 1336, endPoint y: 378, distance: 157.0
click at [1160, 489] on section "Recipes (2) Add new recipe All Categories Baked Goods Beverages Confectionery C…" at bounding box center [813, 394] width 1317 height 646
click at [1403, 241] on icon at bounding box center [1401, 241] width 19 height 28
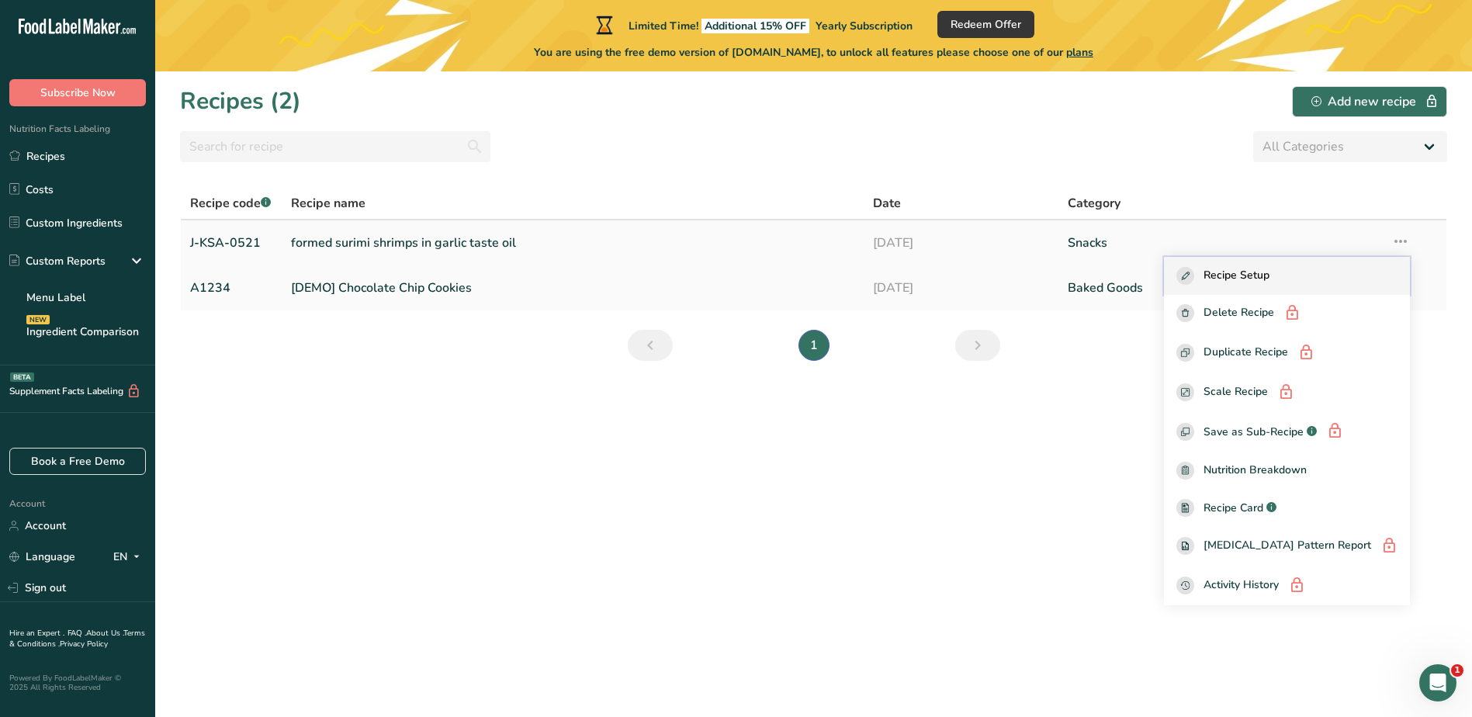
click at [1270, 276] on span "Recipe Setup" at bounding box center [1237, 276] width 66 height 18
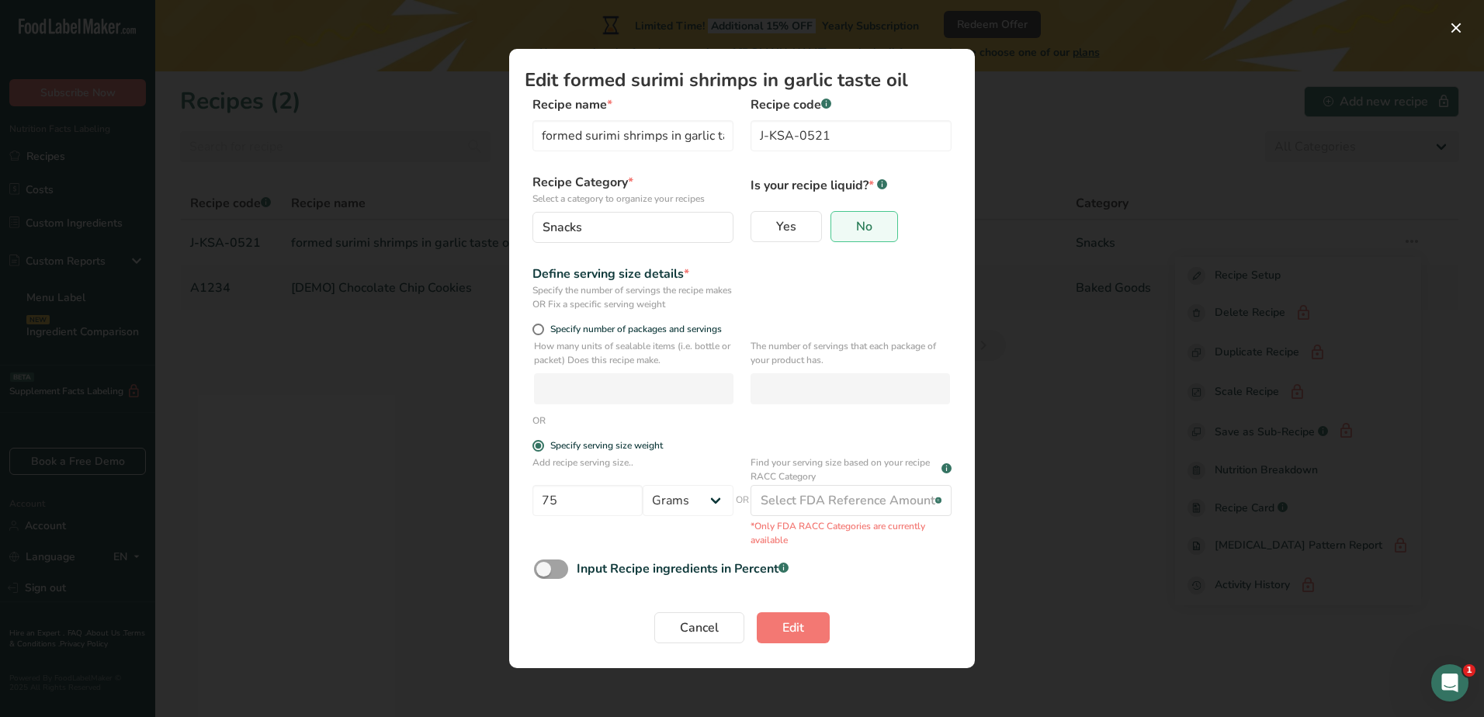
click at [872, 307] on div "Define serving size details * Specify the number of servings the recipe makes O…" at bounding box center [742, 288] width 435 height 47
click at [706, 138] on input "formed surimi shrimps in garlic taste oil" at bounding box center [632, 135] width 201 height 31
click at [675, 239] on button "Snacks" at bounding box center [632, 227] width 201 height 31
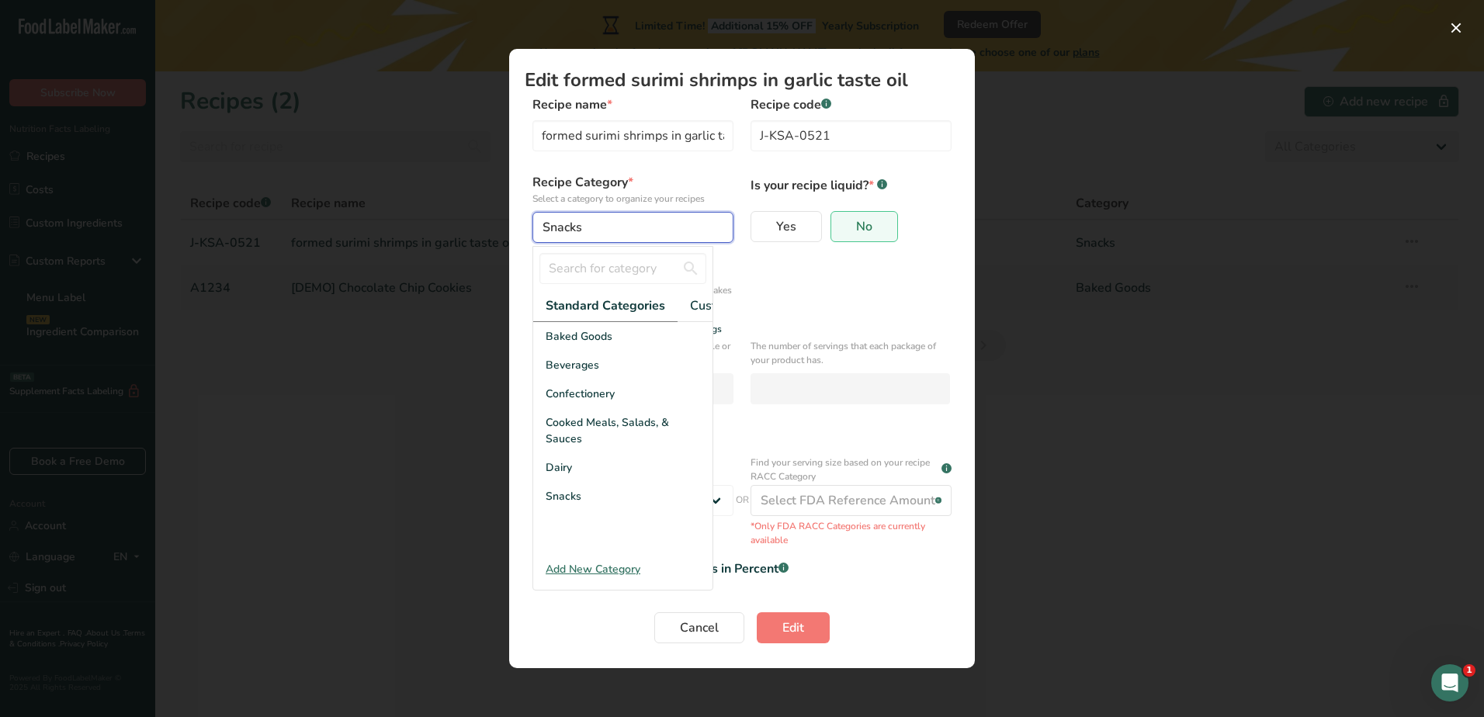
click at [668, 232] on div "Snacks" at bounding box center [629, 227] width 172 height 19
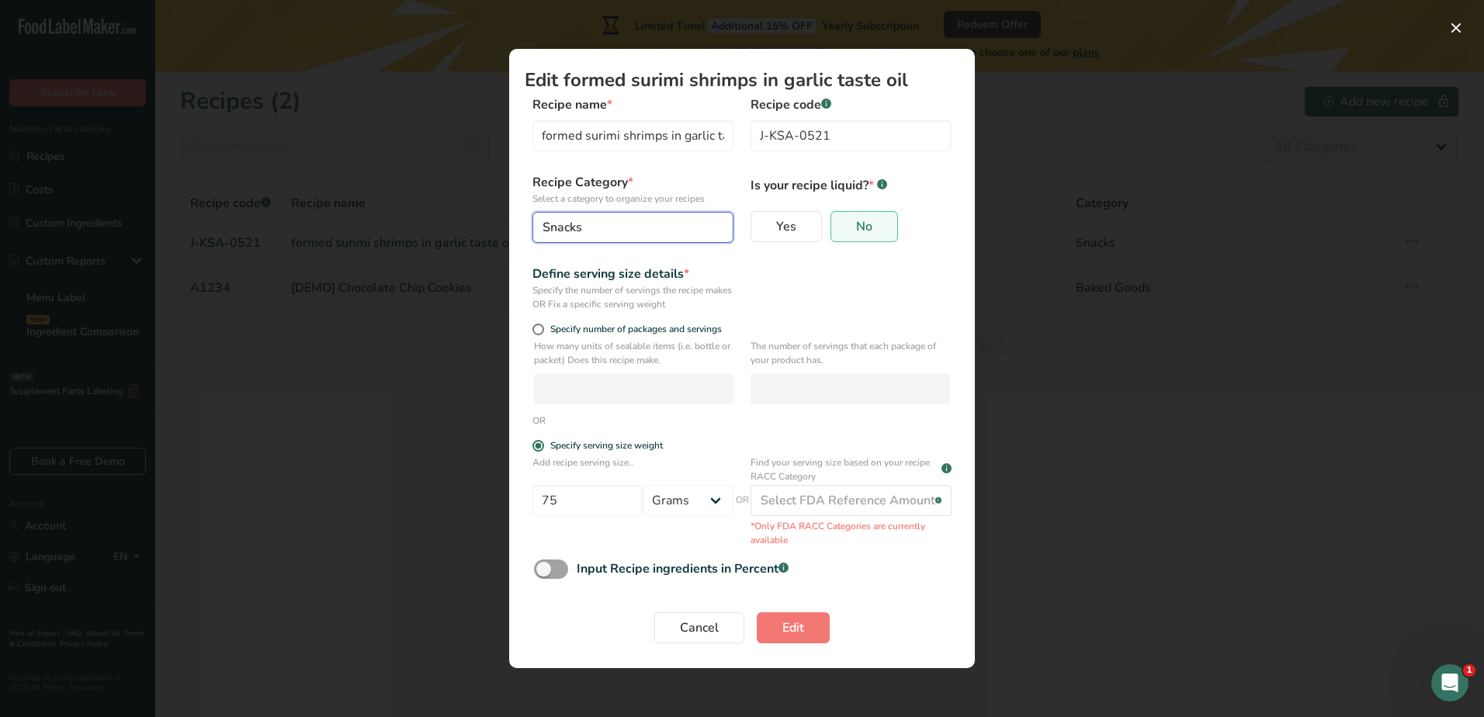
click at [716, 227] on button "Snacks" at bounding box center [632, 227] width 201 height 31
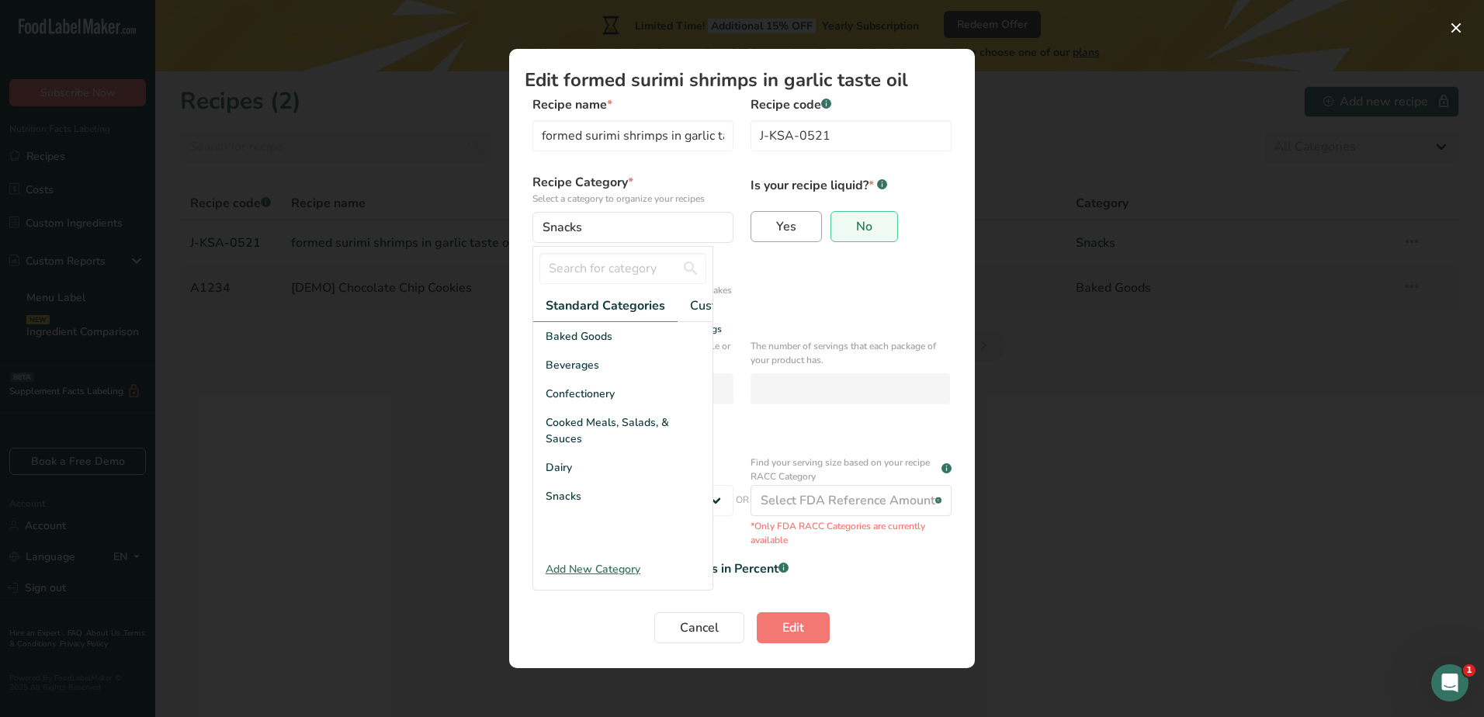
drag, startPoint x: 804, startPoint y: 286, endPoint x: 775, endPoint y: 215, distance: 77.3
click at [806, 286] on div "Define serving size details * Specify the number of servings the recipe makes O…" at bounding box center [742, 288] width 435 height 47
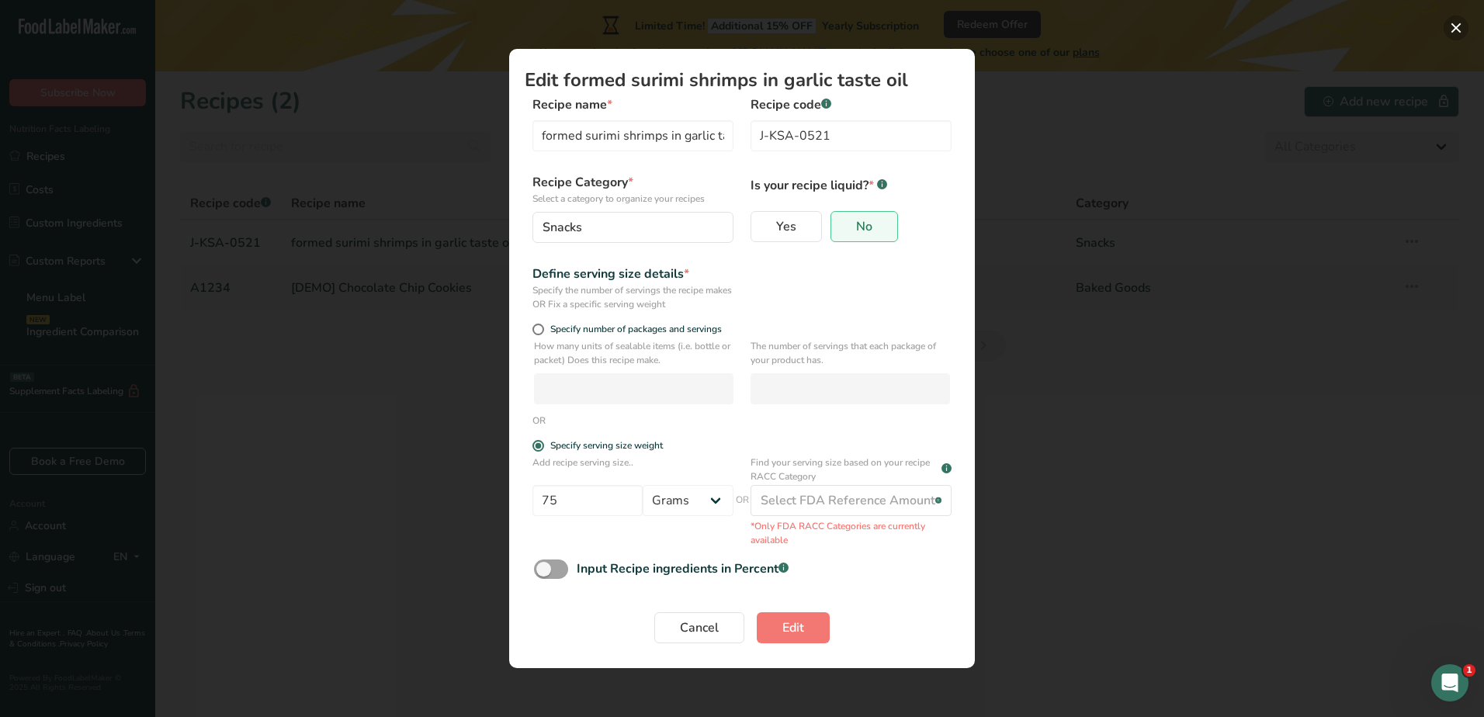
click at [1447, 29] on button "Edit Recipe Modal" at bounding box center [1456, 28] width 25 height 25
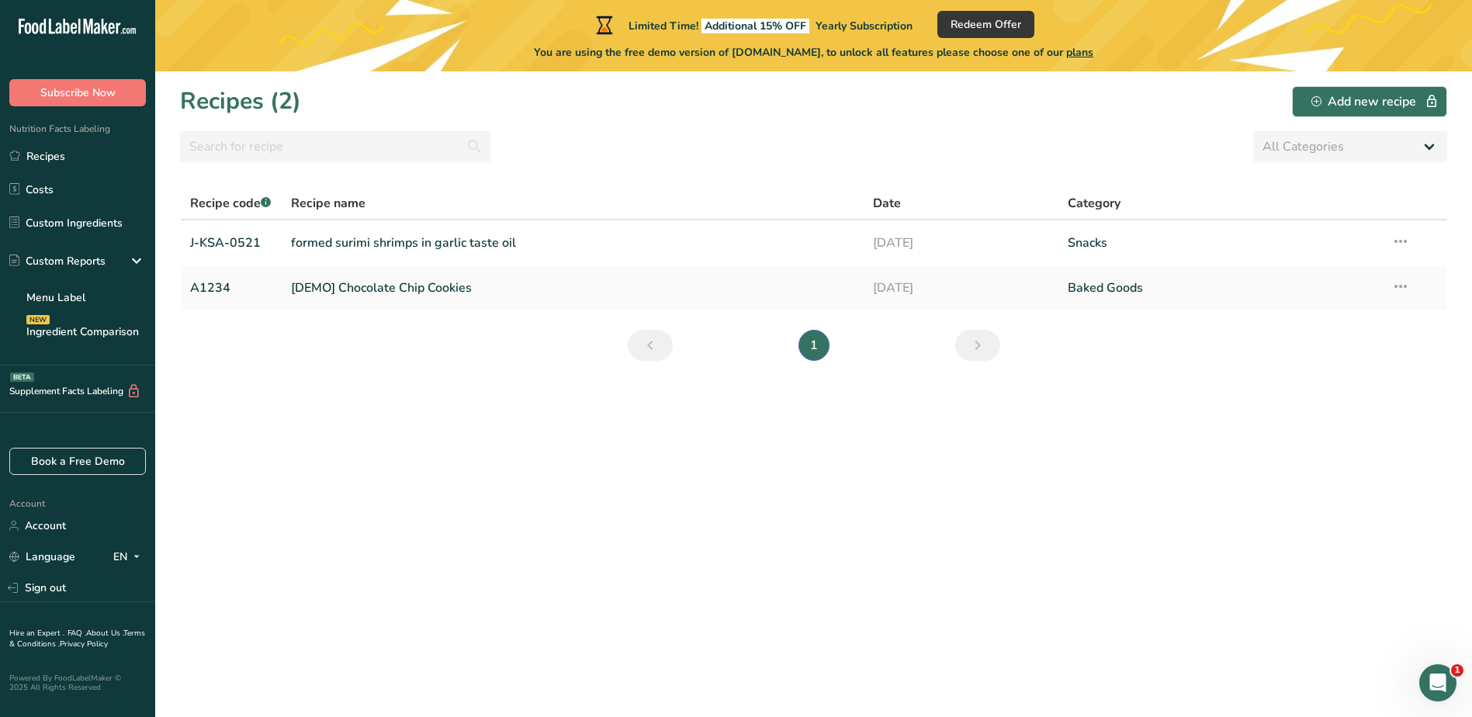
click at [792, 584] on section "Recipes (2) Add new recipe All Categories Baked Goods Beverages Confectionery C…" at bounding box center [813, 394] width 1317 height 646
click at [460, 536] on section "Recipes (2) Add new recipe All Categories Baked Goods Beverages Confectionery C…" at bounding box center [813, 394] width 1317 height 646
drag, startPoint x: 490, startPoint y: 248, endPoint x: 1346, endPoint y: 252, distance: 856.1
click at [1110, 237] on link "Snacks" at bounding box center [1220, 243] width 305 height 33
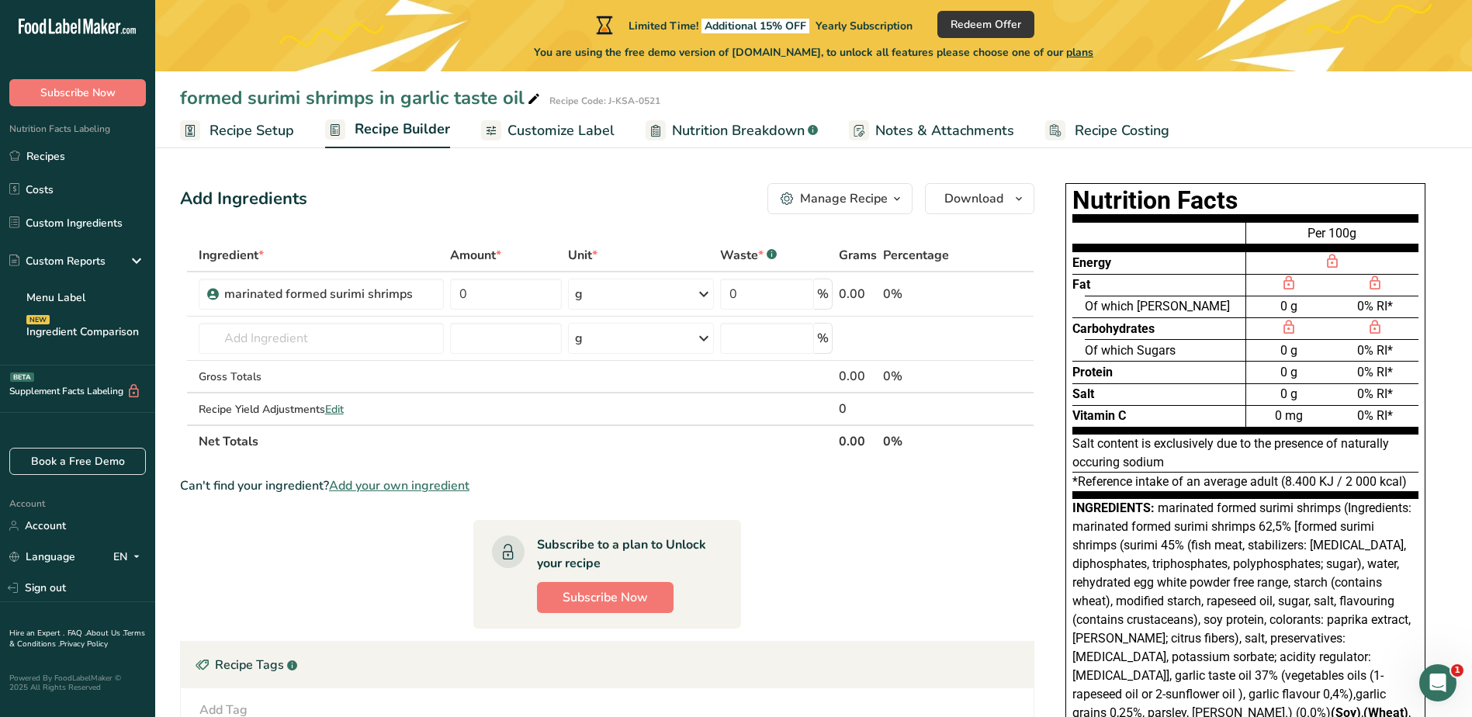
click at [259, 132] on span "Recipe Setup" at bounding box center [252, 130] width 85 height 21
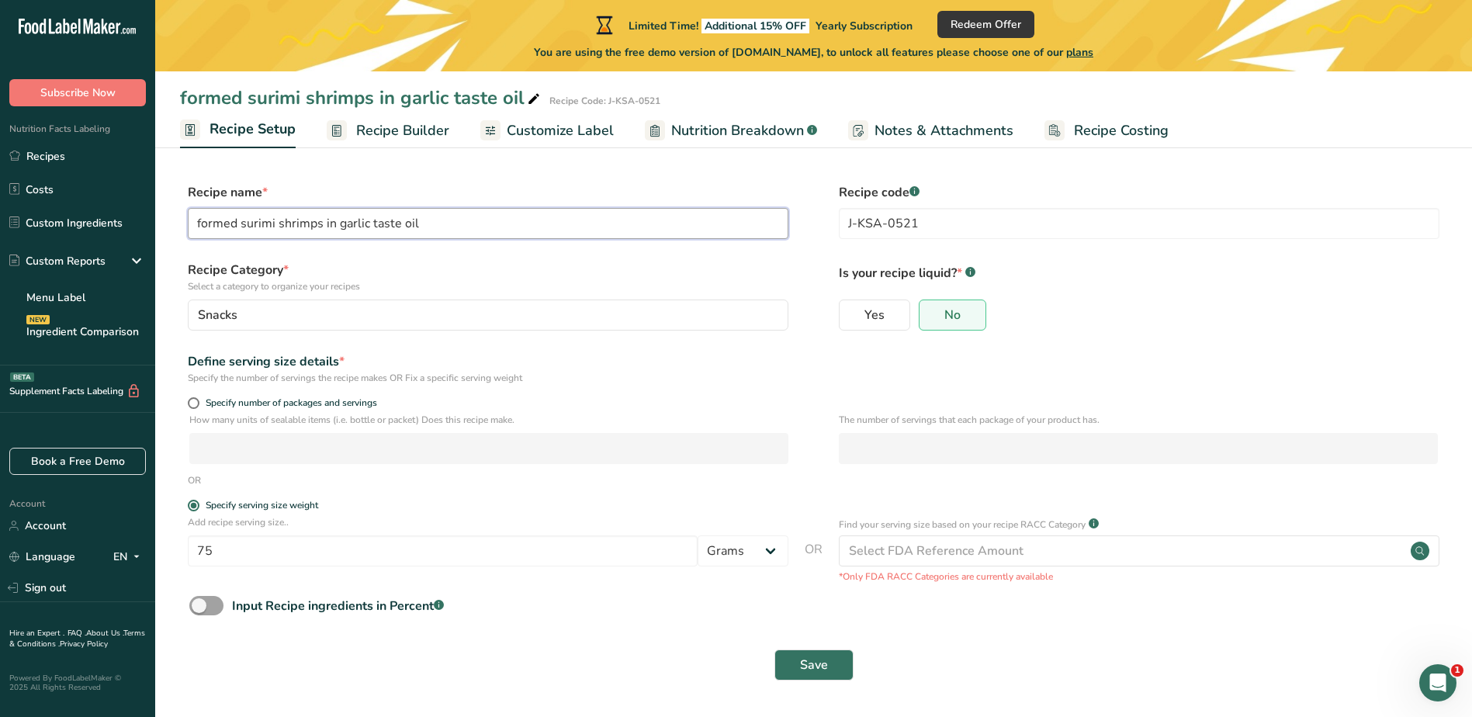
click at [464, 219] on input "formed surimi shrimps in garlic taste oil" at bounding box center [488, 223] width 601 height 31
click at [532, 101] on icon at bounding box center [534, 99] width 14 height 22
click at [634, 90] on input "formed surimi shrimps in garlic taste oil" at bounding box center [755, 98] width 1150 height 28
drag, startPoint x: 455, startPoint y: 227, endPoint x: 174, endPoint y: 241, distance: 281.4
click at [174, 241] on section "Recipe name * formed surimi shrimps in garlic taste oil Recipe code .a-a{fill:#…" at bounding box center [813, 433] width 1317 height 563
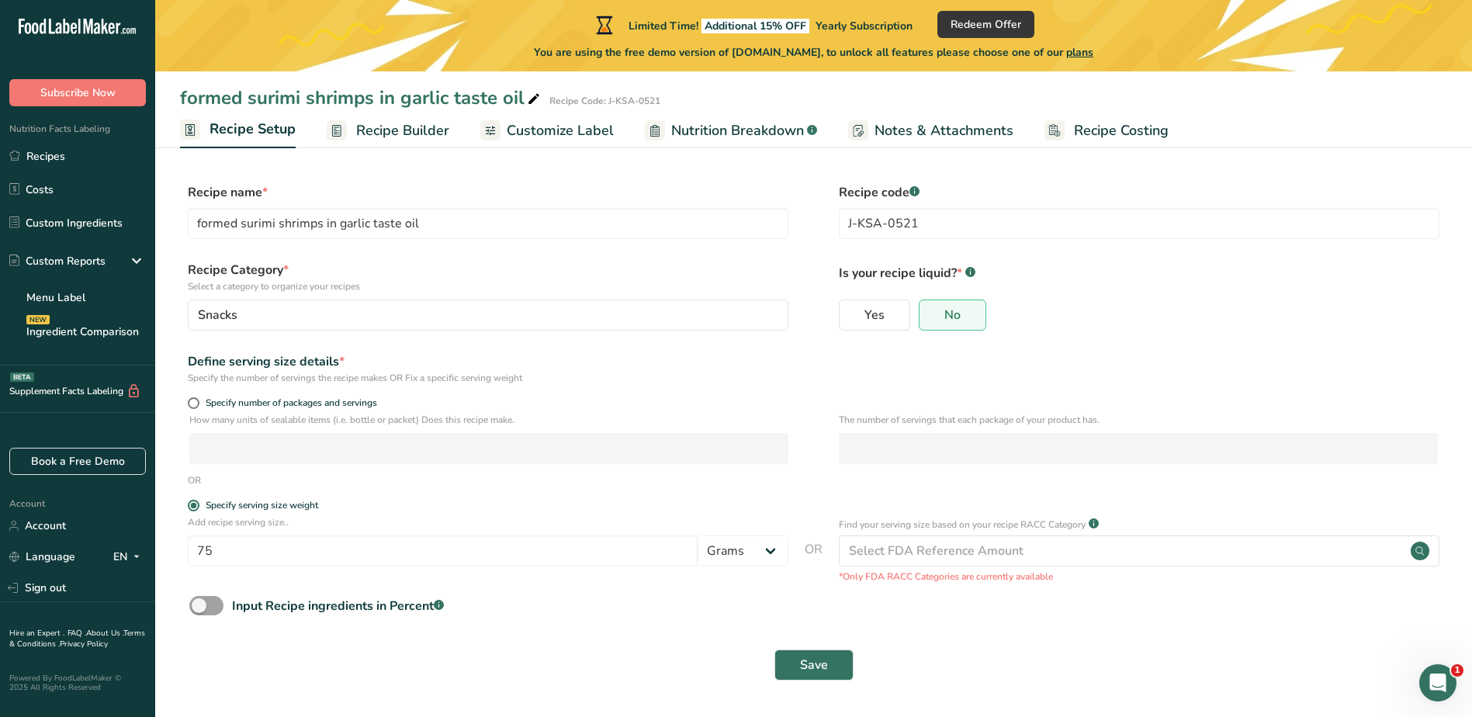
click at [456, 270] on label "Recipe Category * Select a category to organize your recipes" at bounding box center [488, 277] width 601 height 33
click at [245, 550] on input "75" at bounding box center [443, 551] width 510 height 31
click at [907, 559] on div "Select FDA Reference Amount" at bounding box center [936, 551] width 175 height 19
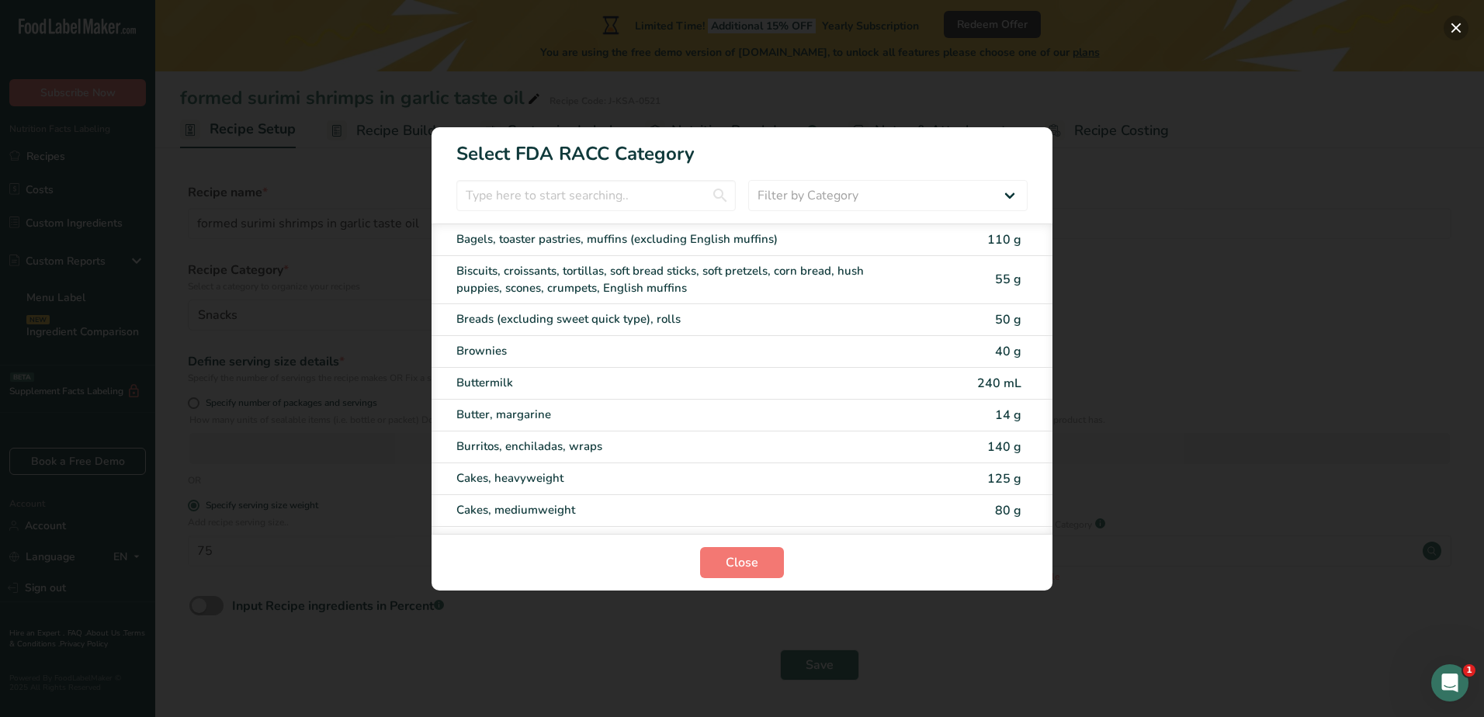
click at [1457, 31] on button "RACC Category Selection Modal" at bounding box center [1456, 28] width 25 height 25
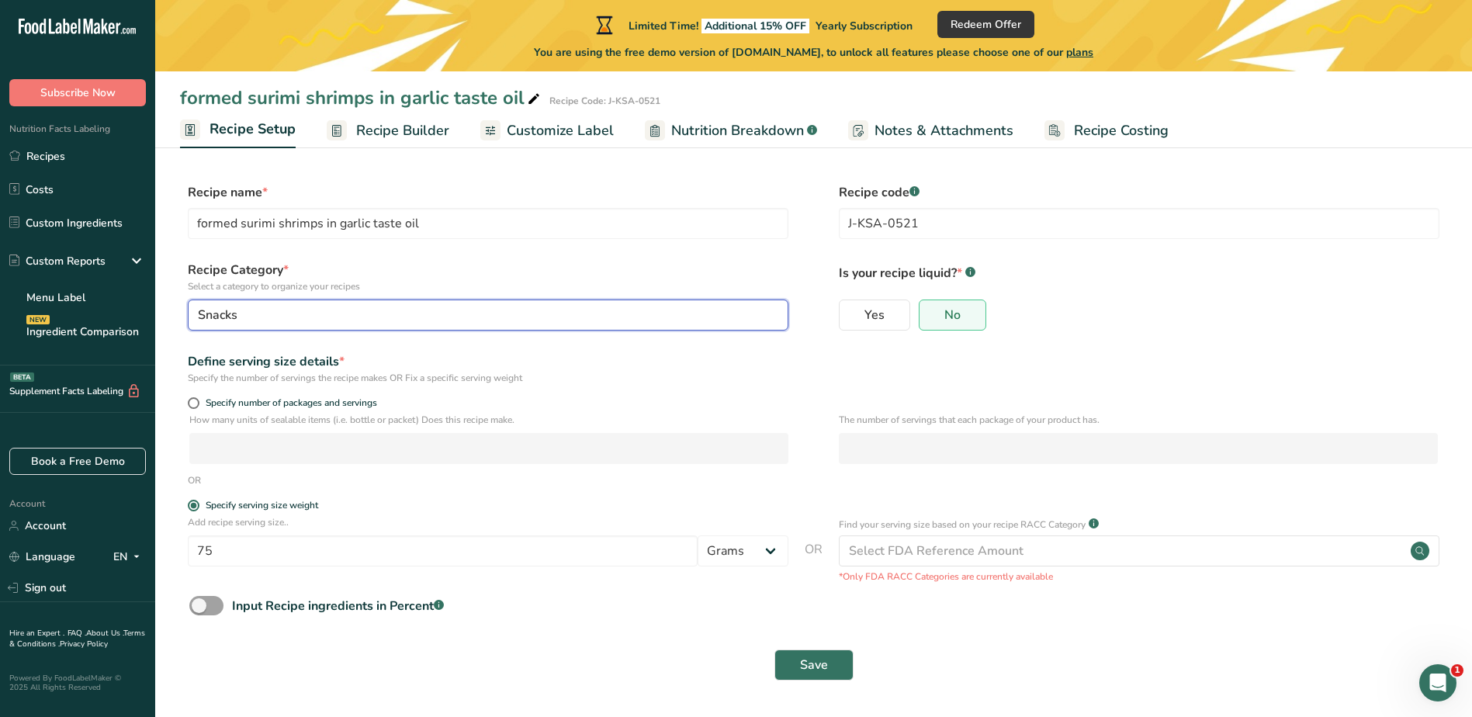
click at [749, 323] on div "Snacks" at bounding box center [483, 315] width 571 height 19
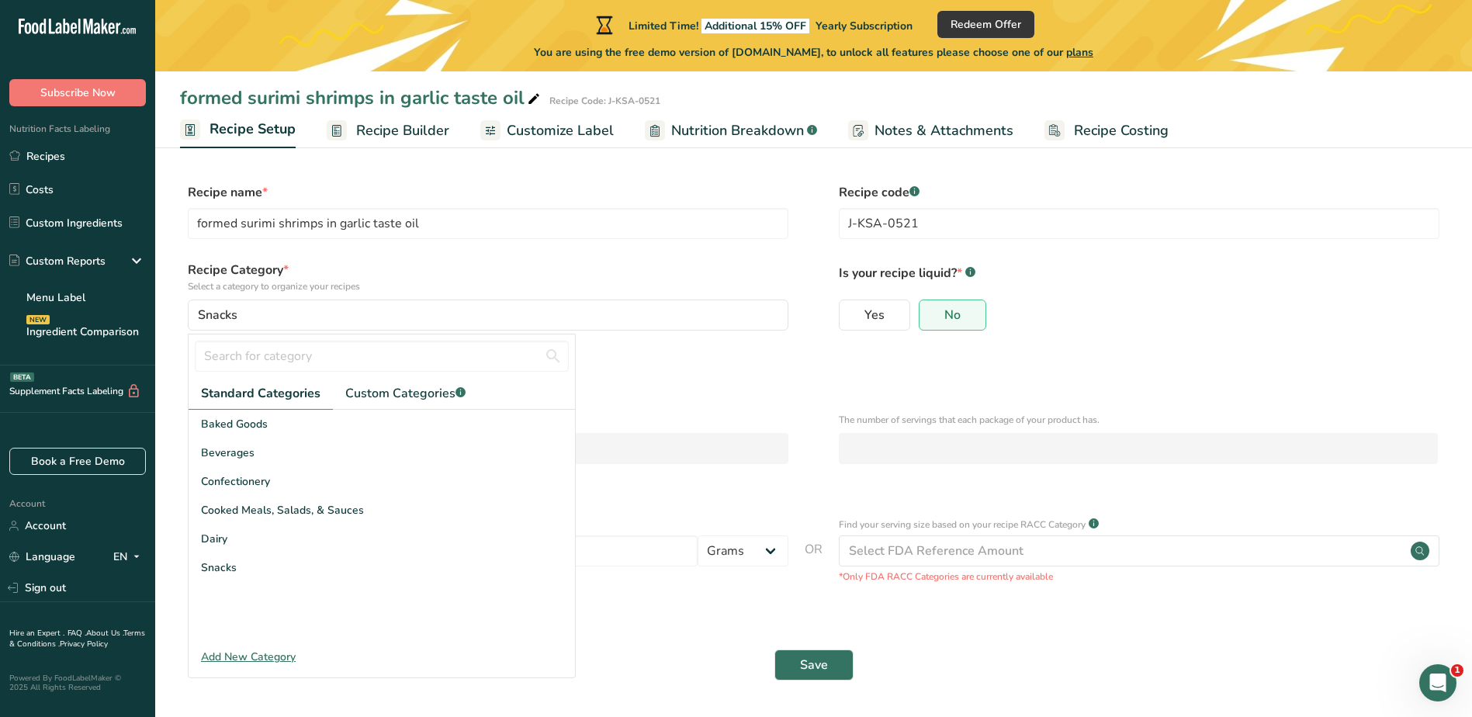
click at [265, 660] on div "Add New Category" at bounding box center [382, 657] width 387 height 16
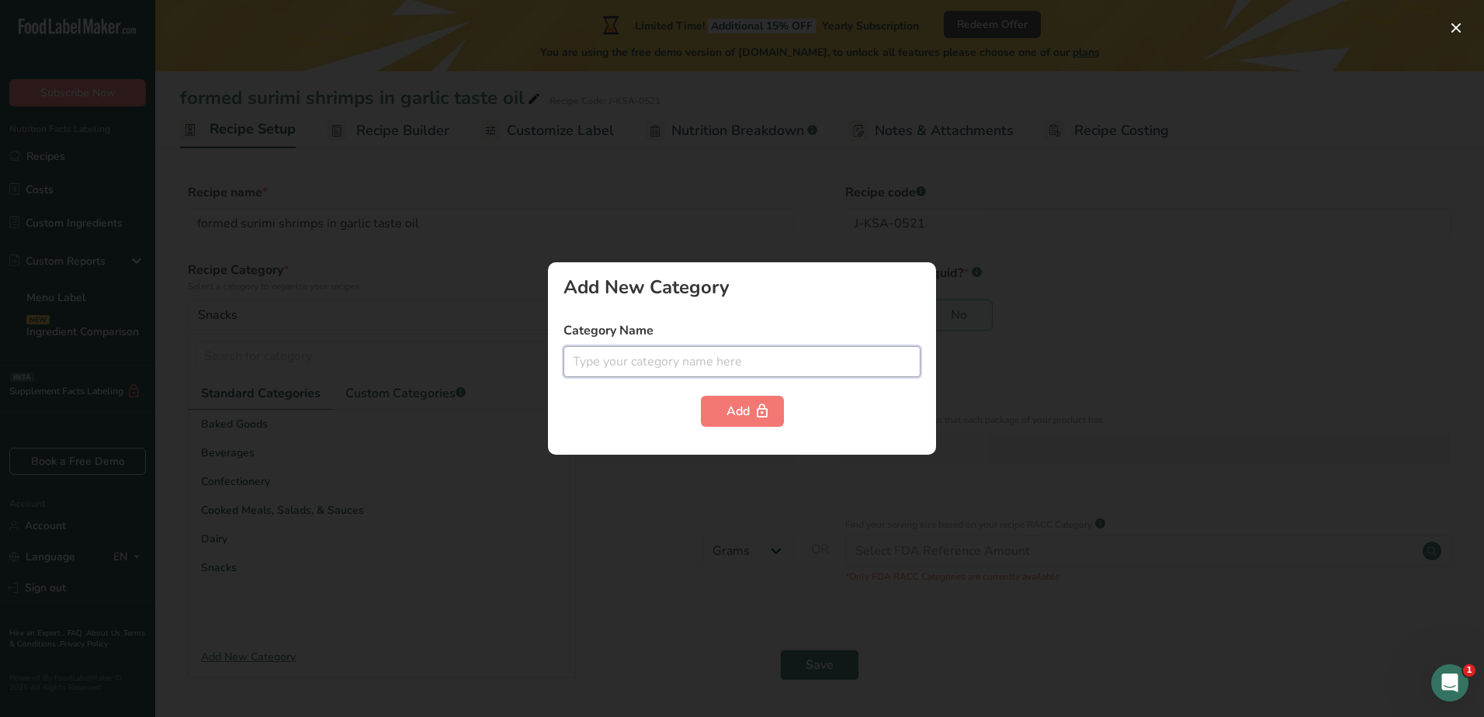
click at [719, 361] on input "text" at bounding box center [742, 361] width 357 height 31
click at [572, 362] on input "text" at bounding box center [742, 361] width 357 height 31
type input "f"
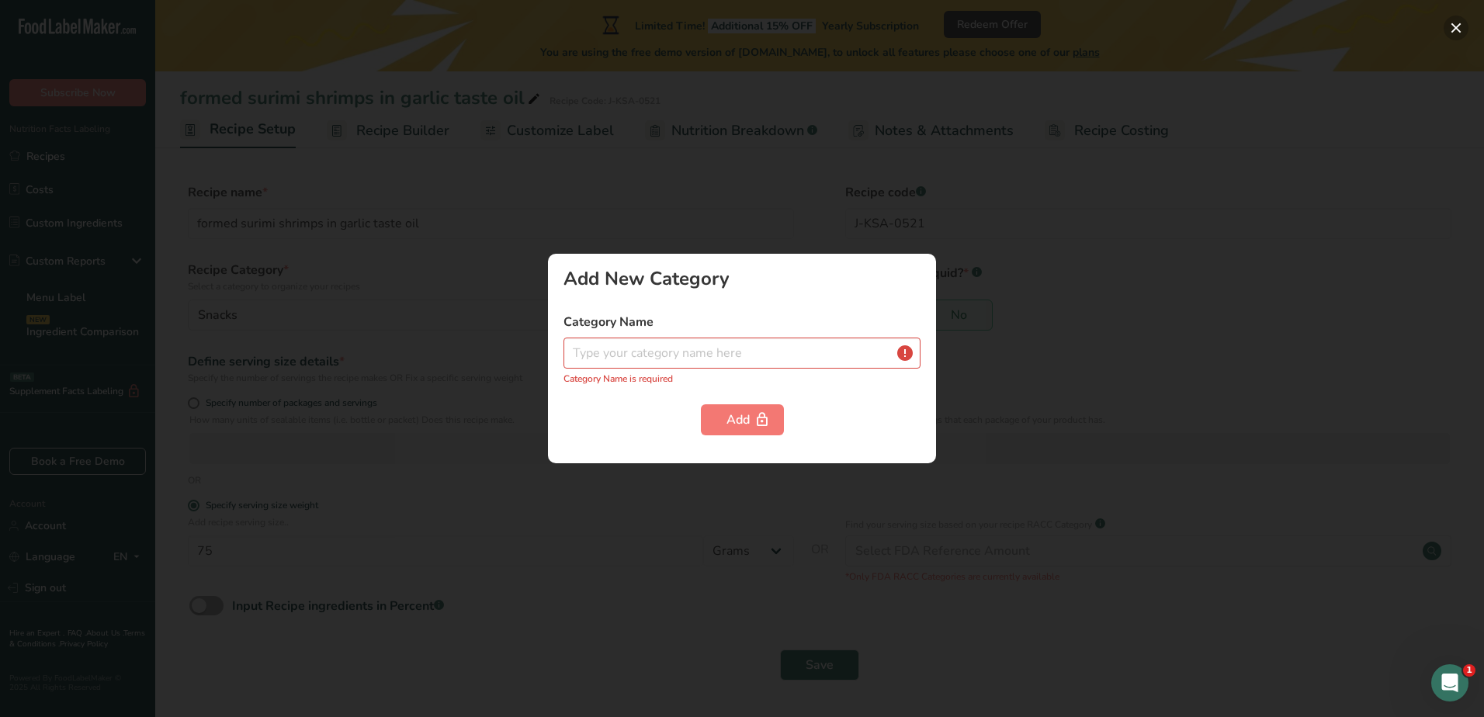
click at [1457, 26] on button "button" at bounding box center [1456, 28] width 25 height 25
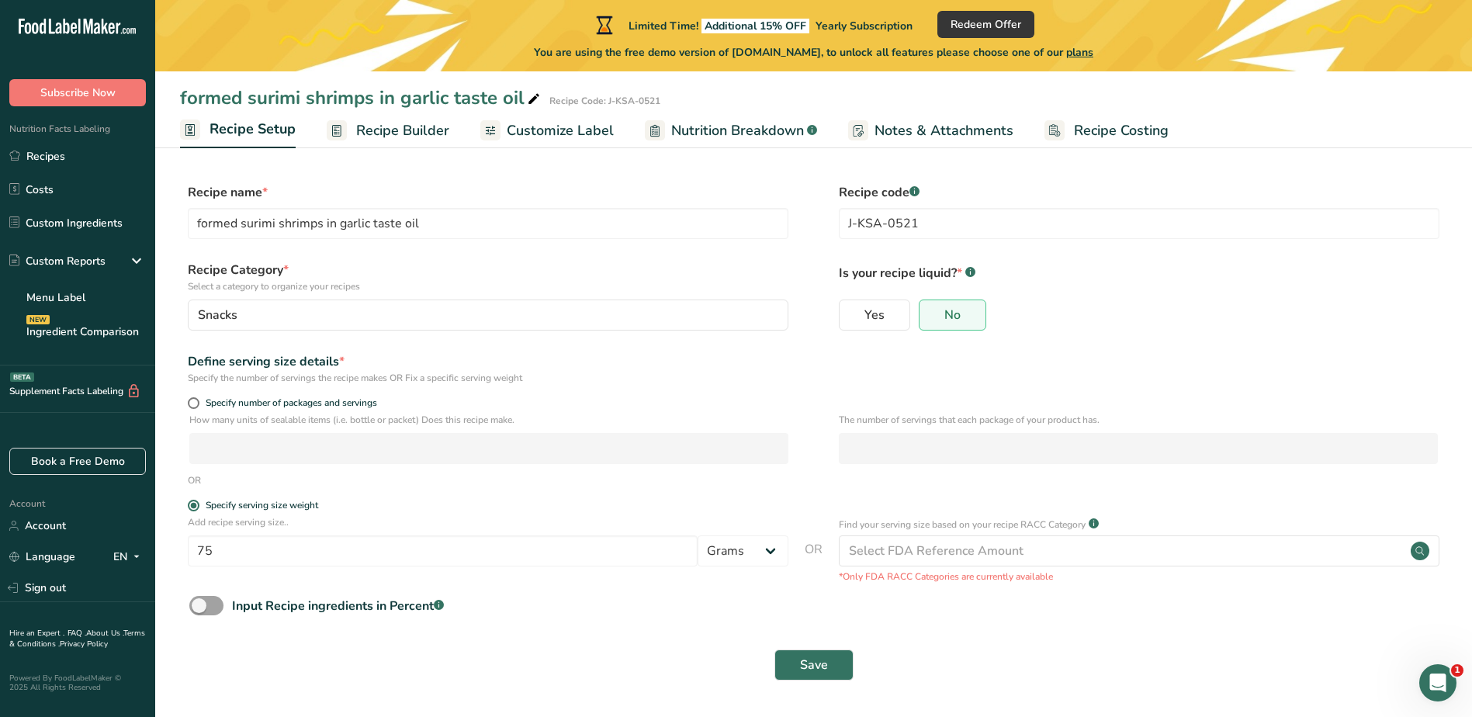
click at [705, 389] on form "Recipe name * formed surimi shrimps in garlic taste oil Recipe code .a-a{fill:#…" at bounding box center [814, 436] width 1268 height 507
click at [825, 661] on span "Save" at bounding box center [814, 665] width 28 height 19
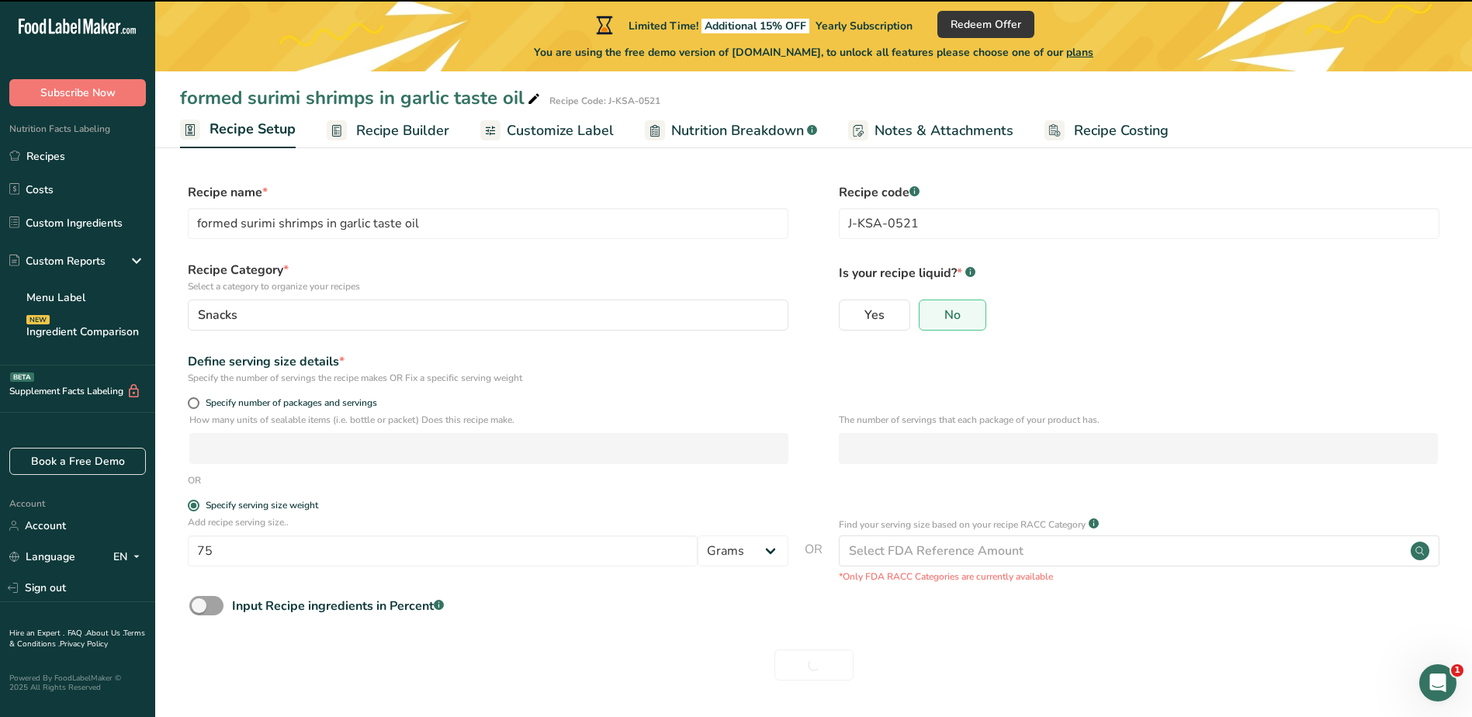
drag, startPoint x: 400, startPoint y: 136, endPoint x: 793, endPoint y: 282, distance: 419.7
click at [400, 136] on span "Recipe Builder" at bounding box center [402, 130] width 93 height 21
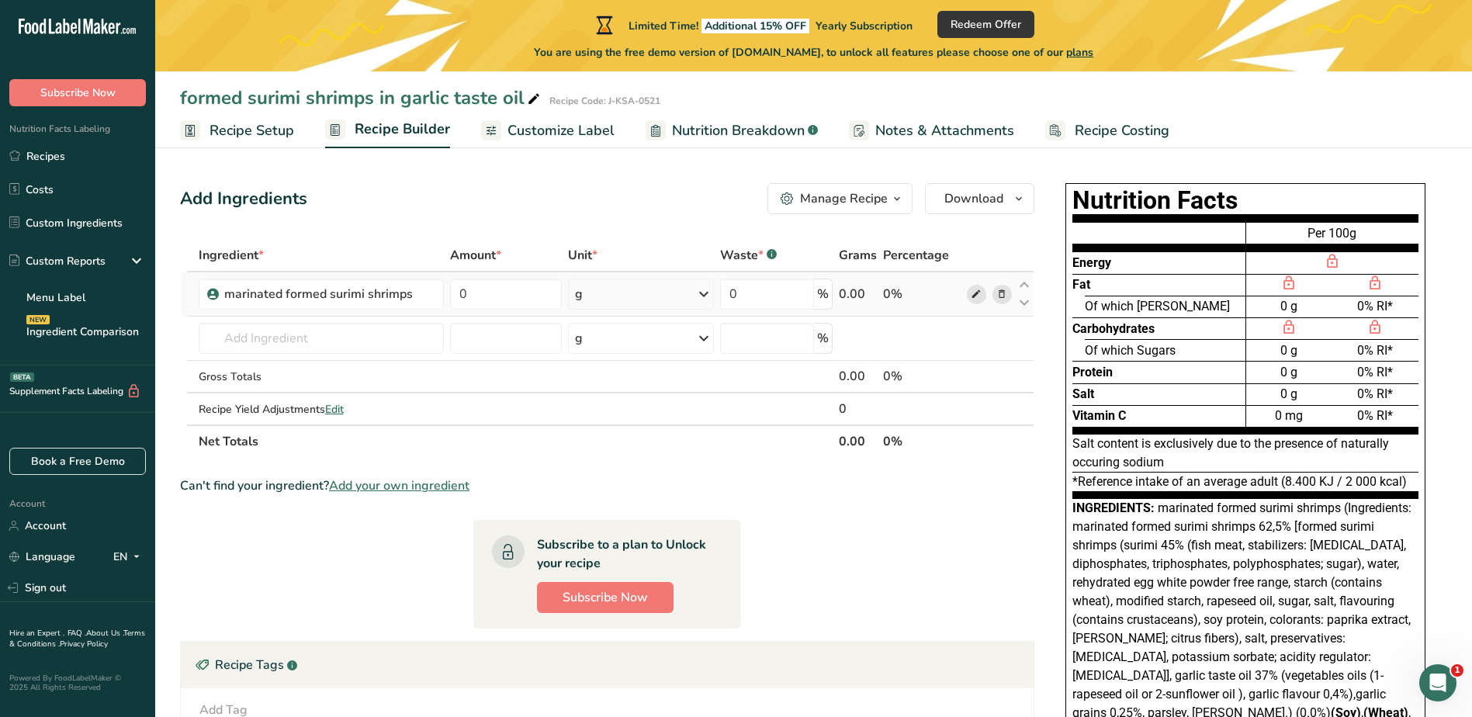
click at [978, 296] on icon at bounding box center [976, 294] width 11 height 16
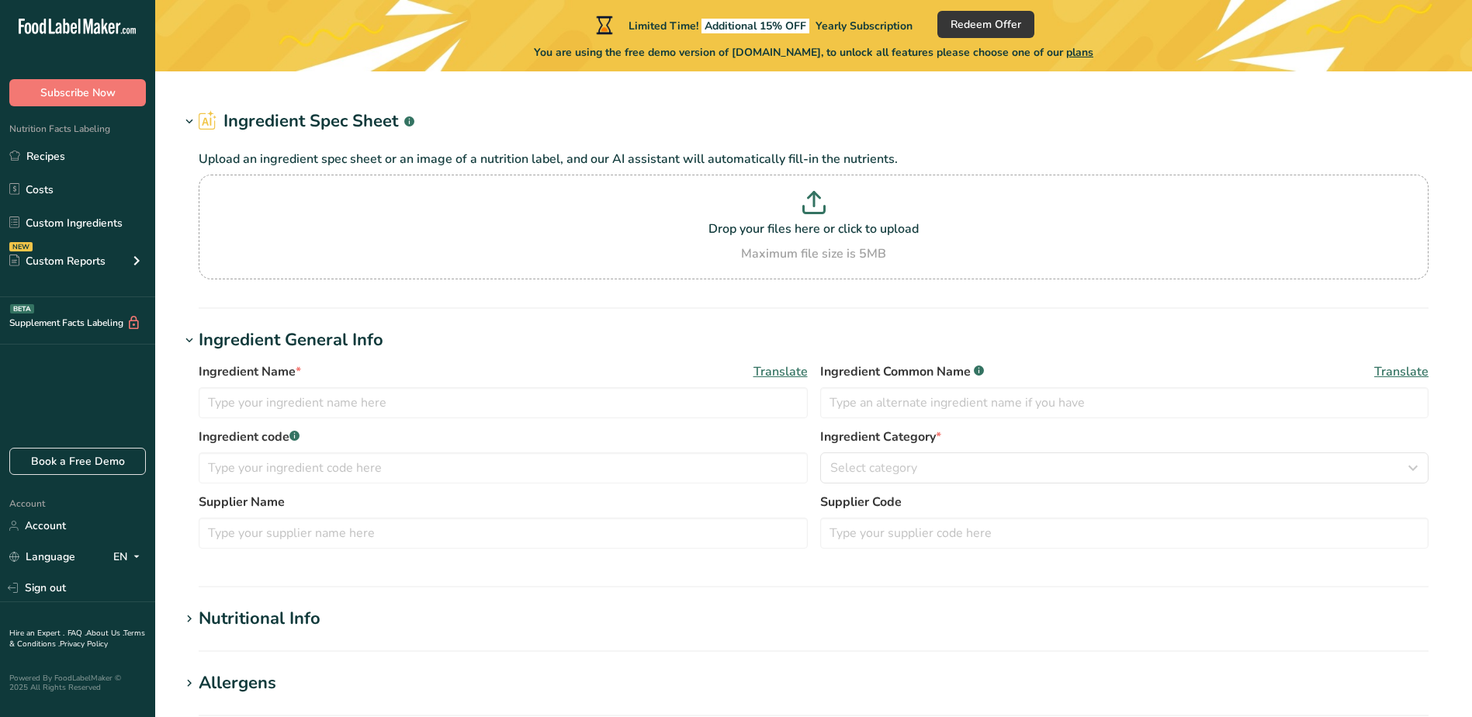
type input "marinated formed surimi shrimps"
type input "X M 016 214"
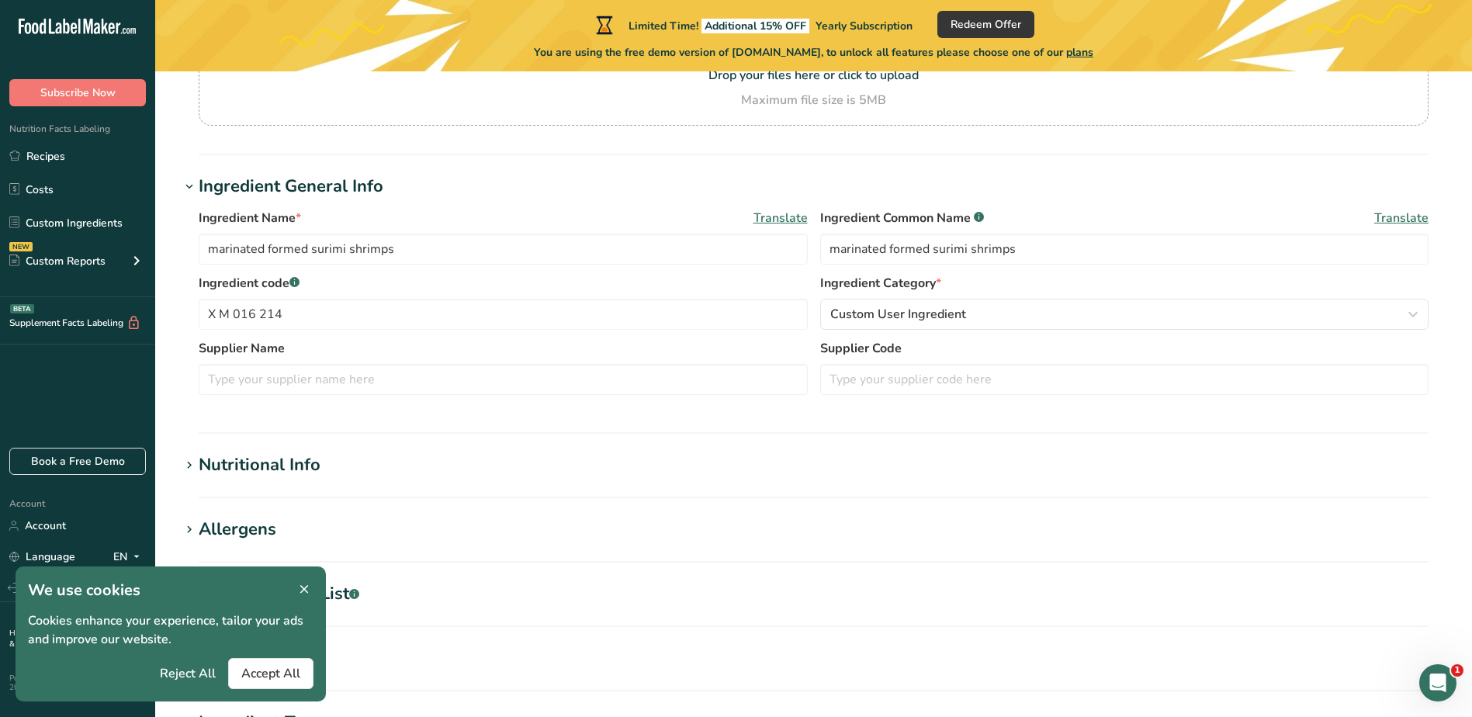
scroll to position [233, 0]
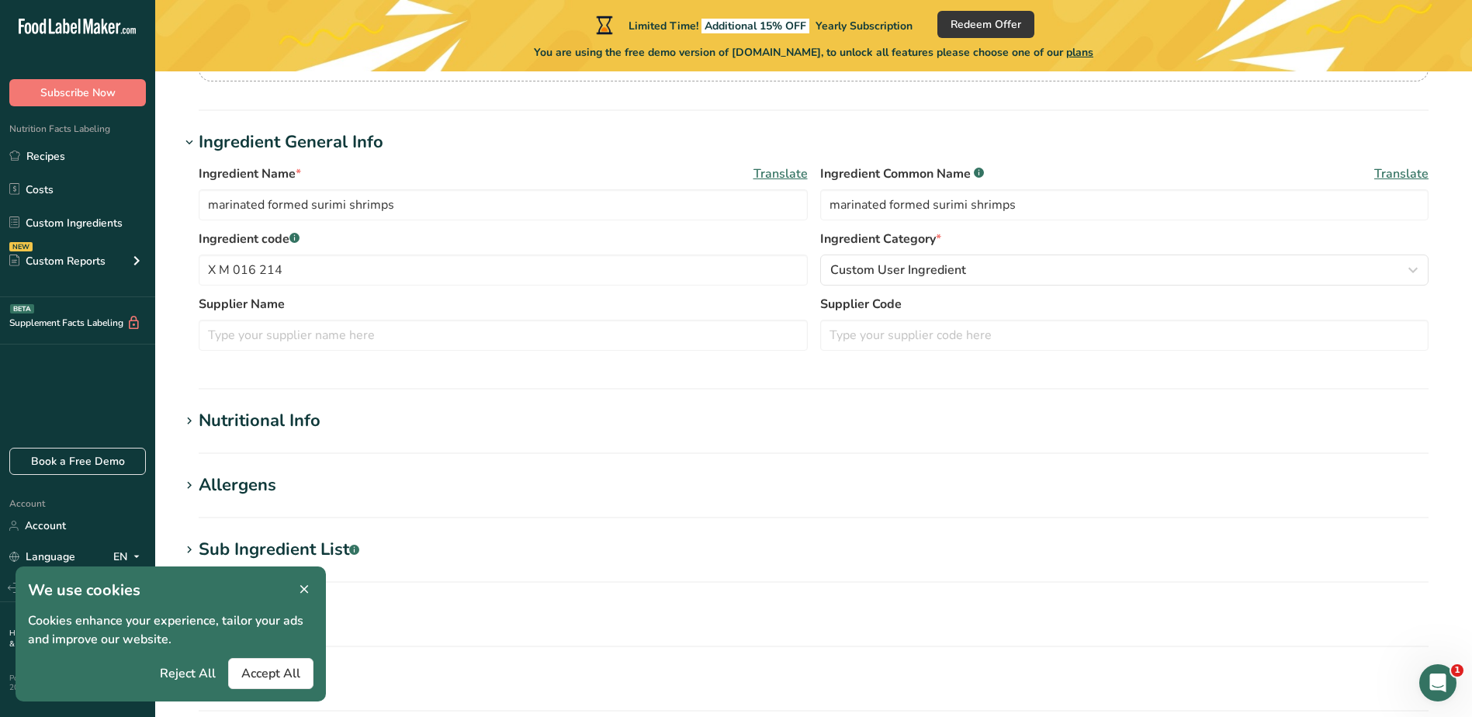
click at [310, 588] on icon at bounding box center [304, 590] width 14 height 22
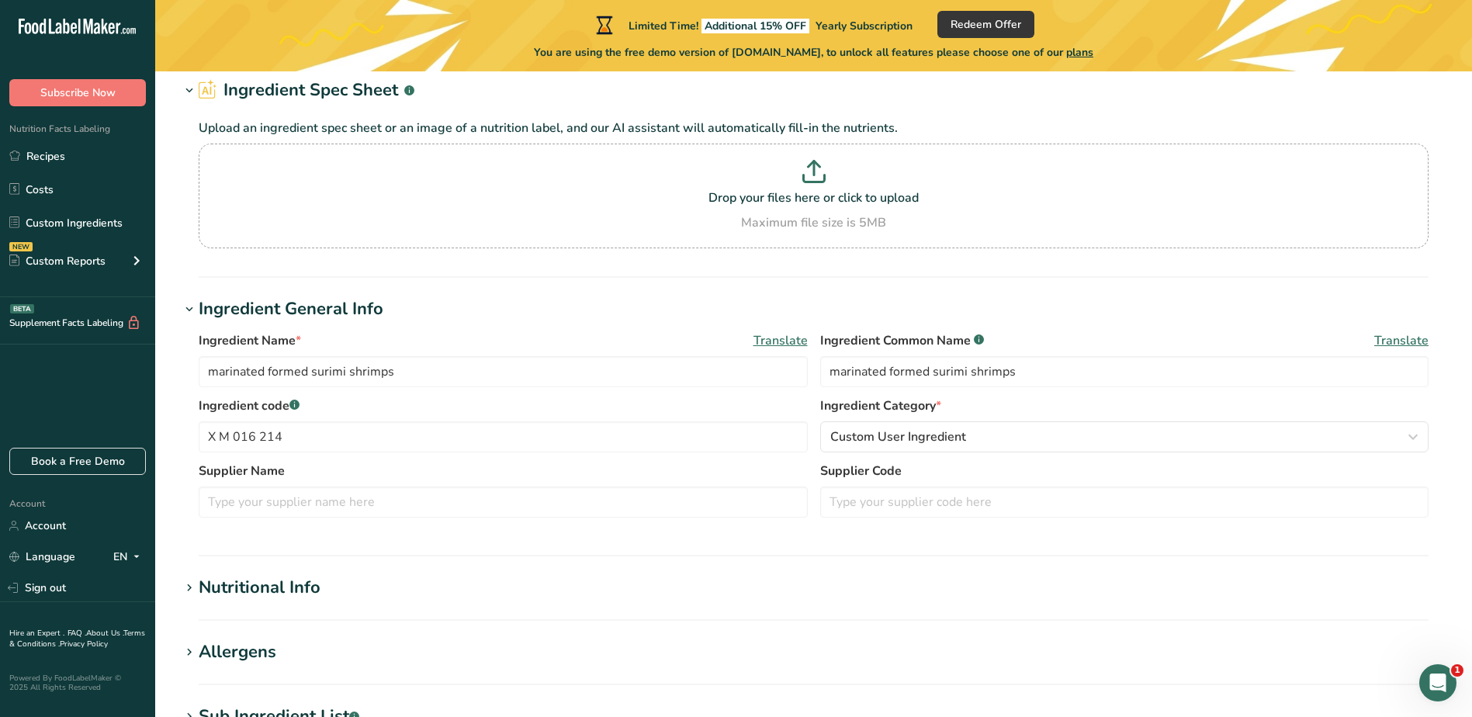
scroll to position [0, 0]
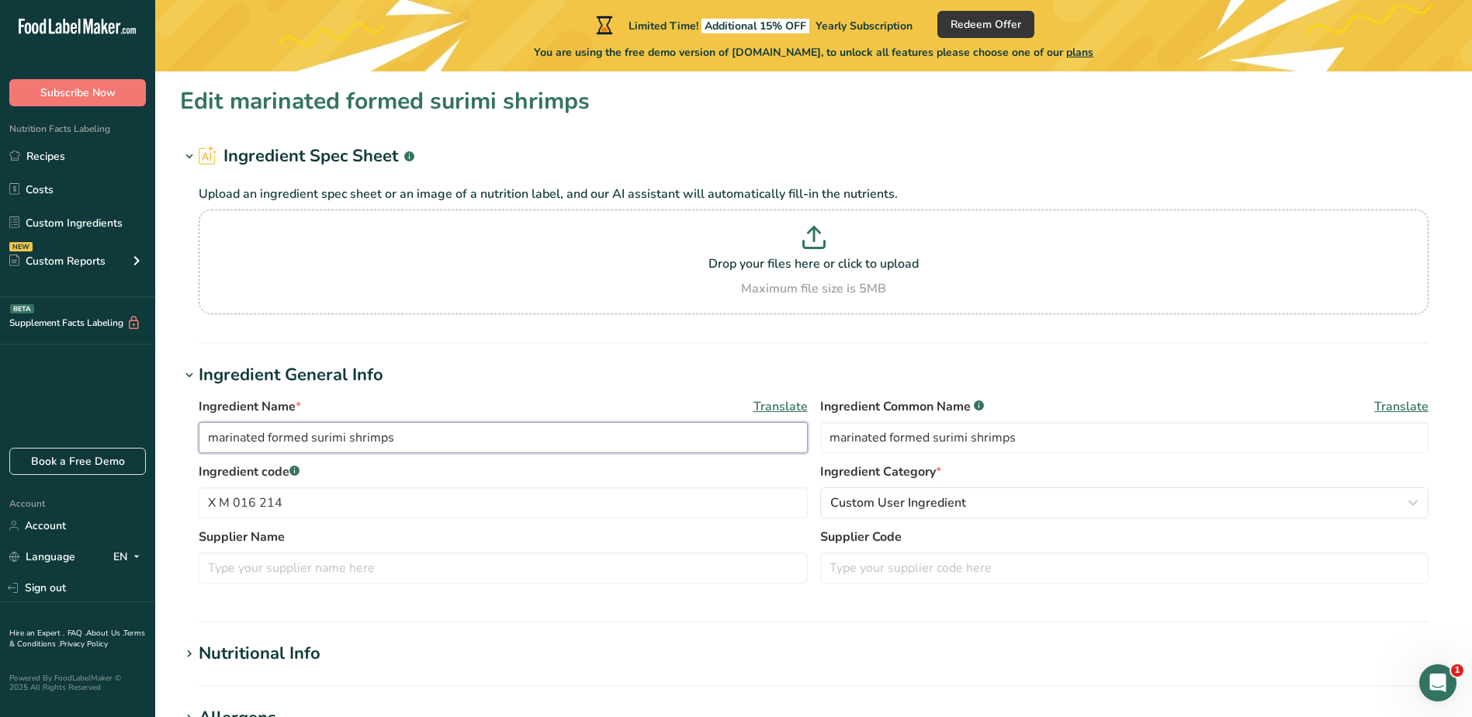
drag, startPoint x: 428, startPoint y: 441, endPoint x: 203, endPoint y: 432, distance: 224.5
click at [196, 432] on div "Ingredient Name * Translate marinated formed surimi shrimps Ingredient Common N…" at bounding box center [814, 495] width 1268 height 214
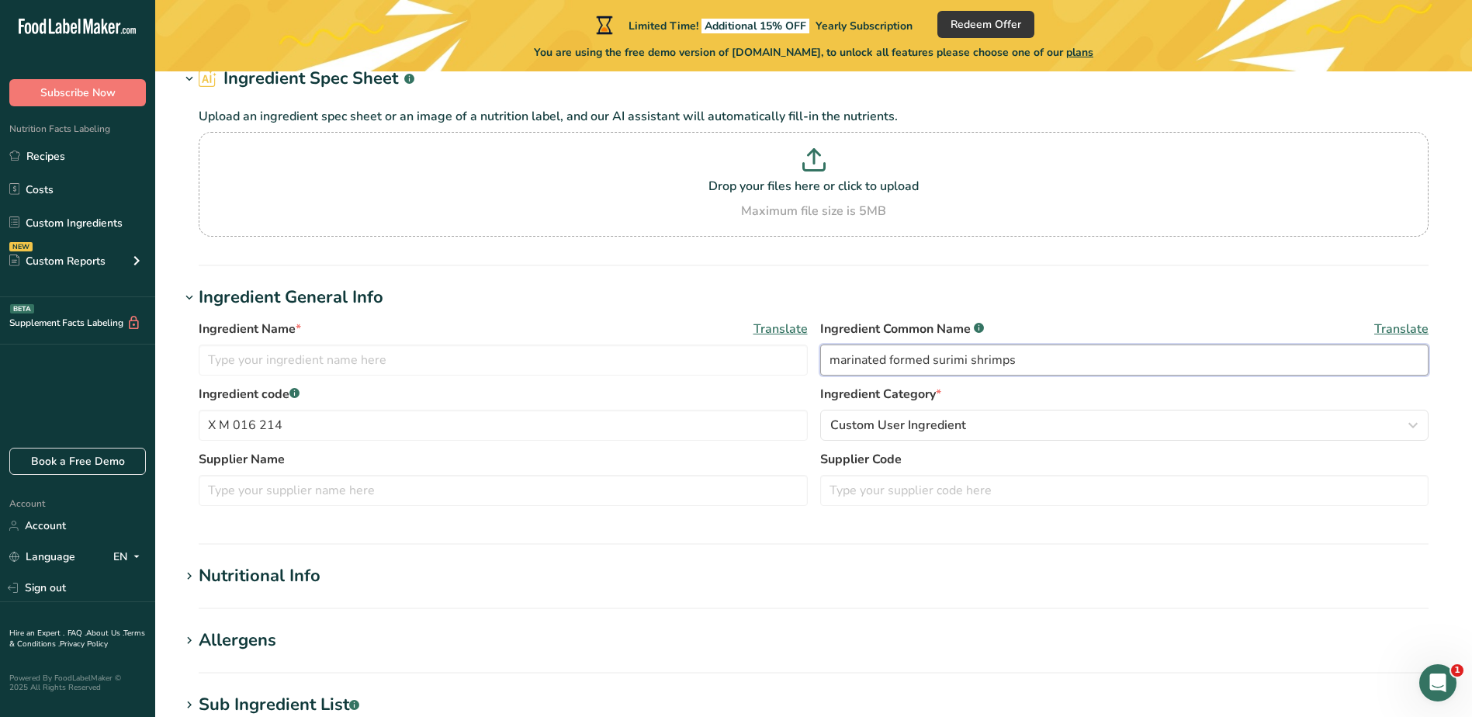
drag, startPoint x: 1039, startPoint y: 364, endPoint x: 820, endPoint y: 366, distance: 218.9
click at [820, 366] on input "marinated formed surimi shrimps" at bounding box center [1124, 360] width 609 height 31
click at [417, 365] on input "text" at bounding box center [503, 360] width 609 height 31
click at [855, 359] on input "A" at bounding box center [1124, 360] width 609 height 31
type input "A SHL"
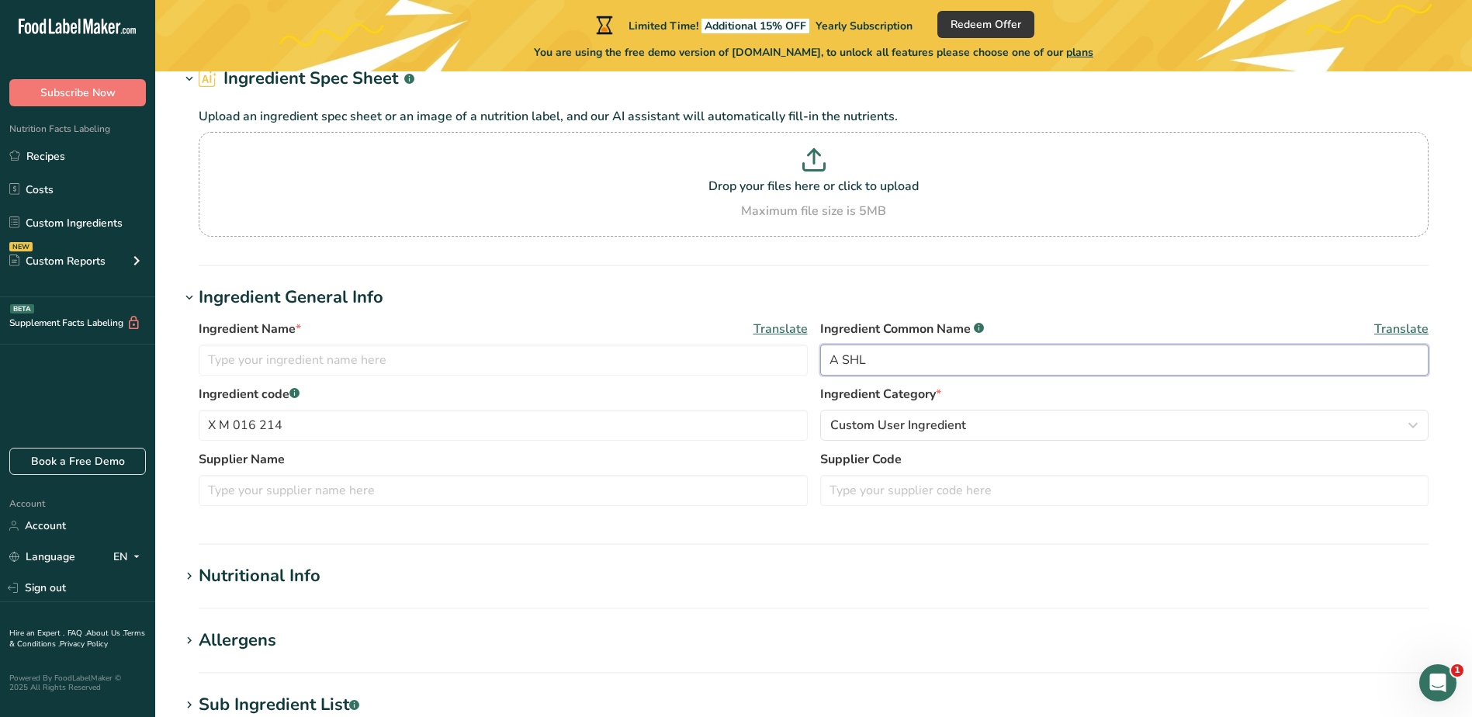
drag, startPoint x: 906, startPoint y: 349, endPoint x: 824, endPoint y: 352, distance: 81.6
click at [824, 352] on input "A SHL" at bounding box center [1124, 360] width 609 height 31
click at [883, 484] on input "text" at bounding box center [1124, 490] width 609 height 31
click at [306, 359] on input "text" at bounding box center [503, 360] width 609 height 31
type input "SURIMI SHRIMPS"
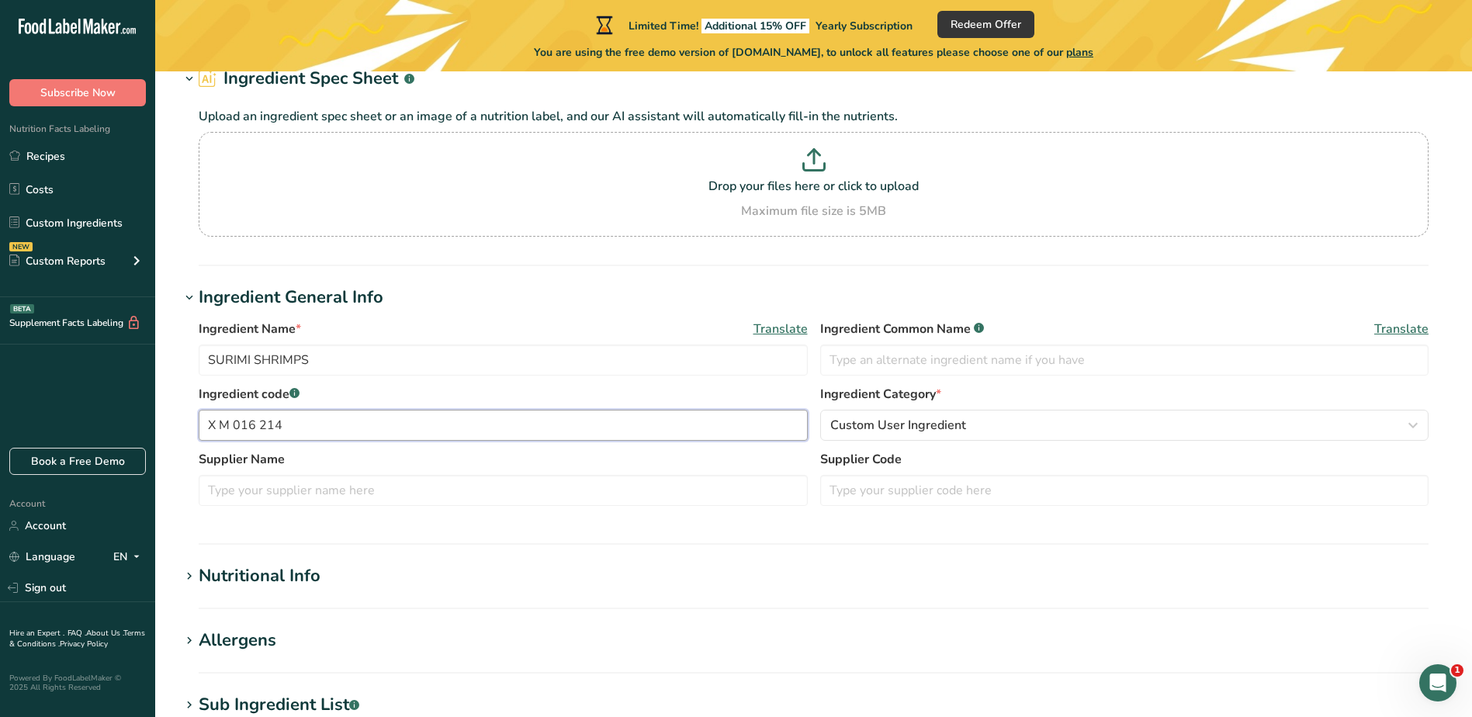
click at [314, 431] on input "X M 016 214" at bounding box center [503, 425] width 609 height 31
drag, startPoint x: 256, startPoint y: 425, endPoint x: 198, endPoint y: 426, distance: 58.2
click at [198, 426] on div "Ingredient Name * Translate SURIMI SHRIMPS Ingredient Common Name .a-a{fill:#34…" at bounding box center [814, 417] width 1268 height 214
click at [1041, 429] on div "Custom User Ingredient" at bounding box center [1121, 425] width 580 height 19
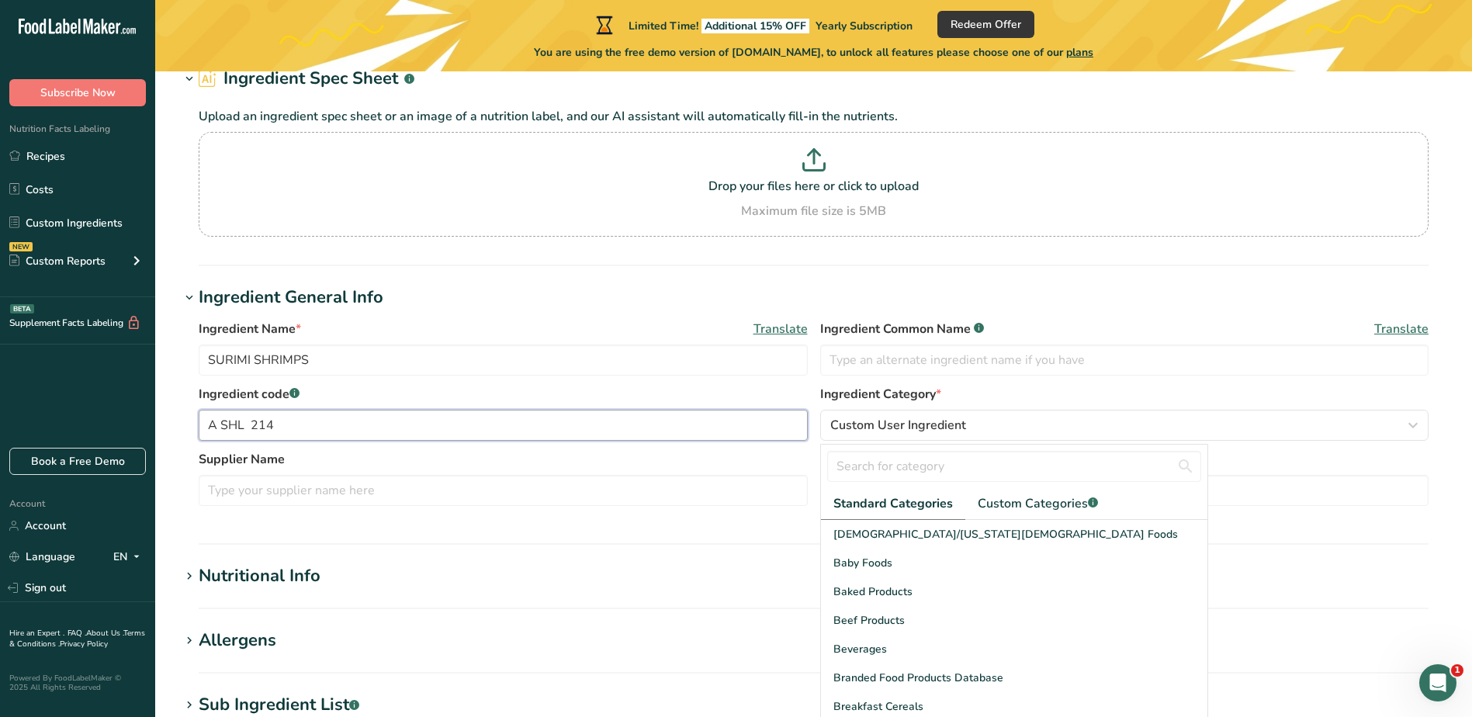
click at [453, 432] on input "A SHL 214" at bounding box center [503, 425] width 609 height 31
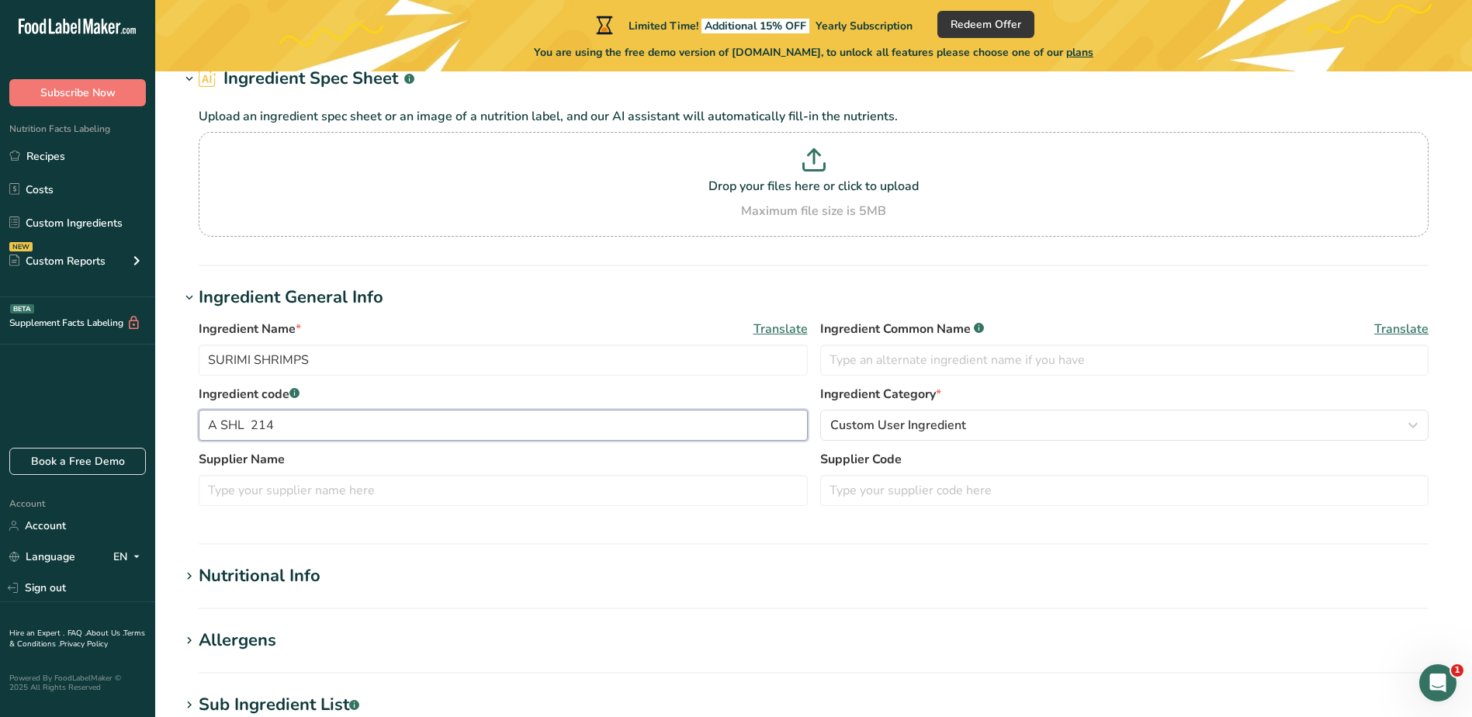
drag, startPoint x: 258, startPoint y: 420, endPoint x: 330, endPoint y: 425, distance: 72.3
click at [258, 419] on input "A SHL 214" at bounding box center [503, 425] width 609 height 31
click at [248, 423] on input "A SHL 214" at bounding box center [503, 425] width 609 height 31
type input "A SHL 214"
click at [211, 354] on input "SURIMI SHRIMPS" at bounding box center [503, 360] width 609 height 31
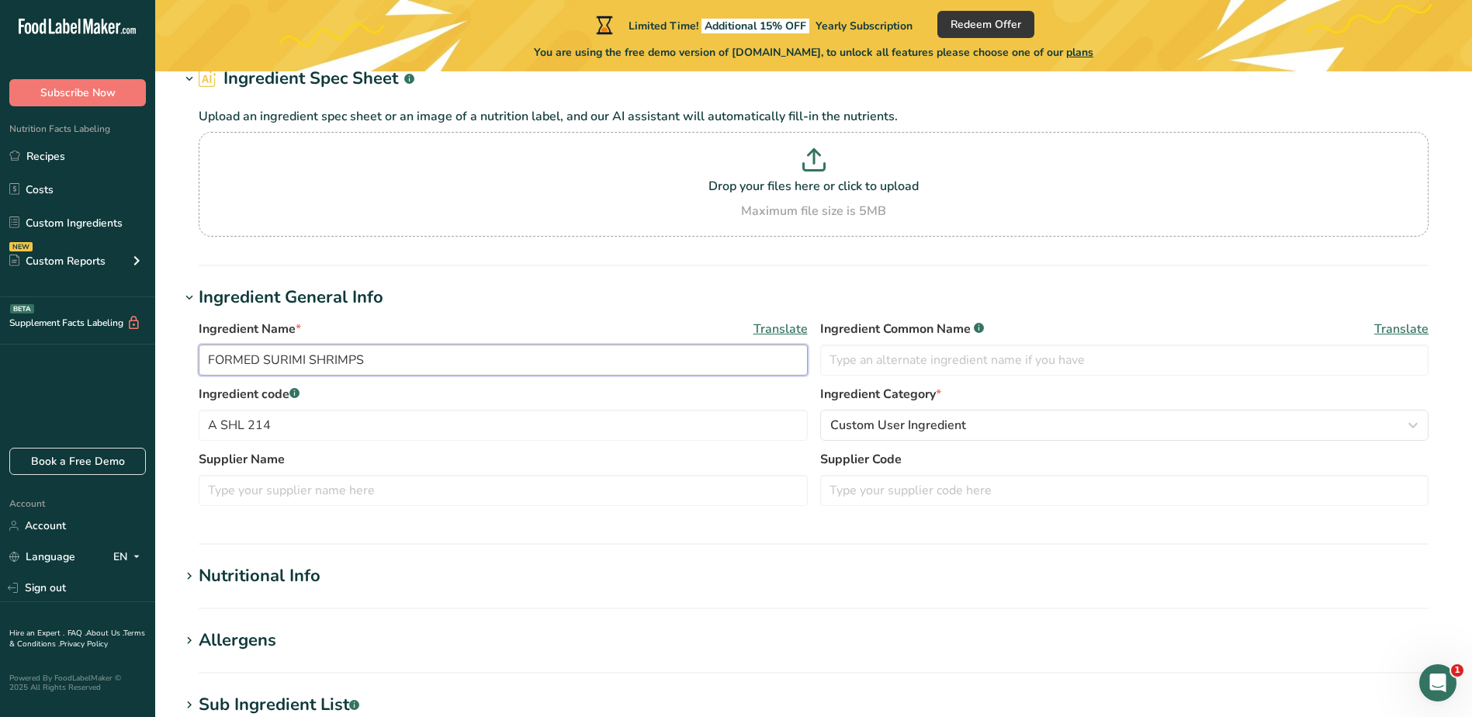
click at [439, 362] on input "FORMED SURIMI SHRIMPS" at bounding box center [503, 360] width 609 height 31
click at [342, 353] on input "FORMED SURIMI SHRIMPS" at bounding box center [503, 360] width 609 height 31
type input "FORMED SURIMI SHRIMPS"
click at [1066, 426] on div "Custom User Ingredient" at bounding box center [1121, 425] width 580 height 19
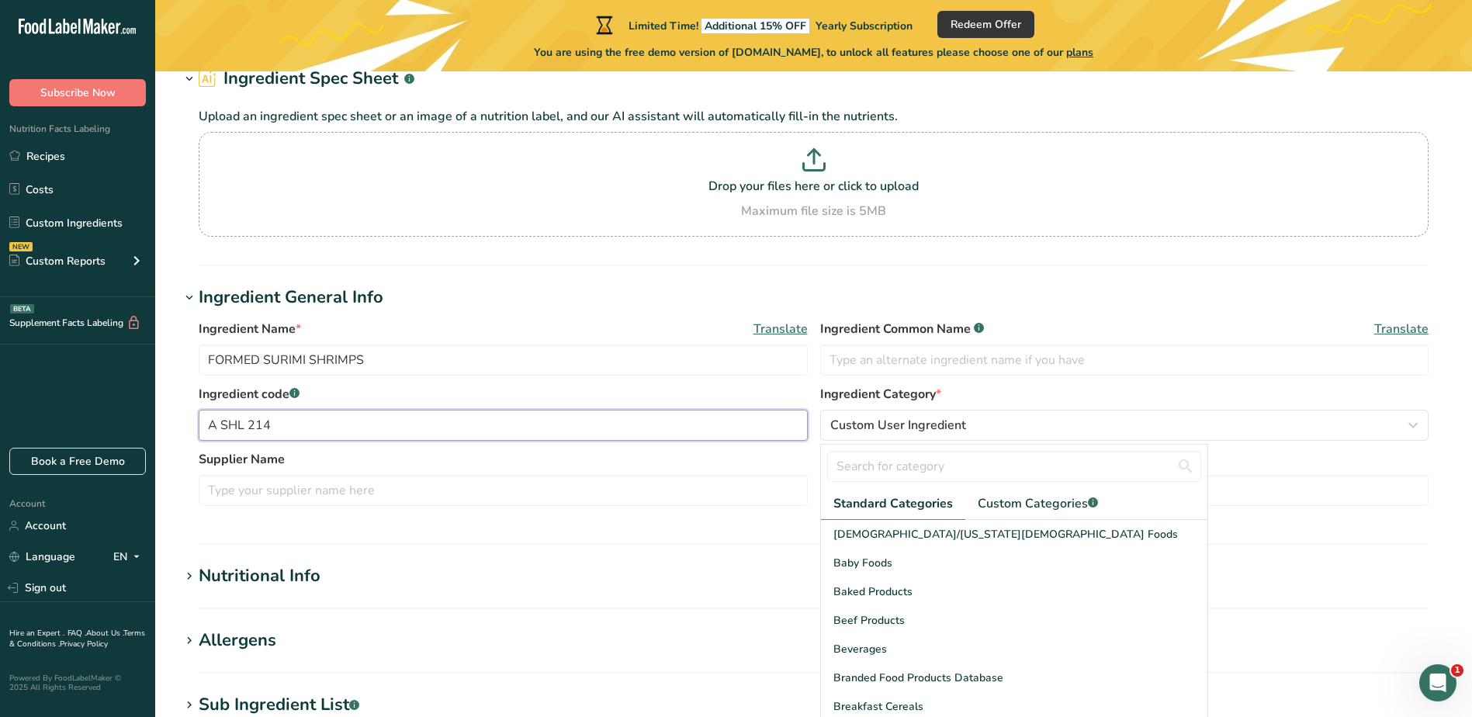
click at [600, 426] on input "A SHL 214" at bounding box center [503, 425] width 609 height 31
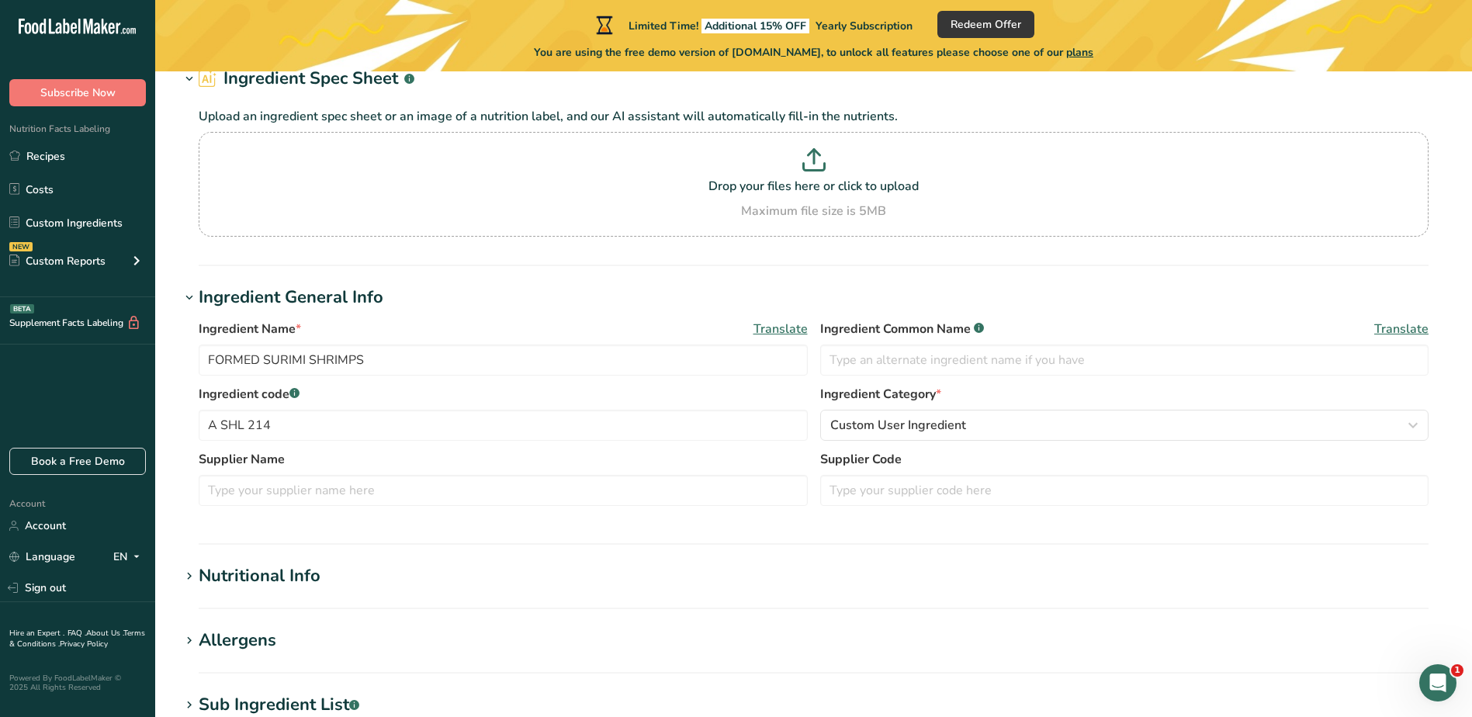
click at [433, 576] on h1 "Nutritional Info" at bounding box center [814, 577] width 1268 height 26
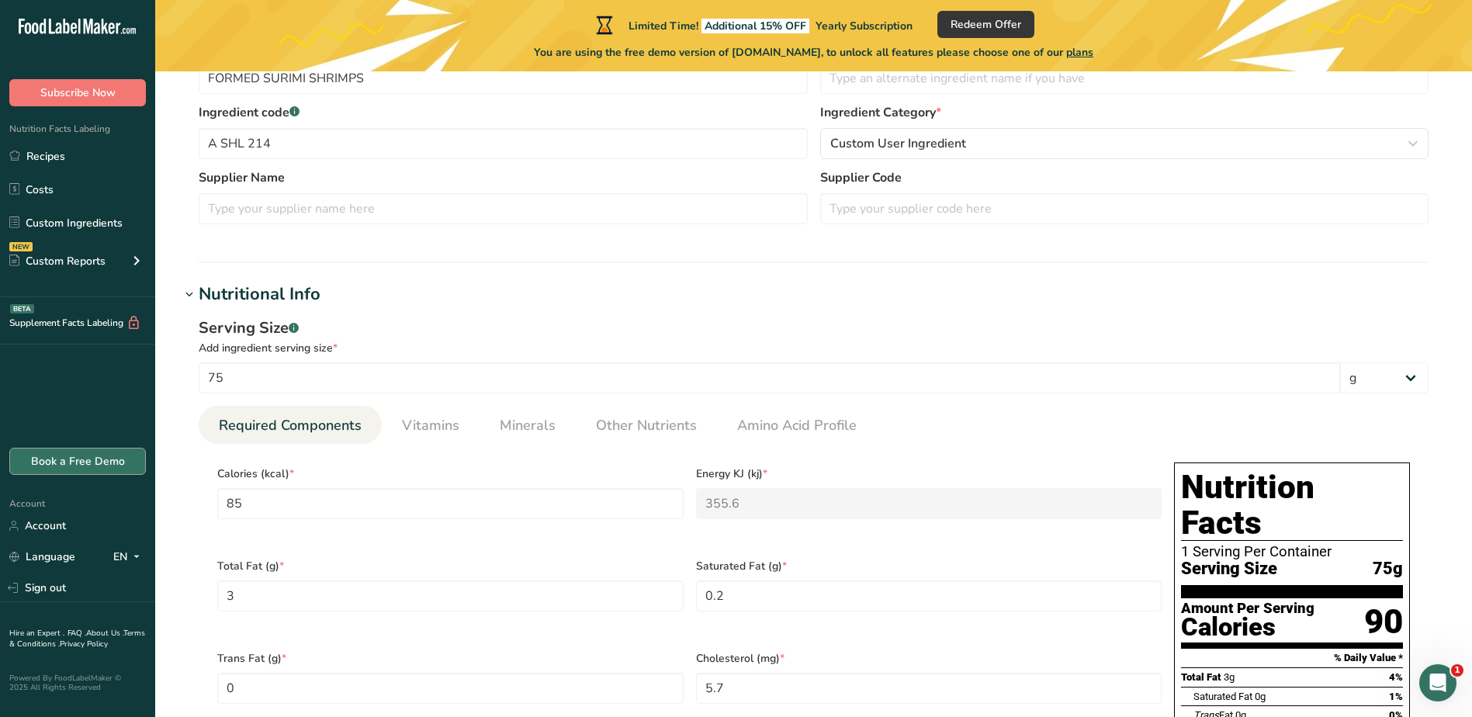
scroll to position [388, 0]
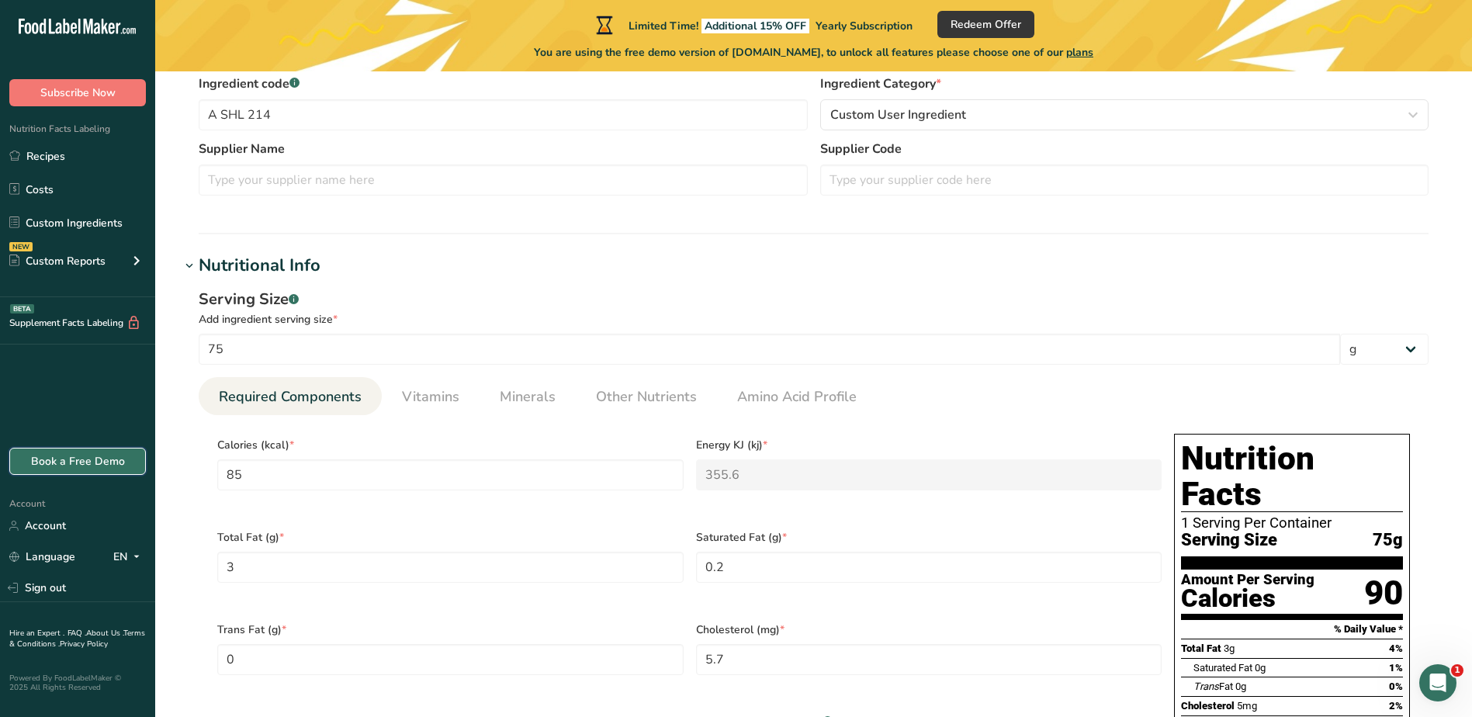
click at [79, 466] on link "Book a Free Demo" at bounding box center [77, 461] width 137 height 27
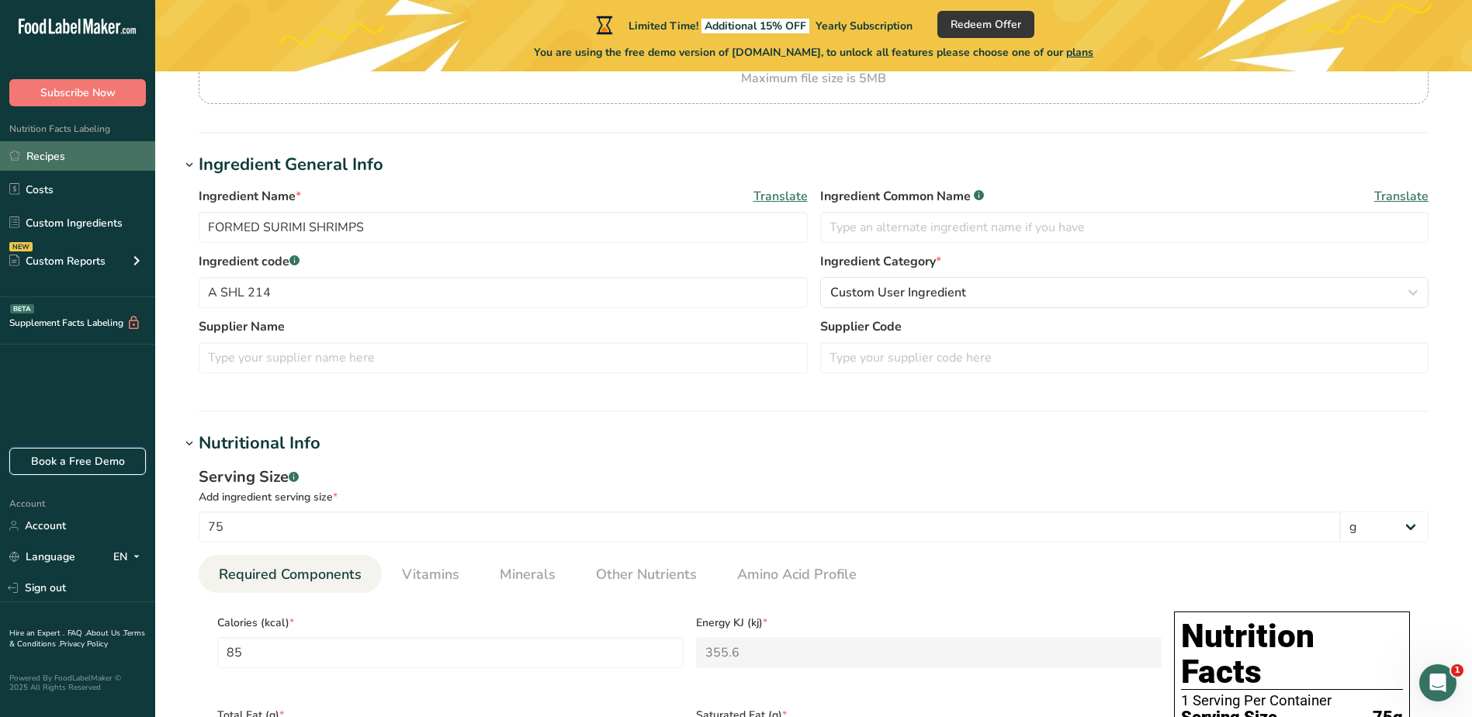
scroll to position [233, 0]
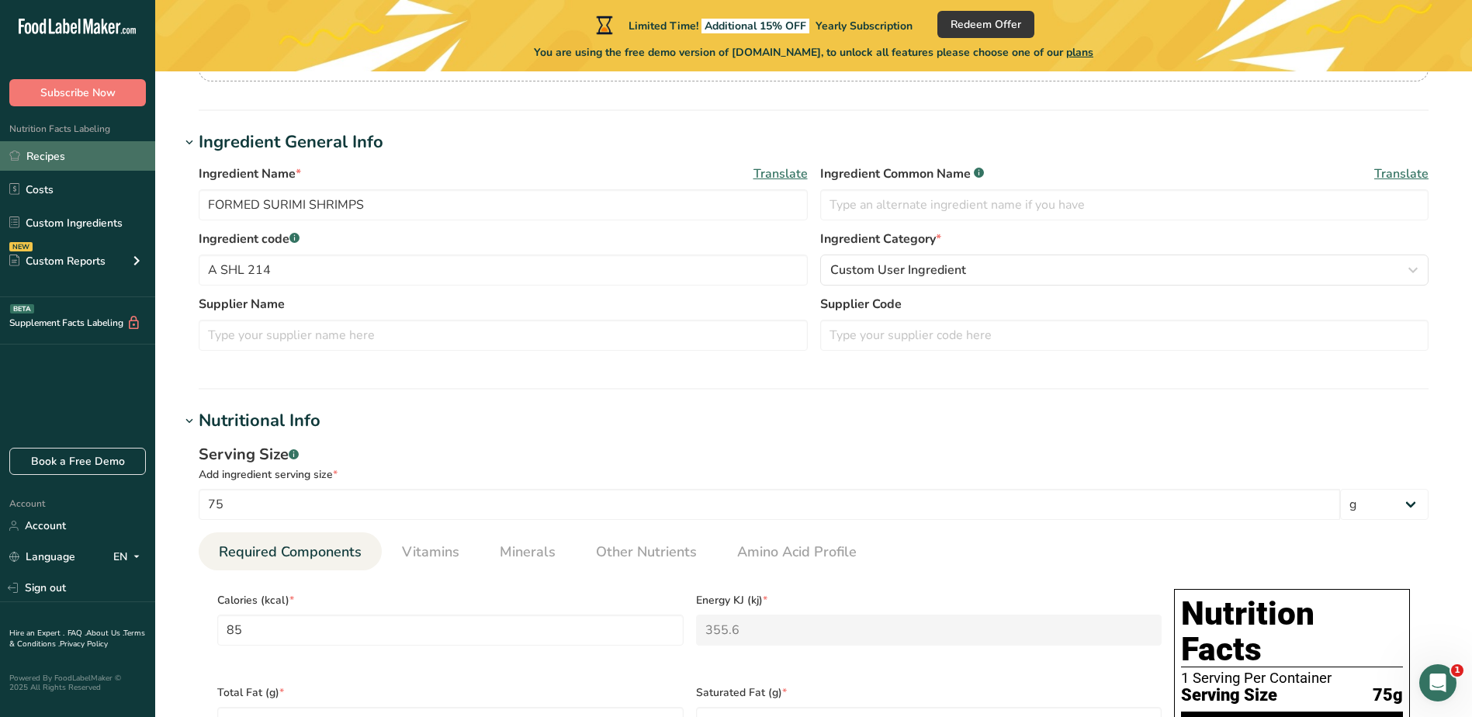
click at [37, 155] on link "Recipes" at bounding box center [77, 155] width 155 height 29
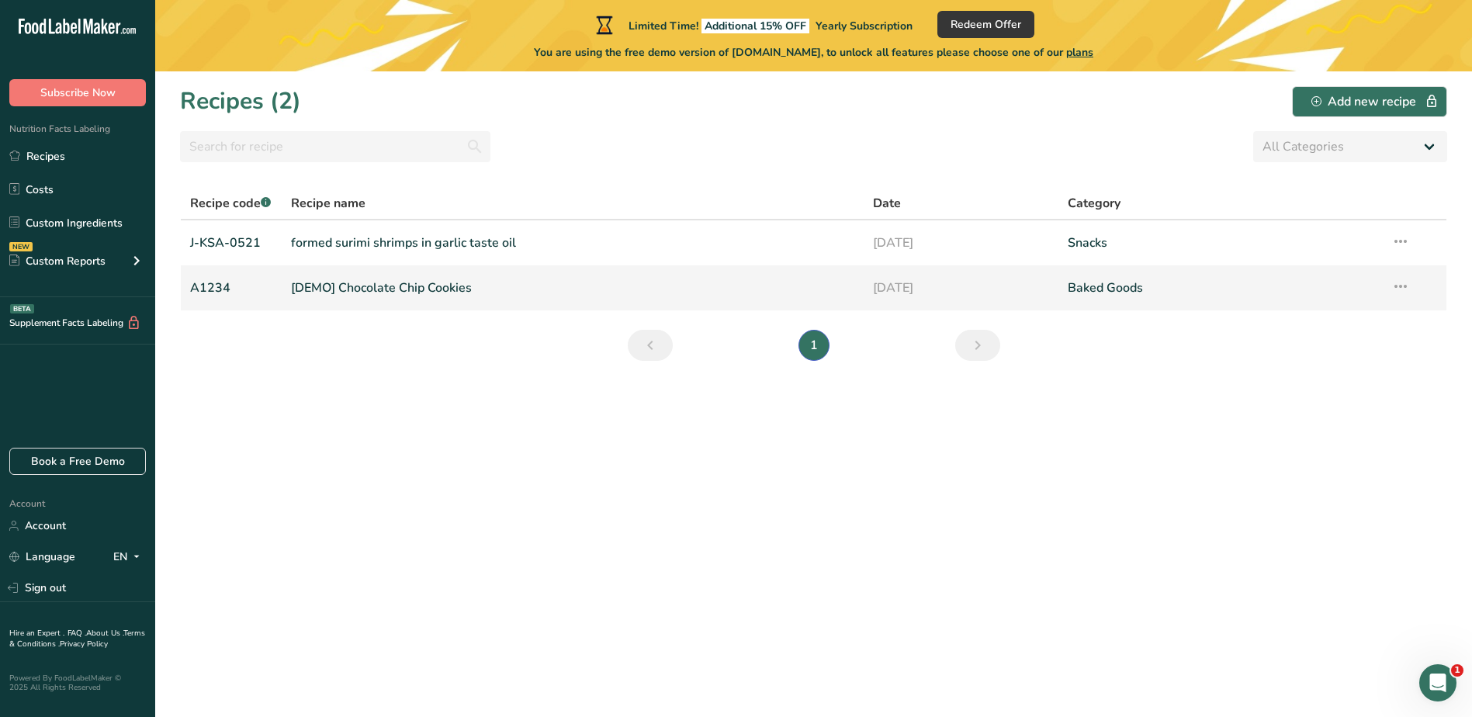
click at [329, 279] on link "[DEMO] Chocolate Chip Cookies" at bounding box center [573, 288] width 564 height 33
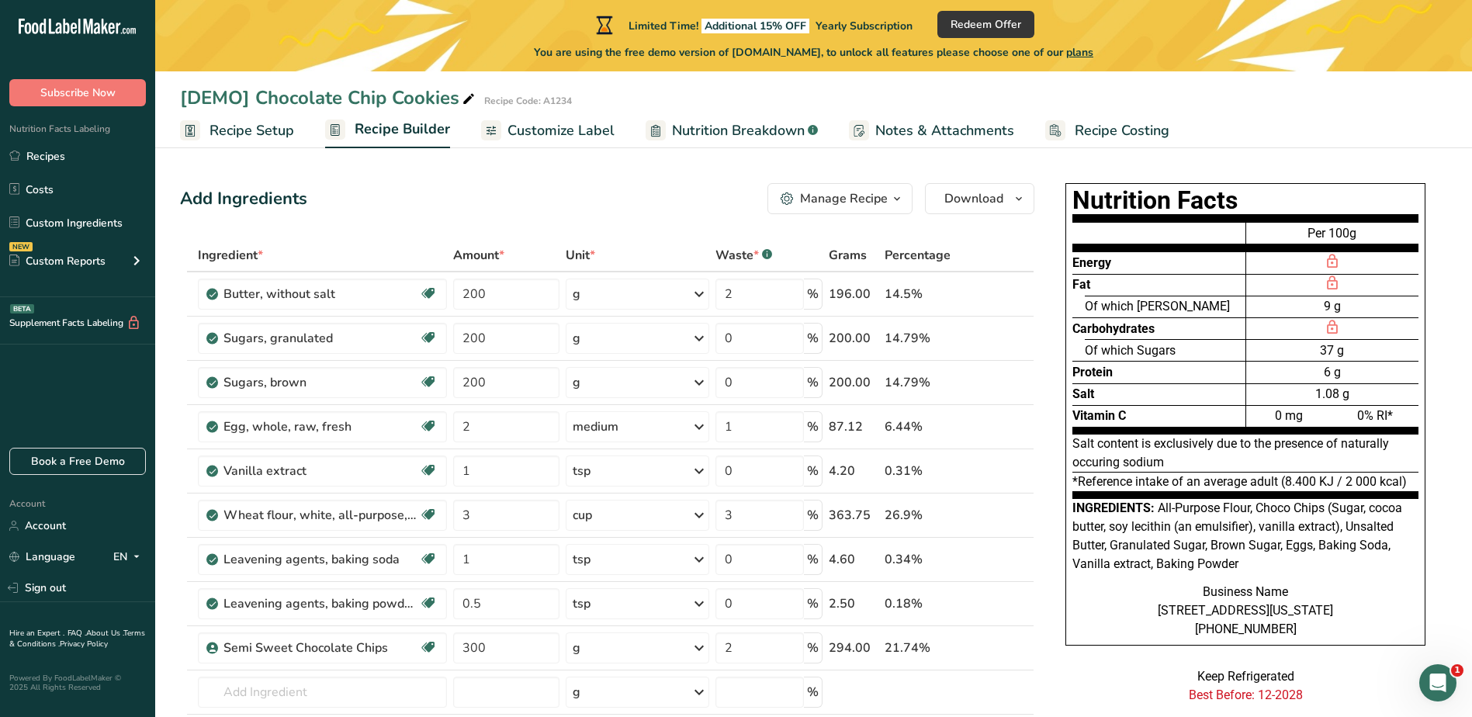
click at [269, 127] on span "Recipe Setup" at bounding box center [252, 130] width 85 height 21
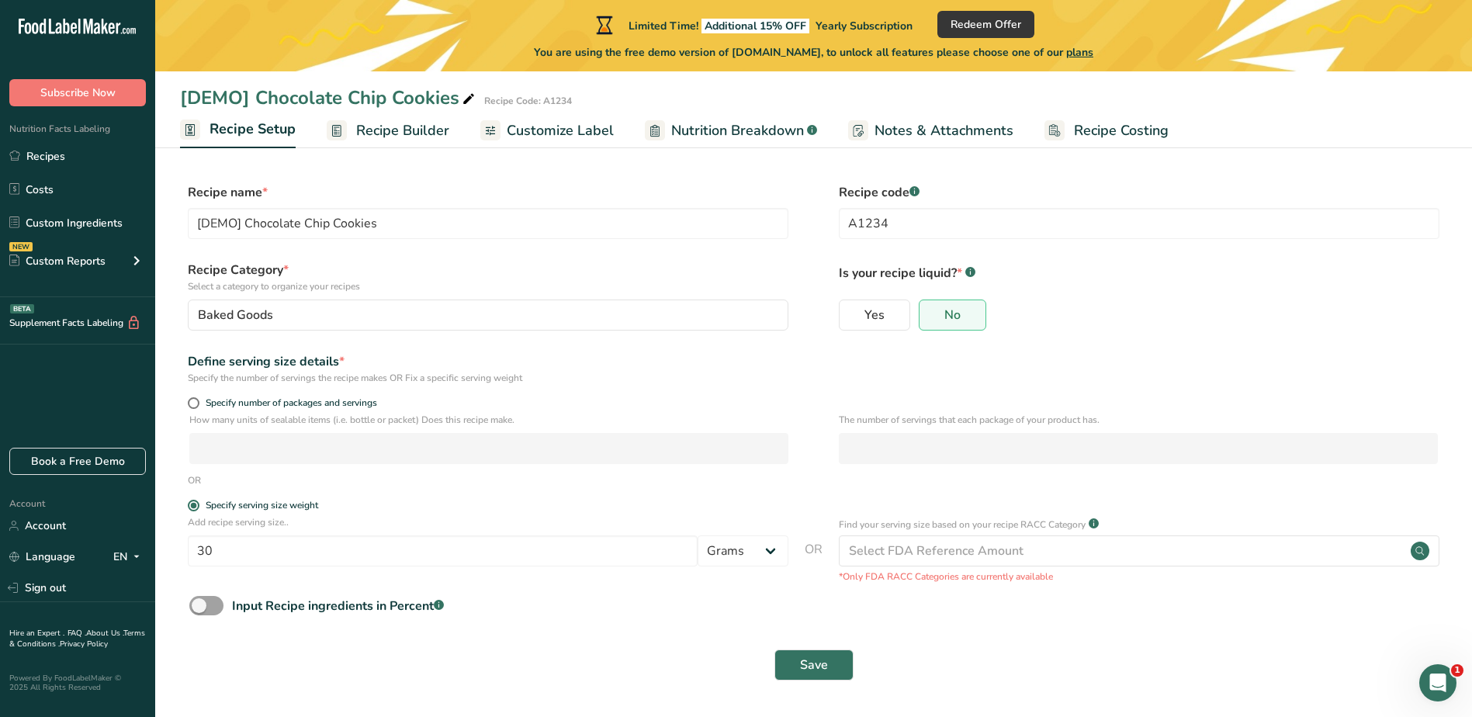
click at [395, 137] on span "Recipe Builder" at bounding box center [402, 130] width 93 height 21
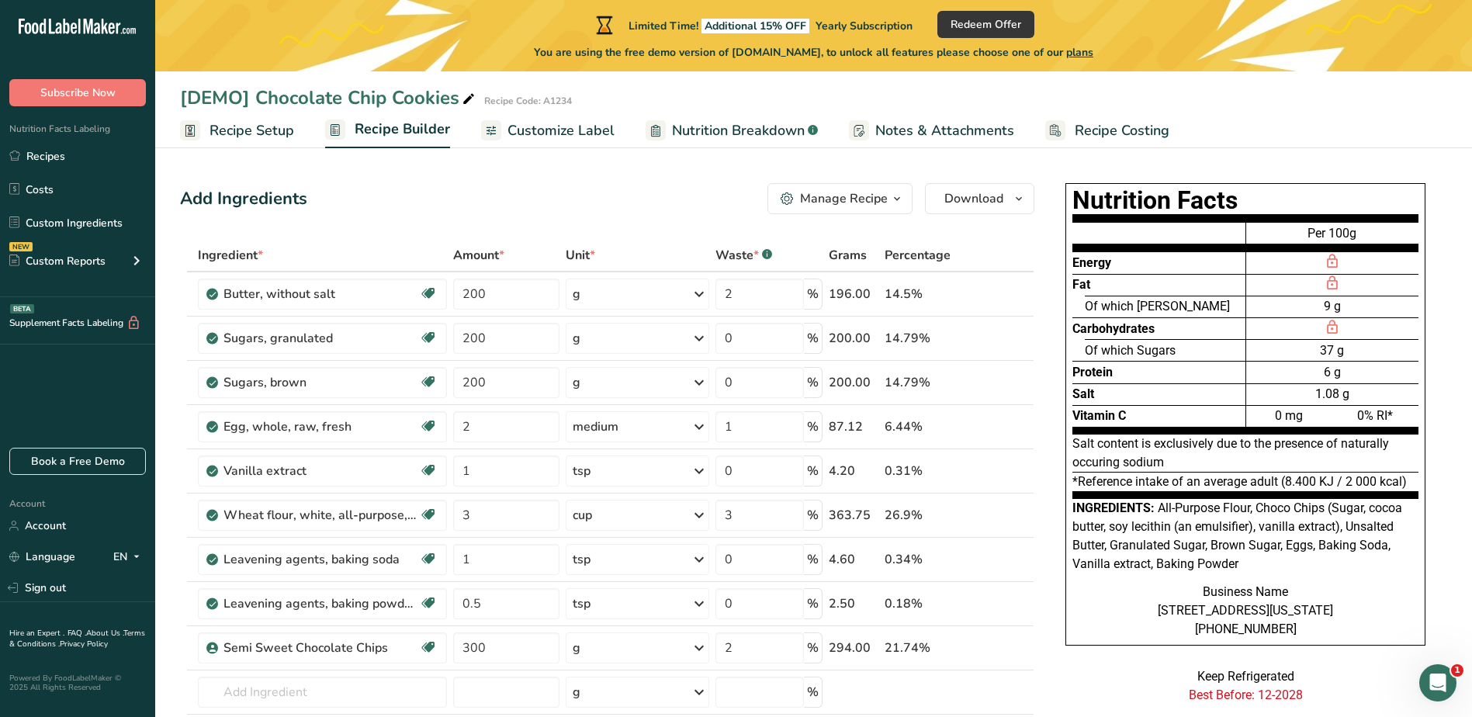
drag, startPoint x: 267, startPoint y: 126, endPoint x: 316, endPoint y: 157, distance: 57.9
click at [267, 126] on span "Recipe Setup" at bounding box center [252, 130] width 85 height 21
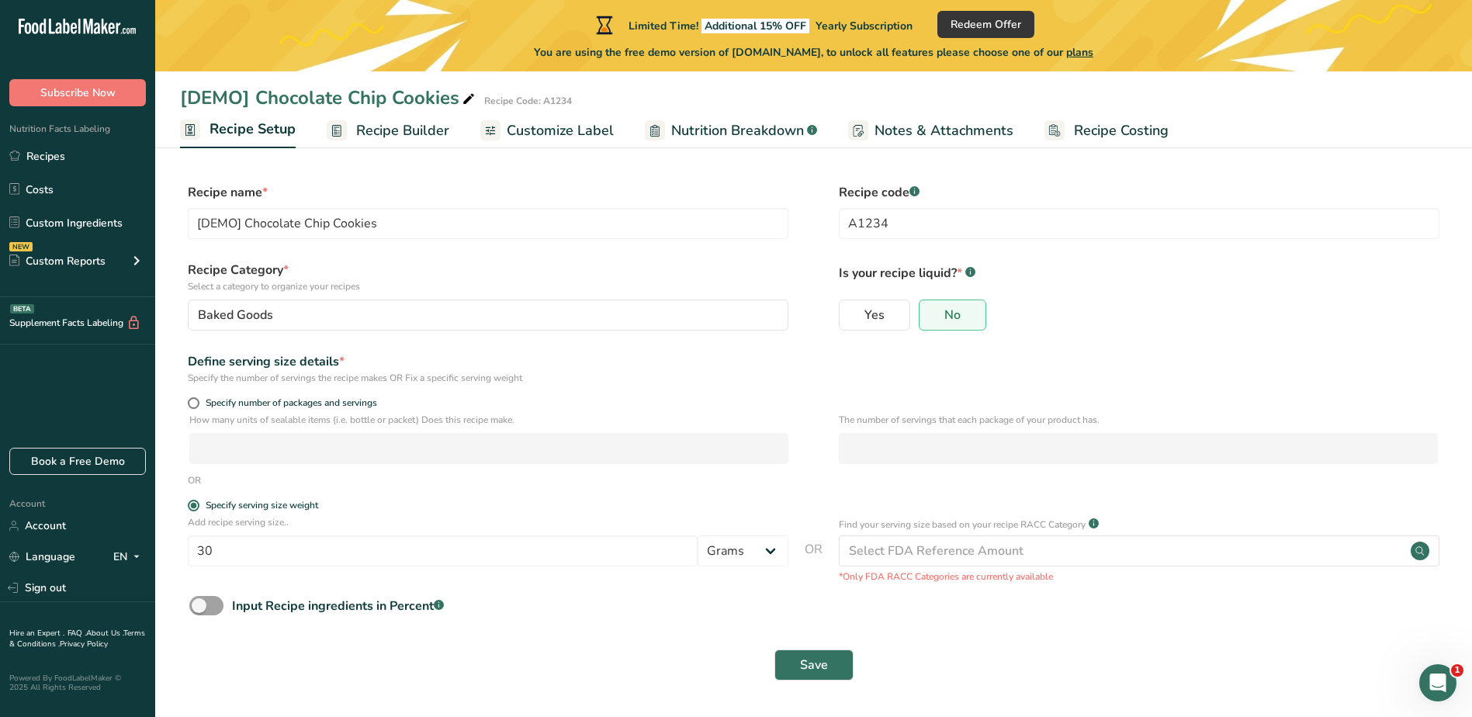
click at [692, 131] on span "Nutrition Breakdown" at bounding box center [737, 130] width 133 height 21
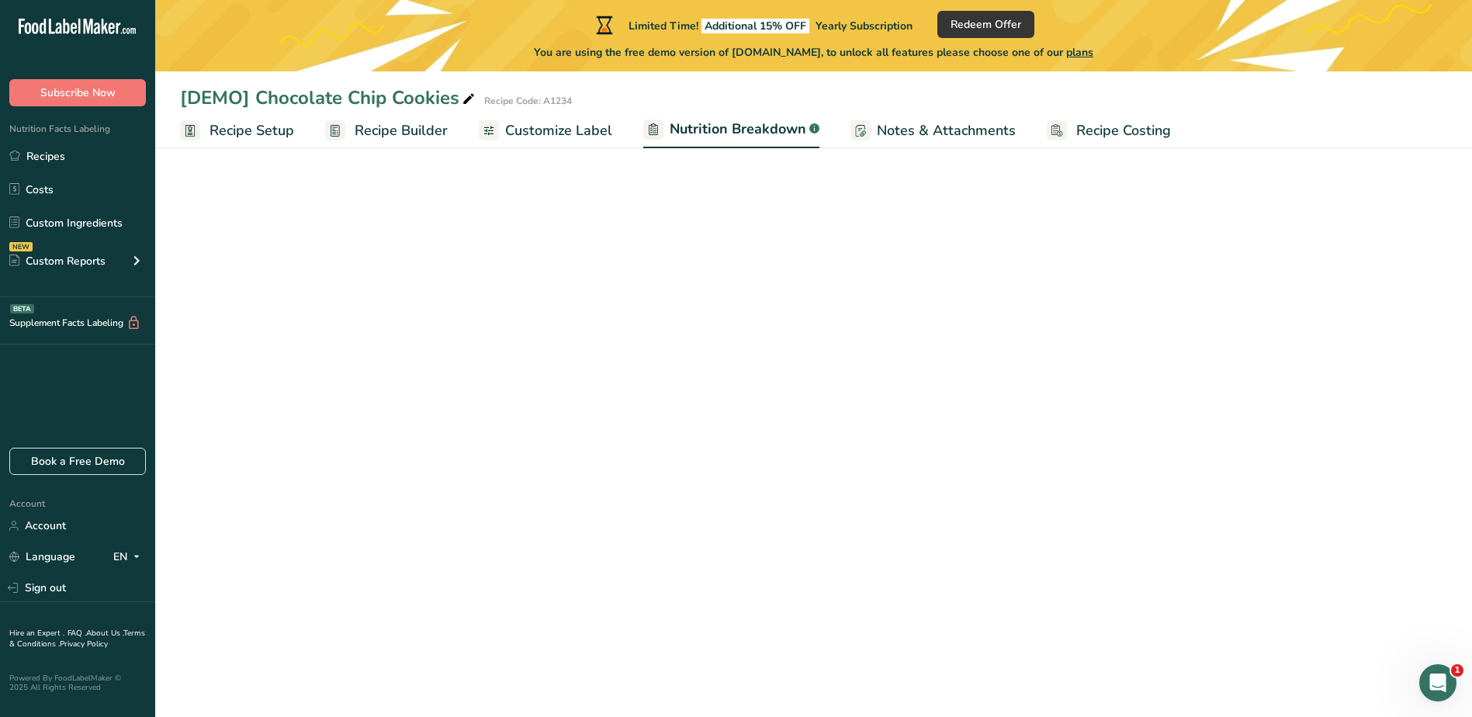
select select "Calories"
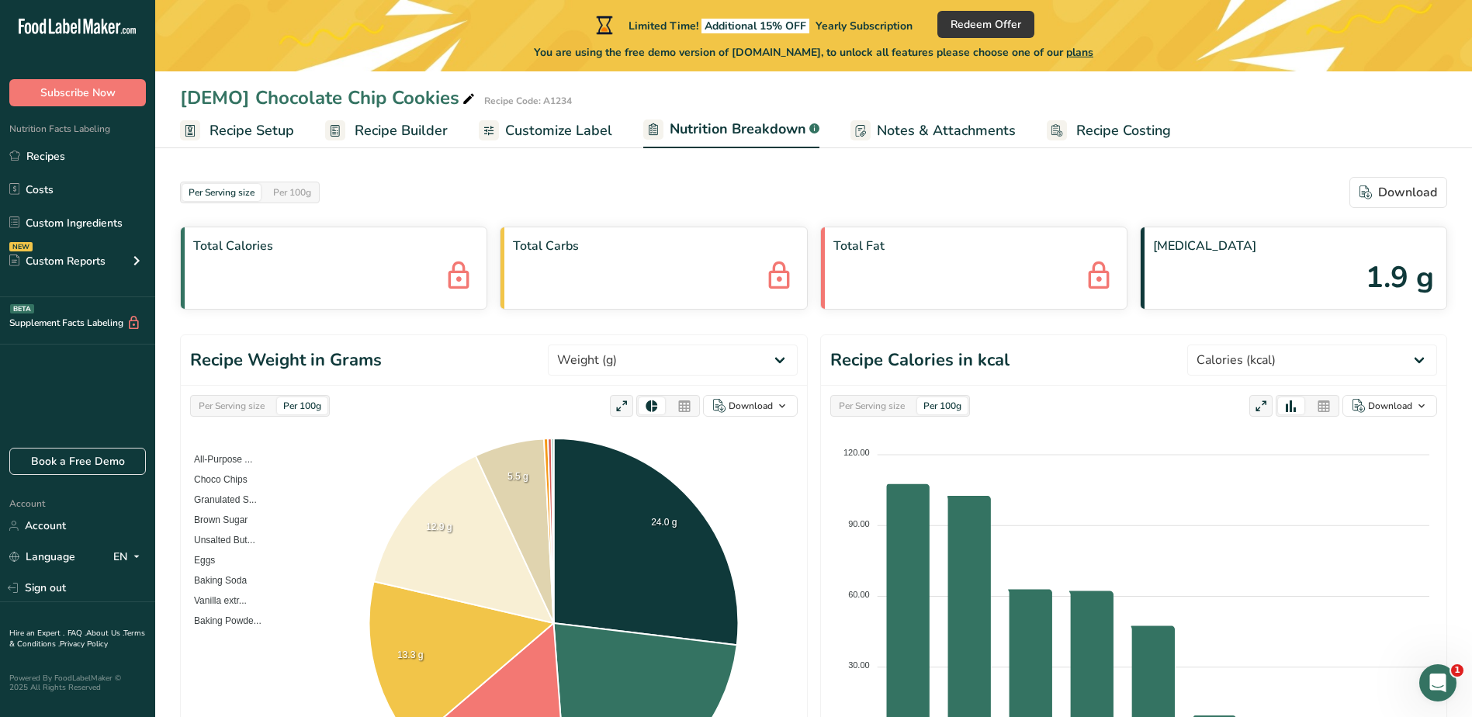
click at [584, 126] on span "Customize Label" at bounding box center [558, 130] width 107 height 21
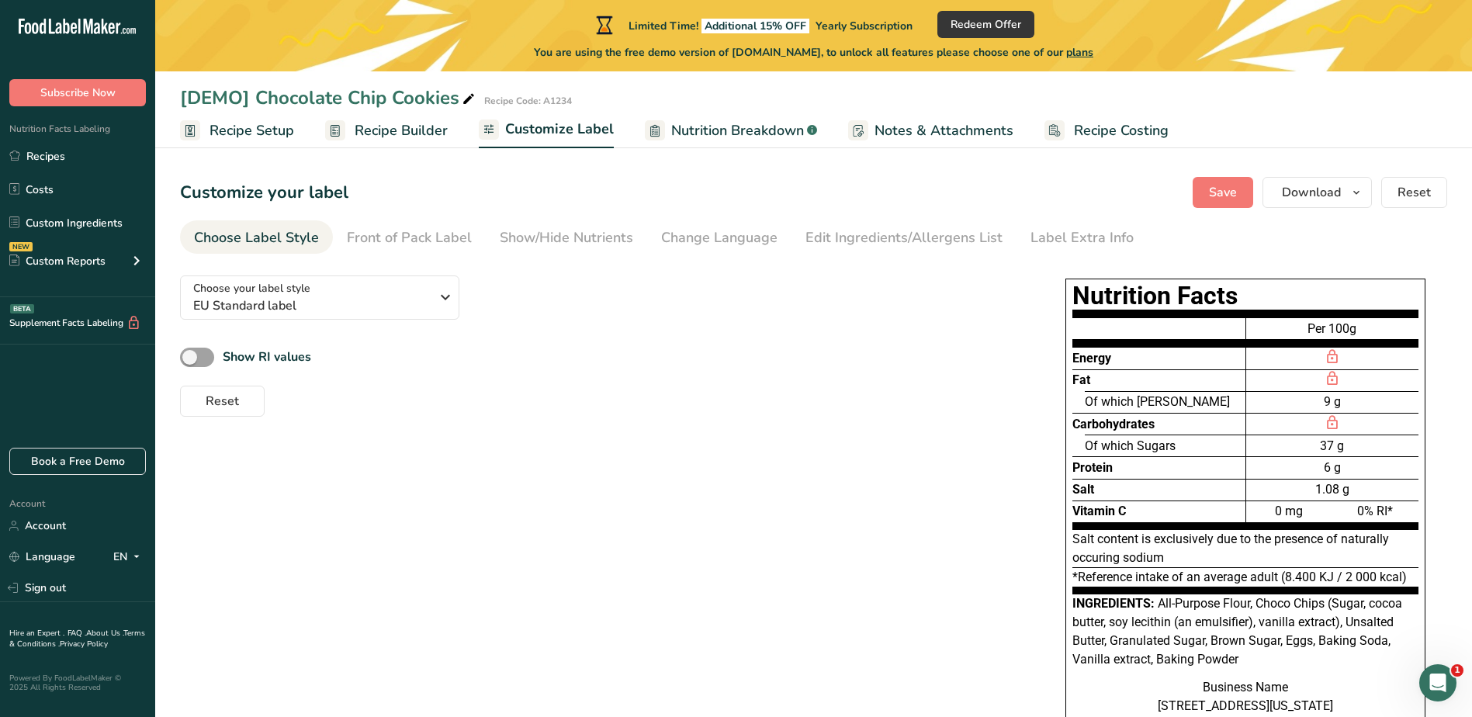
click at [396, 127] on span "Recipe Builder" at bounding box center [401, 130] width 93 height 21
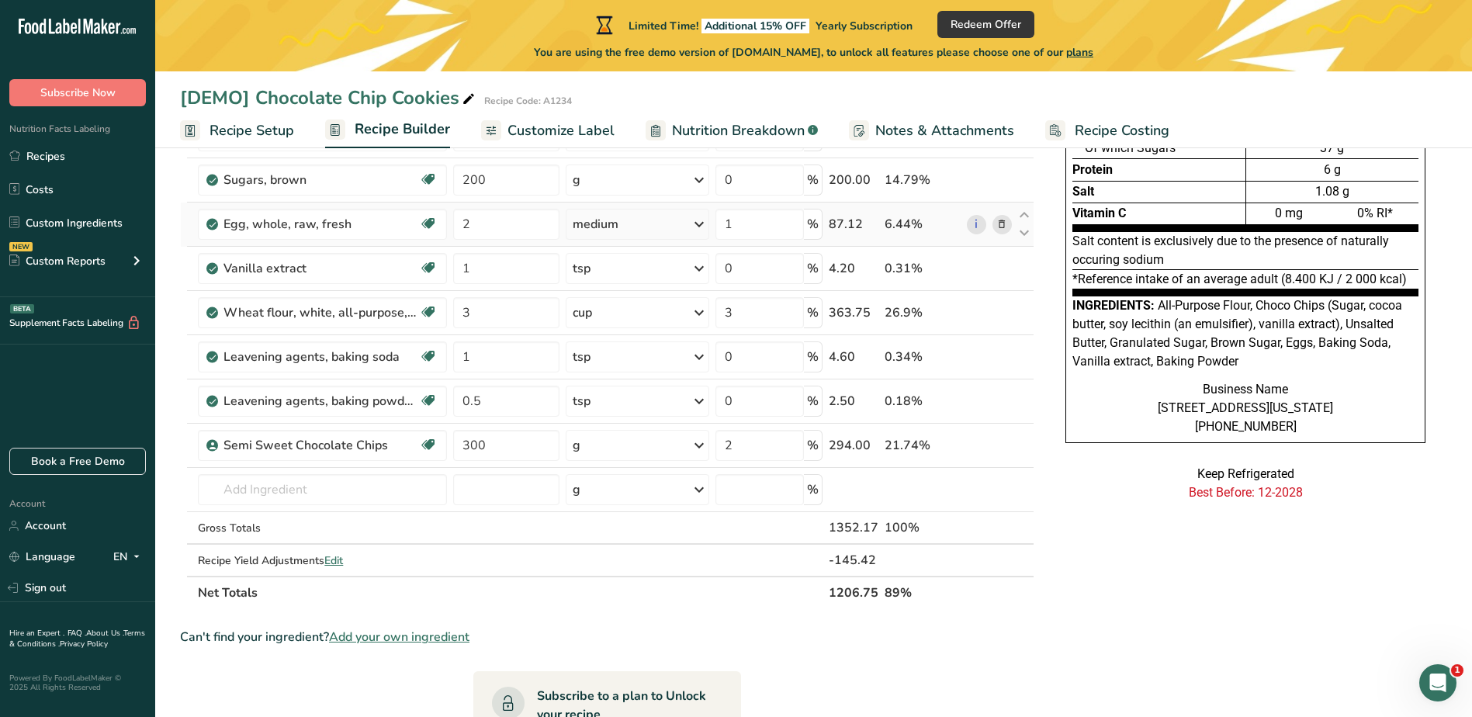
scroll to position [186, 0]
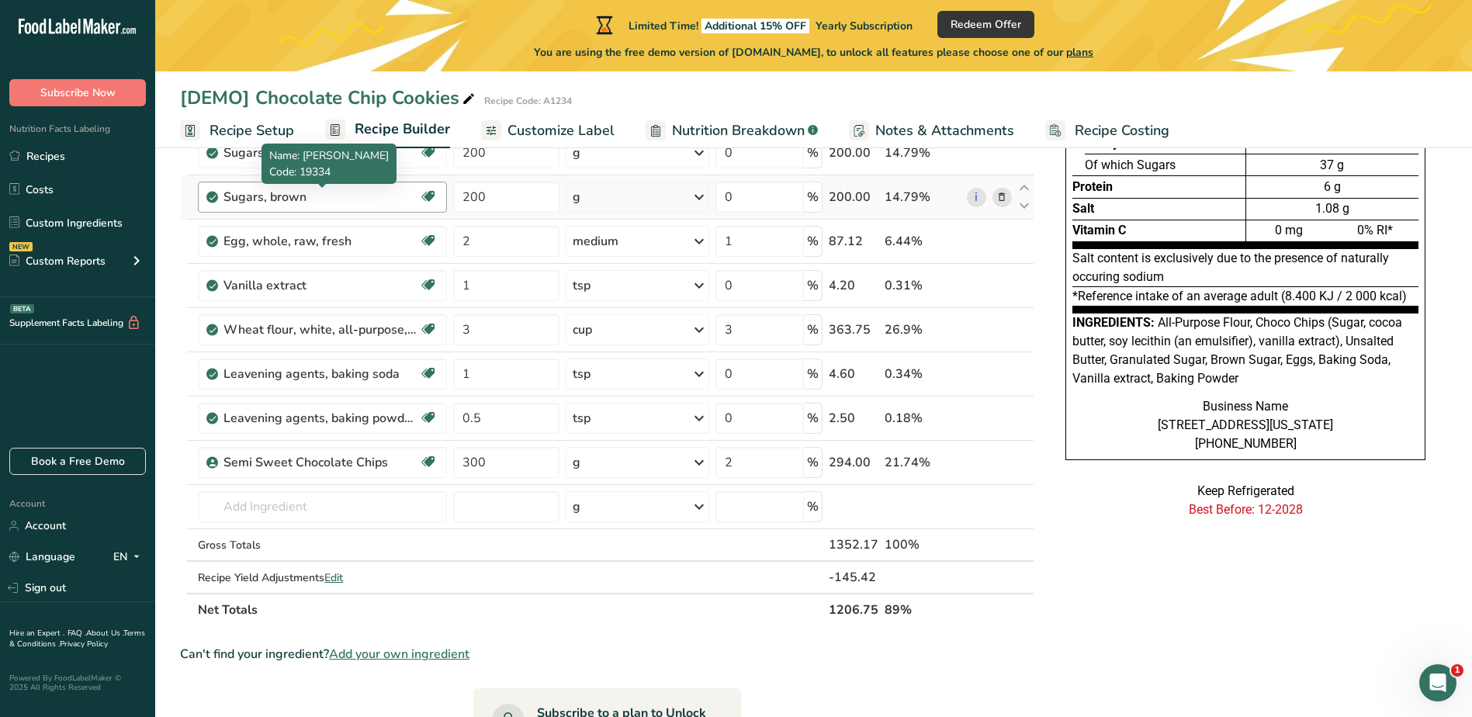
click at [357, 196] on div "Sugars, brown" at bounding box center [321, 197] width 194 height 19
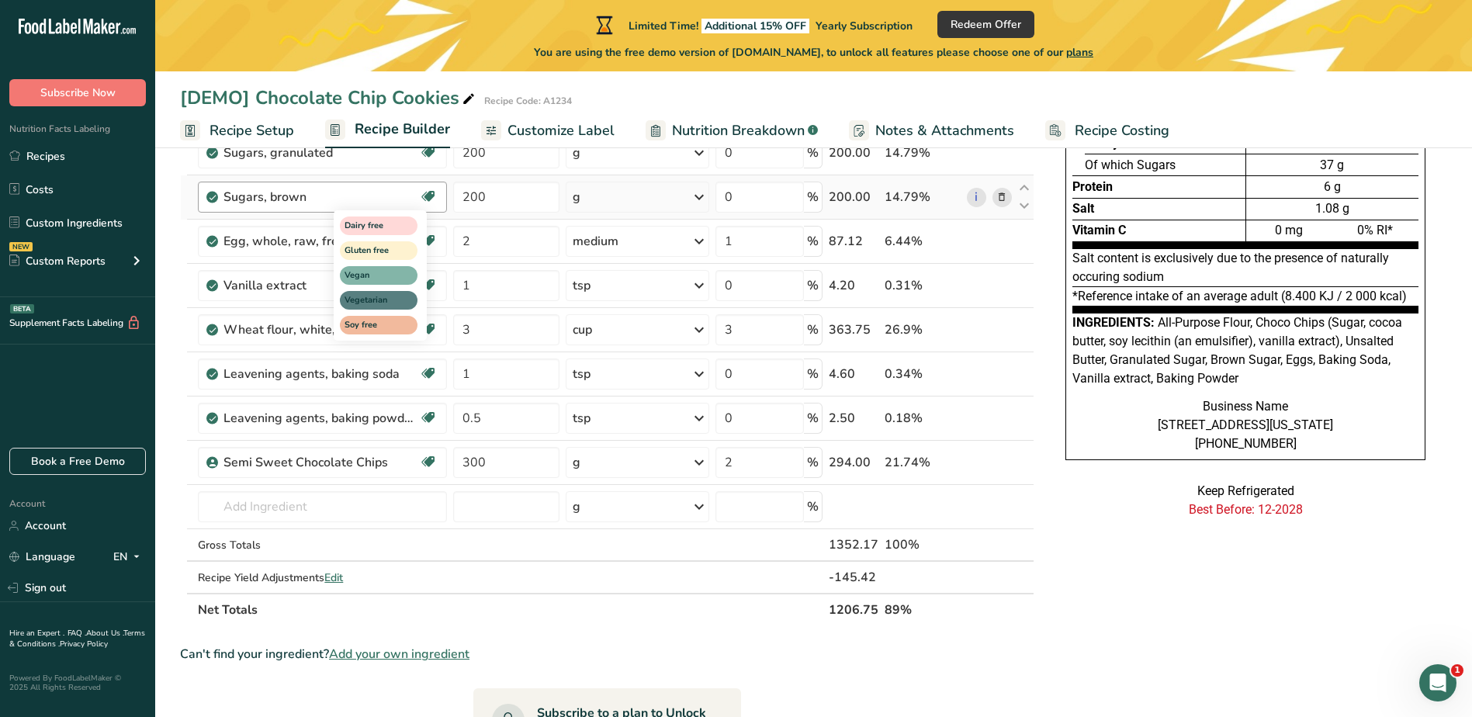
click at [427, 196] on icon at bounding box center [429, 197] width 16 height 24
click at [429, 195] on icon at bounding box center [429, 197] width 16 height 24
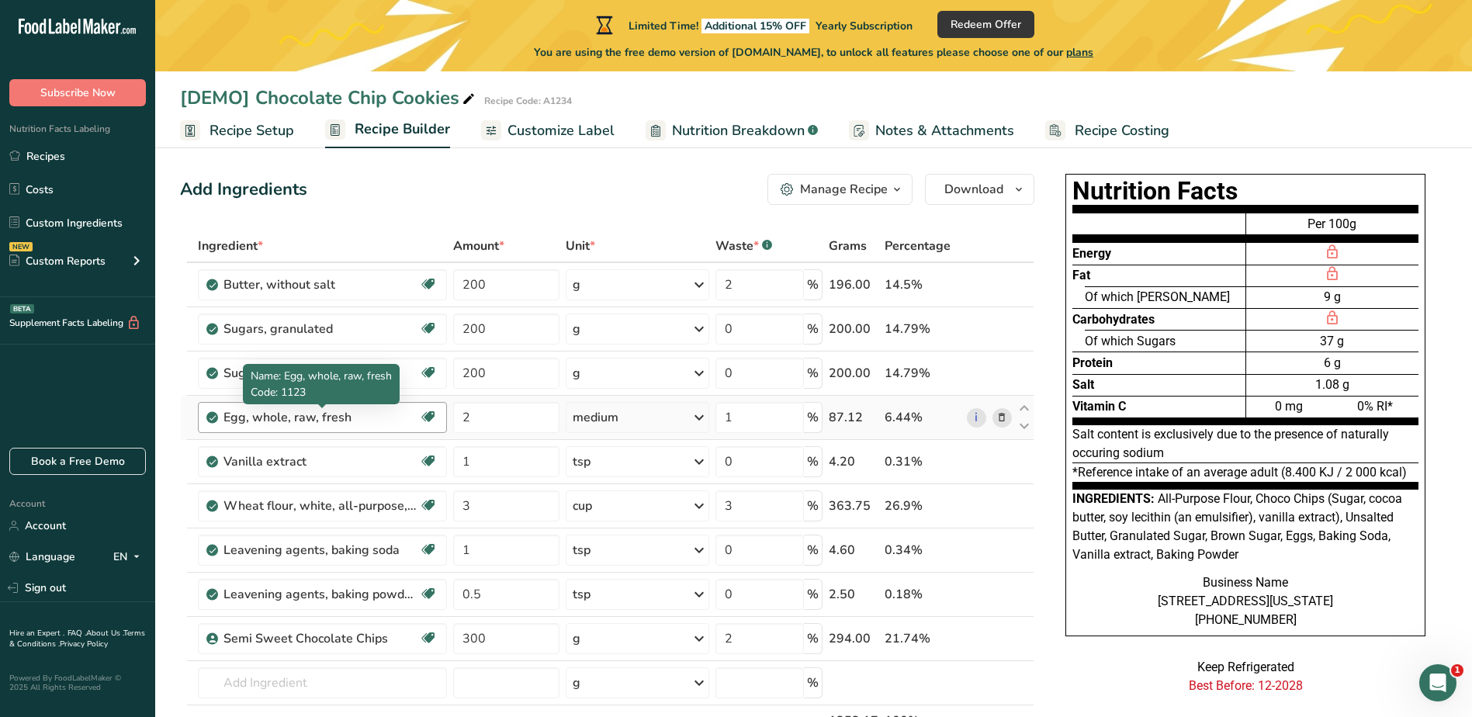
scroll to position [0, 0]
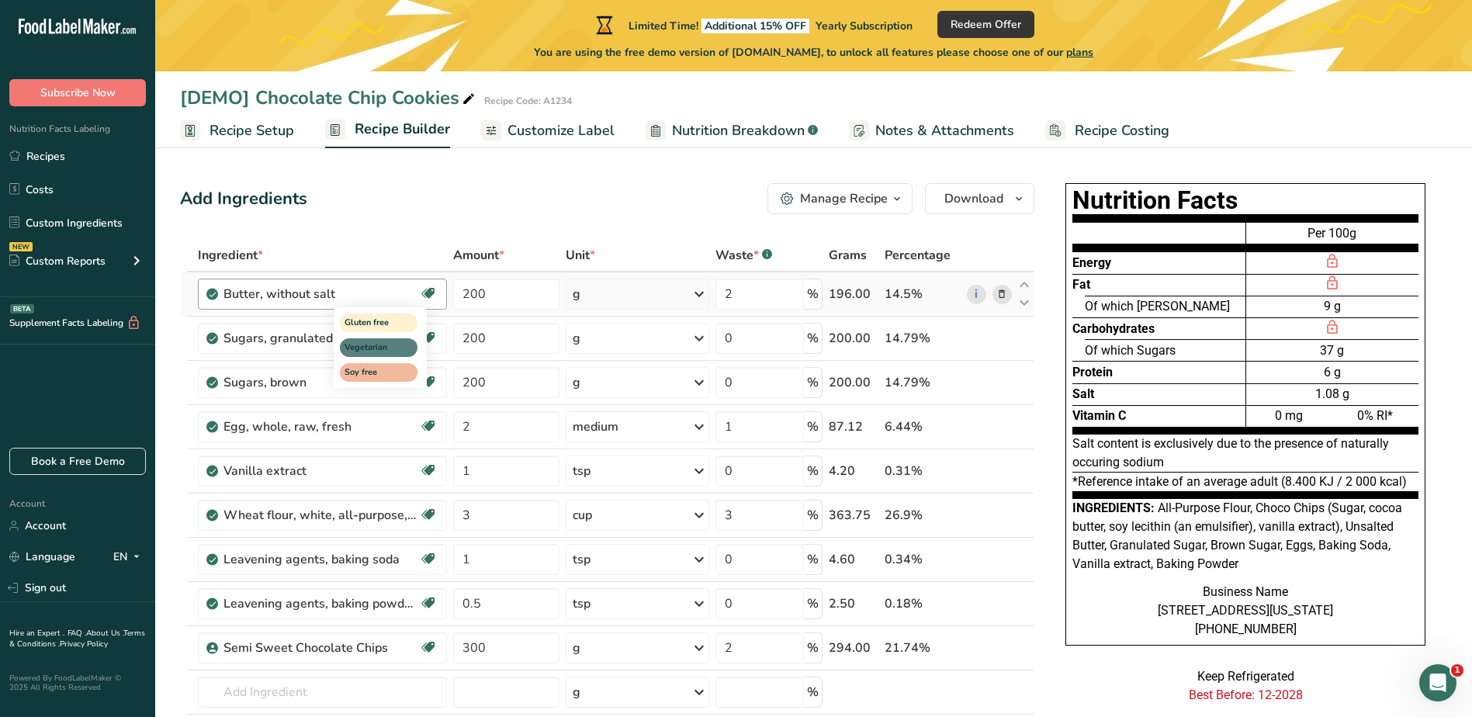
click at [432, 293] on icon at bounding box center [429, 294] width 16 height 24
click at [926, 293] on div "14.5%" at bounding box center [923, 294] width 76 height 19
click at [1028, 287] on icon at bounding box center [1024, 285] width 19 height 12
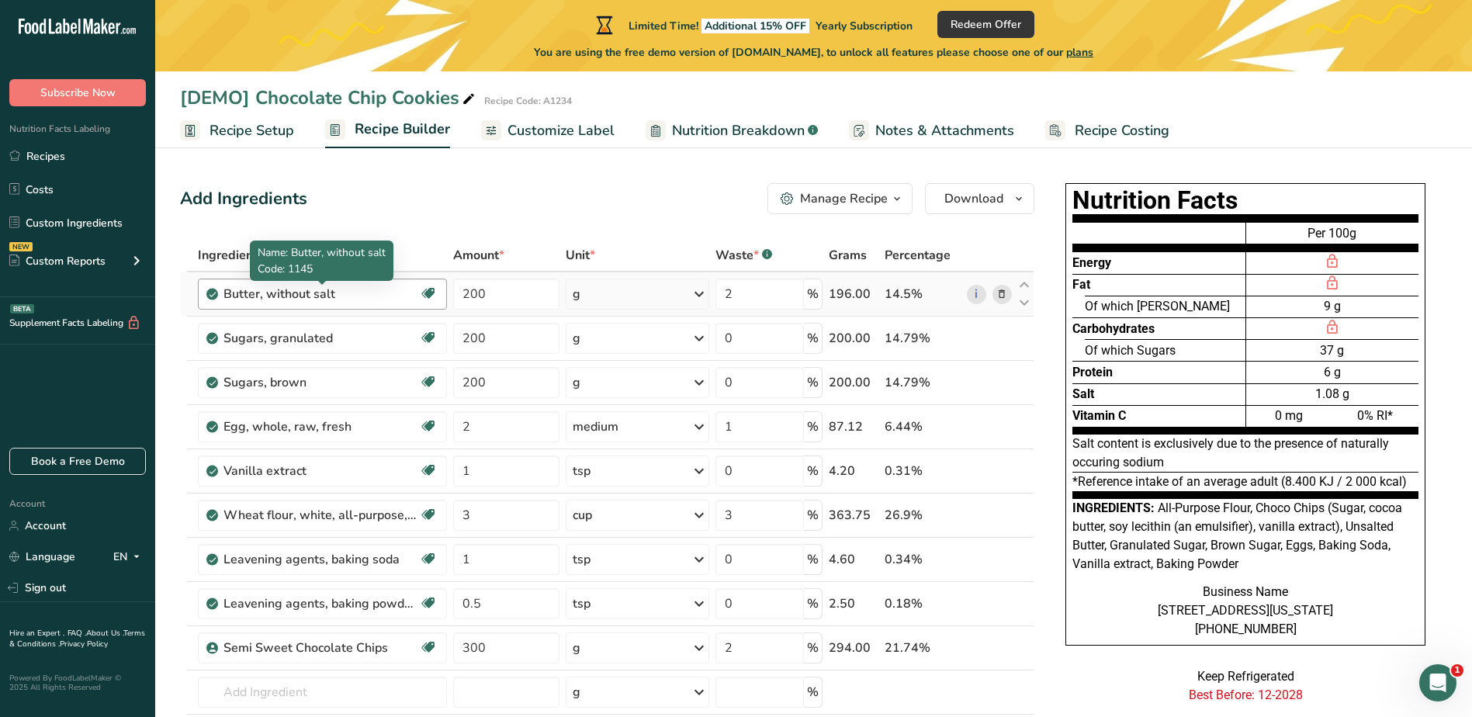
click at [361, 297] on div "Butter, without salt" at bounding box center [321, 294] width 194 height 19
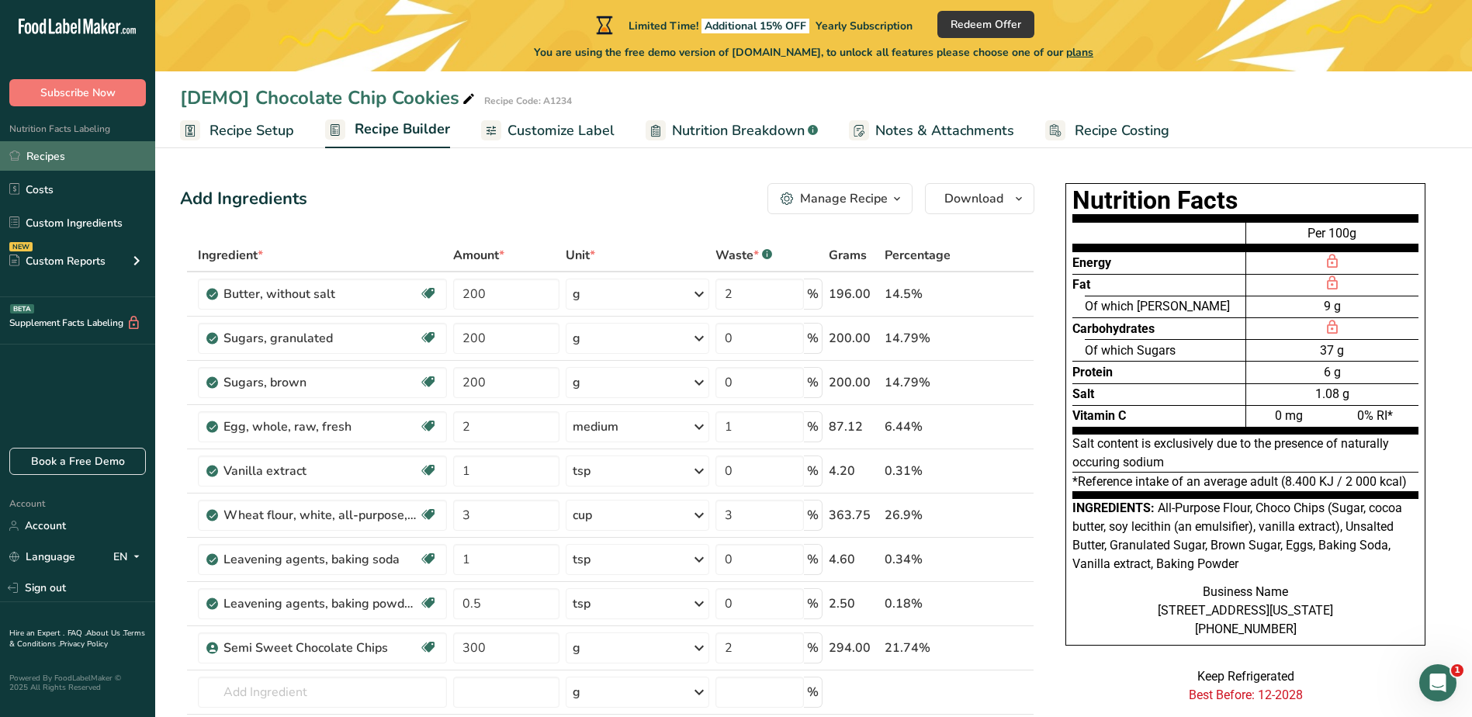
click at [44, 151] on link "Recipes" at bounding box center [77, 155] width 155 height 29
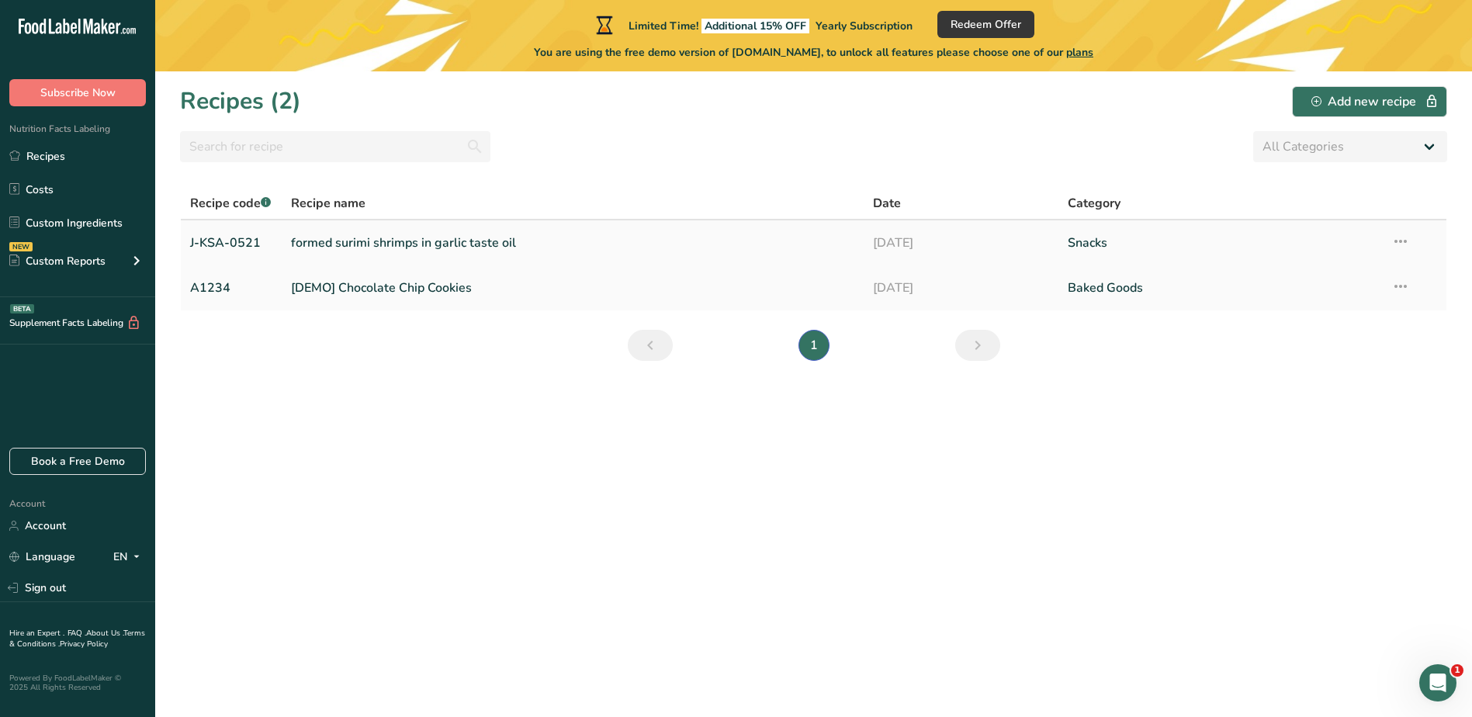
click at [366, 244] on link "formed surimi shrimps in garlic taste oil" at bounding box center [573, 243] width 564 height 33
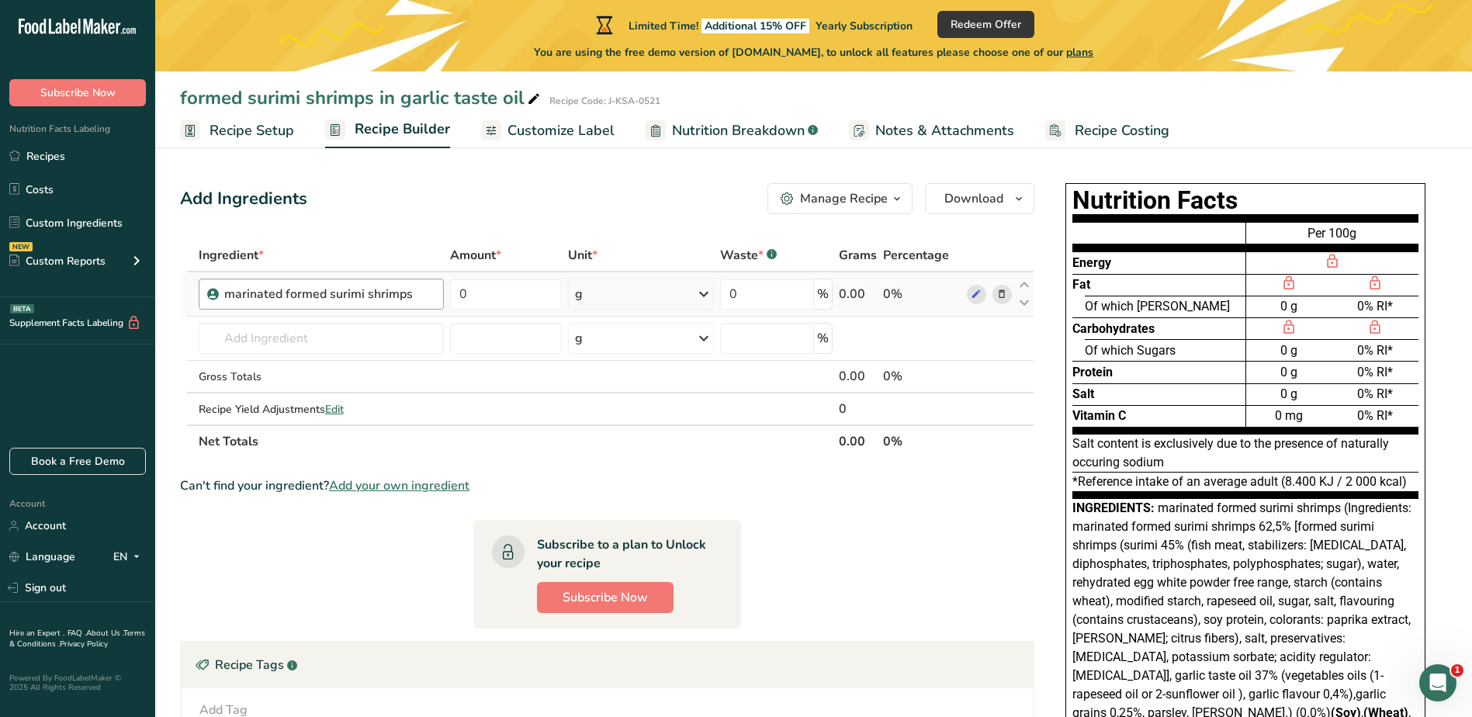
click at [422, 293] on div "marinated formed surimi shrimps" at bounding box center [329, 294] width 211 height 19
drag, startPoint x: 272, startPoint y: 135, endPoint x: 290, endPoint y: 142, distance: 19.2
click at [272, 134] on span "Recipe Setup" at bounding box center [252, 130] width 85 height 21
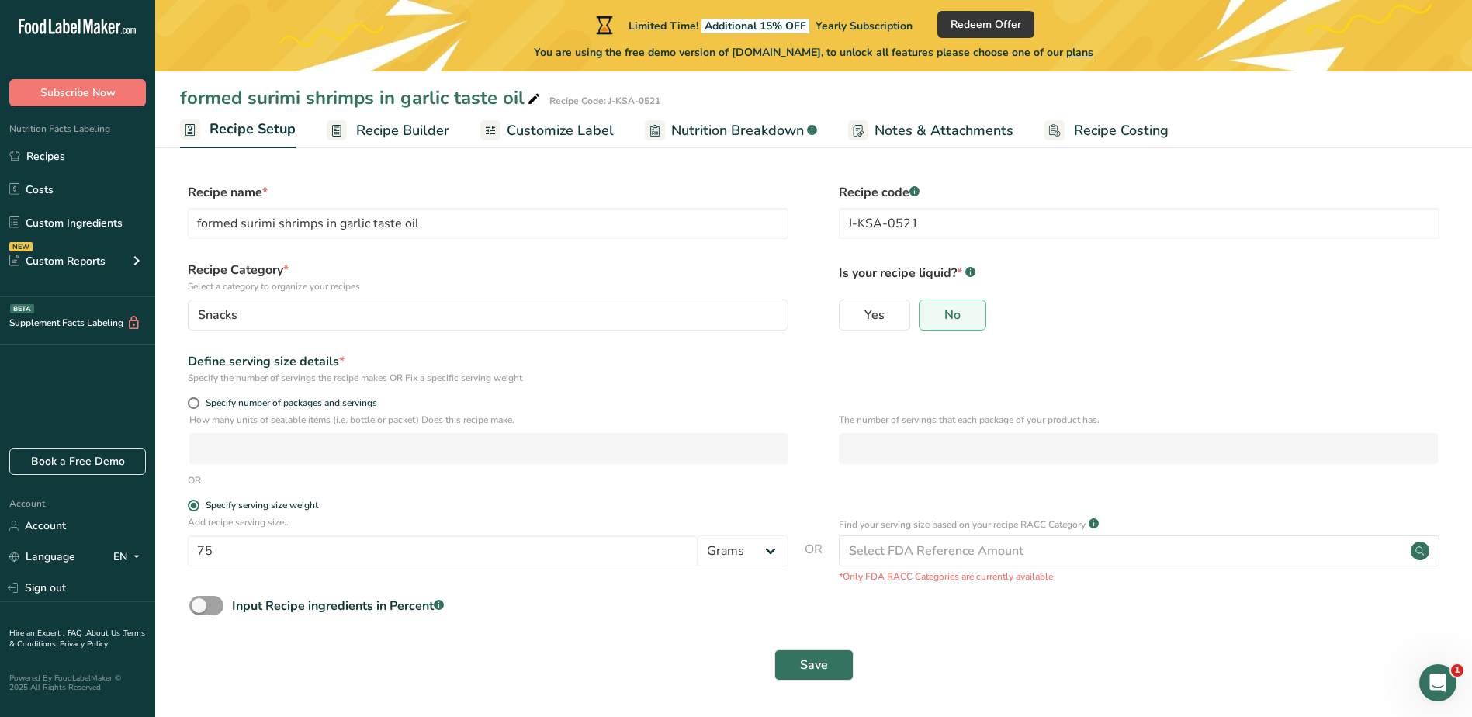
click at [387, 133] on span "Recipe Builder" at bounding box center [402, 130] width 93 height 21
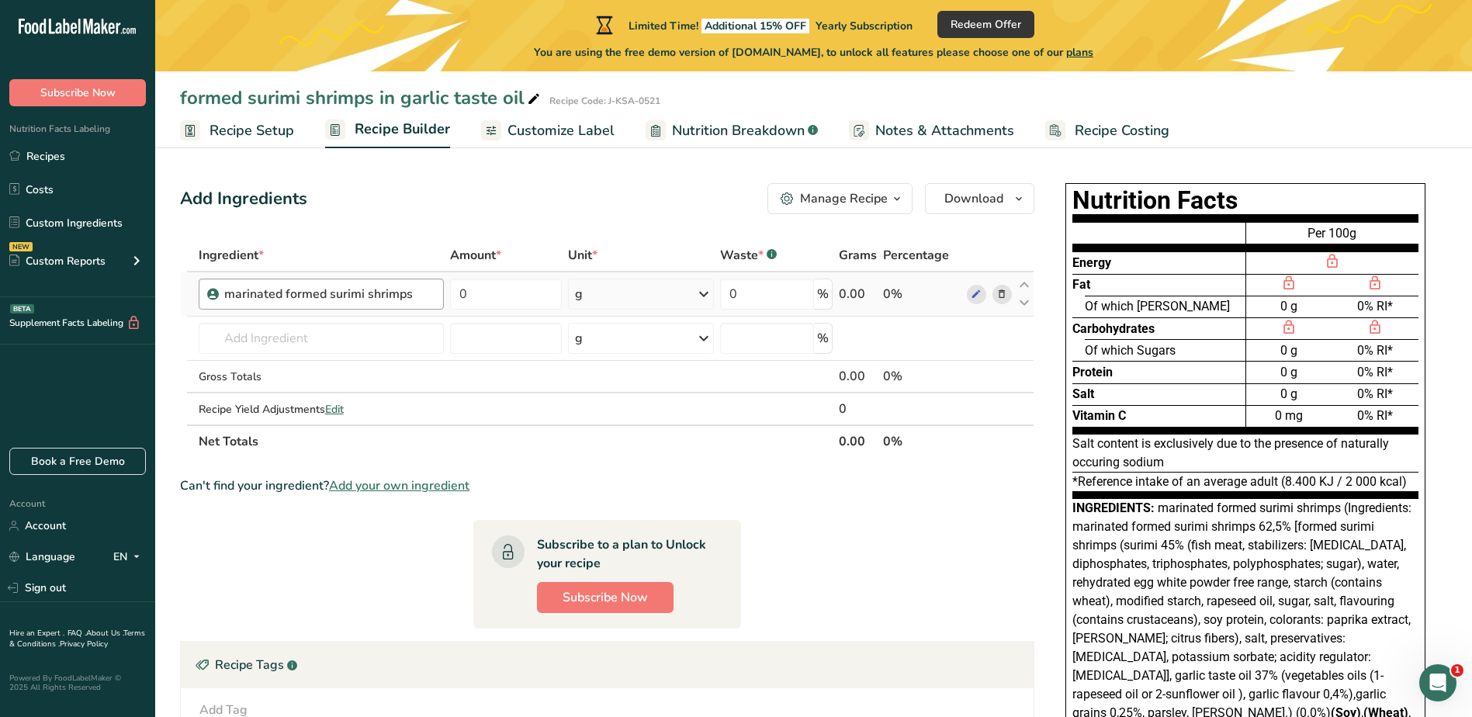
click at [424, 301] on div "marinated formed surimi shrimps" at bounding box center [329, 294] width 211 height 19
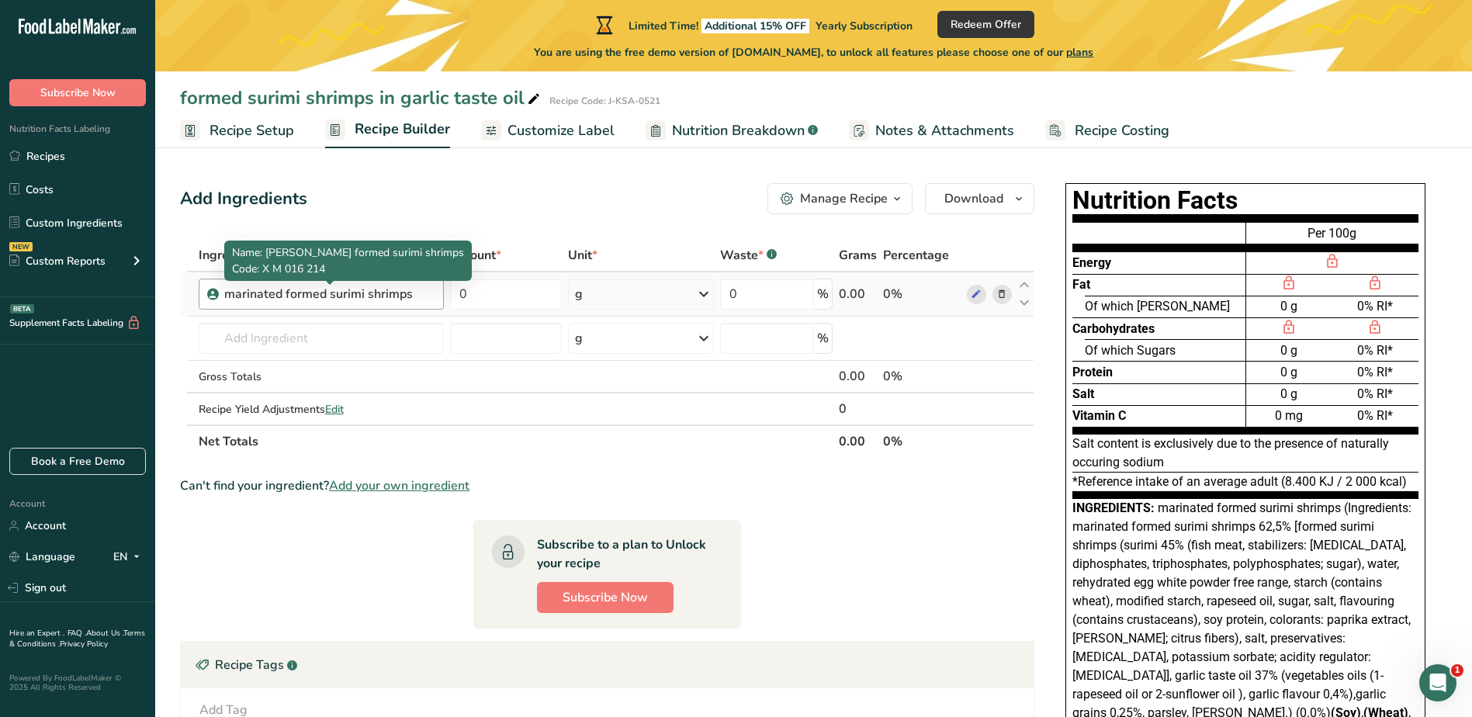
click at [306, 300] on div "marinated formed surimi shrimps" at bounding box center [321, 294] width 194 height 19
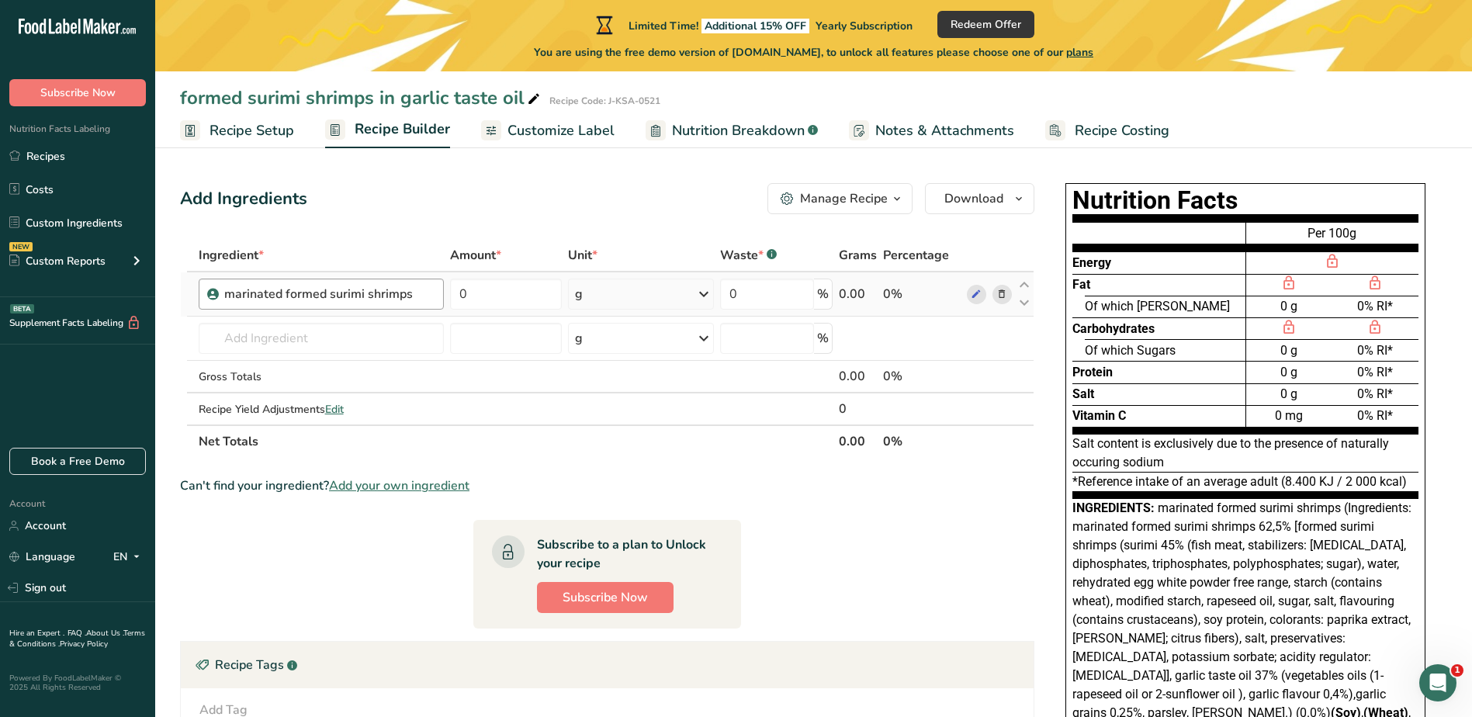
click at [379, 296] on div "marinated formed surimi shrimps" at bounding box center [321, 294] width 194 height 19
click at [975, 300] on icon at bounding box center [976, 294] width 11 height 16
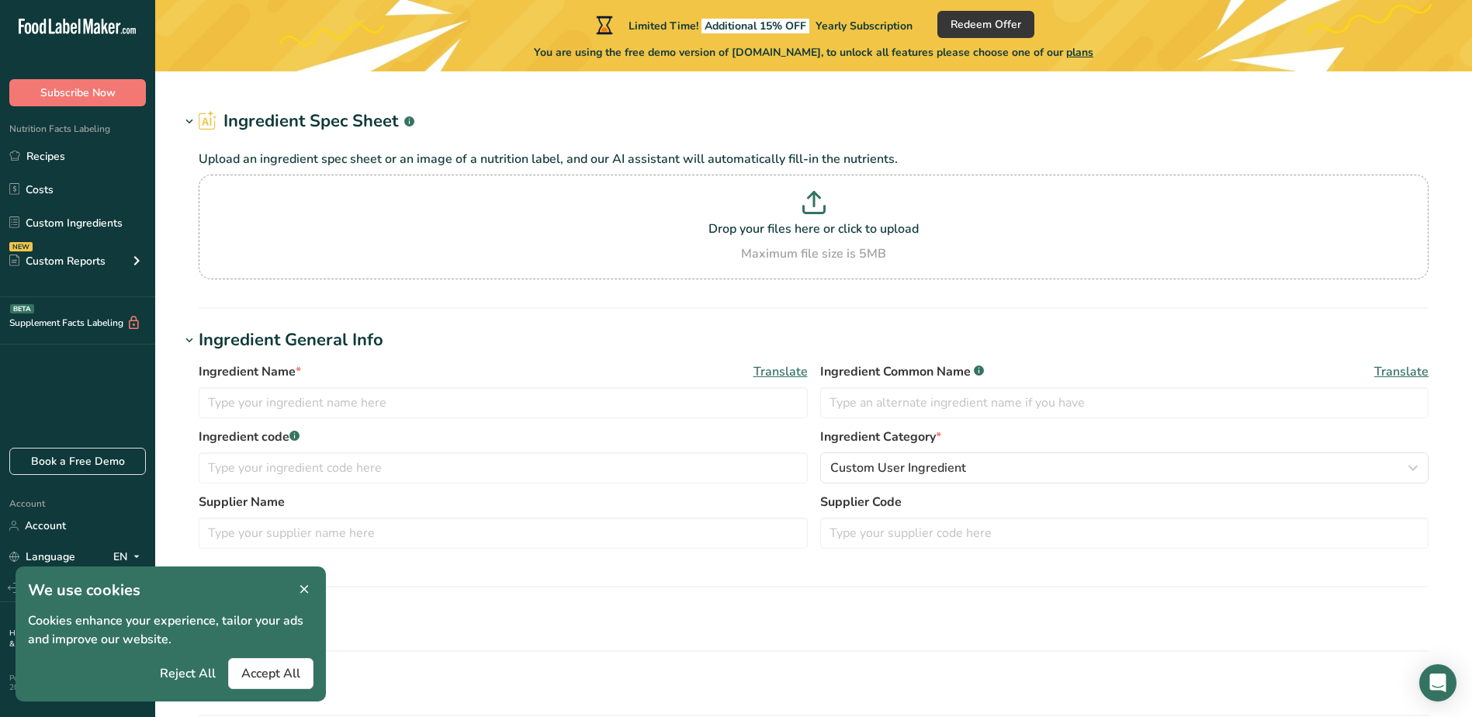
type input "marinated formed surimi shrimps"
type input "X M 016 214"
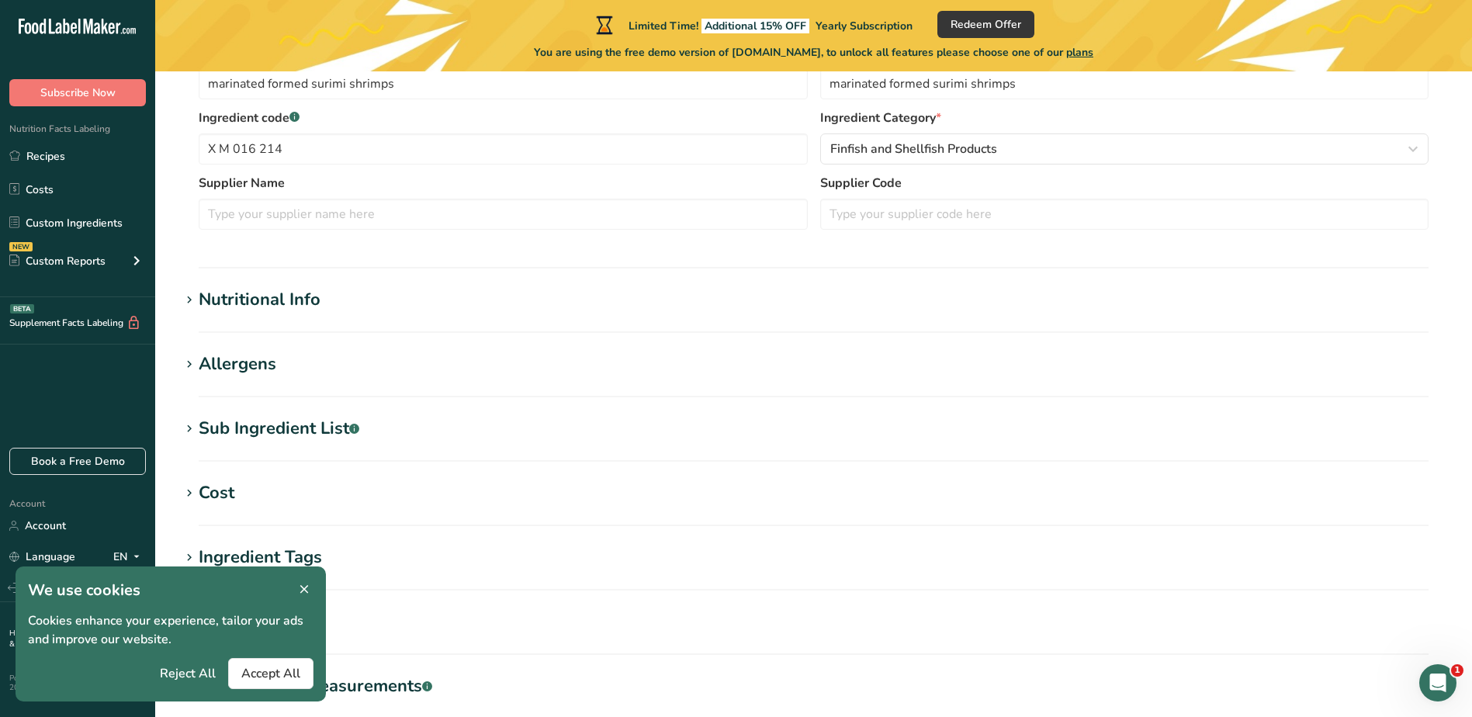
scroll to position [388, 0]
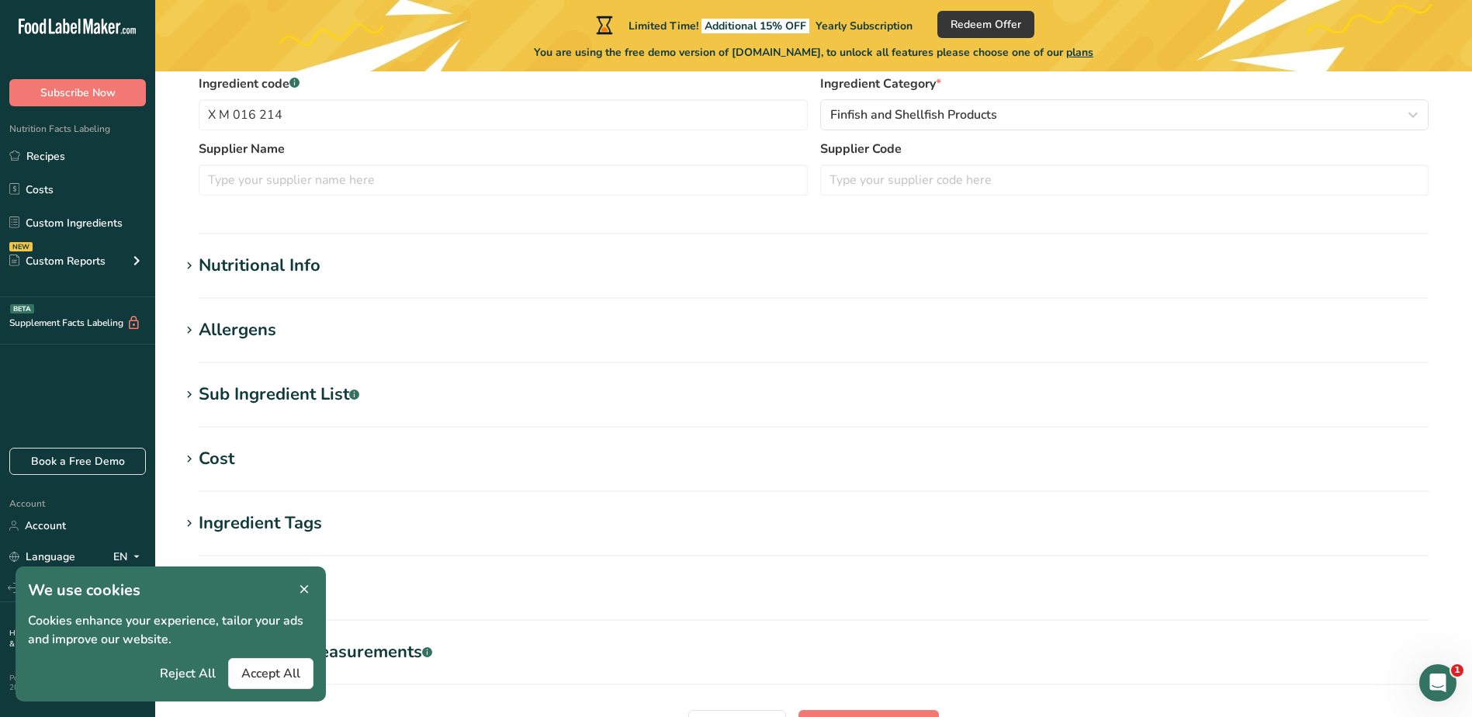
click at [301, 591] on icon at bounding box center [304, 590] width 14 height 22
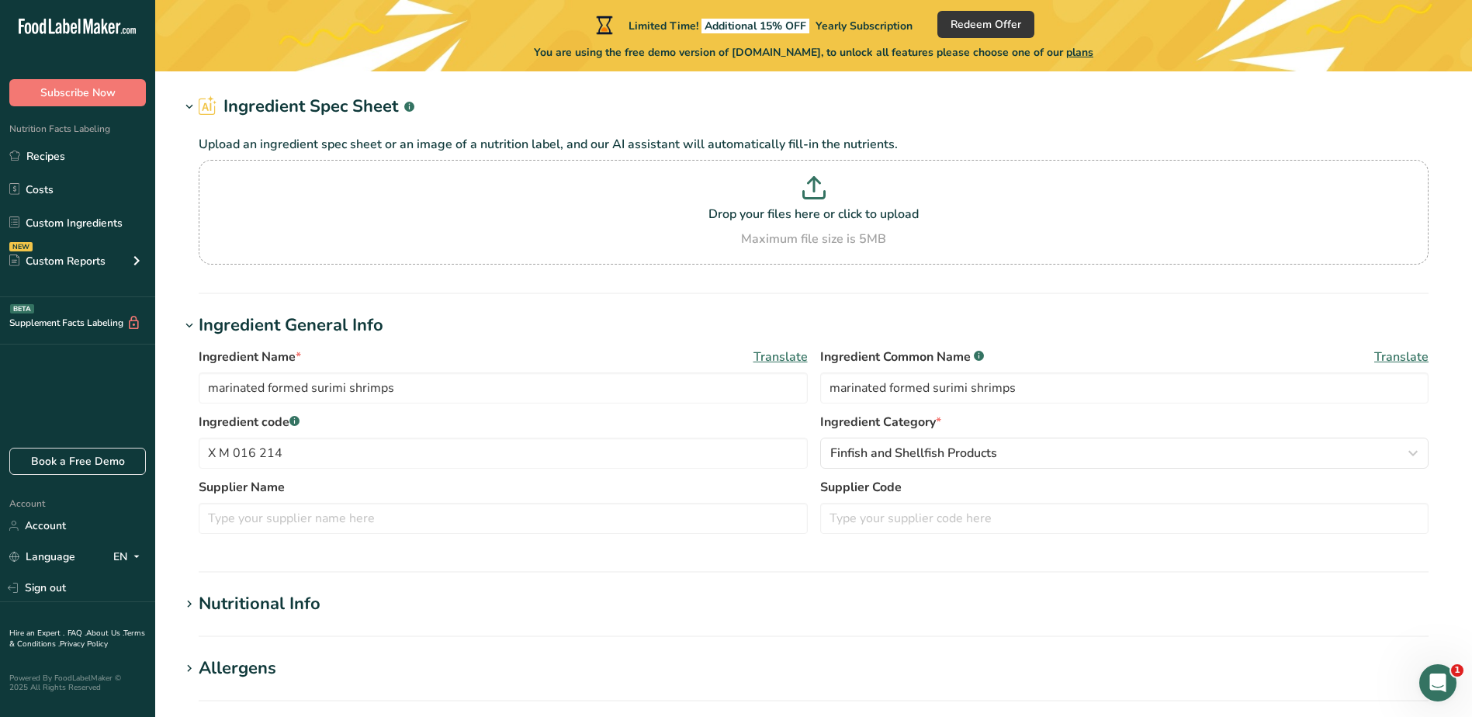
scroll to position [0, 0]
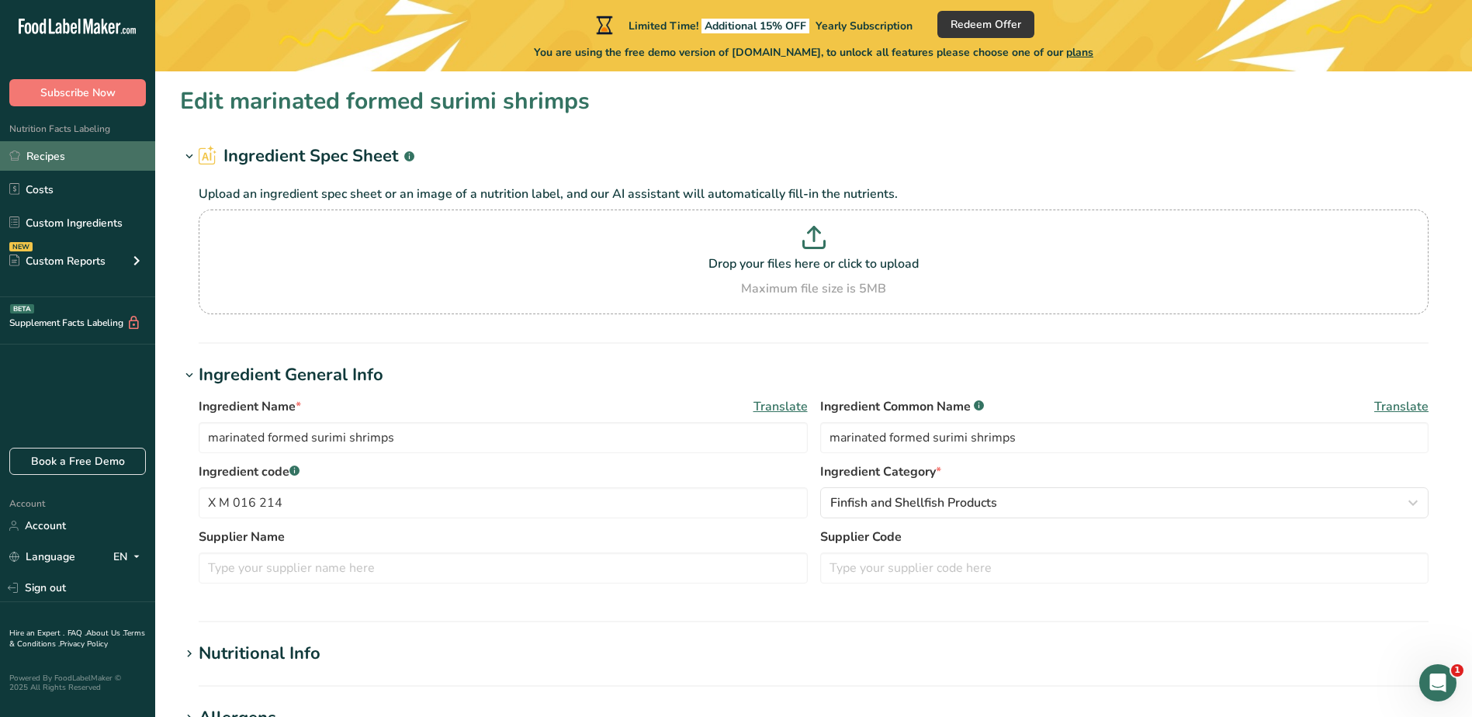
click at [71, 154] on link "Recipes" at bounding box center [77, 155] width 155 height 29
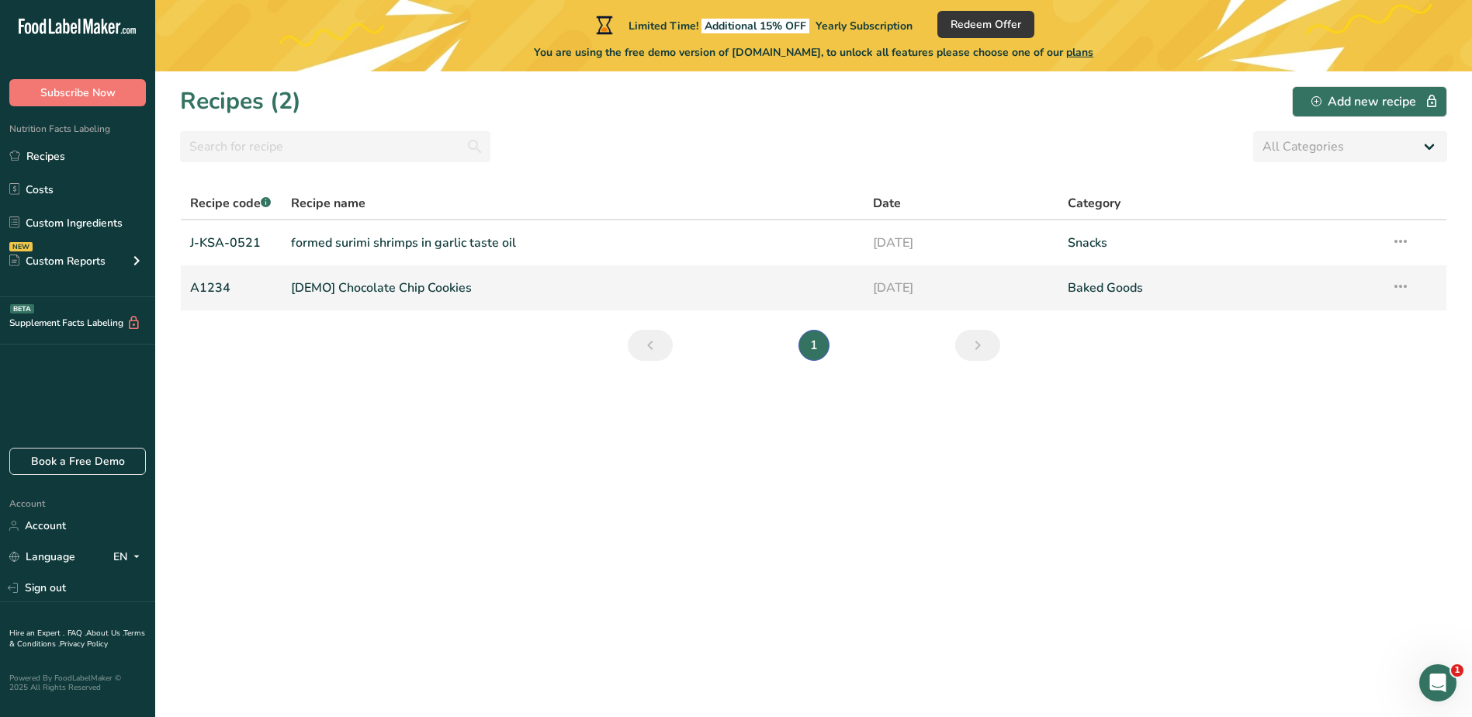
click at [362, 292] on link "[DEMO] Chocolate Chip Cookies" at bounding box center [573, 288] width 564 height 33
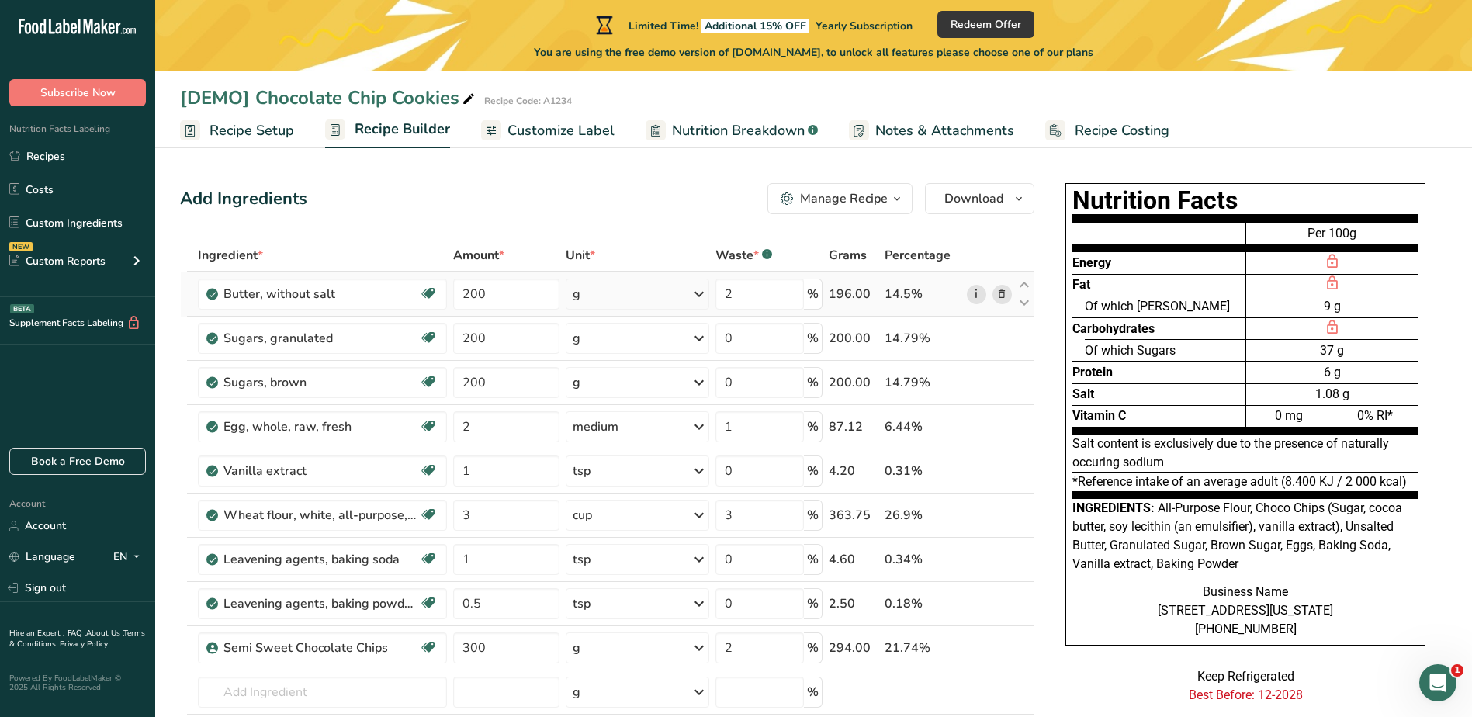
click at [979, 293] on link "i" at bounding box center [976, 294] width 19 height 19
drag, startPoint x: 65, startPoint y: 161, endPoint x: 82, endPoint y: 167, distance: 17.9
click at [65, 161] on link "Recipes" at bounding box center [77, 155] width 155 height 29
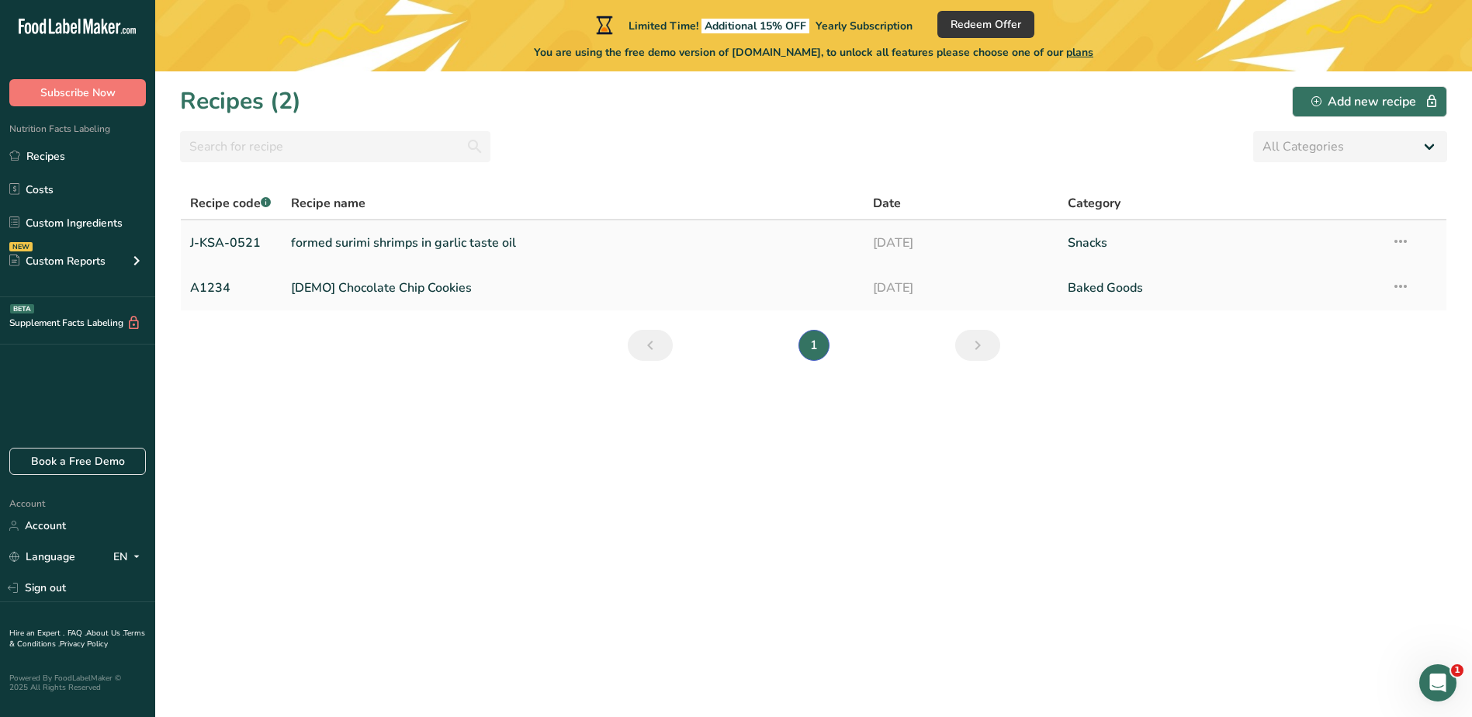
click at [332, 242] on link "formed surimi shrimps in garlic taste oil" at bounding box center [573, 243] width 564 height 33
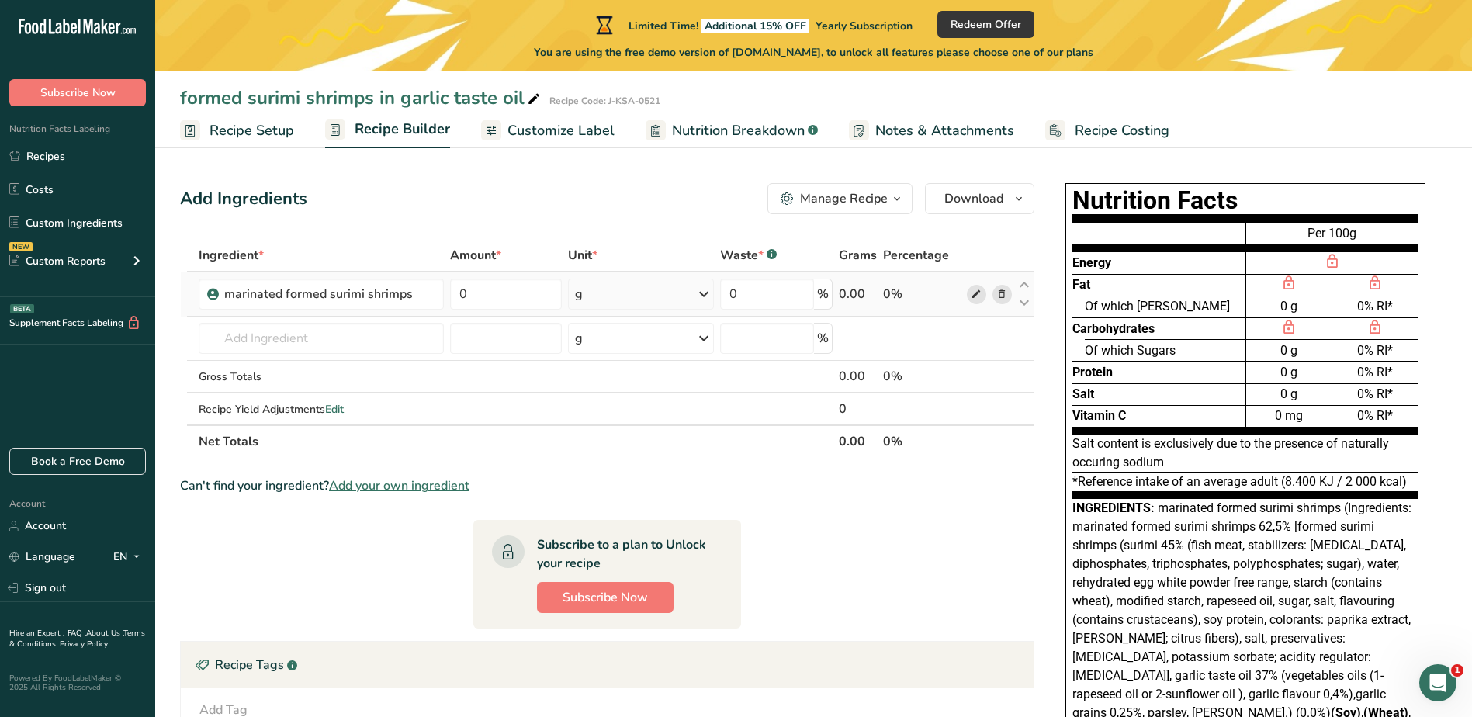
click at [980, 297] on icon at bounding box center [976, 294] width 11 height 16
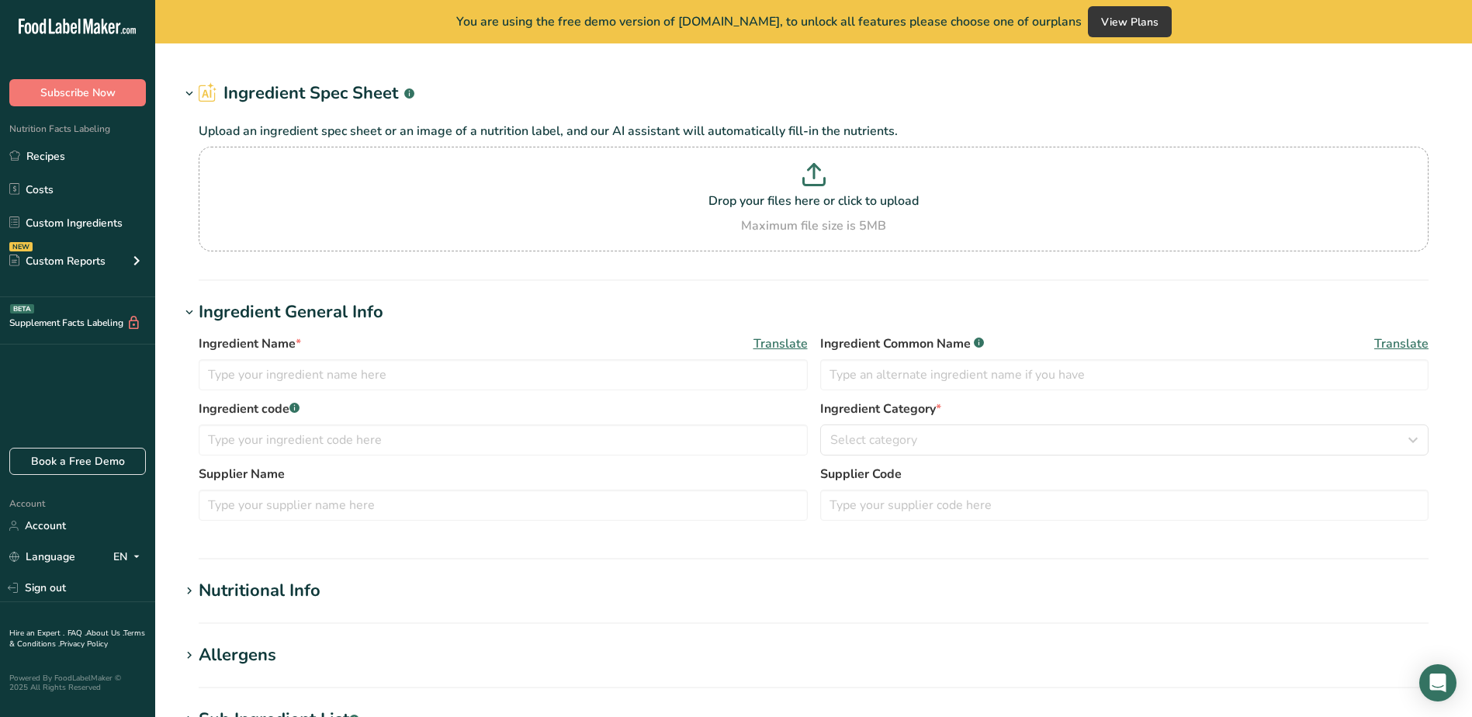
type input "Butter, without salt"
type input "Unsalted Butter"
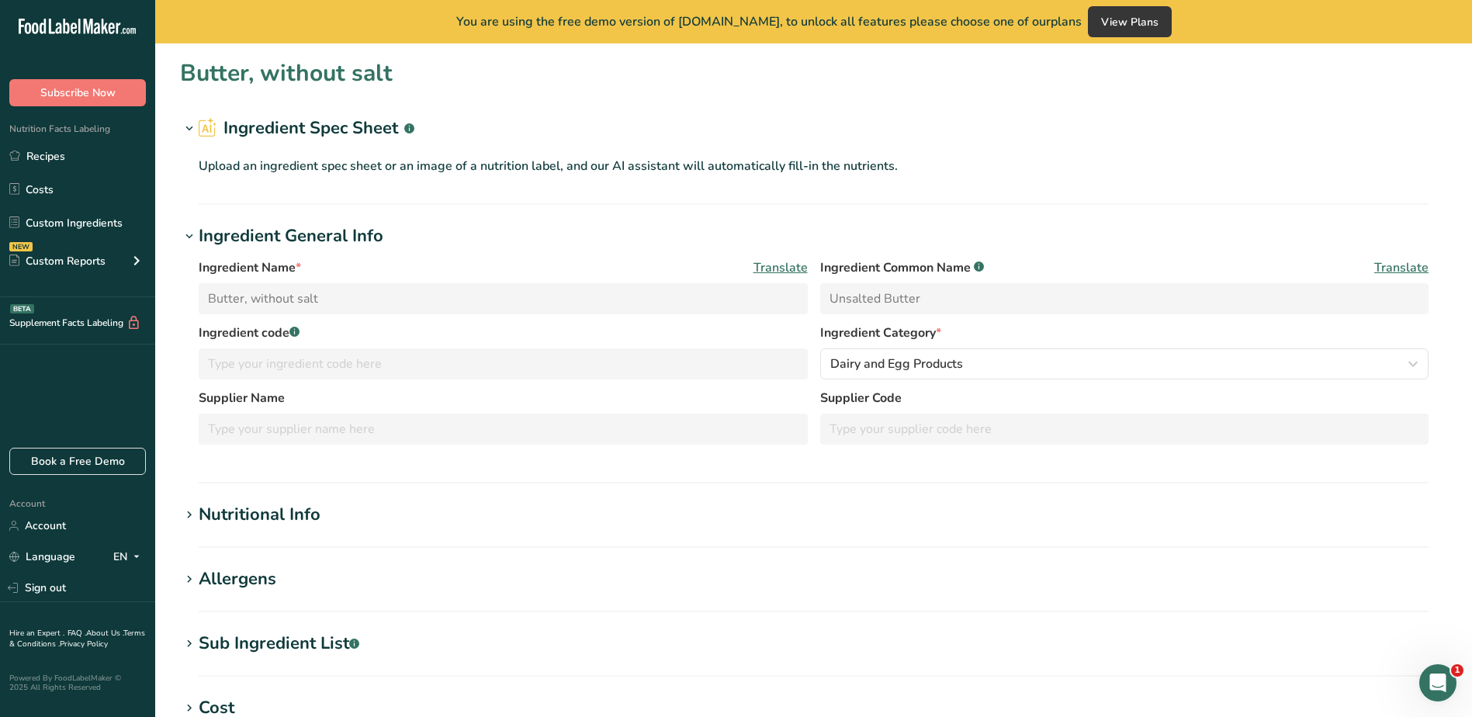
type input "717"
type KJ "2999"
type Fat "81.11"
type Fat "50.49"
type input "215"
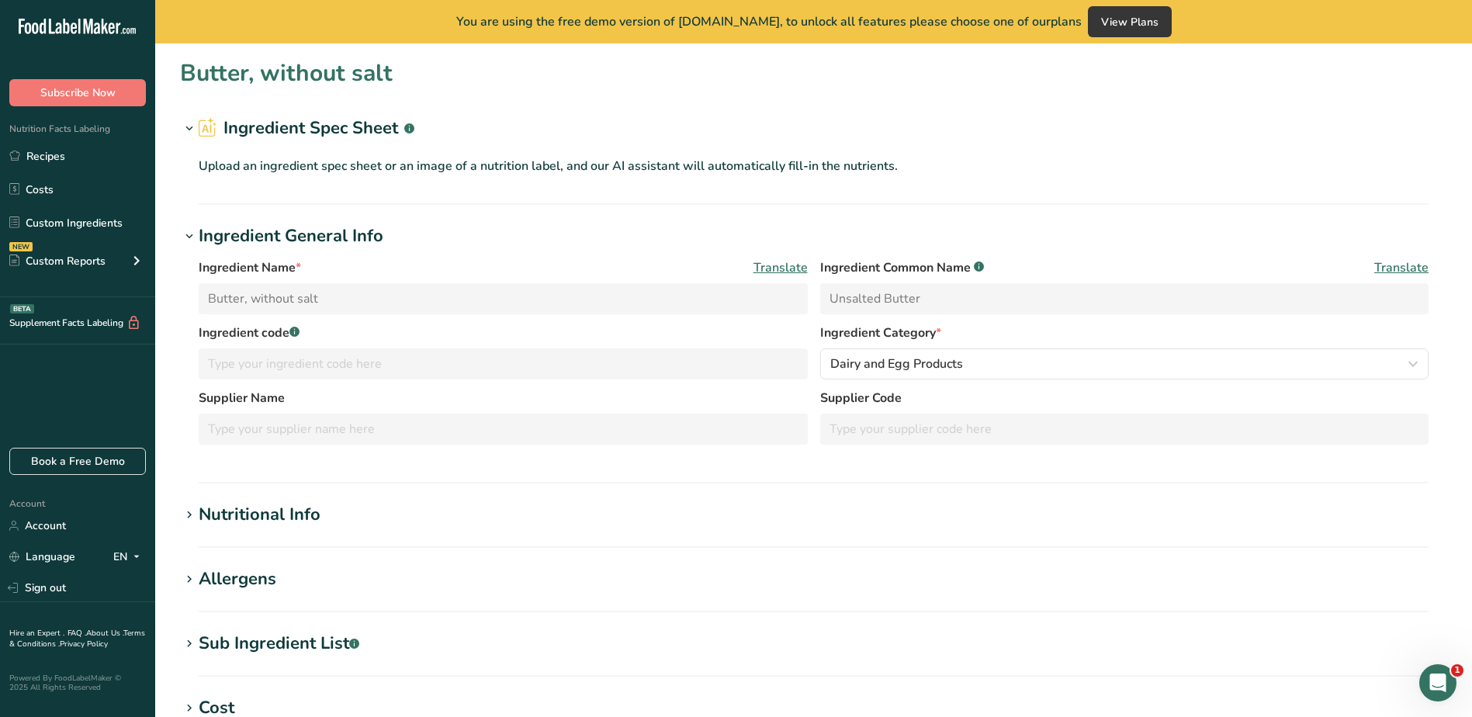
type input "11"
type Carbohydrates "0.06"
type Fiber "0"
type Sugars "0.06"
type input "0.85"
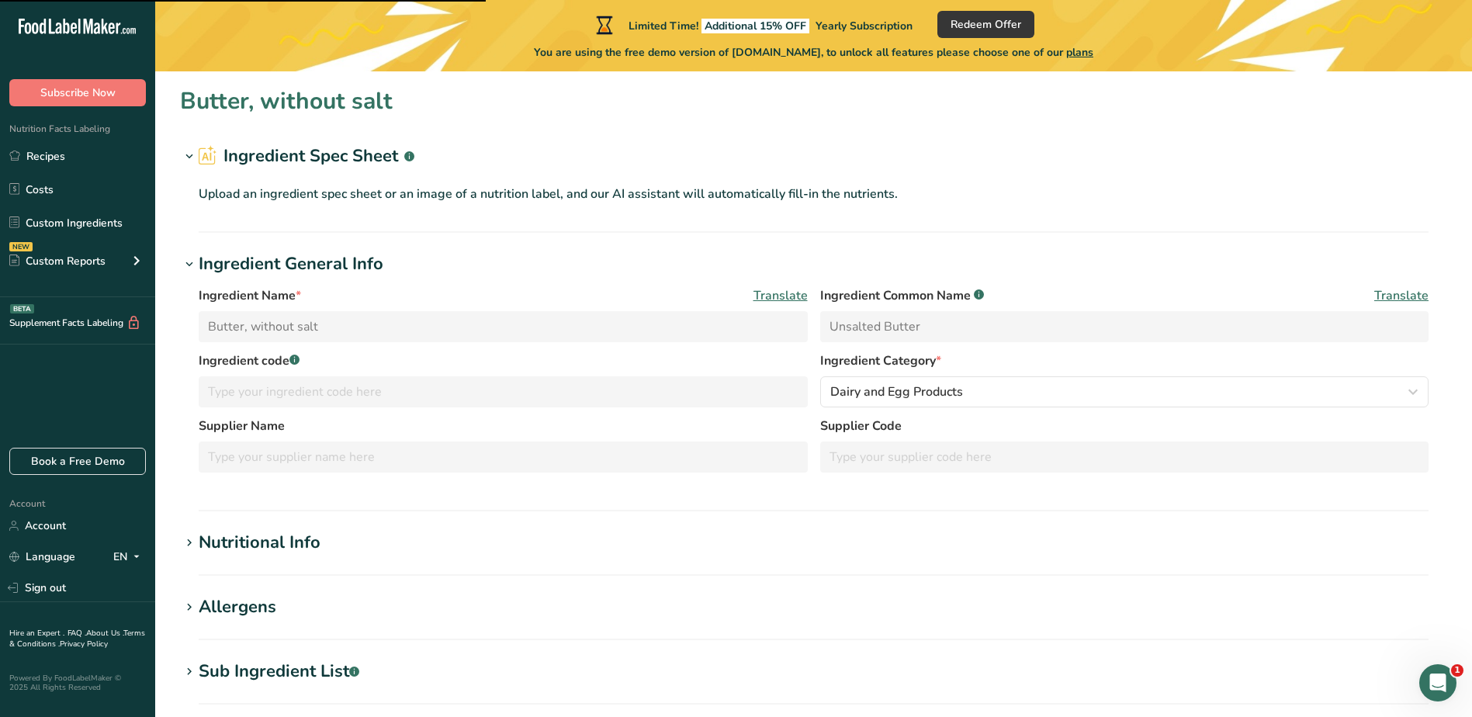
click at [269, 546] on div "Nutritional Info" at bounding box center [260, 543] width 122 height 26
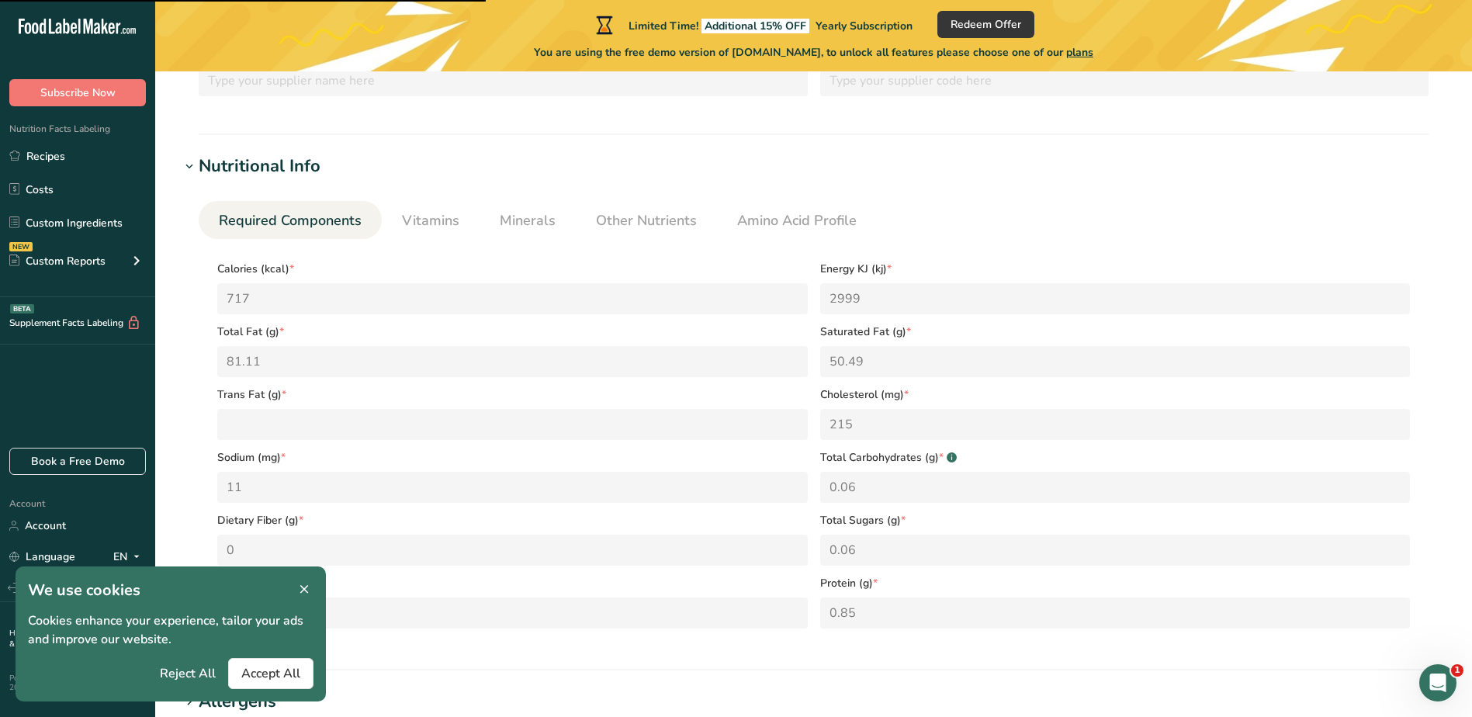
scroll to position [466, 0]
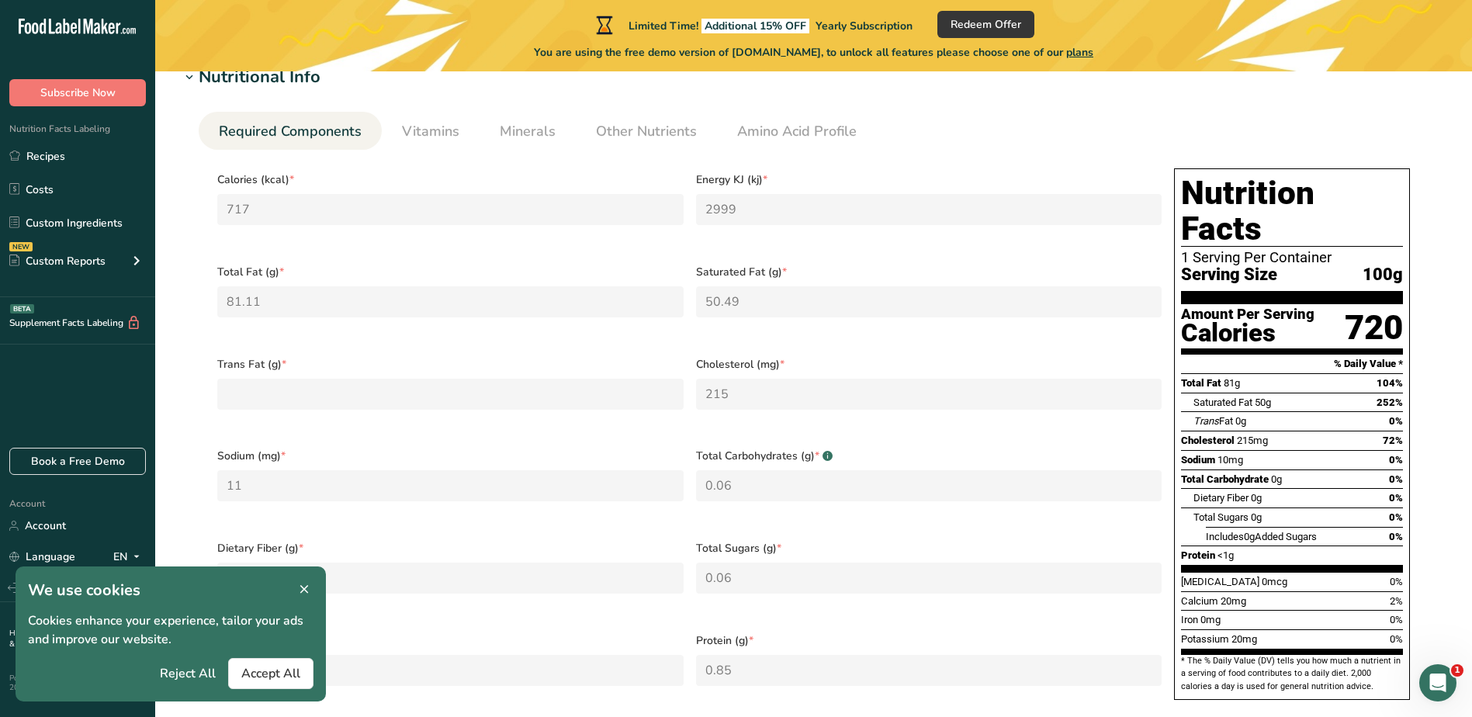
click at [293, 588] on h1 "We use cookies" at bounding box center [171, 590] width 286 height 23
click at [303, 587] on icon at bounding box center [304, 590] width 14 height 22
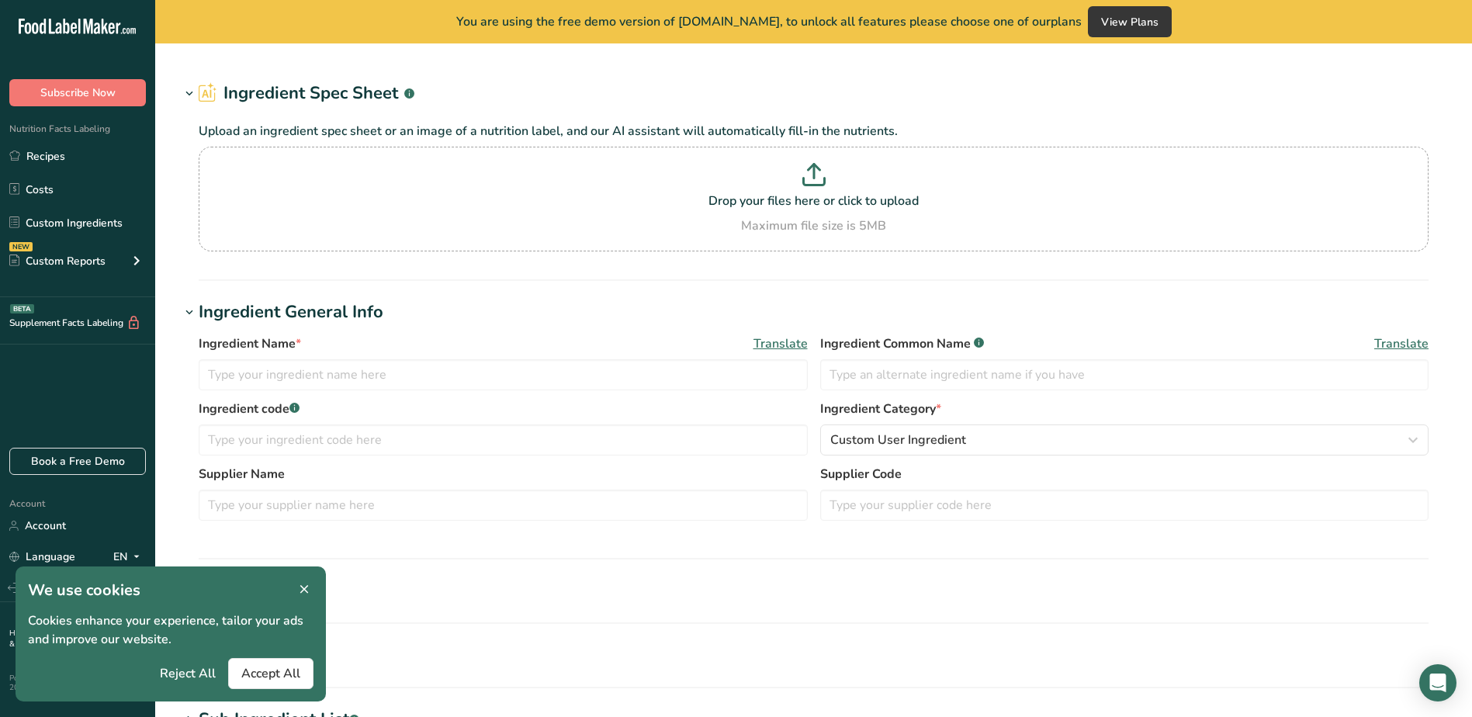
type input "marinated formed surimi shrimps"
type input "X M 016 214"
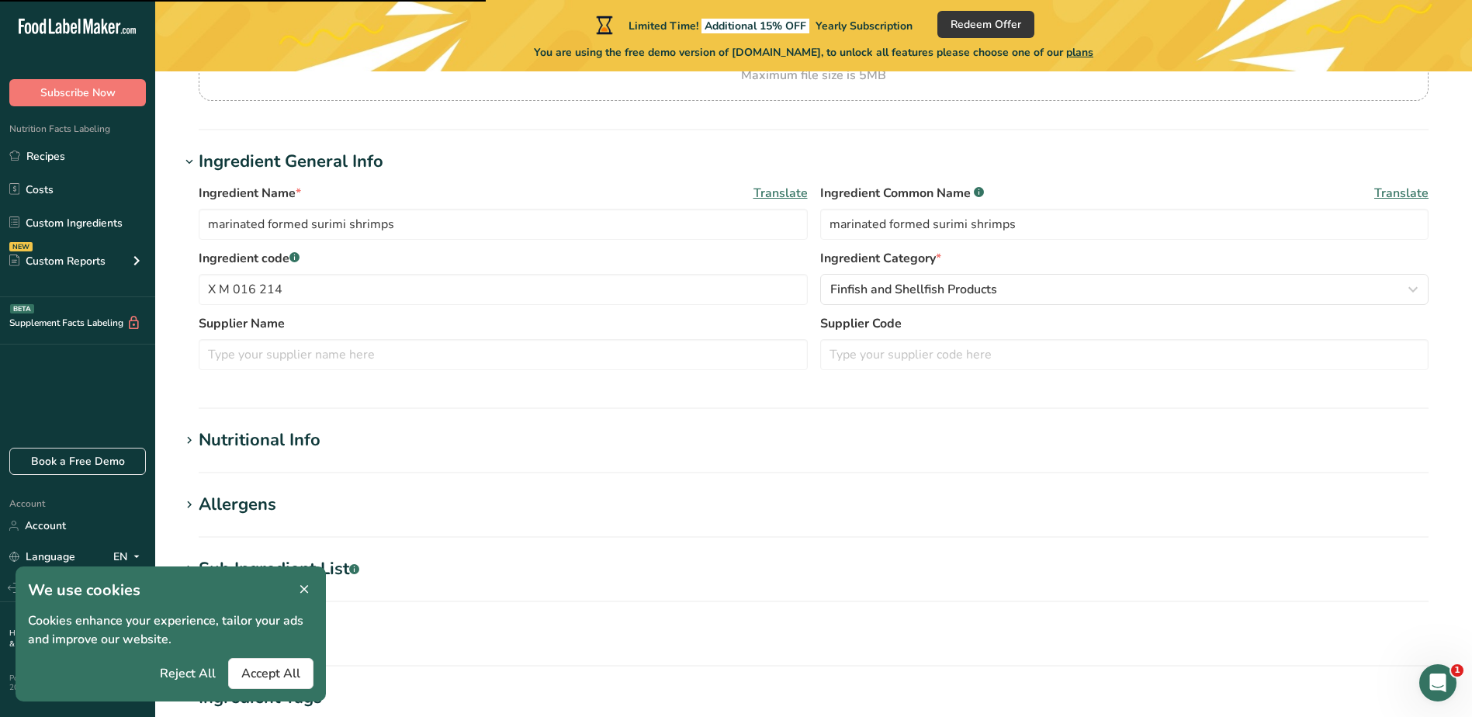
scroll to position [233, 0]
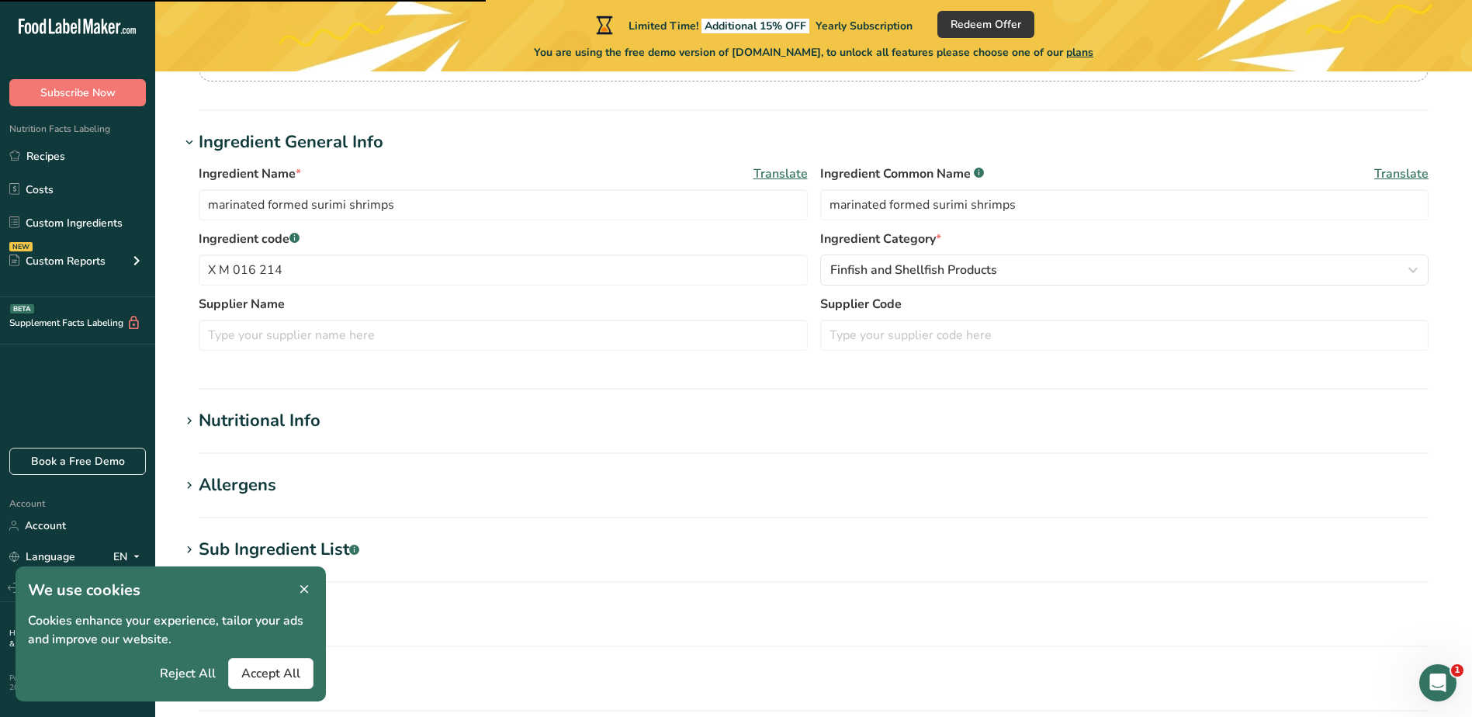
click at [303, 588] on icon at bounding box center [304, 590] width 14 height 22
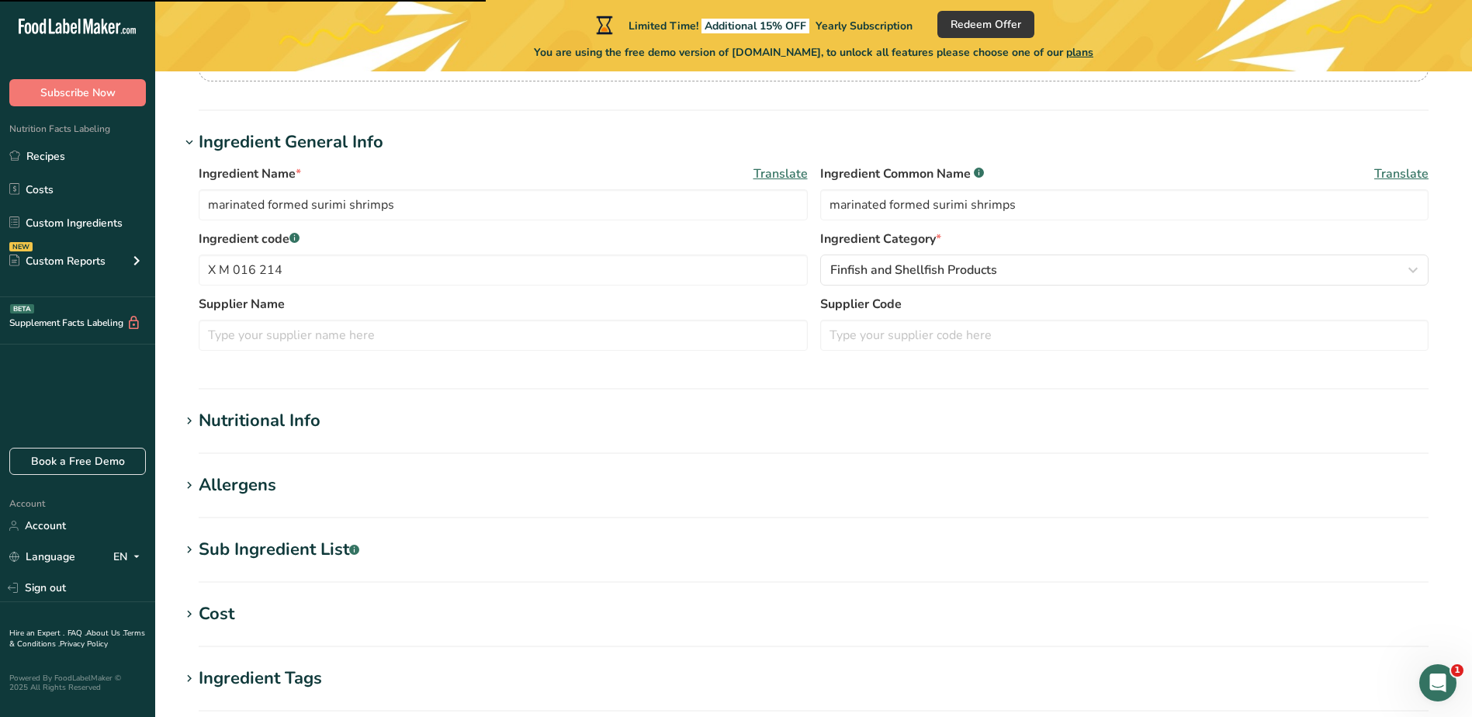
scroll to position [78, 0]
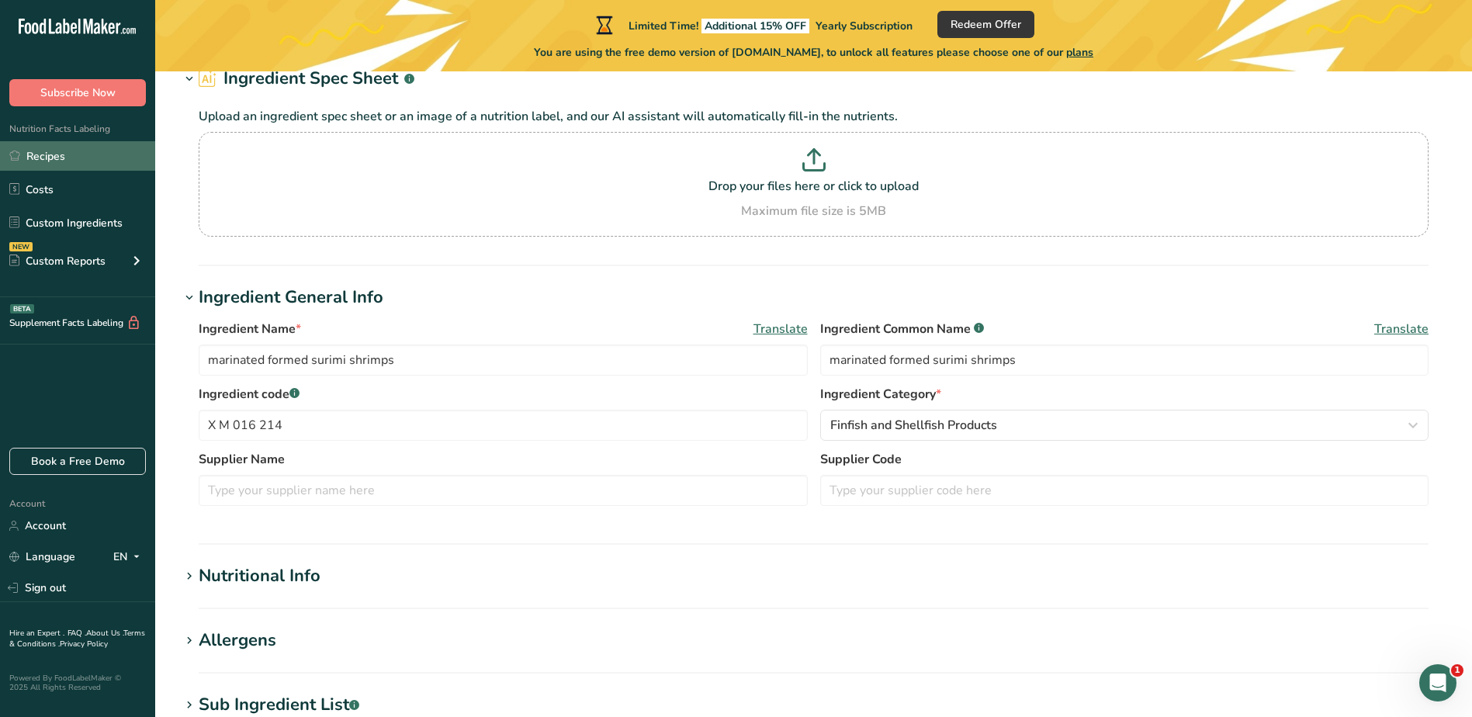
click at [62, 161] on link "Recipes" at bounding box center [77, 155] width 155 height 29
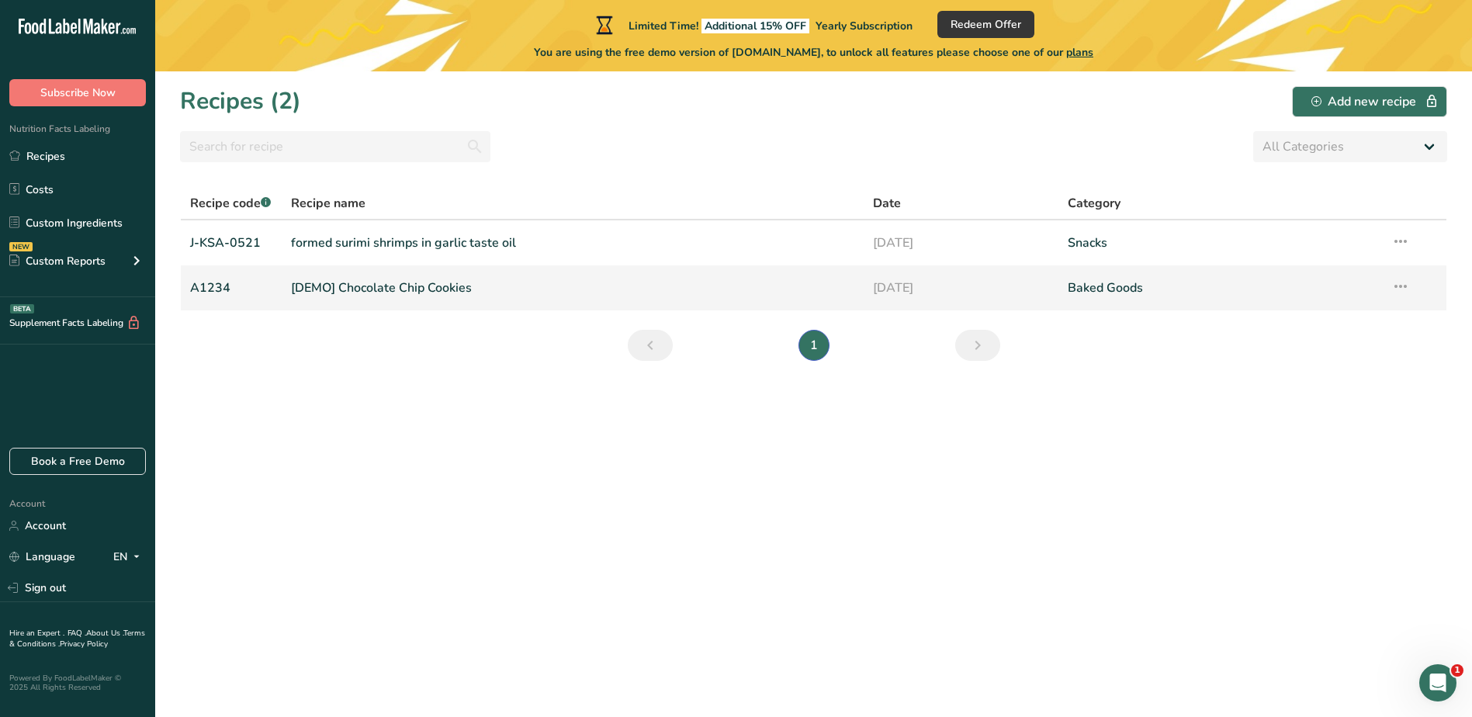
click at [374, 276] on link "[DEMO] Chocolate Chip Cookies" at bounding box center [573, 288] width 564 height 33
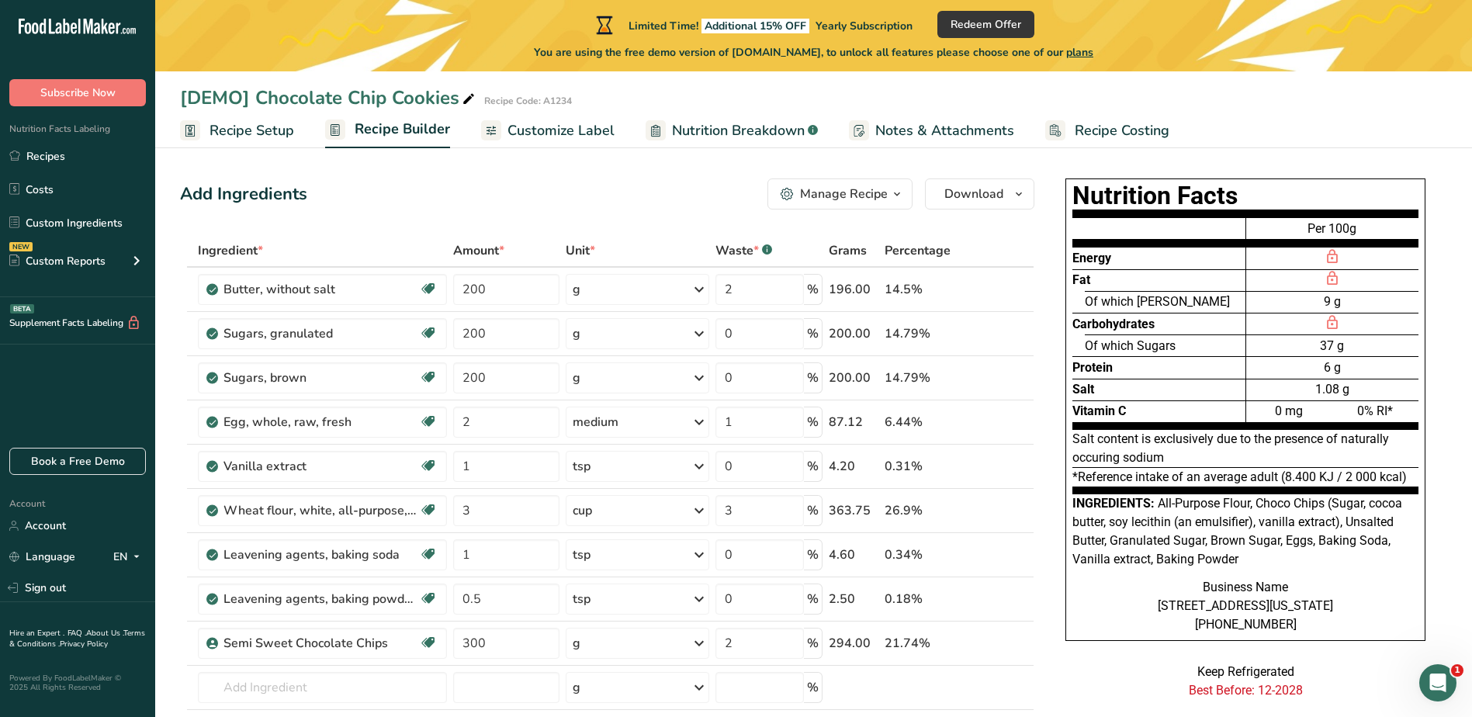
scroll to position [78, 0]
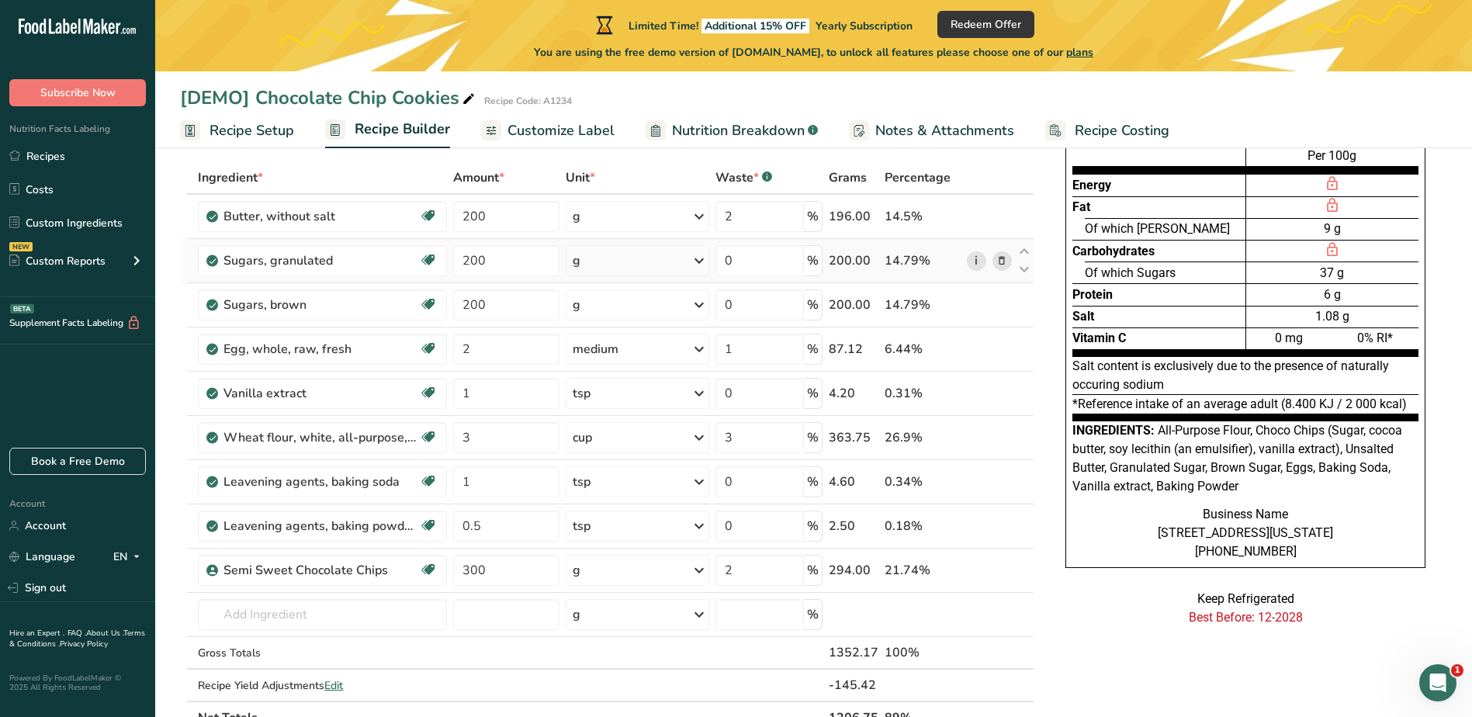
click at [978, 259] on link "i" at bounding box center [976, 260] width 19 height 19
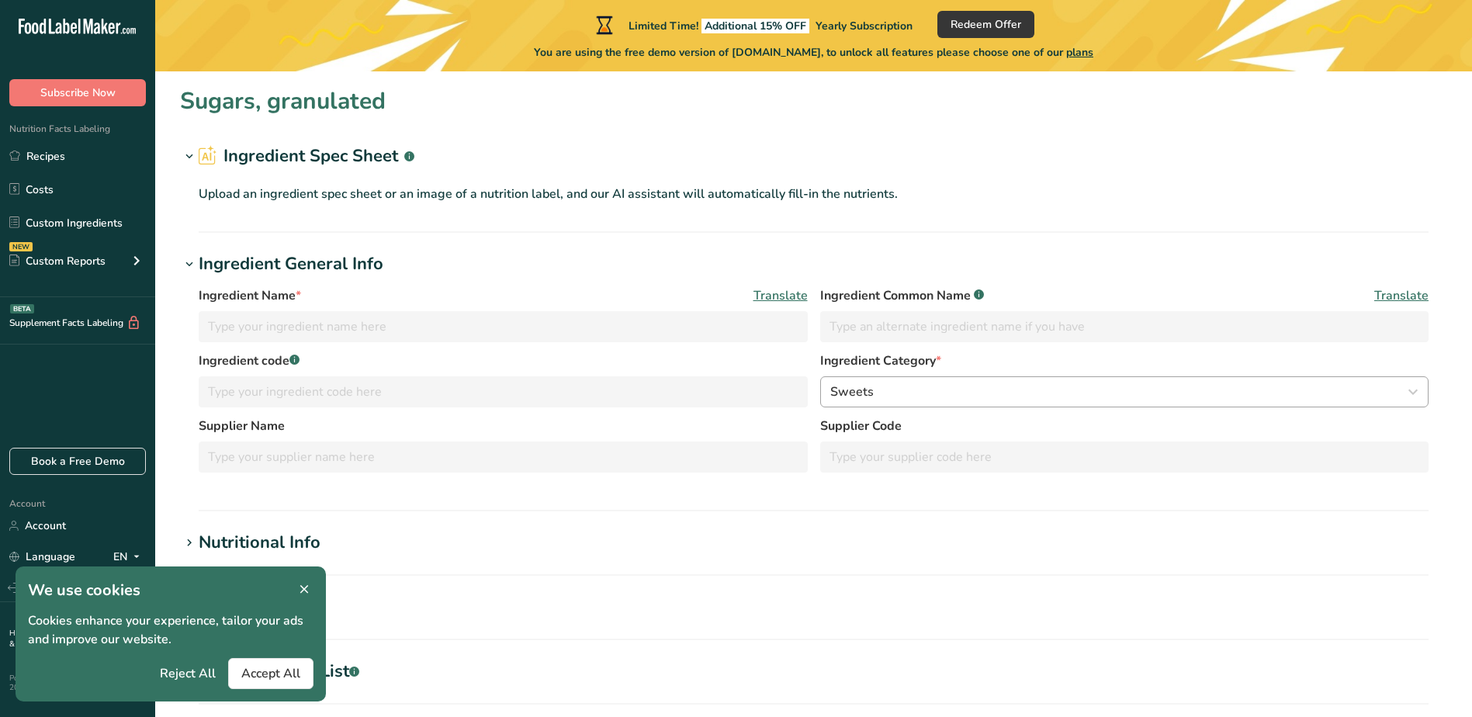
type input "Sugars, granulated"
type input "Granulated Sugar"
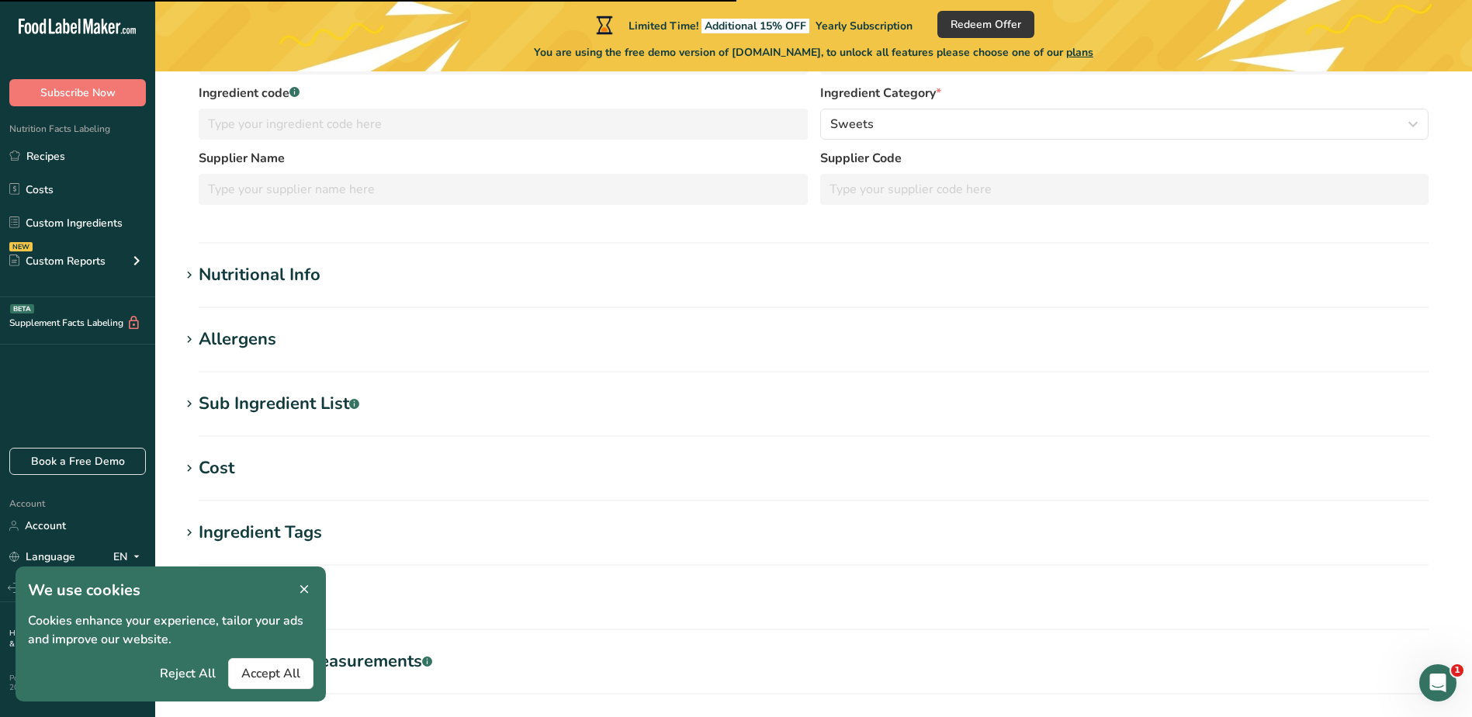
click at [231, 272] on div "Nutritional Info" at bounding box center [260, 275] width 122 height 26
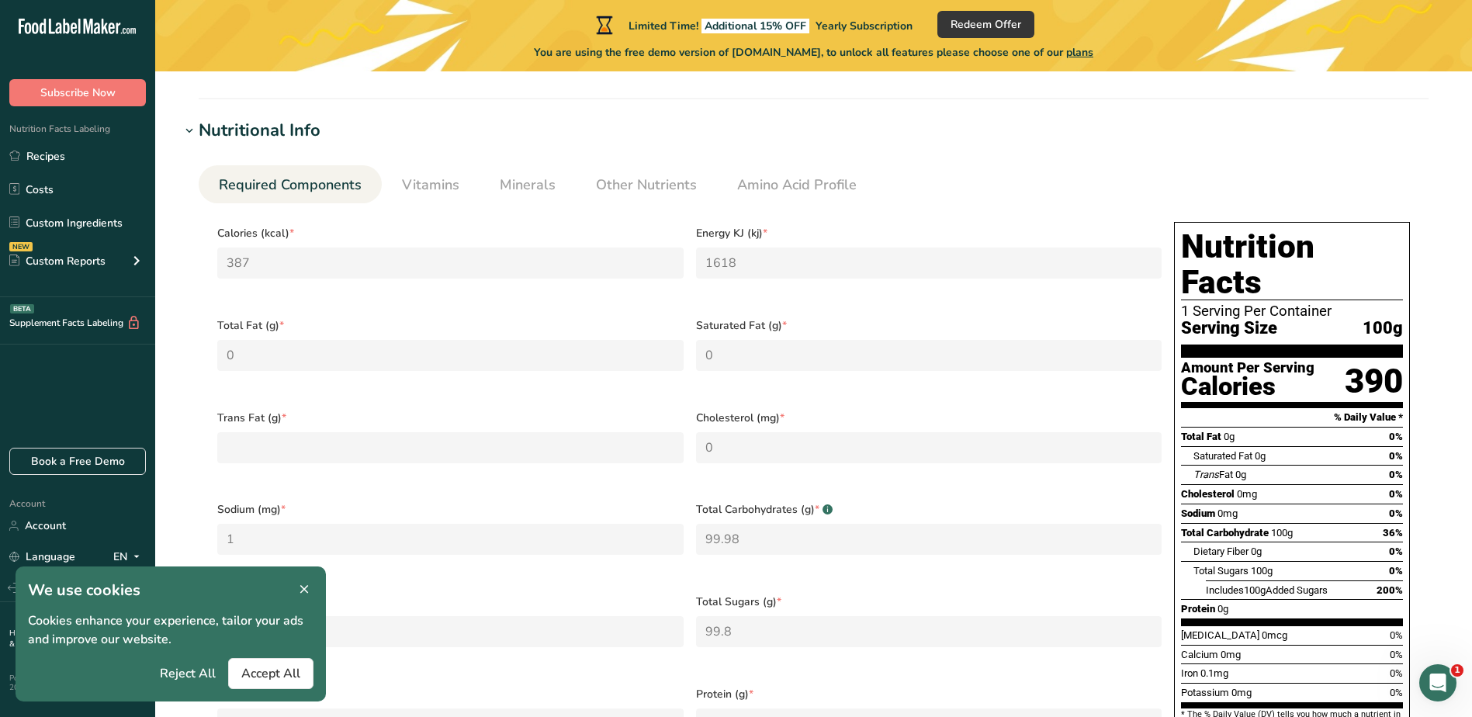
scroll to position [402, 0]
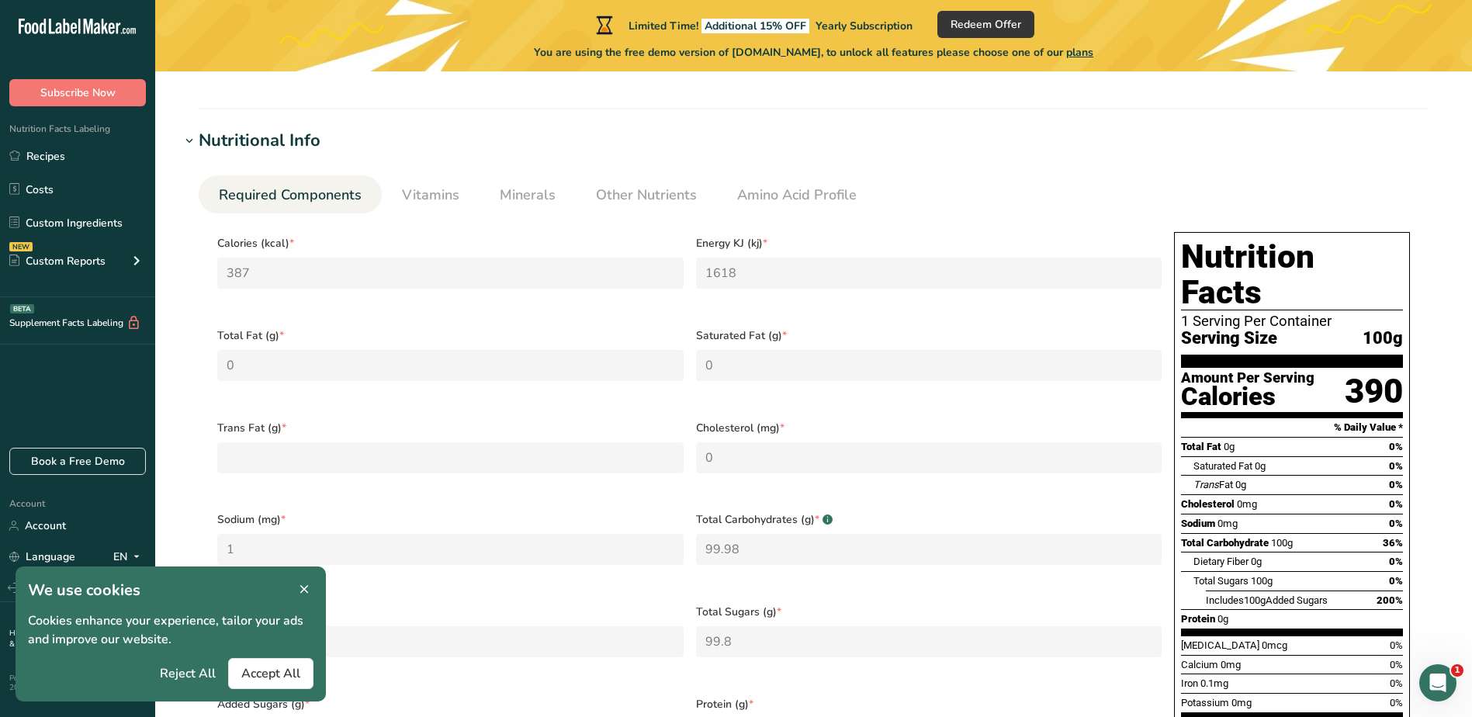
click at [302, 590] on icon at bounding box center [304, 590] width 14 height 22
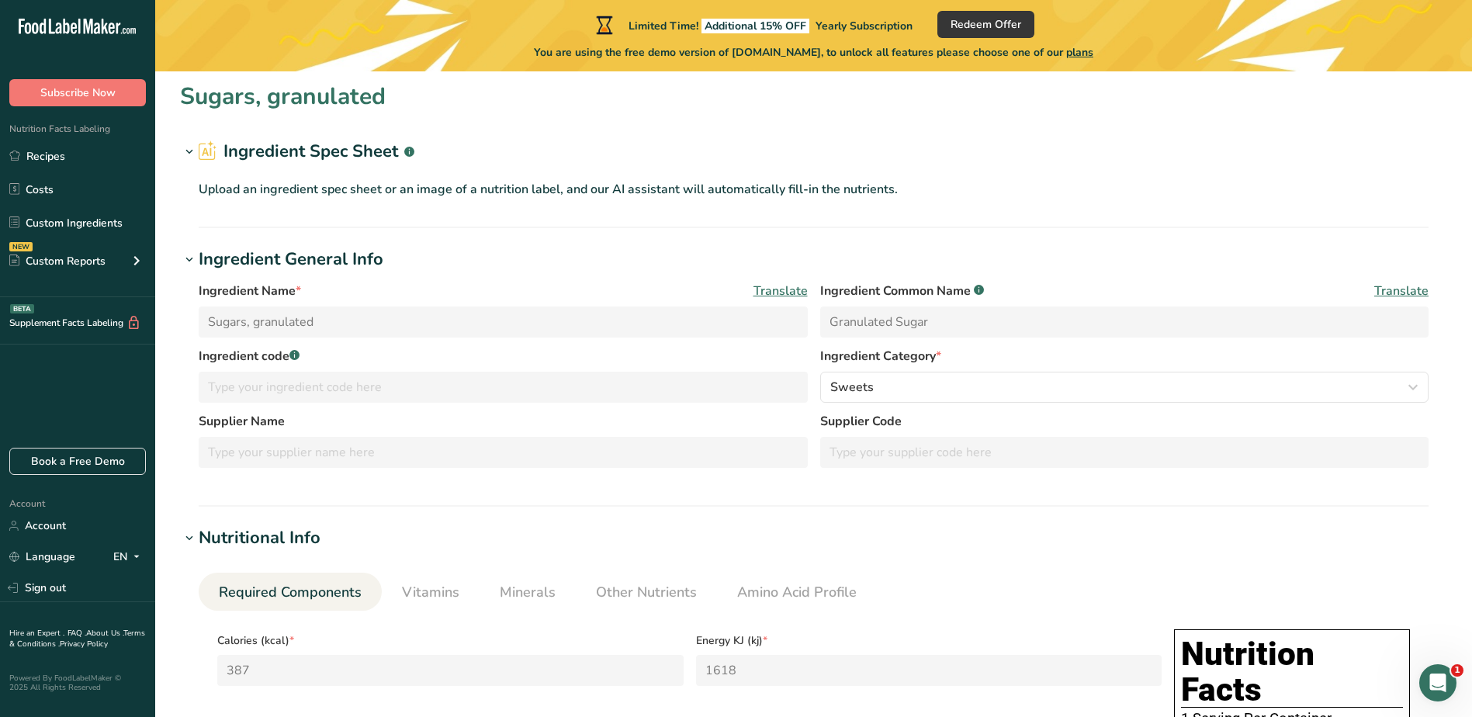
scroll to position [0, 0]
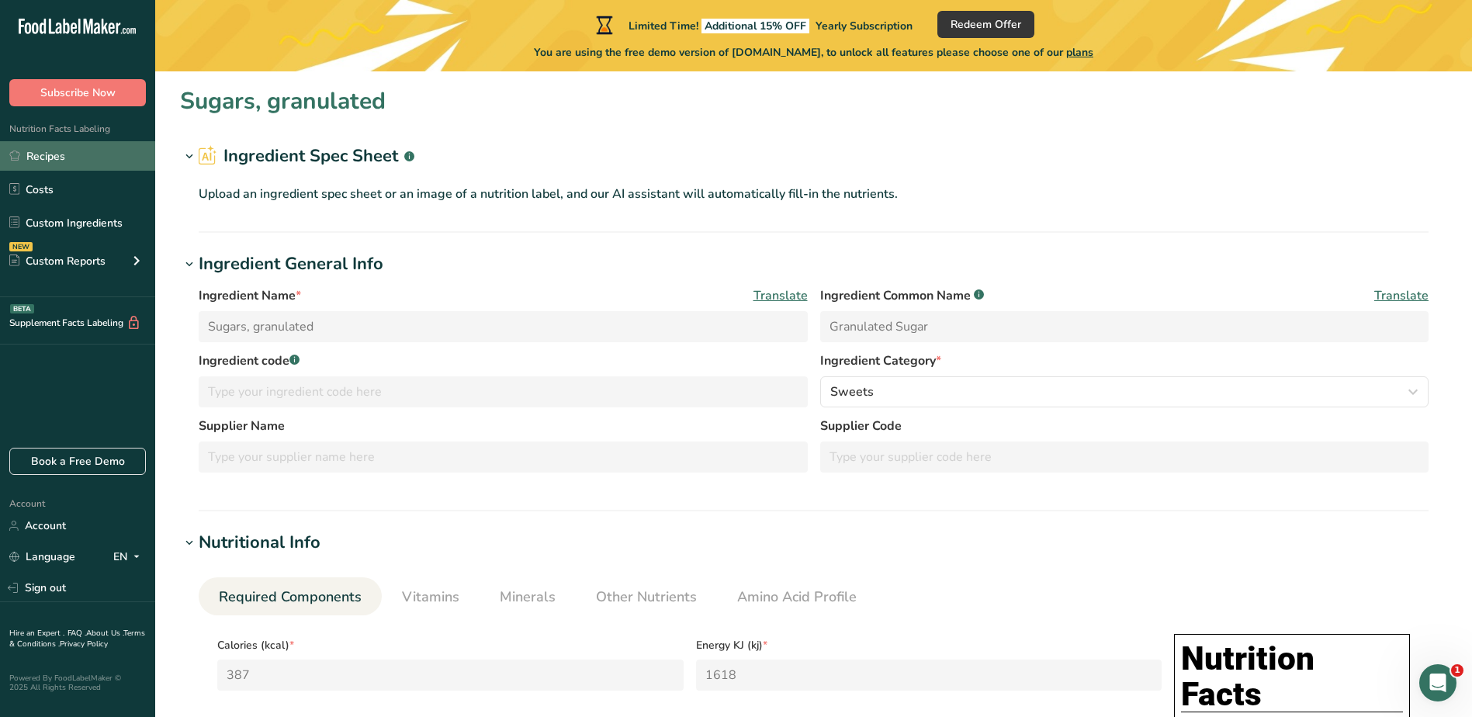
click at [67, 160] on link "Recipes" at bounding box center [77, 155] width 155 height 29
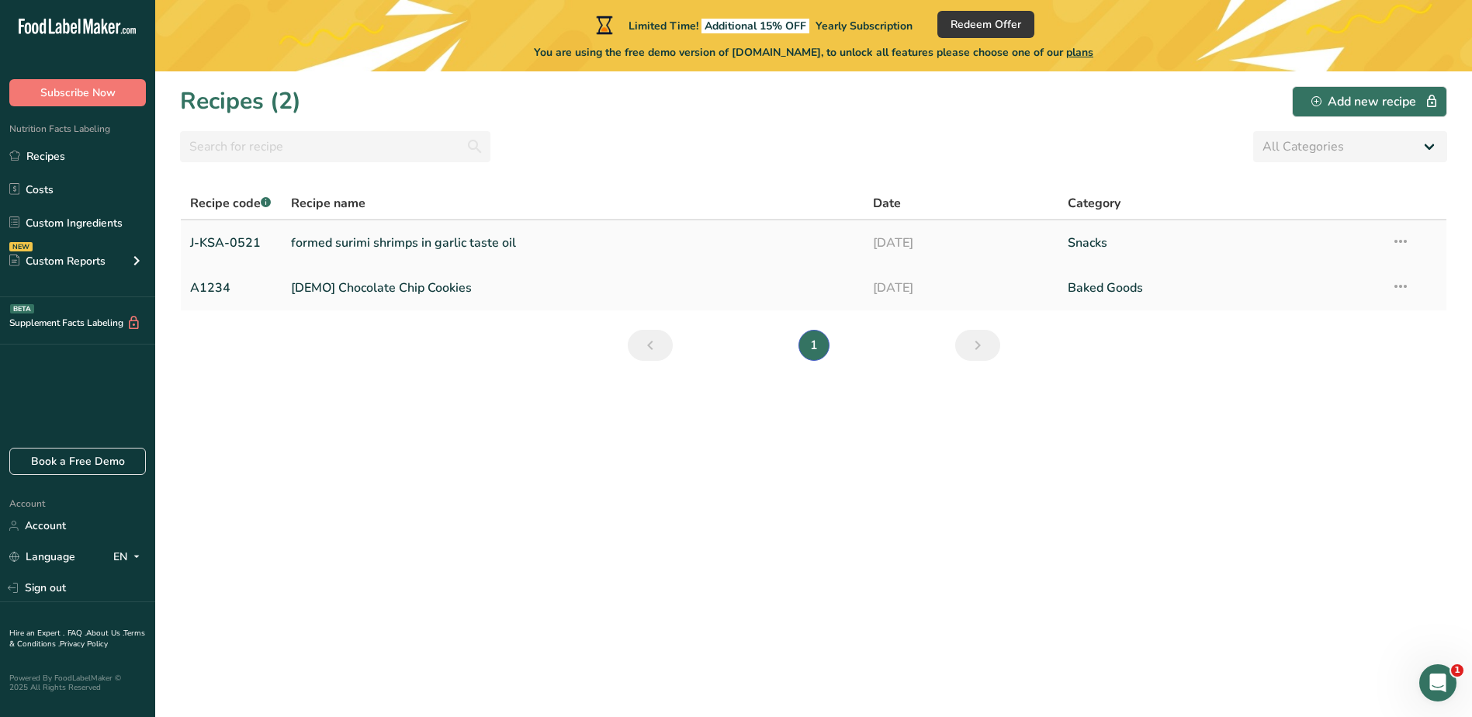
click at [424, 241] on link "formed surimi shrimps in garlic taste oil" at bounding box center [573, 243] width 564 height 33
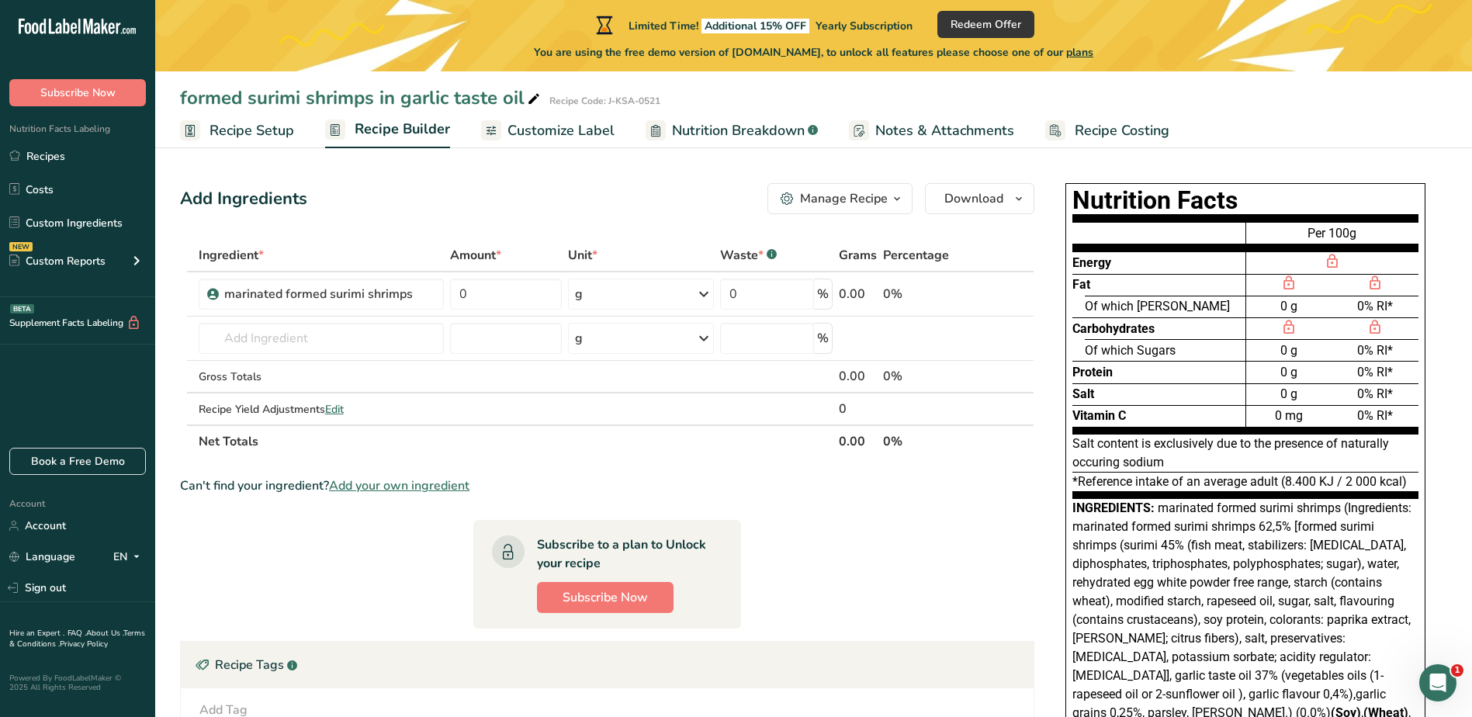
click at [564, 129] on span "Customize Label" at bounding box center [561, 130] width 107 height 21
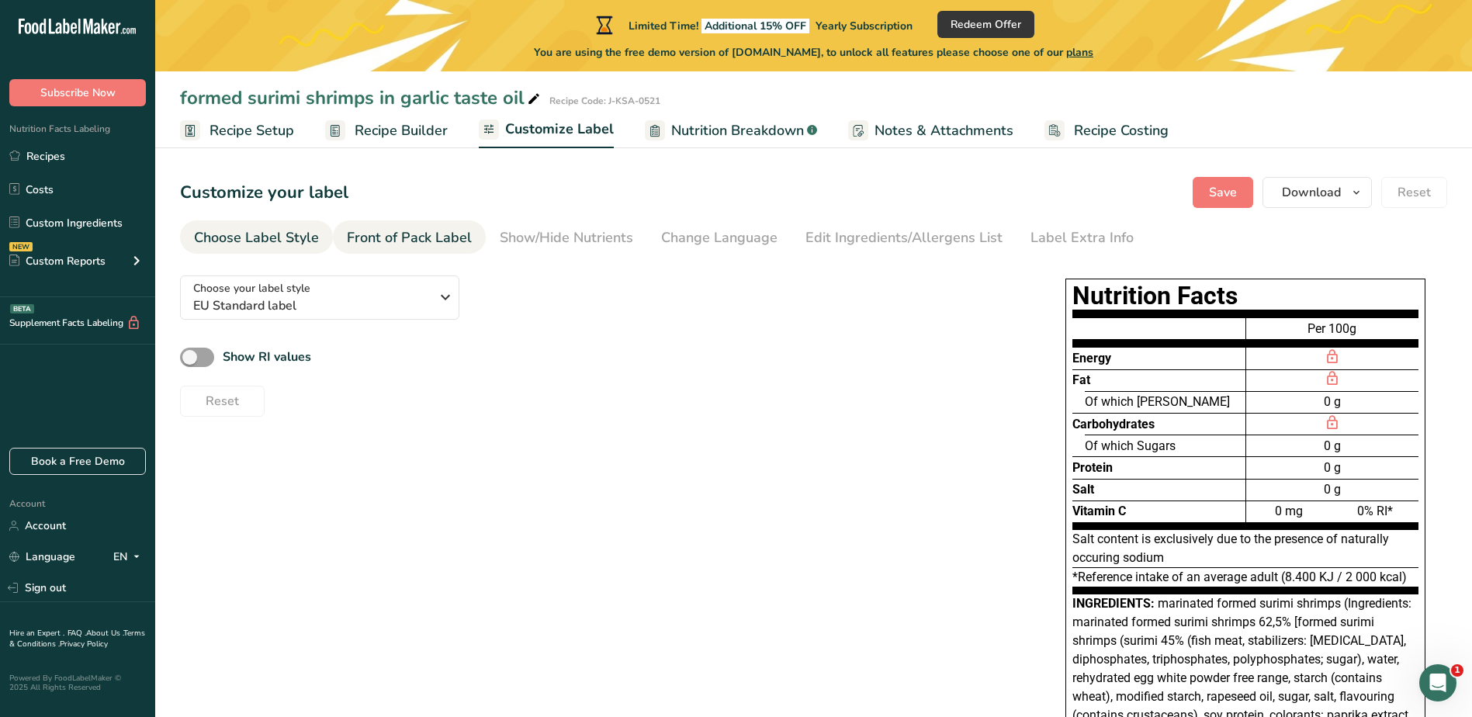
click at [449, 242] on div "Front of Pack Label" at bounding box center [409, 237] width 125 height 21
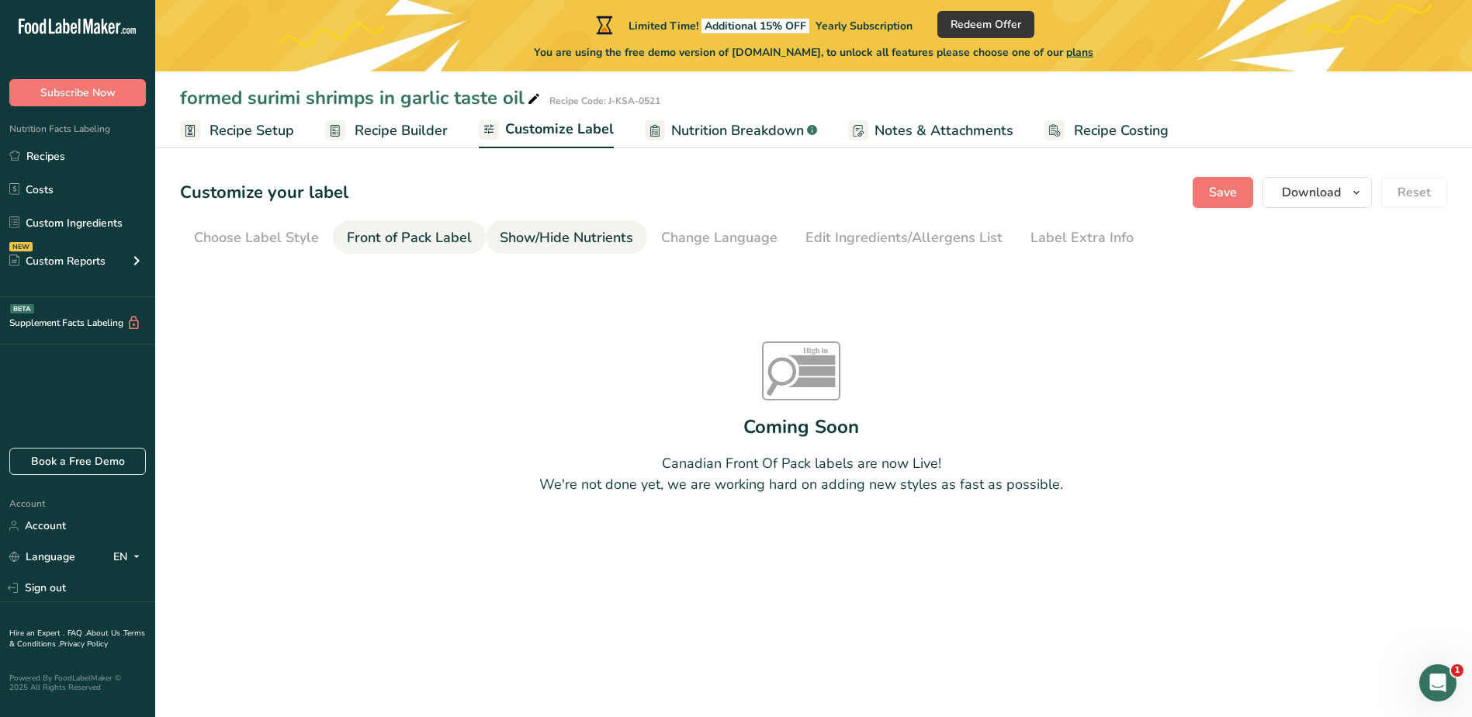
click at [536, 234] on div "Show/Hide Nutrients" at bounding box center [567, 237] width 134 height 21
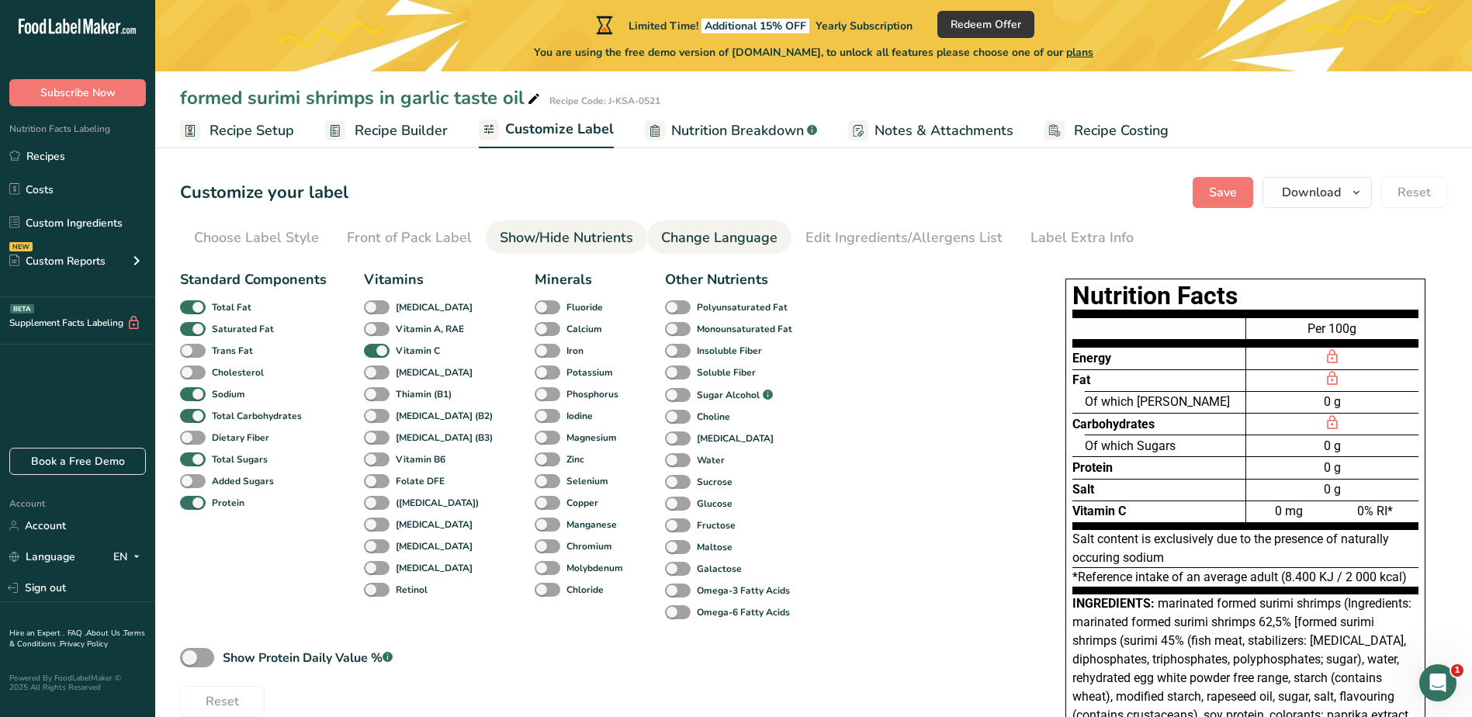
click at [740, 223] on link "Change Language" at bounding box center [719, 237] width 116 height 35
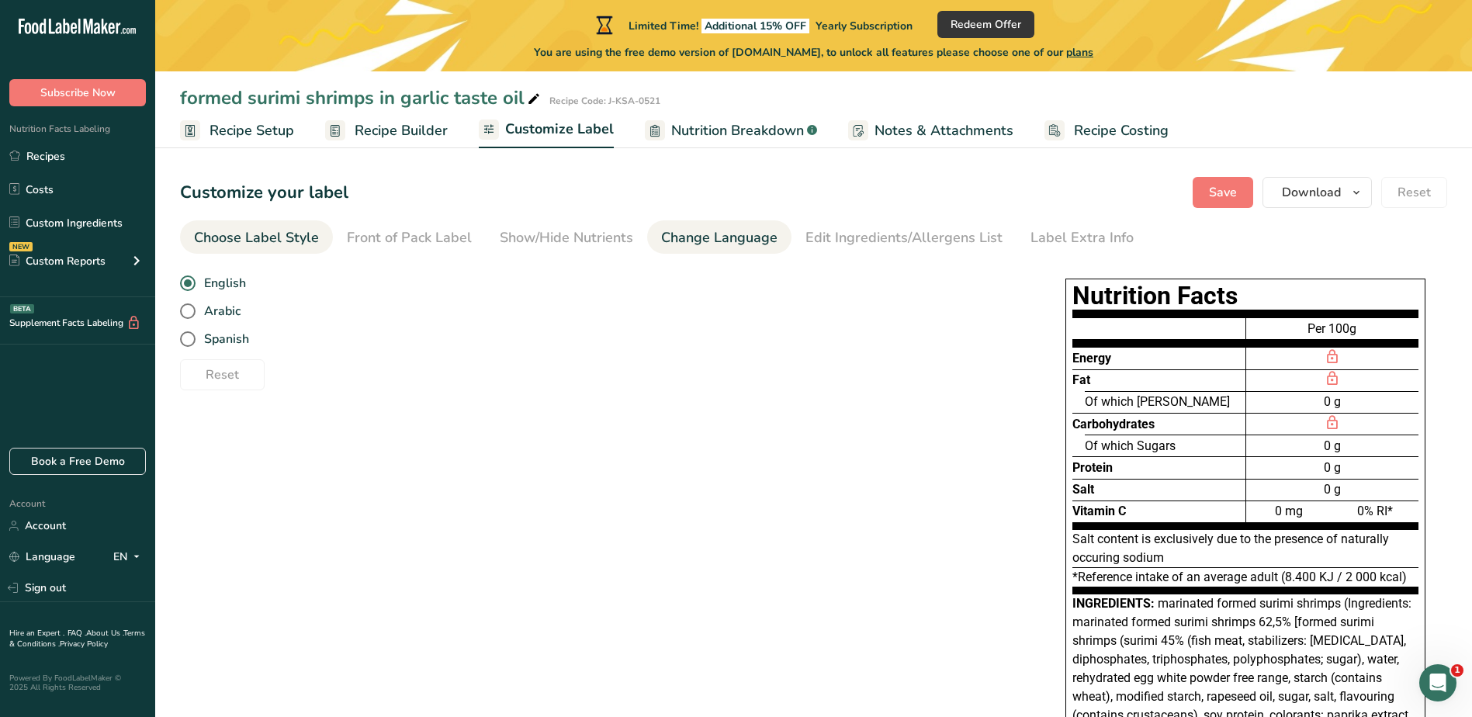
click at [229, 234] on div "Choose Label Style" at bounding box center [256, 237] width 125 height 21
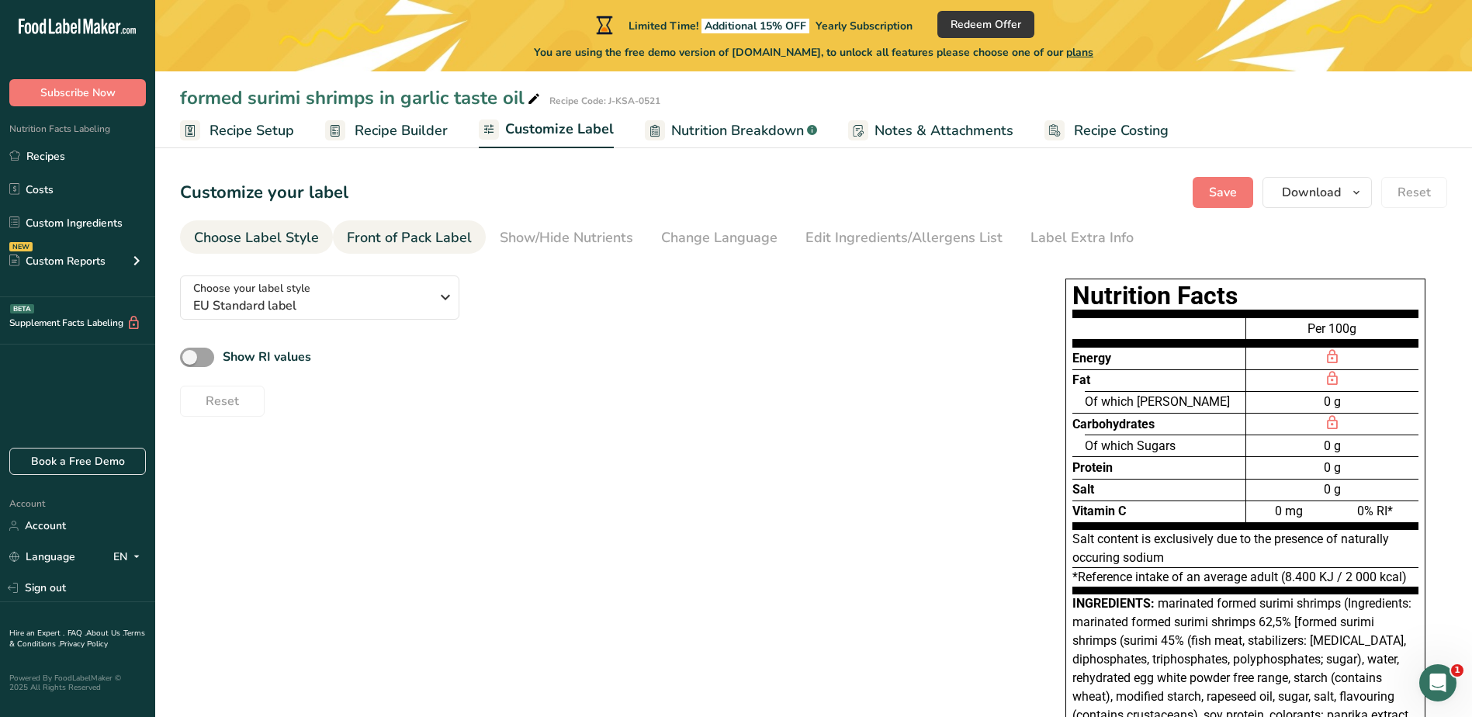
click at [425, 238] on div "Front of Pack Label" at bounding box center [409, 237] width 125 height 21
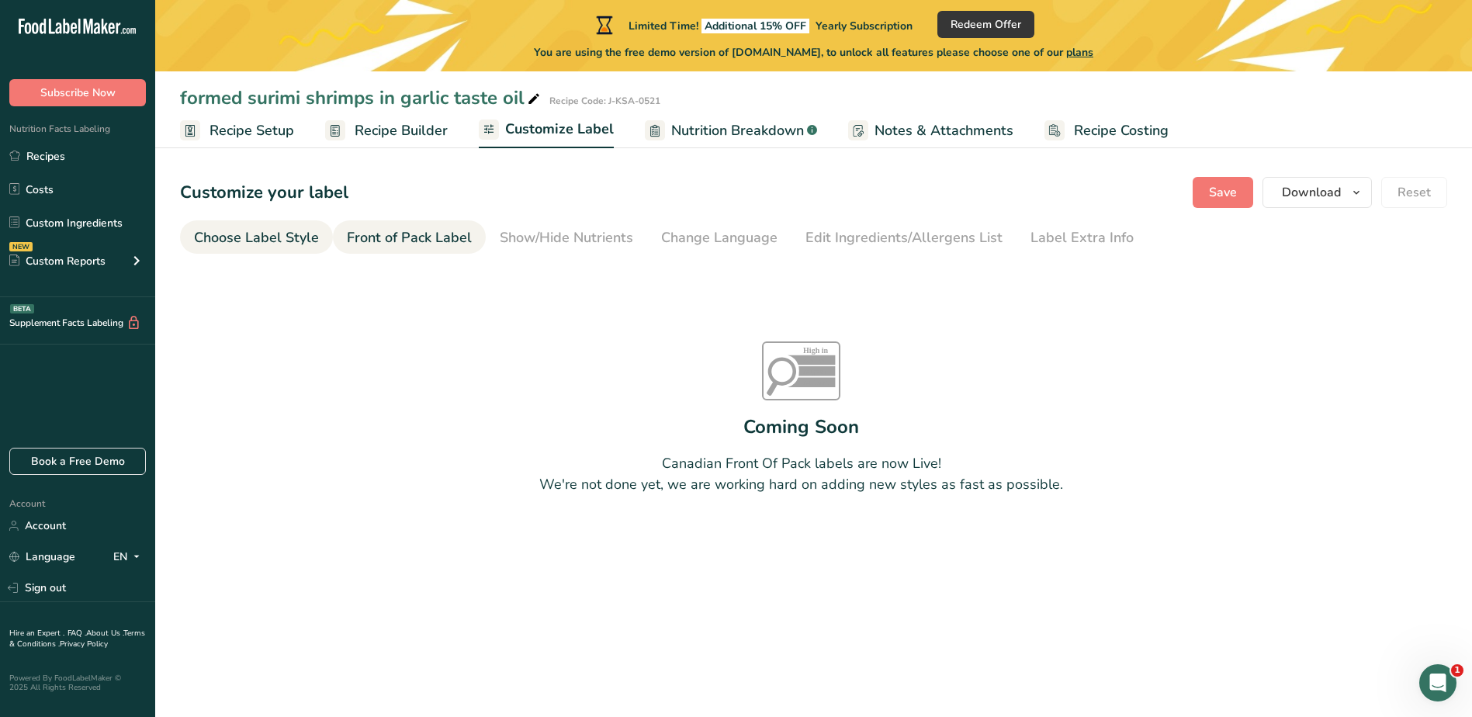
click at [306, 239] on div "Choose Label Style" at bounding box center [256, 237] width 125 height 21
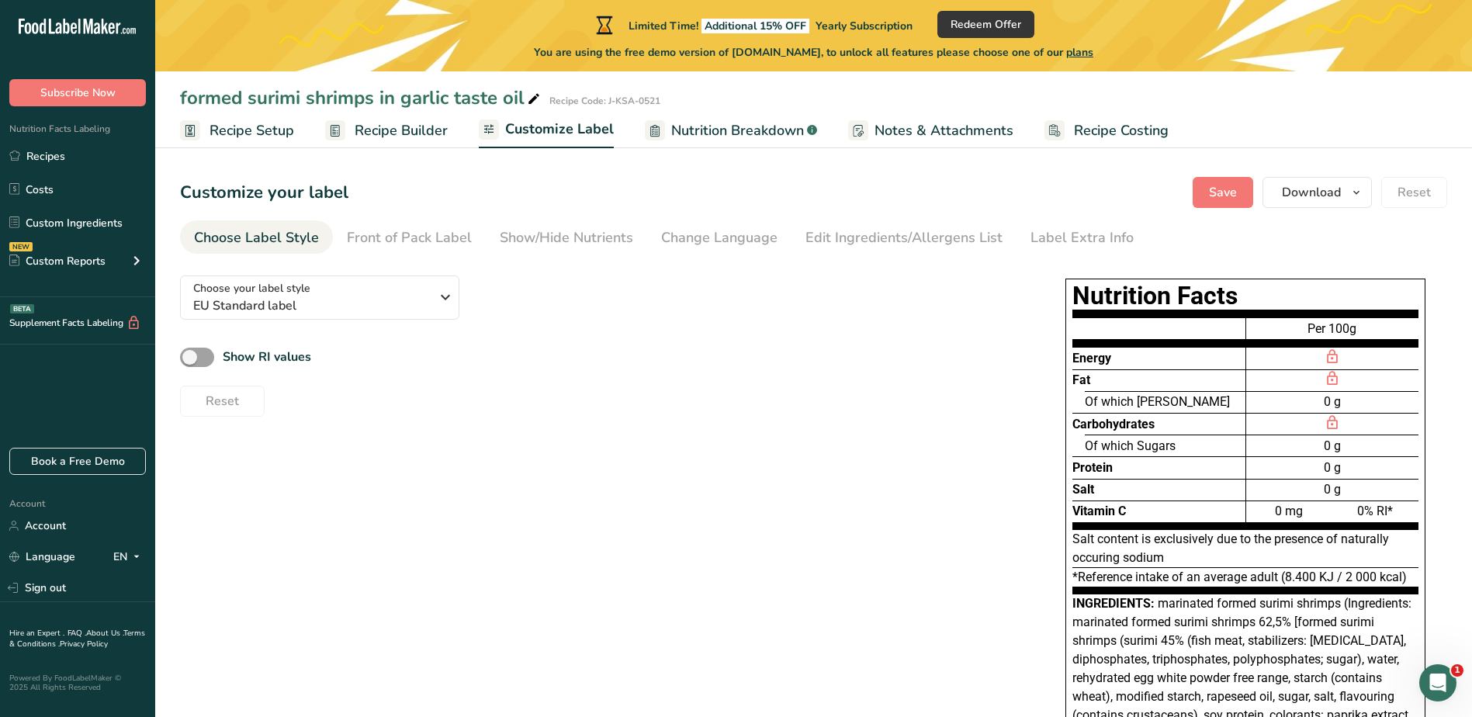
click at [772, 123] on span "Nutrition Breakdown" at bounding box center [737, 130] width 133 height 21
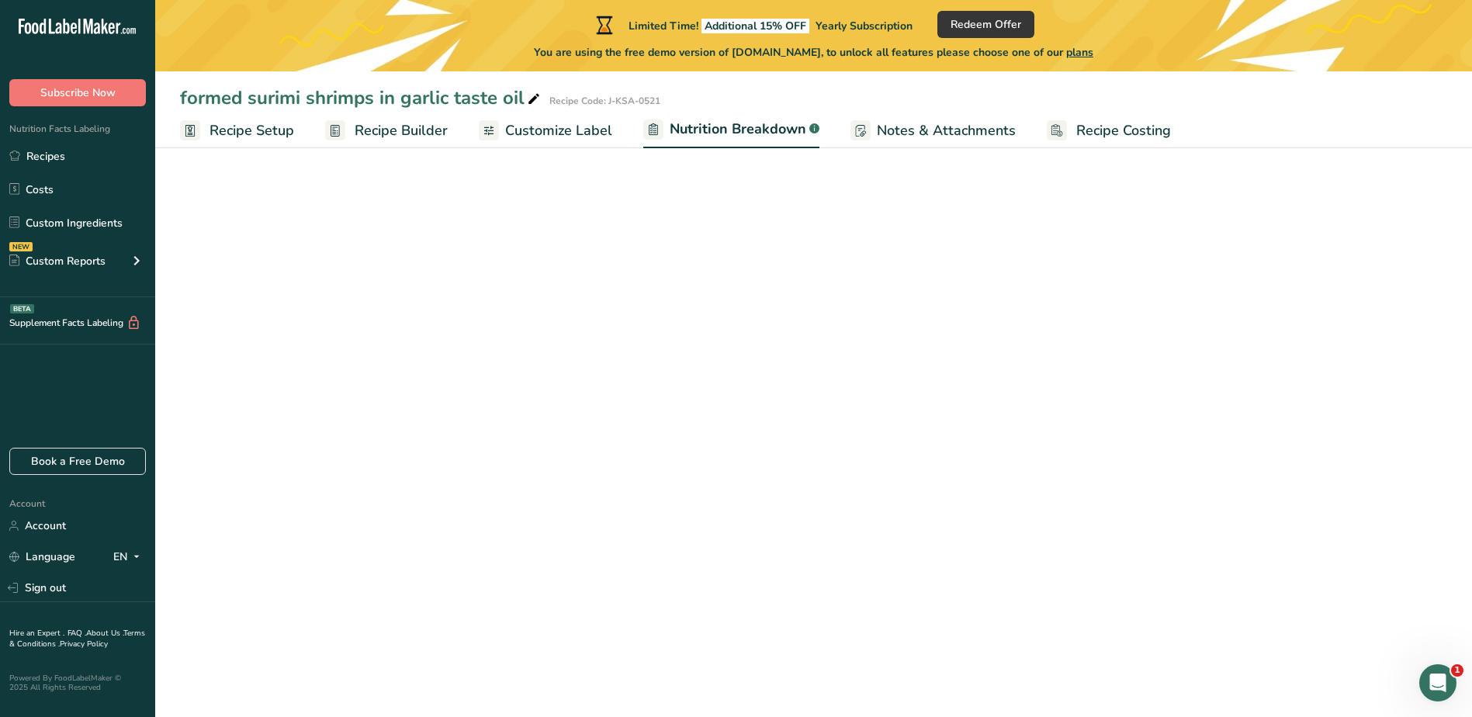
select select "Calories"
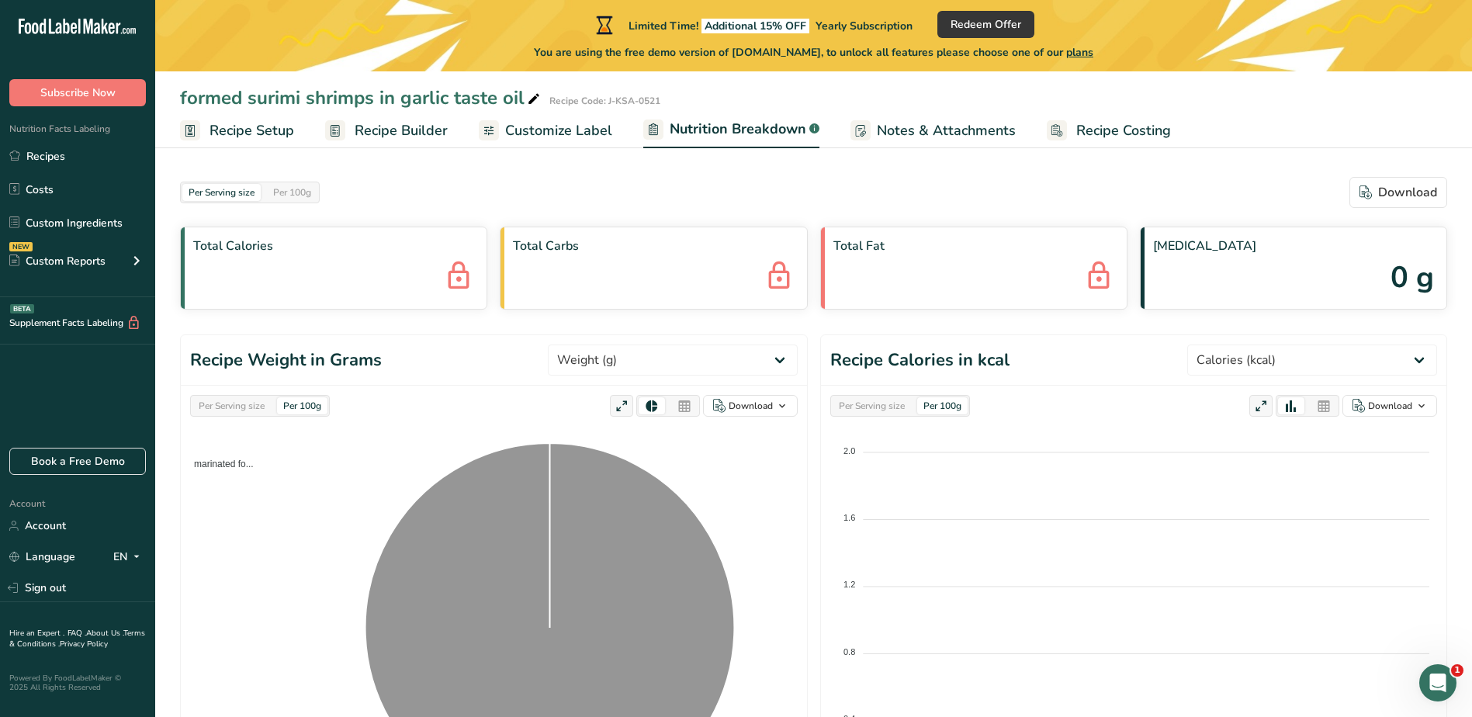
click at [575, 127] on span "Customize Label" at bounding box center [558, 130] width 107 height 21
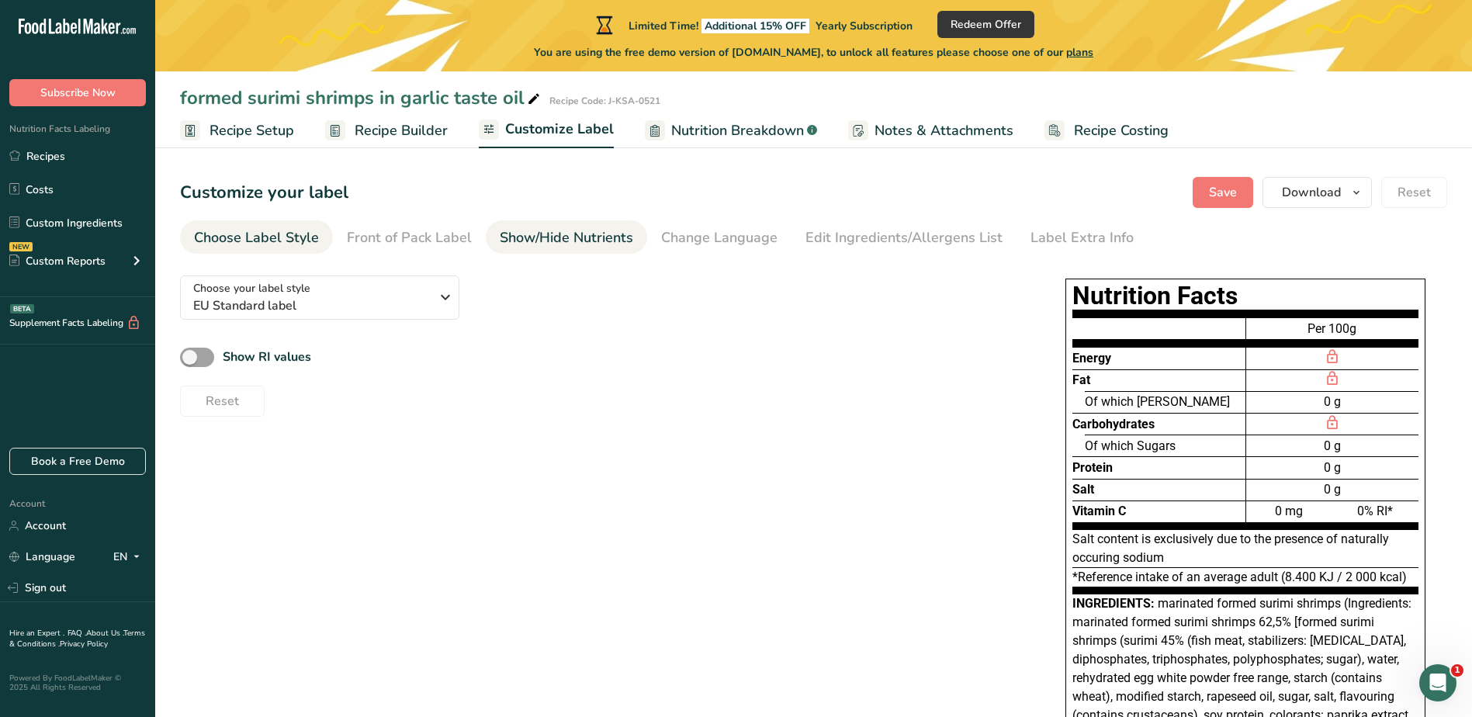
click at [605, 241] on div "Show/Hide Nutrients" at bounding box center [567, 237] width 134 height 21
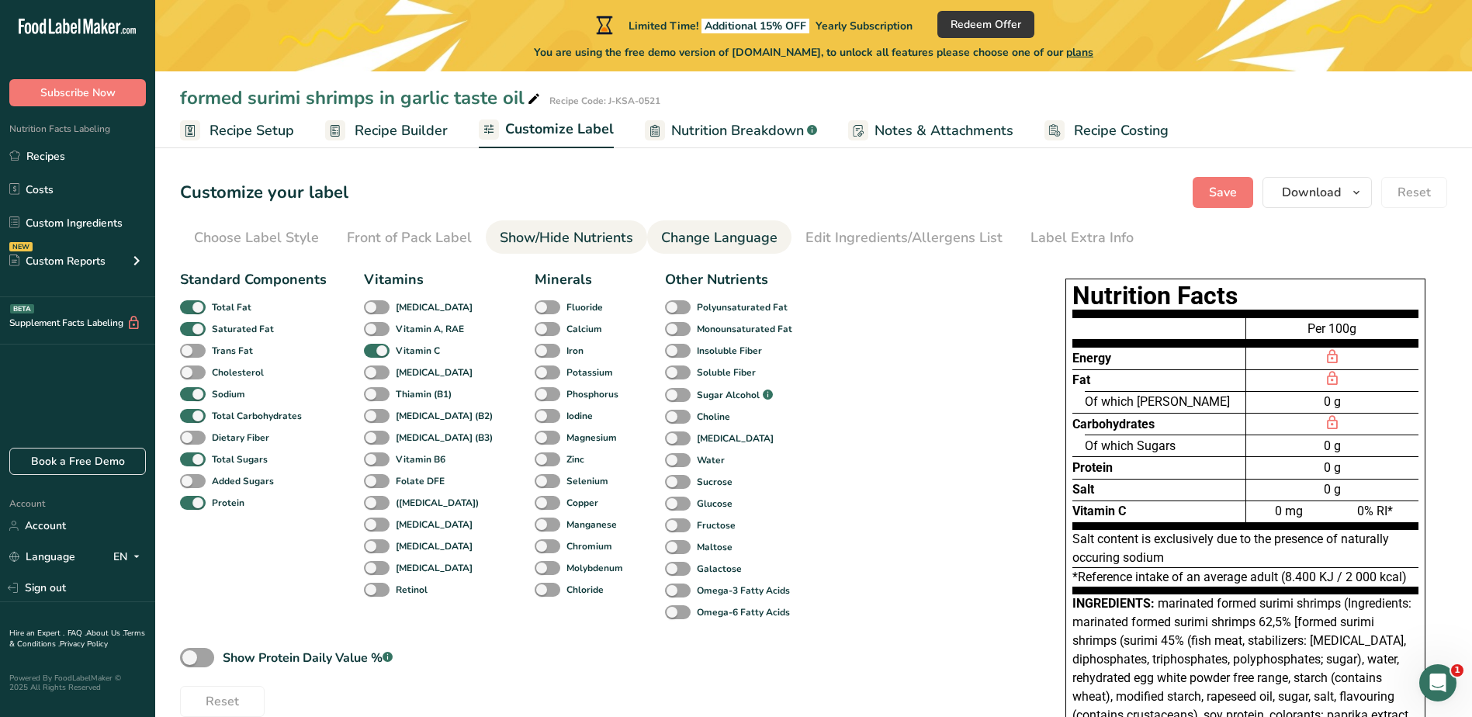
click at [727, 231] on div "Change Language" at bounding box center [719, 237] width 116 height 21
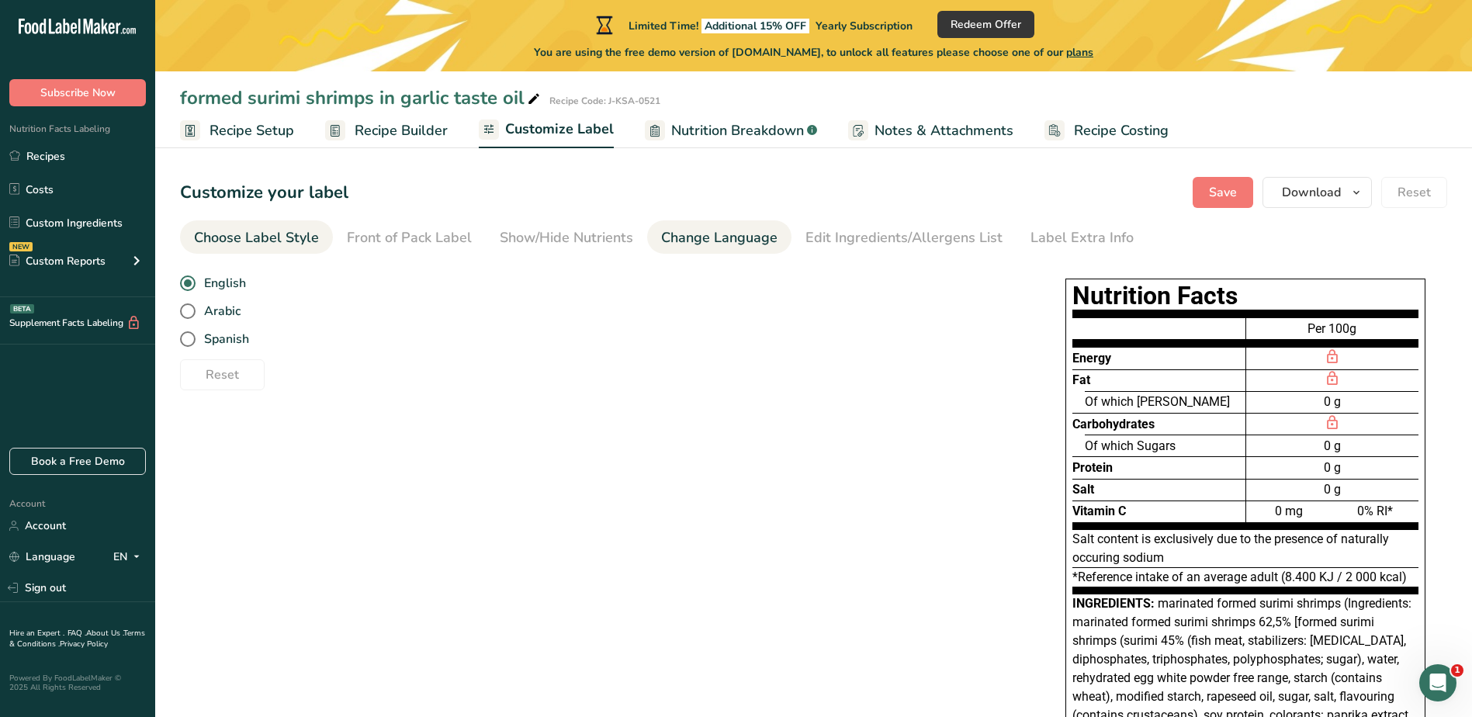
click at [265, 231] on div "Choose Label Style" at bounding box center [256, 237] width 125 height 21
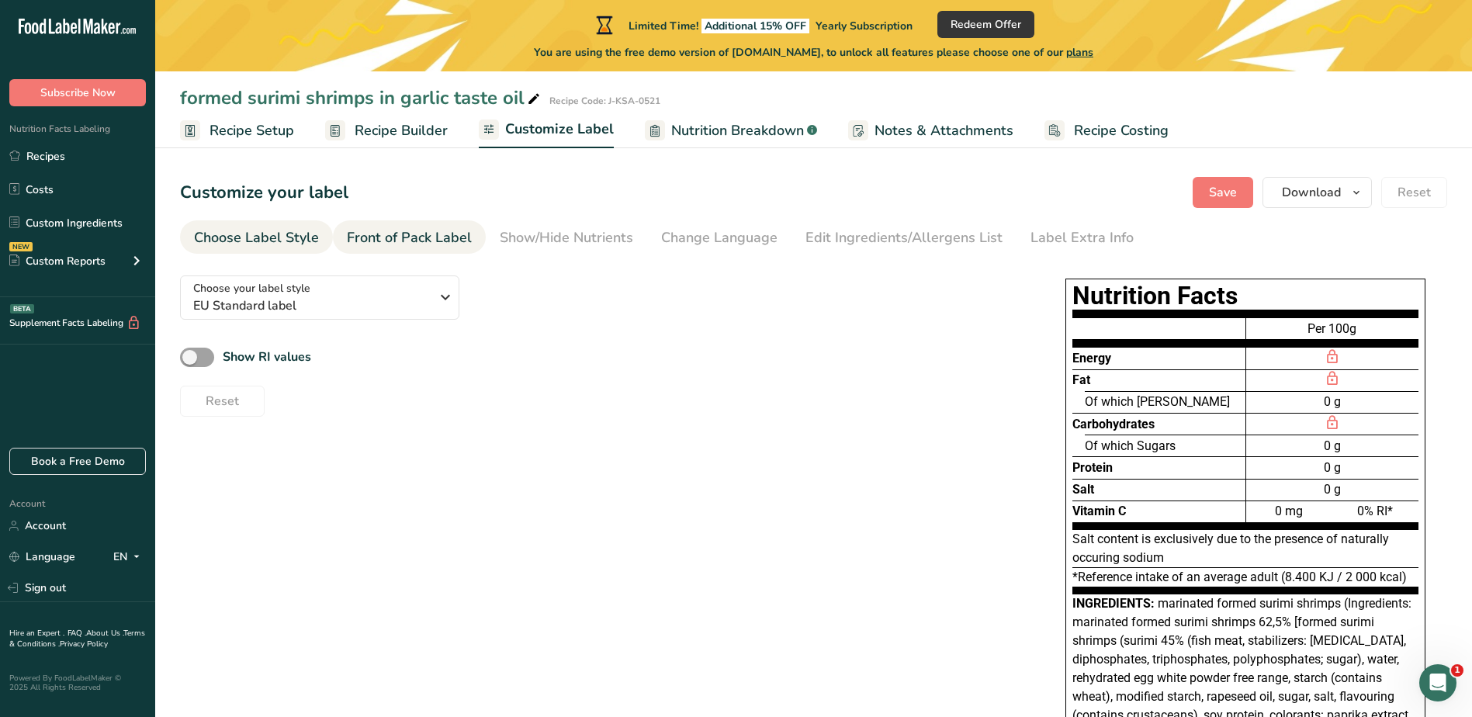
click at [349, 233] on div "Front of Pack Label" at bounding box center [409, 237] width 125 height 21
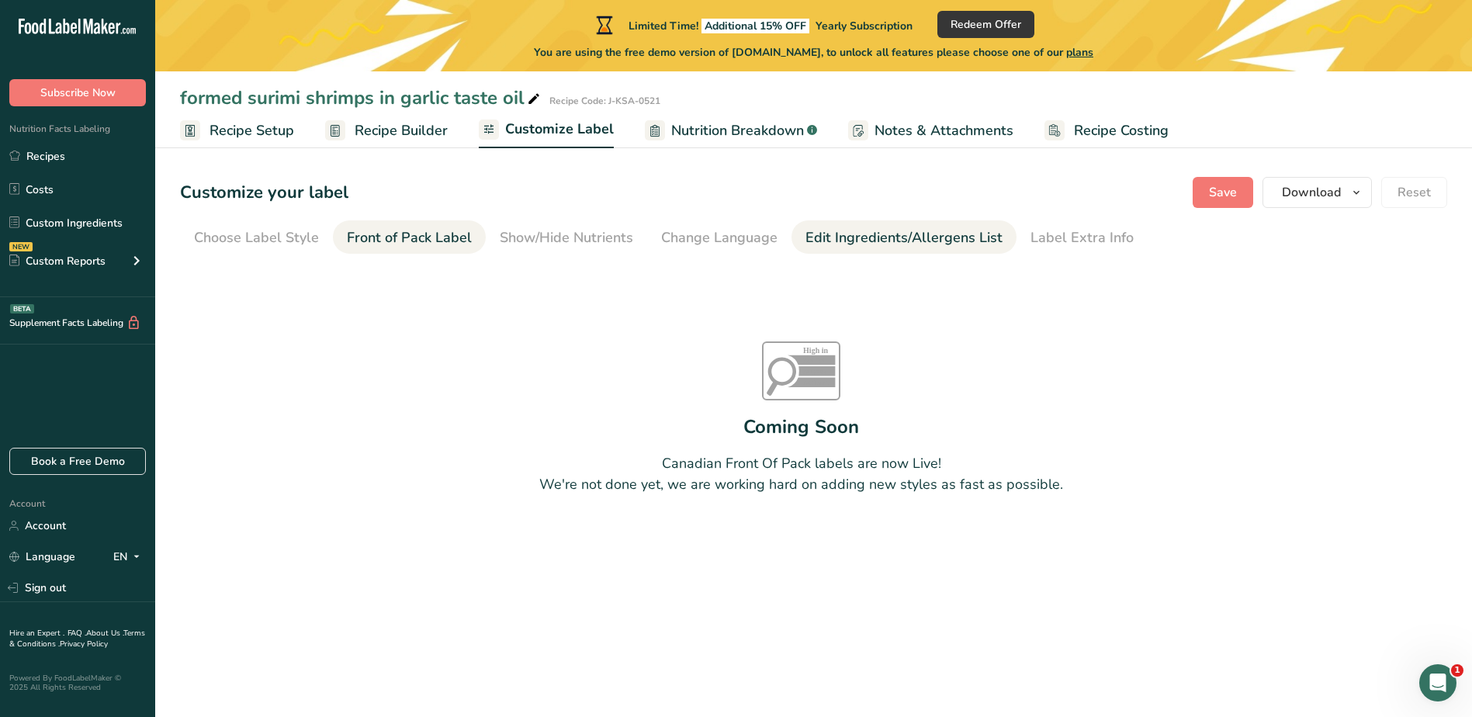
click at [931, 237] on div "Edit Ingredients/Allergens List" at bounding box center [904, 237] width 197 height 21
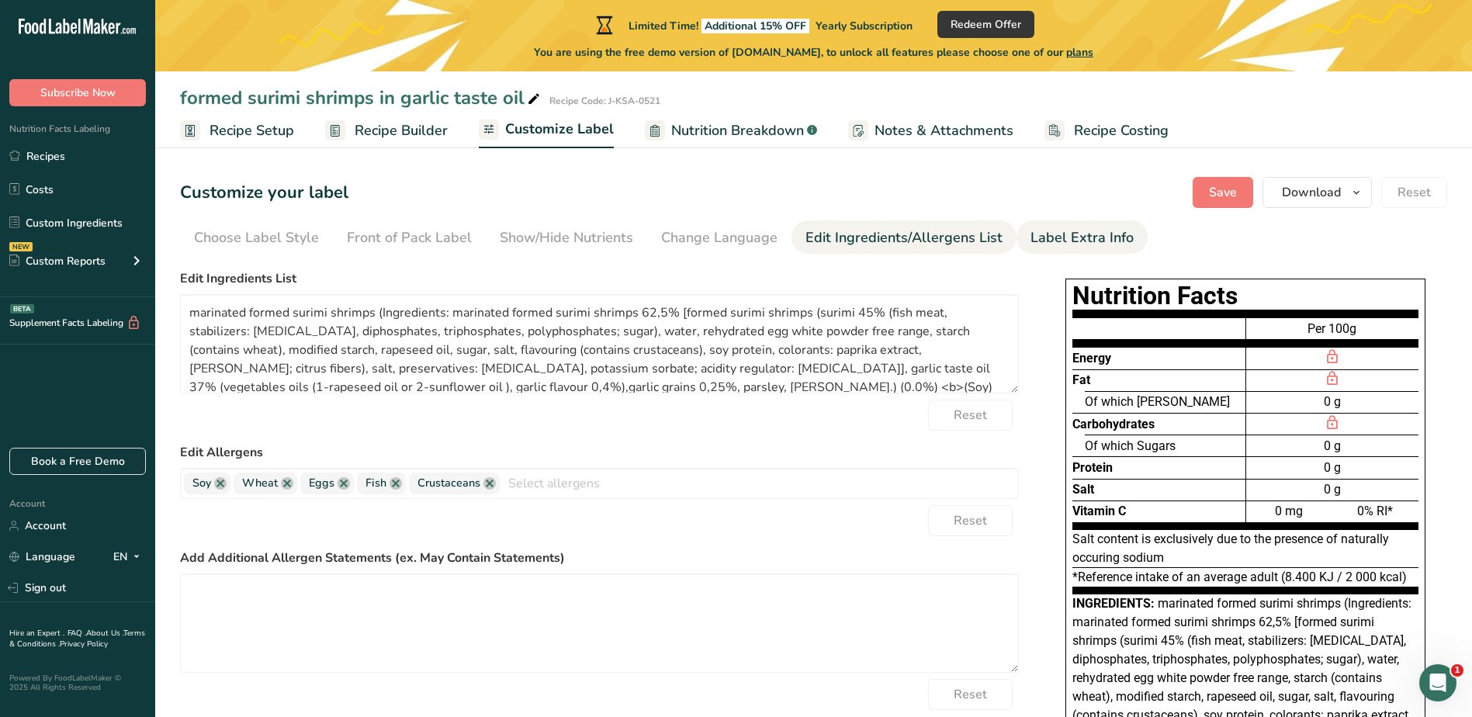
click at [1073, 238] on div "Label Extra Info" at bounding box center [1082, 237] width 103 height 21
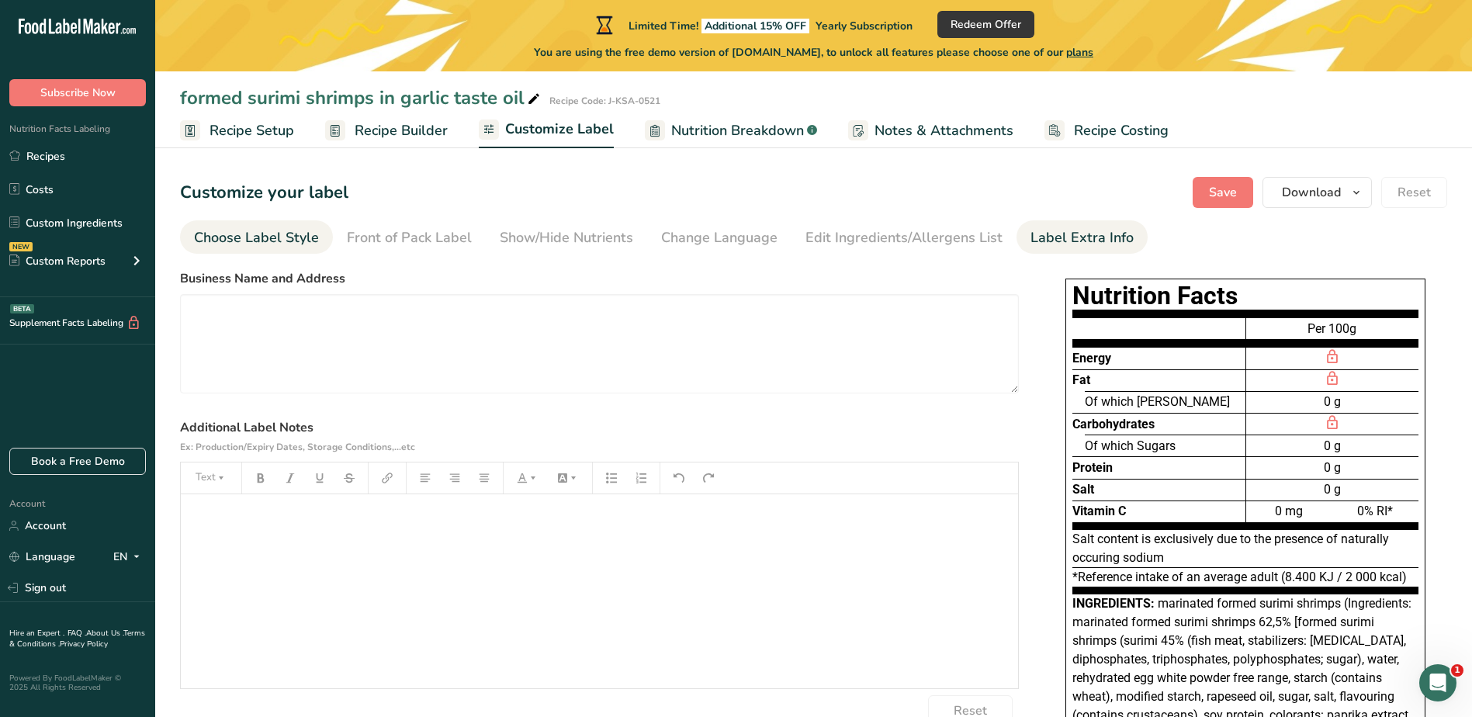
click at [290, 234] on div "Choose Label Style" at bounding box center [256, 237] width 125 height 21
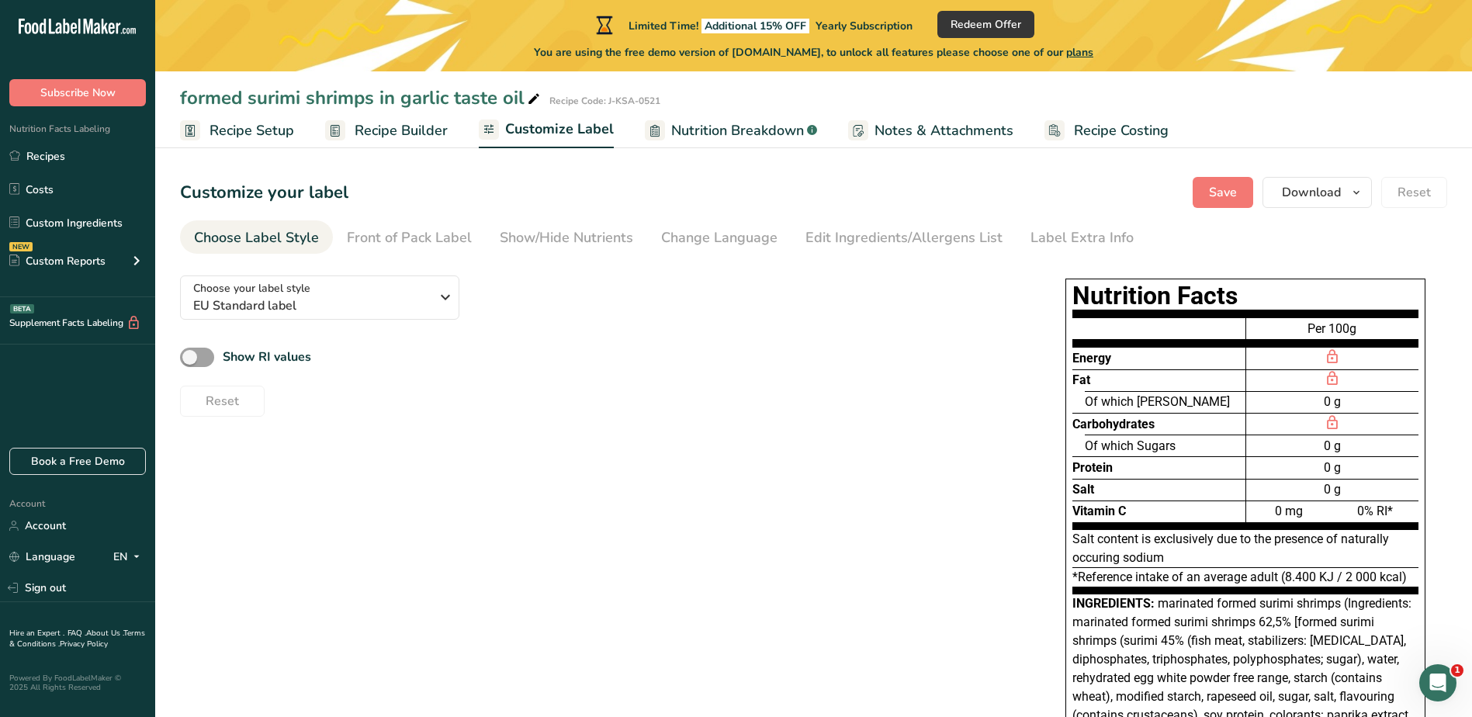
click at [395, 130] on span "Recipe Builder" at bounding box center [401, 130] width 93 height 21
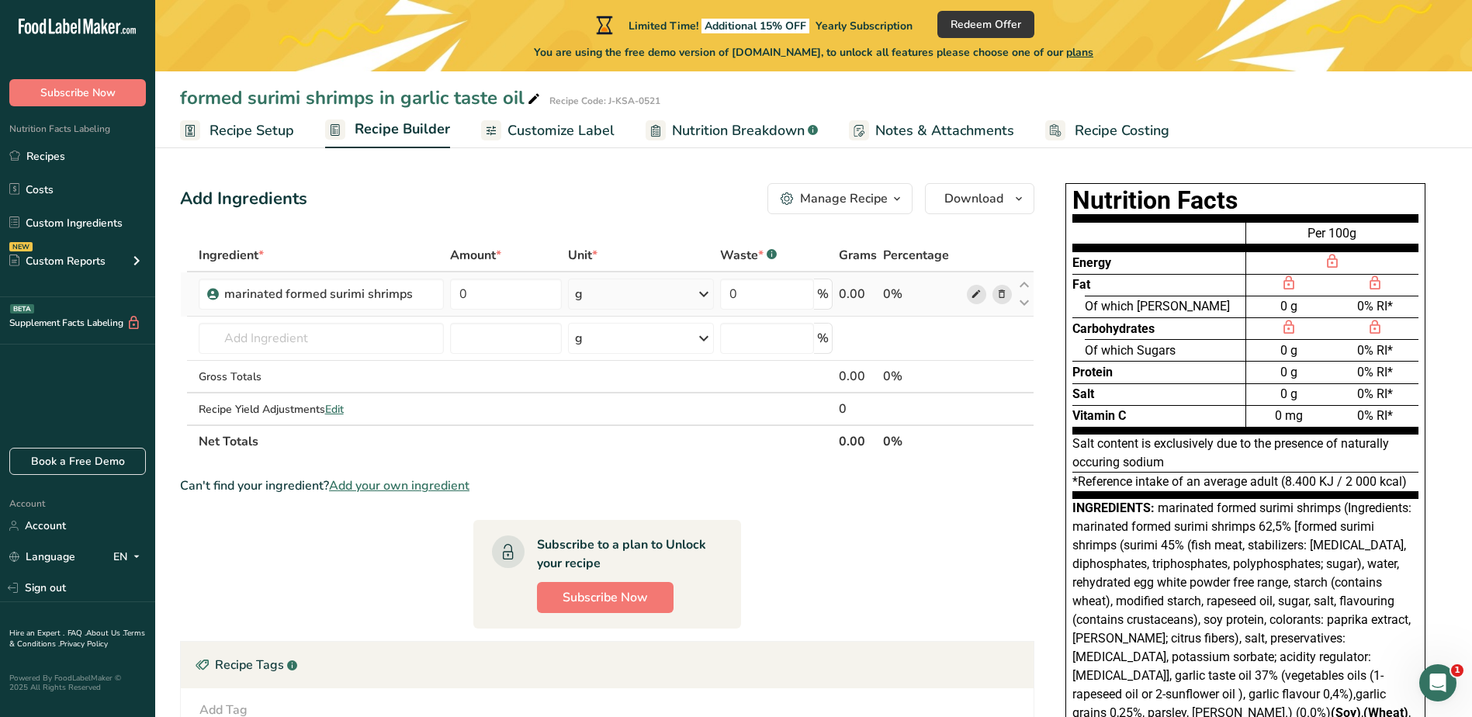
click at [977, 291] on icon at bounding box center [976, 294] width 11 height 16
drag, startPoint x: 67, startPoint y: 156, endPoint x: 199, endPoint y: 212, distance: 144.0
click at [67, 156] on link "Recipes" at bounding box center [77, 155] width 155 height 29
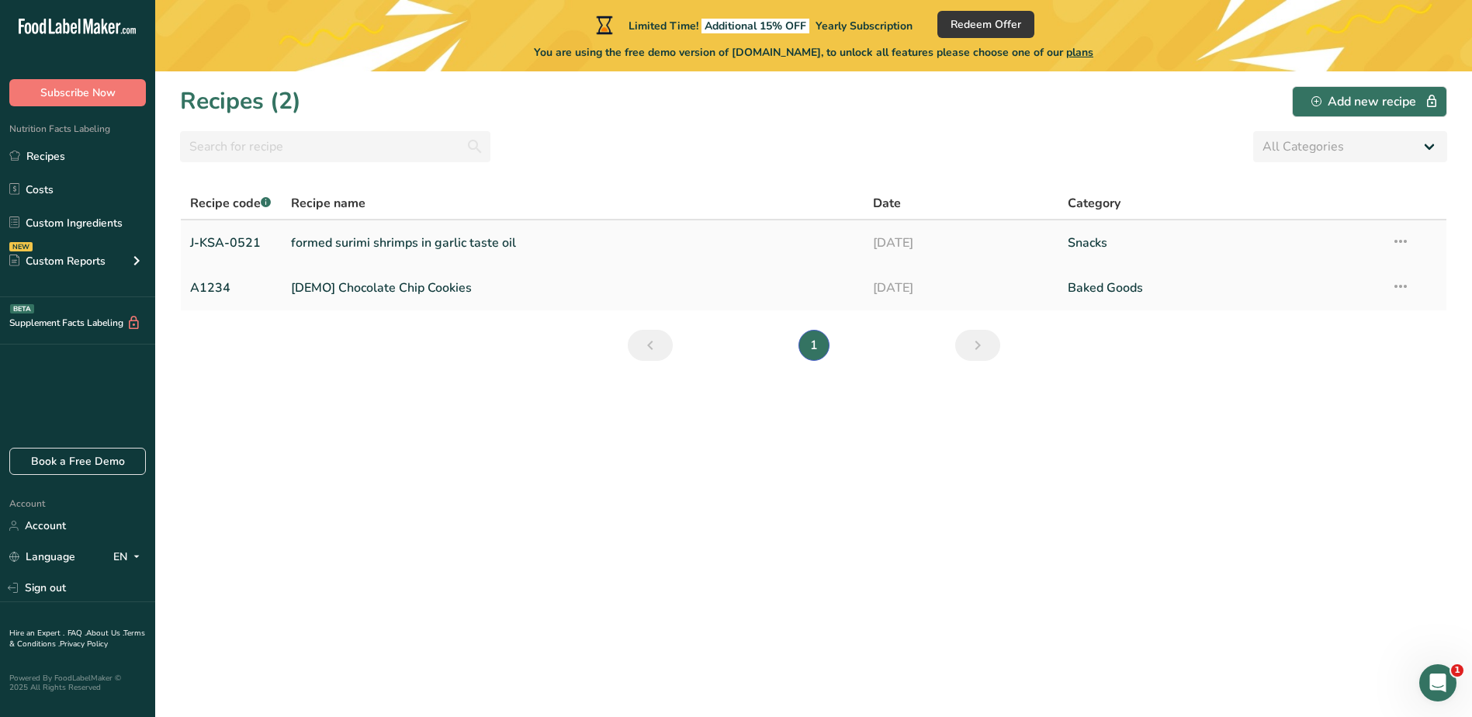
click at [324, 244] on link "formed surimi shrimps in garlic taste oil" at bounding box center [573, 243] width 564 height 33
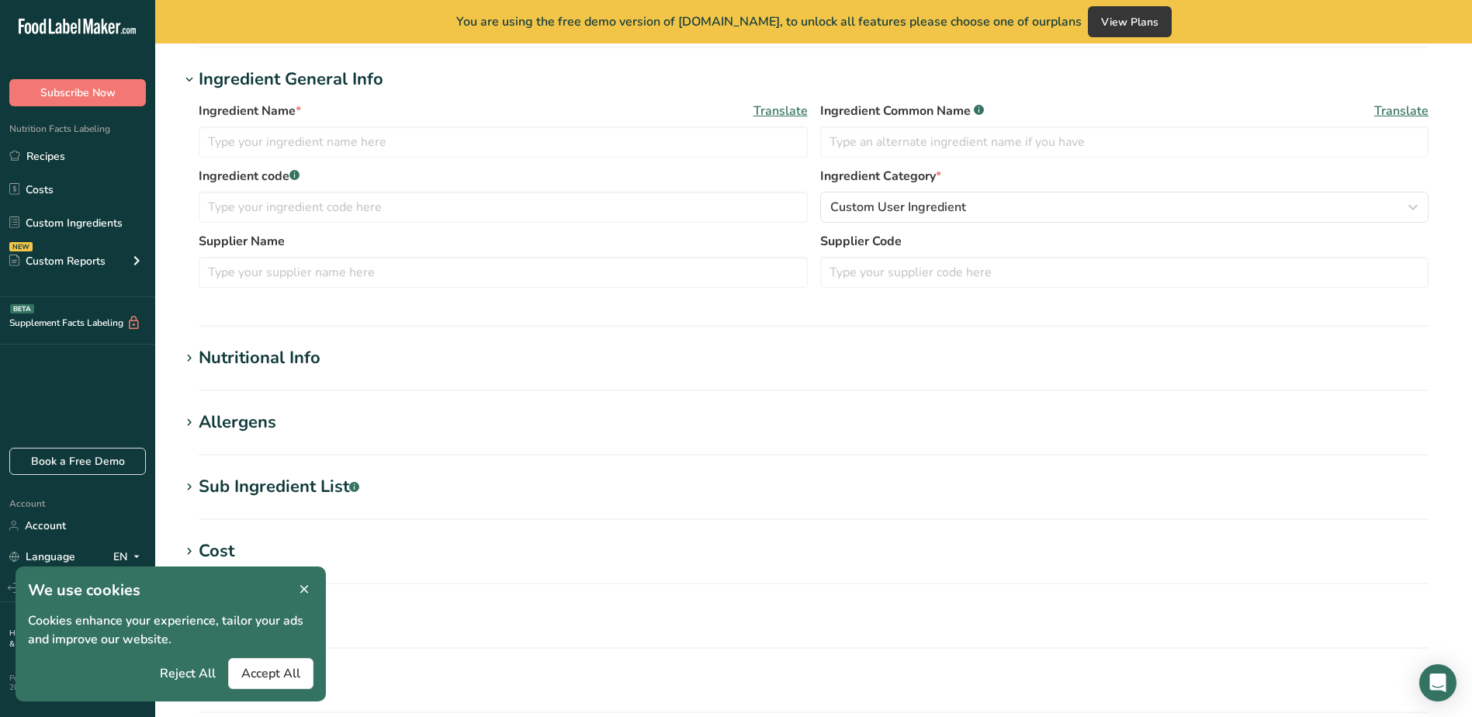
type input "marinated formed surimi shrimps"
type input "X M 016 214"
type input "75"
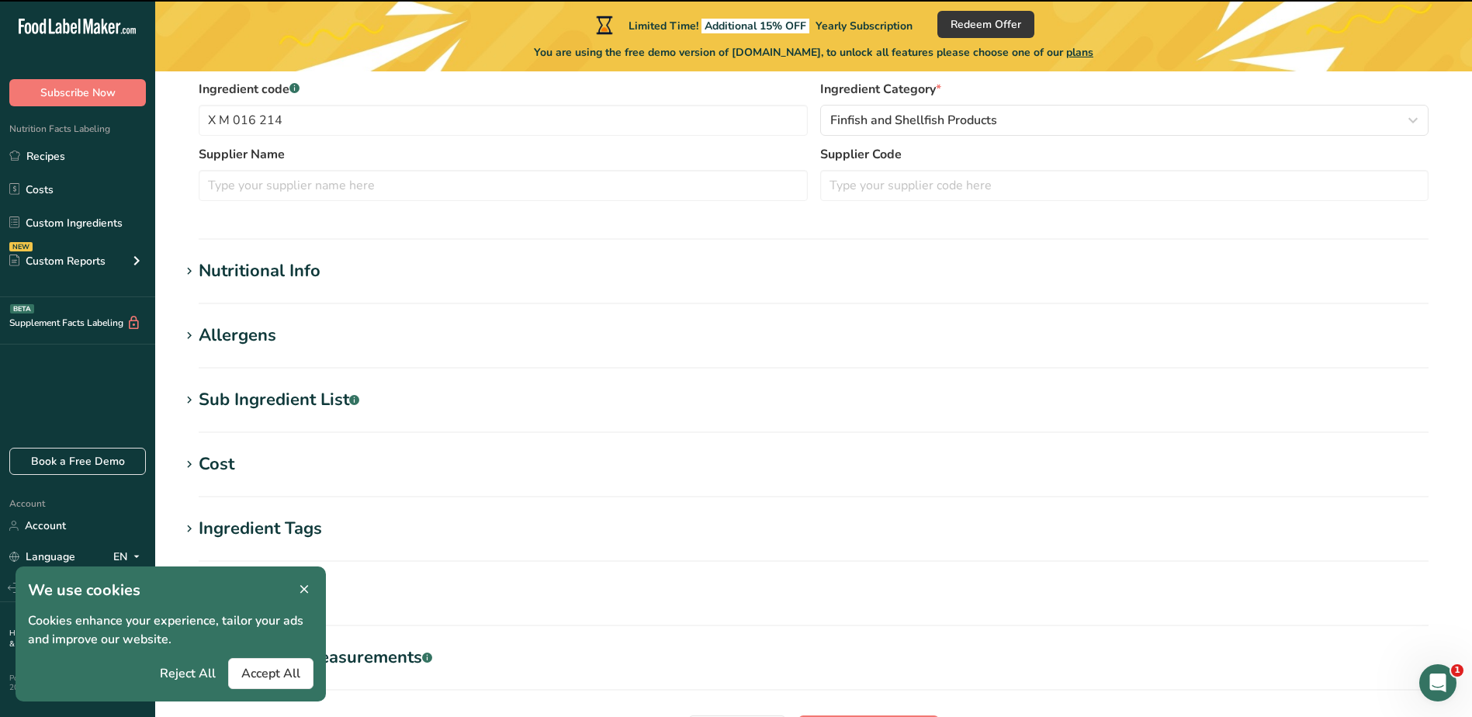
scroll to position [383, 0]
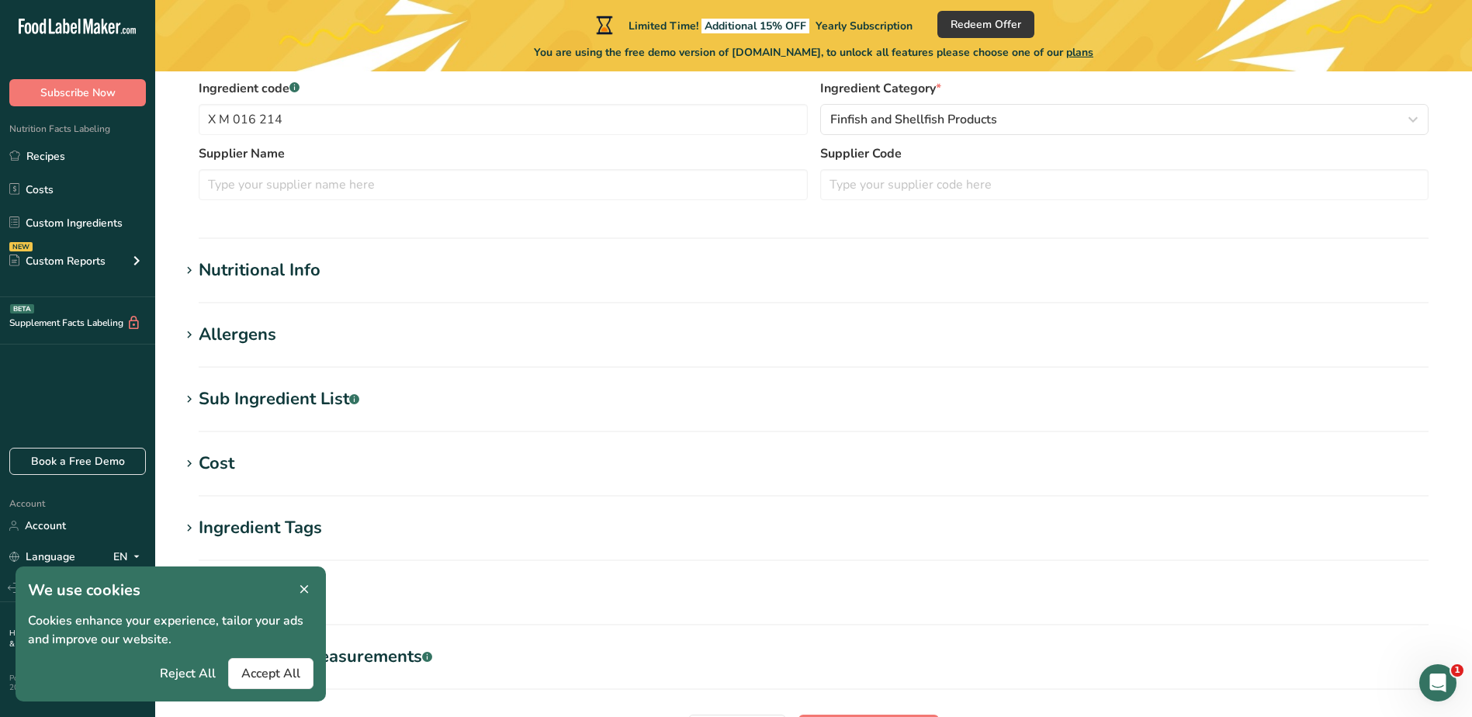
click at [282, 280] on div "Nutritional Info" at bounding box center [260, 271] width 122 height 26
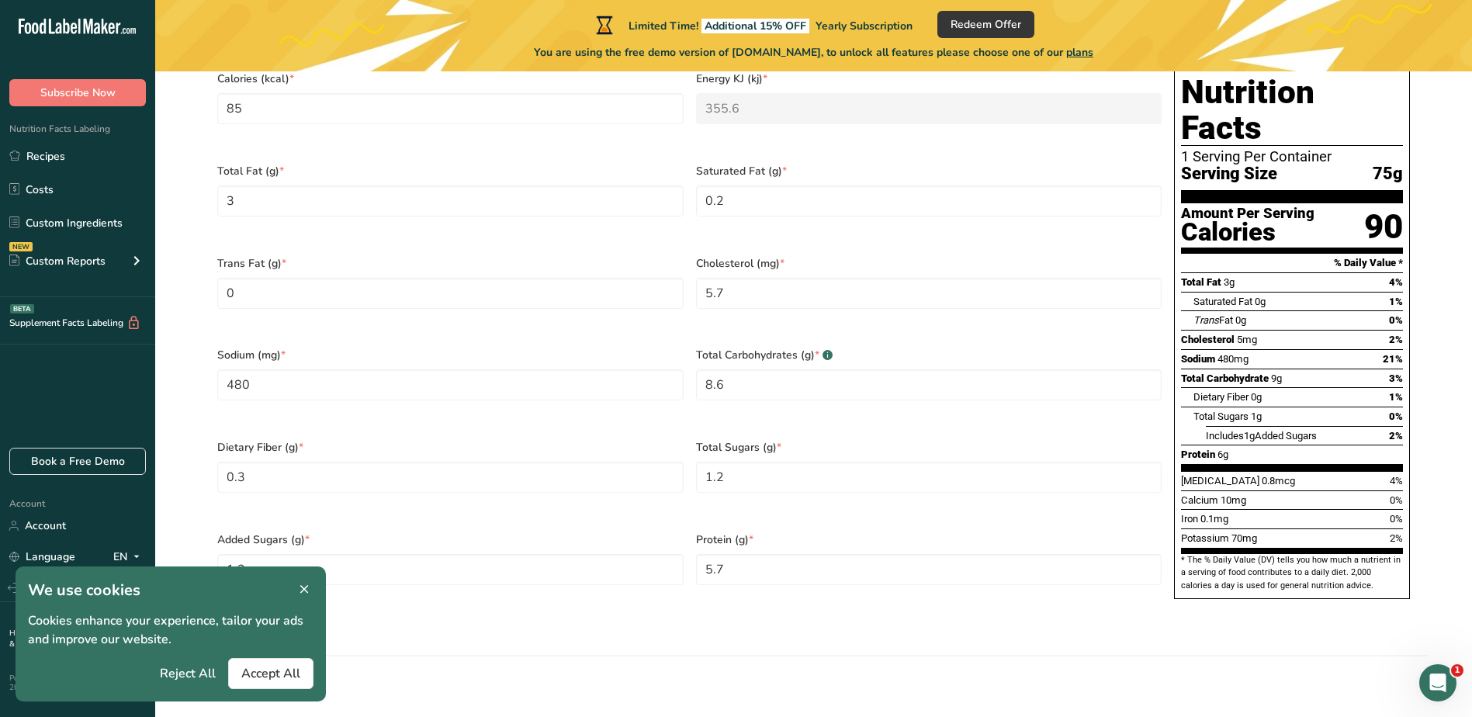
scroll to position [710, 0]
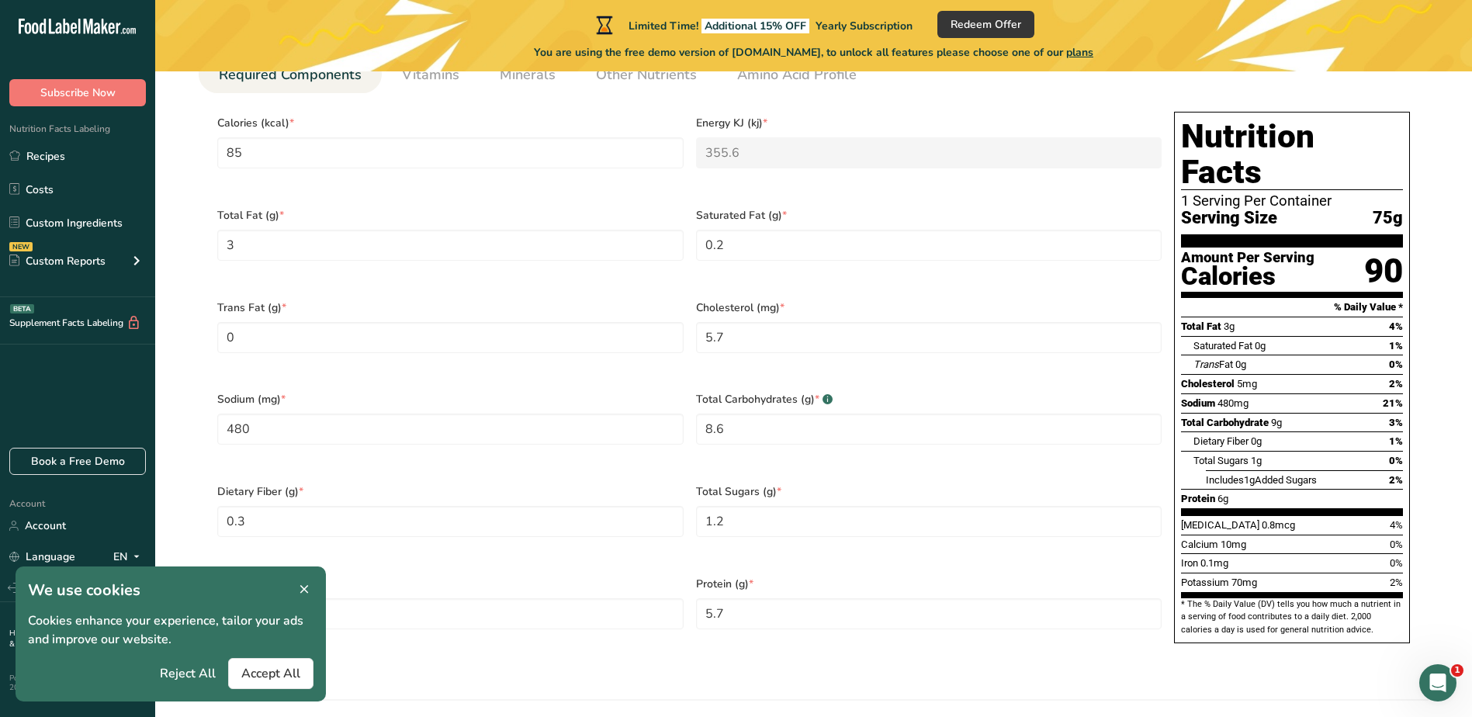
click at [737, 673] on section "Edit marinated formed surimi shrimps Ingredient Spec Sheet .a-a{fill:#347362;}.…" at bounding box center [813, 293] width 1317 height 1864
click at [303, 594] on icon at bounding box center [304, 590] width 14 height 22
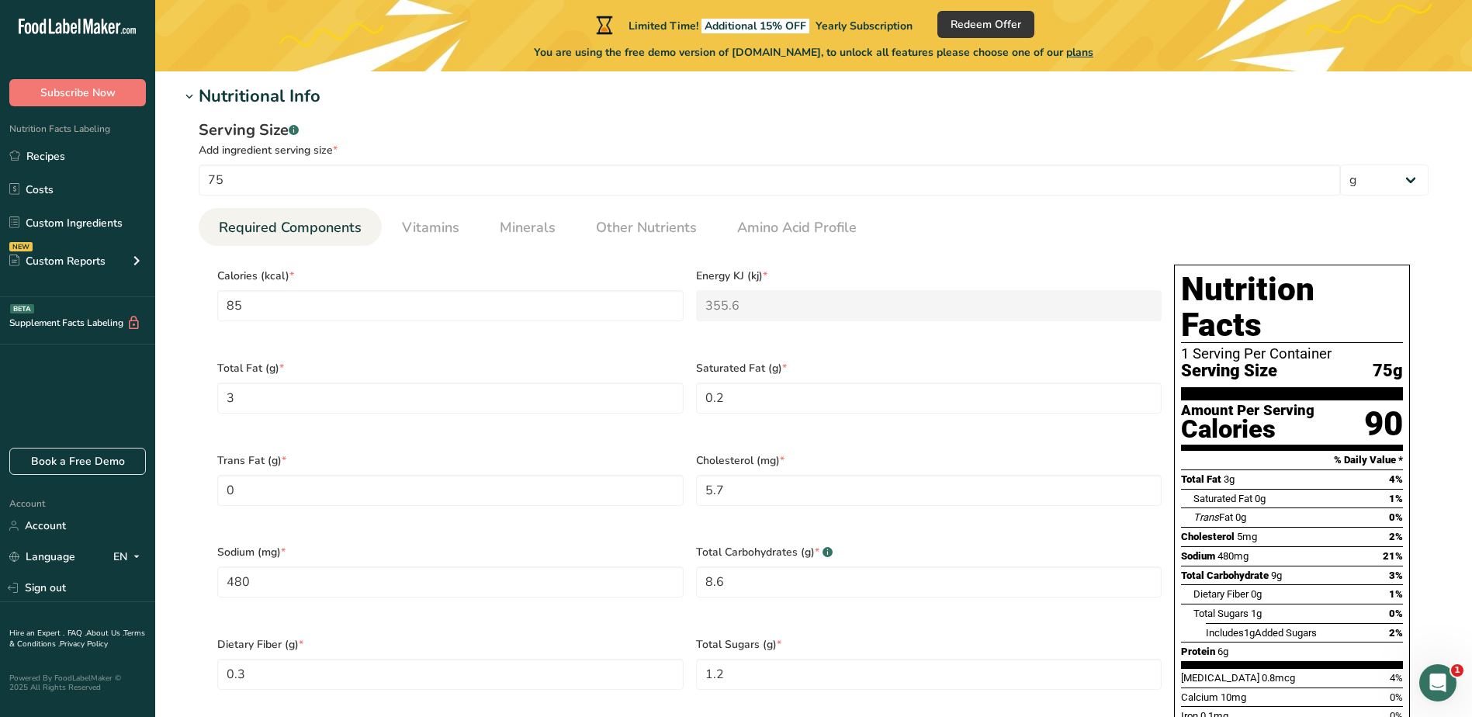
scroll to position [555, 0]
